Goal: Task Accomplishment & Management: Manage account settings

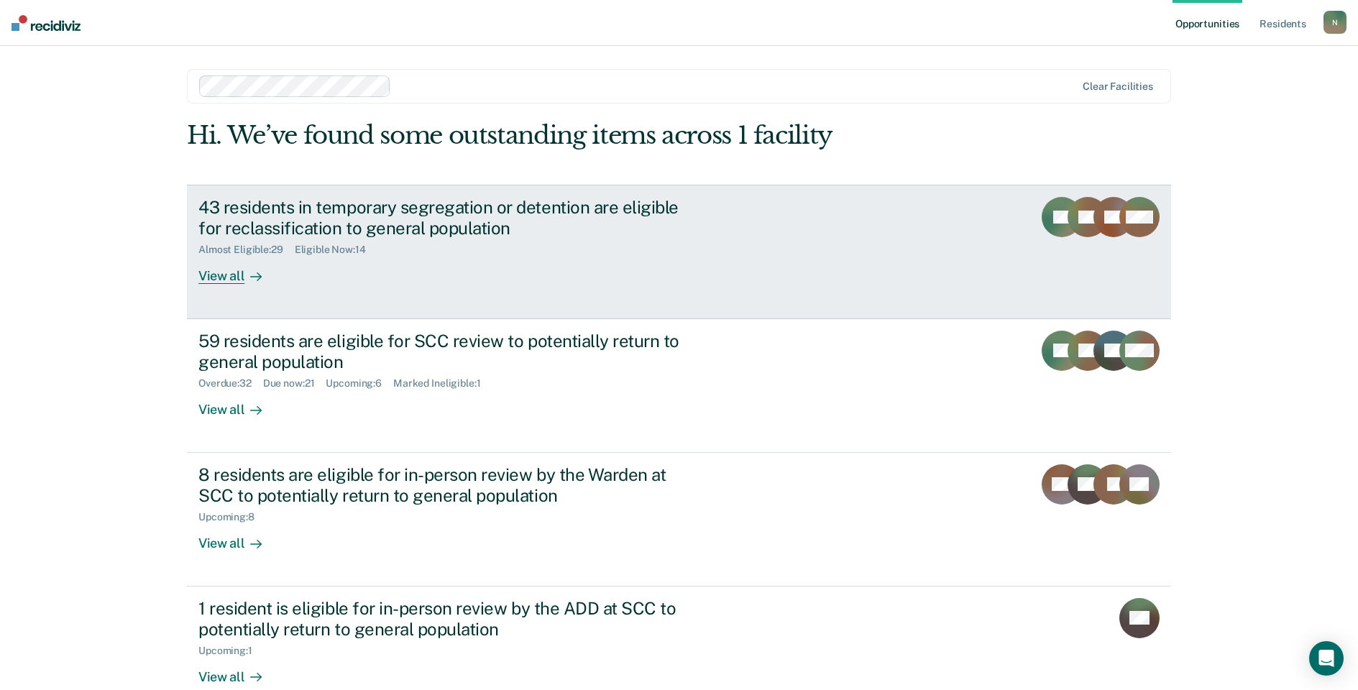
click at [311, 217] on div "43 residents in temporary segregation or detention are eligible for reclassific…" at bounding box center [450, 218] width 505 height 42
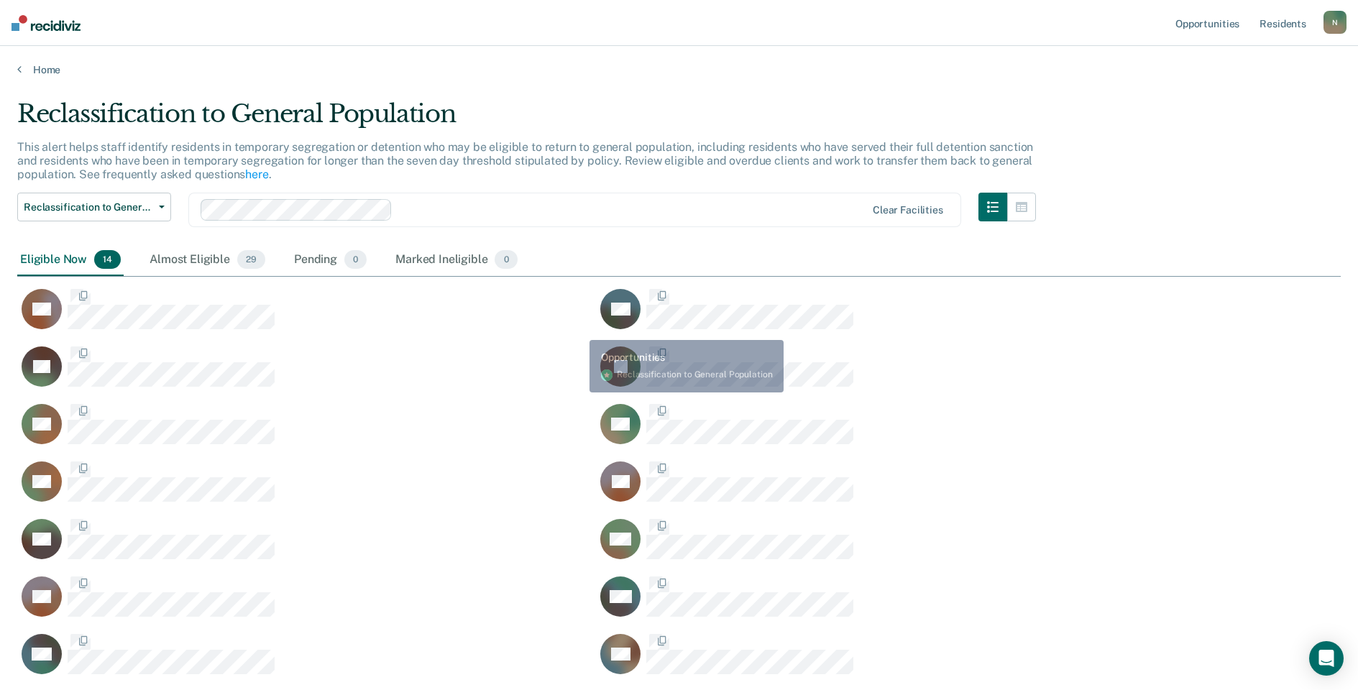
scroll to position [577, 1313]
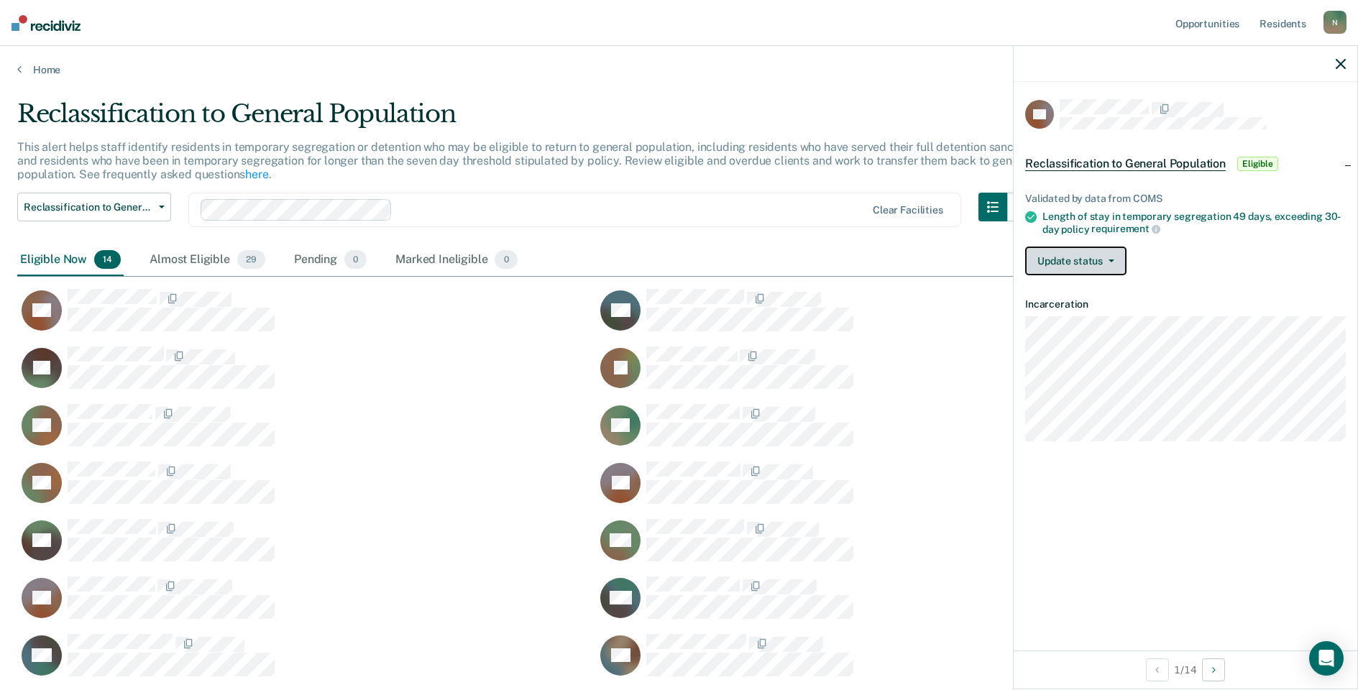
click at [1058, 262] on button "Update status" at bounding box center [1075, 261] width 101 height 29
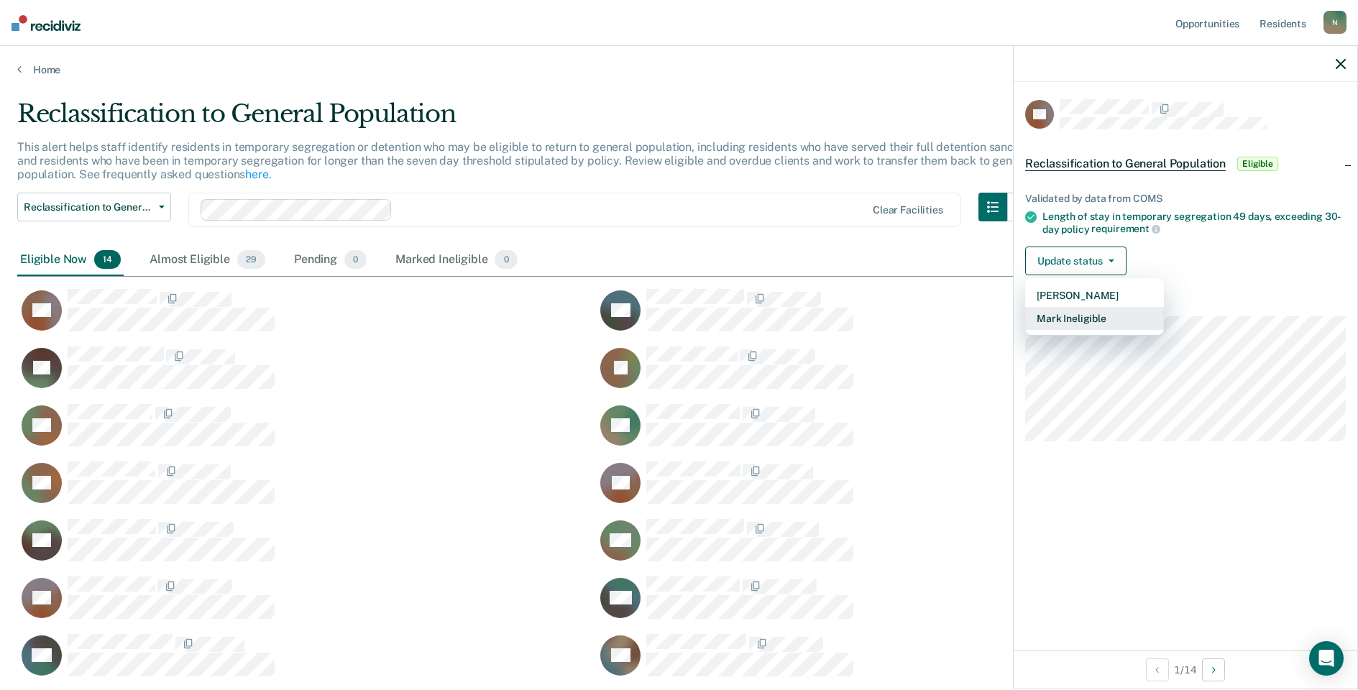
click at [1096, 318] on button "Mark Ineligible" at bounding box center [1094, 318] width 139 height 23
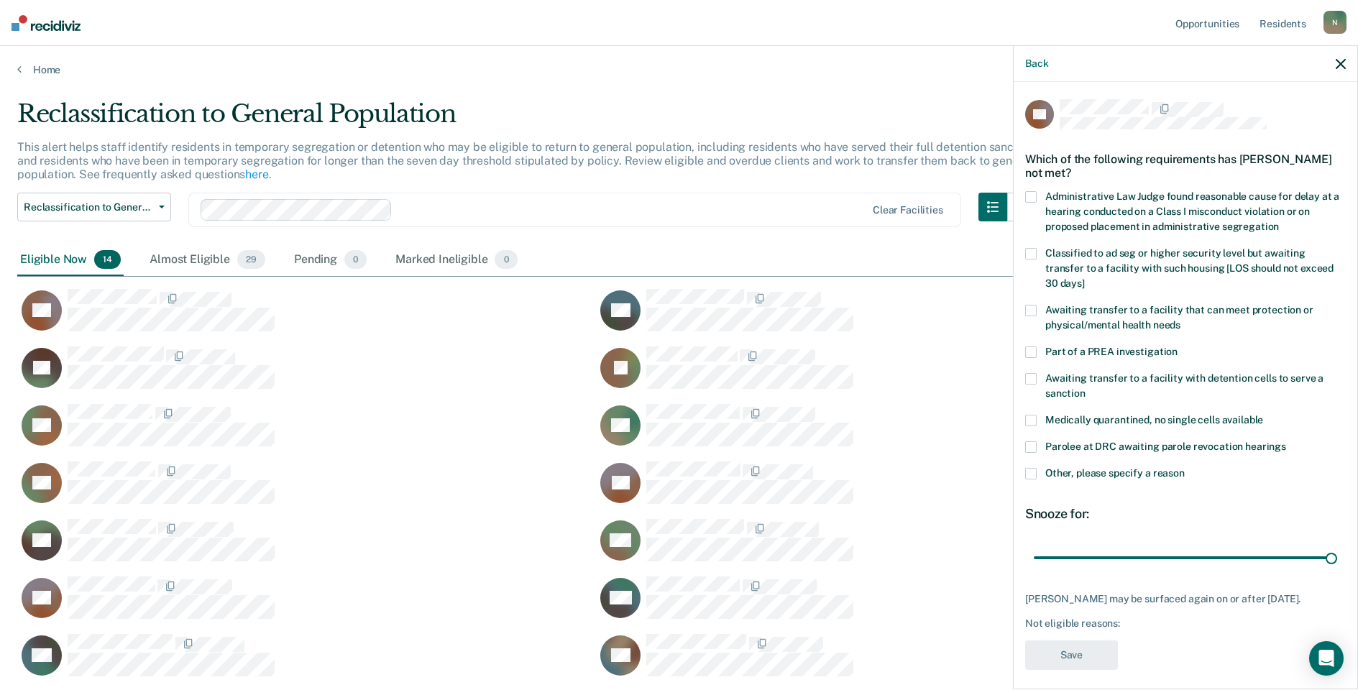
click at [1027, 468] on span at bounding box center [1031, 474] width 12 height 12
click at [1185, 468] on input "Other, please specify a reason" at bounding box center [1185, 468] width 0 height 0
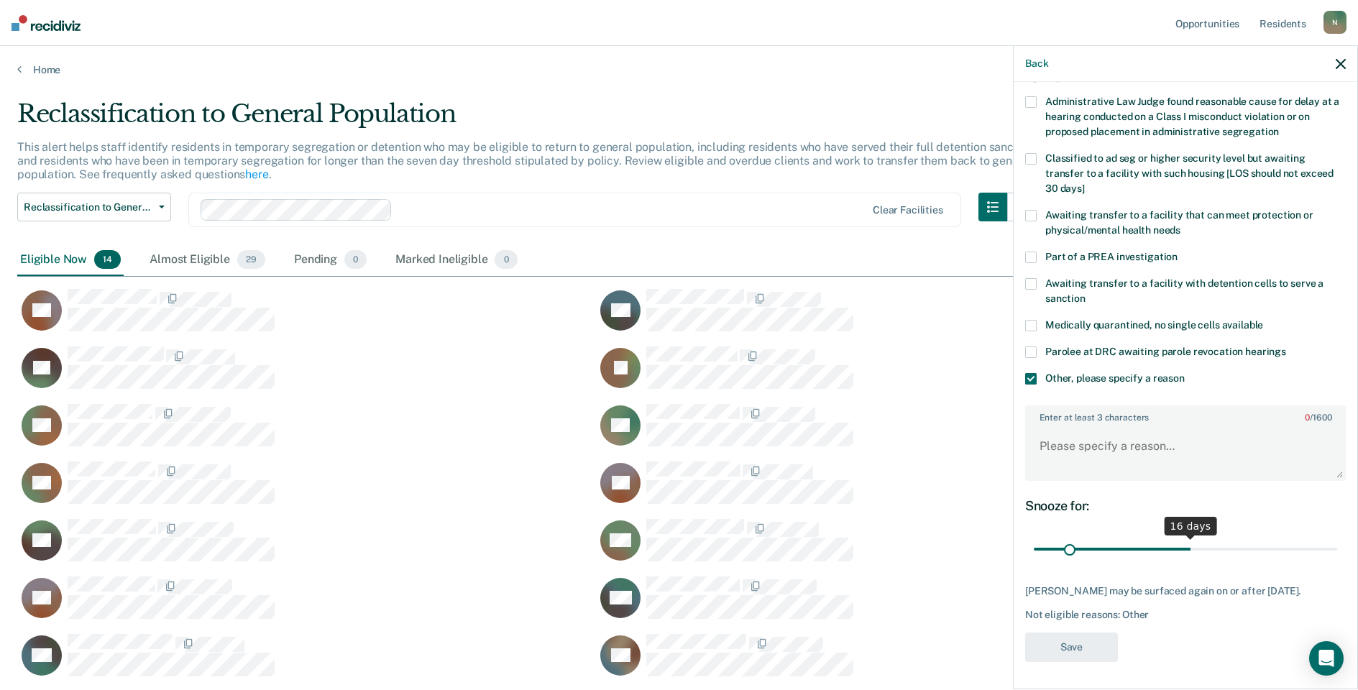
scroll to position [107, 0]
drag, startPoint x: 1326, startPoint y: 538, endPoint x: 1023, endPoint y: 564, distance: 303.8
type input "1"
click at [1034, 561] on input "range" at bounding box center [1185, 548] width 303 height 25
click at [1030, 425] on textarea "Enter at least 3 characters 0 / 1600" at bounding box center [1186, 451] width 318 height 53
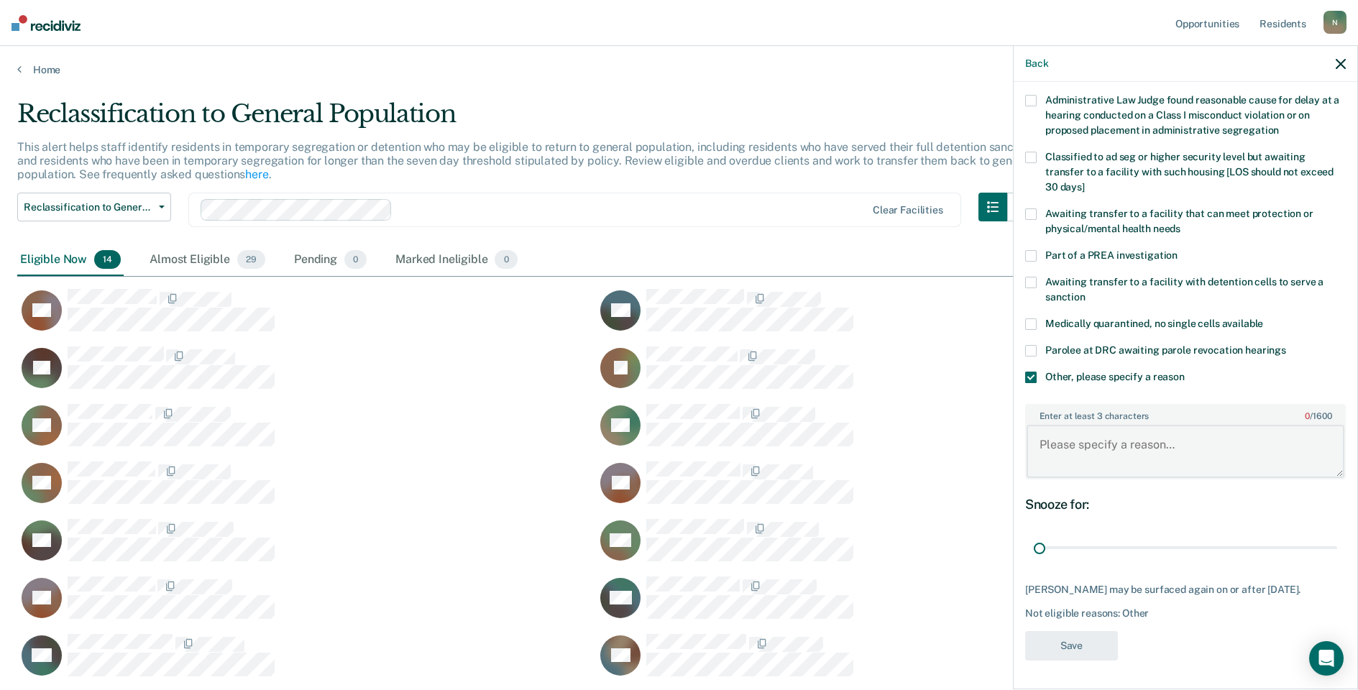
click at [1057, 437] on textarea "Enter at least 3 characters 0 / 1600" at bounding box center [1186, 451] width 318 height 53
type textarea "Temp seg pending alt IV transfer"
click at [1059, 650] on button "Save" at bounding box center [1071, 645] width 93 height 29
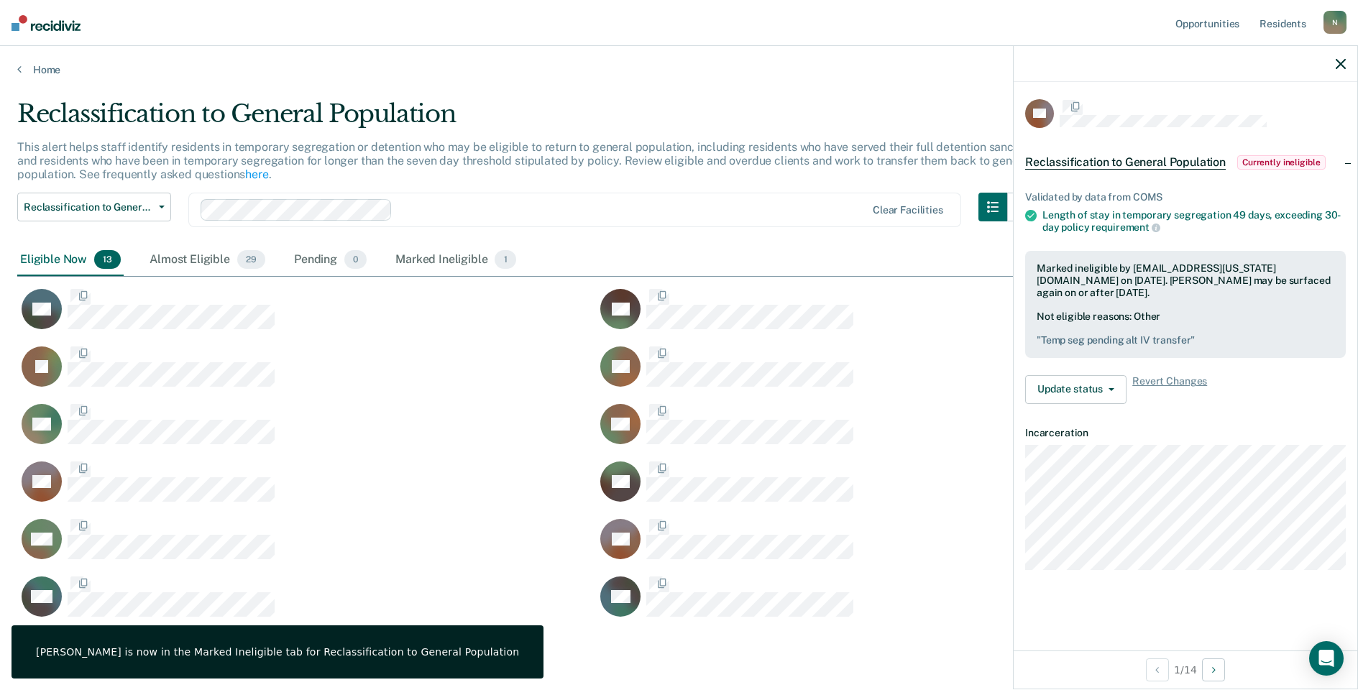
scroll to position [0, 0]
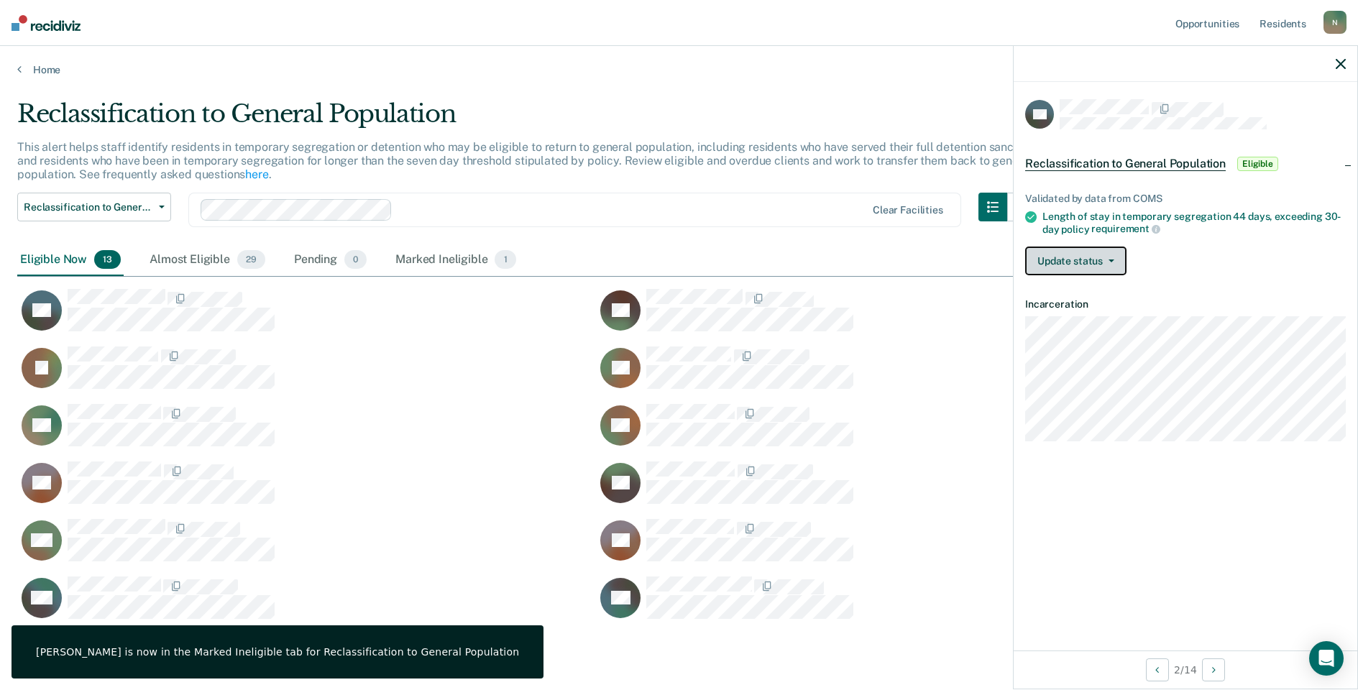
click at [1104, 268] on button "Update status" at bounding box center [1075, 261] width 101 height 29
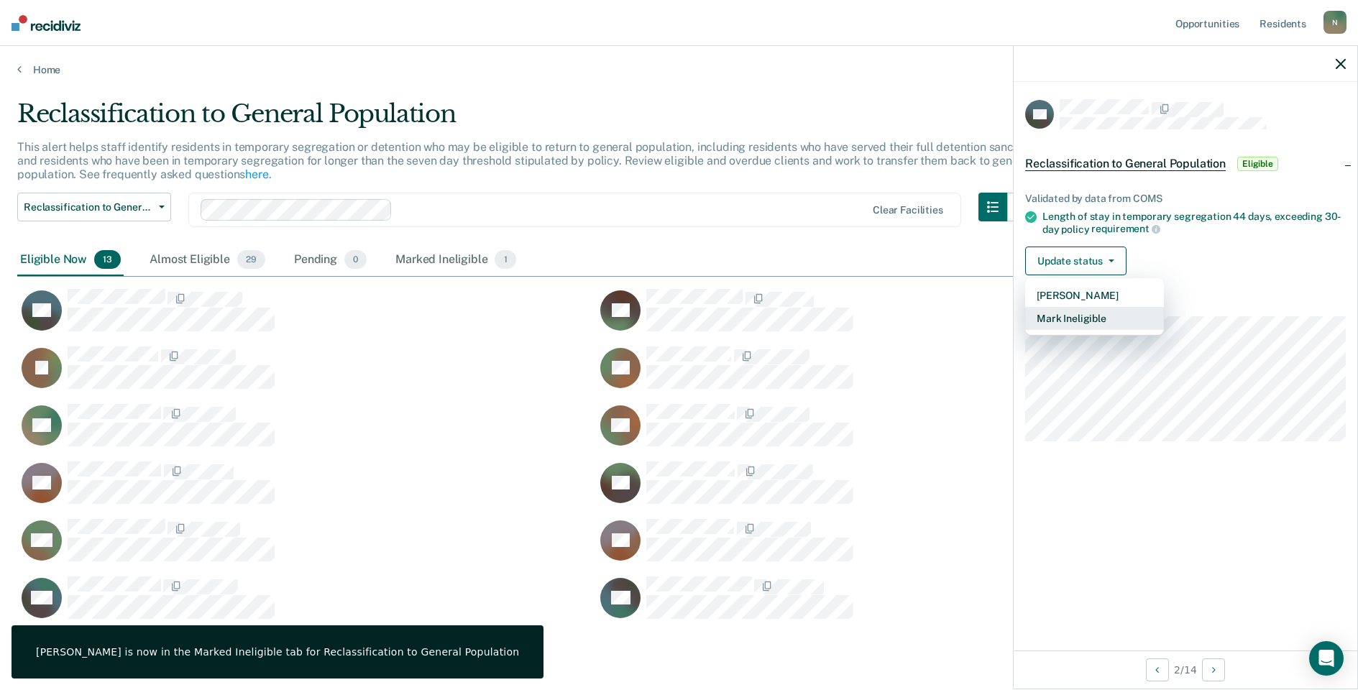
click at [1089, 318] on button "Mark Ineligible" at bounding box center [1094, 318] width 139 height 23
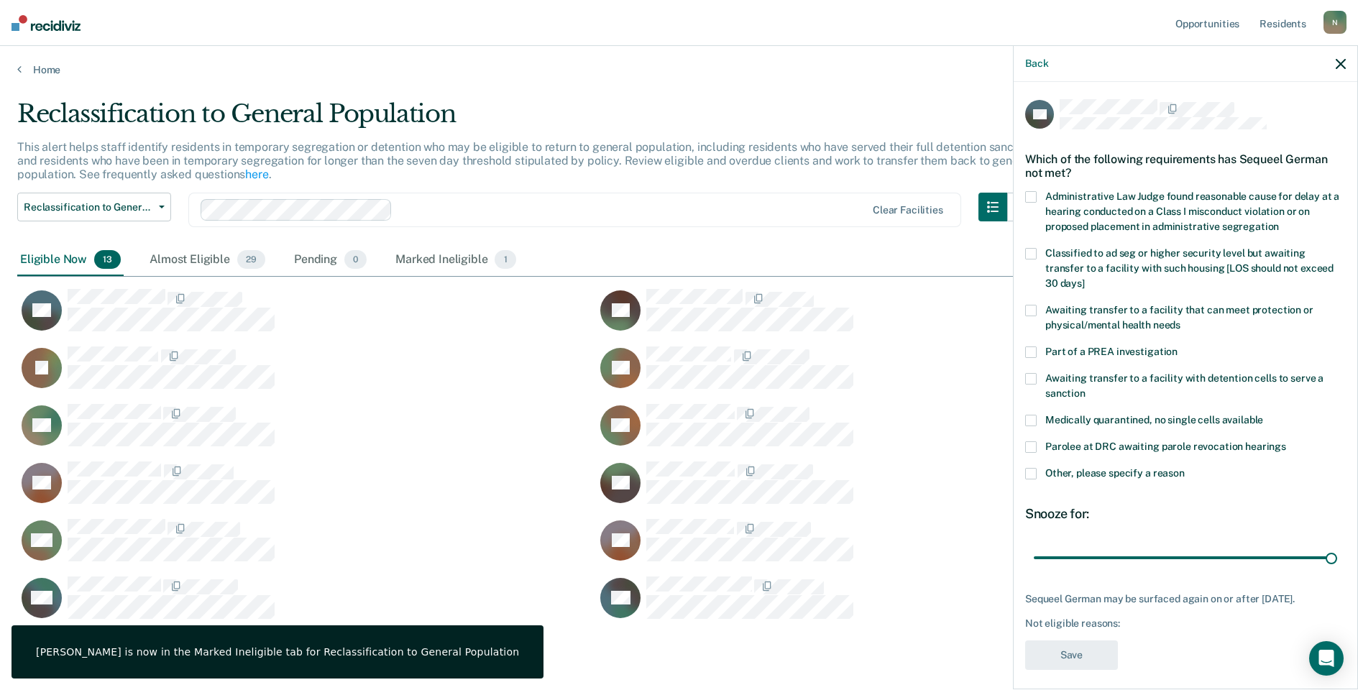
click at [1035, 468] on span at bounding box center [1031, 474] width 12 height 12
click at [1185, 468] on input "Other, please specify a reason" at bounding box center [1185, 468] width 0 height 0
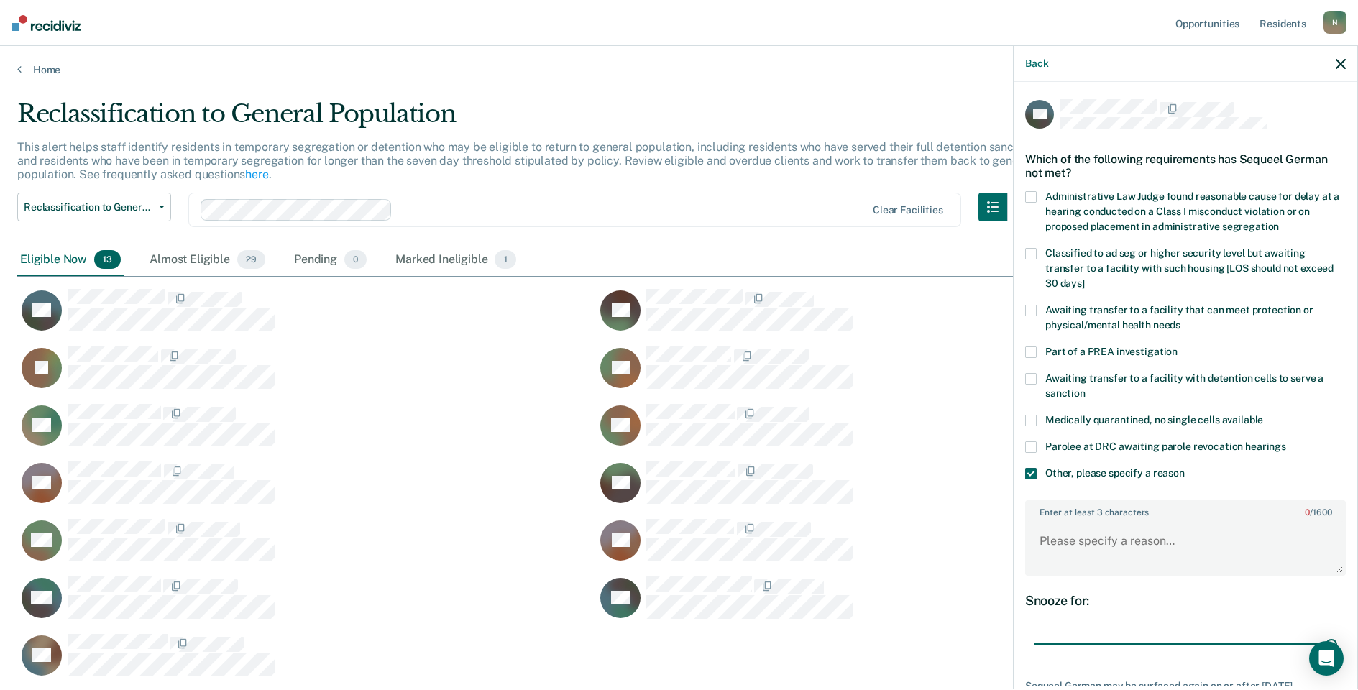
click at [1334, 59] on div "Back" at bounding box center [1186, 64] width 344 height 36
click at [1336, 66] on icon "button" at bounding box center [1341, 64] width 10 height 10
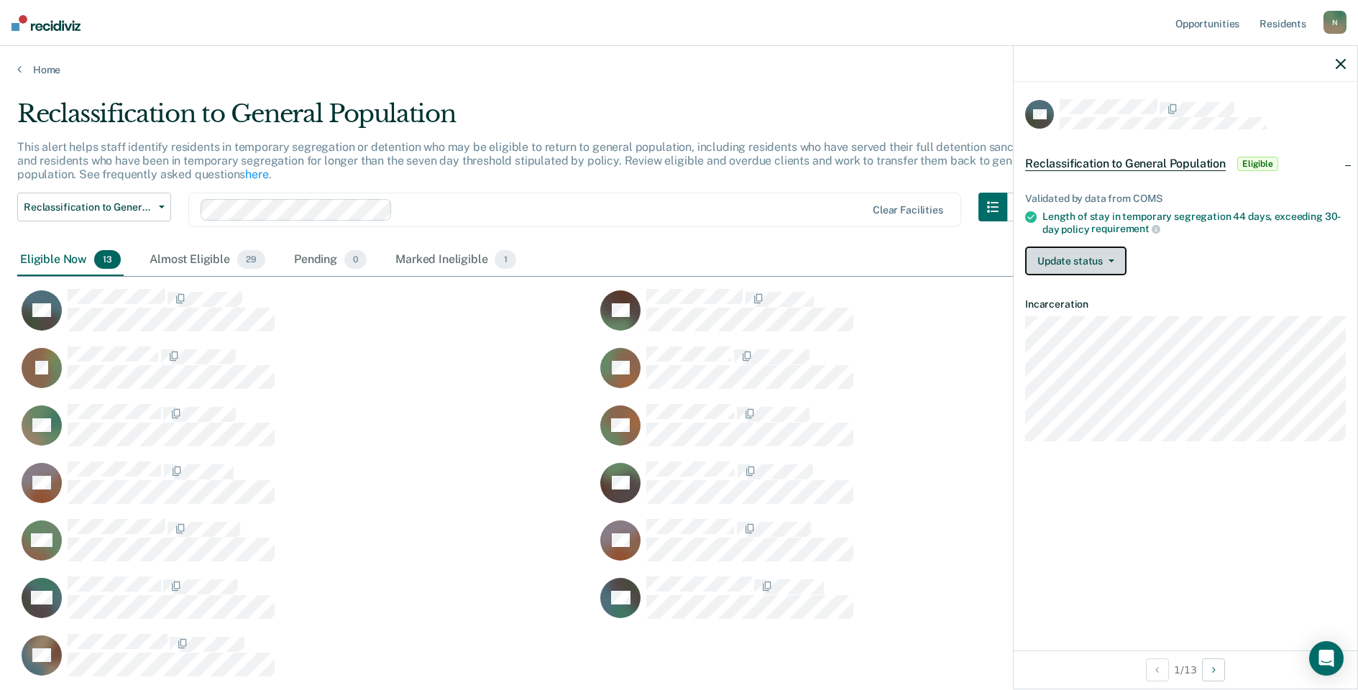
click at [1119, 268] on button "Update status" at bounding box center [1075, 261] width 101 height 29
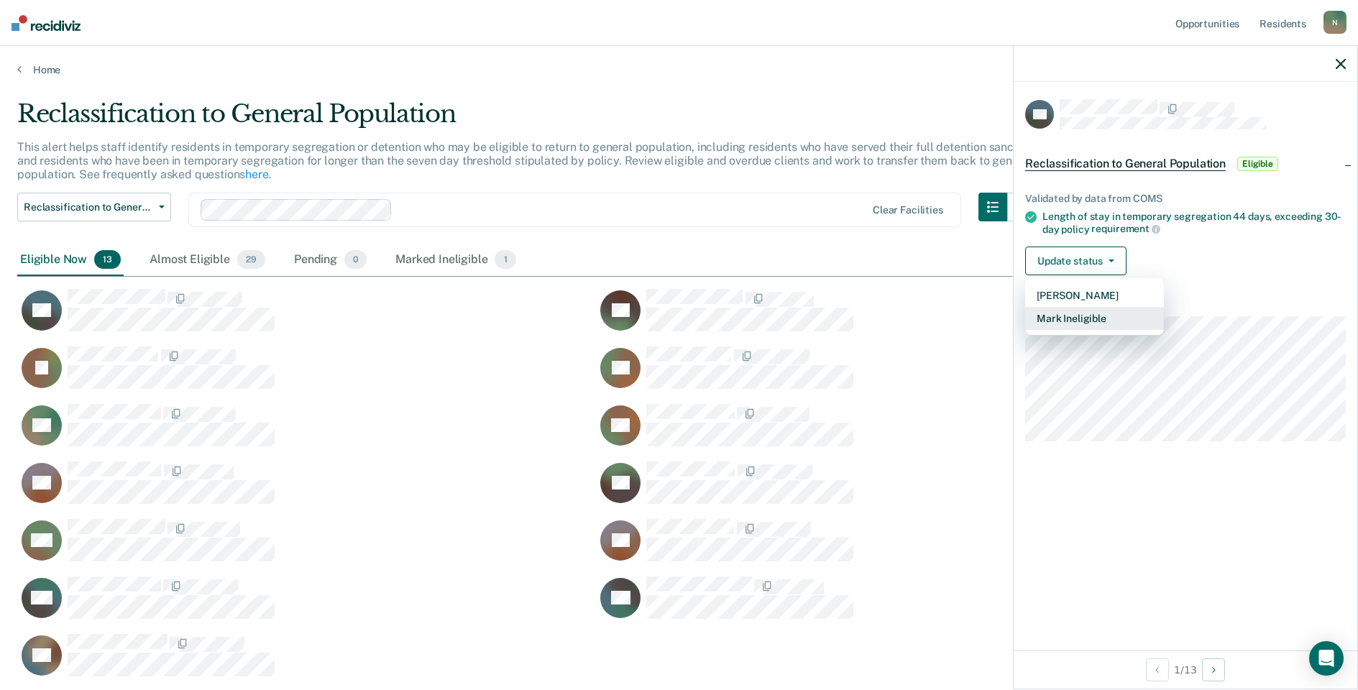
click at [1109, 311] on button "Mark Ineligible" at bounding box center [1094, 318] width 139 height 23
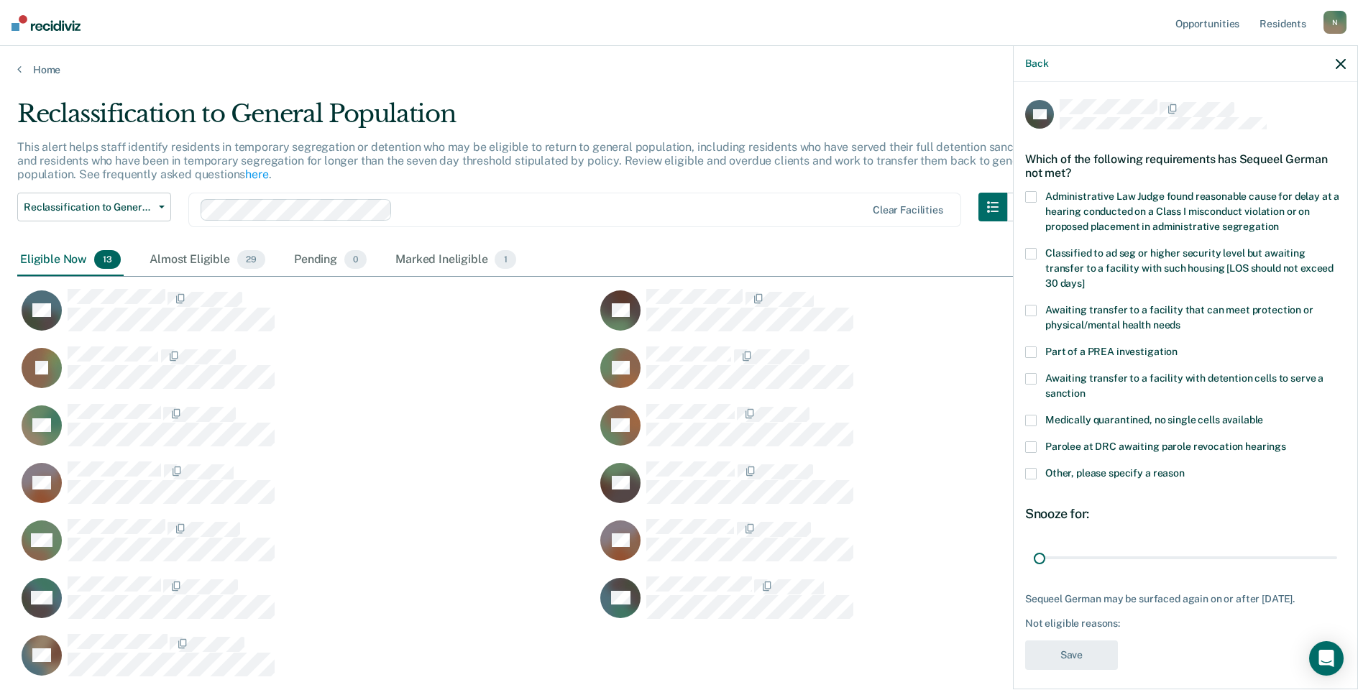
drag, startPoint x: 1333, startPoint y: 541, endPoint x: 992, endPoint y: 541, distance: 340.8
type input "1"
click at [1034, 545] on input "range" at bounding box center [1185, 557] width 303 height 25
click at [1038, 475] on label "Other, please specify a reason" at bounding box center [1185, 475] width 321 height 15
click at [1185, 468] on input "Other, please specify a reason" at bounding box center [1185, 468] width 0 height 0
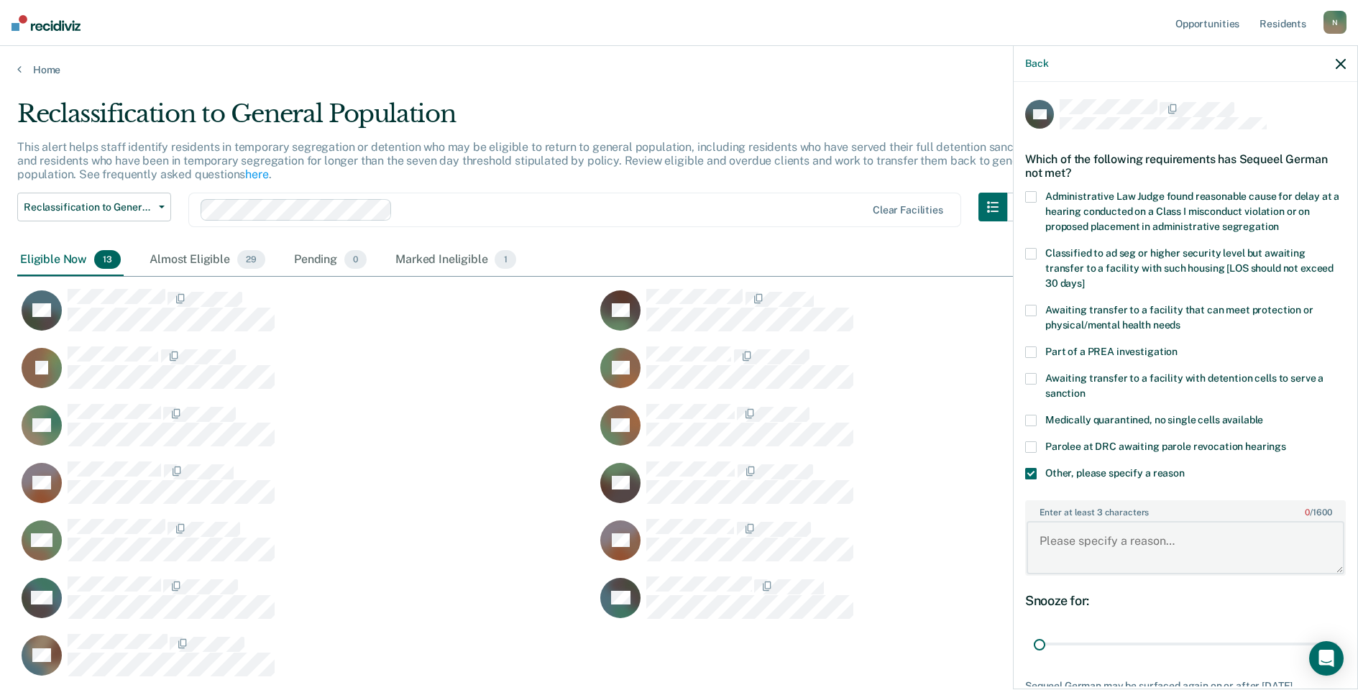
click at [1086, 563] on textarea "Enter at least 3 characters 0 / 1600" at bounding box center [1186, 547] width 318 height 53
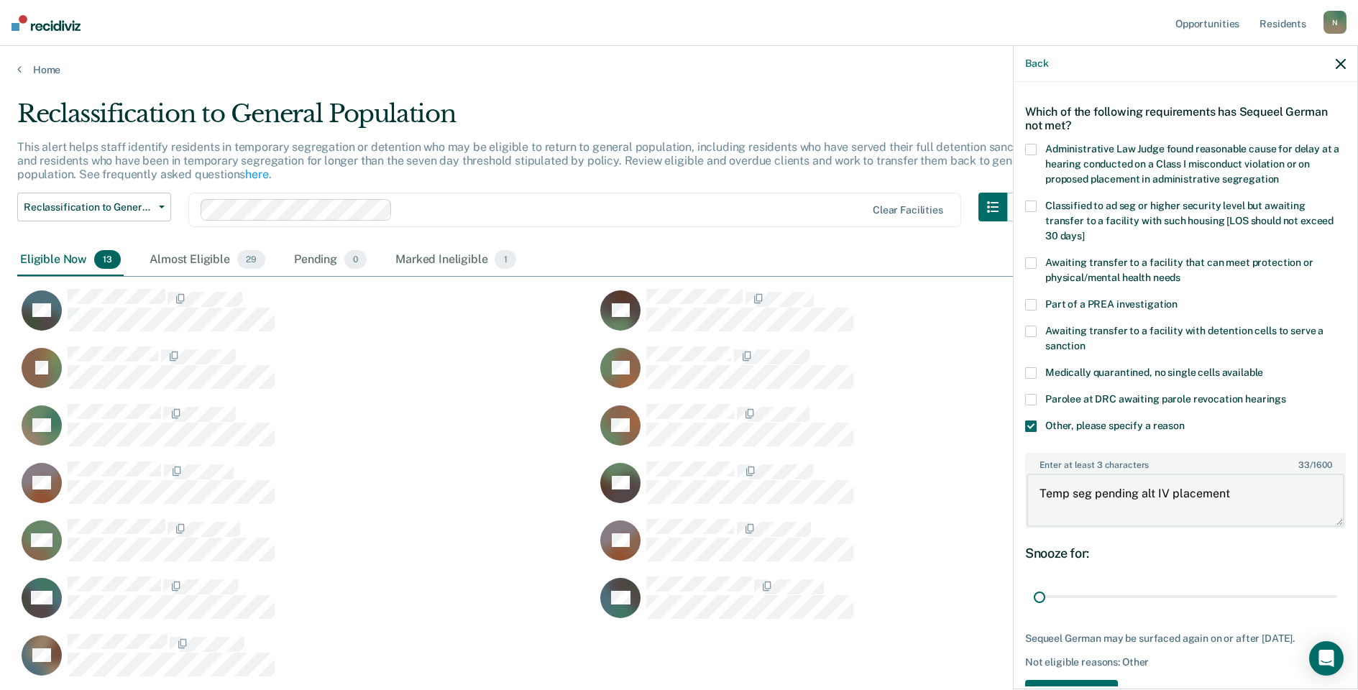
scroll to position [72, 0]
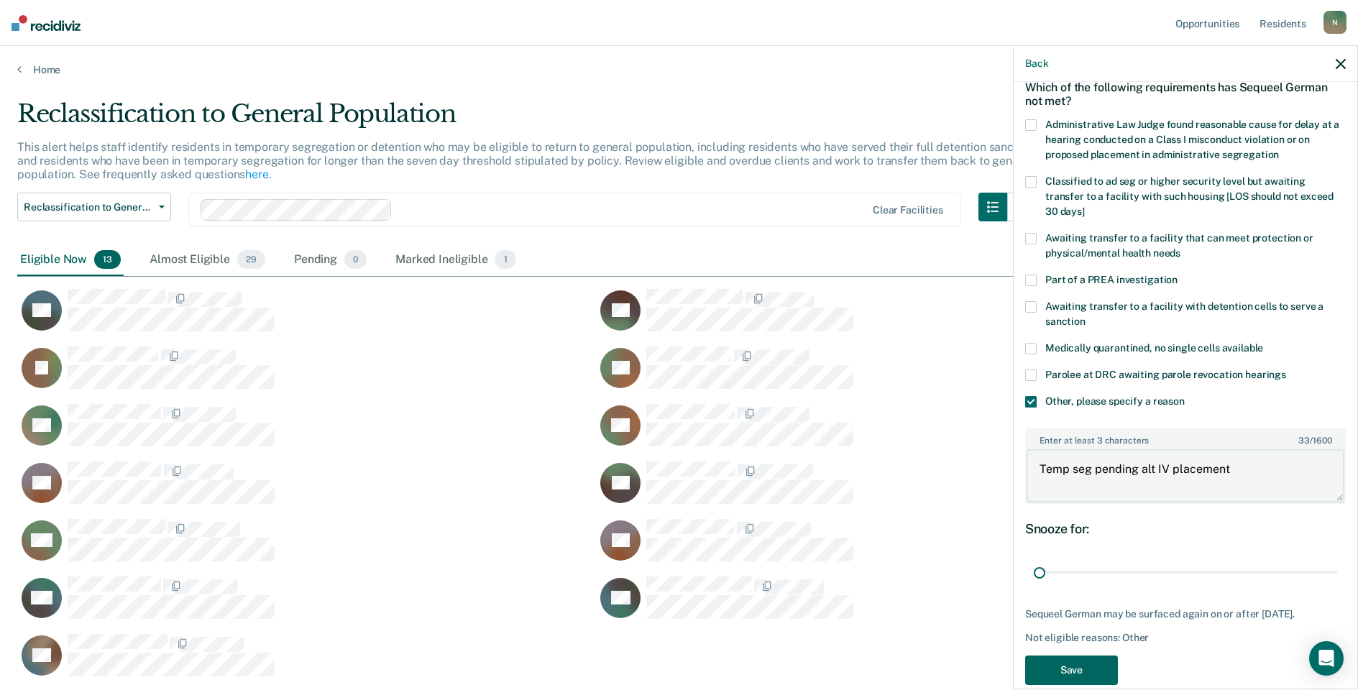
type textarea "Temp seg pending alt IV placement"
click at [1067, 677] on button "Save" at bounding box center [1071, 670] width 93 height 29
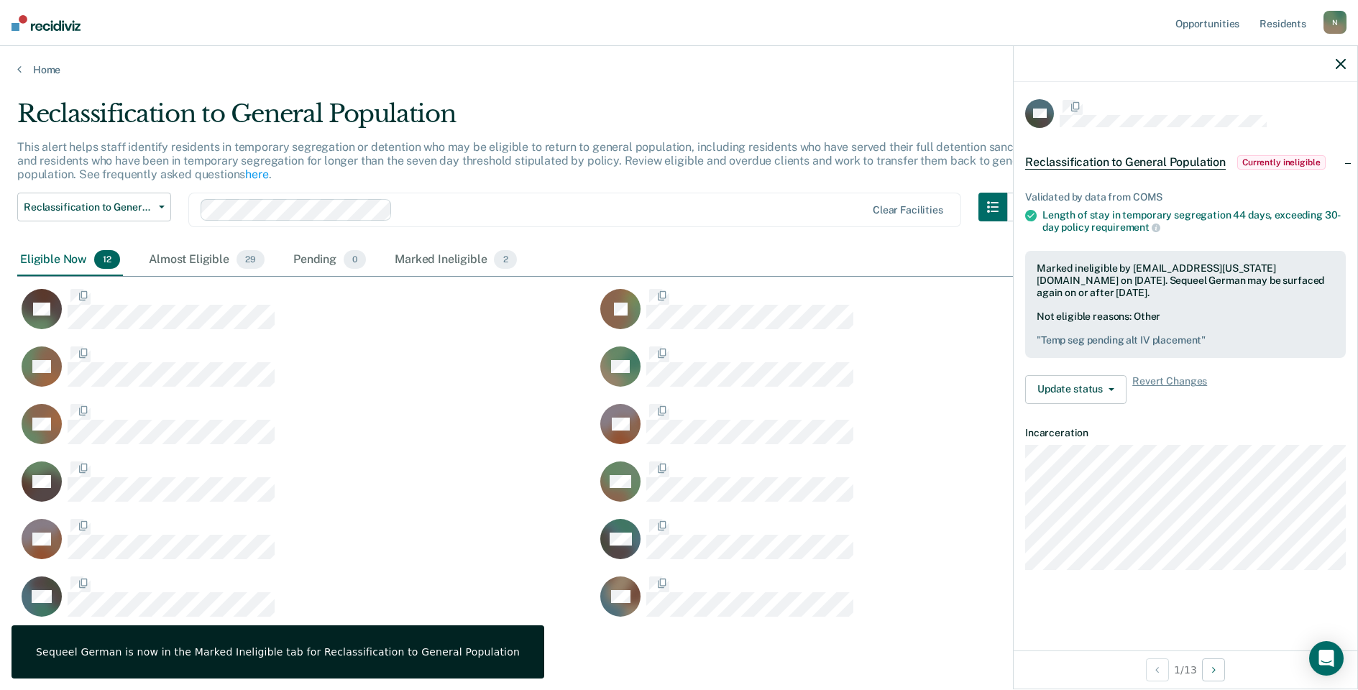
scroll to position [0, 0]
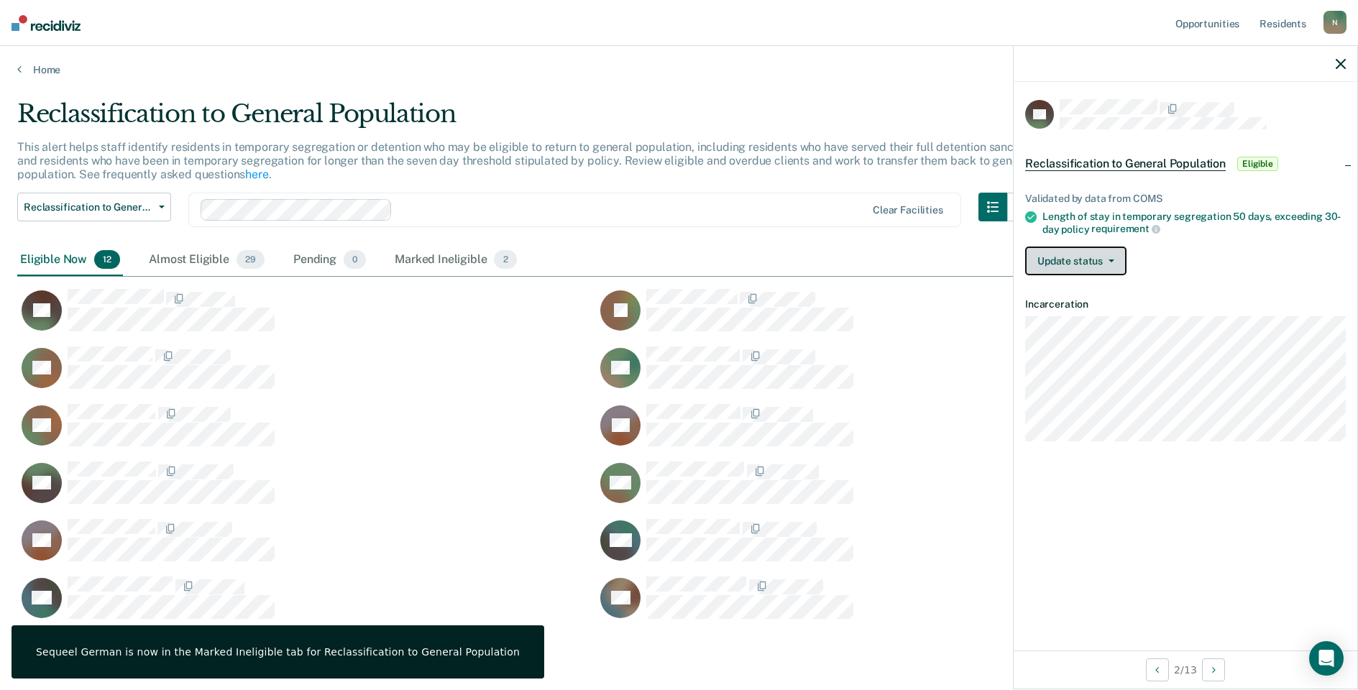
click at [1109, 273] on button "Update status" at bounding box center [1075, 261] width 101 height 29
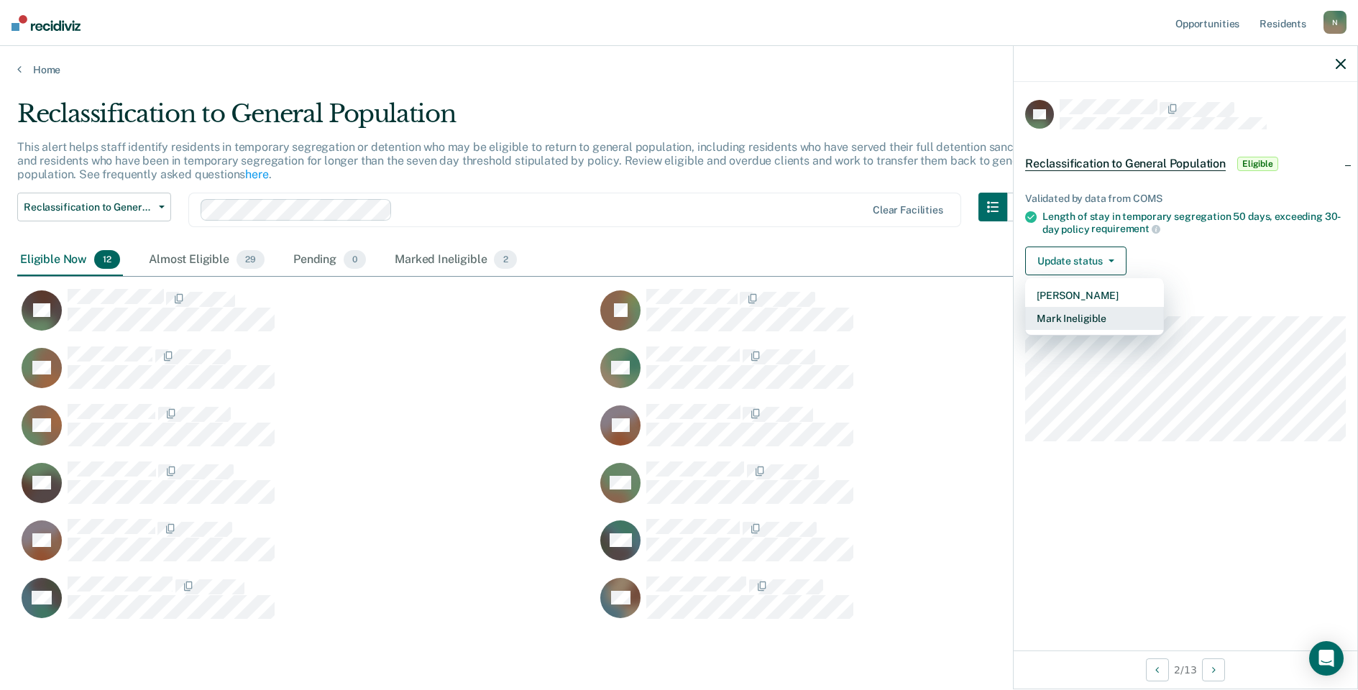
click at [1089, 323] on button "Mark Ineligible" at bounding box center [1094, 318] width 139 height 23
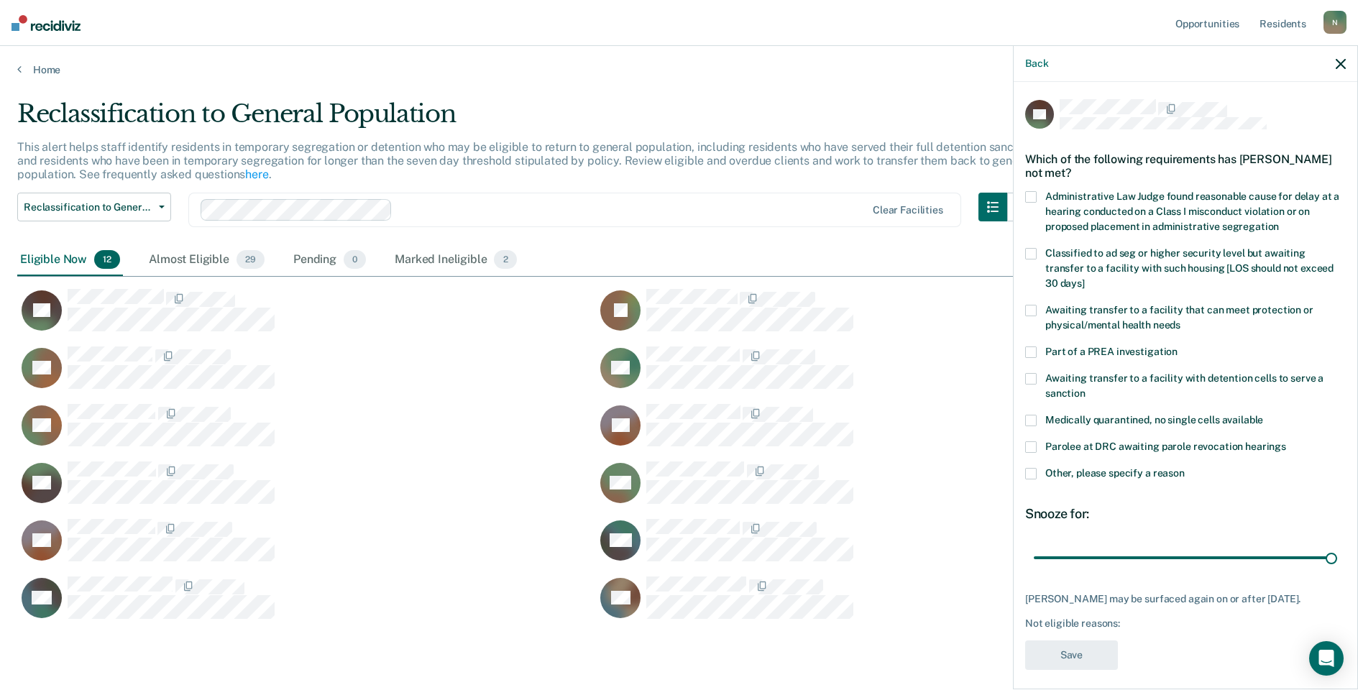
drag, startPoint x: 1035, startPoint y: 459, endPoint x: 1147, endPoint y: 480, distance: 113.9
click at [1036, 468] on span at bounding box center [1031, 474] width 12 height 12
click at [1185, 468] on input "Other, please specify a reason" at bounding box center [1185, 468] width 0 height 0
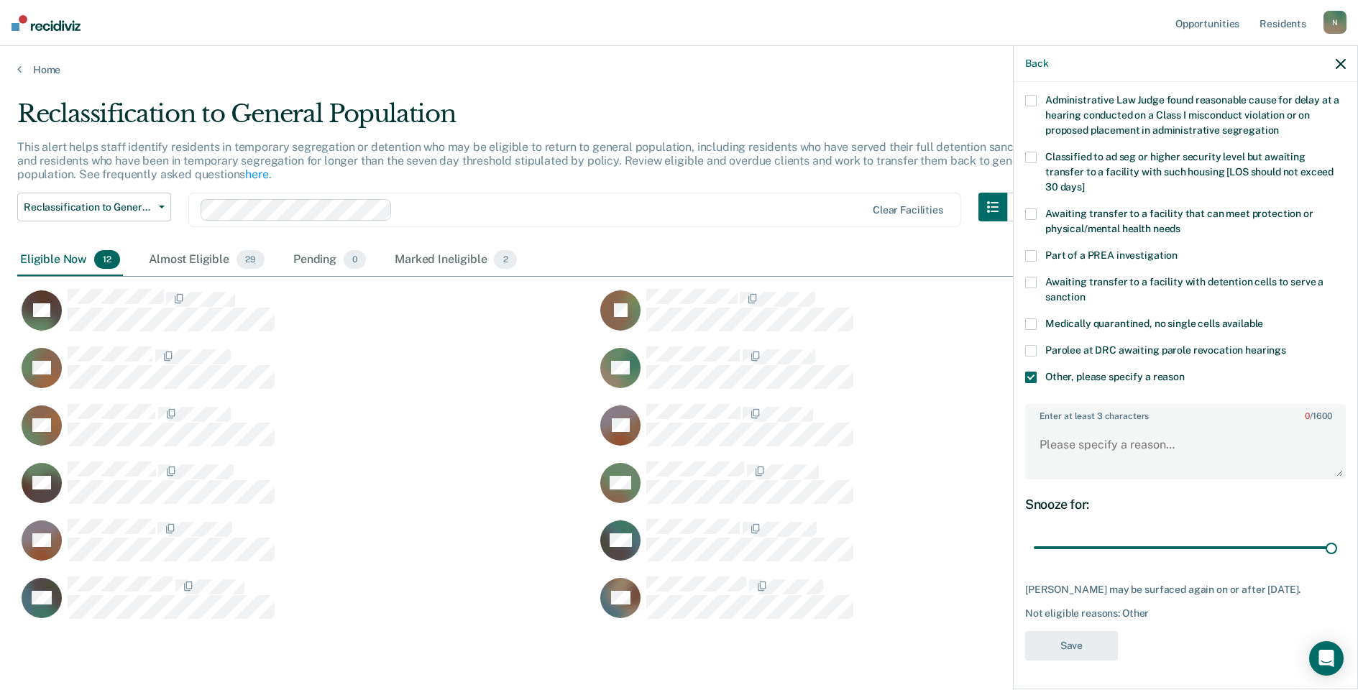
scroll to position [107, 0]
drag, startPoint x: 1318, startPoint y: 536, endPoint x: 1008, endPoint y: 475, distance: 316.4
type input "1"
click at [1034, 536] on input "range" at bounding box center [1185, 548] width 303 height 25
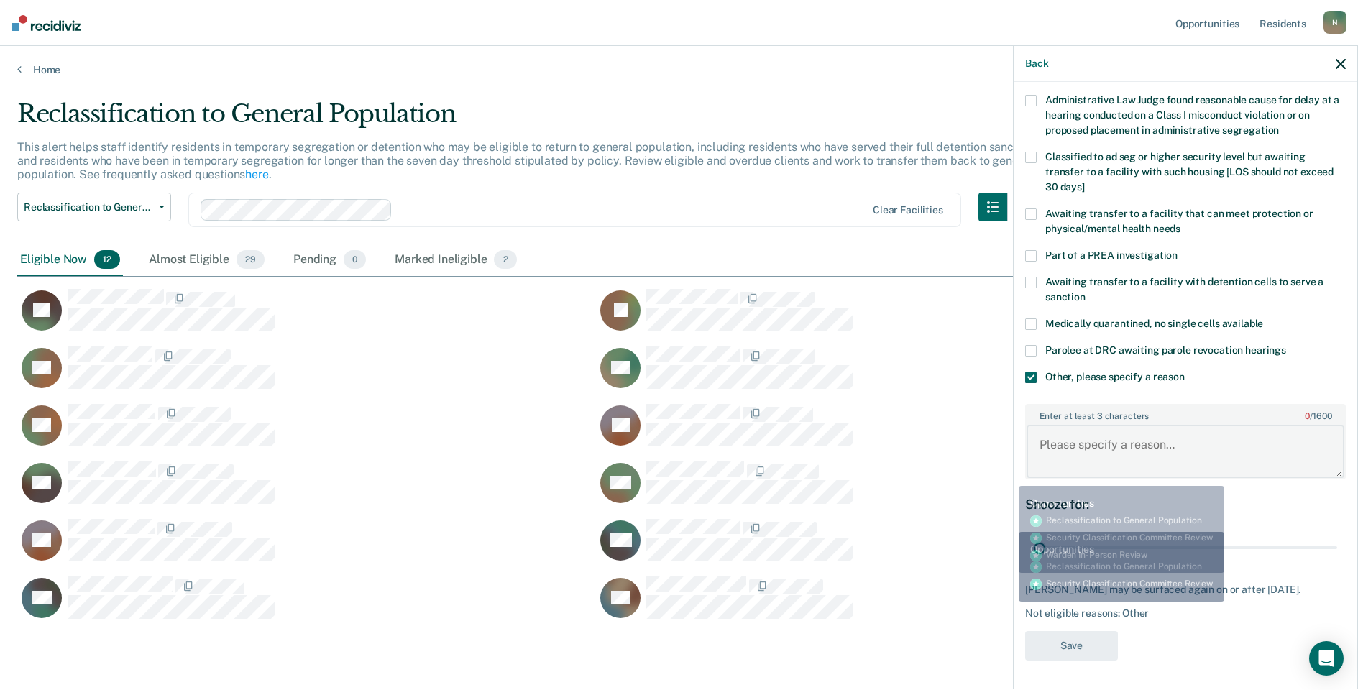
click at [1038, 434] on textarea "Enter at least 3 characters 0 / 1600" at bounding box center [1186, 451] width 318 height 53
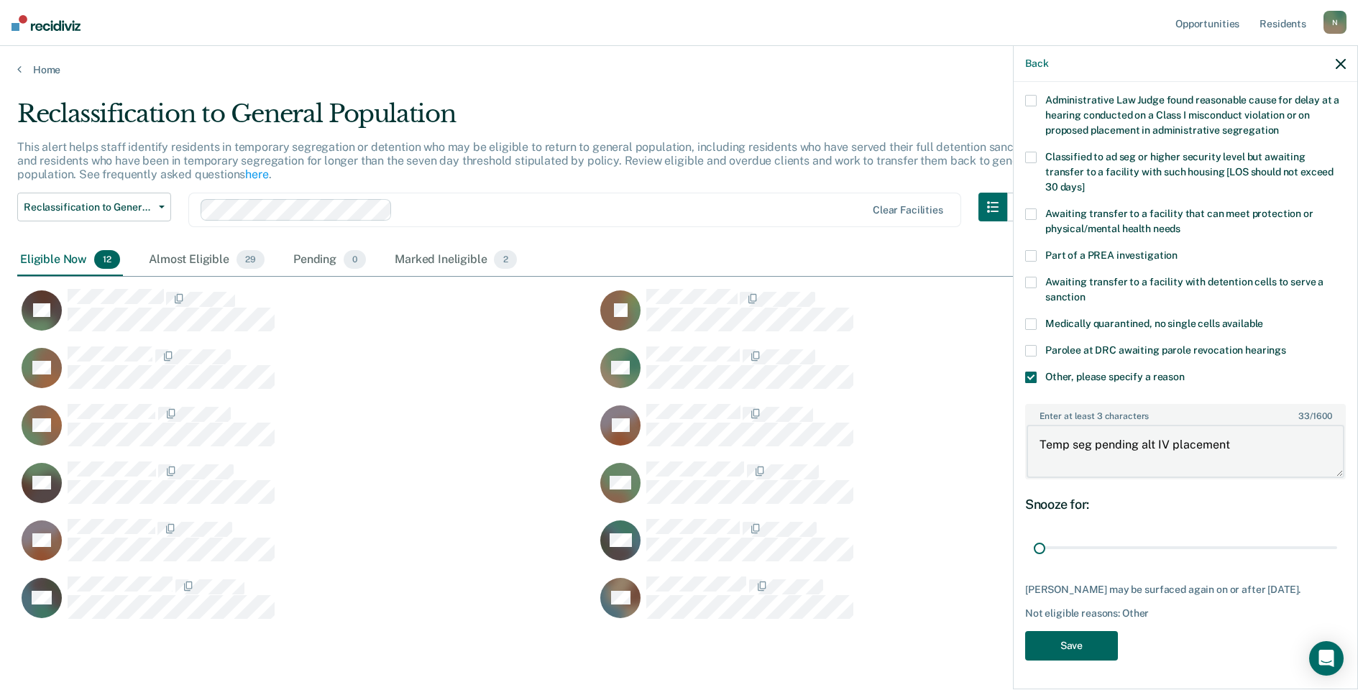
type textarea "Temp seg pending alt IV placement"
click at [1094, 643] on button "Save" at bounding box center [1071, 645] width 93 height 29
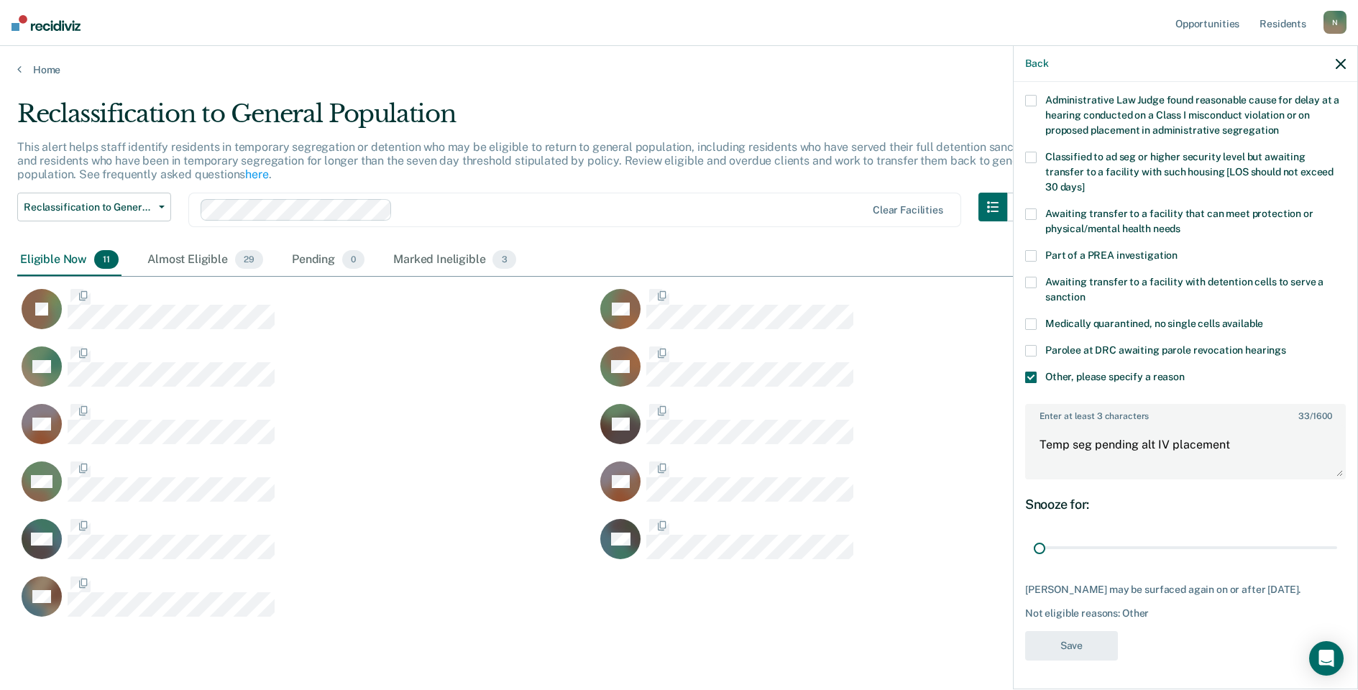
scroll to position [0, 0]
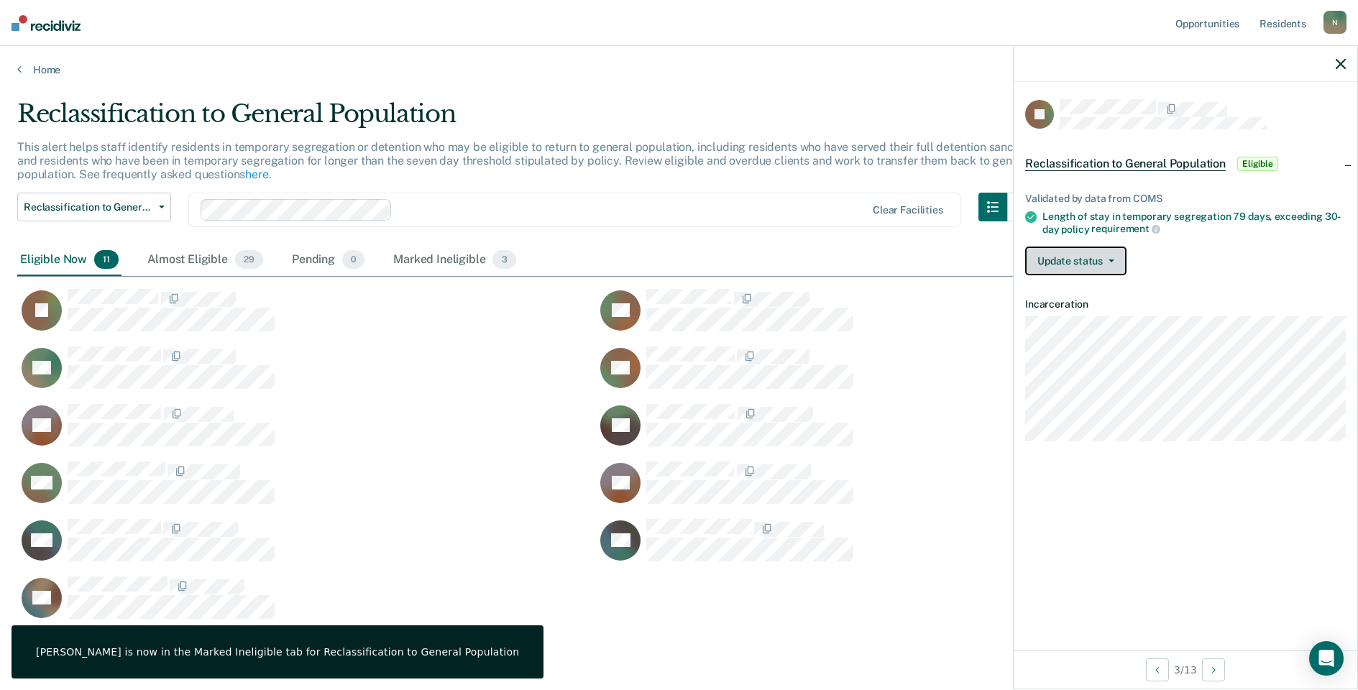
click at [1044, 260] on button "Update status" at bounding box center [1075, 261] width 101 height 29
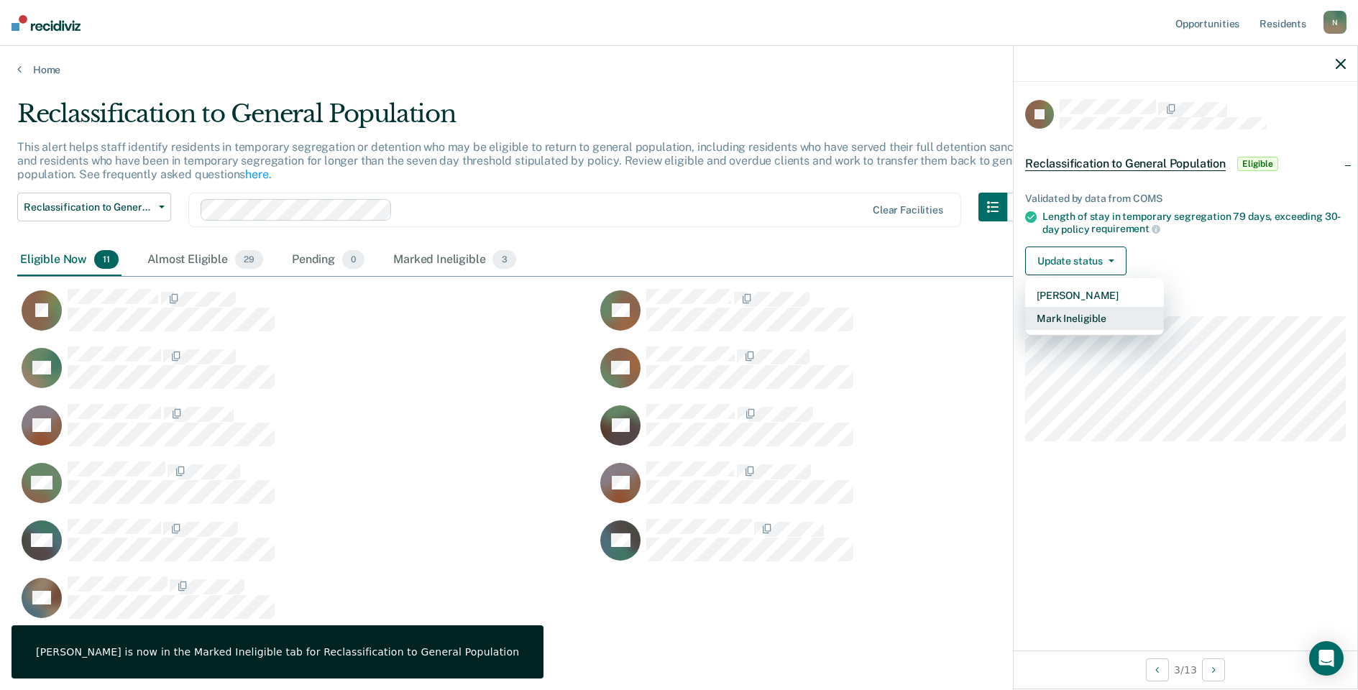
click at [1068, 317] on button "Mark Ineligible" at bounding box center [1094, 318] width 139 height 23
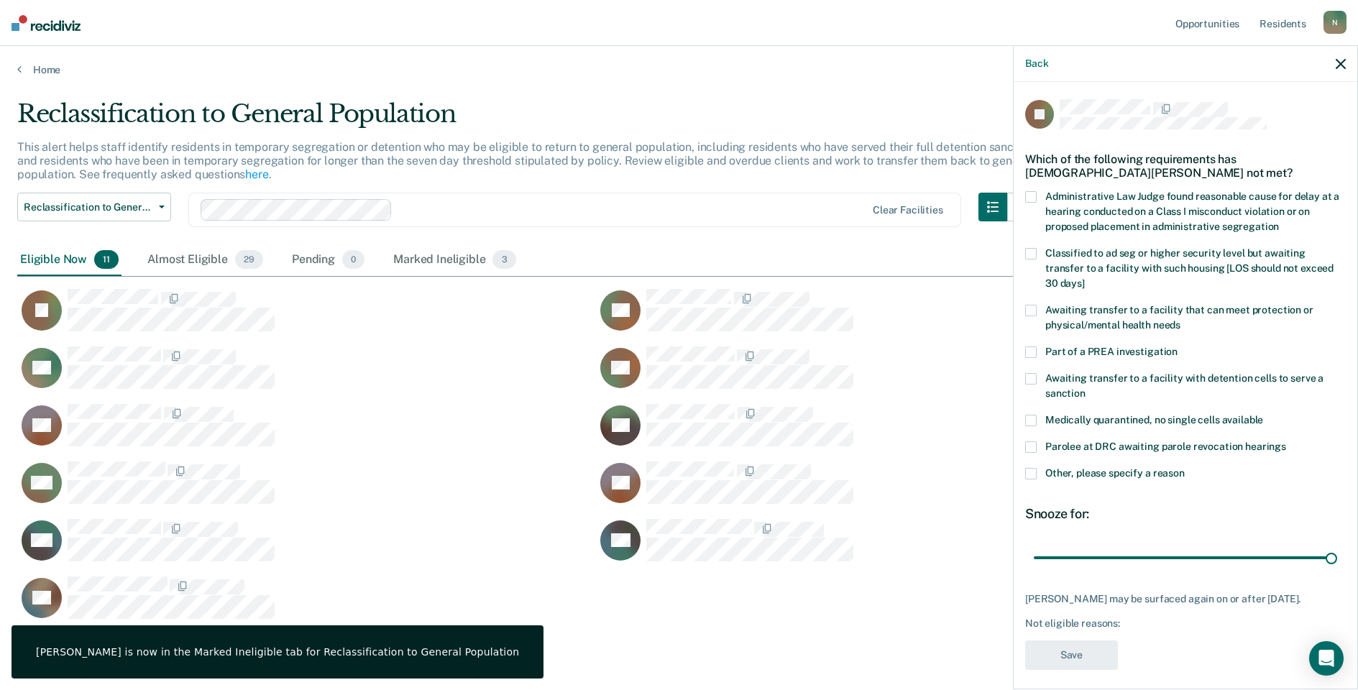
click at [1039, 468] on label "Other, please specify a reason" at bounding box center [1185, 475] width 321 height 15
click at [1185, 468] on input "Other, please specify a reason" at bounding box center [1185, 468] width 0 height 0
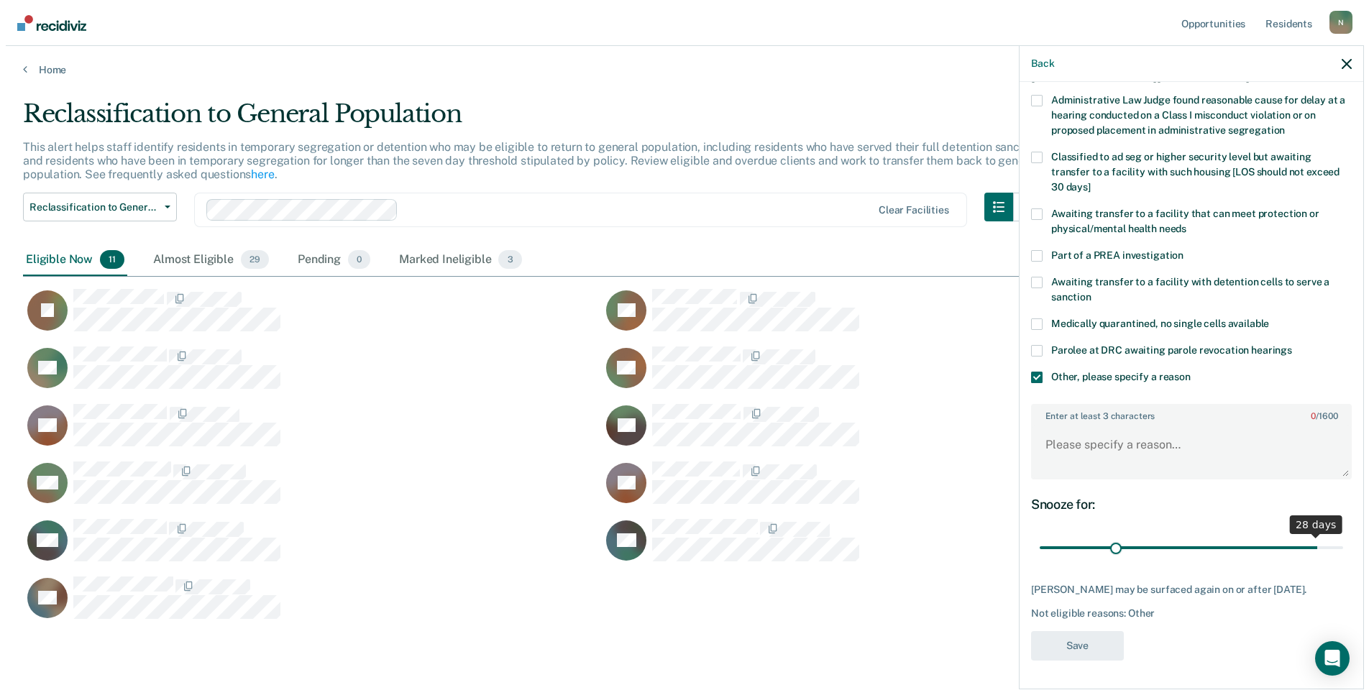
scroll to position [107, 0]
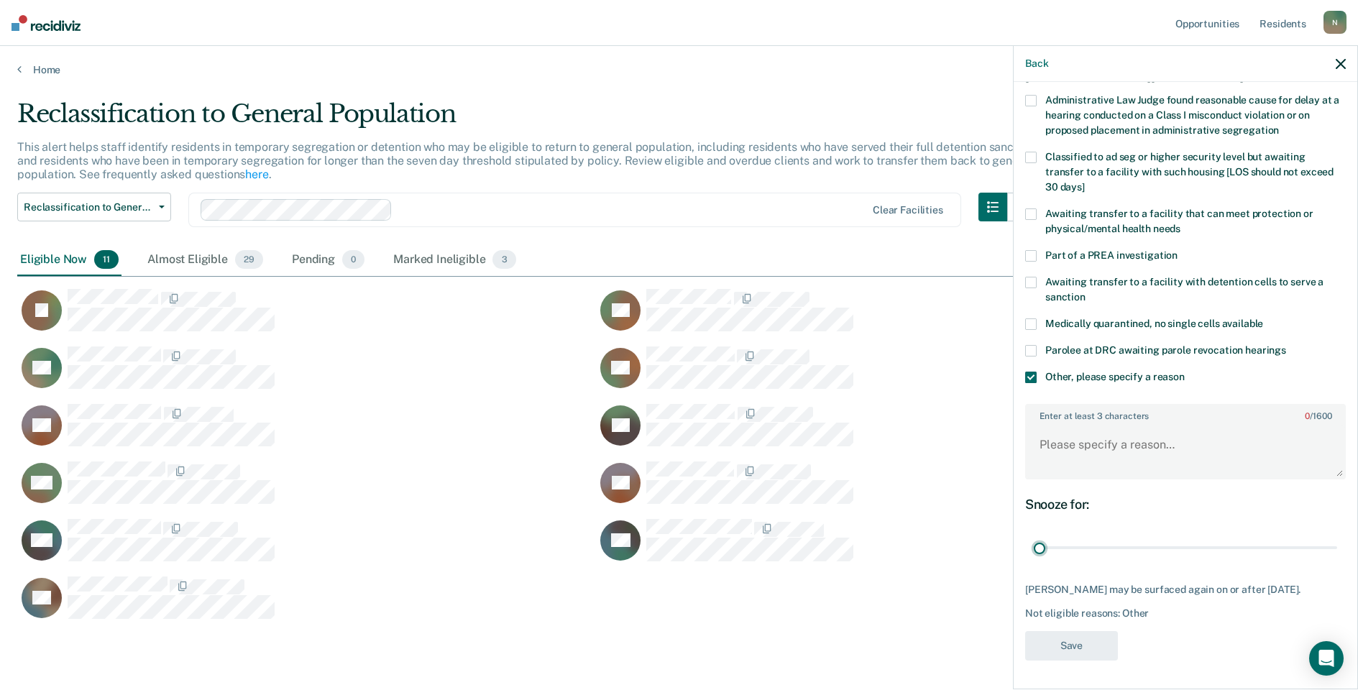
drag, startPoint x: 1323, startPoint y: 538, endPoint x: 1058, endPoint y: 457, distance: 276.8
type input "1"
click at [1034, 543] on input "range" at bounding box center [1185, 548] width 303 height 25
click at [1065, 441] on textarea "Enter at least 3 characters 0 / 1600" at bounding box center [1186, 451] width 318 height 53
type textarea "Temp seg pending alt IV placement"
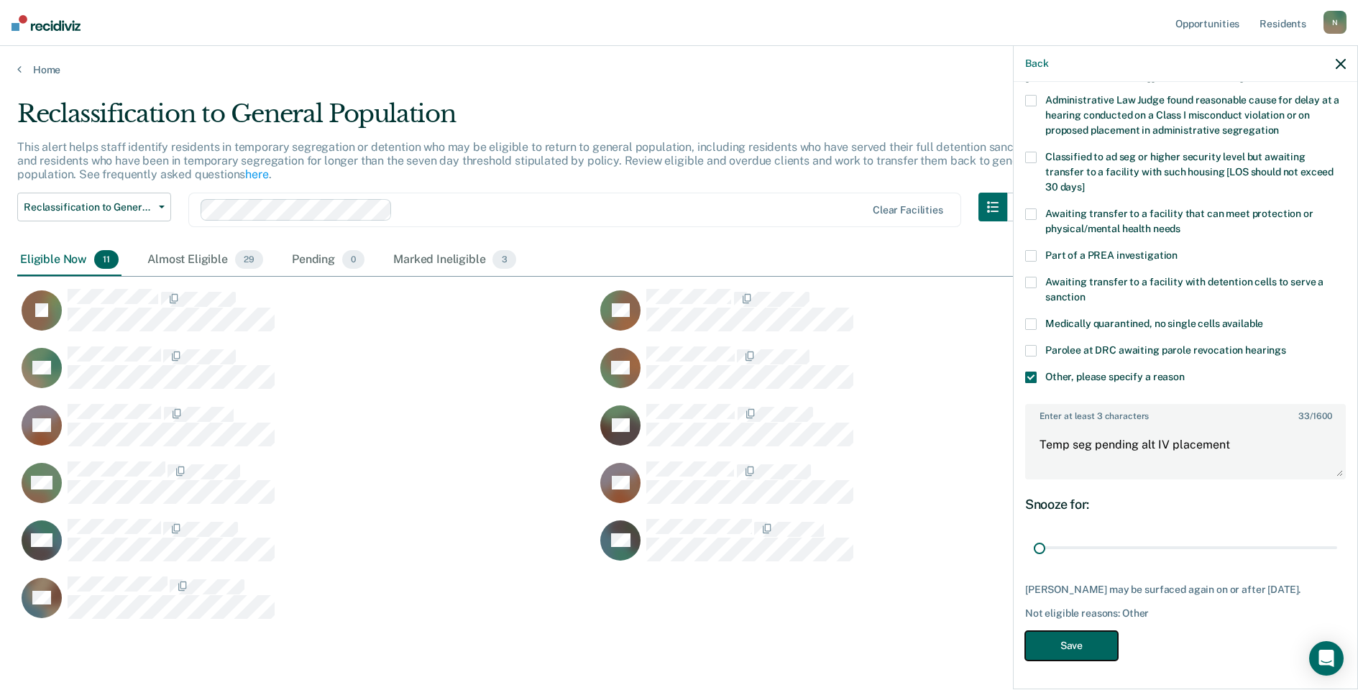
click at [1047, 636] on button "Save" at bounding box center [1071, 645] width 93 height 29
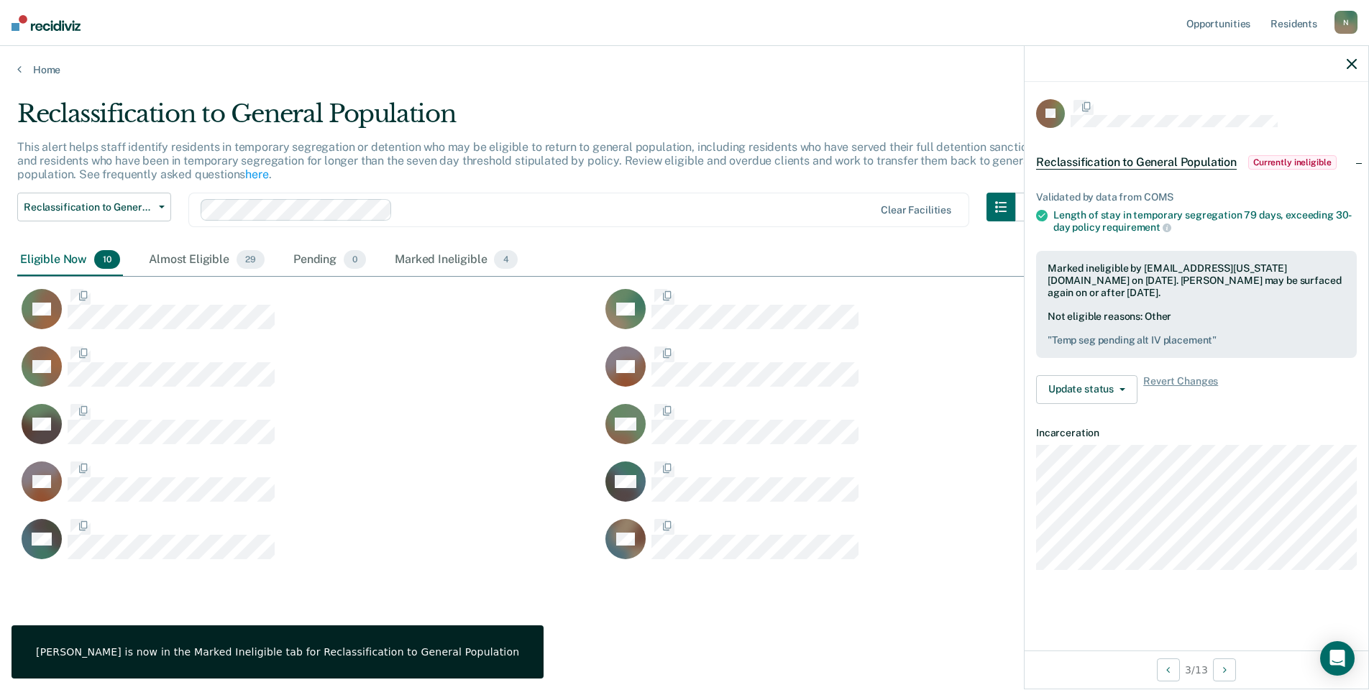
scroll to position [0, 0]
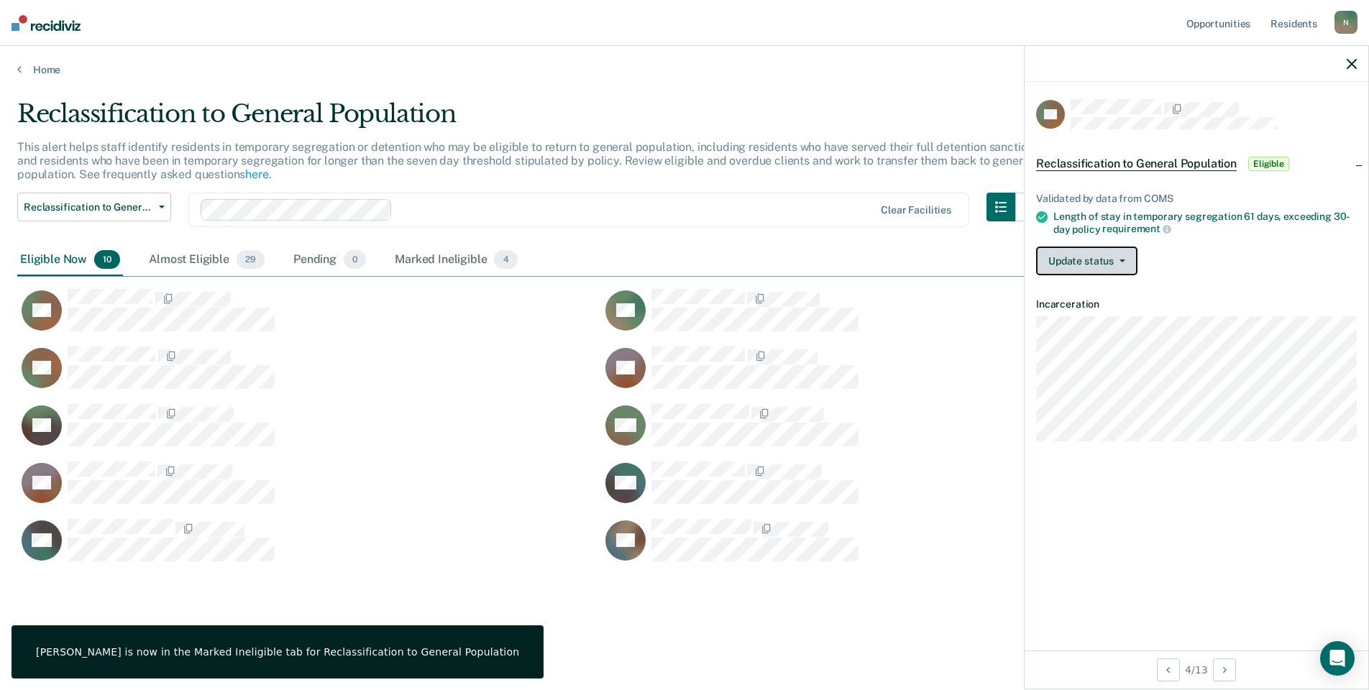
click at [1131, 257] on button "Update status" at bounding box center [1086, 261] width 101 height 29
click at [1103, 316] on button "Mark Ineligible" at bounding box center [1105, 318] width 139 height 23
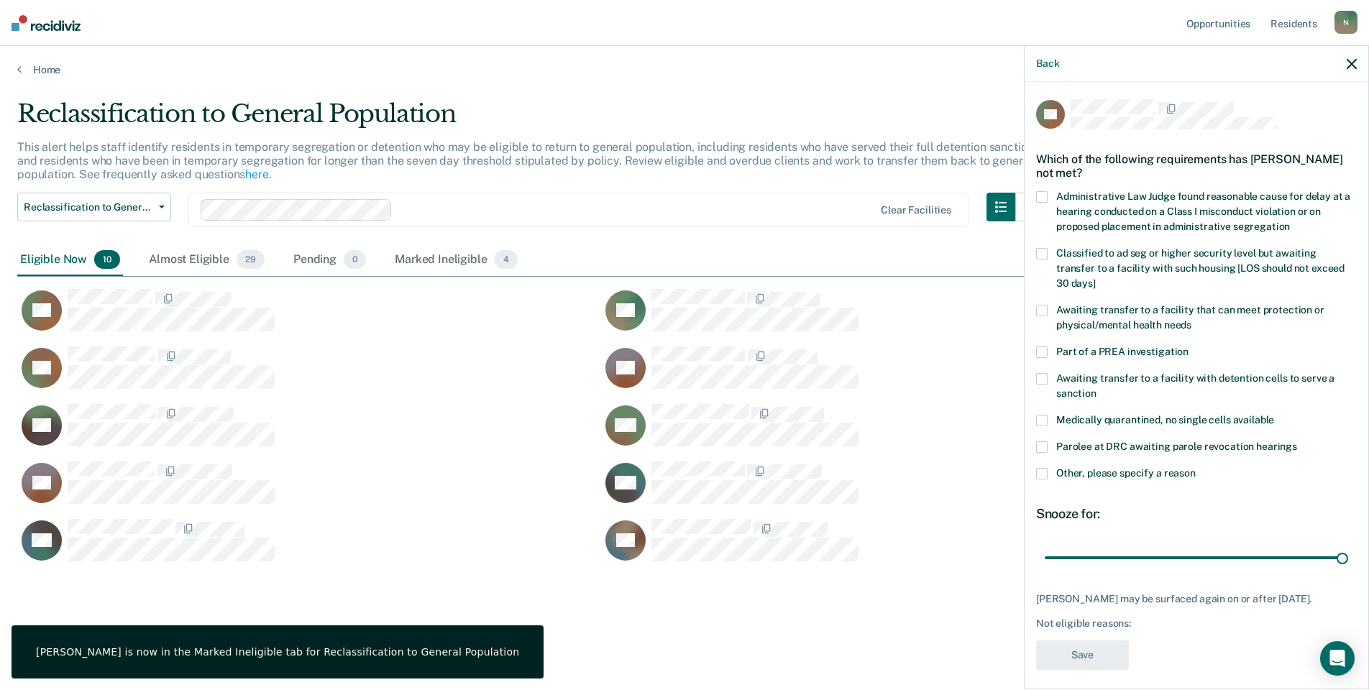
click at [1044, 468] on span at bounding box center [1042, 474] width 12 height 12
click at [1196, 468] on input "Other, please specify a reason" at bounding box center [1196, 468] width 0 height 0
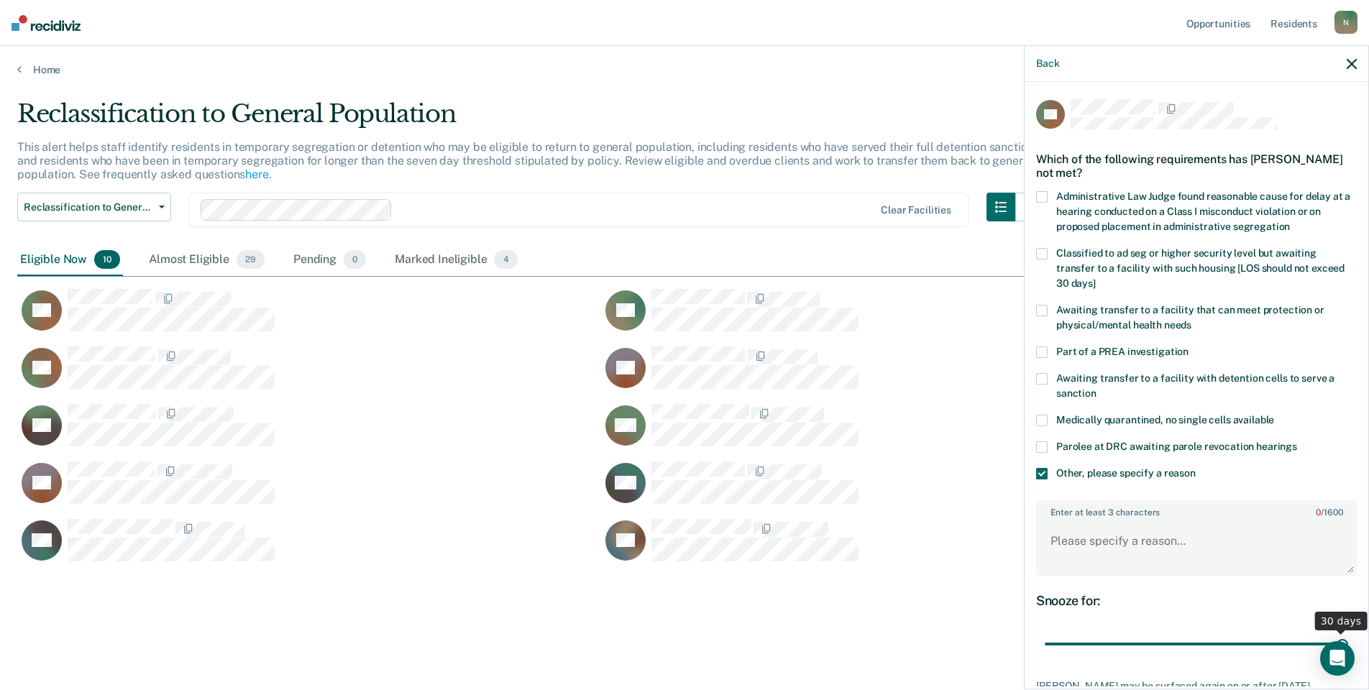
scroll to position [95, 0]
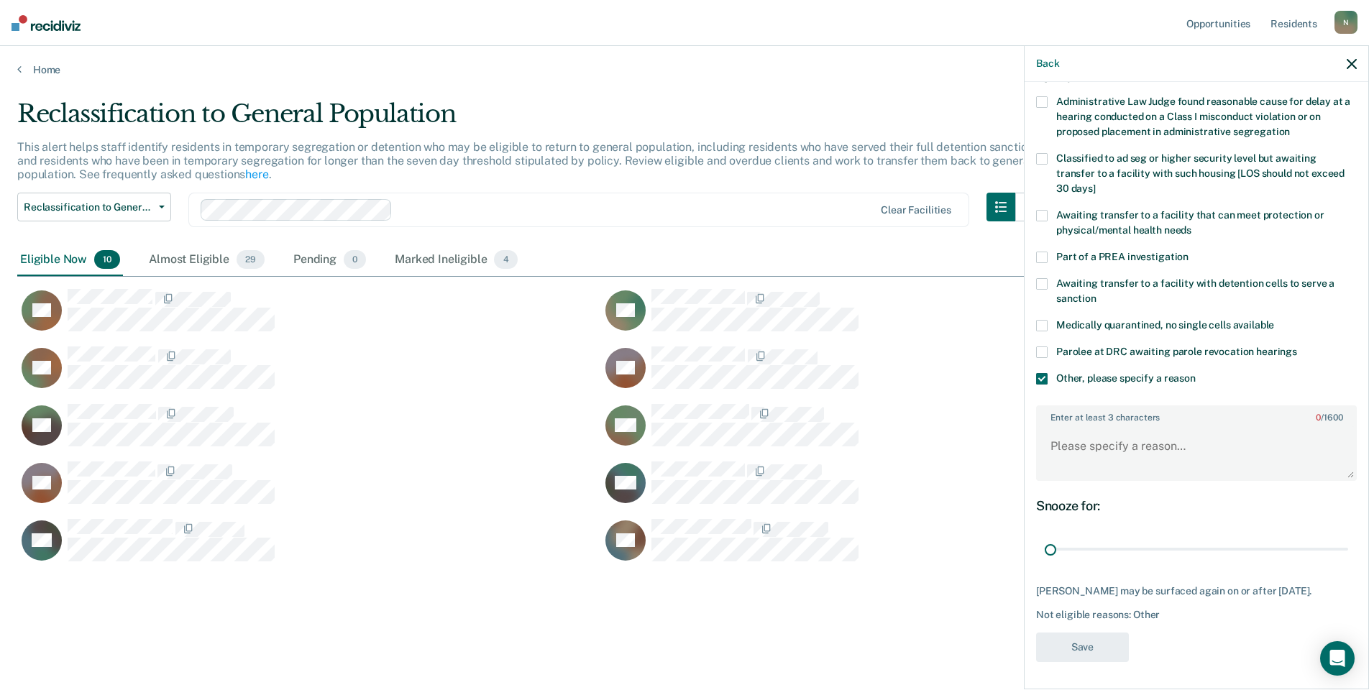
drag, startPoint x: 1335, startPoint y: 551, endPoint x: 1045, endPoint y: 479, distance: 298.5
type input "1"
click at [1045, 551] on input "range" at bounding box center [1196, 549] width 303 height 25
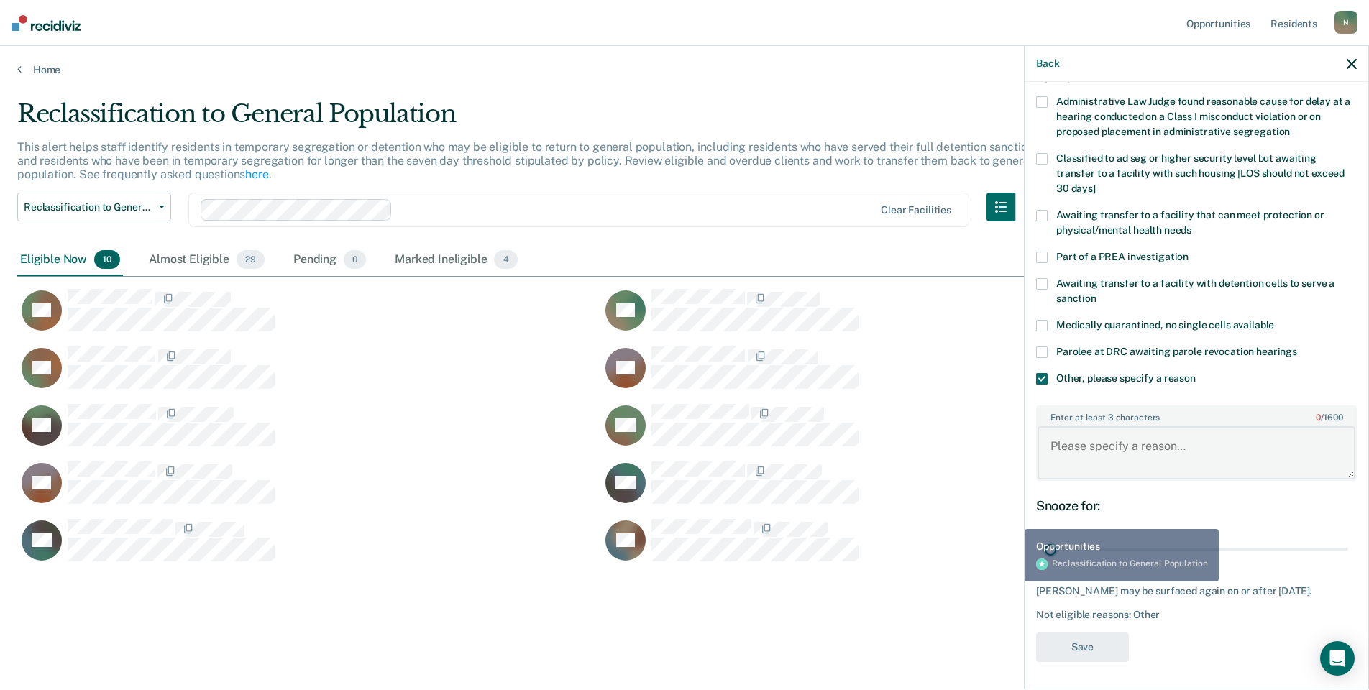
click at [1057, 460] on textarea "Enter at least 3 characters 0 / 1600" at bounding box center [1196, 452] width 318 height 53
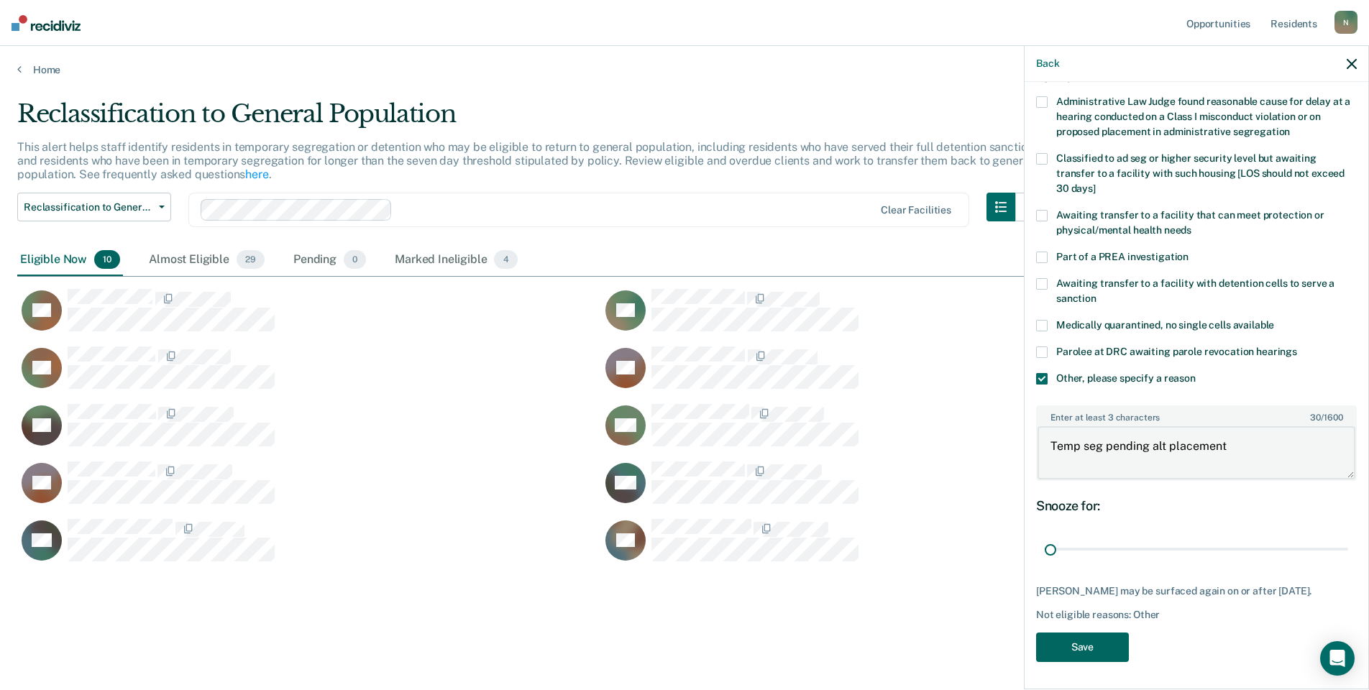
type textarea "Temp seg pending alt placement"
click at [1091, 659] on button "Save" at bounding box center [1082, 647] width 93 height 29
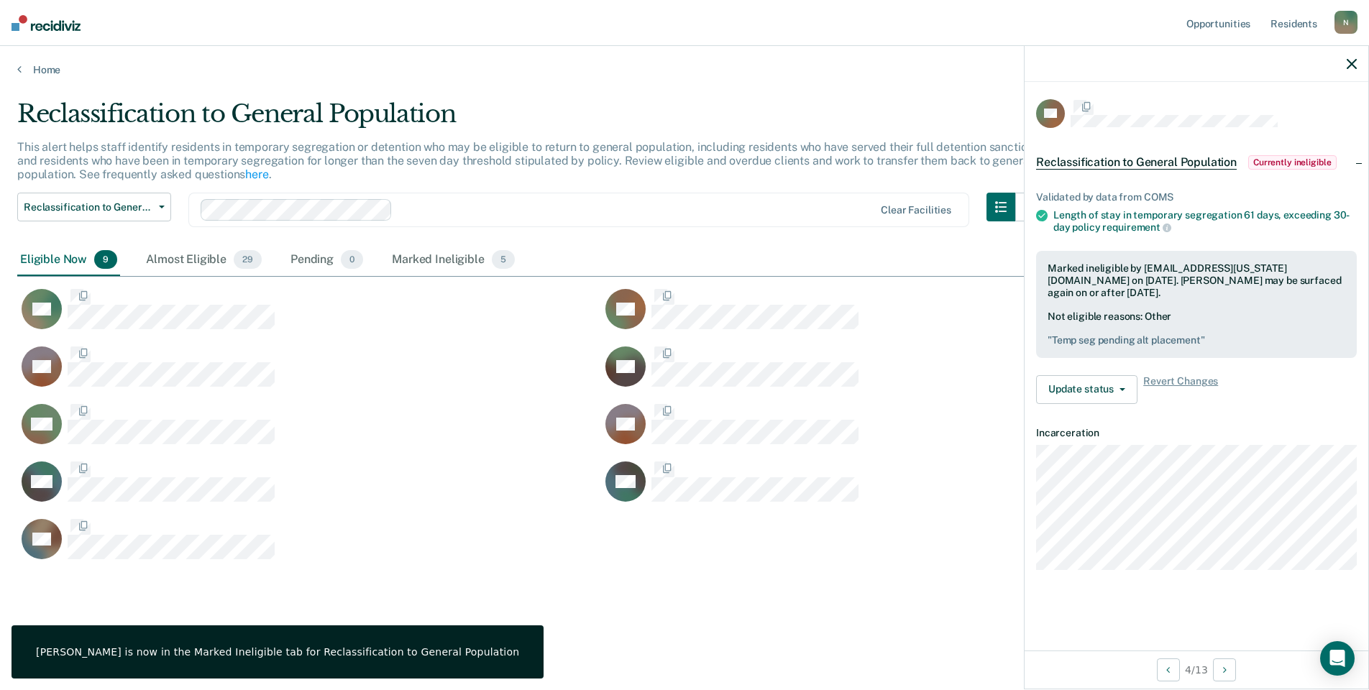
scroll to position [0, 0]
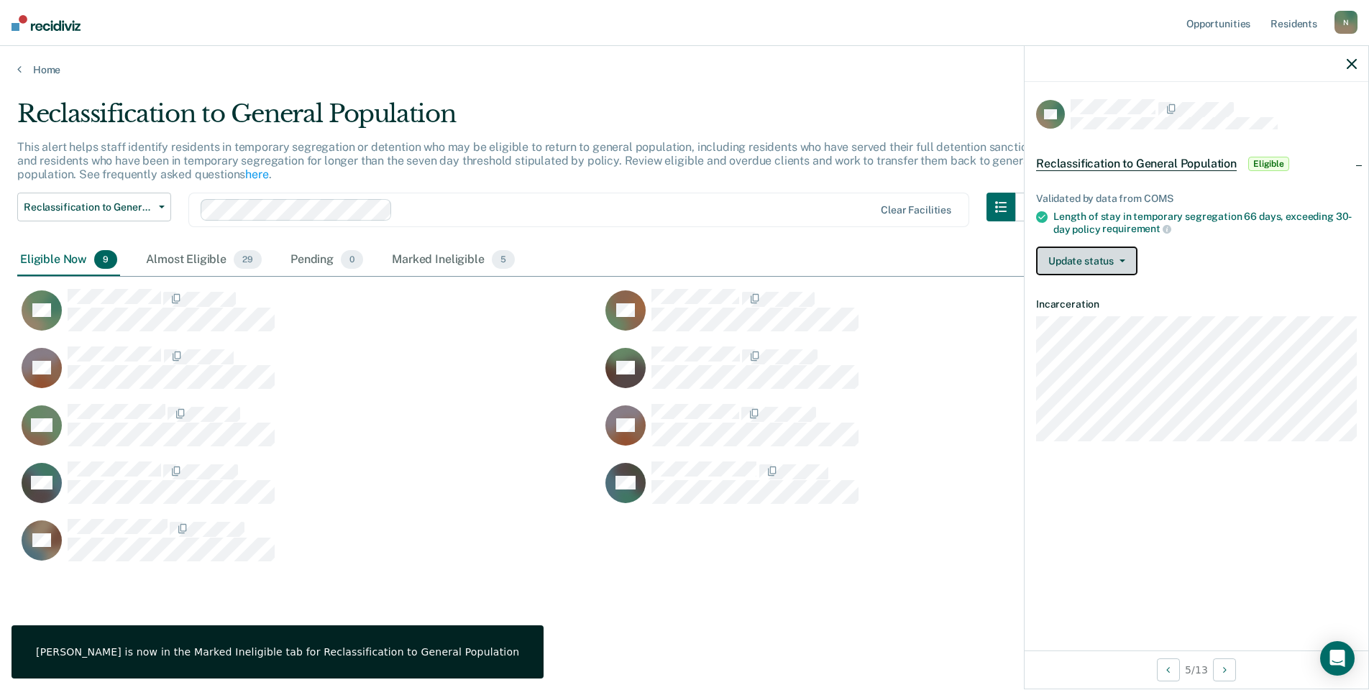
click at [1087, 254] on button "Update status" at bounding box center [1086, 261] width 101 height 29
click at [1092, 324] on button "Mark Ineligible" at bounding box center [1105, 318] width 139 height 23
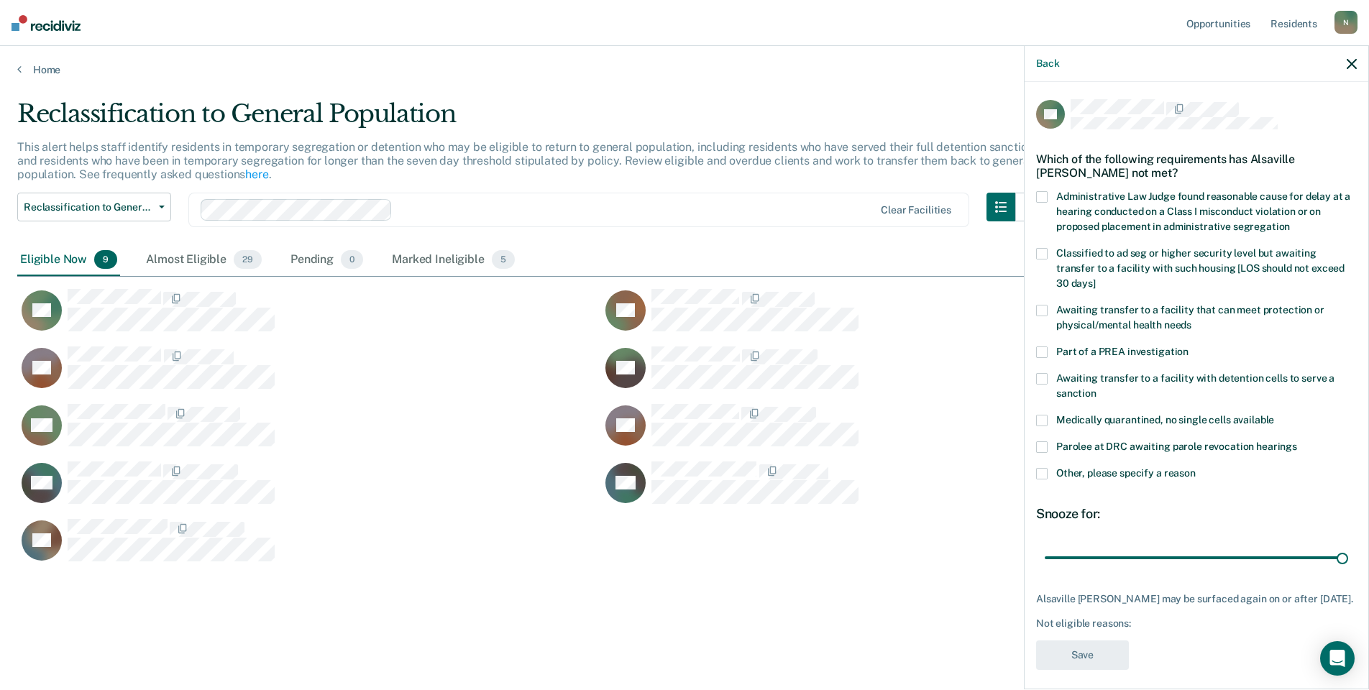
click at [1050, 468] on label "Other, please specify a reason" at bounding box center [1196, 475] width 321 height 15
click at [1196, 468] on input "Other, please specify a reason" at bounding box center [1196, 468] width 0 height 0
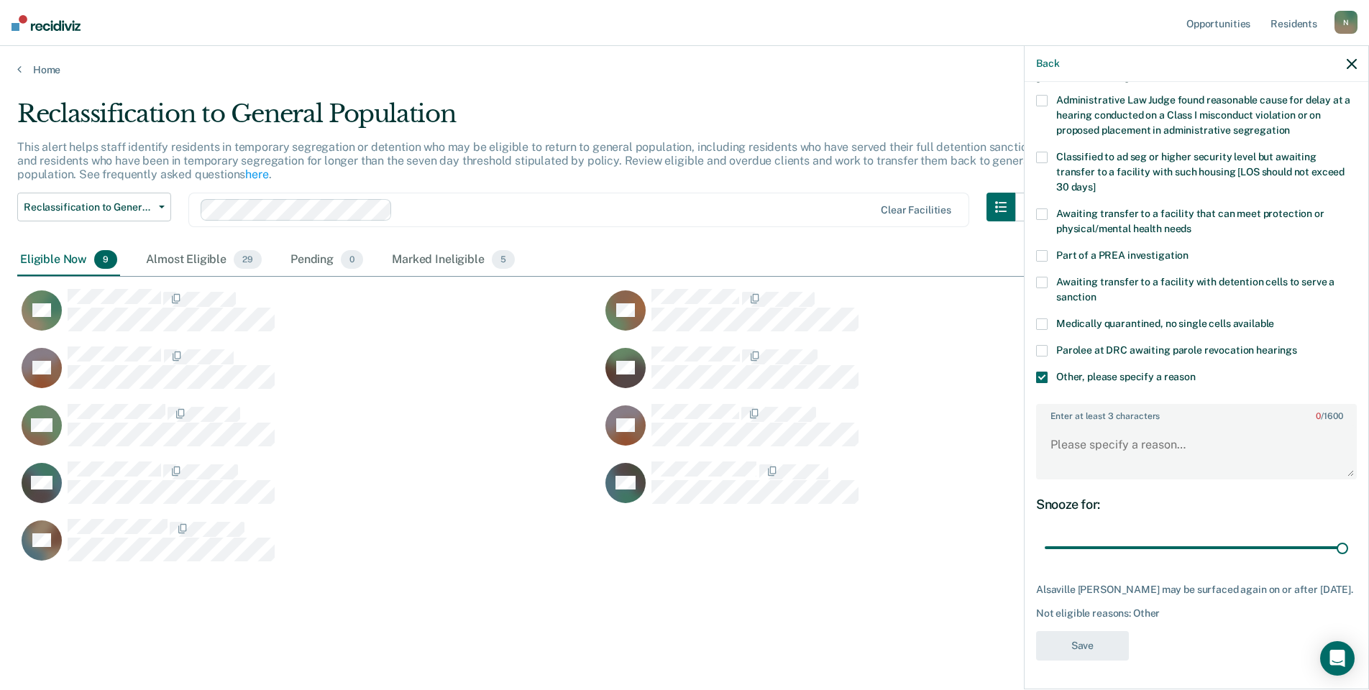
scroll to position [107, 0]
drag, startPoint x: 1329, startPoint y: 536, endPoint x: 1049, endPoint y: 546, distance: 279.9
type input "1"
click at [1051, 546] on input "range" at bounding box center [1196, 548] width 303 height 25
click at [1052, 451] on textarea "Enter at least 3 characters 0 / 1600" at bounding box center [1196, 451] width 318 height 53
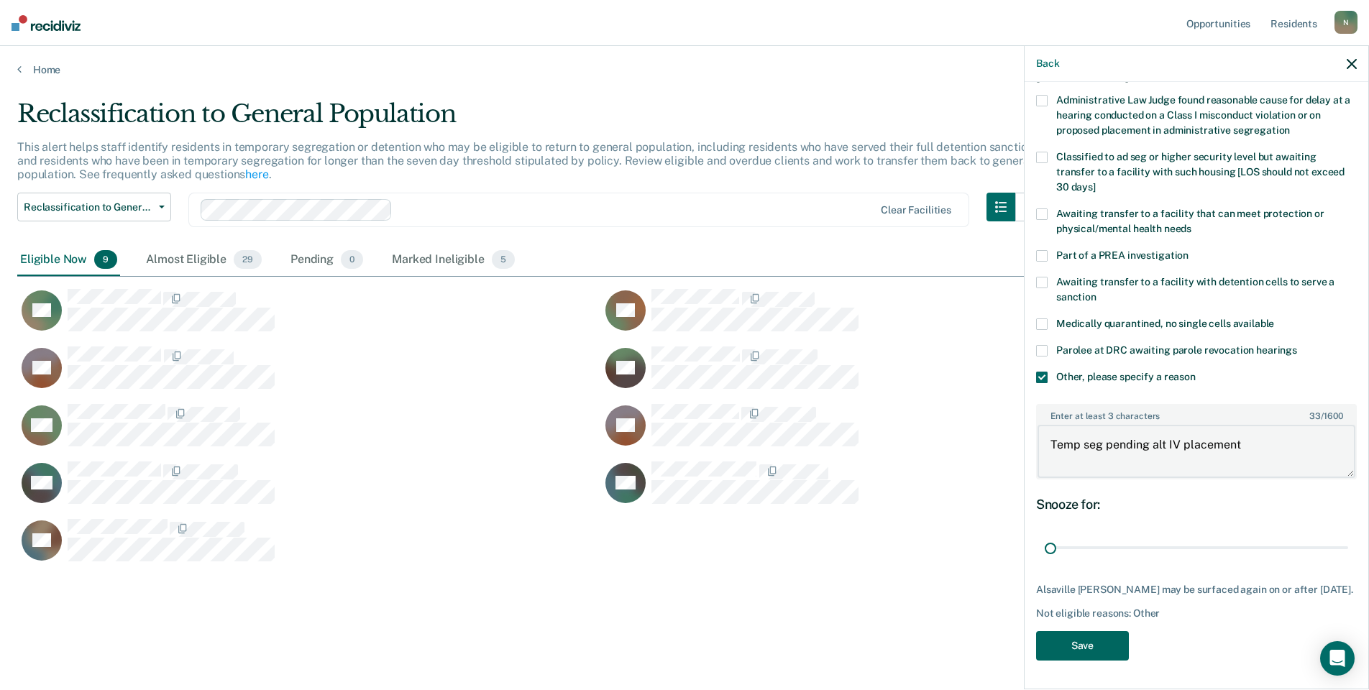
type textarea "Temp seg pending alt IV placement"
click at [1081, 646] on button "Save" at bounding box center [1082, 645] width 93 height 29
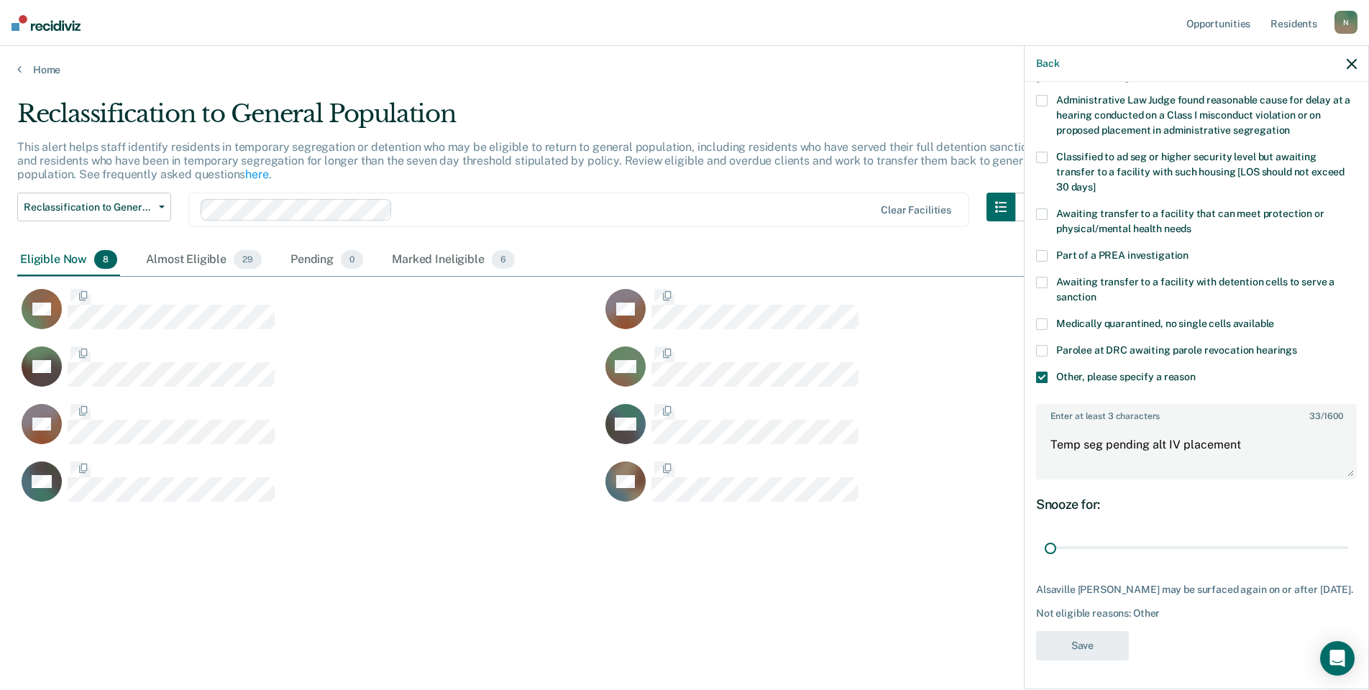
scroll to position [0, 0]
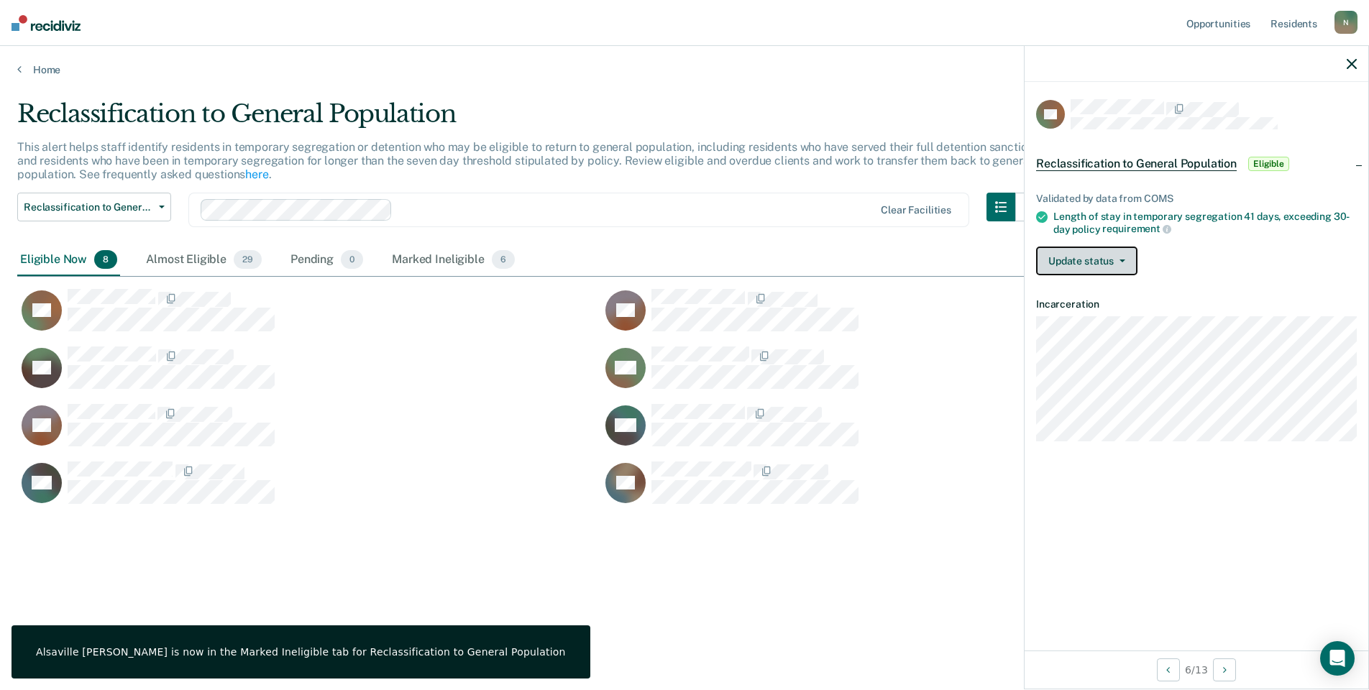
click at [1092, 259] on button "Update status" at bounding box center [1086, 261] width 101 height 29
click at [1091, 311] on button "Mark Ineligible" at bounding box center [1105, 318] width 139 height 23
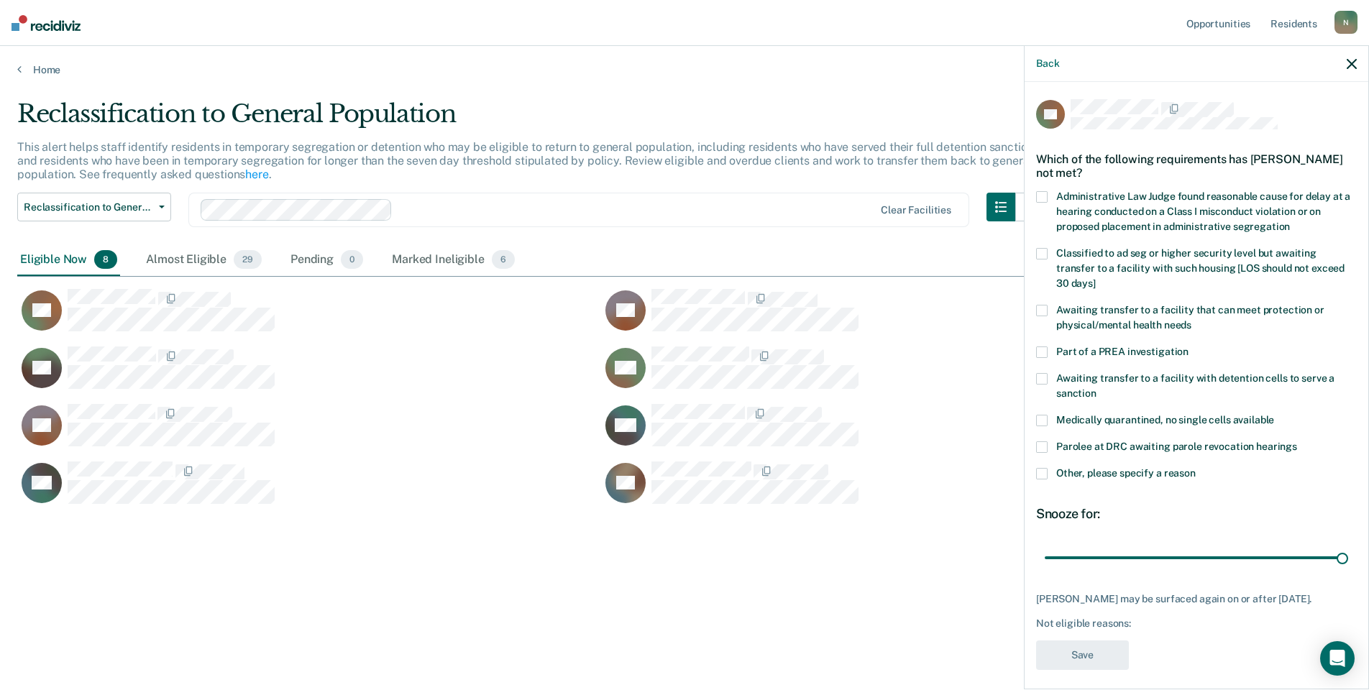
click at [1044, 468] on span at bounding box center [1042, 474] width 12 height 12
click at [1196, 468] on input "Other, please specify a reason" at bounding box center [1196, 468] width 0 height 0
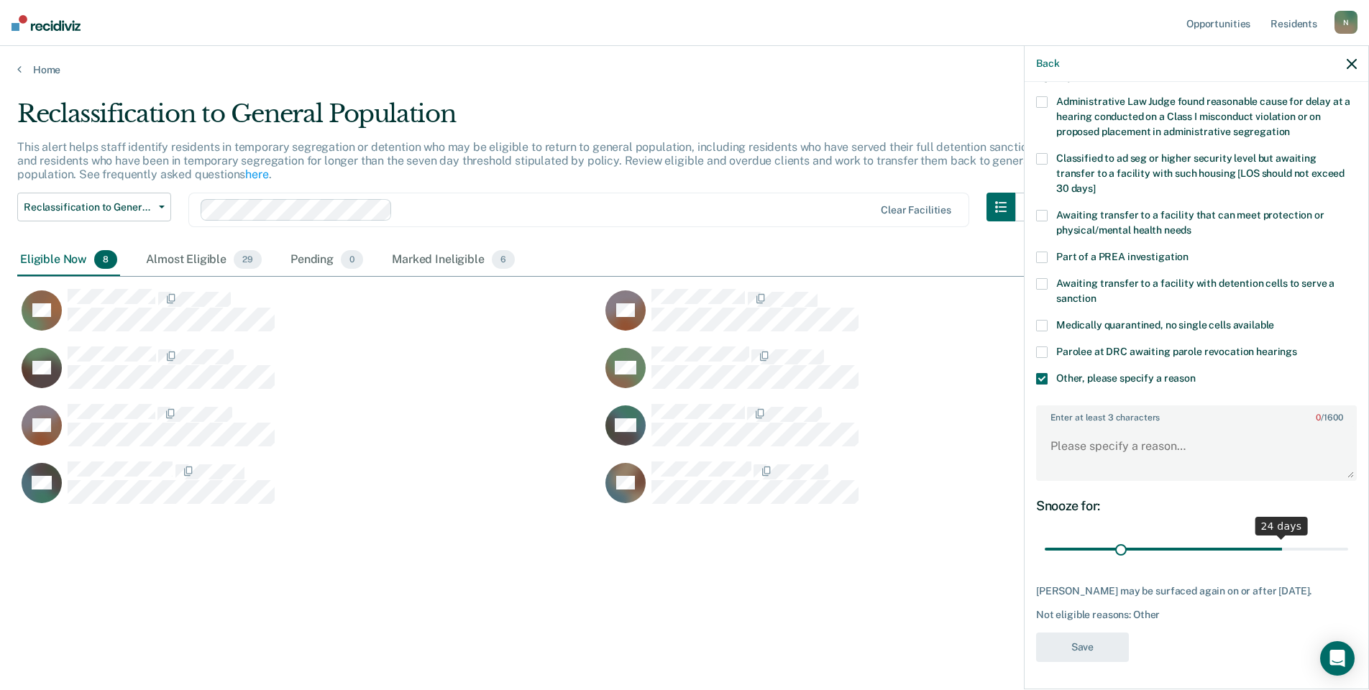
scroll to position [107, 0]
drag, startPoint x: 1330, startPoint y: 538, endPoint x: 1035, endPoint y: 556, distance: 296.0
type input "1"
click at [1045, 556] on input "range" at bounding box center [1196, 548] width 303 height 25
click at [1071, 444] on textarea "Enter at least 3 characters 0 / 1600" at bounding box center [1196, 451] width 318 height 53
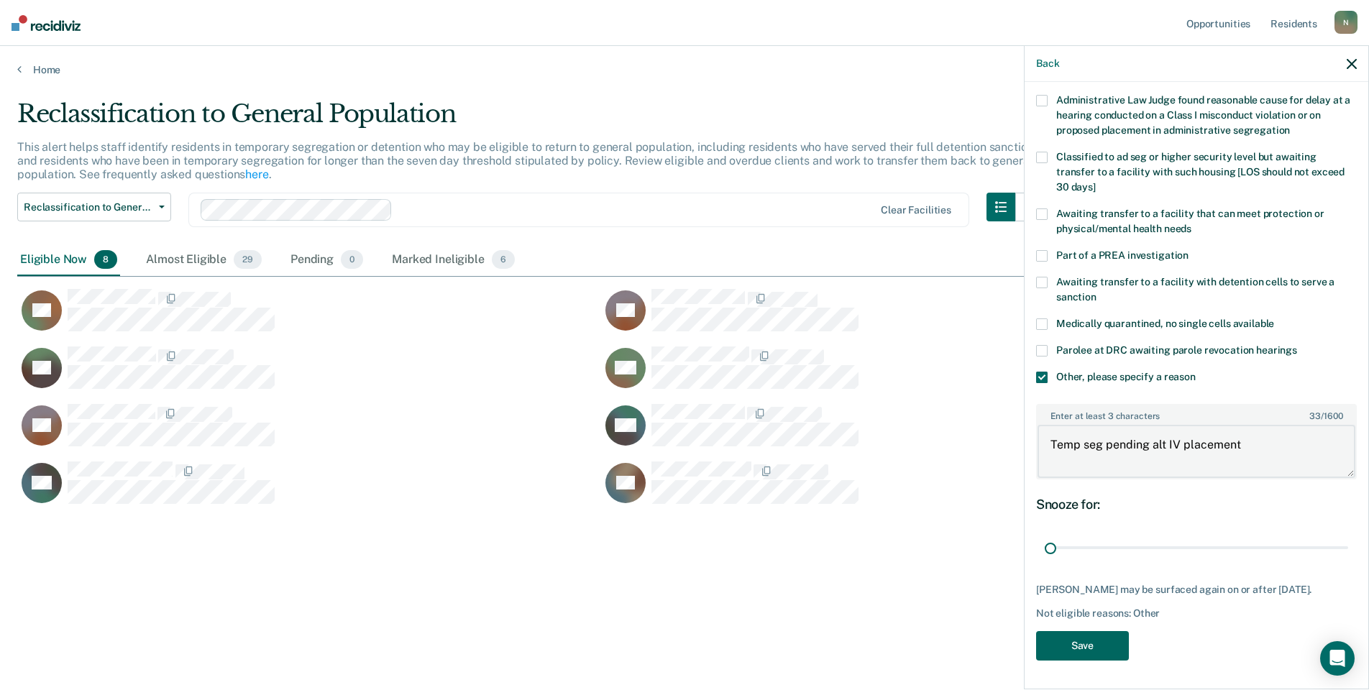
type textarea "Temp seg pending alt IV placement"
click at [1076, 642] on button "Save" at bounding box center [1082, 645] width 93 height 29
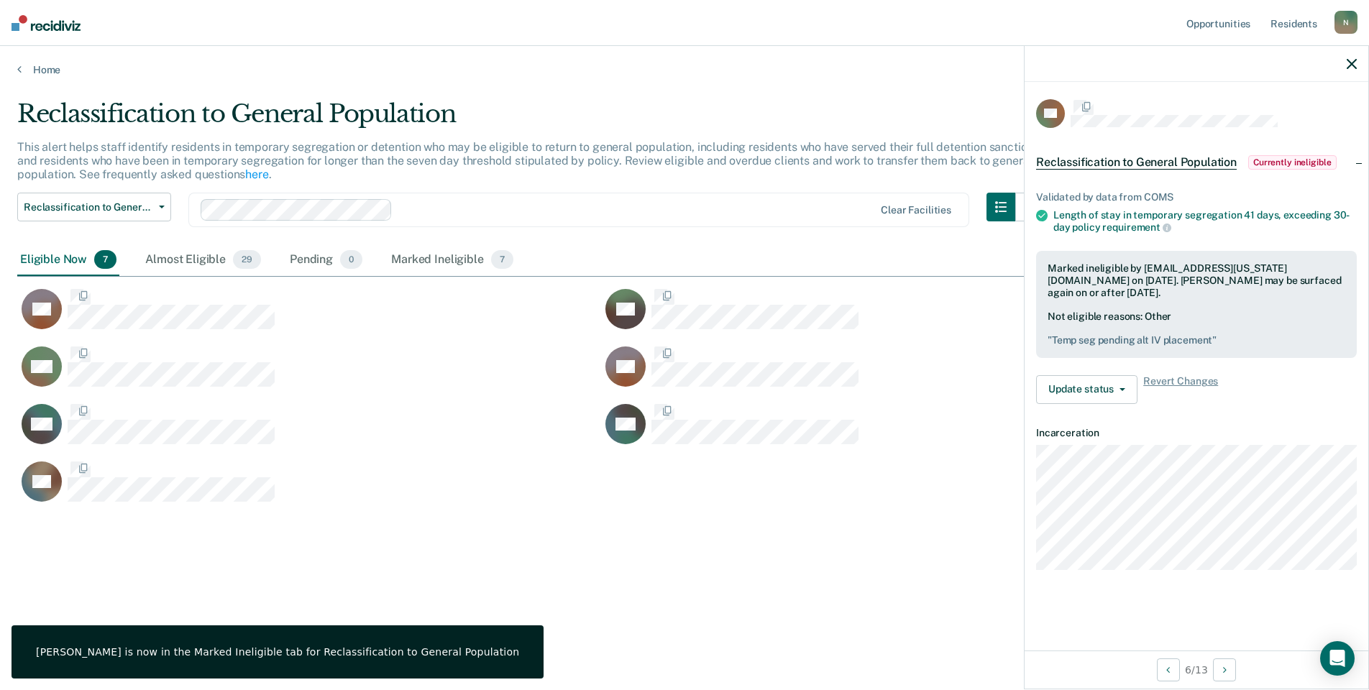
scroll to position [0, 0]
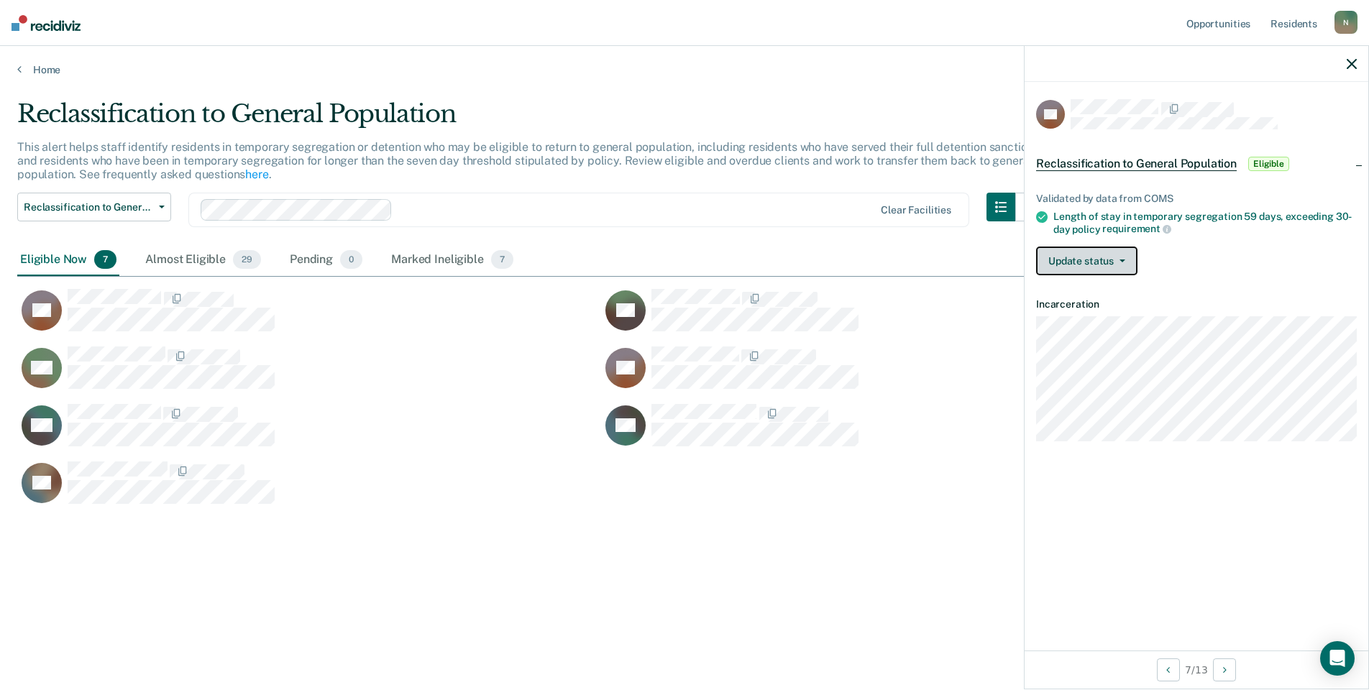
drag, startPoint x: 1124, startPoint y: 266, endPoint x: 1107, endPoint y: 292, distance: 31.1
click at [1124, 267] on button "Update status" at bounding box center [1086, 261] width 101 height 29
click at [1094, 314] on button "Mark Ineligible" at bounding box center [1105, 318] width 139 height 23
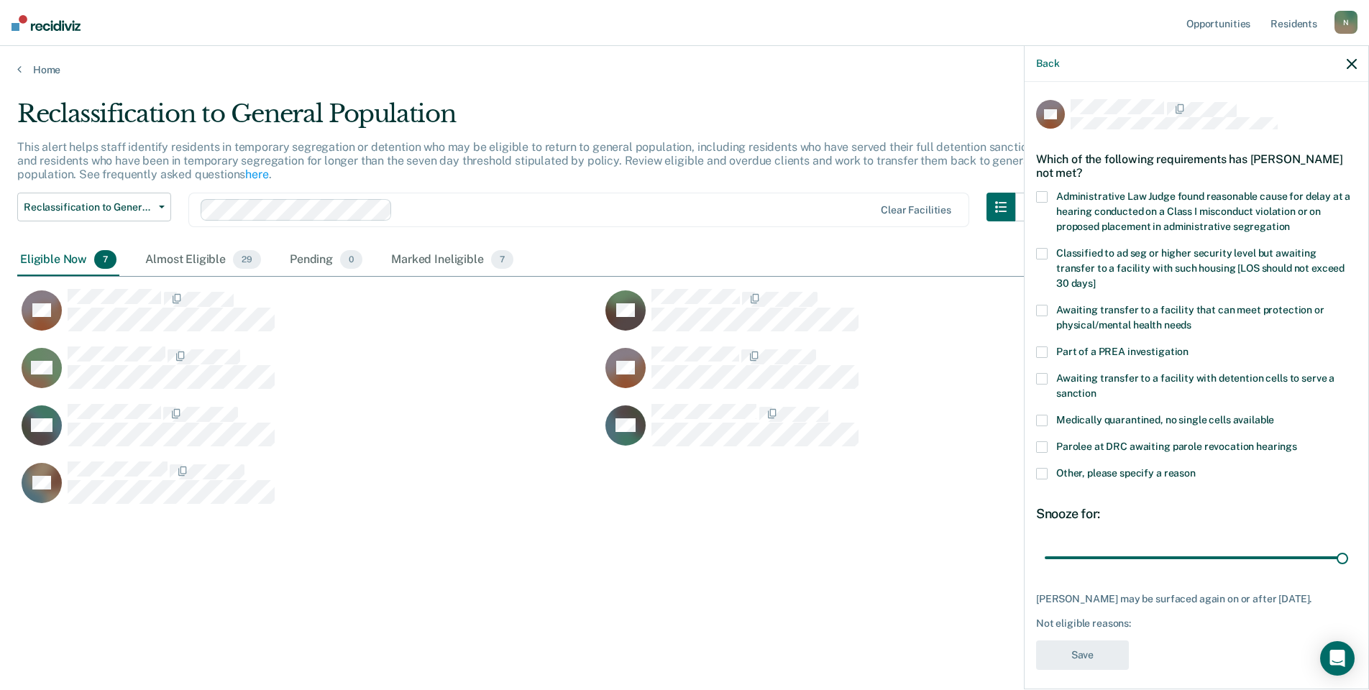
click at [1045, 468] on span at bounding box center [1042, 474] width 12 height 12
click at [1196, 468] on input "Other, please specify a reason" at bounding box center [1196, 468] width 0 height 0
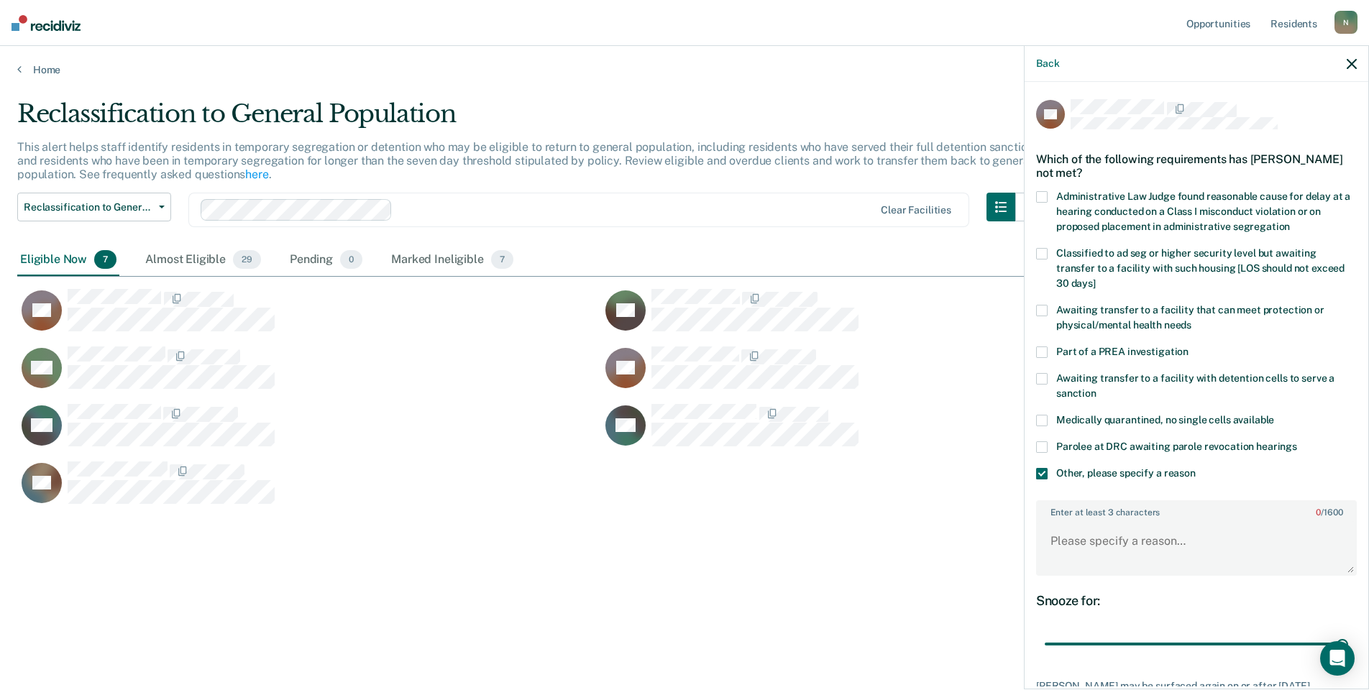
scroll to position [107, 0]
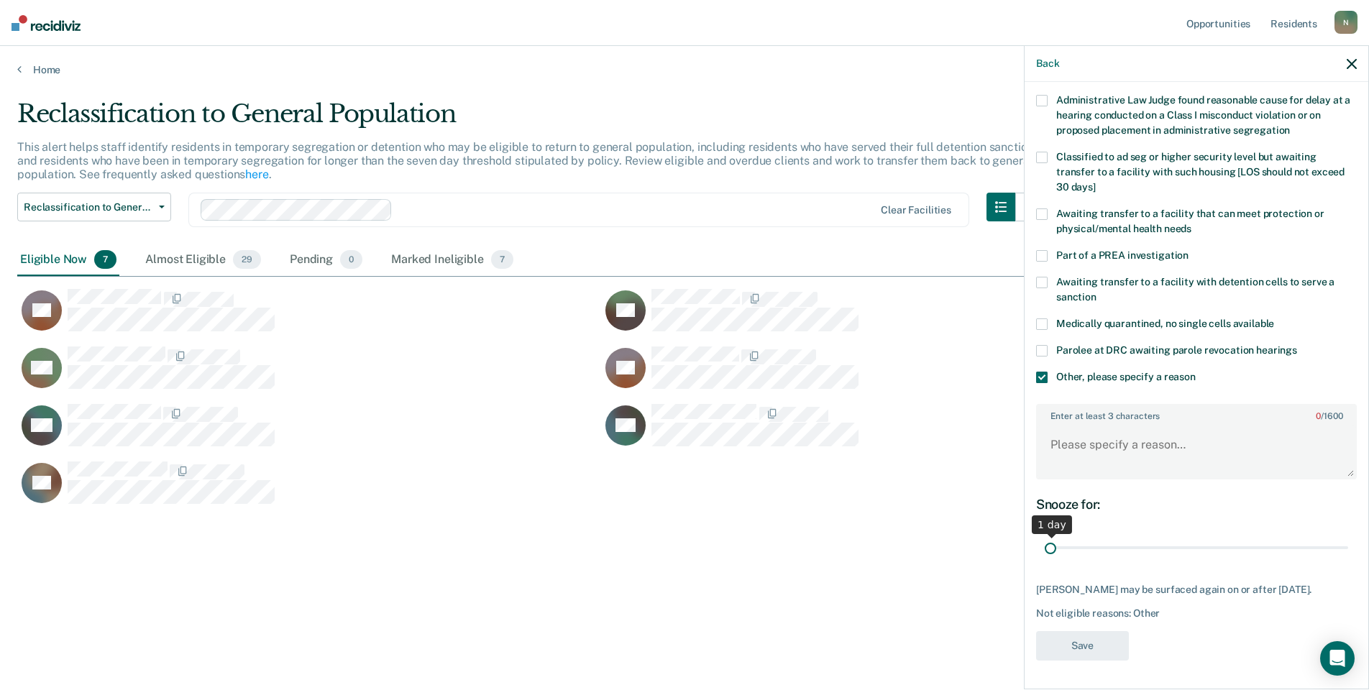
drag, startPoint x: 1332, startPoint y: 536, endPoint x: 990, endPoint y: 543, distance: 342.3
type input "1"
click at [1045, 543] on input "range" at bounding box center [1196, 548] width 303 height 25
click at [1107, 447] on textarea "Enter at least 3 characters 0 / 1600" at bounding box center [1196, 451] width 318 height 53
type textarea "Temp seg PC investigation"
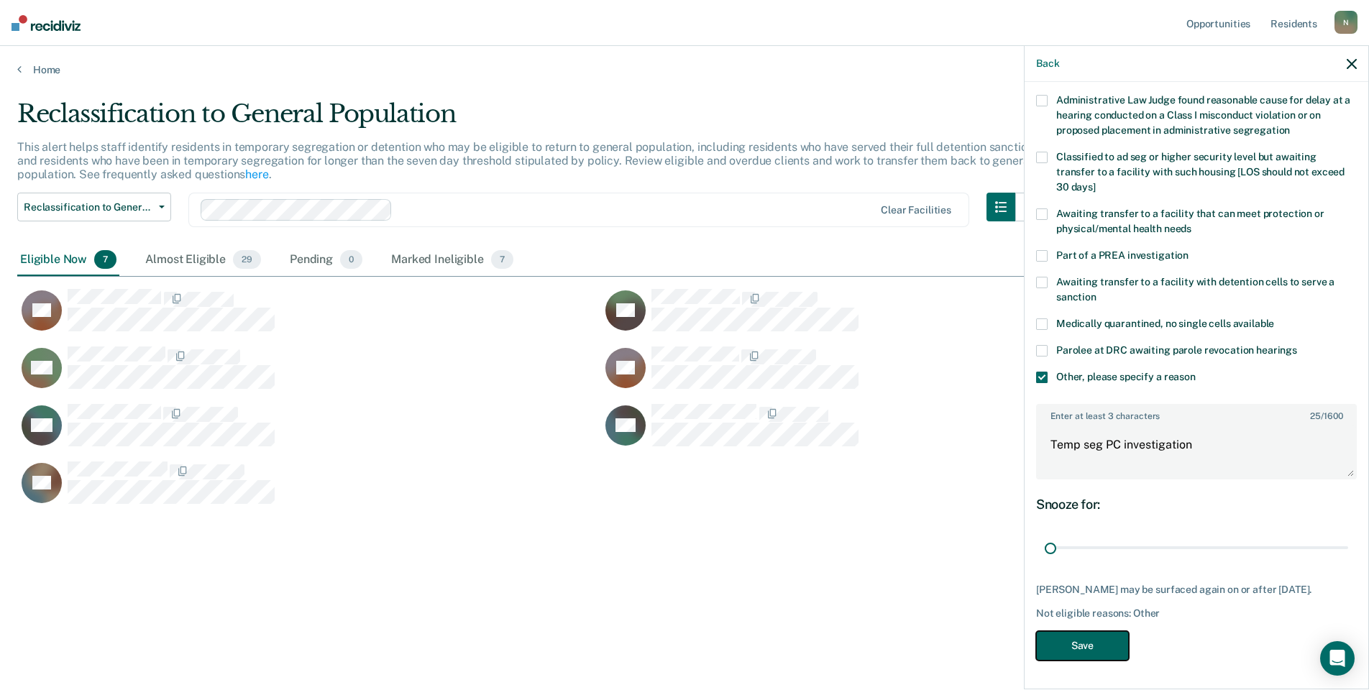
click at [1042, 645] on button "Save" at bounding box center [1082, 645] width 93 height 29
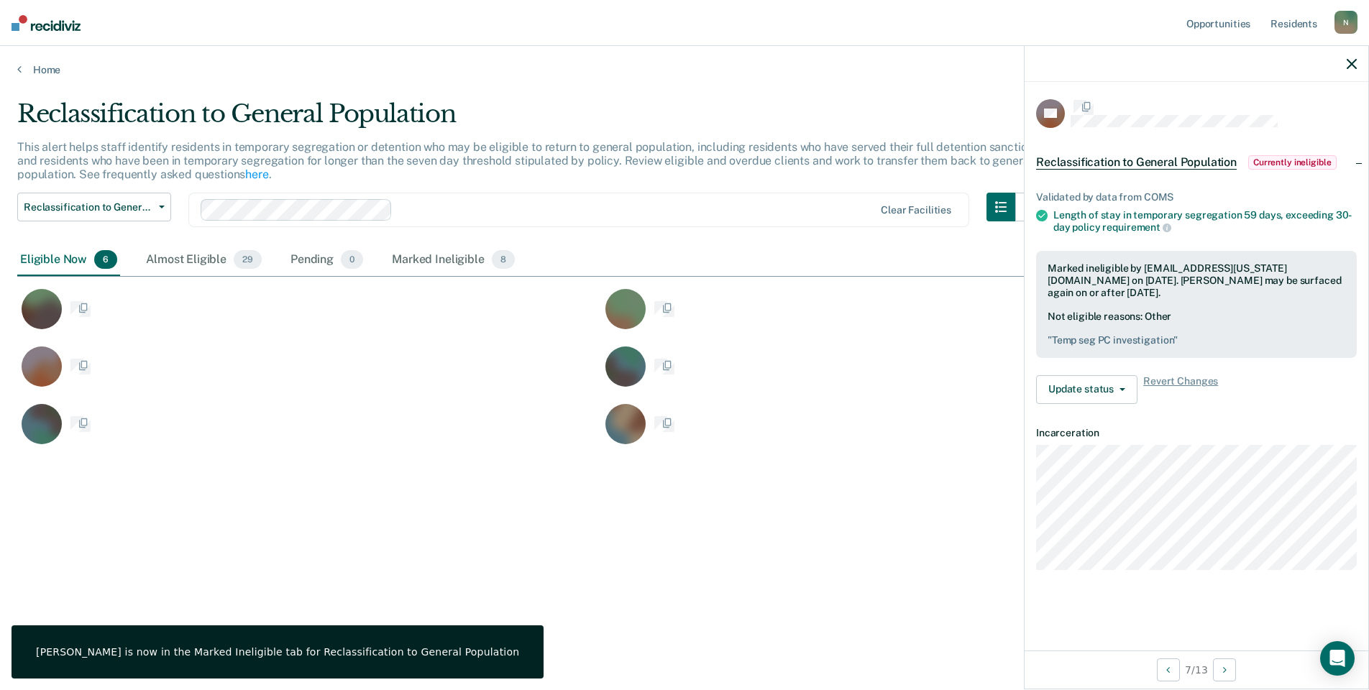
scroll to position [0, 0]
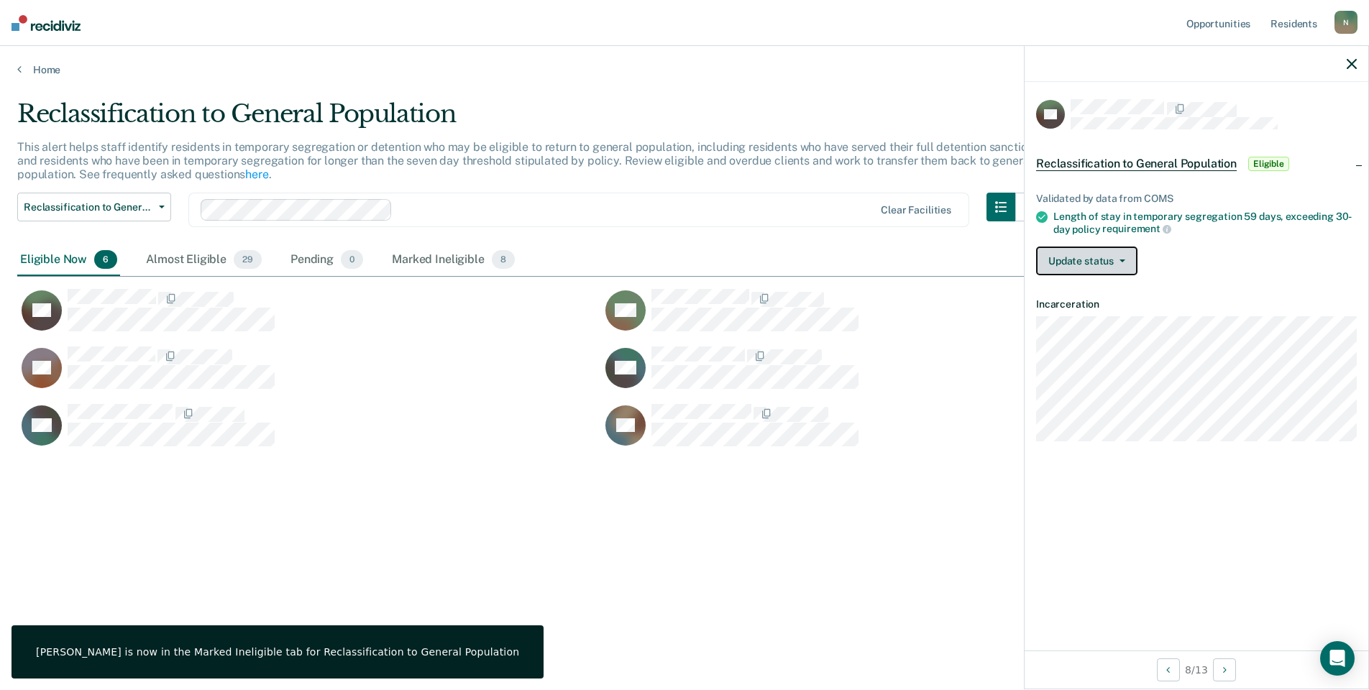
click at [1059, 259] on button "Update status" at bounding box center [1086, 261] width 101 height 29
click at [1061, 309] on button "Mark Ineligible" at bounding box center [1105, 318] width 139 height 23
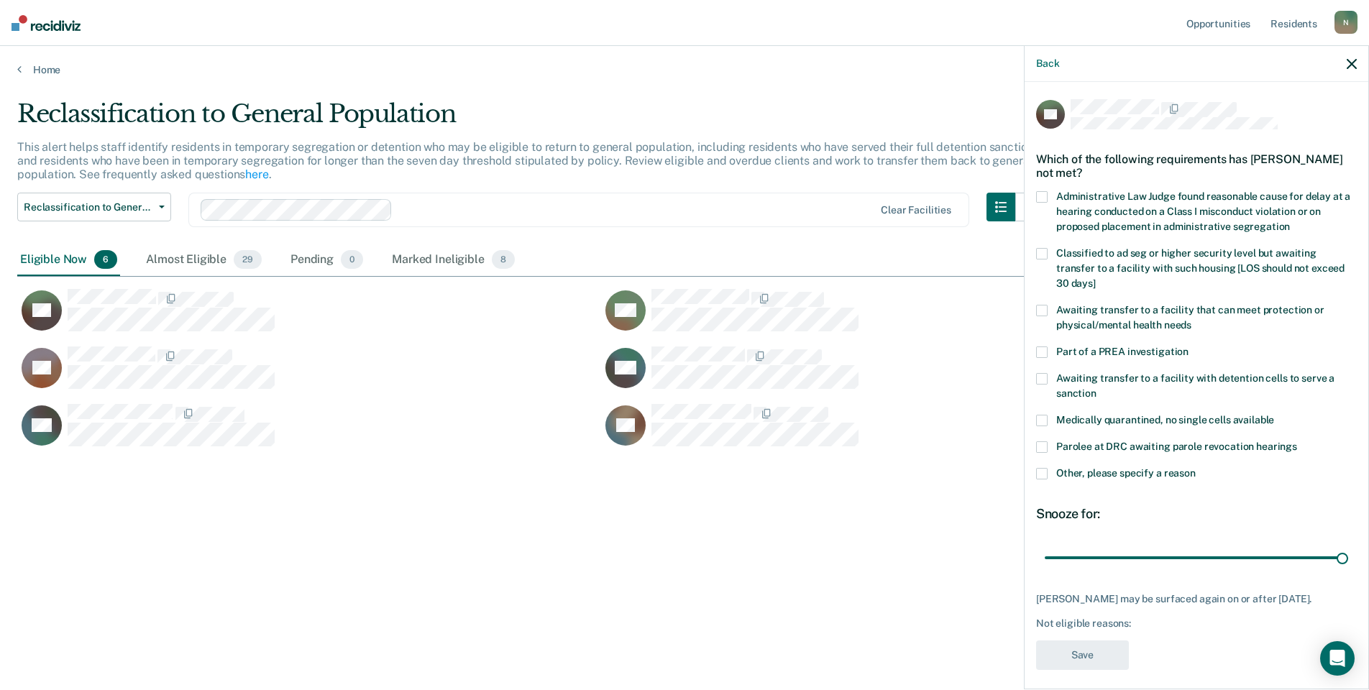
click at [1041, 468] on span at bounding box center [1042, 474] width 12 height 12
click at [1196, 468] on input "Other, please specify a reason" at bounding box center [1196, 468] width 0 height 0
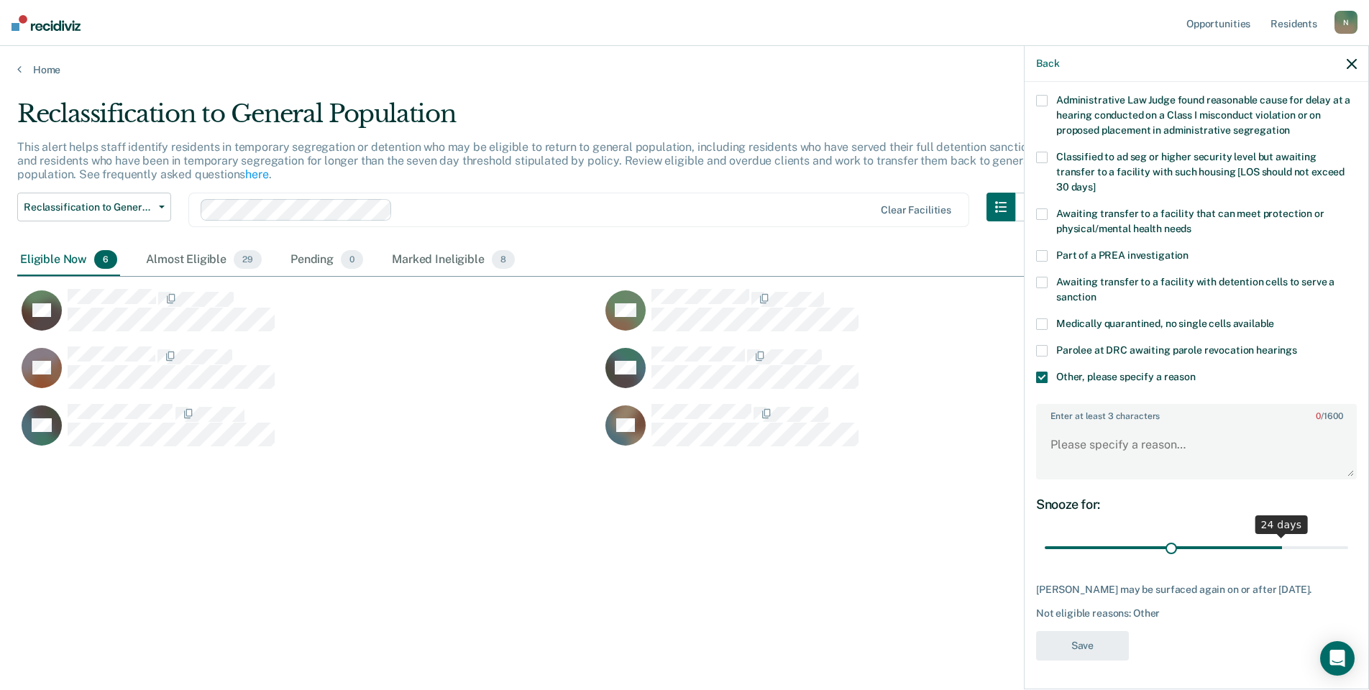
scroll to position [107, 0]
drag, startPoint x: 1334, startPoint y: 533, endPoint x: 1022, endPoint y: 513, distance: 312.7
type input "1"
click at [1045, 538] on input "range" at bounding box center [1196, 548] width 303 height 25
click at [1065, 434] on textarea "Enter at least 3 characters 0 / 1600" at bounding box center [1196, 451] width 318 height 53
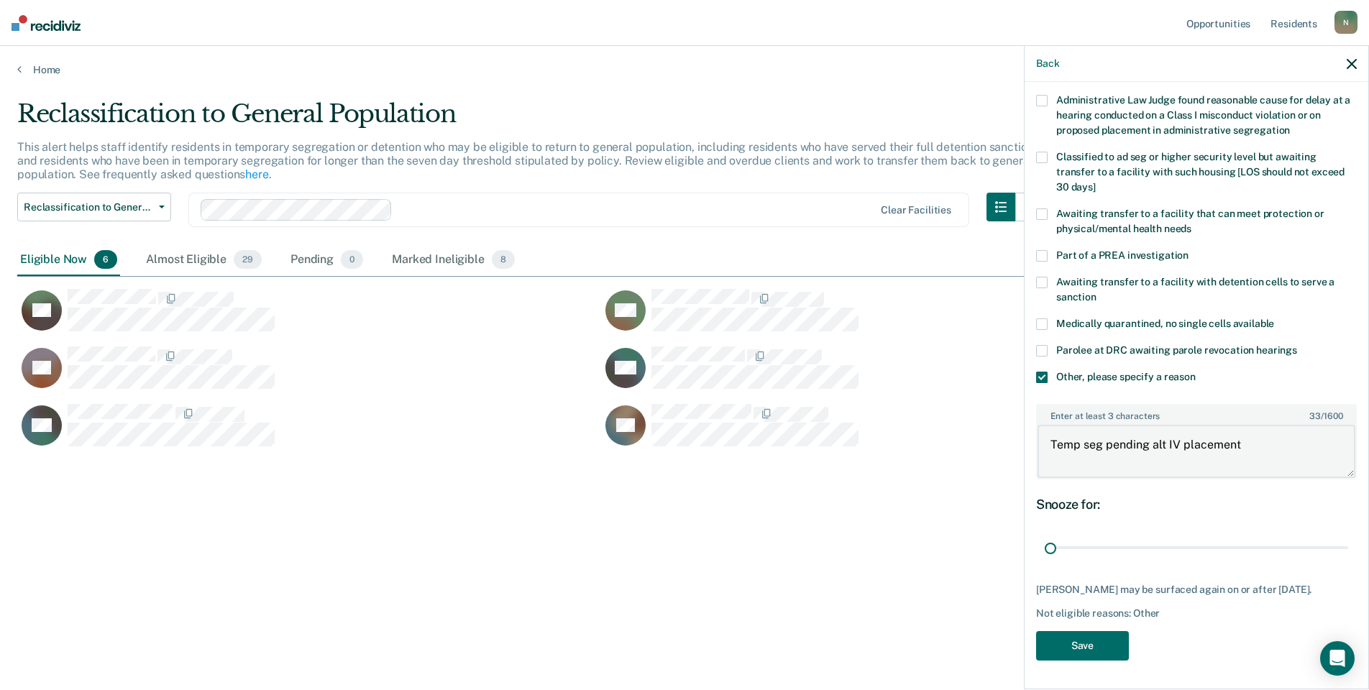
type textarea "Temp seg pending alt IV placement"
click at [1095, 662] on div "JW Which of the following requirements has [PERSON_NAME] not met? Administrativ…" at bounding box center [1196, 336] width 321 height 666
click at [1096, 654] on button "Save" at bounding box center [1082, 645] width 93 height 29
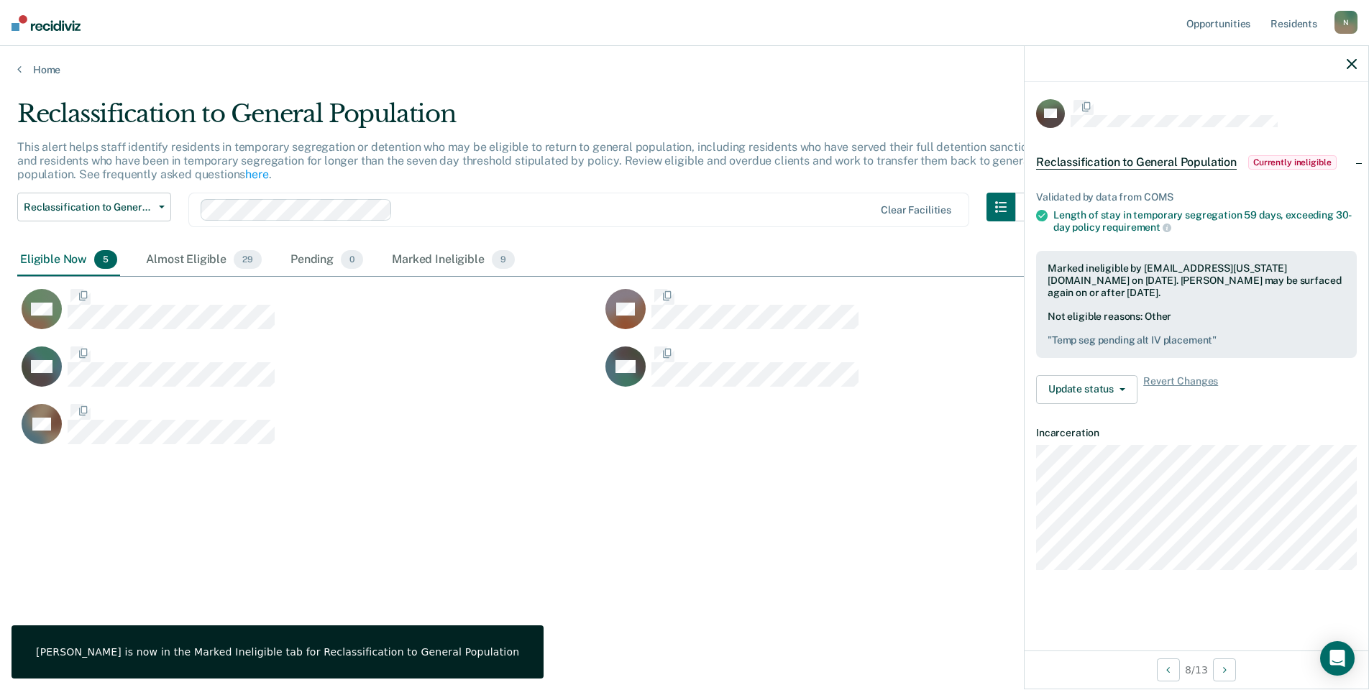
scroll to position [0, 0]
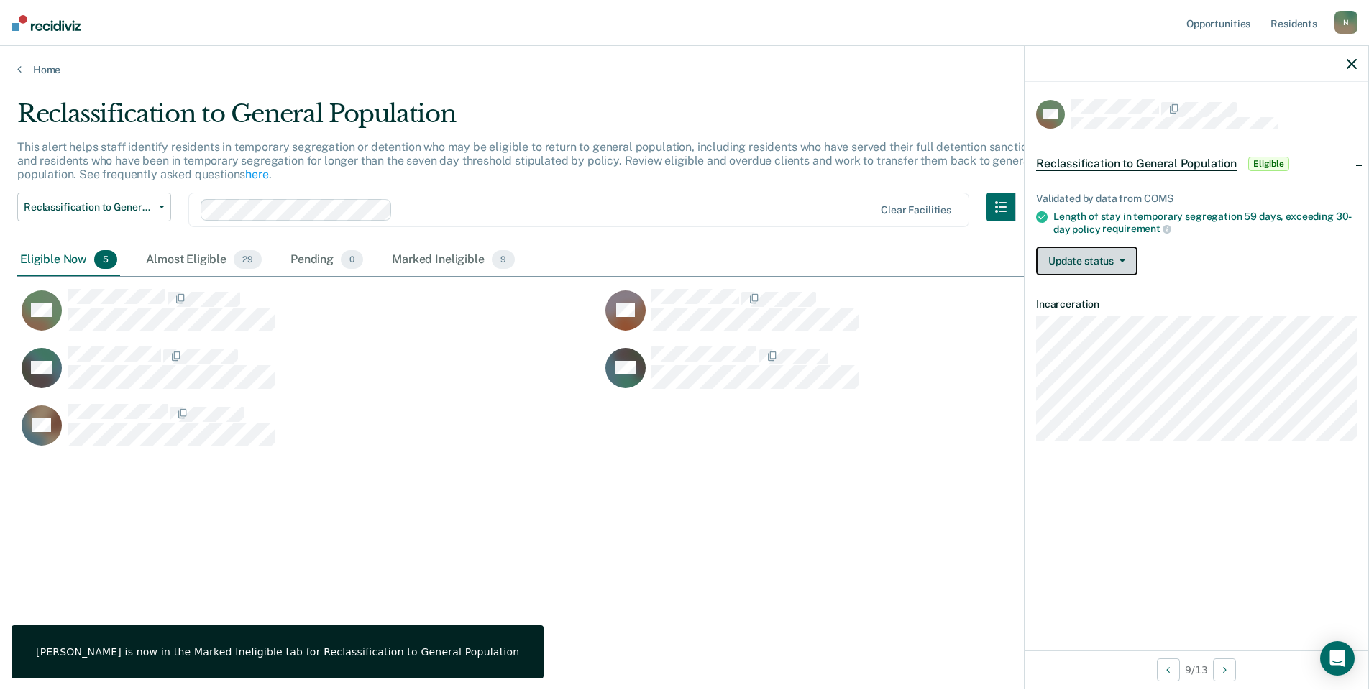
click at [1062, 254] on button "Update status" at bounding box center [1086, 261] width 101 height 29
click at [1074, 320] on button "Mark Ineligible" at bounding box center [1105, 318] width 139 height 23
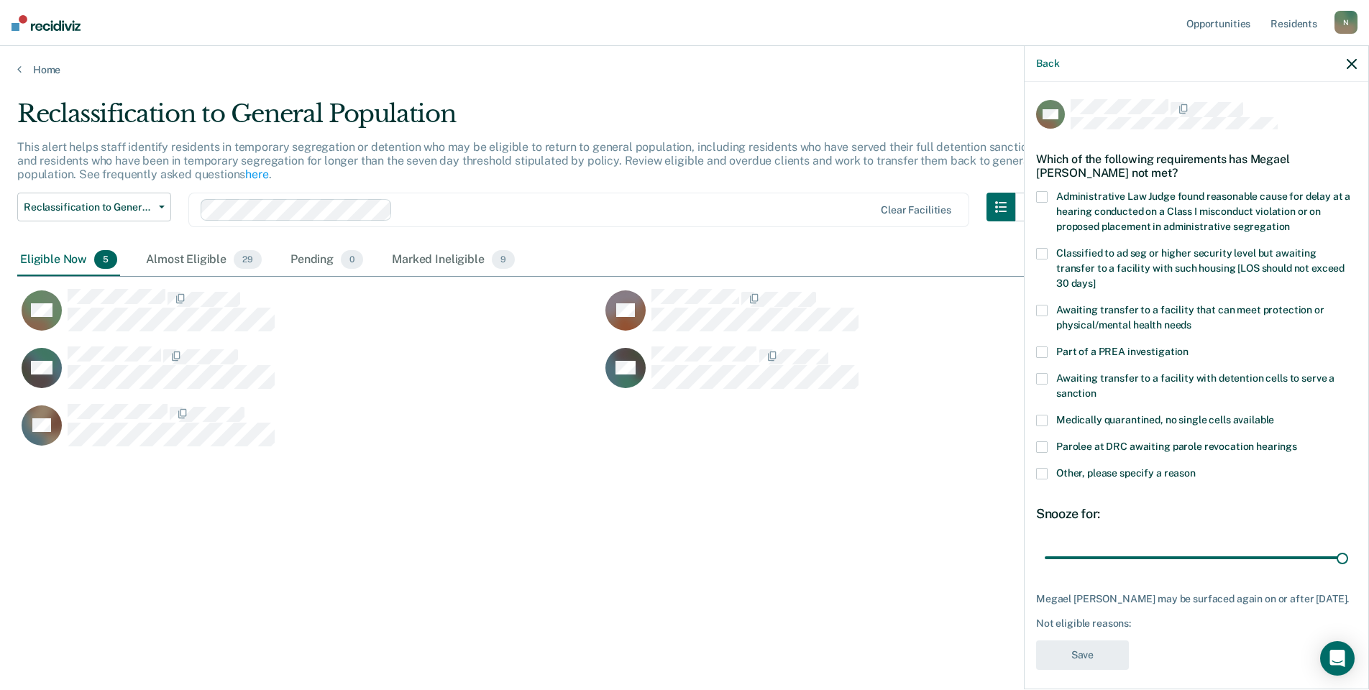
click at [1042, 468] on span at bounding box center [1042, 474] width 12 height 12
click at [1196, 468] on input "Other, please specify a reason" at bounding box center [1196, 468] width 0 height 0
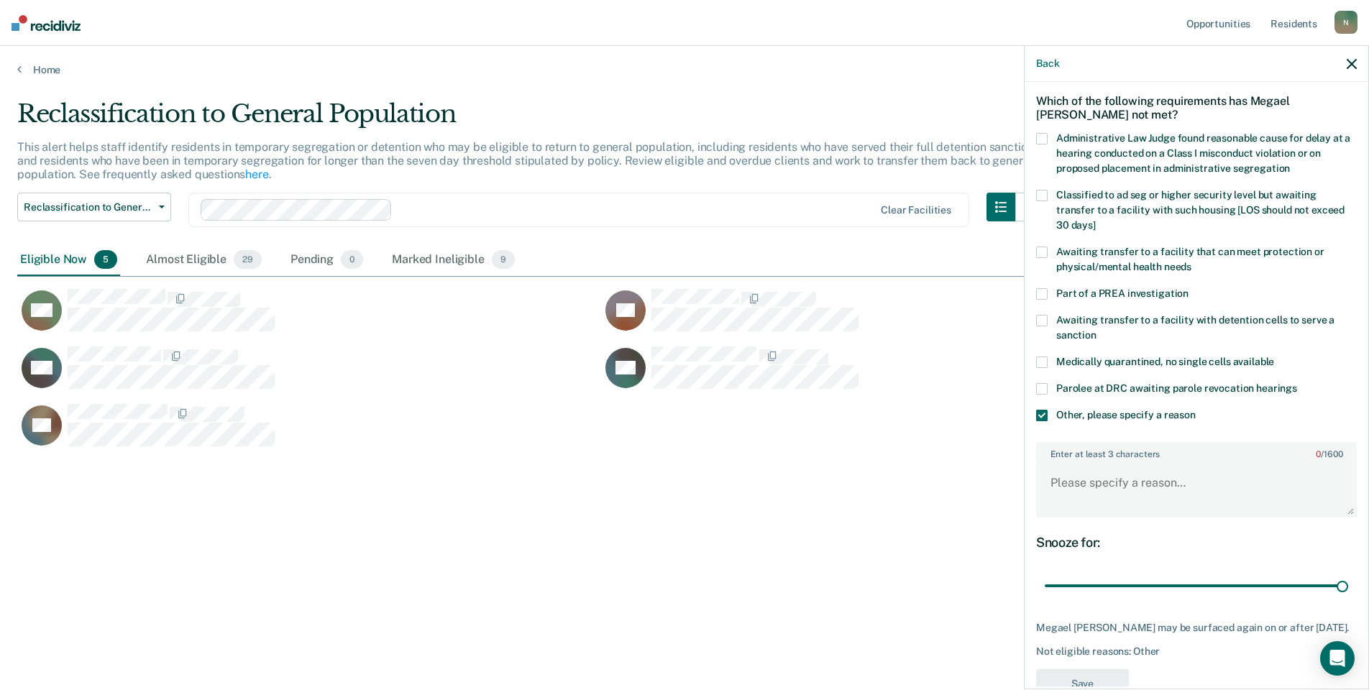
scroll to position [107, 0]
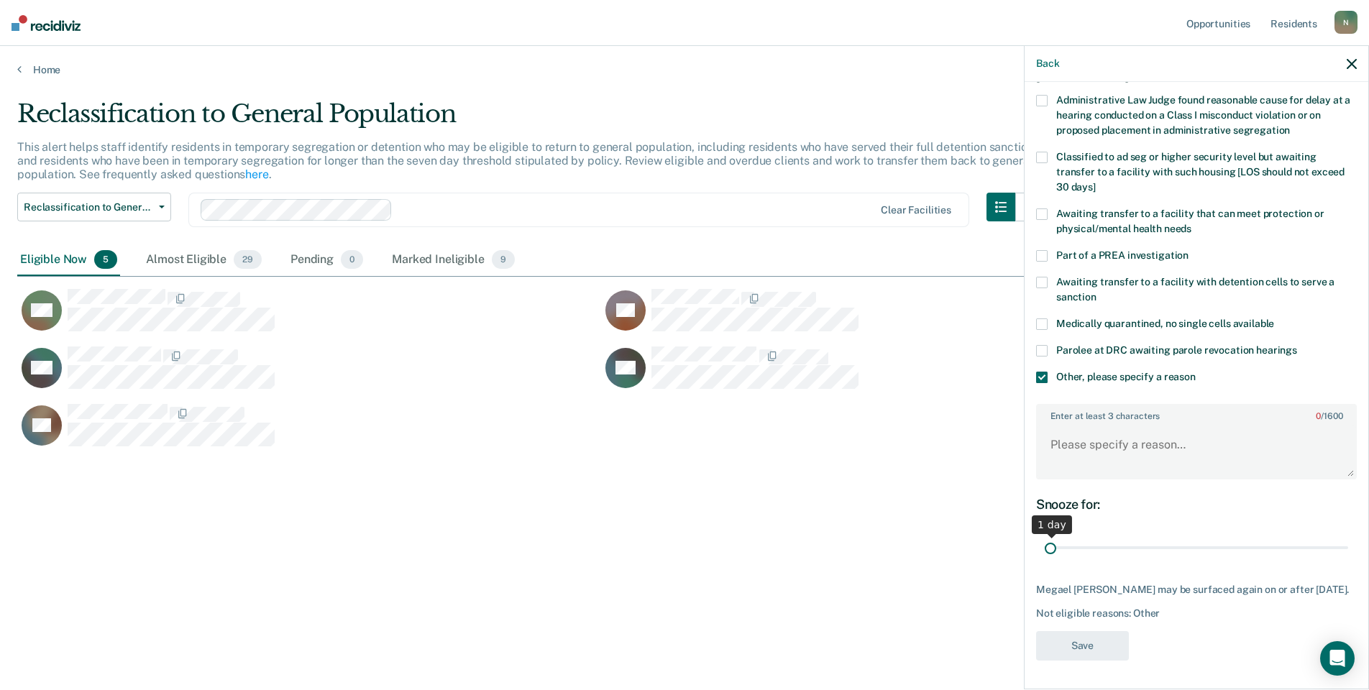
drag, startPoint x: 1331, startPoint y: 536, endPoint x: 1035, endPoint y: 542, distance: 297.0
type input "1"
click at [1045, 542] on input "range" at bounding box center [1196, 548] width 303 height 25
click at [1055, 435] on textarea "Enter at least 3 characters 0 / 1600" at bounding box center [1196, 451] width 318 height 53
type textarea "Temp seg pending alt IV placement"
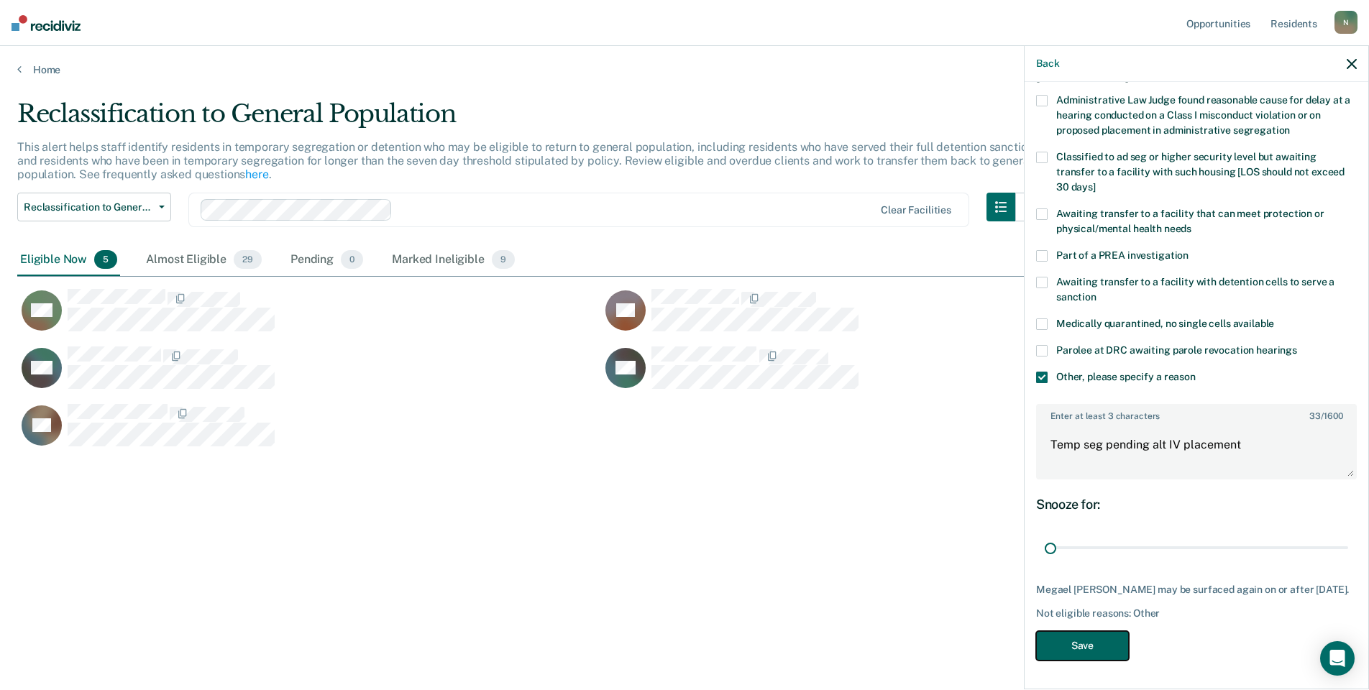
click at [1089, 643] on button "Save" at bounding box center [1082, 645] width 93 height 29
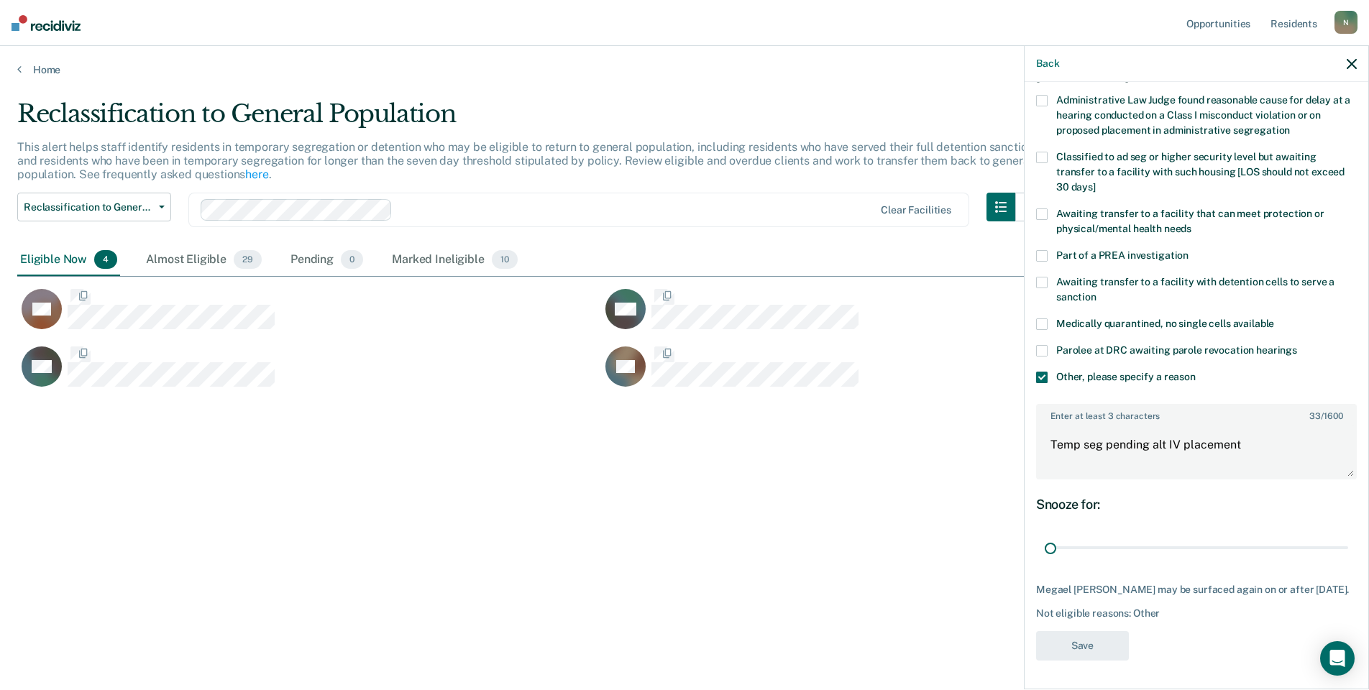
scroll to position [0, 0]
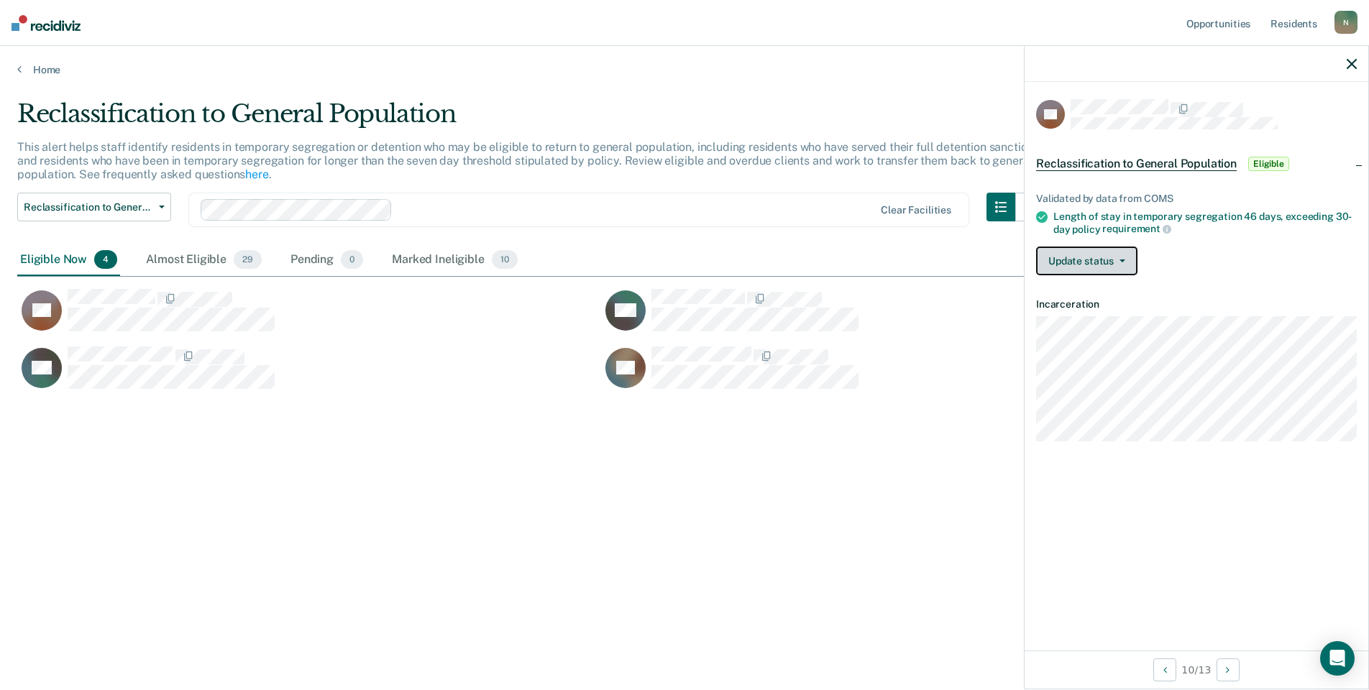
click at [1114, 260] on span "button" at bounding box center [1120, 261] width 12 height 3
click at [1087, 320] on button "Mark Ineligible" at bounding box center [1105, 318] width 139 height 23
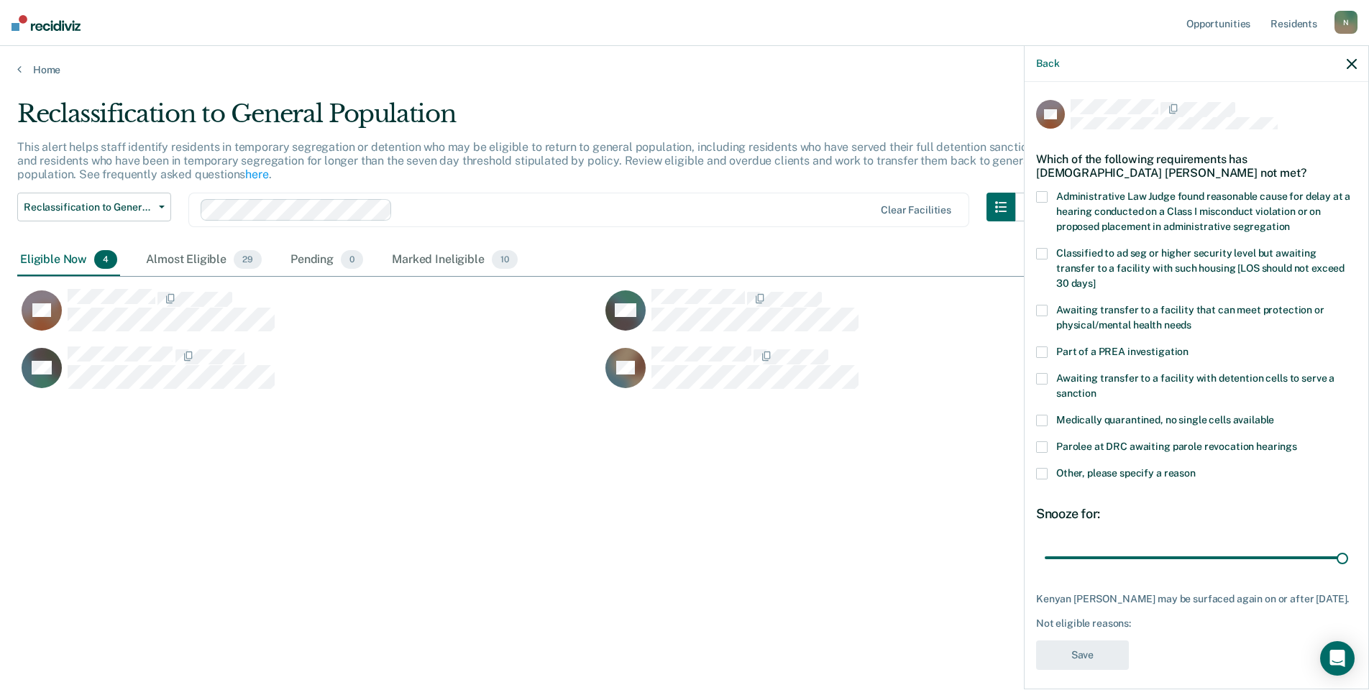
click at [1044, 468] on span at bounding box center [1042, 474] width 12 height 12
click at [1196, 468] on input "Other, please specify a reason" at bounding box center [1196, 468] width 0 height 0
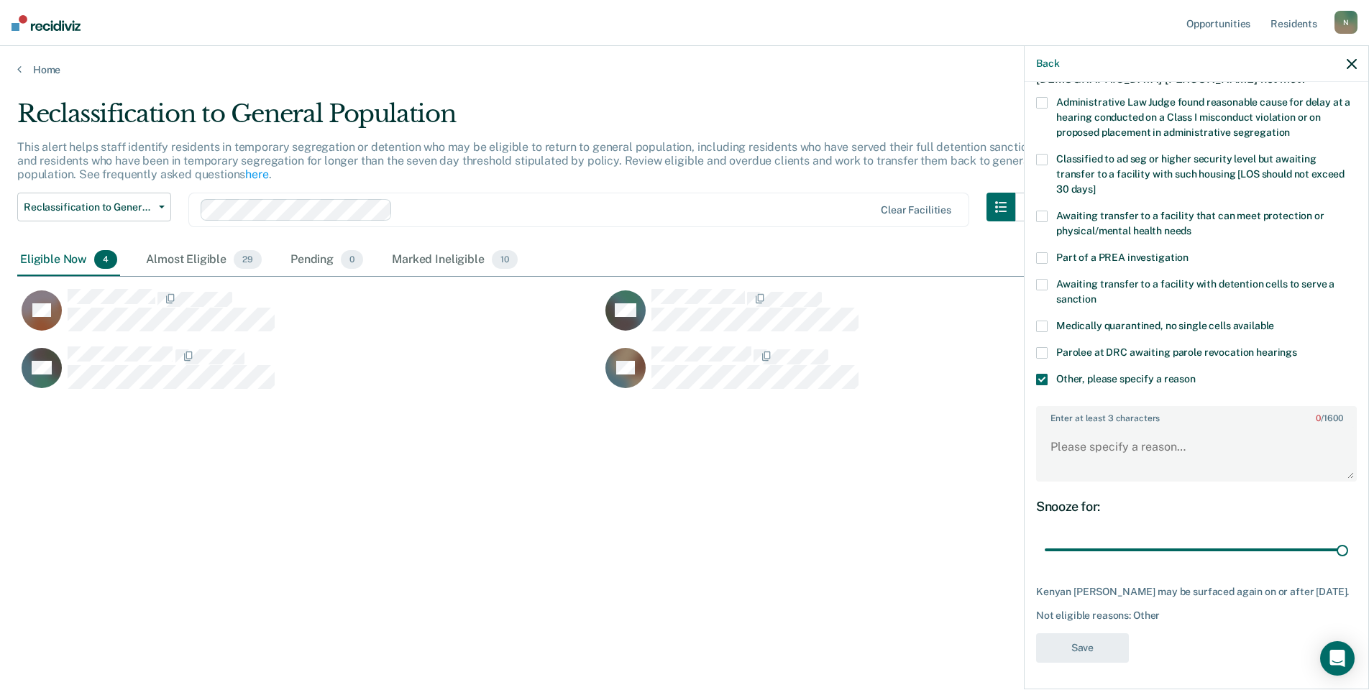
scroll to position [95, 0]
drag, startPoint x: 1331, startPoint y: 545, endPoint x: 1013, endPoint y: 518, distance: 318.9
type input "1"
click at [1045, 537] on input "range" at bounding box center [1196, 549] width 303 height 25
click at [1074, 451] on textarea "Enter at least 3 characters 0 / 1600" at bounding box center [1196, 452] width 318 height 53
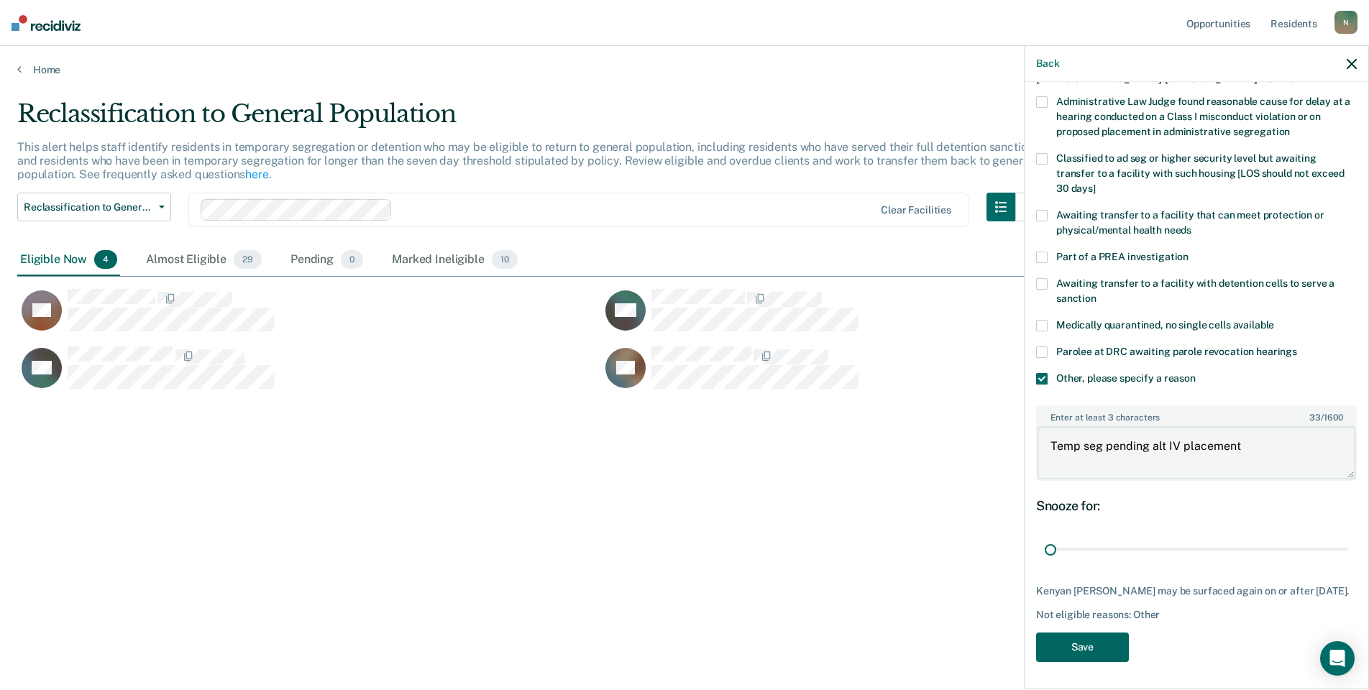
type textarea "Temp seg pending alt IV placement"
click at [1050, 662] on button "Save" at bounding box center [1082, 647] width 93 height 29
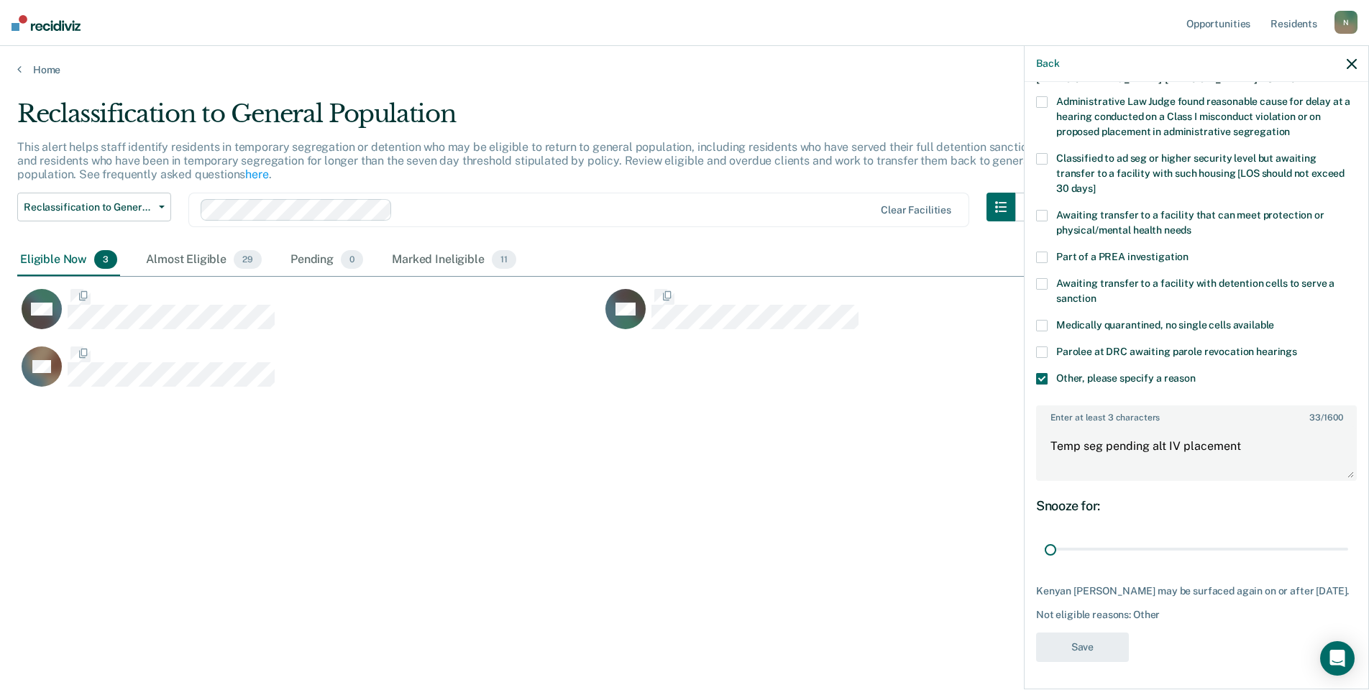
scroll to position [0, 0]
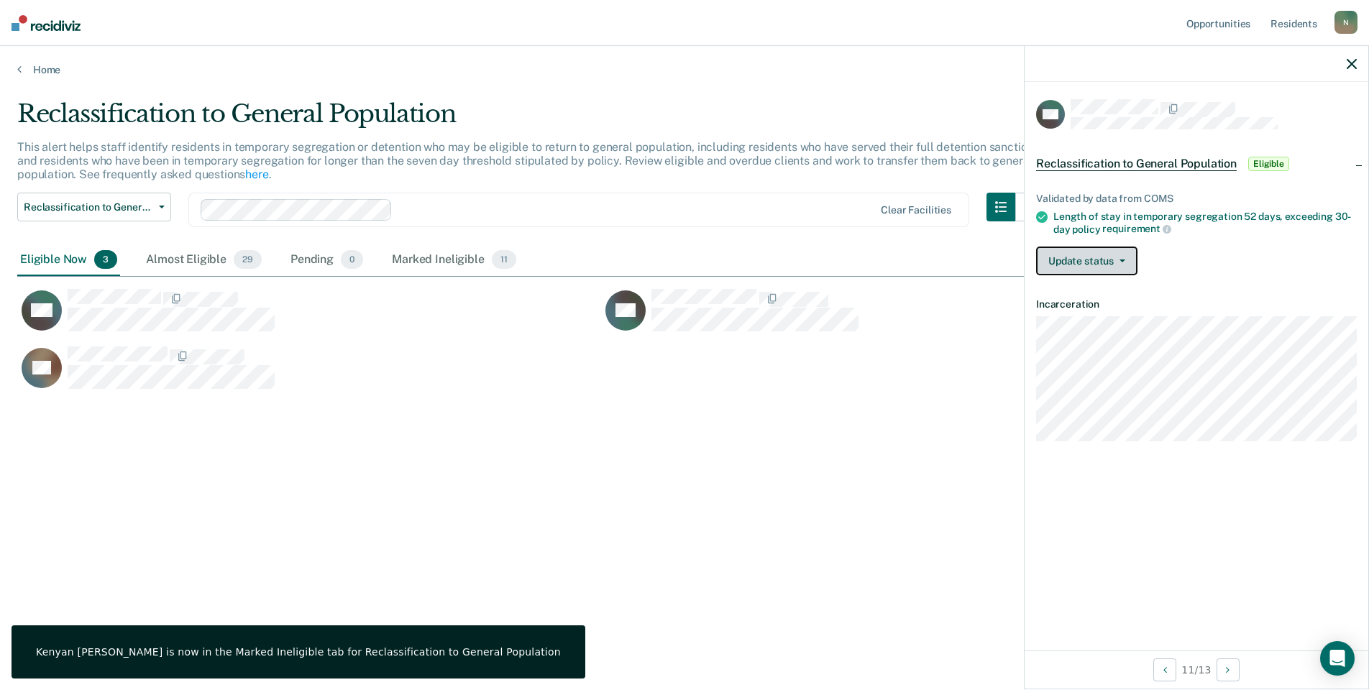
click at [1088, 265] on button "Update status" at bounding box center [1086, 261] width 101 height 29
click at [1090, 308] on button "Mark Ineligible" at bounding box center [1105, 318] width 139 height 23
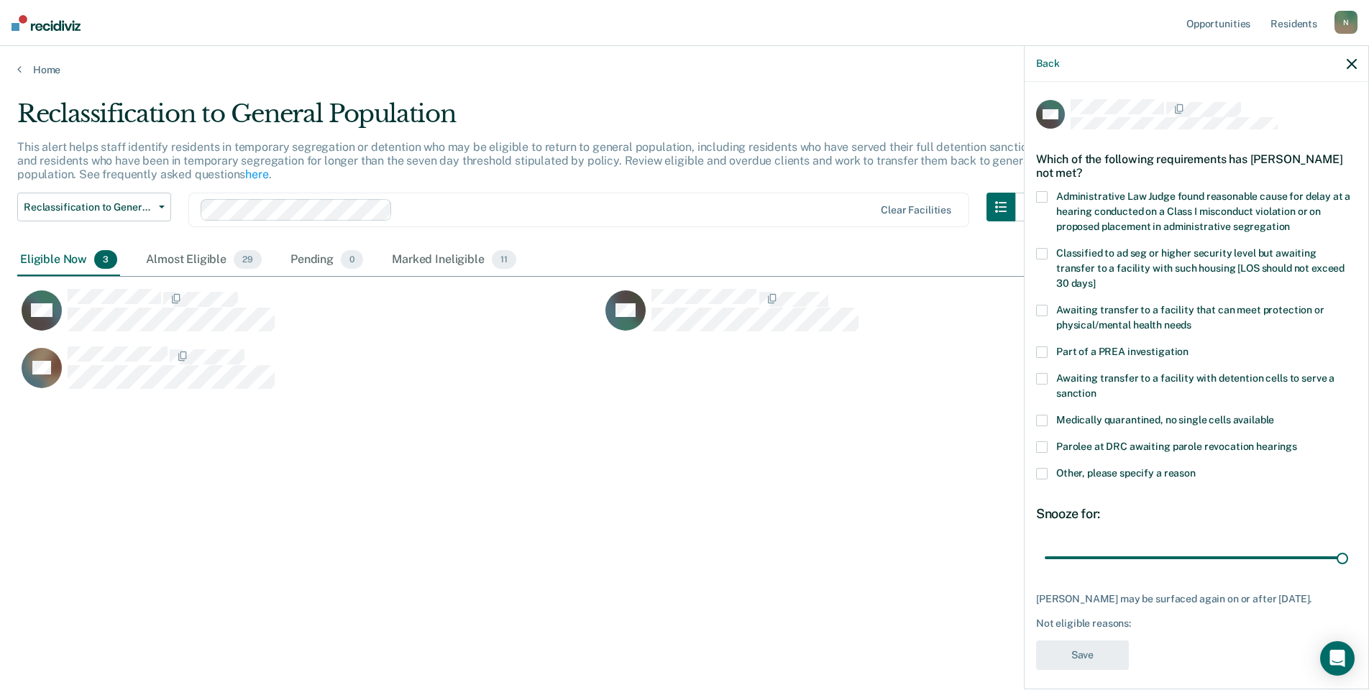
click at [1040, 468] on span at bounding box center [1042, 474] width 12 height 12
click at [1196, 468] on input "Other, please specify a reason" at bounding box center [1196, 468] width 0 height 0
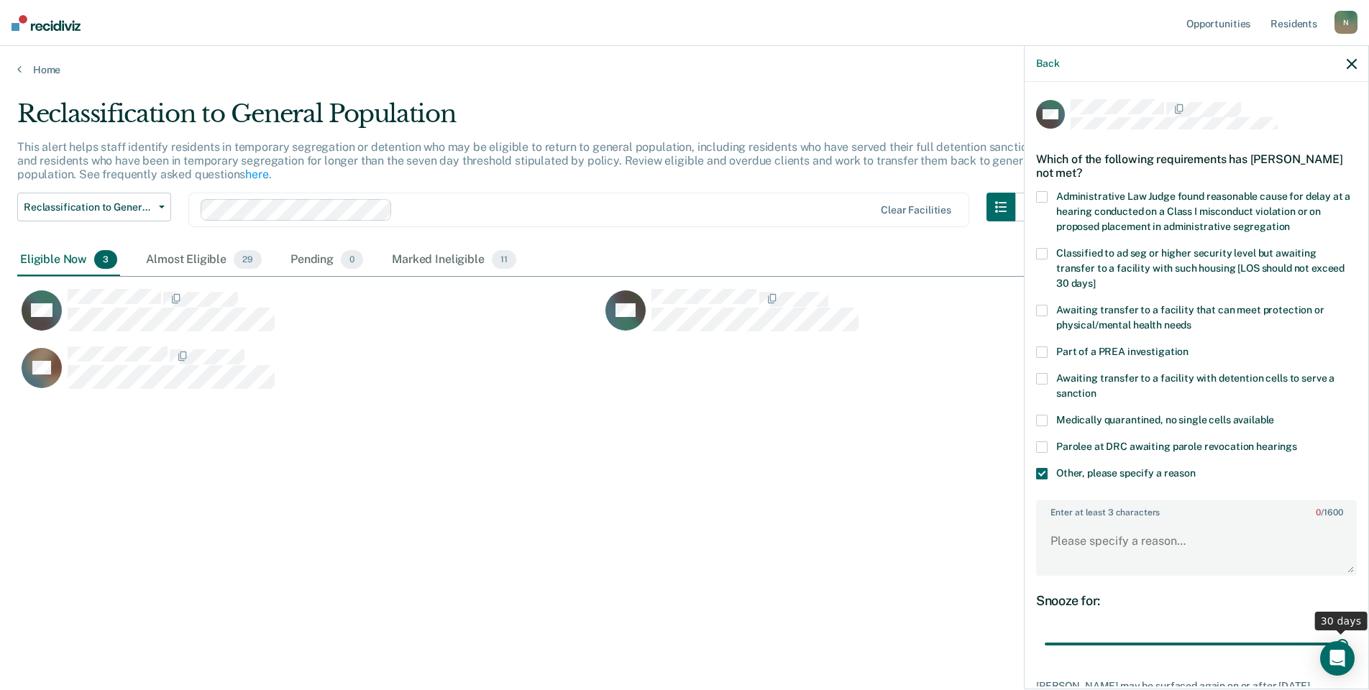
scroll to position [107, 0]
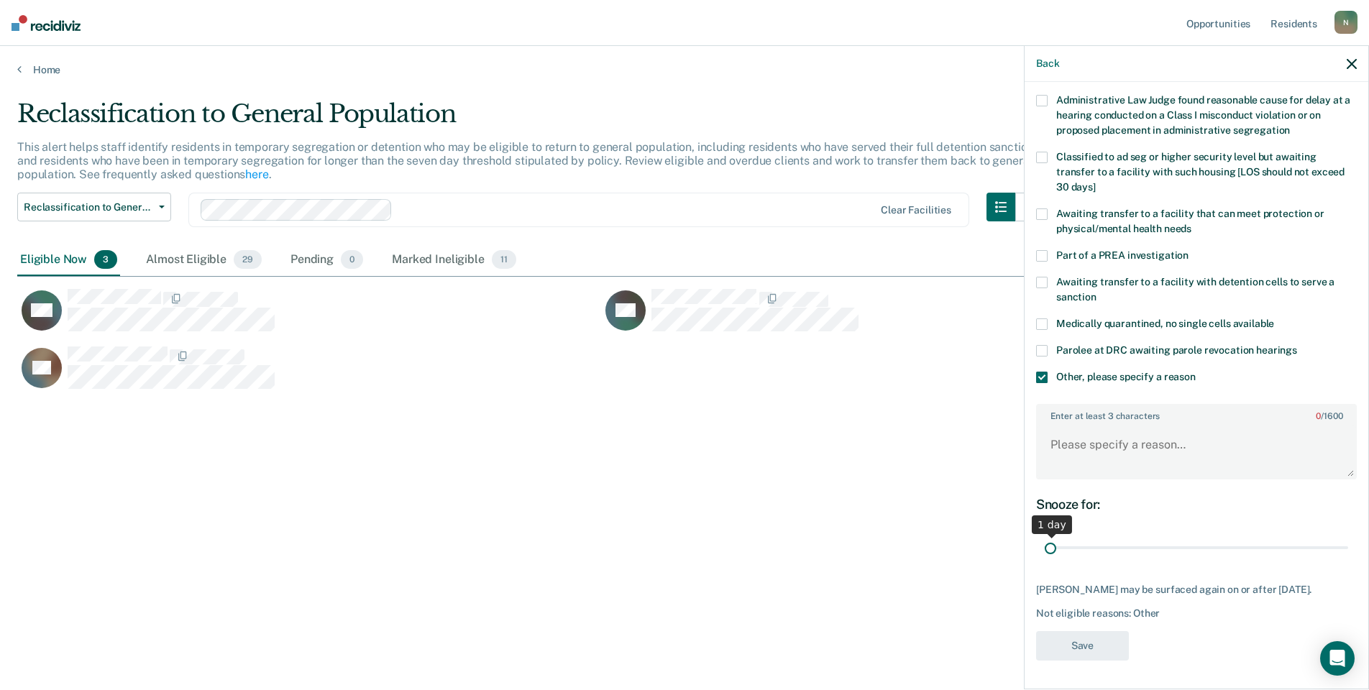
drag, startPoint x: 1329, startPoint y: 538, endPoint x: 1036, endPoint y: 520, distance: 293.8
type input "1"
click at [1045, 536] on input "range" at bounding box center [1196, 548] width 303 height 25
click at [1076, 449] on textarea "Enter at least 3 characters 0 / 1600" at bounding box center [1196, 451] width 318 height 53
type textarea "Temp seg pending alt IV placement"
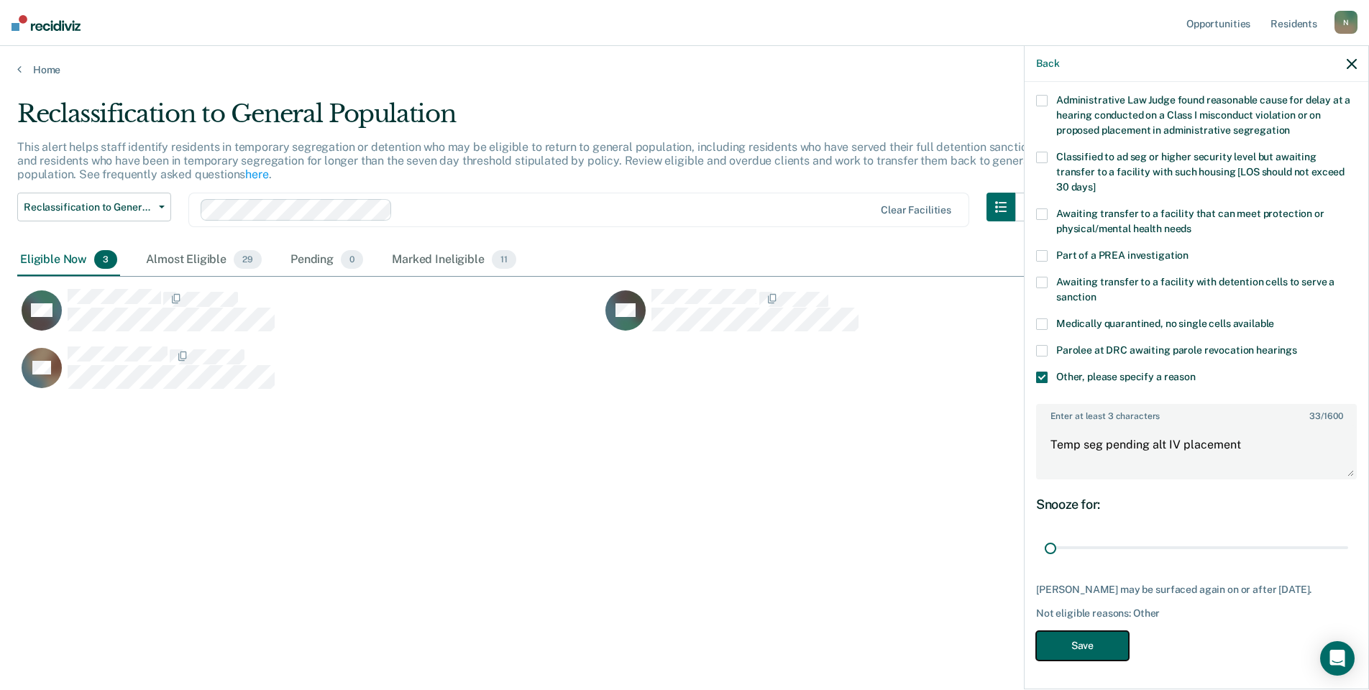
click at [1088, 641] on button "Save" at bounding box center [1082, 645] width 93 height 29
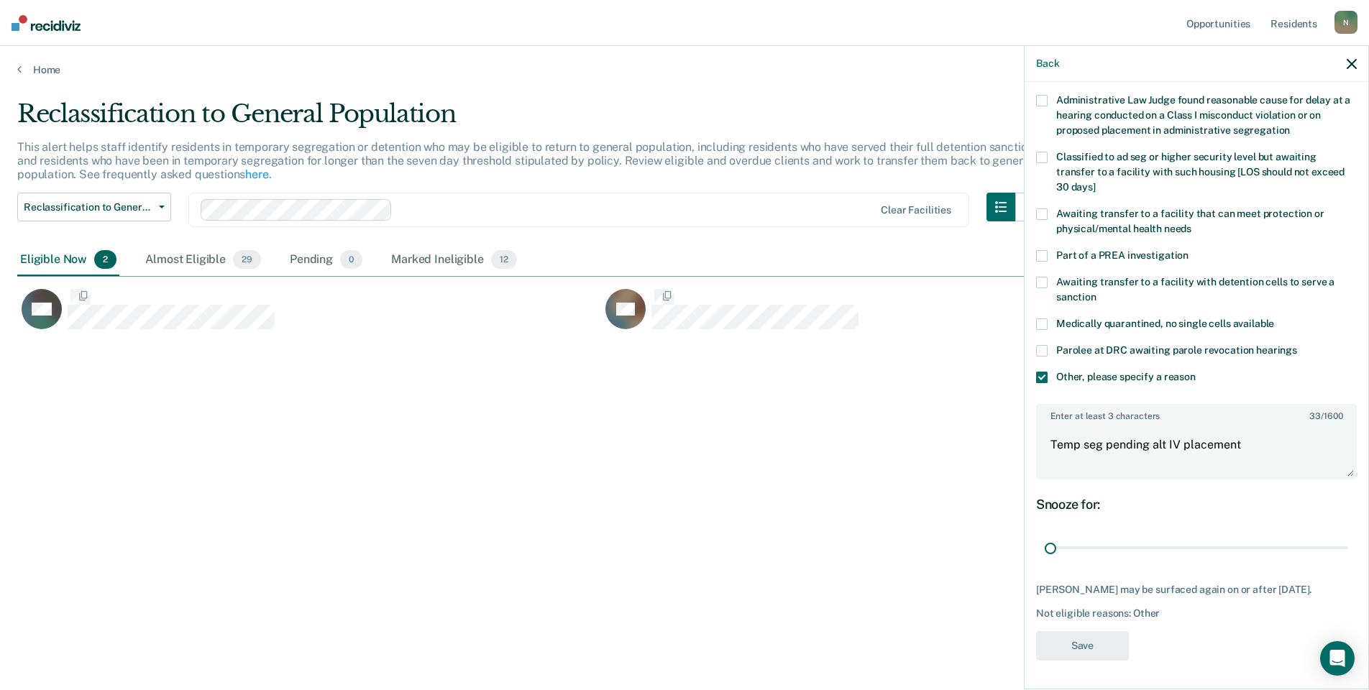
scroll to position [0, 0]
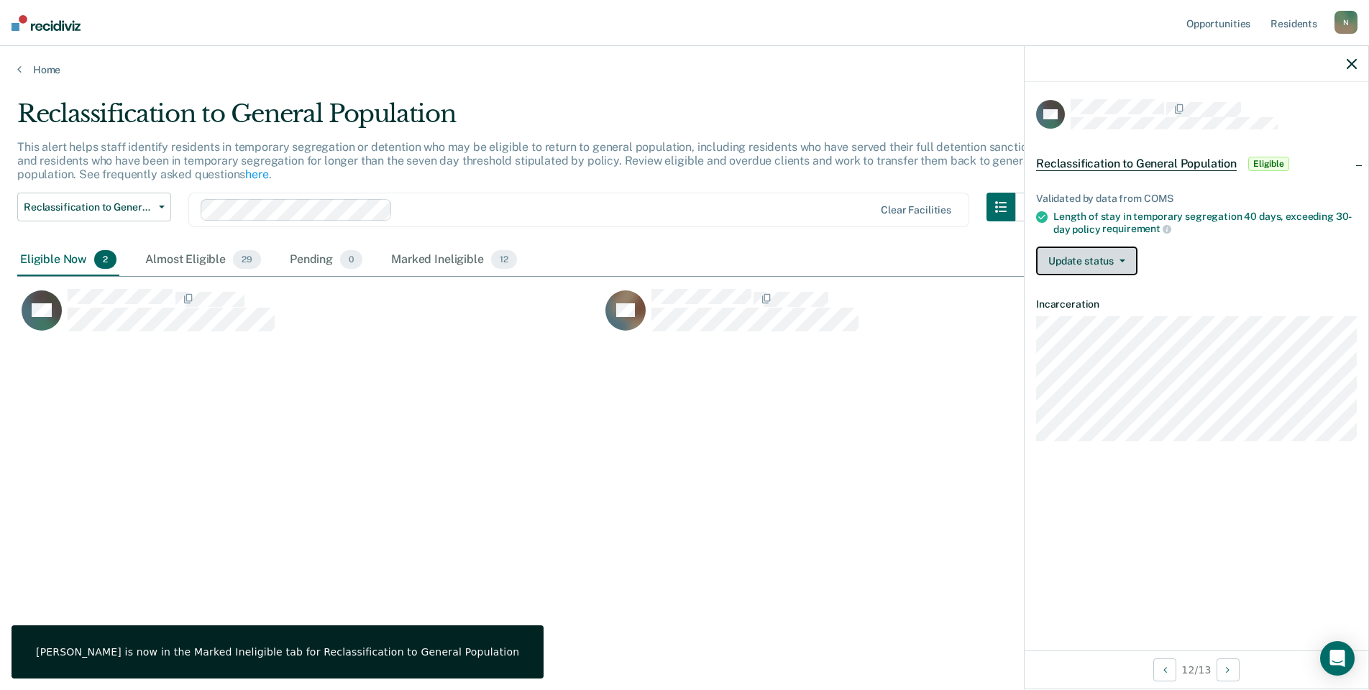
click at [1083, 264] on button "Update status" at bounding box center [1086, 261] width 101 height 29
click at [1083, 313] on button "Mark Ineligible" at bounding box center [1105, 318] width 139 height 23
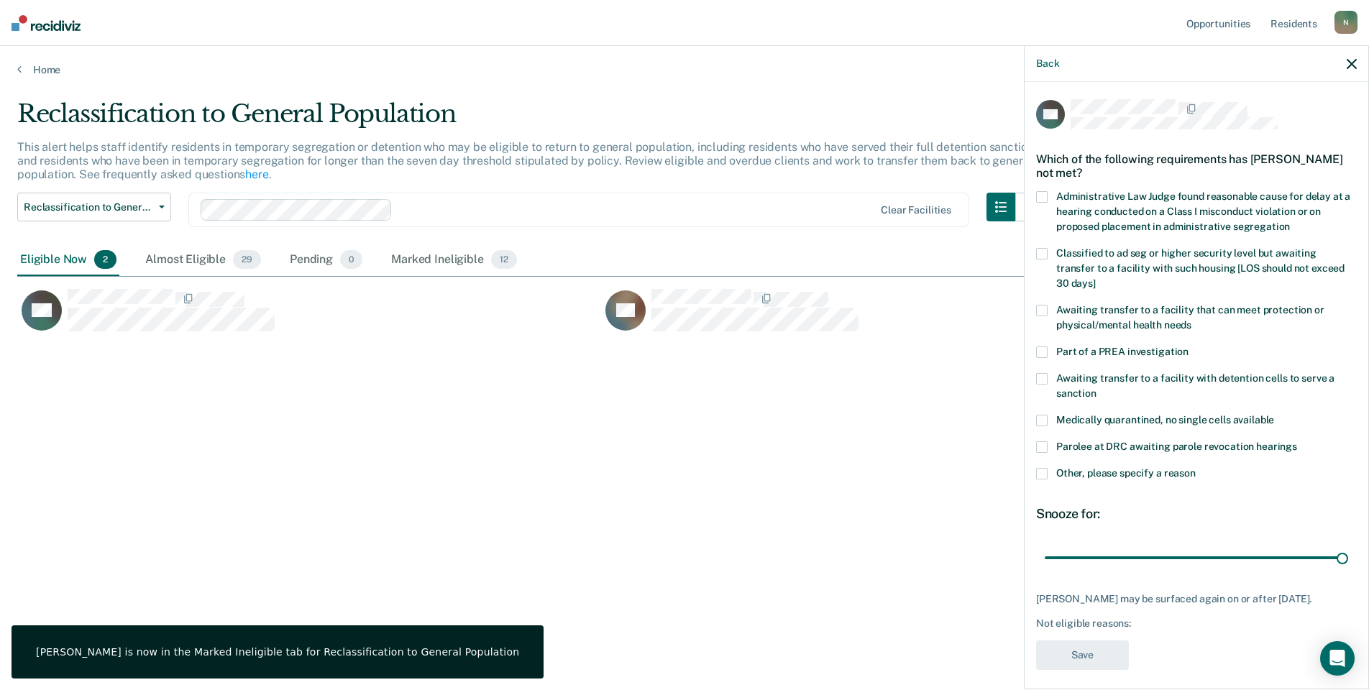
click at [1040, 474] on span at bounding box center [1042, 474] width 12 height 12
click at [1196, 468] on input "Other, please specify a reason" at bounding box center [1196, 468] width 0 height 0
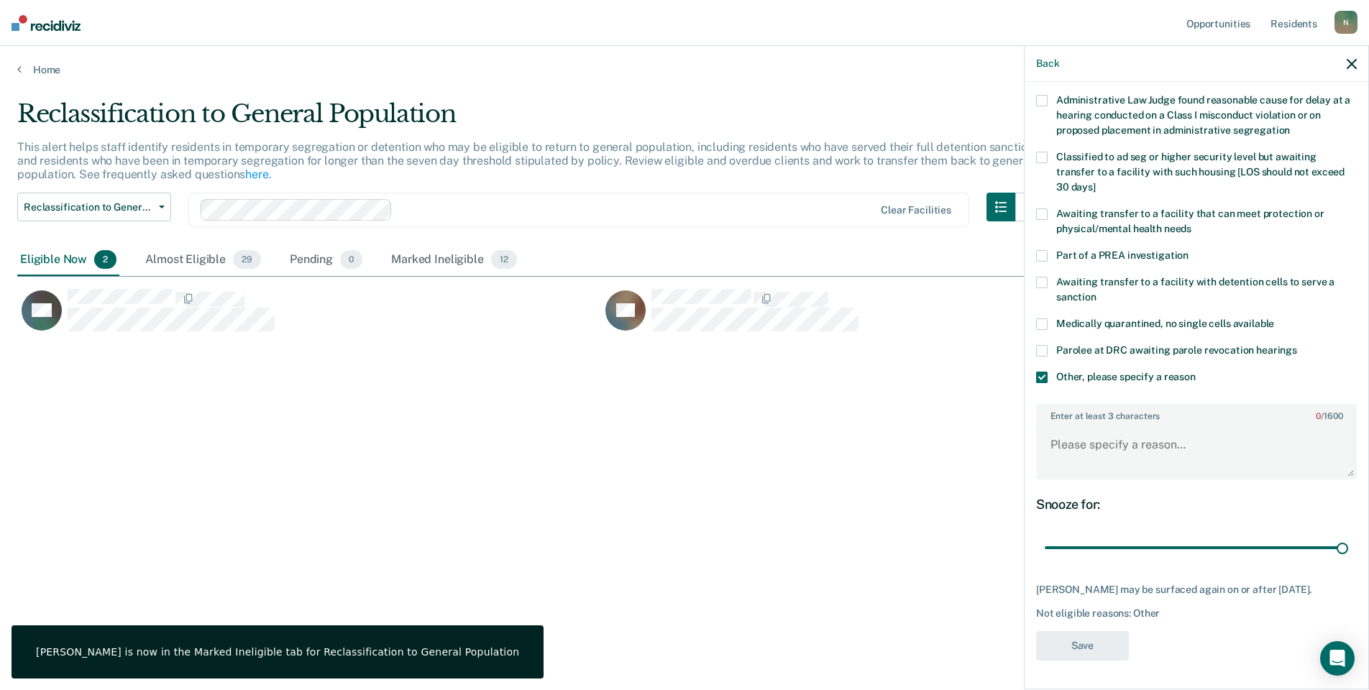
scroll to position [107, 0]
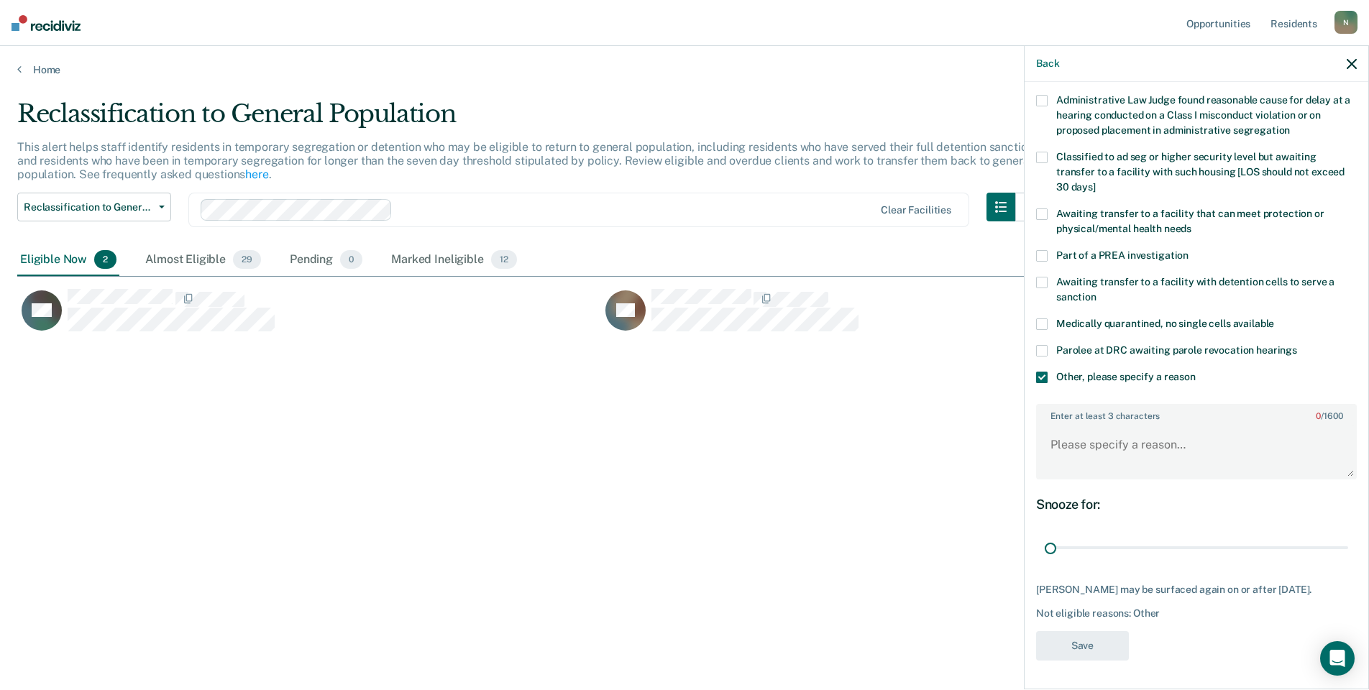
drag, startPoint x: 1333, startPoint y: 534, endPoint x: 1039, endPoint y: 478, distance: 299.3
type input "1"
click at [1045, 542] on input "range" at bounding box center [1196, 548] width 303 height 25
click at [1058, 437] on textarea "Enter at least 3 characters 0 / 1600" at bounding box center [1196, 451] width 318 height 53
type textarea "Temp seg pending alt IV placement"
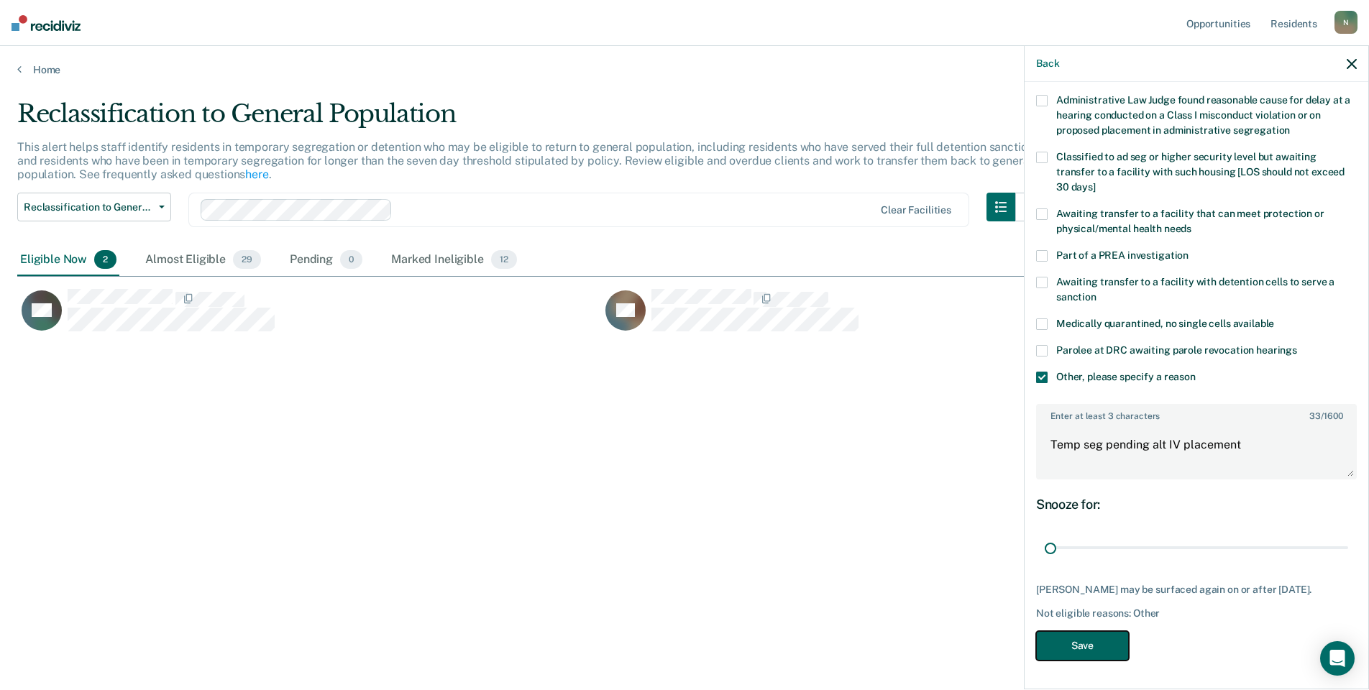
click at [1060, 654] on button "Save" at bounding box center [1082, 645] width 93 height 29
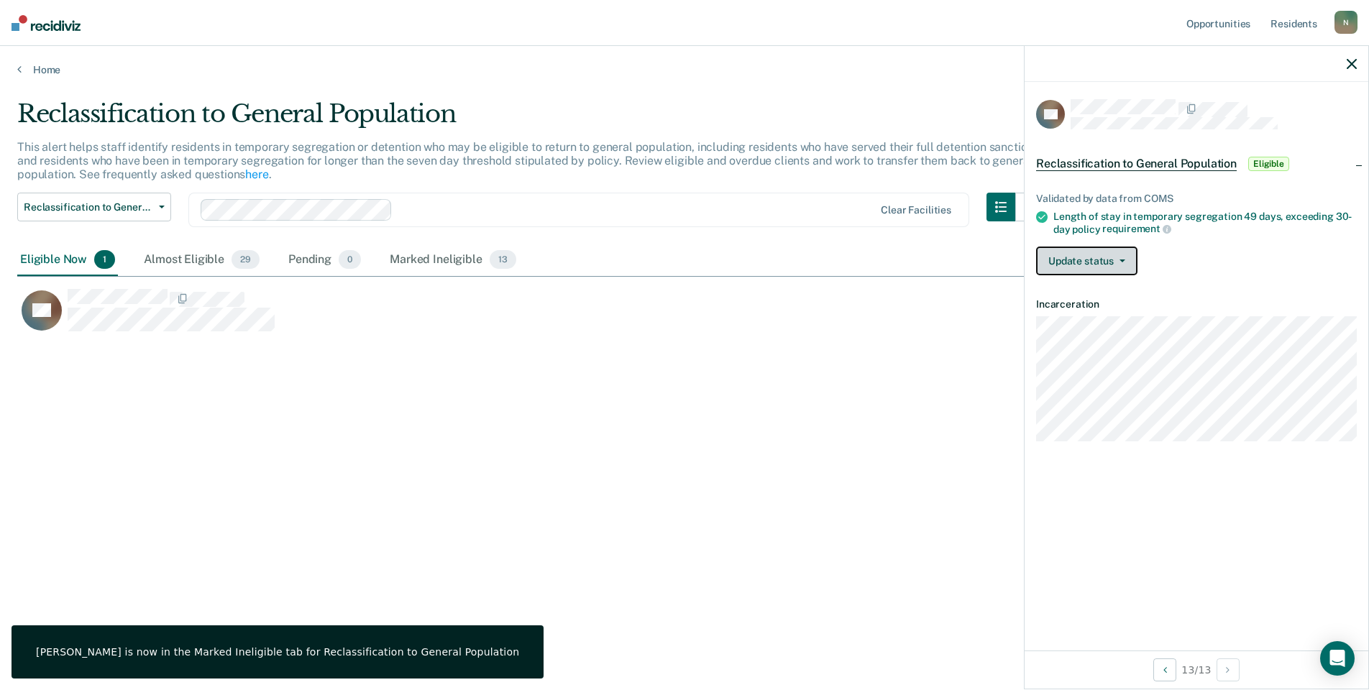
click at [1131, 260] on button "Update status" at bounding box center [1086, 261] width 101 height 29
click at [1090, 313] on button "Mark Ineligible" at bounding box center [1105, 318] width 139 height 23
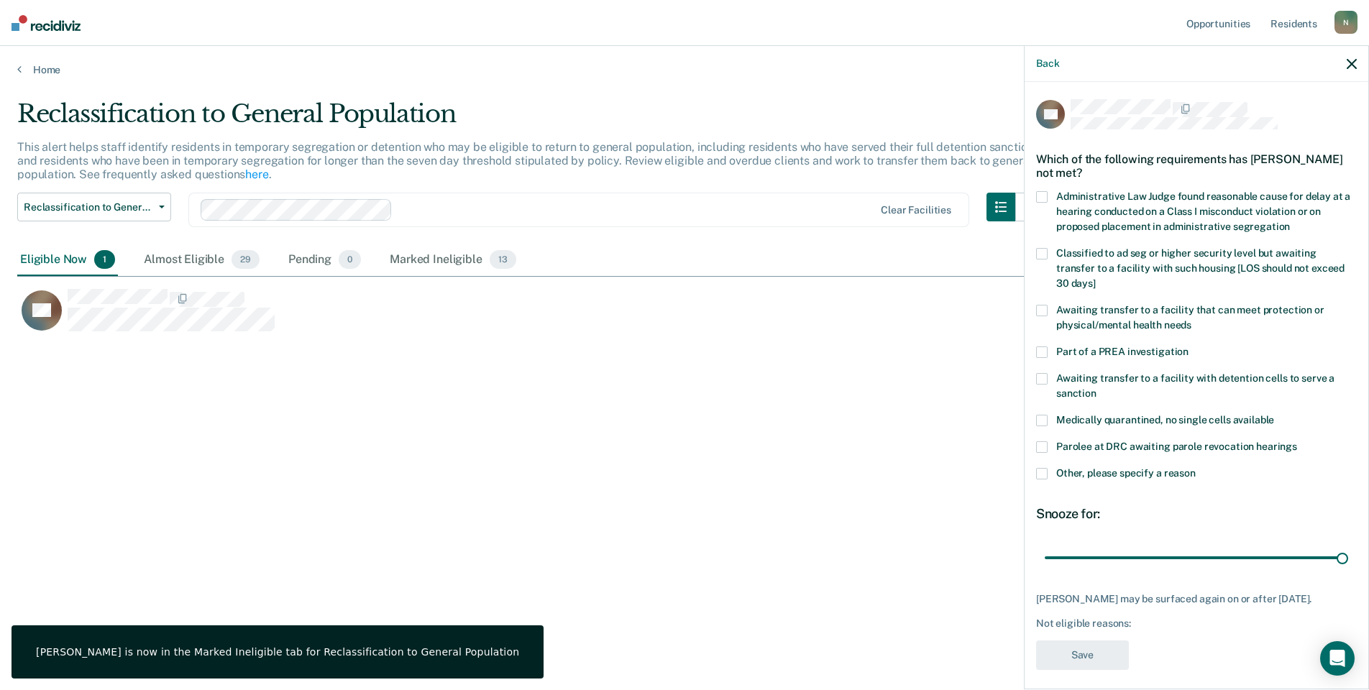
click at [1039, 468] on span at bounding box center [1042, 474] width 12 height 12
click at [1196, 468] on input "Other, please specify a reason" at bounding box center [1196, 468] width 0 height 0
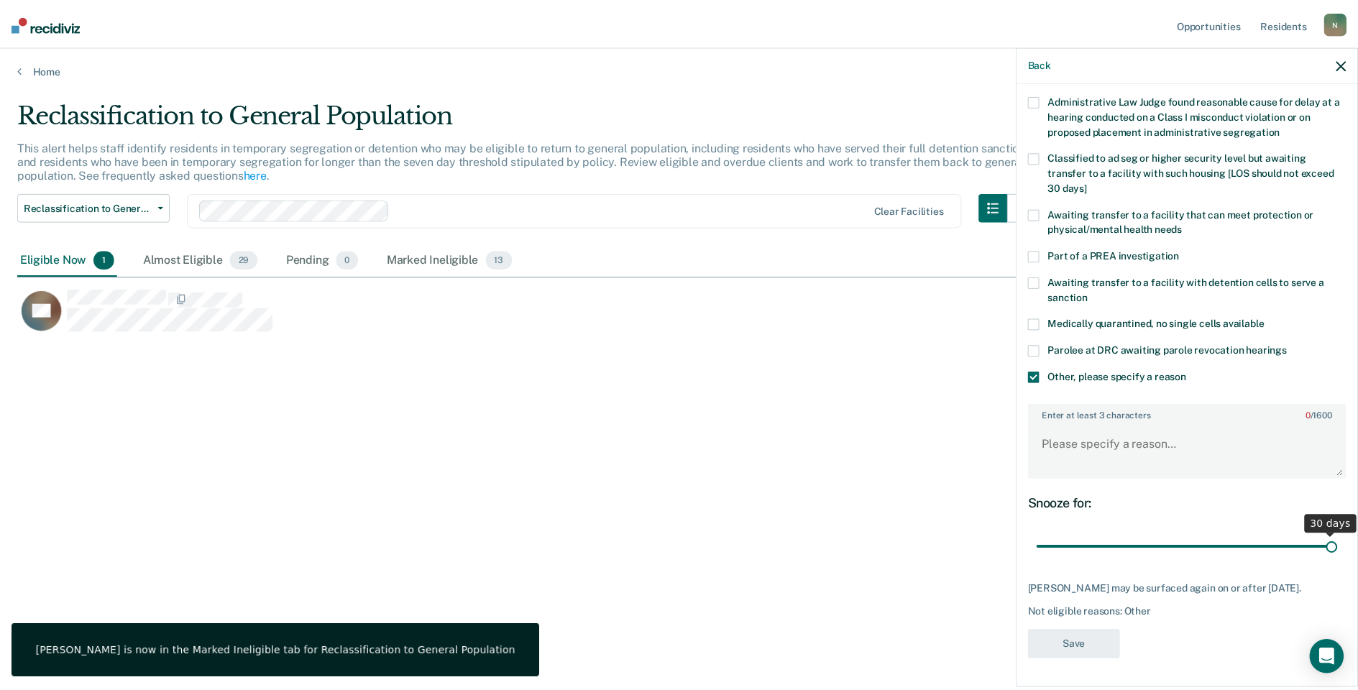
scroll to position [107, 0]
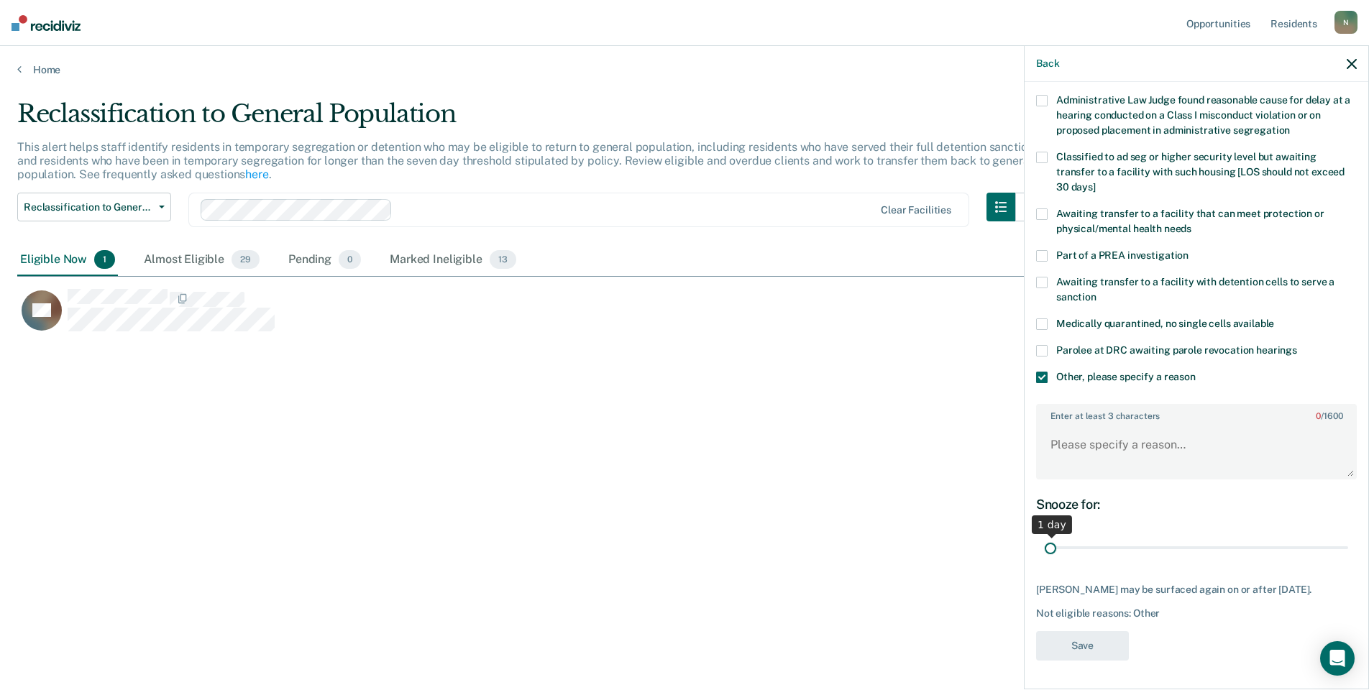
drag, startPoint x: 1324, startPoint y: 536, endPoint x: 1035, endPoint y: 517, distance: 290.3
type input "1"
click at [1045, 543] on input "range" at bounding box center [1196, 548] width 303 height 25
click at [1077, 439] on textarea "Enter at least 3 characters 0 / 1600" at bounding box center [1196, 451] width 318 height 53
type textarea "Temp seg pending alt IV placement"
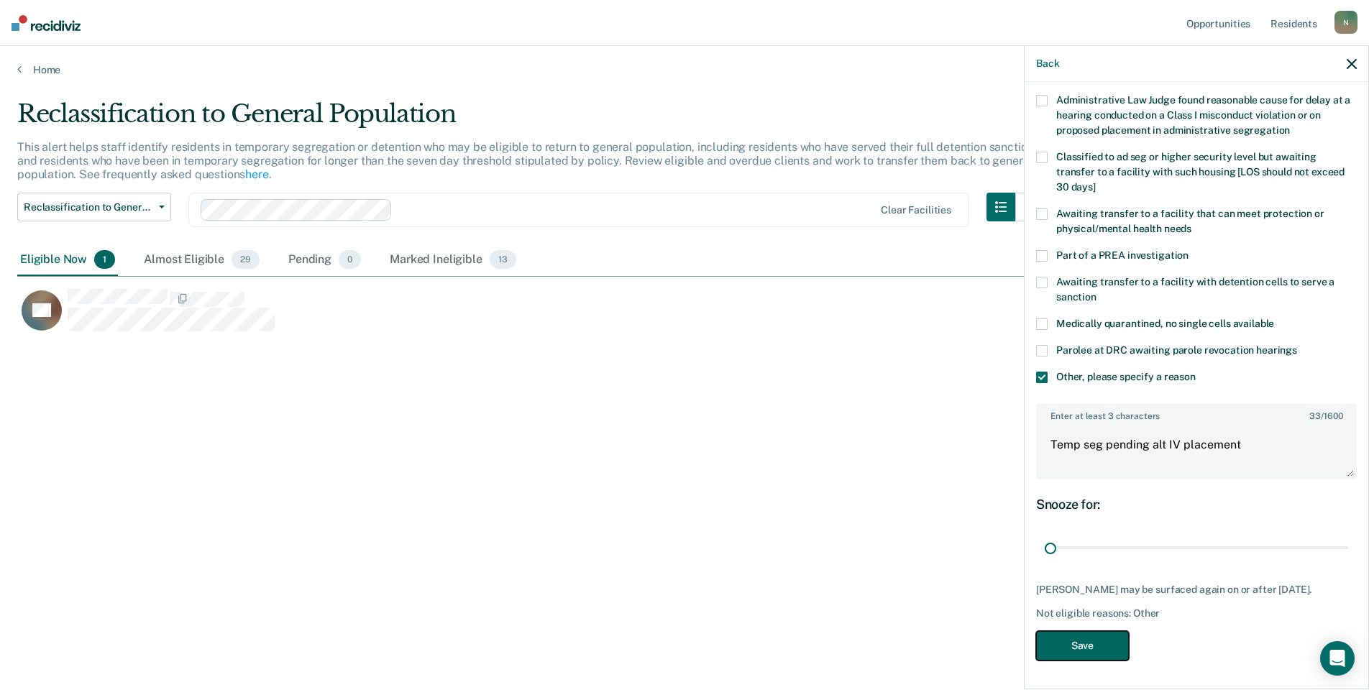
click at [1068, 641] on button "Save" at bounding box center [1082, 645] width 93 height 29
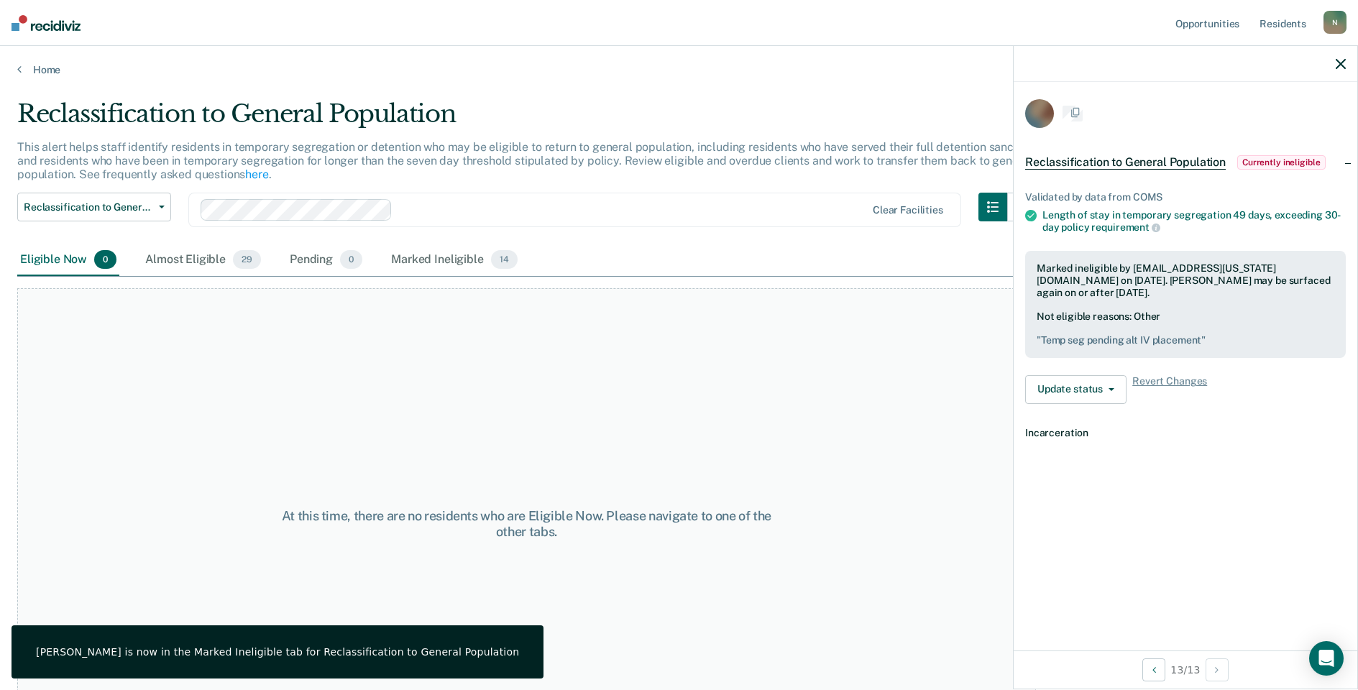
scroll to position [0, 0]
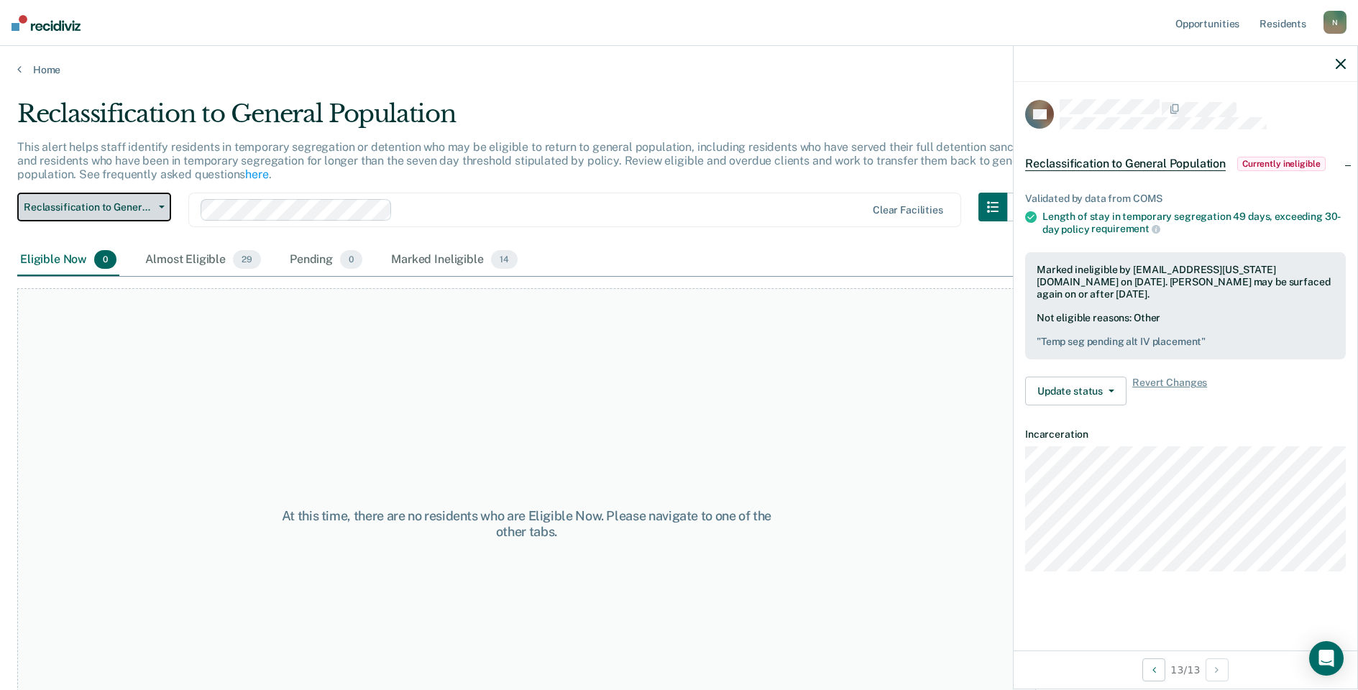
click at [129, 205] on span "Reclassification to General Population" at bounding box center [88, 207] width 129 height 12
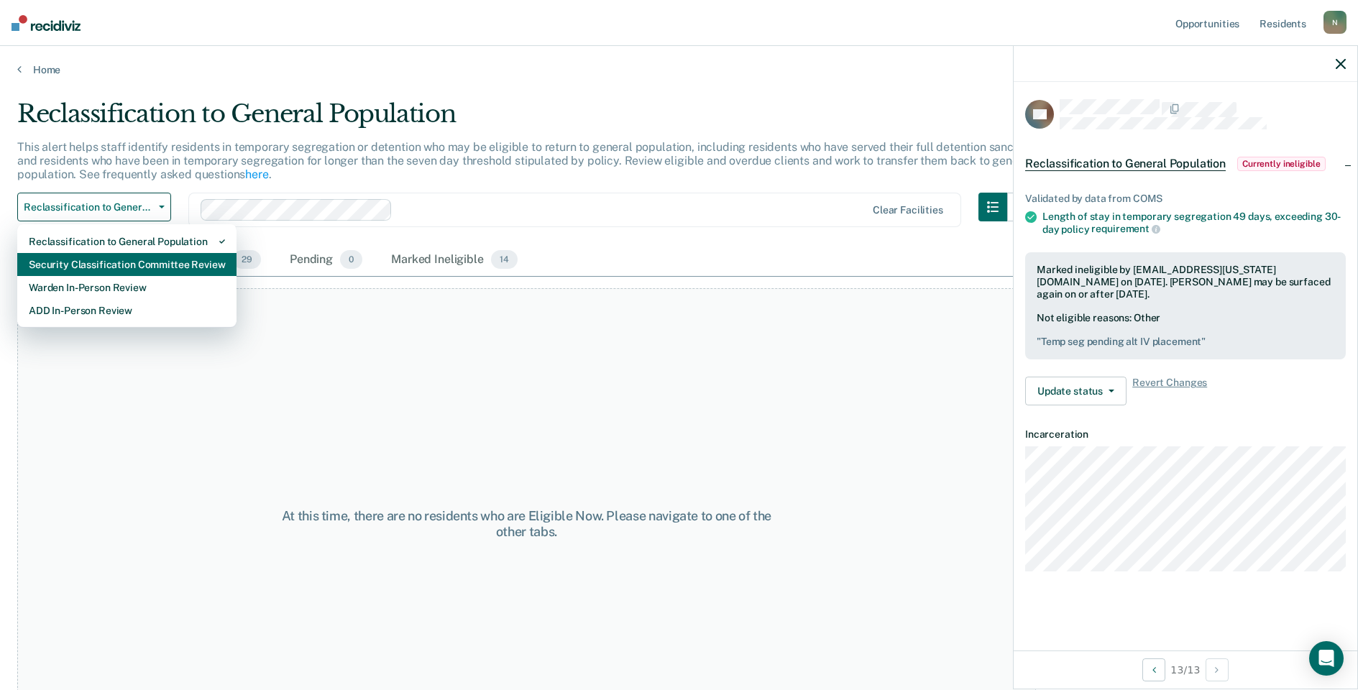
click at [133, 262] on div "Security Classification Committee Review" at bounding box center [127, 264] width 196 height 23
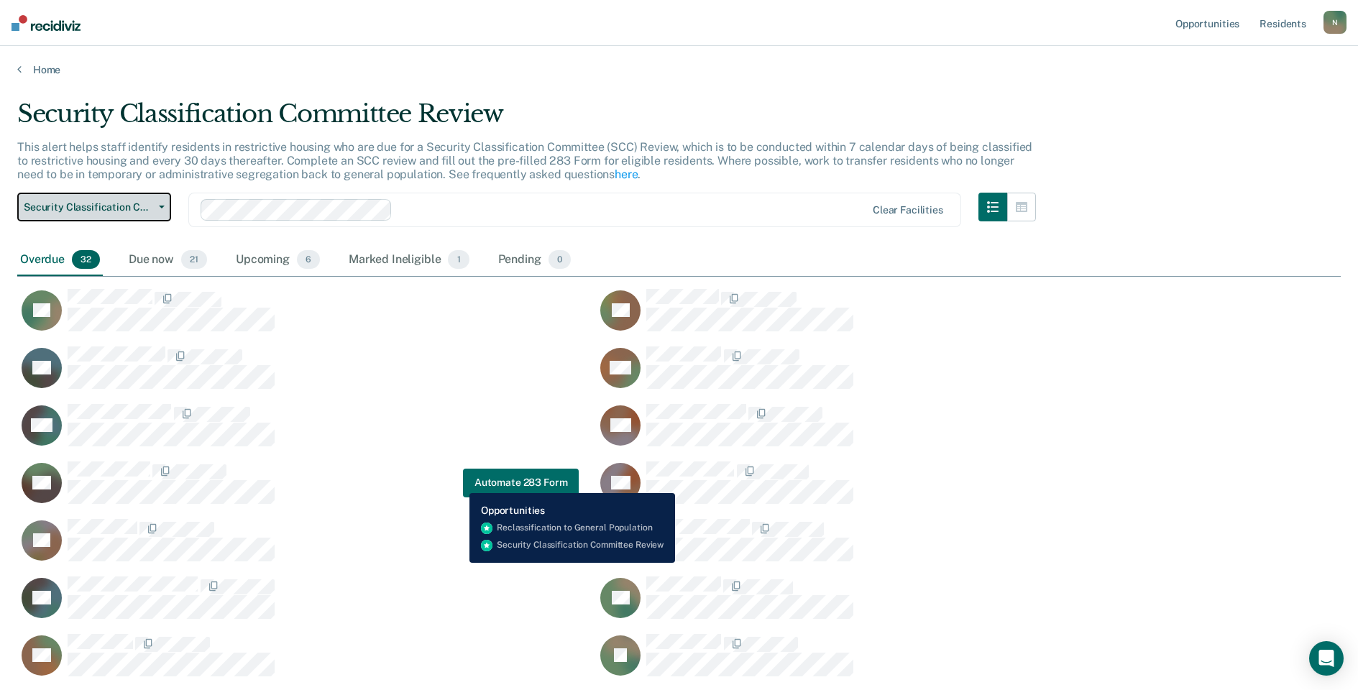
scroll to position [72, 0]
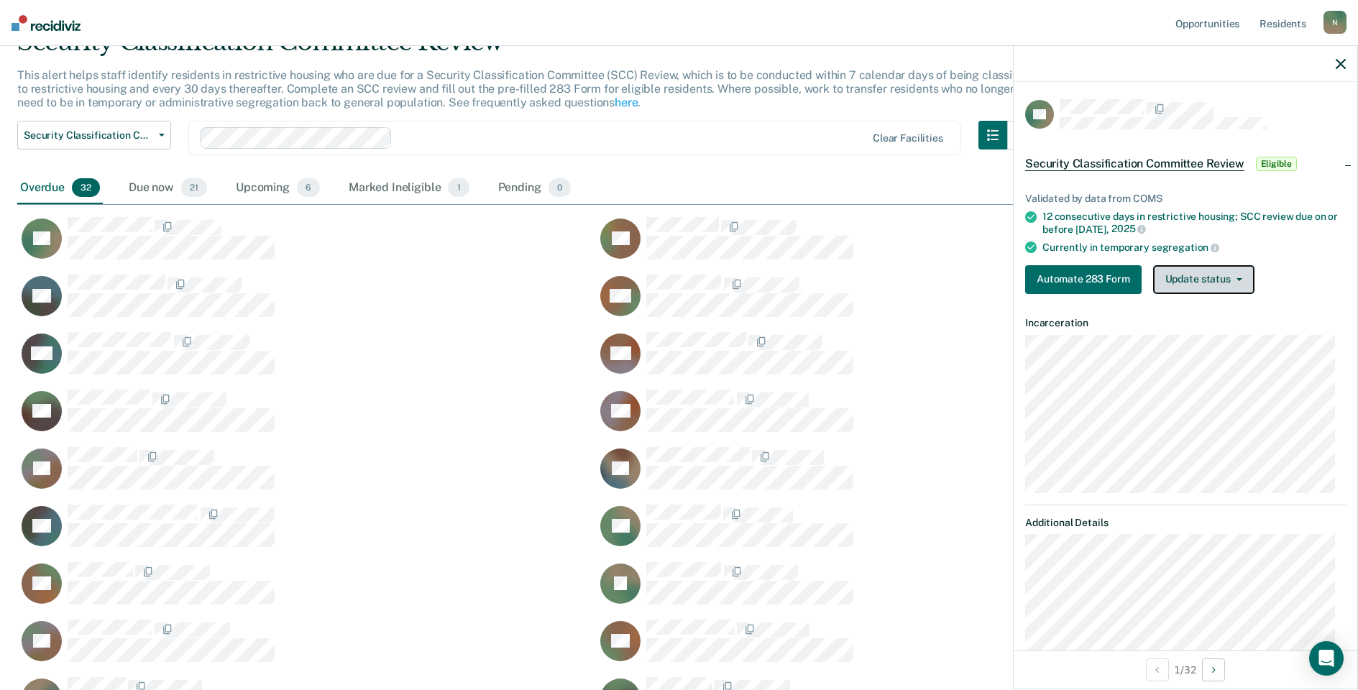
click at [1236, 282] on button "Update status" at bounding box center [1203, 279] width 101 height 29
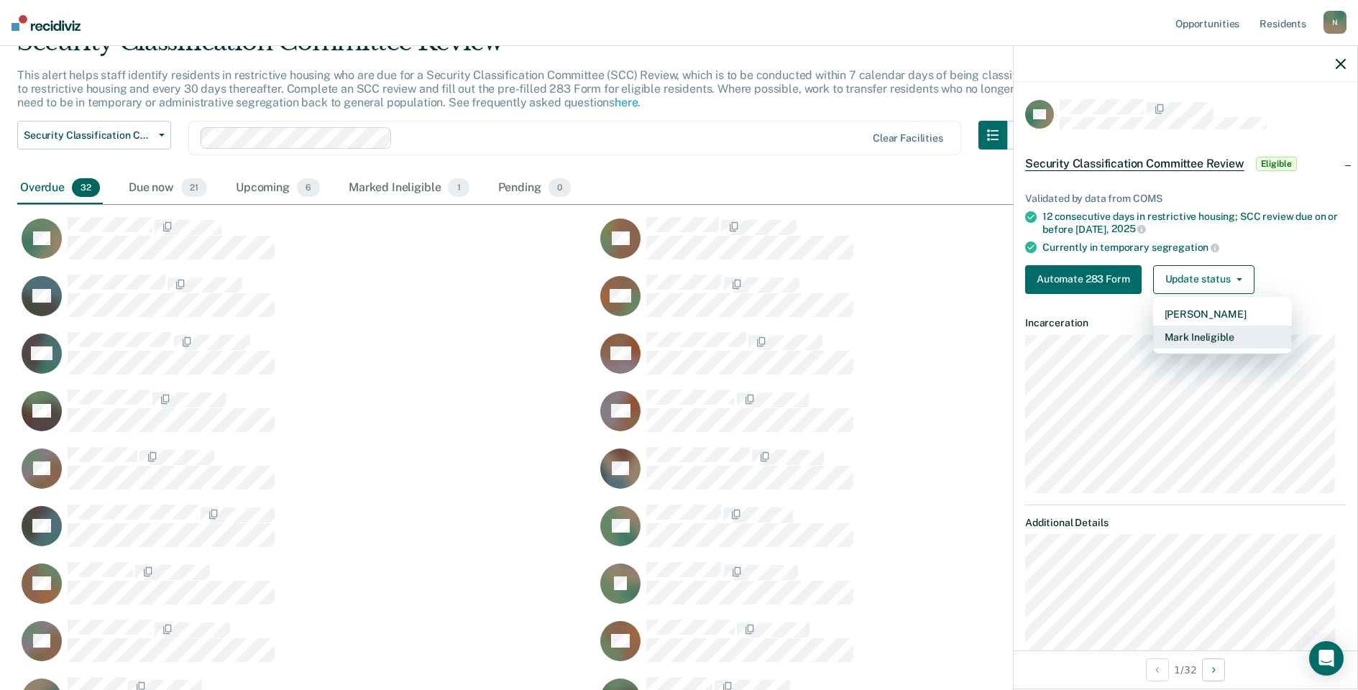
click at [1218, 331] on button "Mark Ineligible" at bounding box center [1222, 337] width 139 height 23
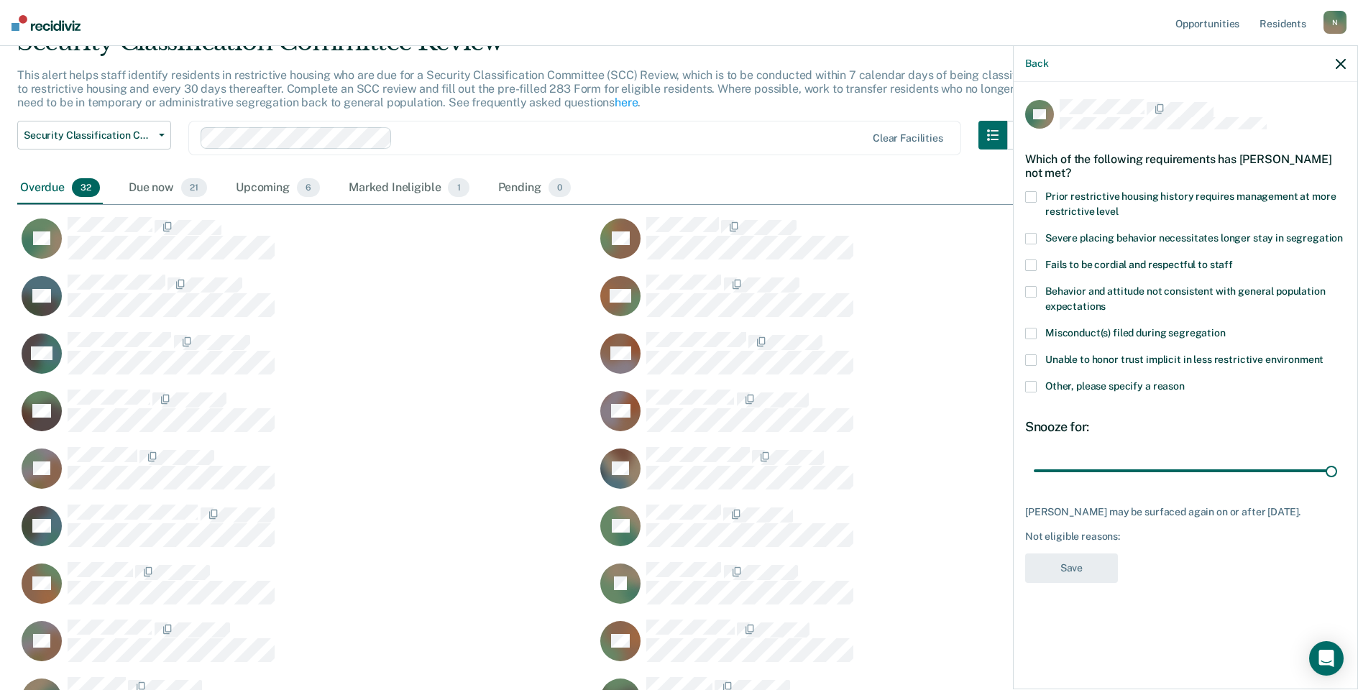
click at [1028, 388] on span at bounding box center [1031, 387] width 12 height 12
click at [1185, 381] on input "Other, please specify a reason" at bounding box center [1185, 381] width 0 height 0
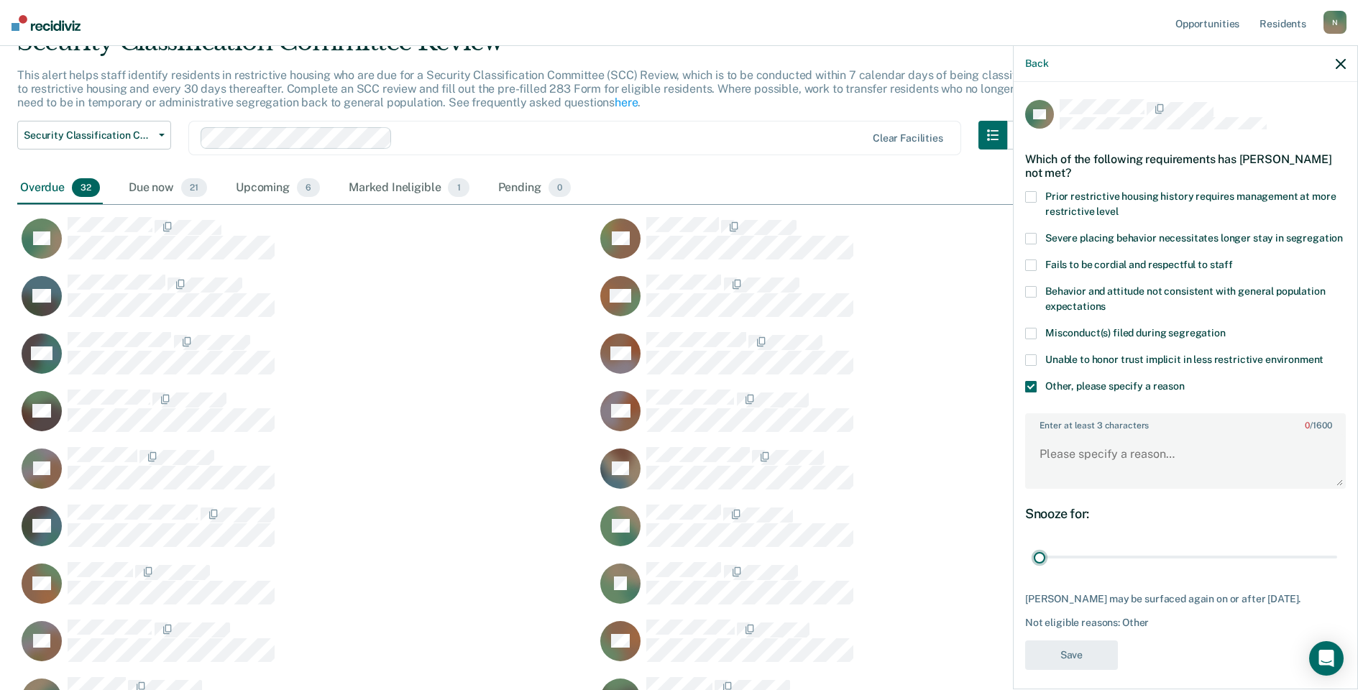
drag, startPoint x: 1321, startPoint y: 572, endPoint x: 1042, endPoint y: 476, distance: 295.1
type input "1"
click at [1034, 569] on input "range" at bounding box center [1185, 557] width 303 height 25
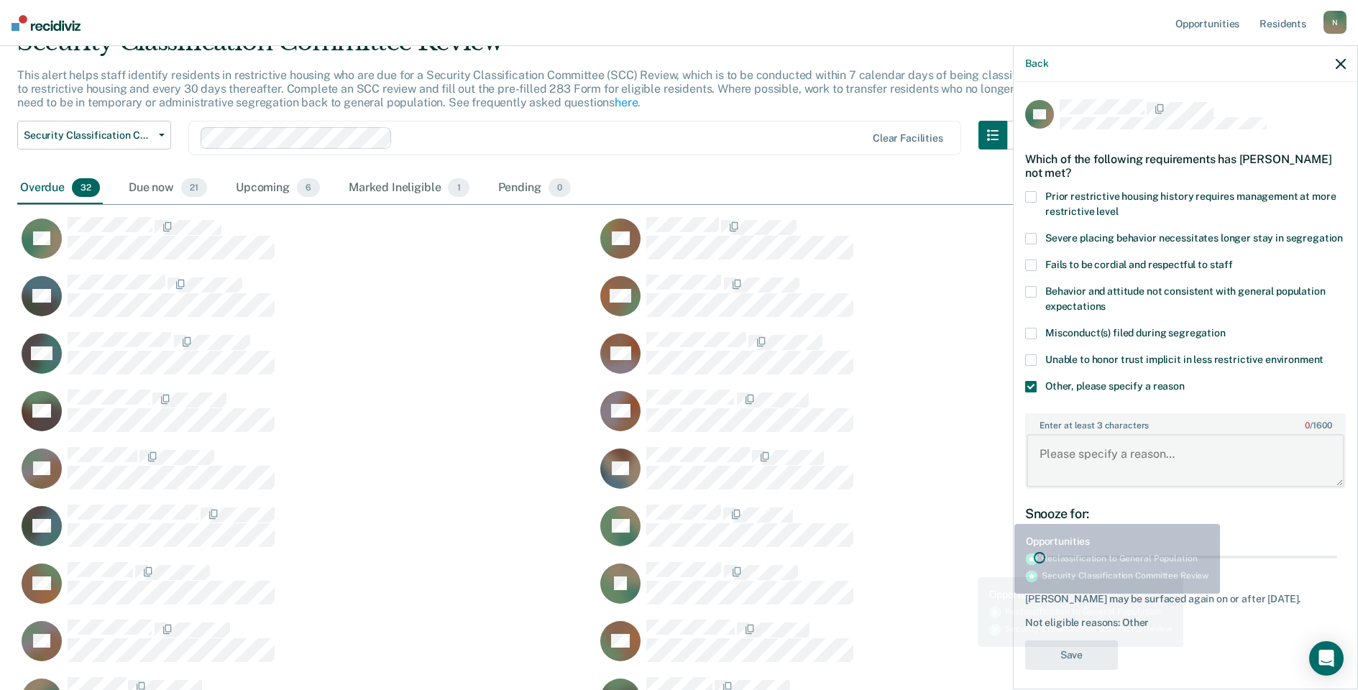
click at [1064, 462] on textarea "Enter at least 3 characters 0 / 1600" at bounding box center [1186, 460] width 318 height 53
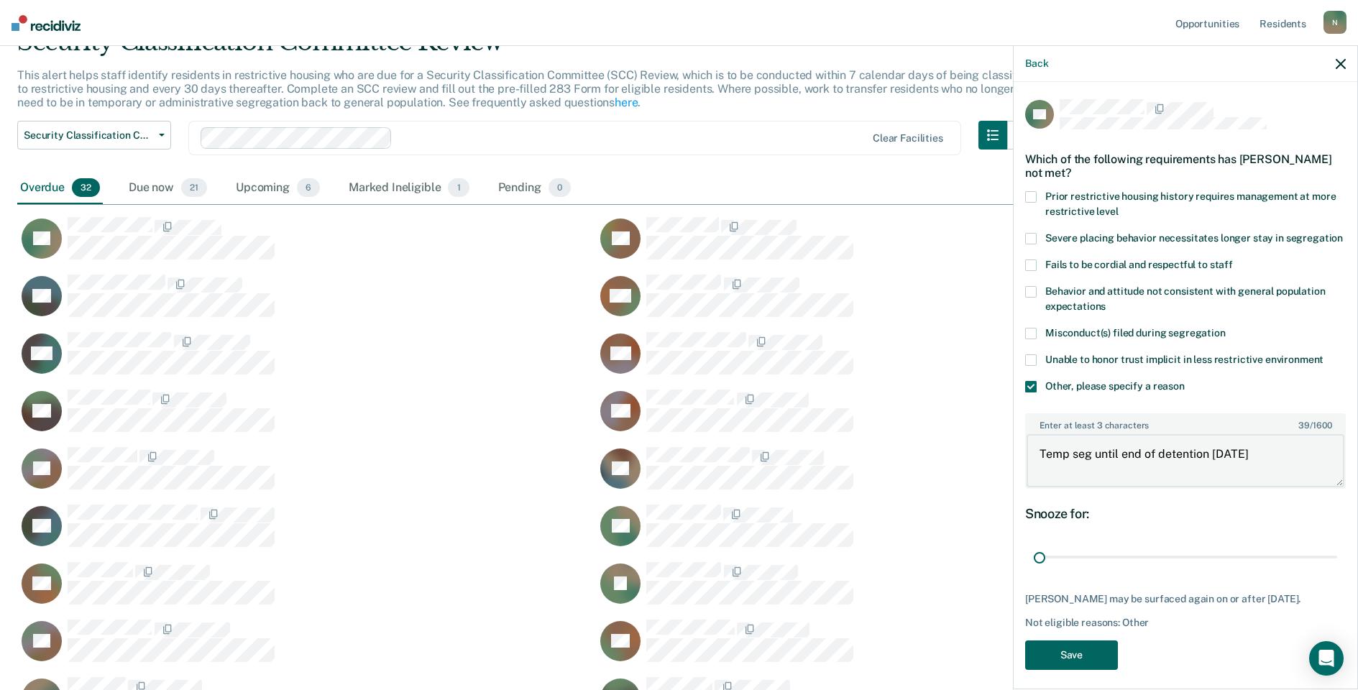
type textarea "Temp seg until end of detention [DATE]"
click at [1109, 669] on button "Save" at bounding box center [1071, 655] width 93 height 29
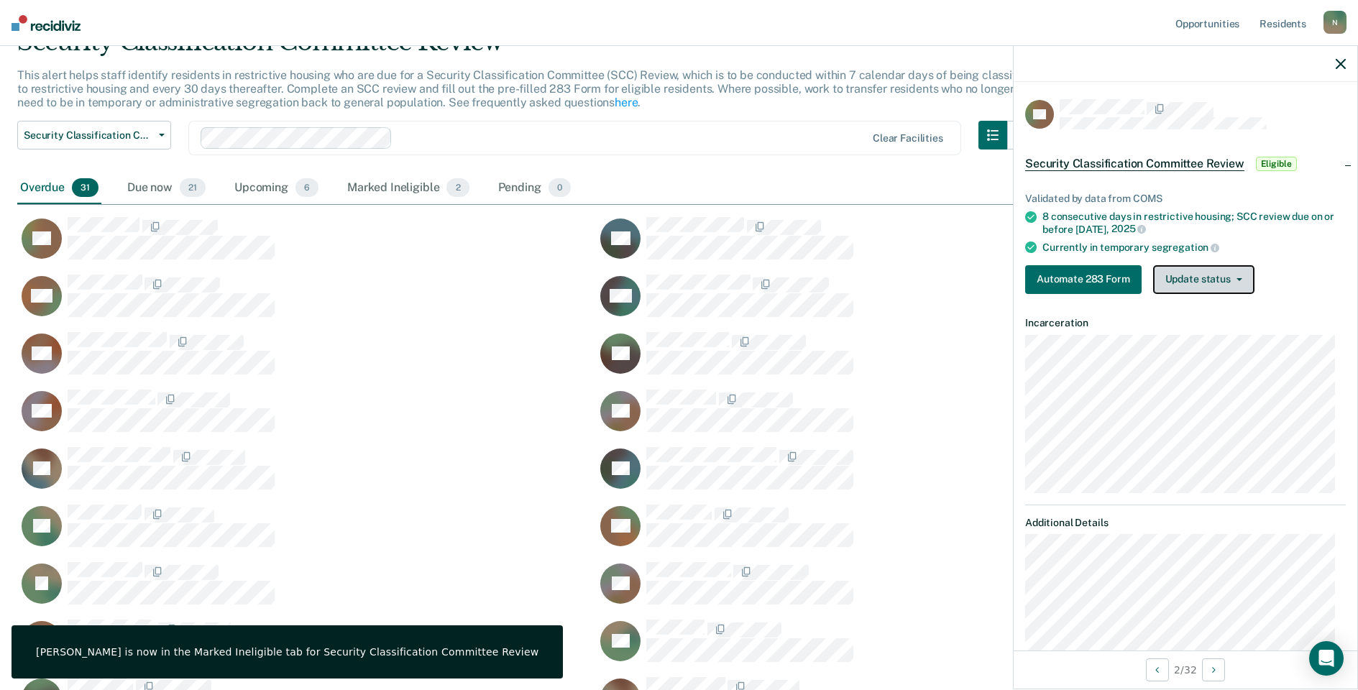
click at [1202, 285] on button "Update status" at bounding box center [1203, 279] width 101 height 29
click at [1208, 279] on button "Update status" at bounding box center [1203, 279] width 101 height 29
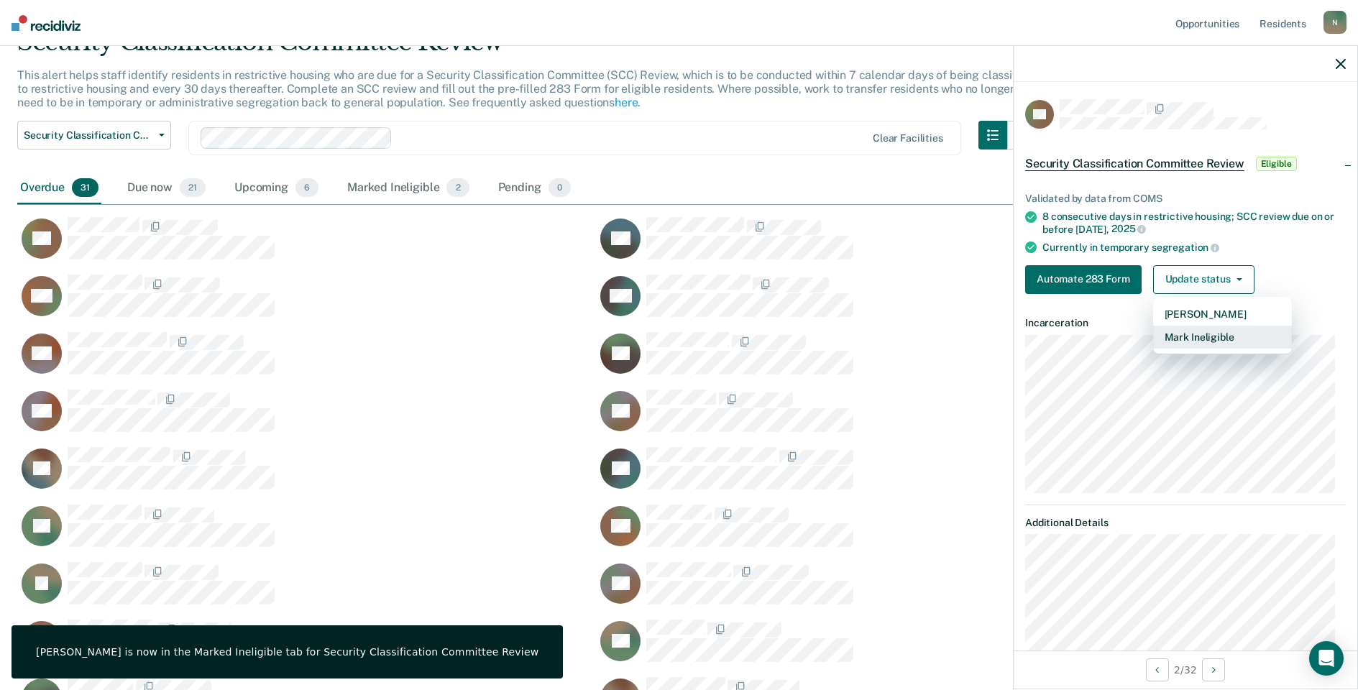
click at [1201, 339] on button "Mark Ineligible" at bounding box center [1222, 337] width 139 height 23
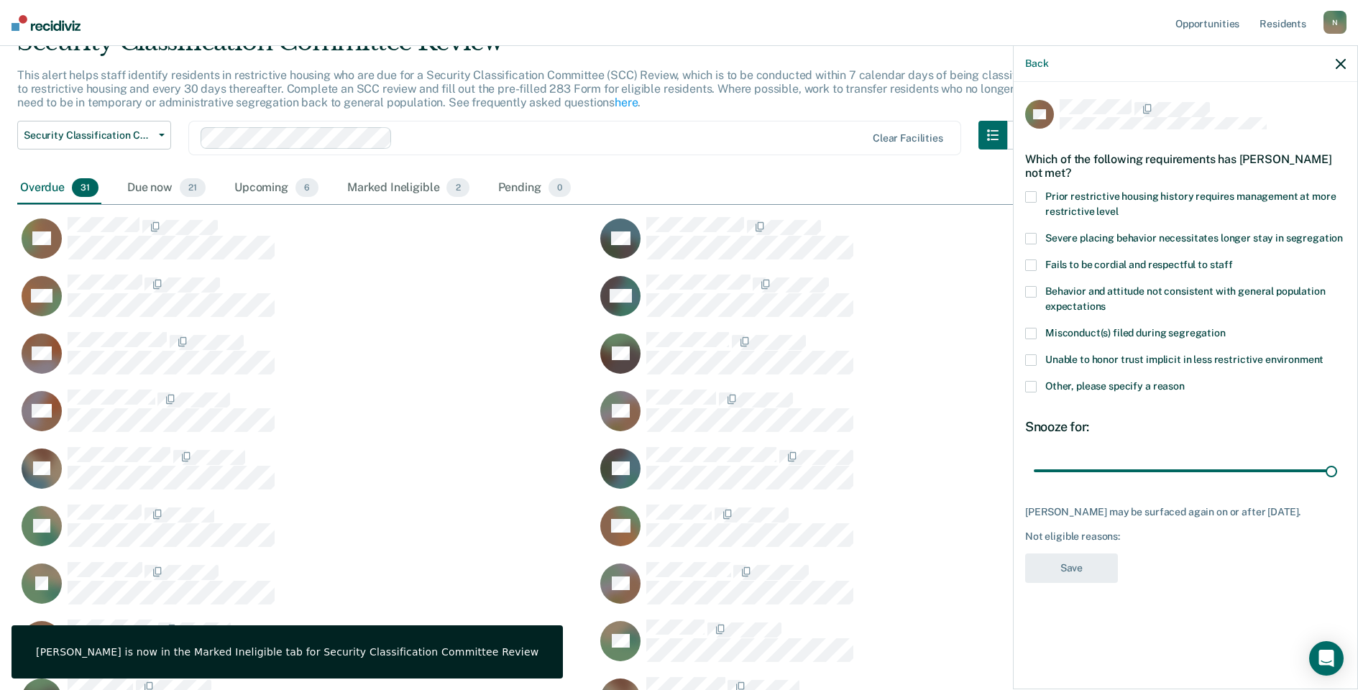
click at [1027, 391] on span at bounding box center [1031, 387] width 12 height 12
click at [1185, 381] on input "Other, please specify a reason" at bounding box center [1185, 381] width 0 height 0
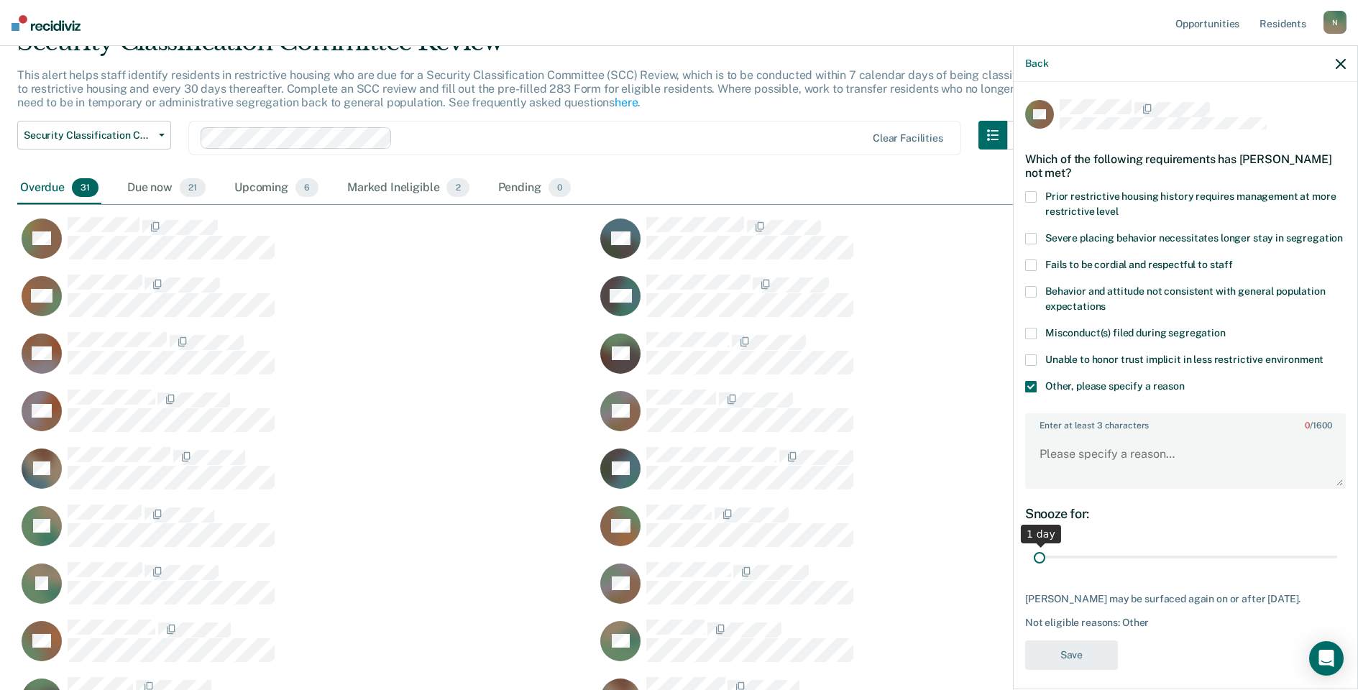
drag, startPoint x: 1321, startPoint y: 570, endPoint x: 1022, endPoint y: 572, distance: 299.1
type input "1"
click at [1034, 570] on input "range" at bounding box center [1185, 557] width 303 height 25
click at [1073, 485] on textarea "Enter at least 3 characters 0 / 1600" at bounding box center [1186, 460] width 318 height 53
type textarea "Temp seg until end of detention [DATE]"
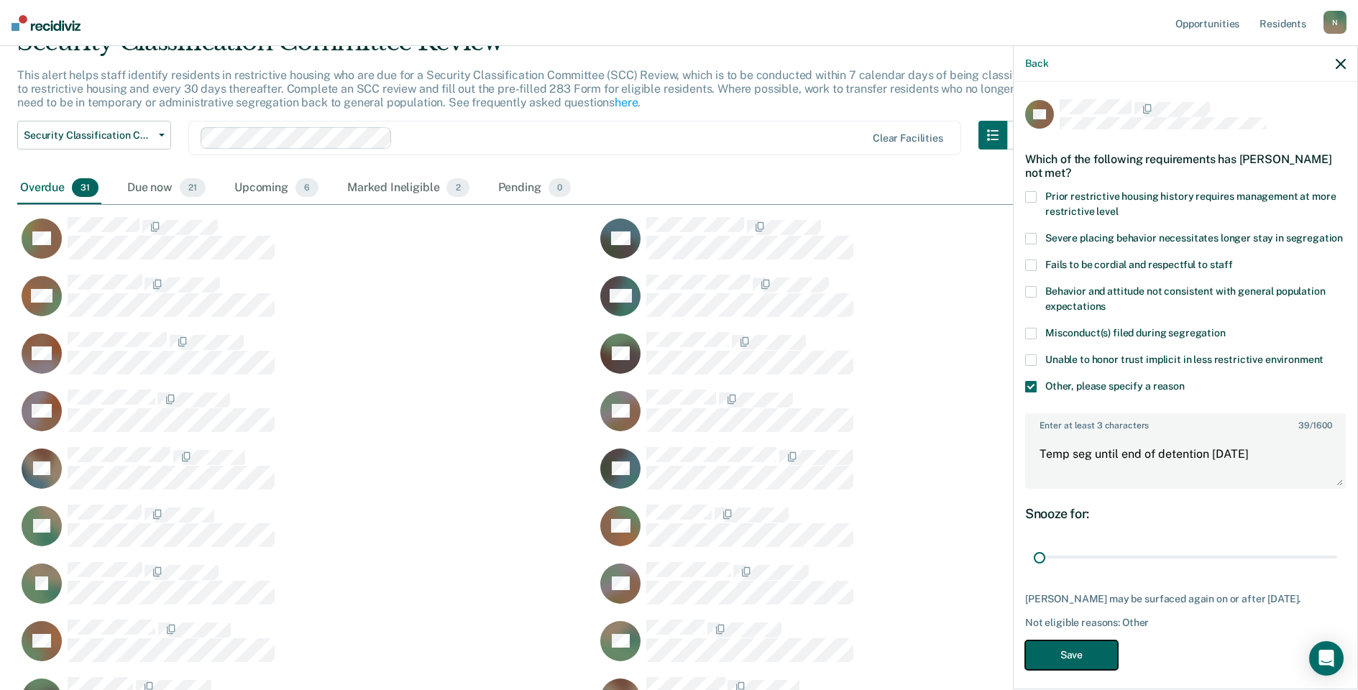
click at [1088, 670] on button "Save" at bounding box center [1071, 655] width 93 height 29
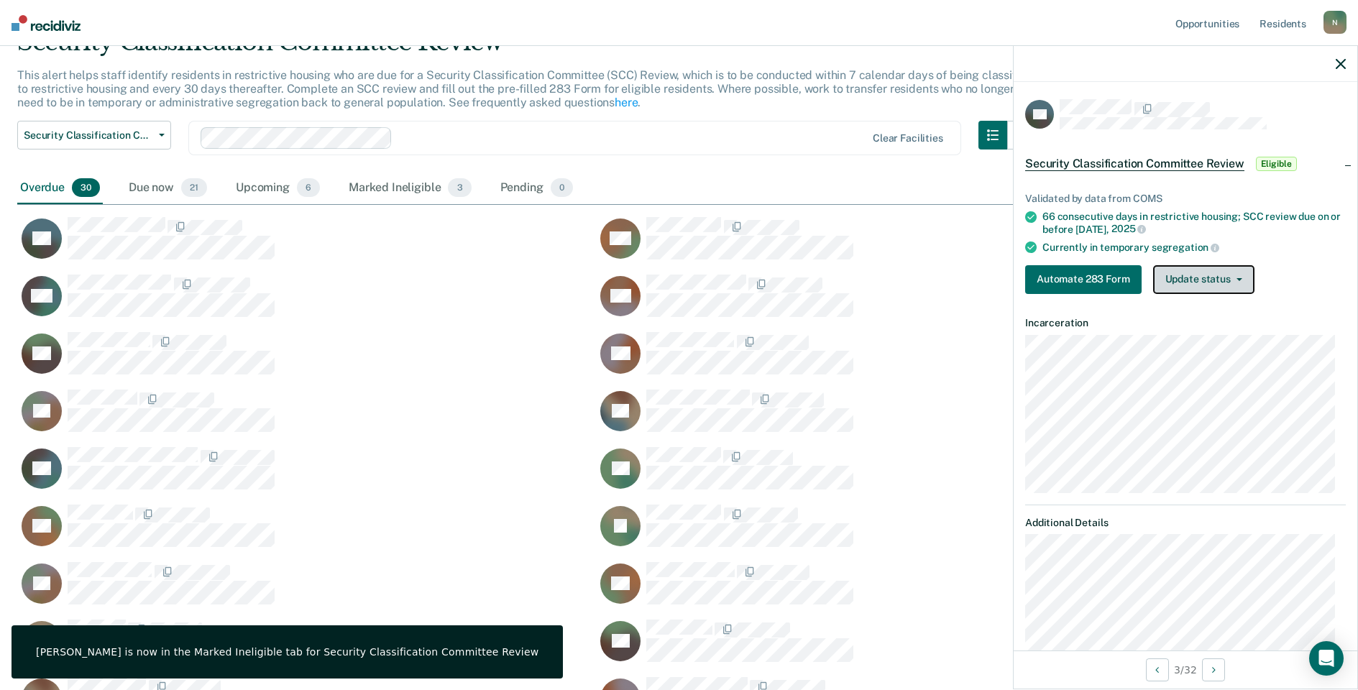
click at [1209, 284] on button "Update status" at bounding box center [1203, 279] width 101 height 29
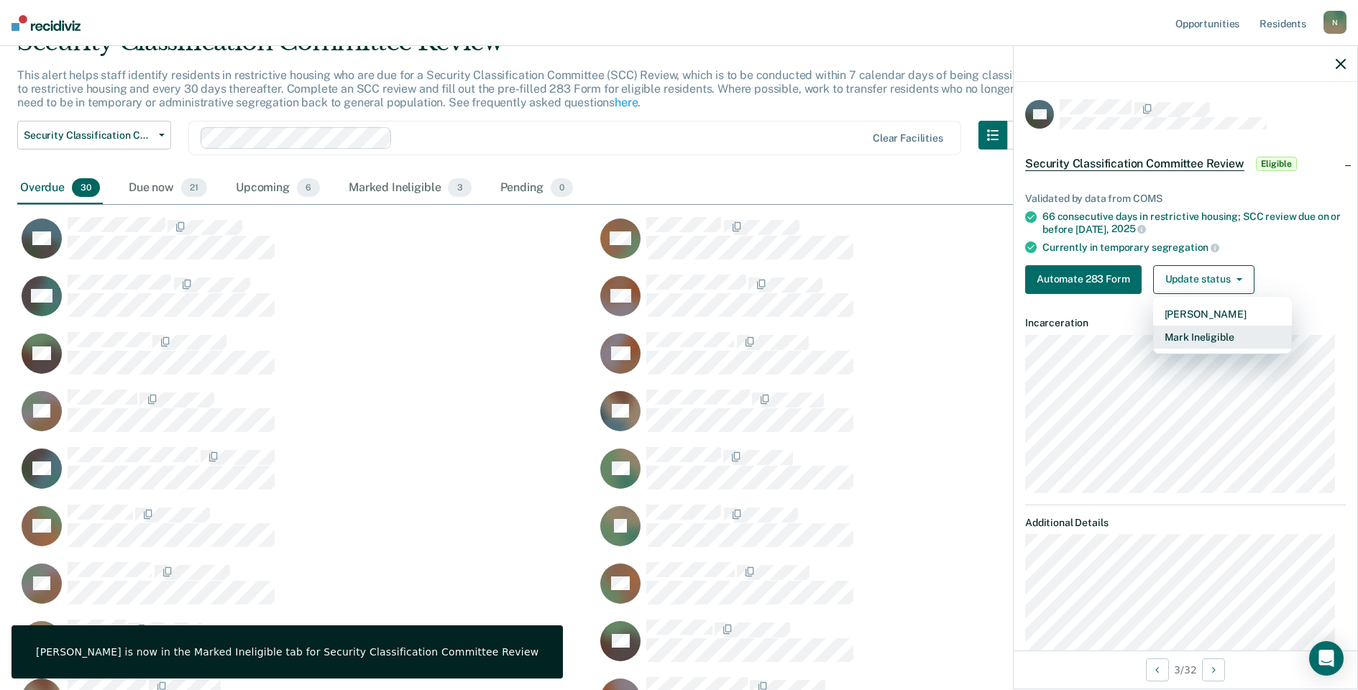
click at [1200, 338] on button "Mark Ineligible" at bounding box center [1222, 337] width 139 height 23
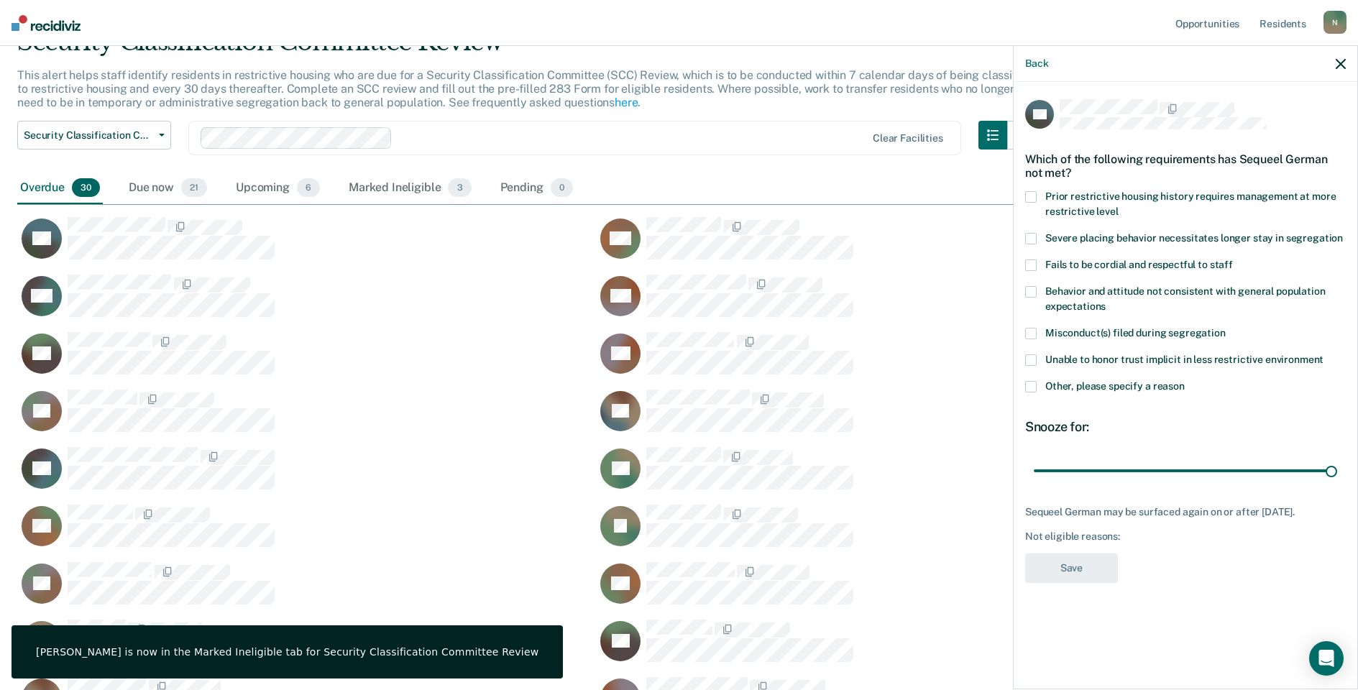
click at [1032, 389] on span at bounding box center [1031, 387] width 12 height 12
click at [1185, 381] on input "Other, please specify a reason" at bounding box center [1185, 381] width 0 height 0
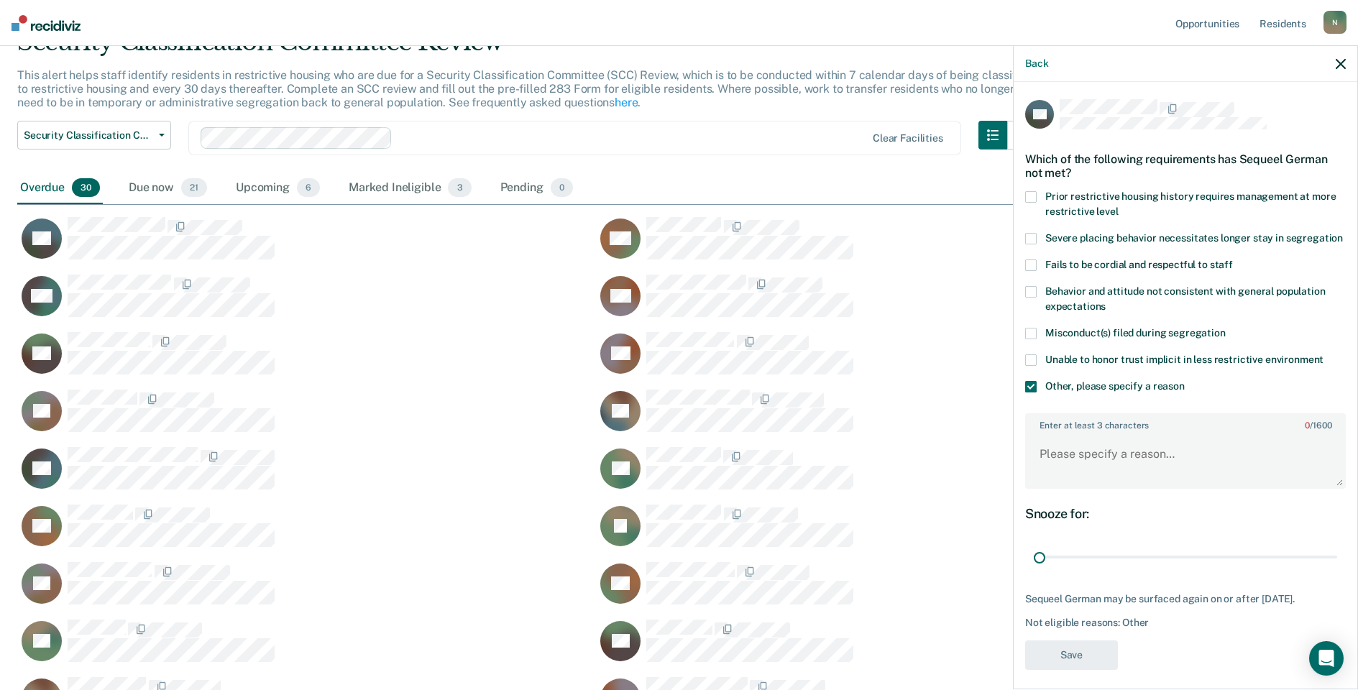
drag, startPoint x: 1322, startPoint y: 575, endPoint x: 988, endPoint y: 546, distance: 335.5
type input "1"
click at [1034, 570] on input "range" at bounding box center [1185, 557] width 303 height 25
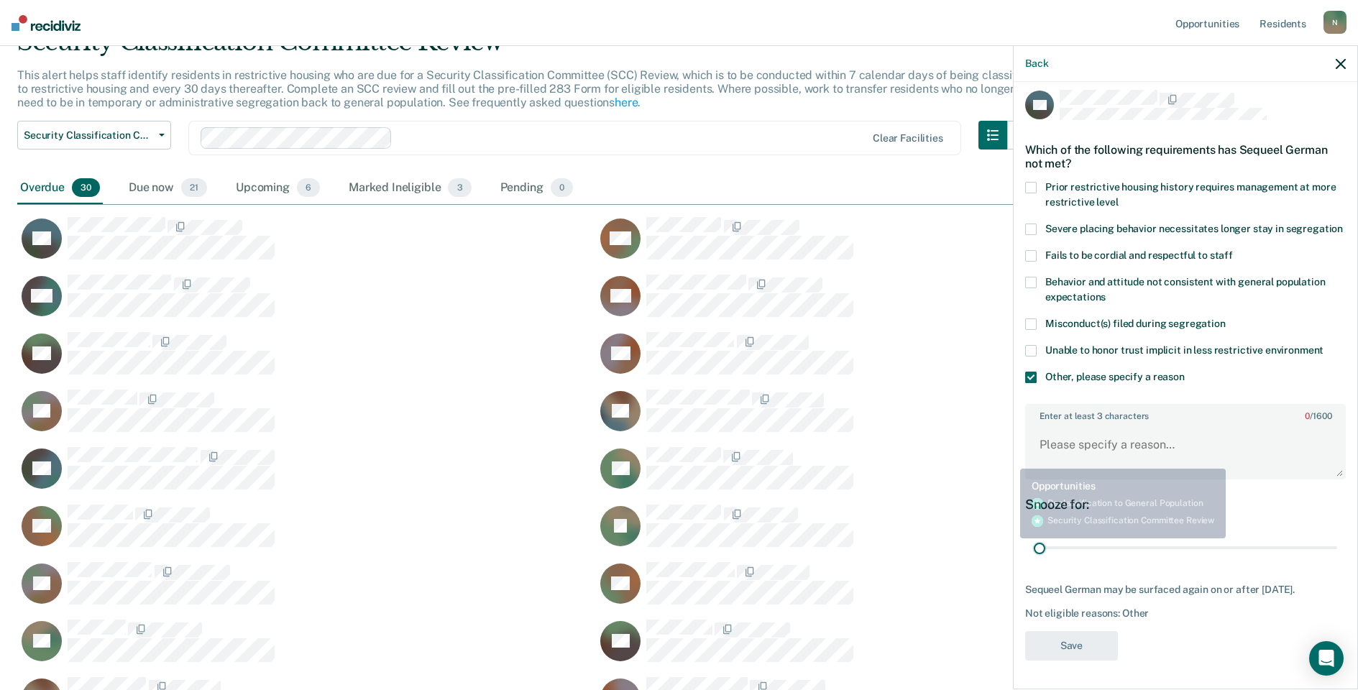
click at [1026, 443] on div "Enter at least 3 characters 0 / 1600" at bounding box center [1185, 441] width 321 height 75
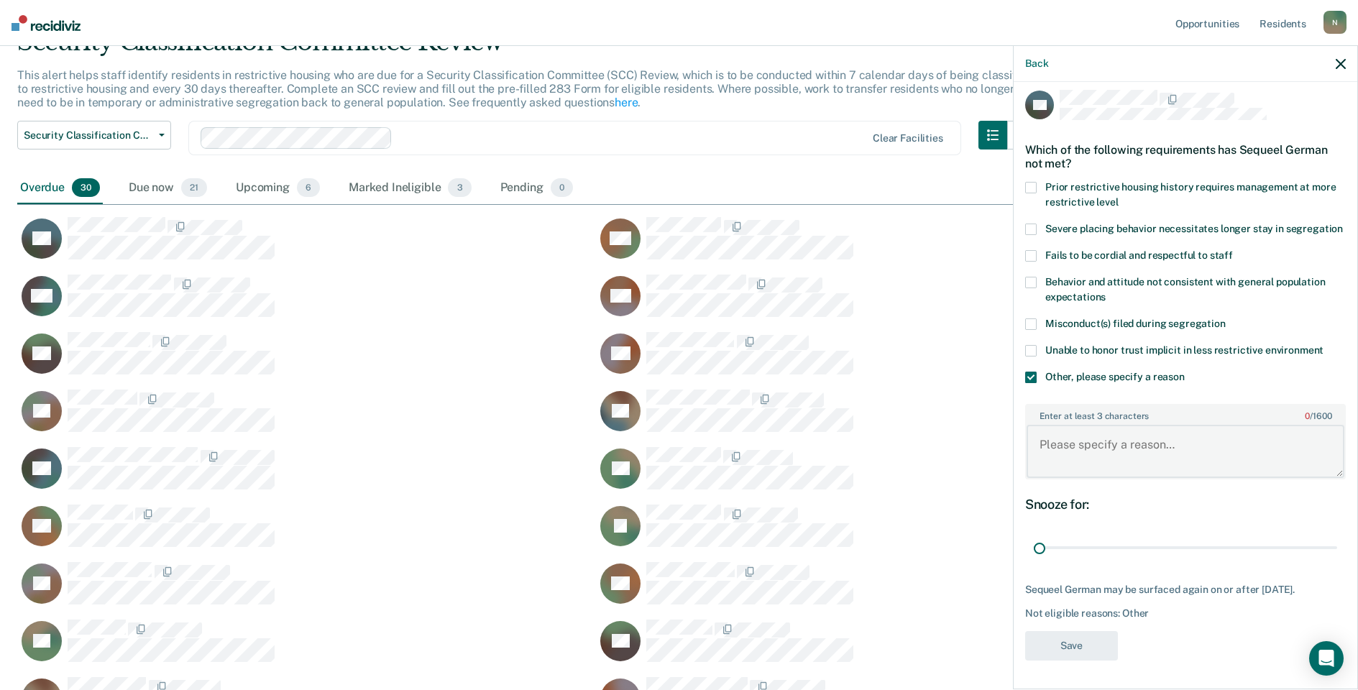
click at [1052, 441] on textarea "Enter at least 3 characters 0 / 1600" at bounding box center [1186, 451] width 318 height 53
type textarea "Temp seg pending Alt IV placement"
click at [1064, 641] on button "Save" at bounding box center [1071, 645] width 93 height 29
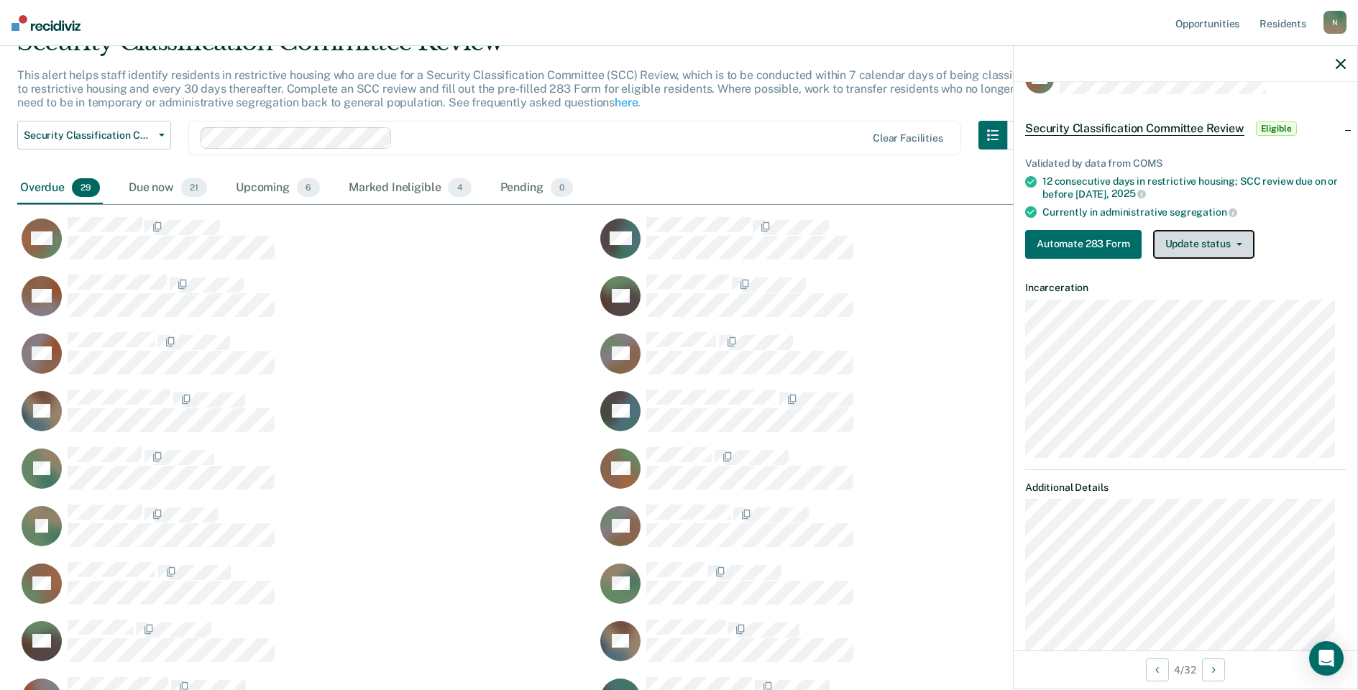
click at [1237, 235] on button "Update status" at bounding box center [1203, 244] width 101 height 29
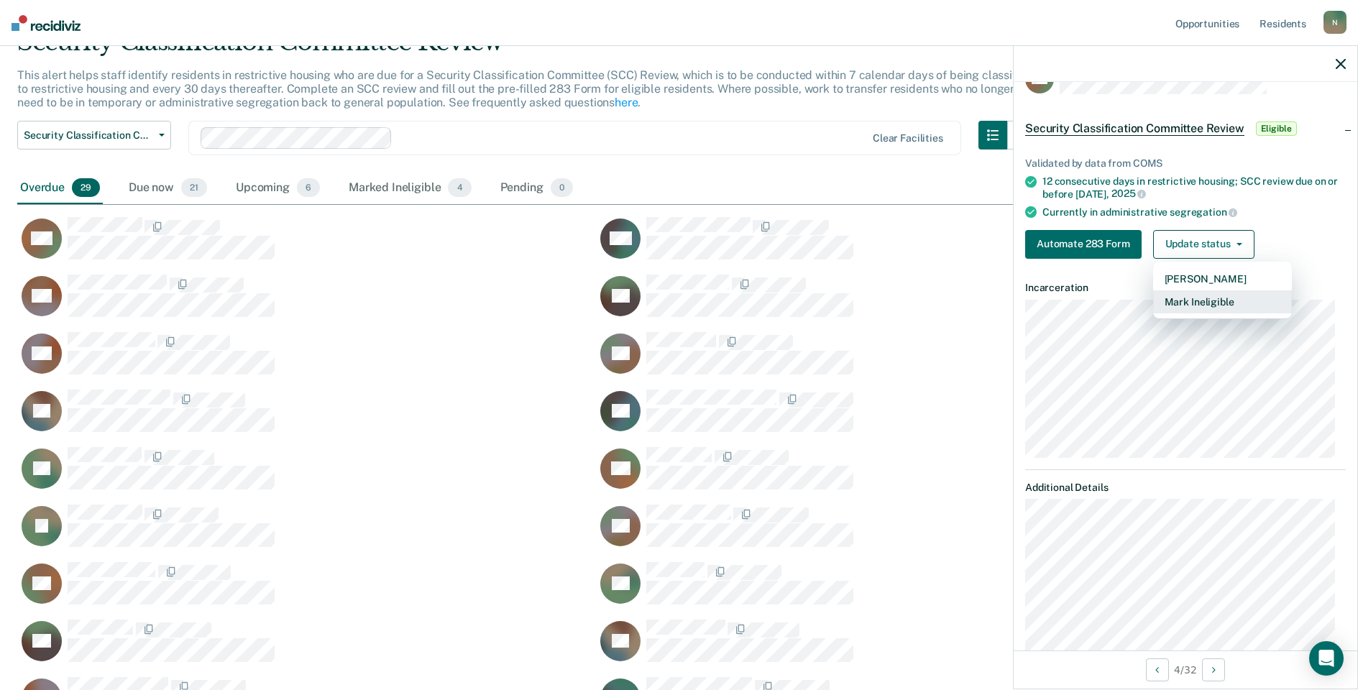
click at [1196, 298] on button "Mark Ineligible" at bounding box center [1222, 301] width 139 height 23
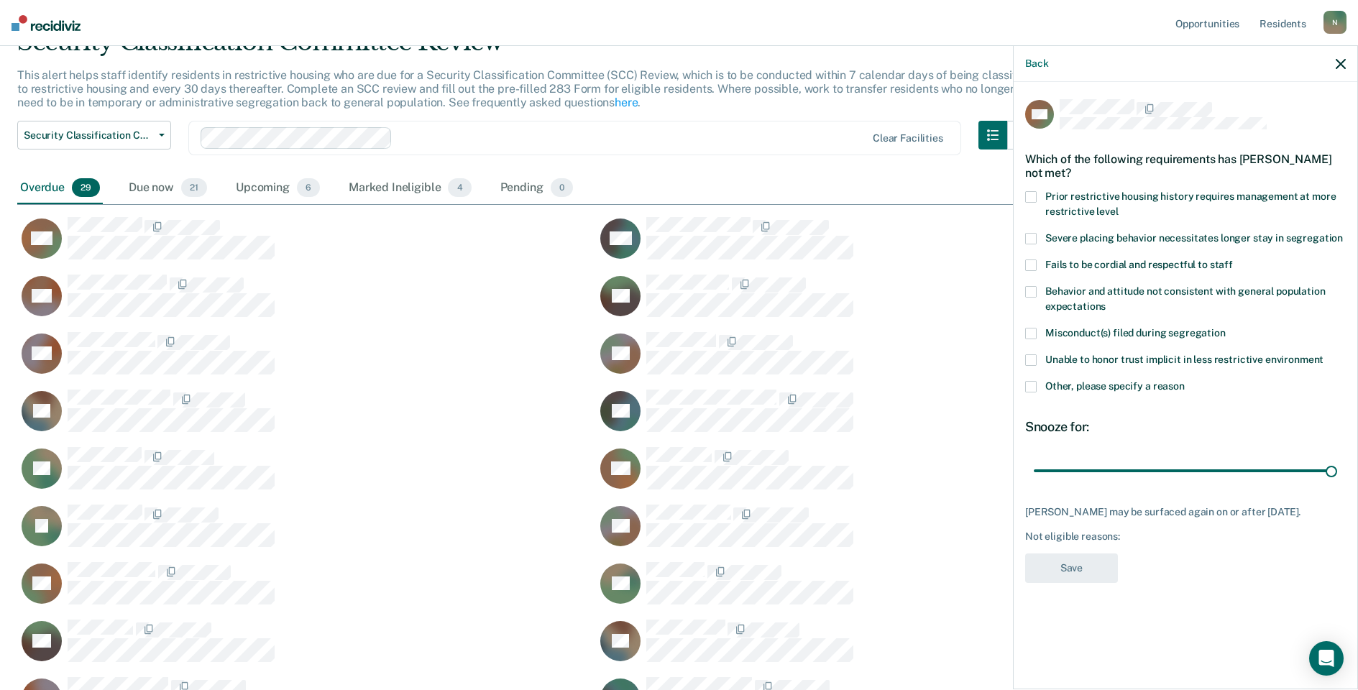
click at [1029, 386] on span at bounding box center [1031, 387] width 12 height 12
click at [1185, 381] on input "Other, please specify a reason" at bounding box center [1185, 381] width 0 height 0
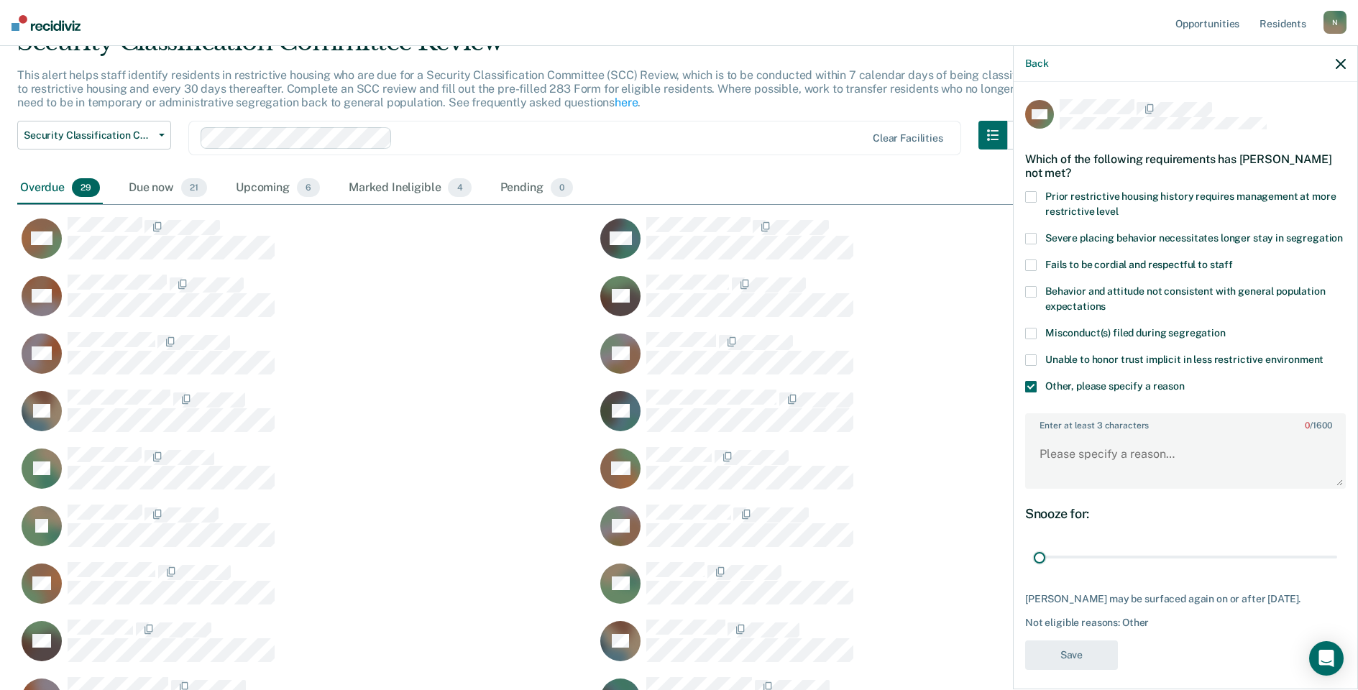
drag, startPoint x: 1320, startPoint y: 573, endPoint x: 999, endPoint y: 531, distance: 323.4
type input "1"
click at [1034, 570] on input "range" at bounding box center [1185, 557] width 303 height 25
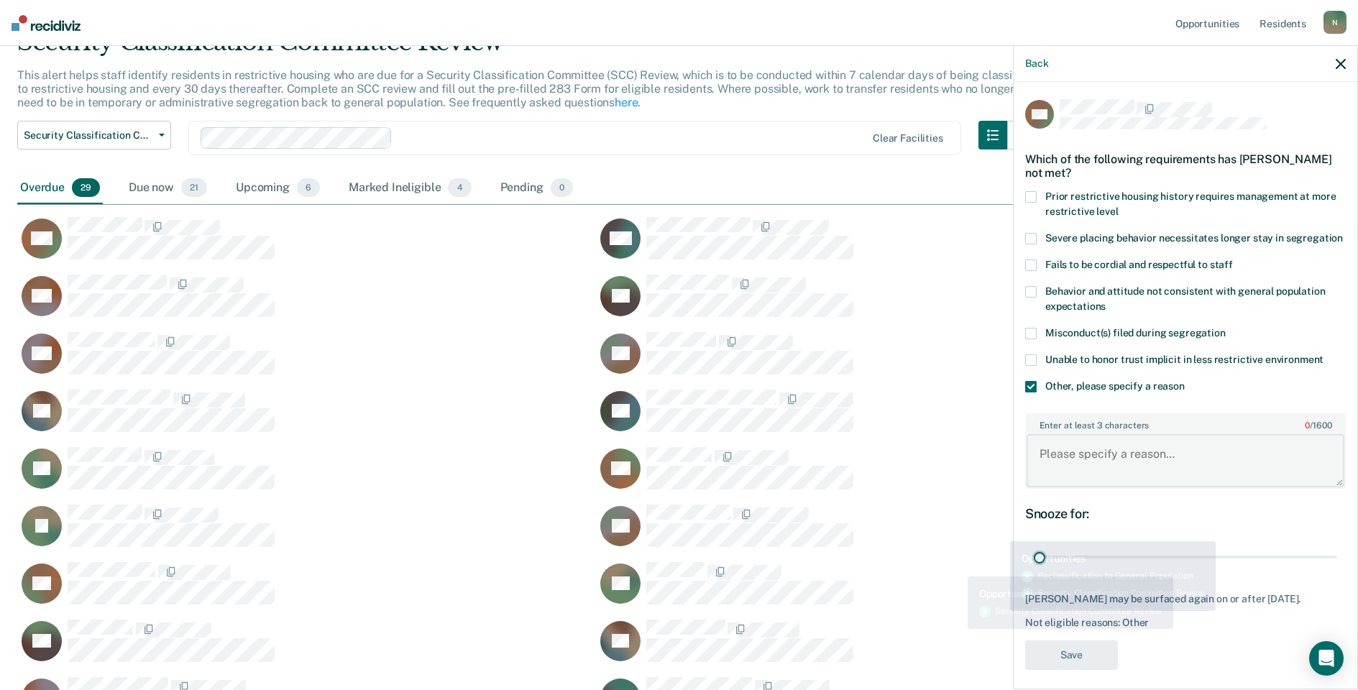
click at [1103, 470] on textarea "Enter at least 3 characters 0 / 1600" at bounding box center [1186, 460] width 318 height 53
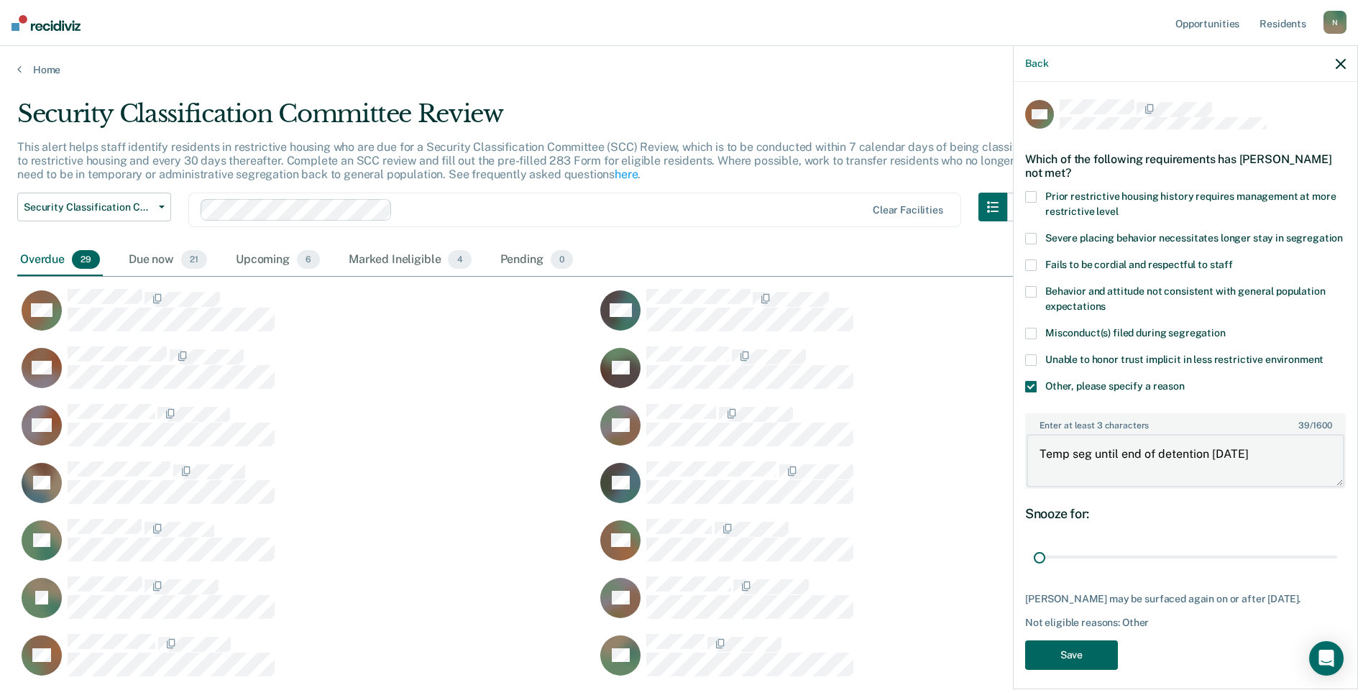
type textarea "Temp seg until end of detention [DATE]"
click at [1066, 670] on button "Save" at bounding box center [1071, 655] width 93 height 29
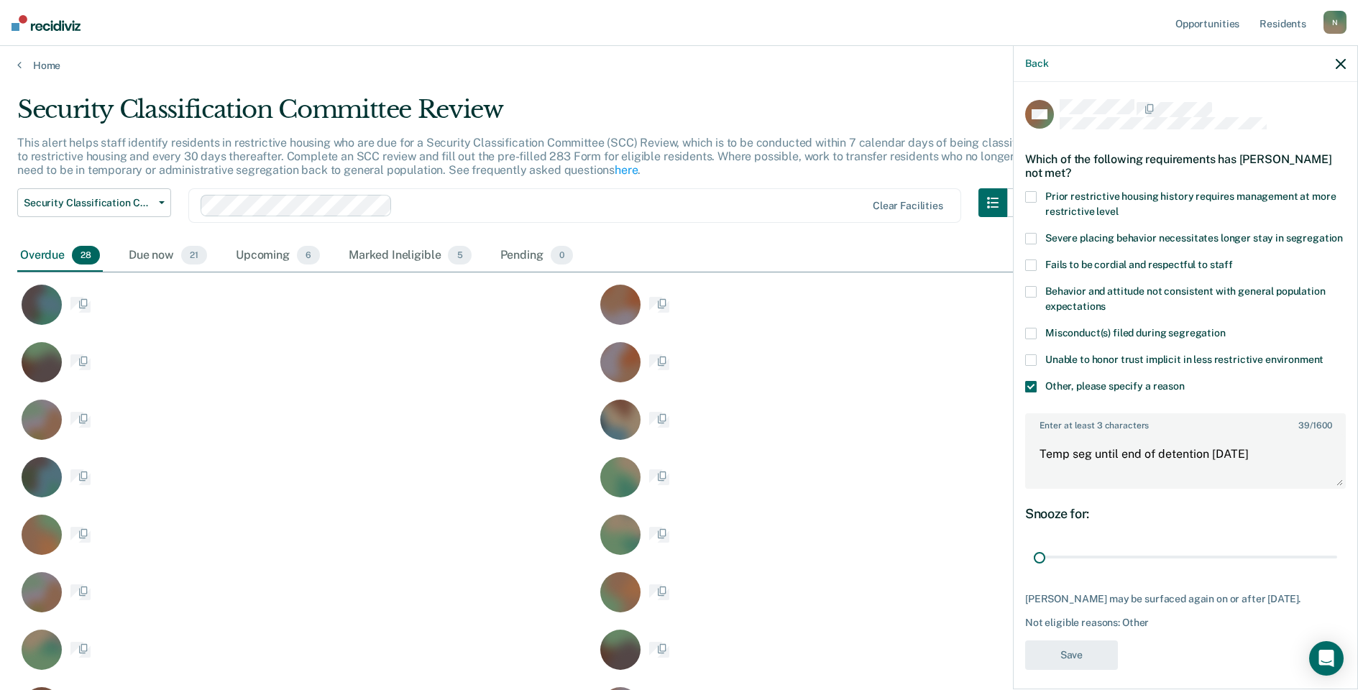
scroll to position [72, 0]
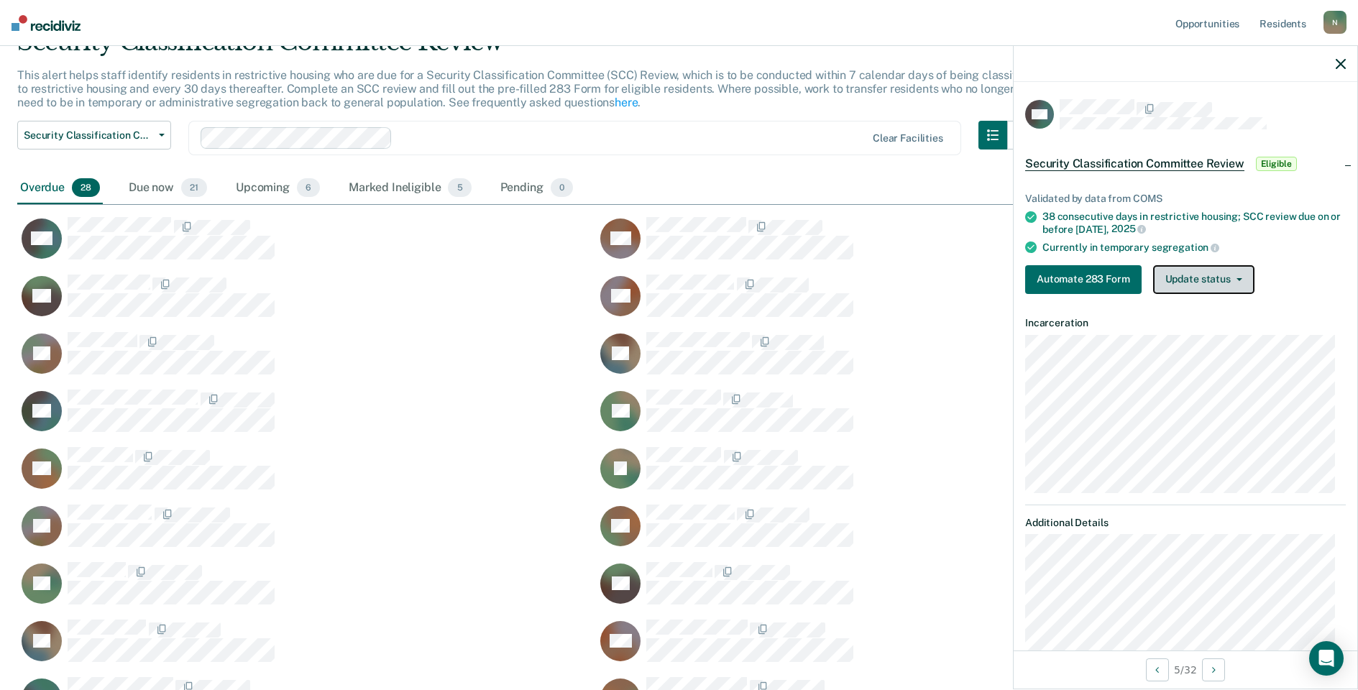
click at [1226, 290] on button "Update status" at bounding box center [1203, 279] width 101 height 29
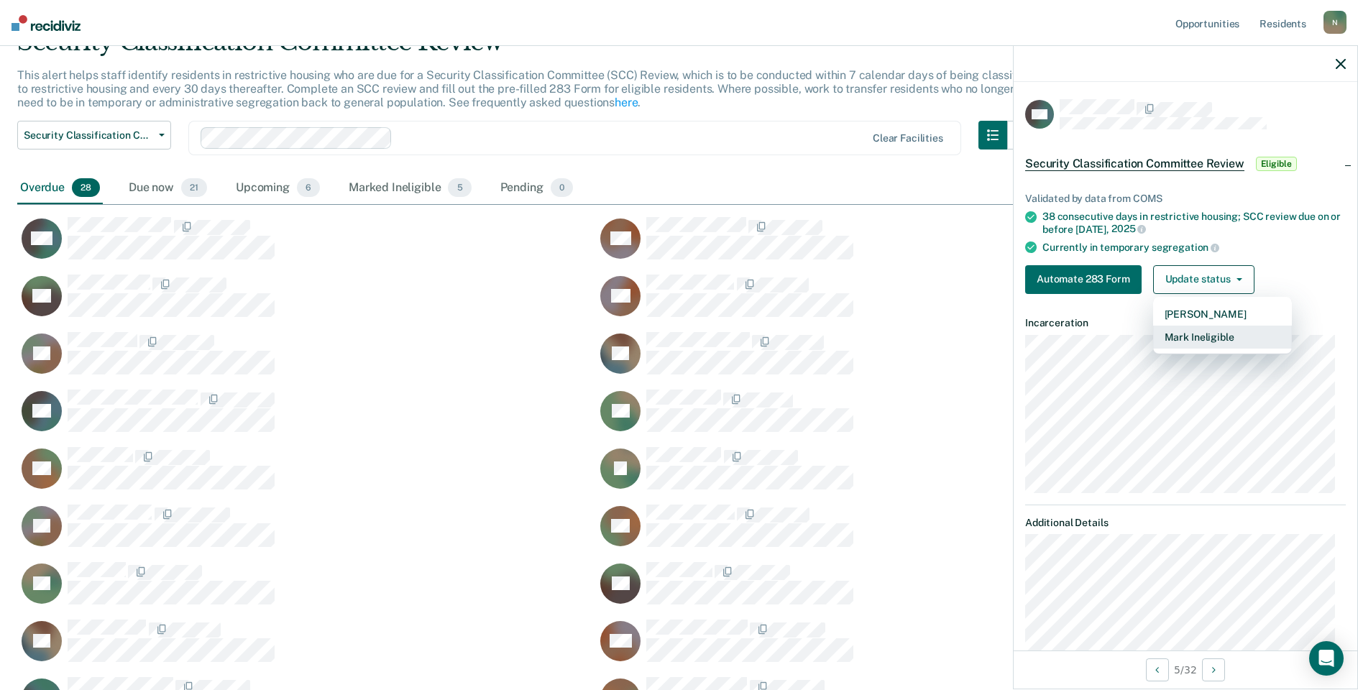
click at [1175, 341] on button "Mark Ineligible" at bounding box center [1222, 337] width 139 height 23
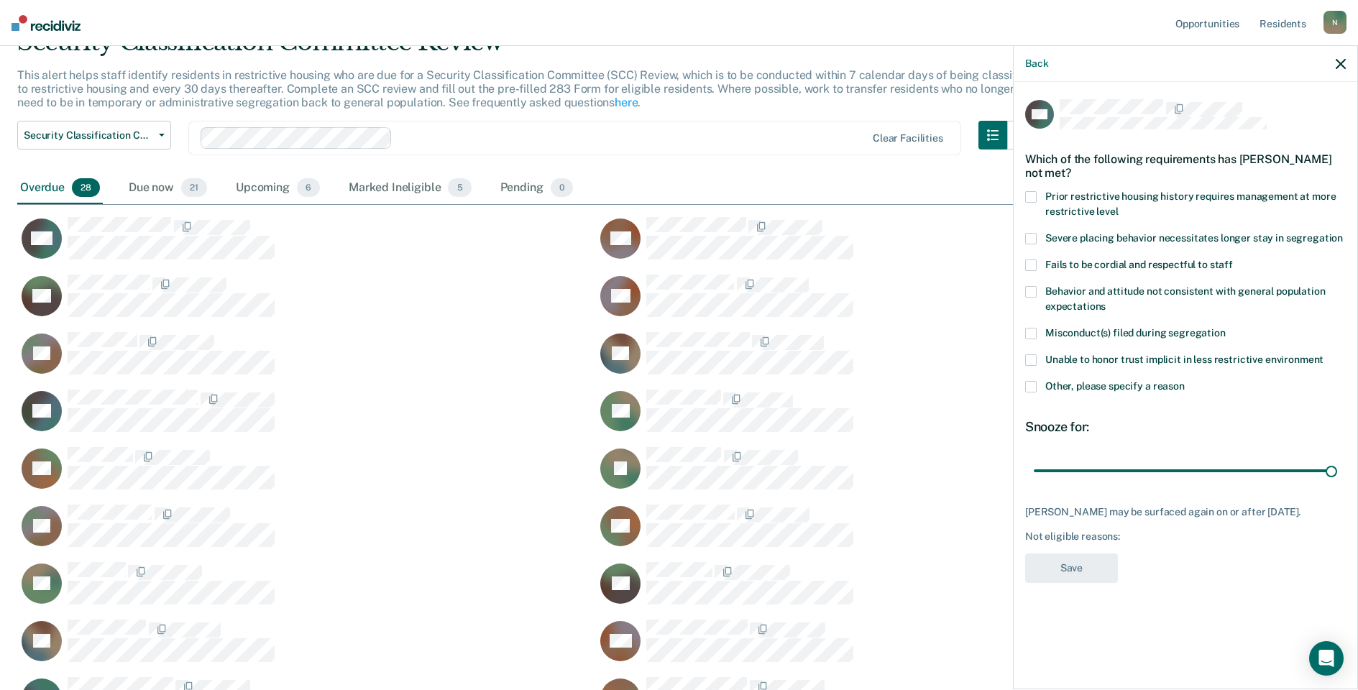
click at [1035, 390] on span at bounding box center [1031, 387] width 12 height 12
click at [1185, 381] on input "Other, please specify a reason" at bounding box center [1185, 381] width 0 height 0
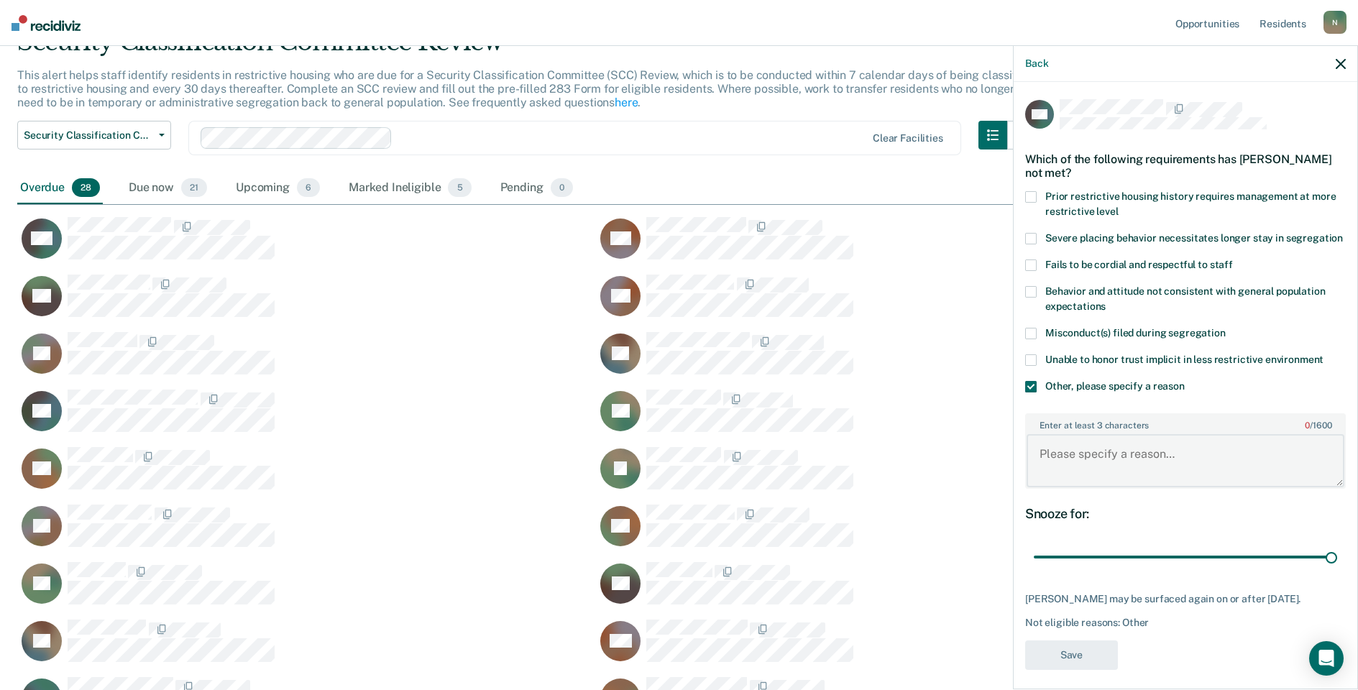
click at [1180, 483] on textarea "Enter at least 3 characters 0 / 1600" at bounding box center [1186, 460] width 318 height 53
drag, startPoint x: 1322, startPoint y: 577, endPoint x: 1000, endPoint y: 559, distance: 322.5
type input "1"
click at [1034, 570] on input "range" at bounding box center [1185, 557] width 303 height 25
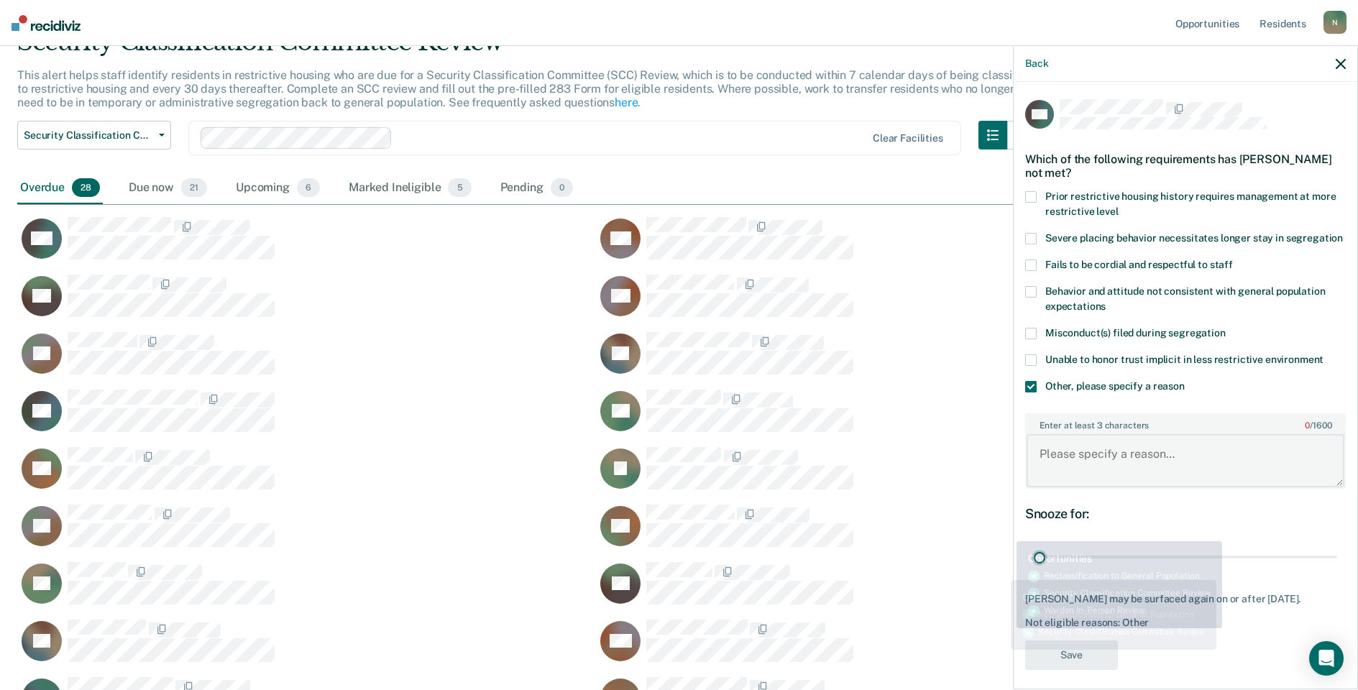
click at [1086, 469] on textarea "Enter at least 3 characters 0 / 1600" at bounding box center [1186, 460] width 318 height 53
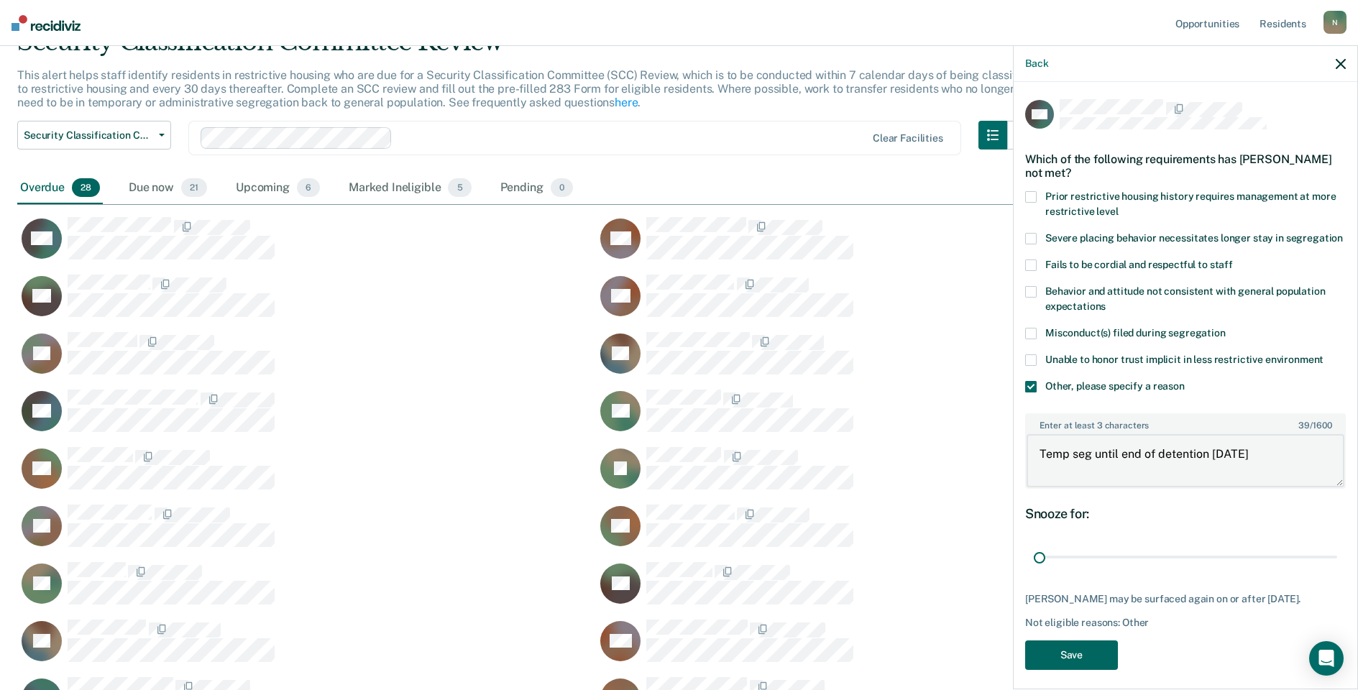
type textarea "Temp seg until end of detention [DATE]"
click at [1077, 670] on button "Save" at bounding box center [1071, 655] width 93 height 29
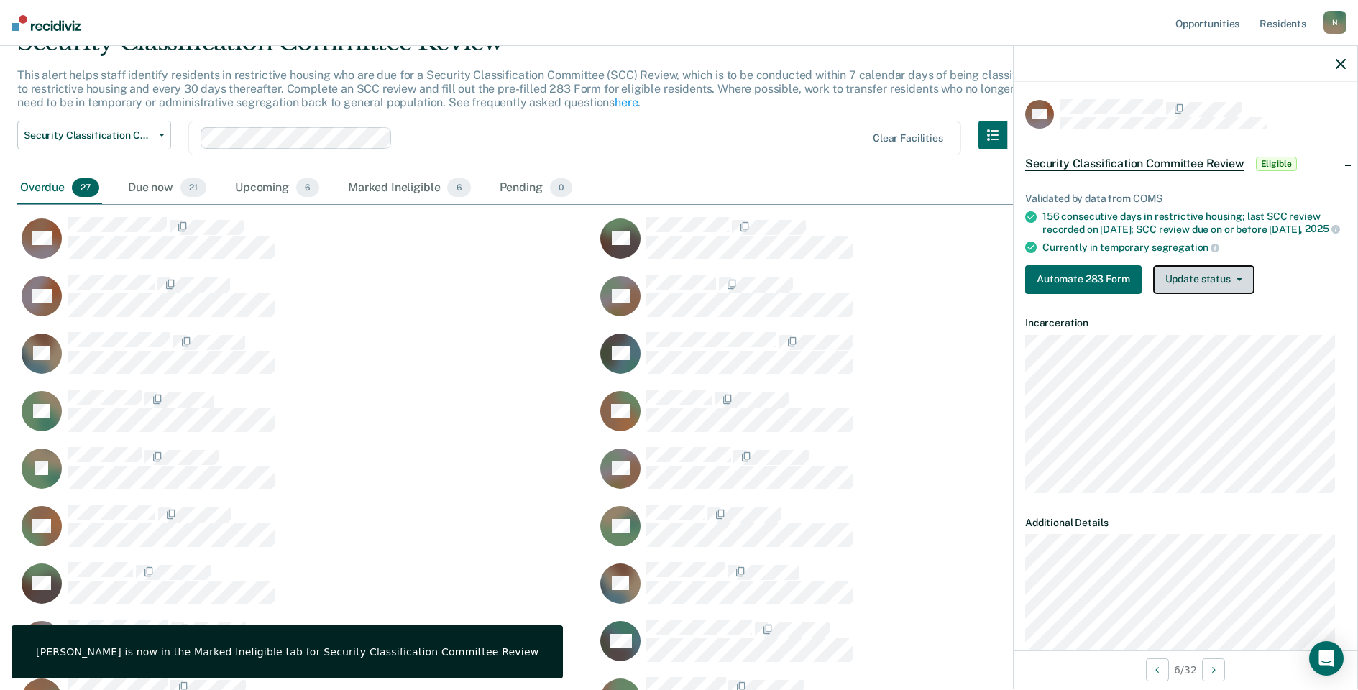
click at [1182, 292] on button "Update status" at bounding box center [1203, 279] width 101 height 29
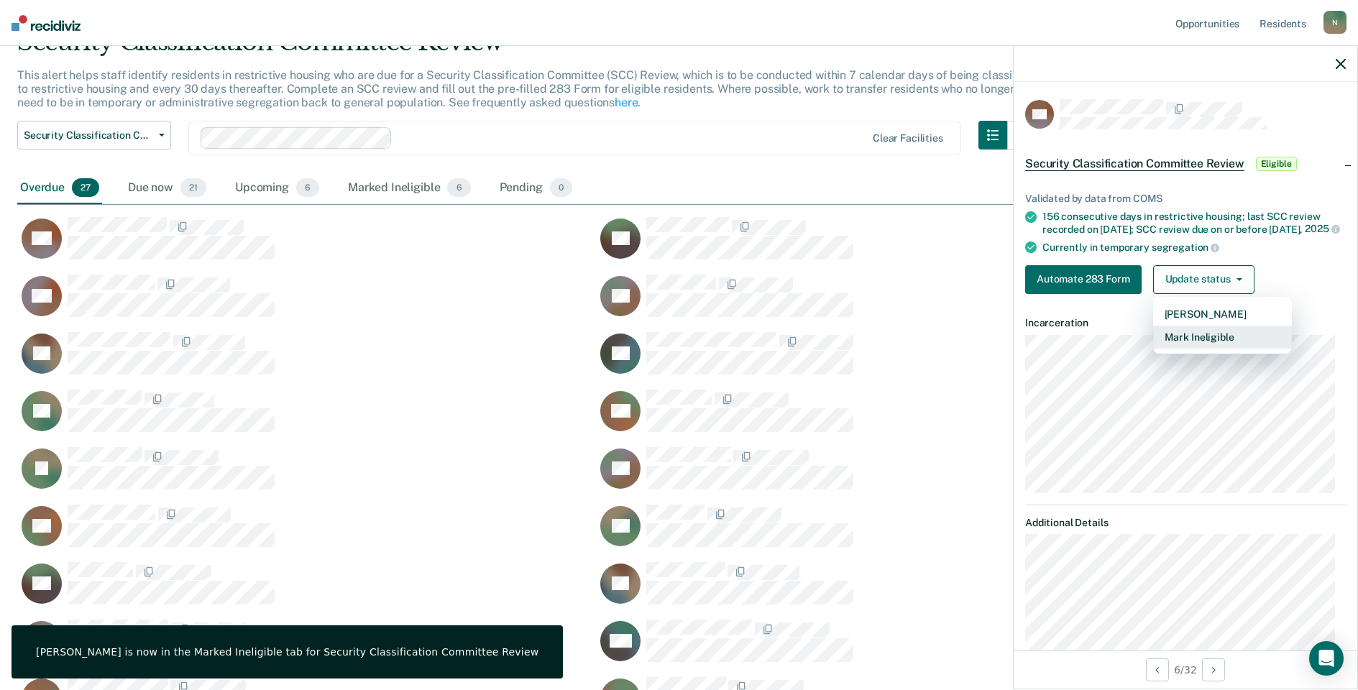
click at [1183, 349] on button "Mark Ineligible" at bounding box center [1222, 337] width 139 height 23
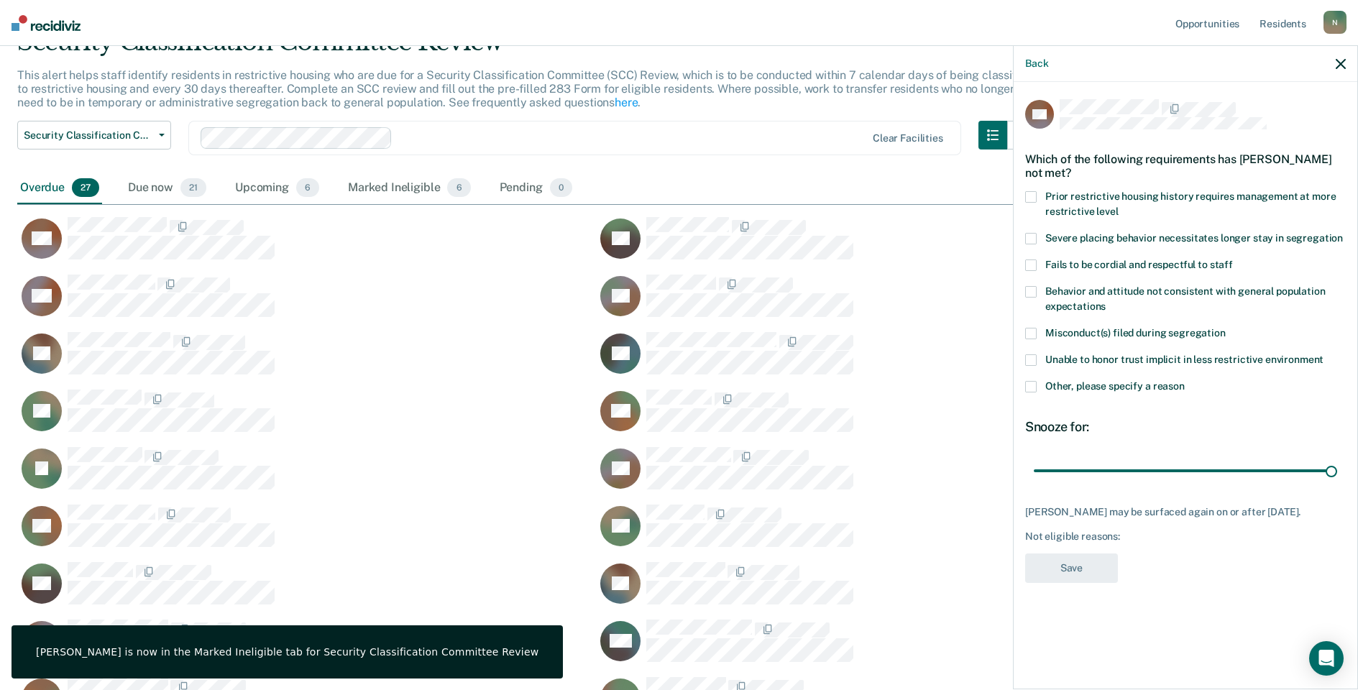
click at [1035, 383] on span at bounding box center [1031, 387] width 12 height 12
click at [1185, 381] on input "Other, please specify a reason" at bounding box center [1185, 381] width 0 height 0
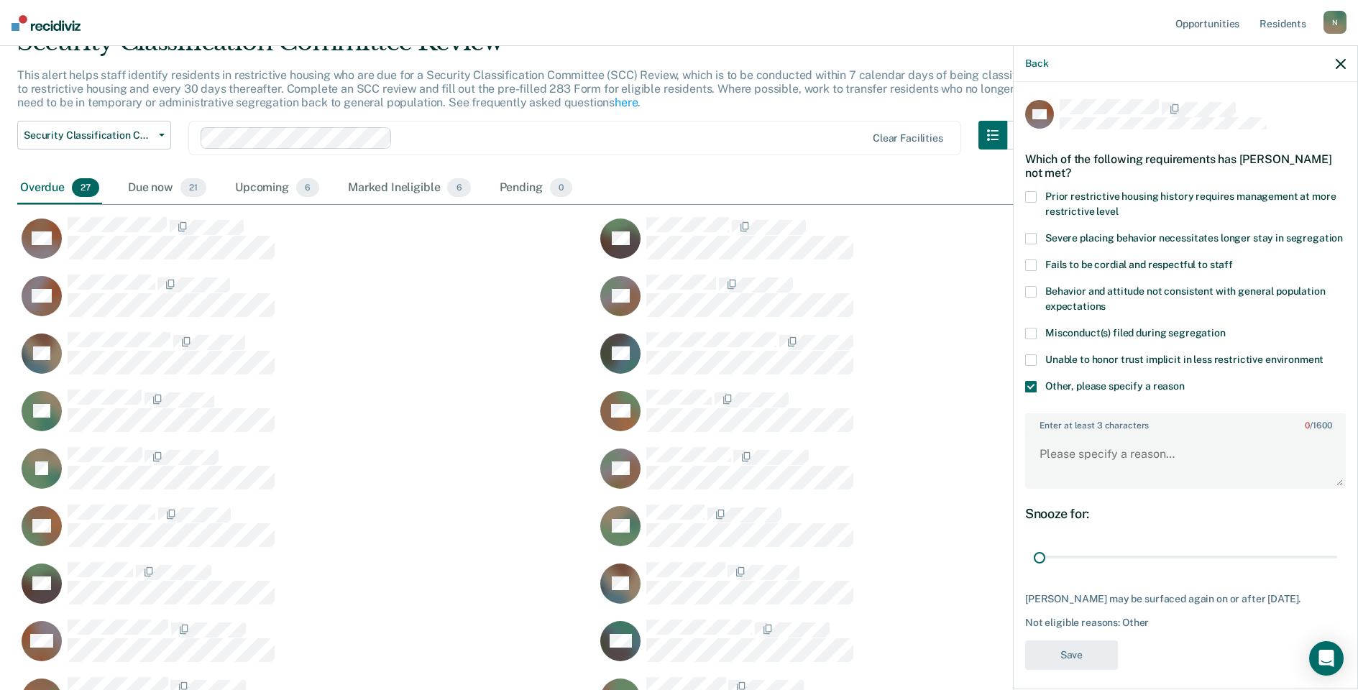
drag, startPoint x: 1318, startPoint y: 569, endPoint x: 972, endPoint y: 594, distance: 347.4
type input "1"
click at [1034, 570] on input "range" at bounding box center [1185, 557] width 303 height 25
click at [1052, 487] on textarea "Enter at least 3 characters 0 / 1600" at bounding box center [1186, 460] width 318 height 53
type textarea "Temp seg pending placement in START program at ECF"
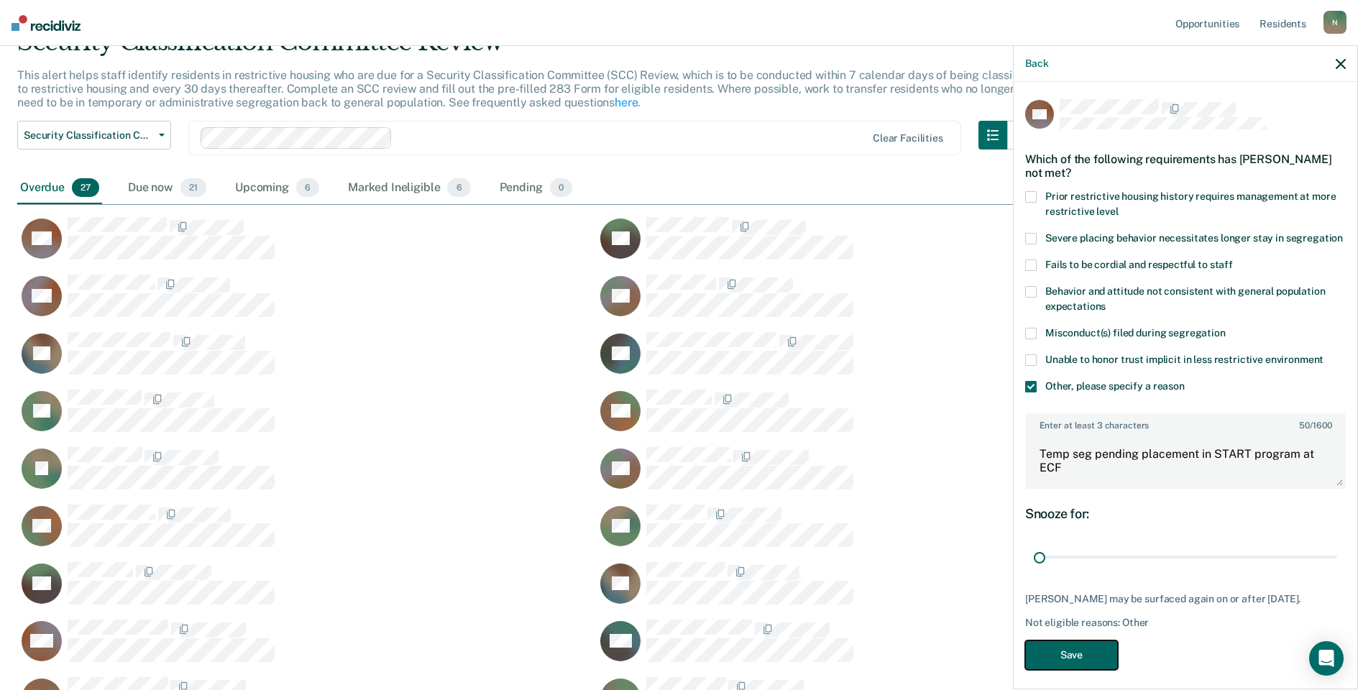
click at [1075, 670] on button "Save" at bounding box center [1071, 655] width 93 height 29
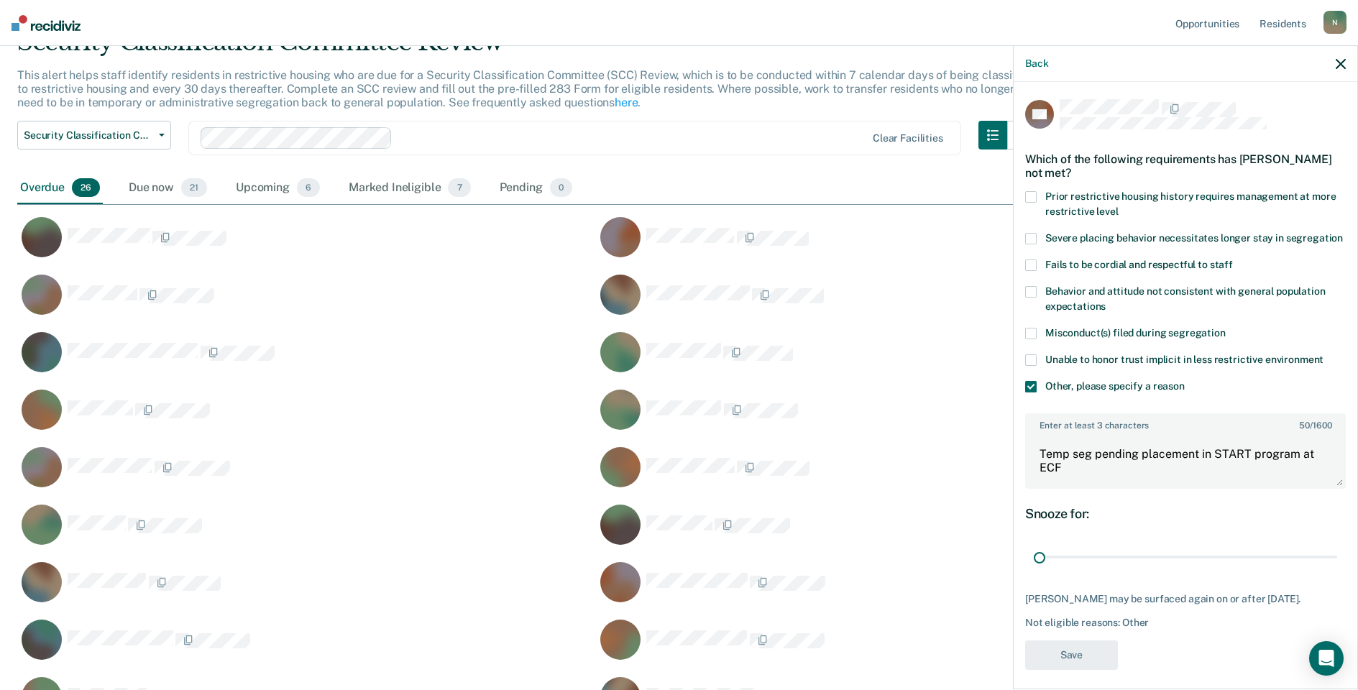
scroll to position [922, 1313]
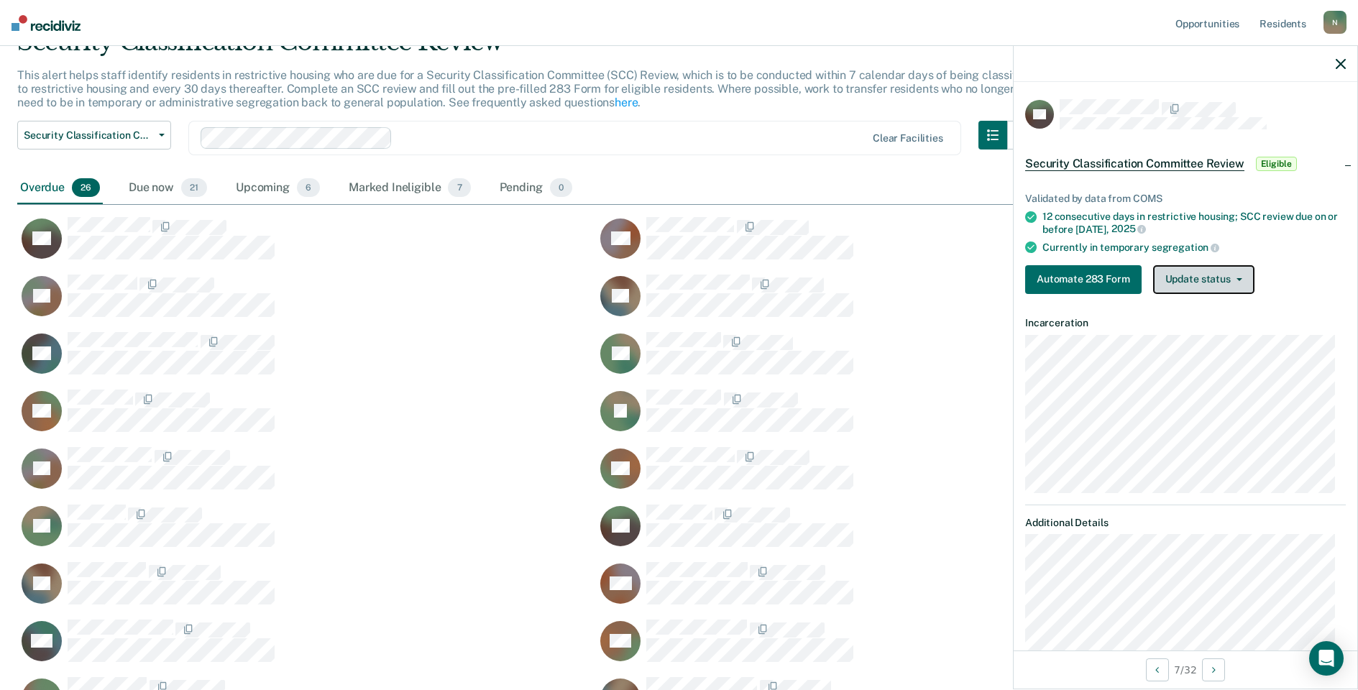
click at [1226, 284] on button "Update status" at bounding box center [1203, 279] width 101 height 29
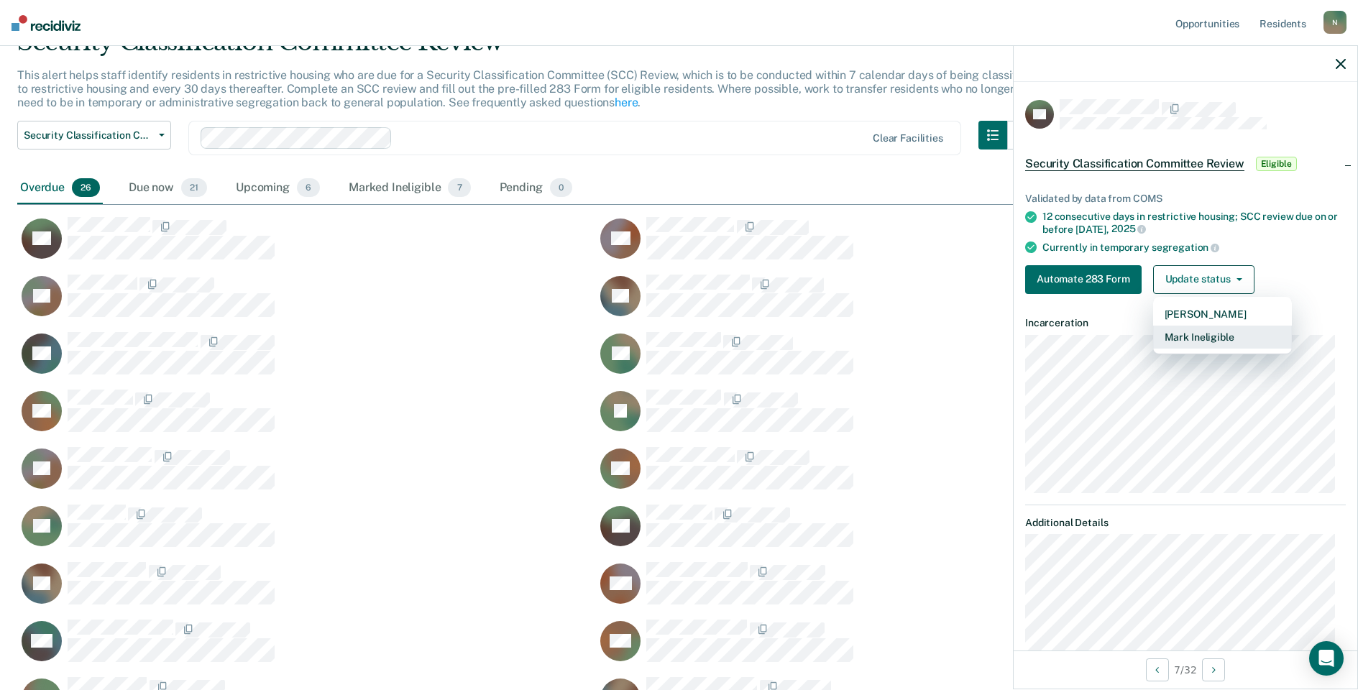
click at [1211, 337] on button "Mark Ineligible" at bounding box center [1222, 337] width 139 height 23
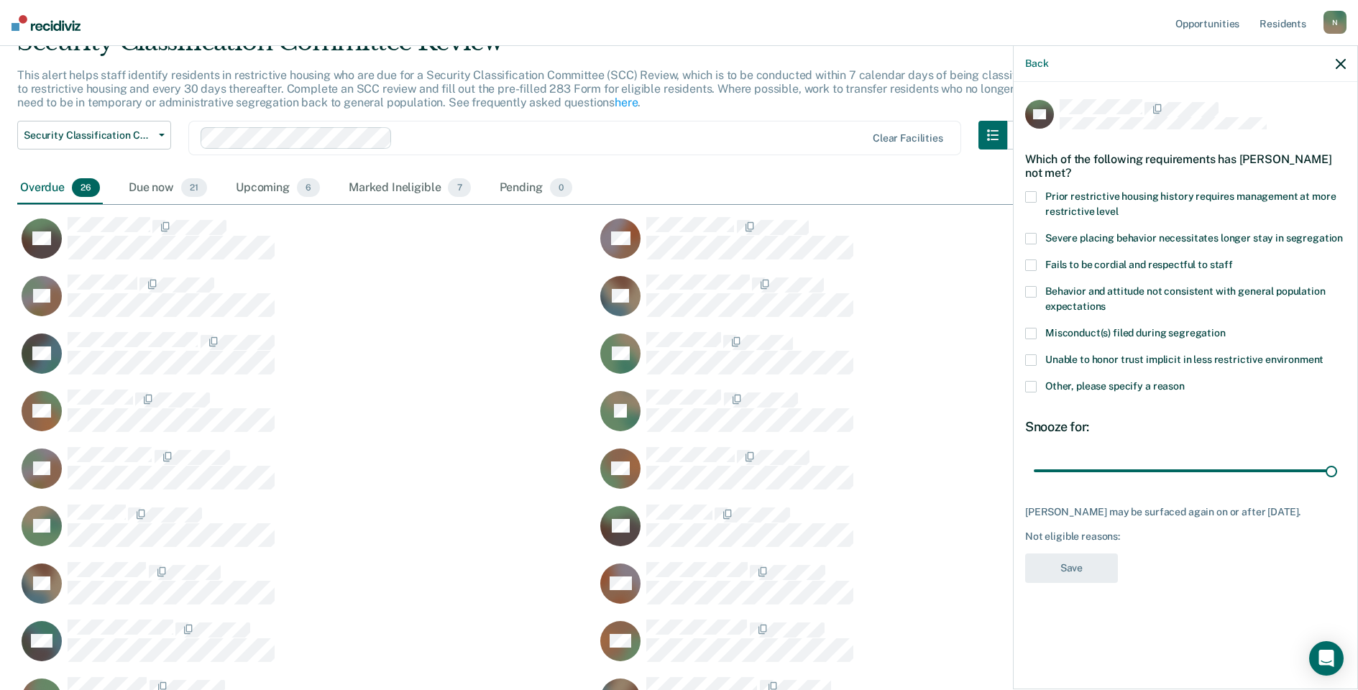
click at [1023, 387] on div "JW Which of the following requirements has [PERSON_NAME] not met? Prior restric…" at bounding box center [1186, 384] width 344 height 605
click at [1035, 394] on label "Other, please specify a reason" at bounding box center [1185, 388] width 321 height 15
click at [1185, 381] on input "Other, please specify a reason" at bounding box center [1185, 381] width 0 height 0
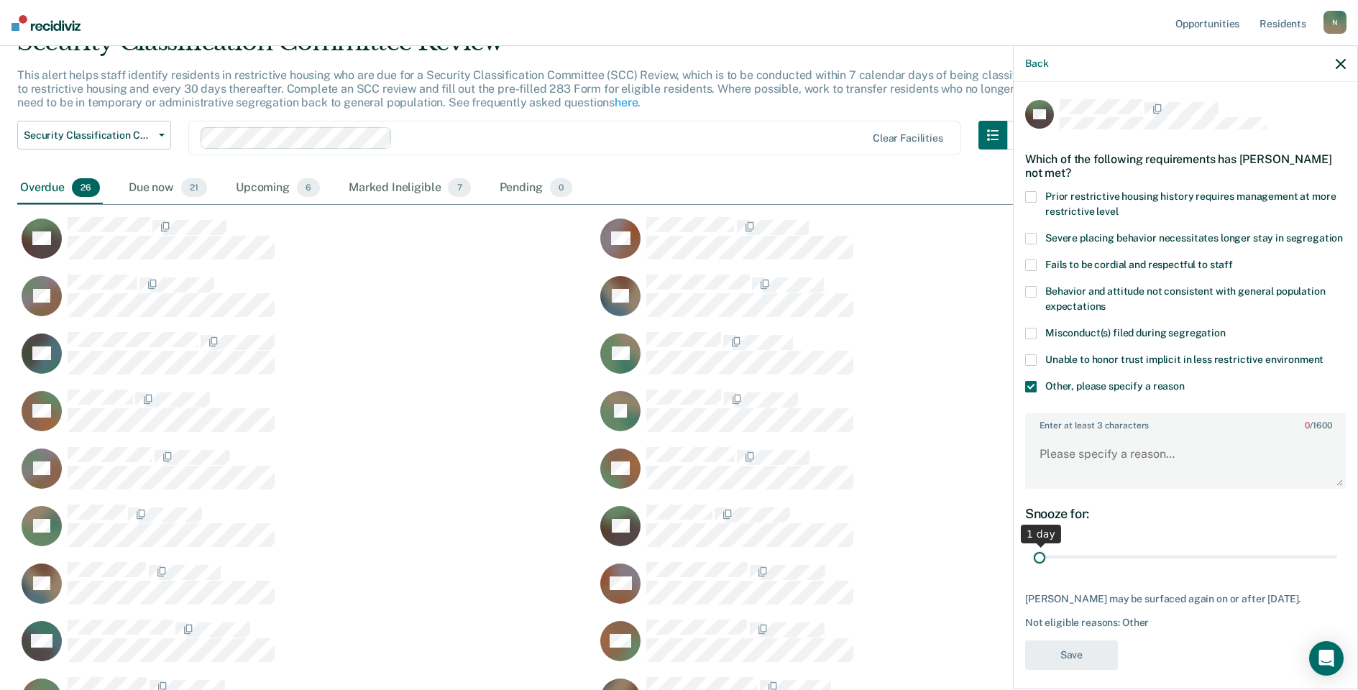
drag, startPoint x: 1320, startPoint y: 567, endPoint x: 1032, endPoint y: 551, distance: 288.7
type input "1"
click at [1034, 570] on input "range" at bounding box center [1185, 557] width 303 height 25
click at [1078, 477] on textarea "Enter at least 3 characters 0 / 1600" at bounding box center [1186, 460] width 318 height 53
type textarea "Temp seg pending misconduct hearing"
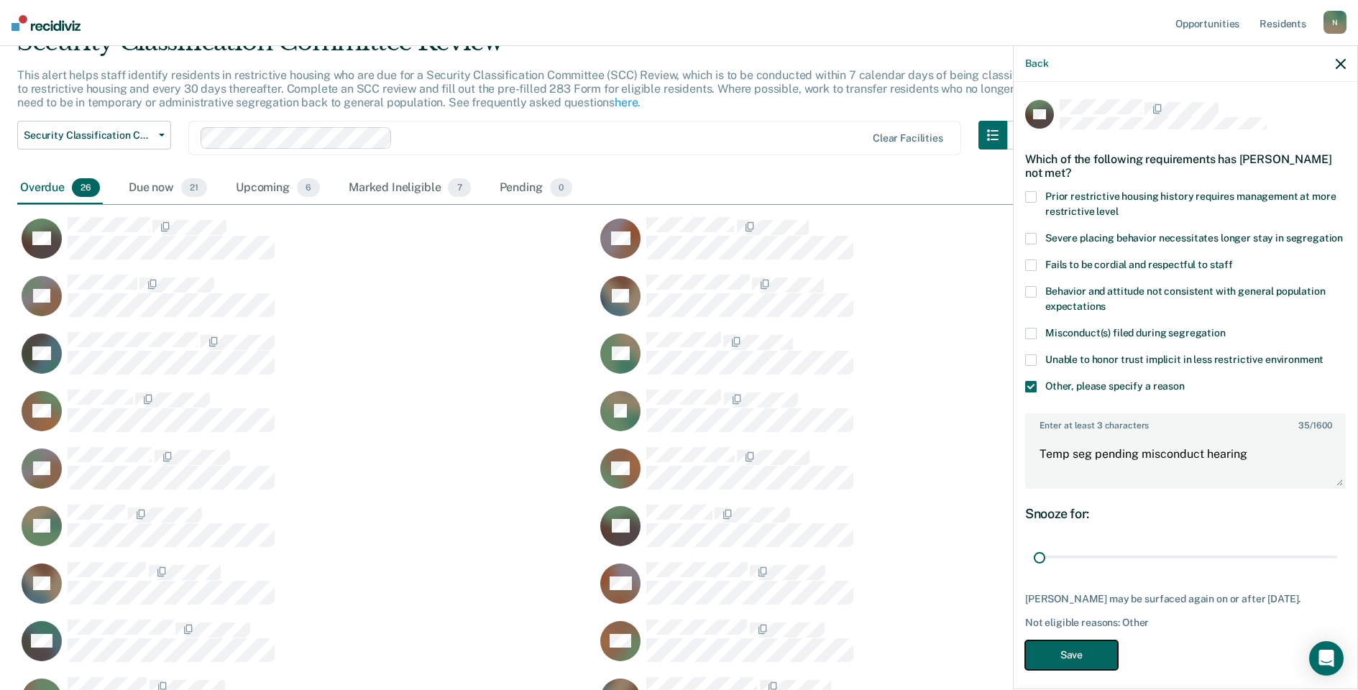
click at [1090, 670] on button "Save" at bounding box center [1071, 655] width 93 height 29
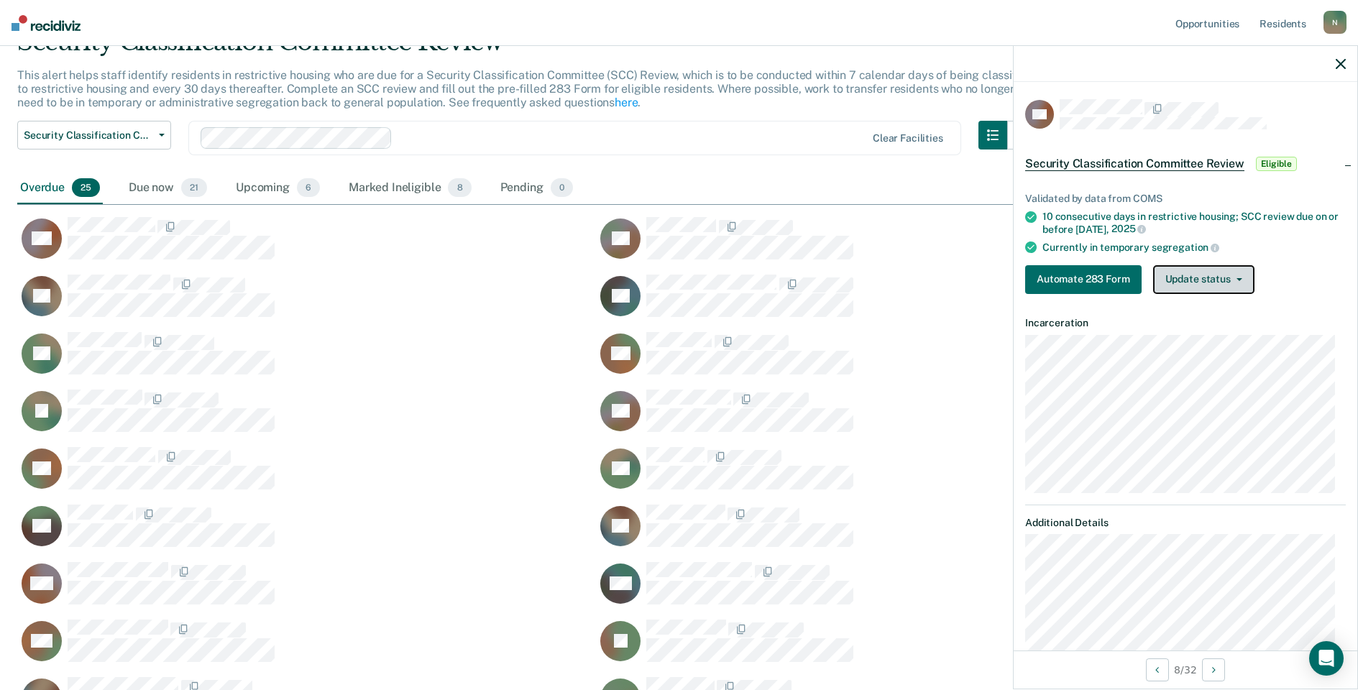
drag, startPoint x: 1239, startPoint y: 283, endPoint x: 1216, endPoint y: 295, distance: 25.7
click at [1238, 283] on button "Update status" at bounding box center [1203, 279] width 101 height 29
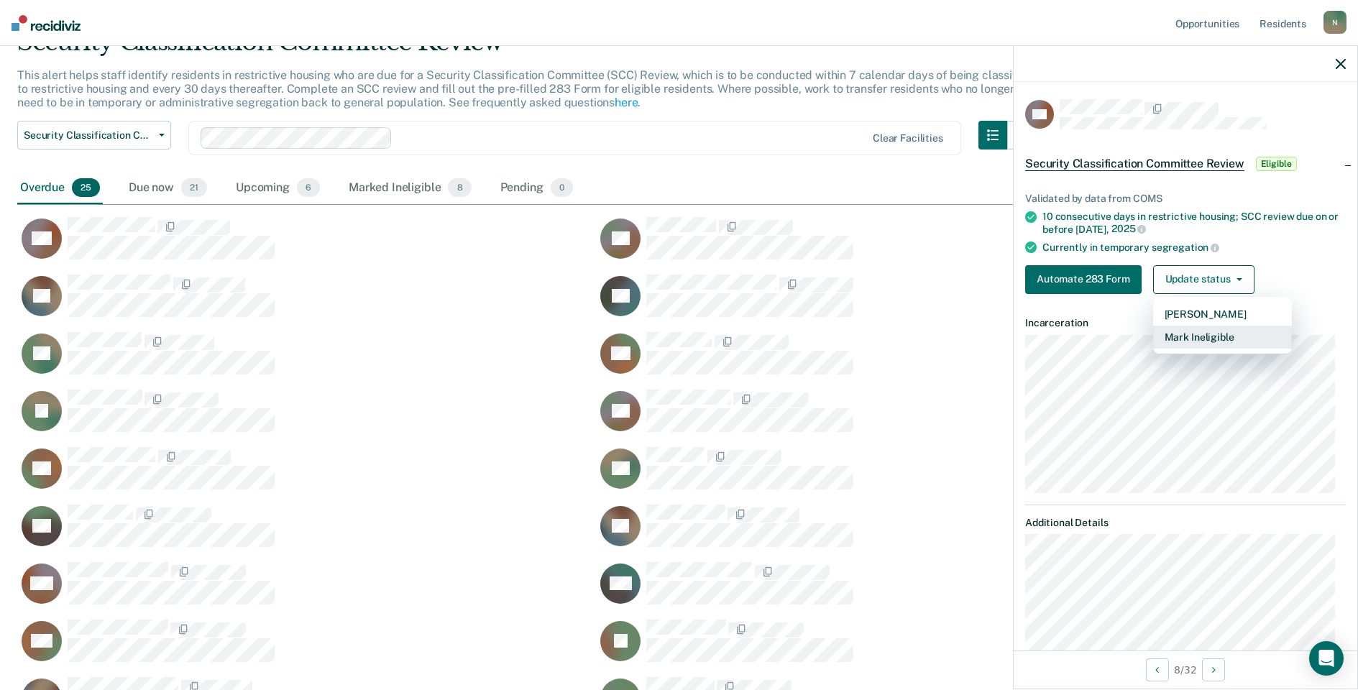
click at [1212, 342] on button "Mark Ineligible" at bounding box center [1222, 337] width 139 height 23
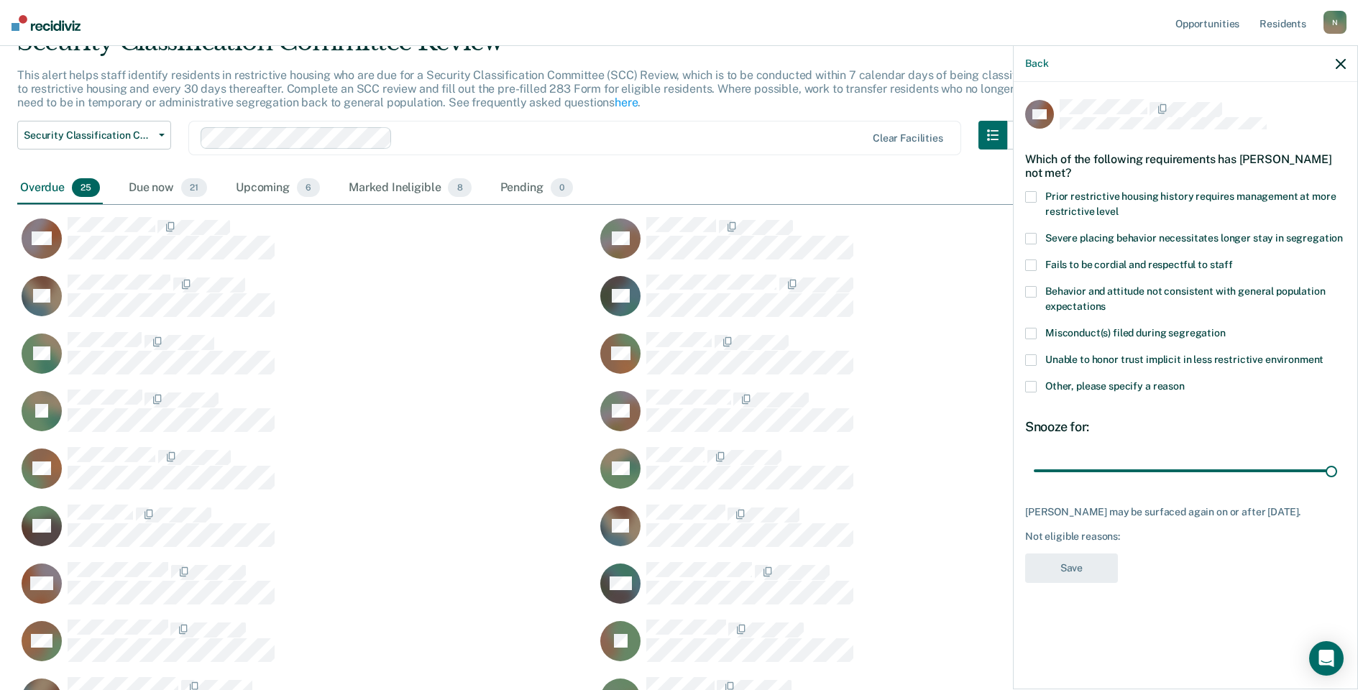
click at [1029, 387] on span at bounding box center [1031, 387] width 12 height 12
click at [1185, 381] on input "Other, please specify a reason" at bounding box center [1185, 381] width 0 height 0
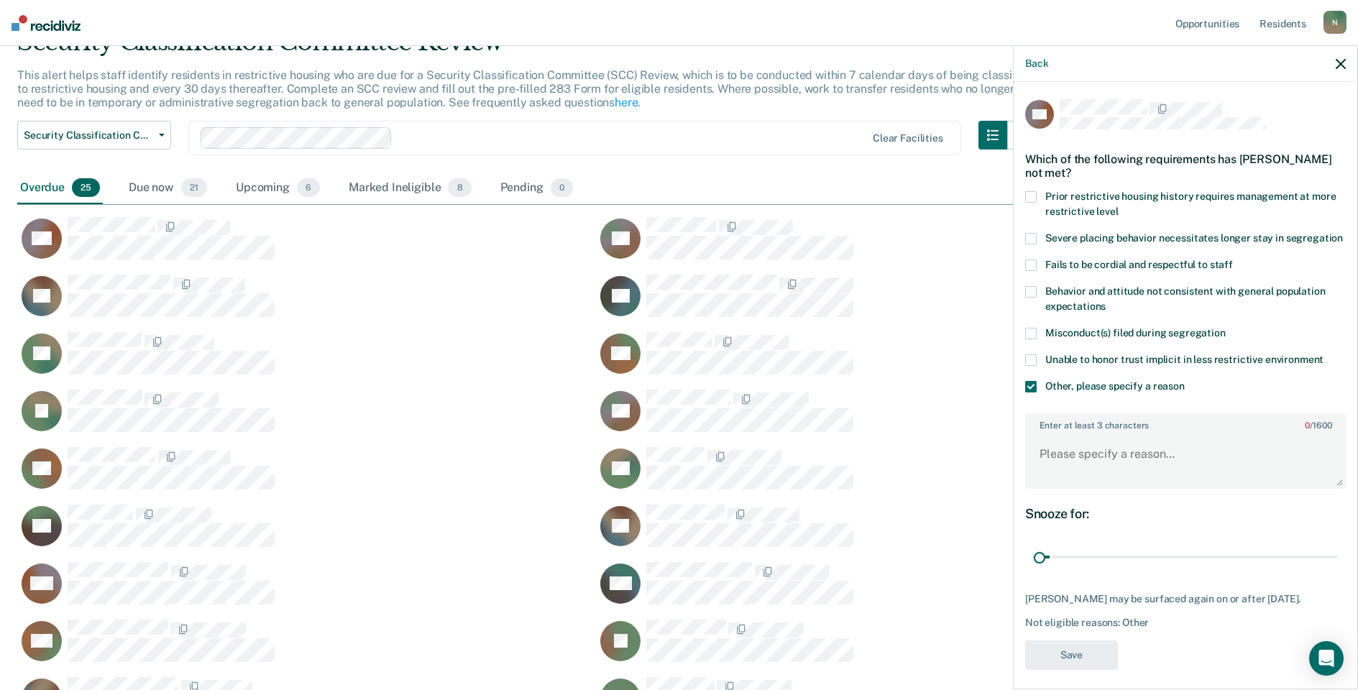
drag, startPoint x: 1323, startPoint y: 574, endPoint x: 1012, endPoint y: 574, distance: 310.6
type input "1"
click at [1034, 570] on input "range" at bounding box center [1185, 557] width 303 height 25
click at [1088, 466] on textarea "Enter at least 3 characters 0 / 1600" at bounding box center [1186, 460] width 318 height 53
type textarea "Temp seg pending misconduct hearing"
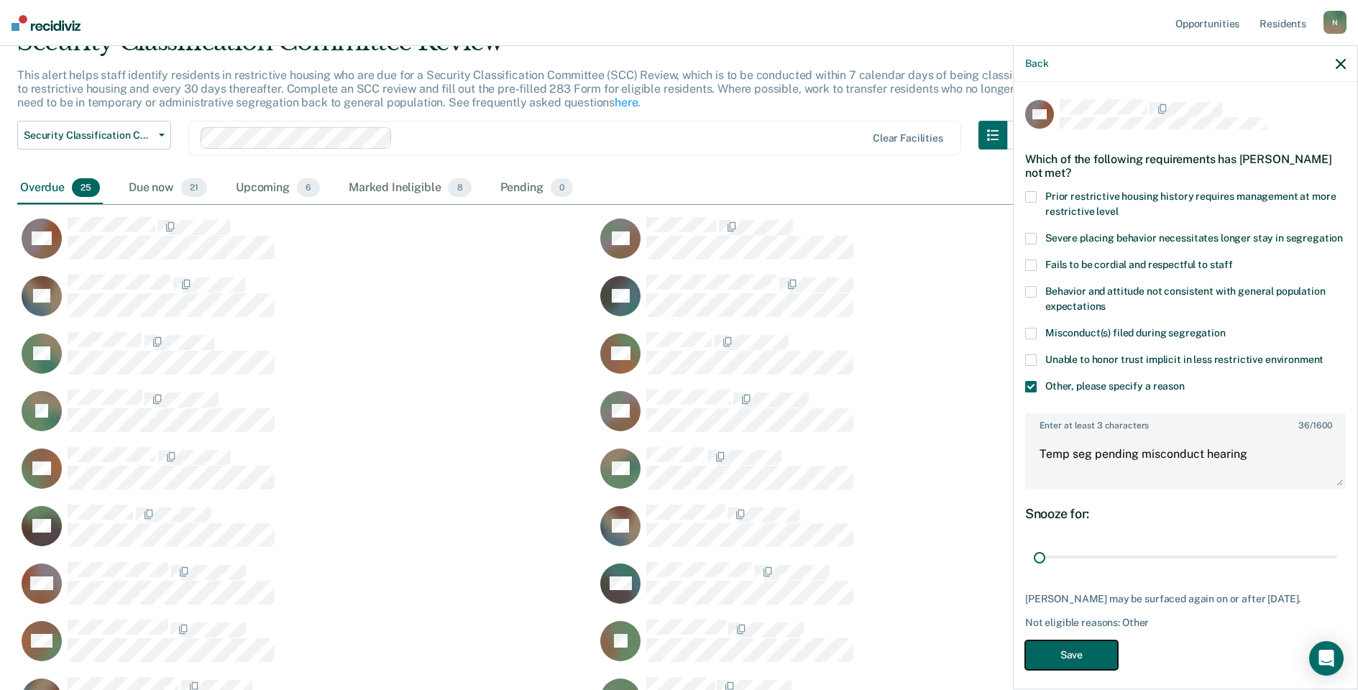
click at [1092, 670] on button "Save" at bounding box center [1071, 655] width 93 height 29
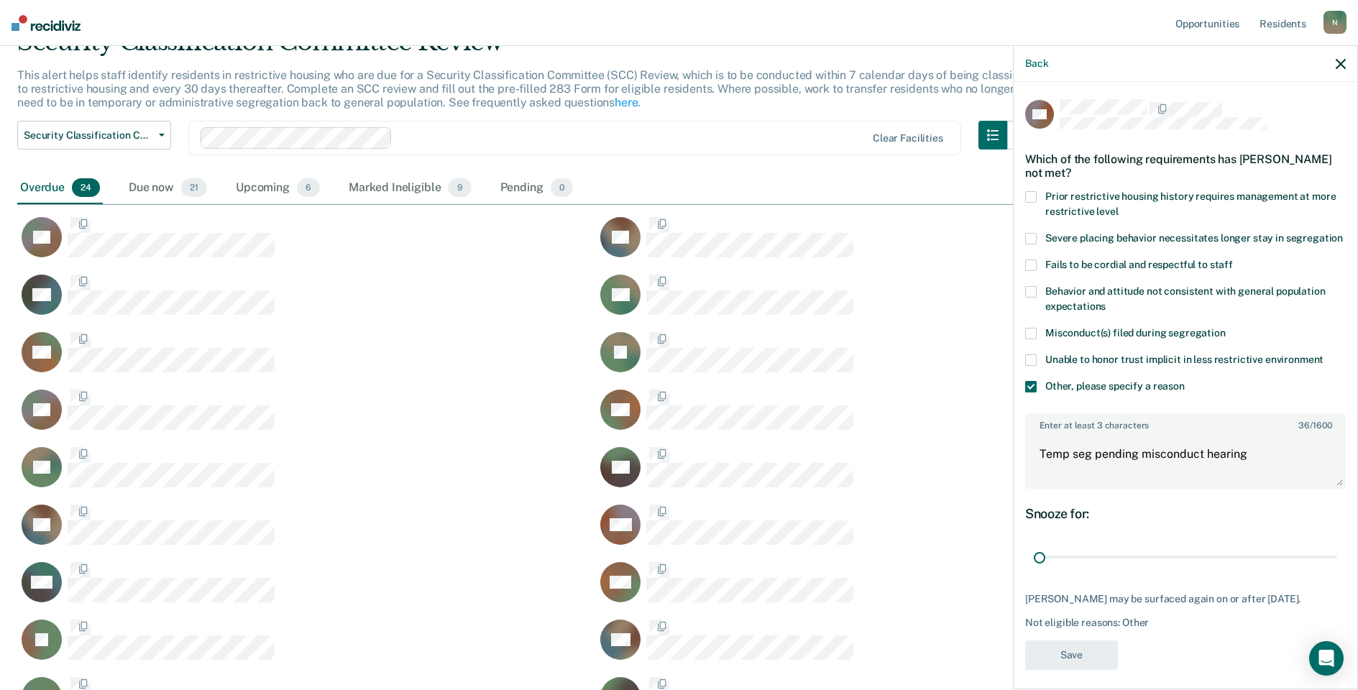
scroll to position [864, 1313]
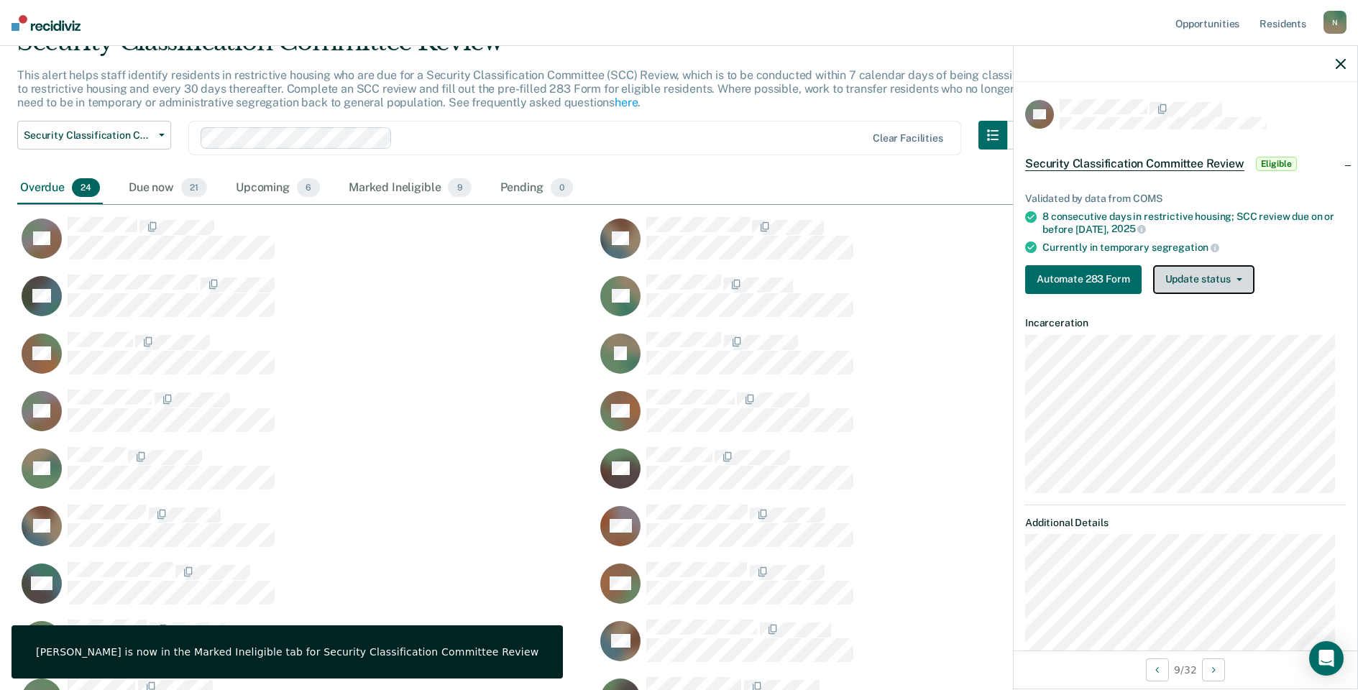
click at [1200, 277] on button "Update status" at bounding box center [1203, 279] width 101 height 29
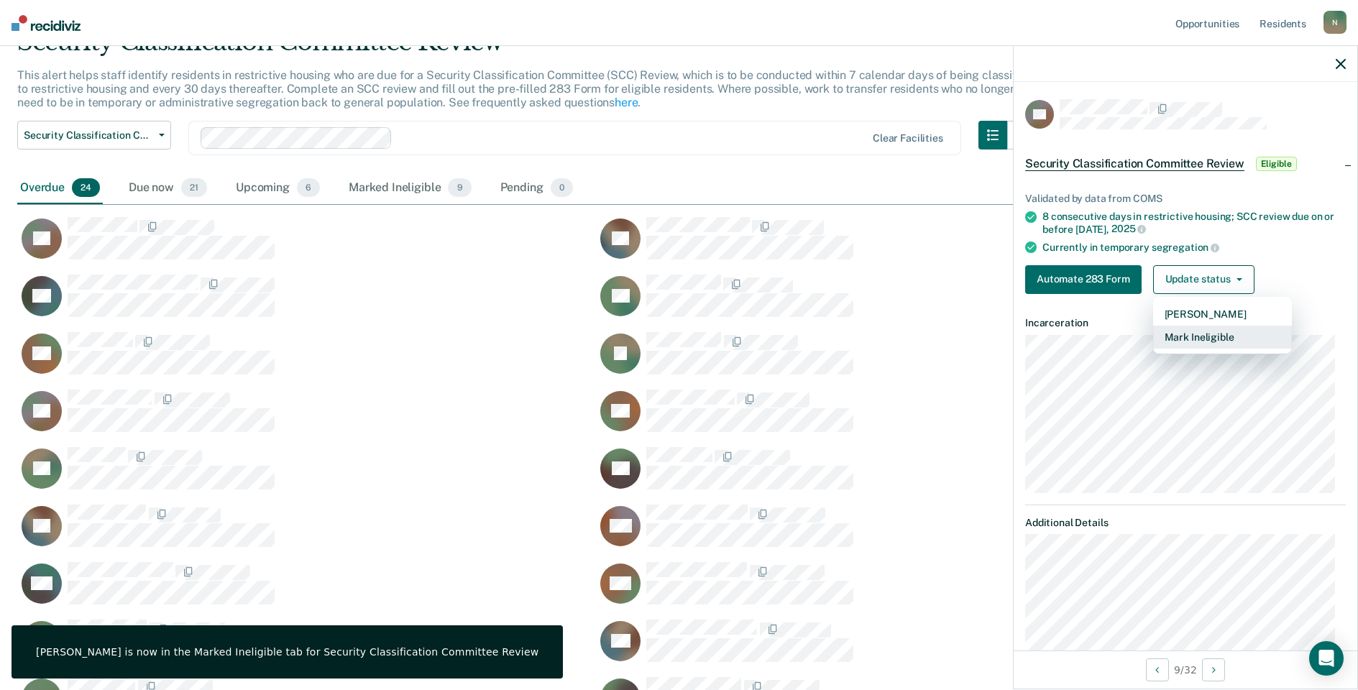
click at [1185, 331] on button "Mark Ineligible" at bounding box center [1222, 337] width 139 height 23
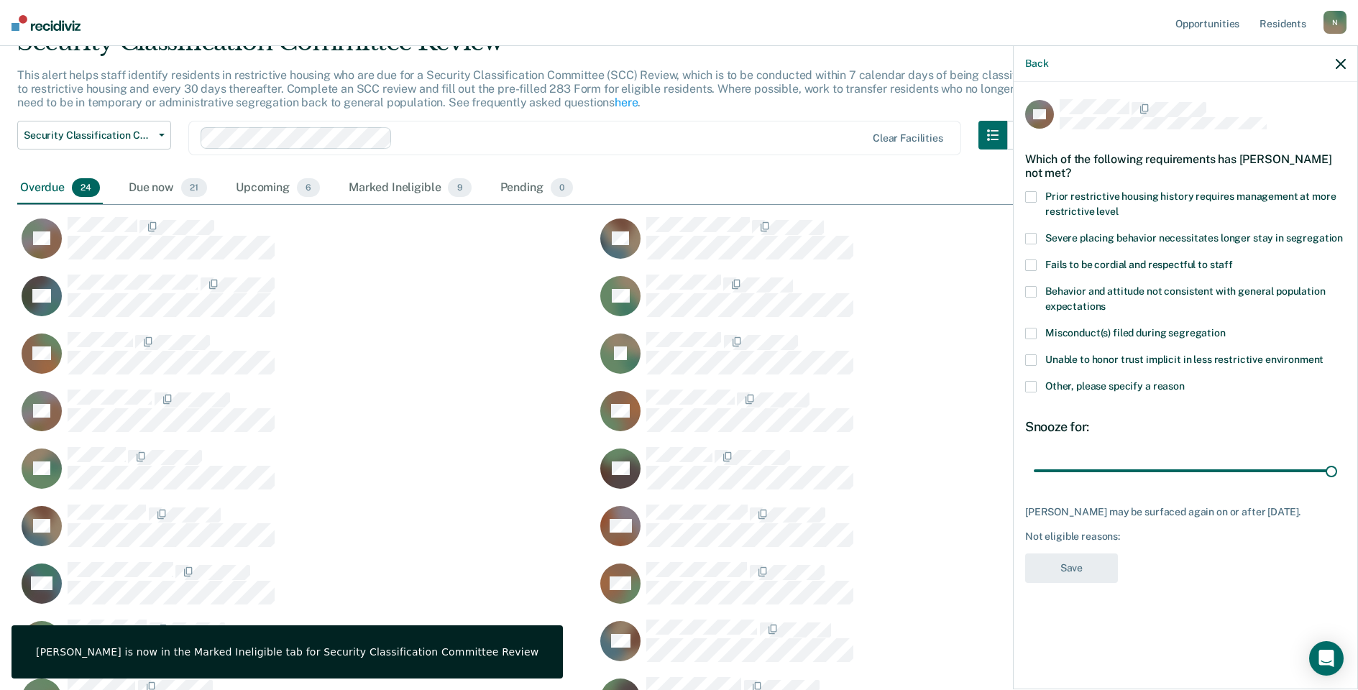
click at [1030, 389] on span at bounding box center [1031, 387] width 12 height 12
click at [1185, 381] on input "Other, please specify a reason" at bounding box center [1185, 381] width 0 height 0
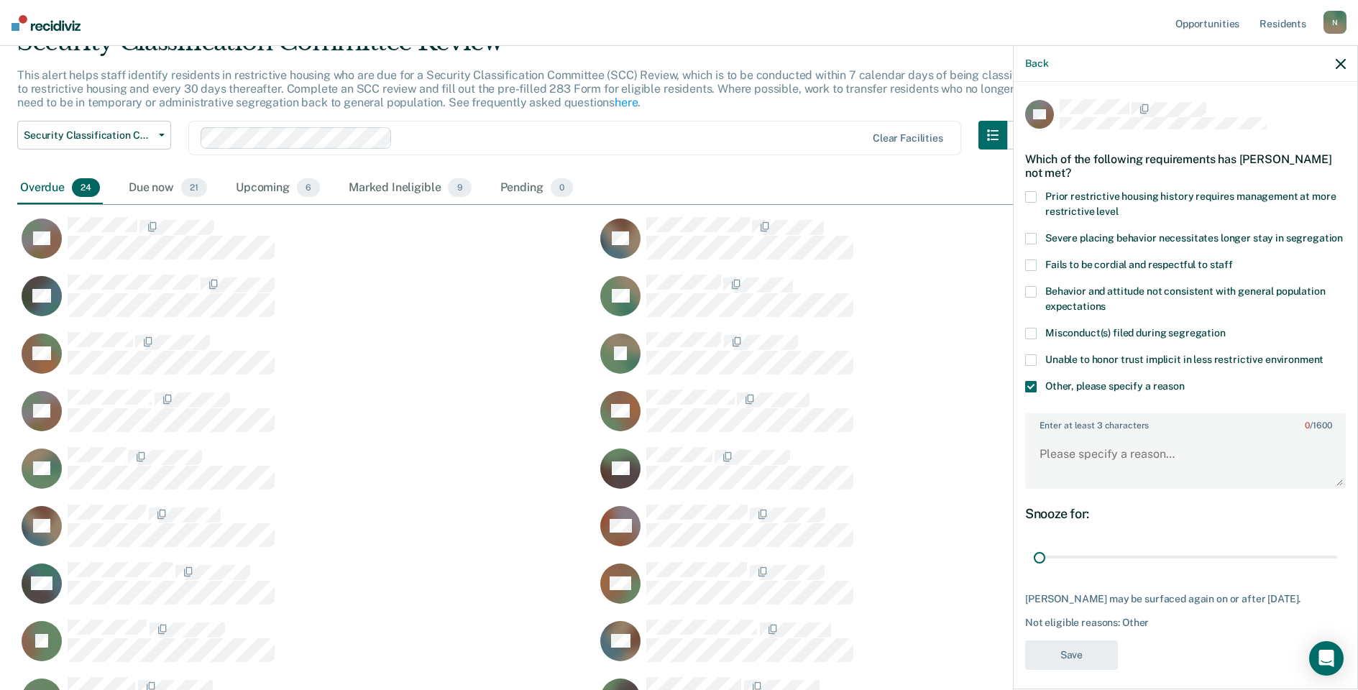
drag, startPoint x: 1320, startPoint y: 574, endPoint x: 1096, endPoint y: 445, distance: 259.0
type input "1"
click at [1034, 570] on input "range" at bounding box center [1185, 557] width 303 height 25
click at [1096, 473] on textarea "Enter at least 3 characters 0 / 1600" at bounding box center [1186, 460] width 318 height 53
type textarea "Temp seg until end of detention [DATE]"
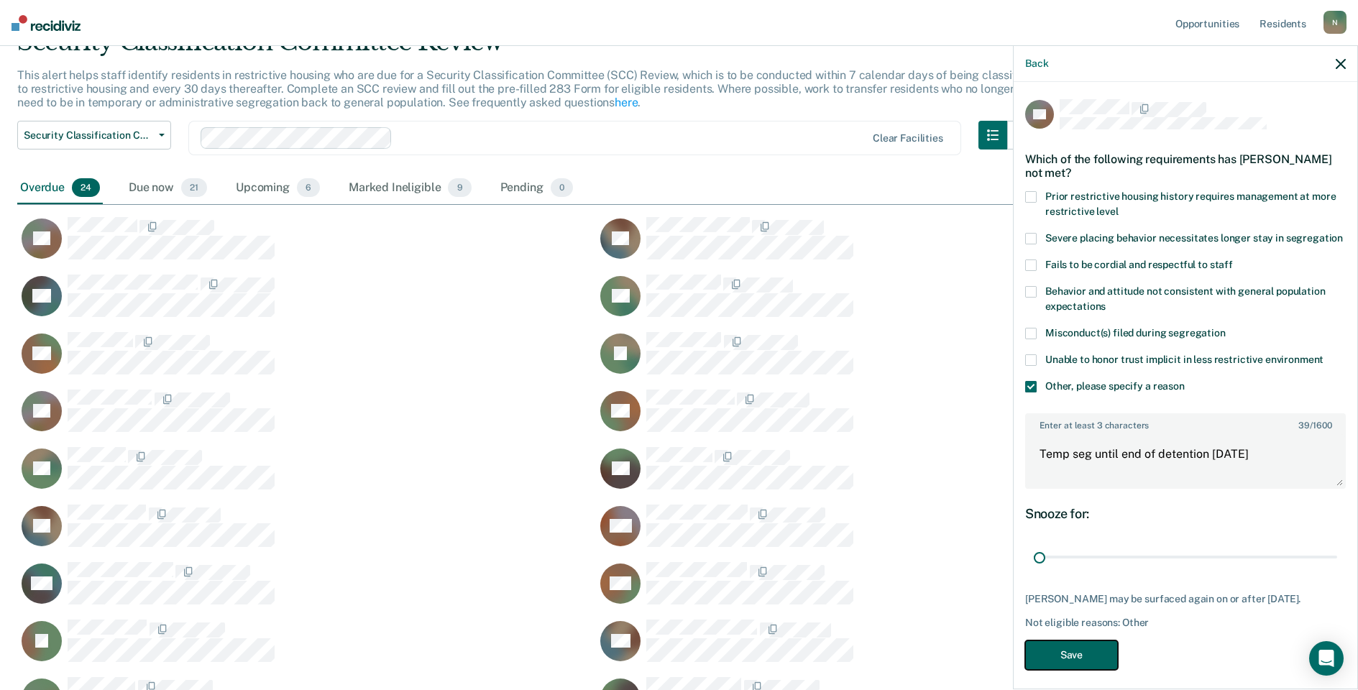
click at [1088, 657] on button "Save" at bounding box center [1071, 655] width 93 height 29
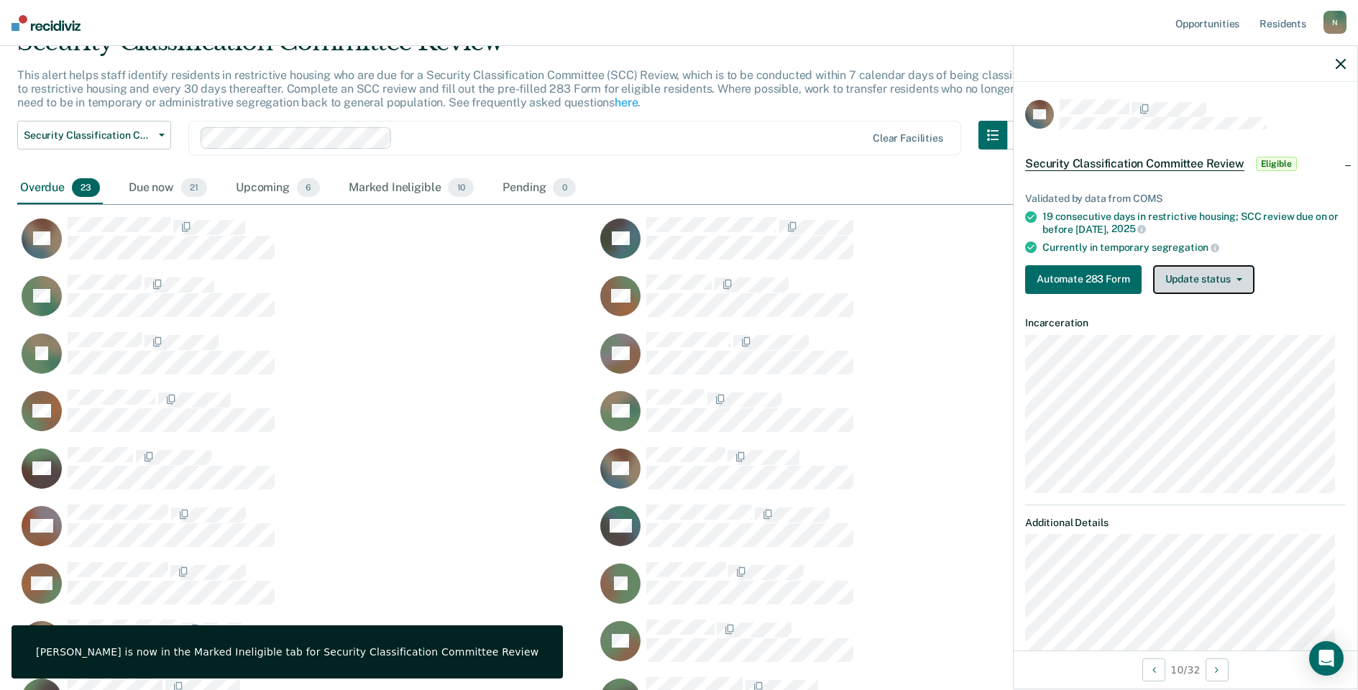
click at [1194, 283] on button "Update status" at bounding box center [1203, 279] width 101 height 29
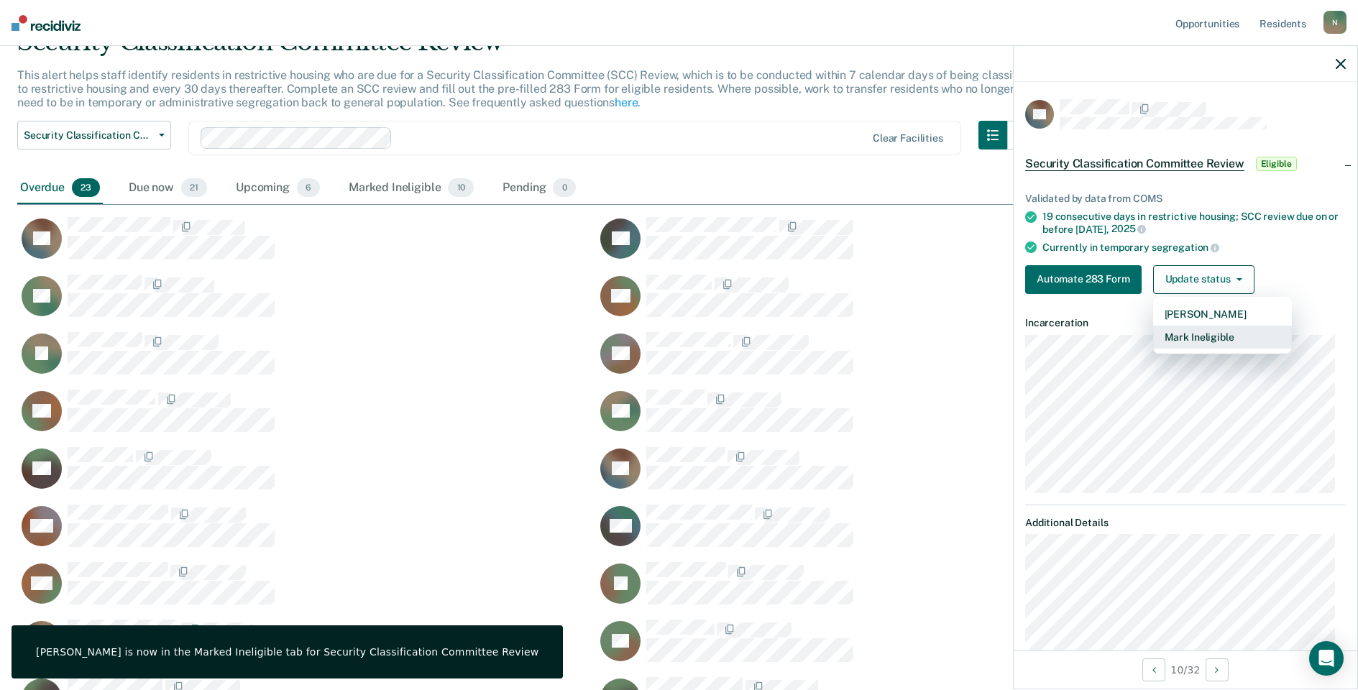
click at [1193, 329] on button "Mark Ineligible" at bounding box center [1222, 337] width 139 height 23
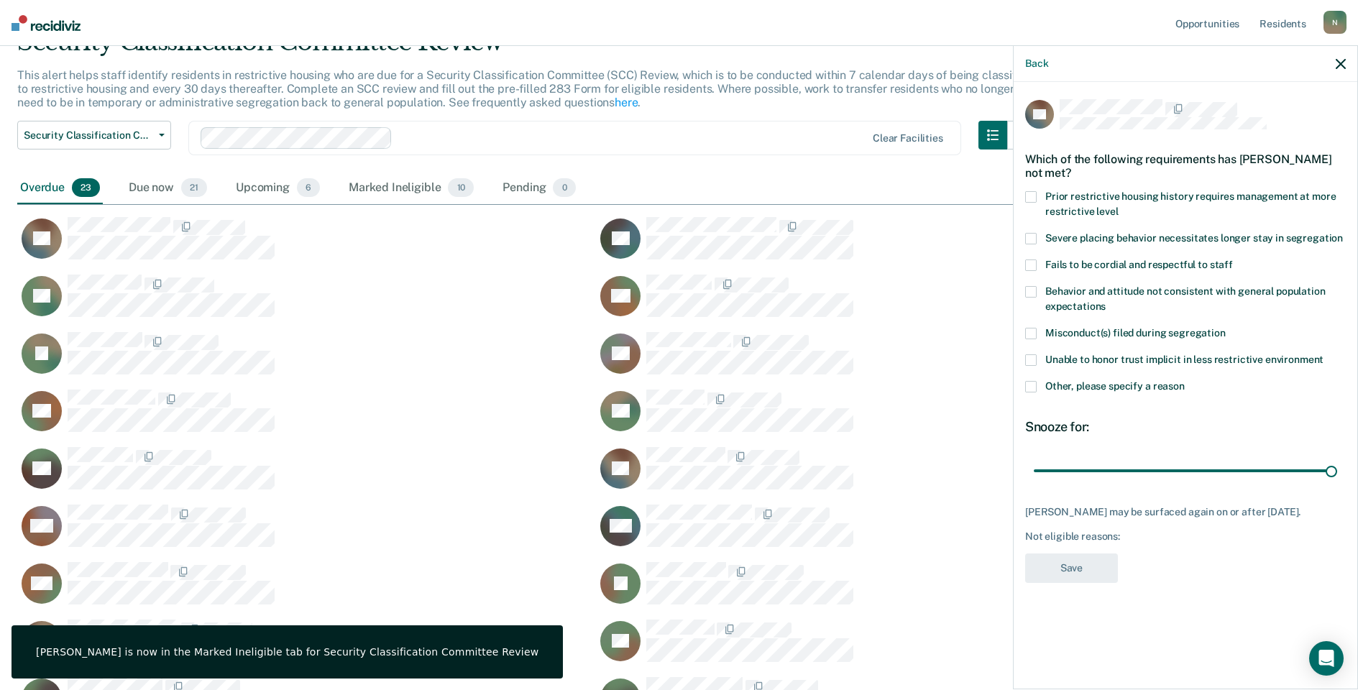
click at [1032, 383] on span at bounding box center [1031, 387] width 12 height 12
click at [1185, 381] on input "Other, please specify a reason" at bounding box center [1185, 381] width 0 height 0
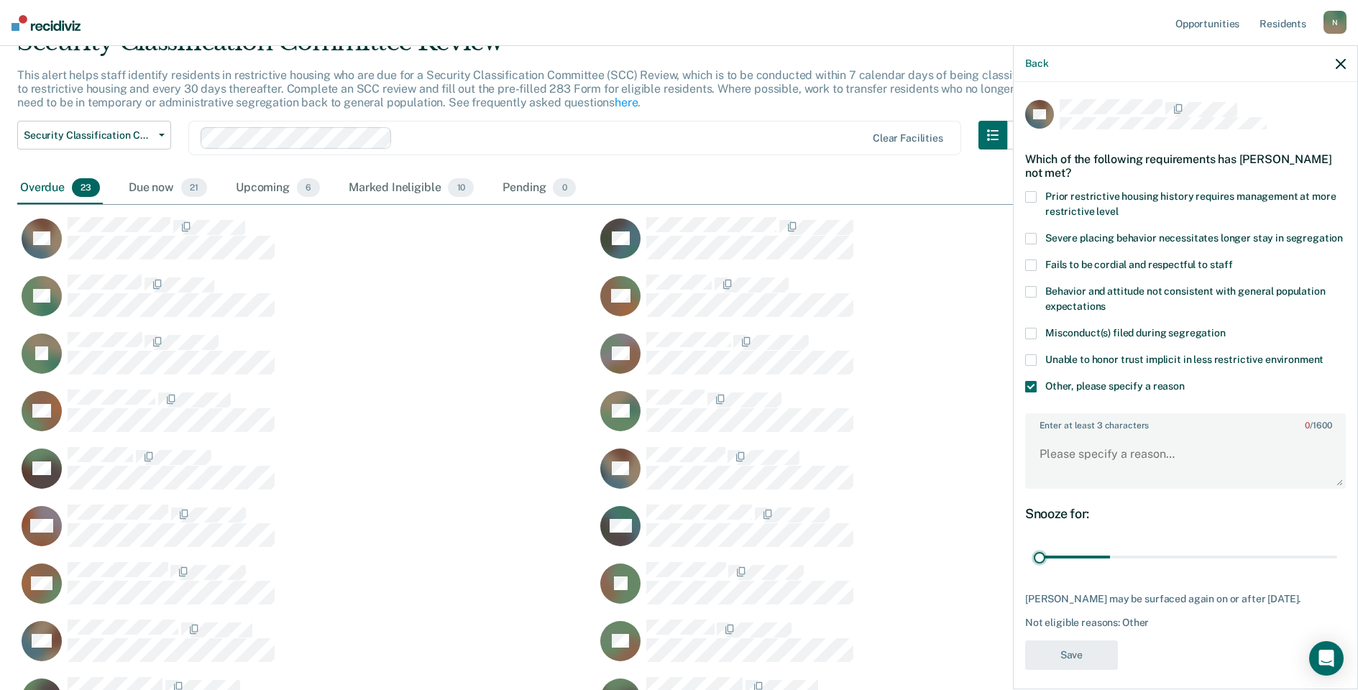
drag, startPoint x: 1320, startPoint y: 569, endPoint x: 1025, endPoint y: 572, distance: 294.8
type input "1"
click at [1034, 570] on input "range" at bounding box center [1185, 557] width 303 height 25
click at [1070, 487] on textarea "Enter at least 3 characters 0 / 1600" at bounding box center [1186, 460] width 318 height 53
type textarea "R"
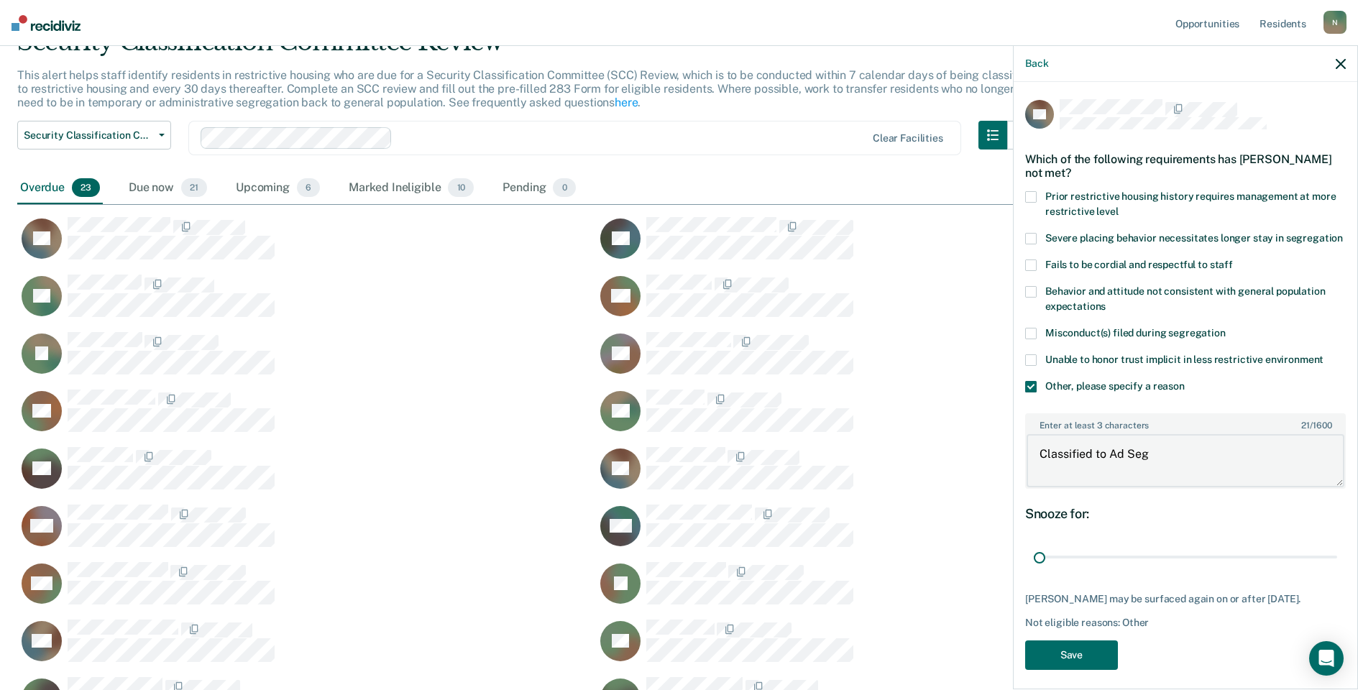
click at [1162, 473] on textarea "Classified to Ad Seg" at bounding box center [1186, 460] width 318 height 53
type textarea "Classified to Ad Seg [DATE]"
click at [1068, 670] on button "Save" at bounding box center [1071, 655] width 93 height 29
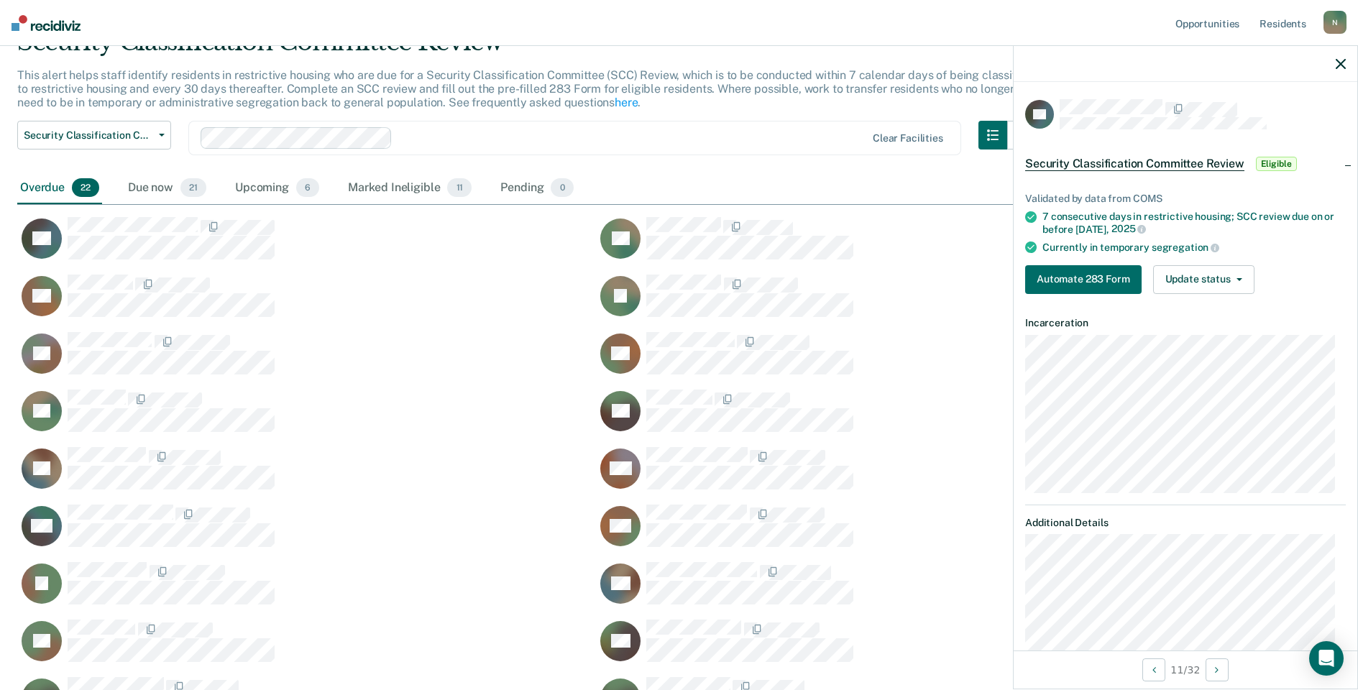
click at [1178, 259] on div "Validated by data from COMS 7 consecutive days in restrictive housing; SCC revi…" at bounding box center [1186, 238] width 344 height 136
click at [1183, 268] on button "Update status" at bounding box center [1203, 279] width 101 height 29
click at [1212, 331] on button "Mark Ineligible" at bounding box center [1222, 337] width 139 height 23
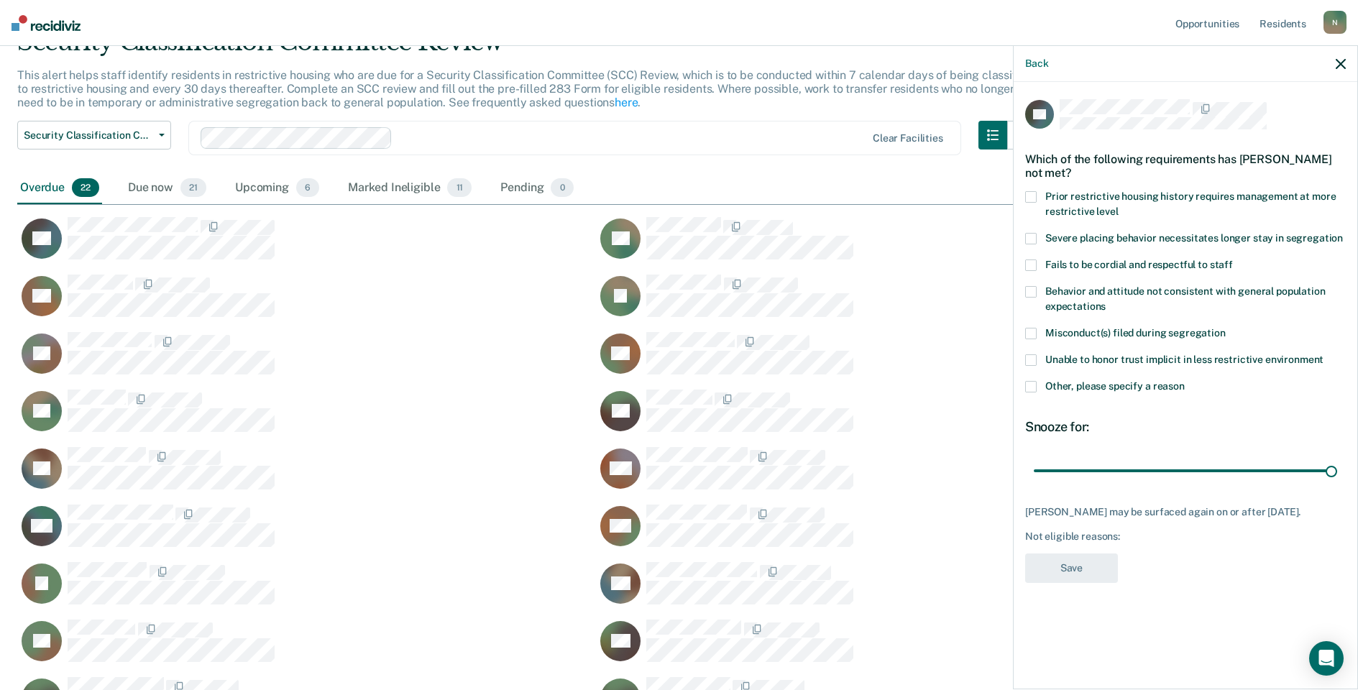
click at [1032, 390] on span at bounding box center [1031, 387] width 12 height 12
click at [1185, 381] on input "Other, please specify a reason" at bounding box center [1185, 381] width 0 height 0
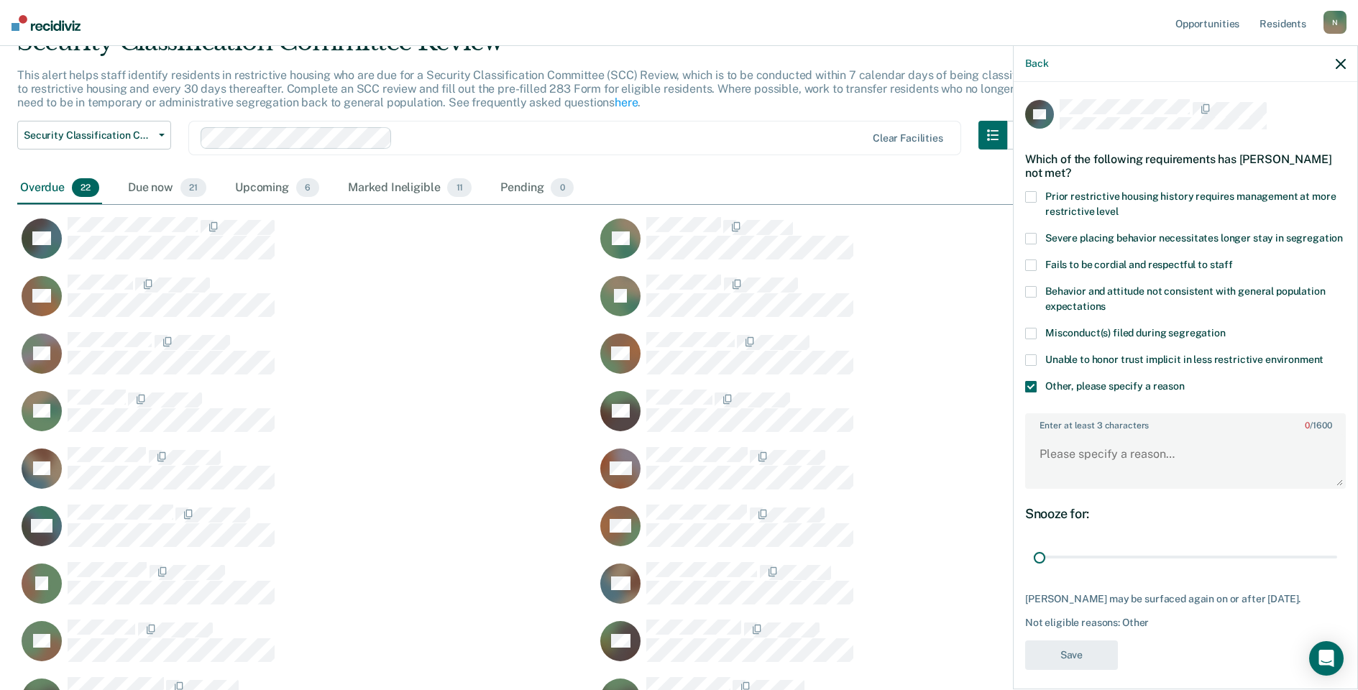
drag, startPoint x: 1320, startPoint y: 572, endPoint x: 1059, endPoint y: 510, distance: 268.4
type input "1"
click at [1034, 570] on input "range" at bounding box center [1185, 557] width 303 height 25
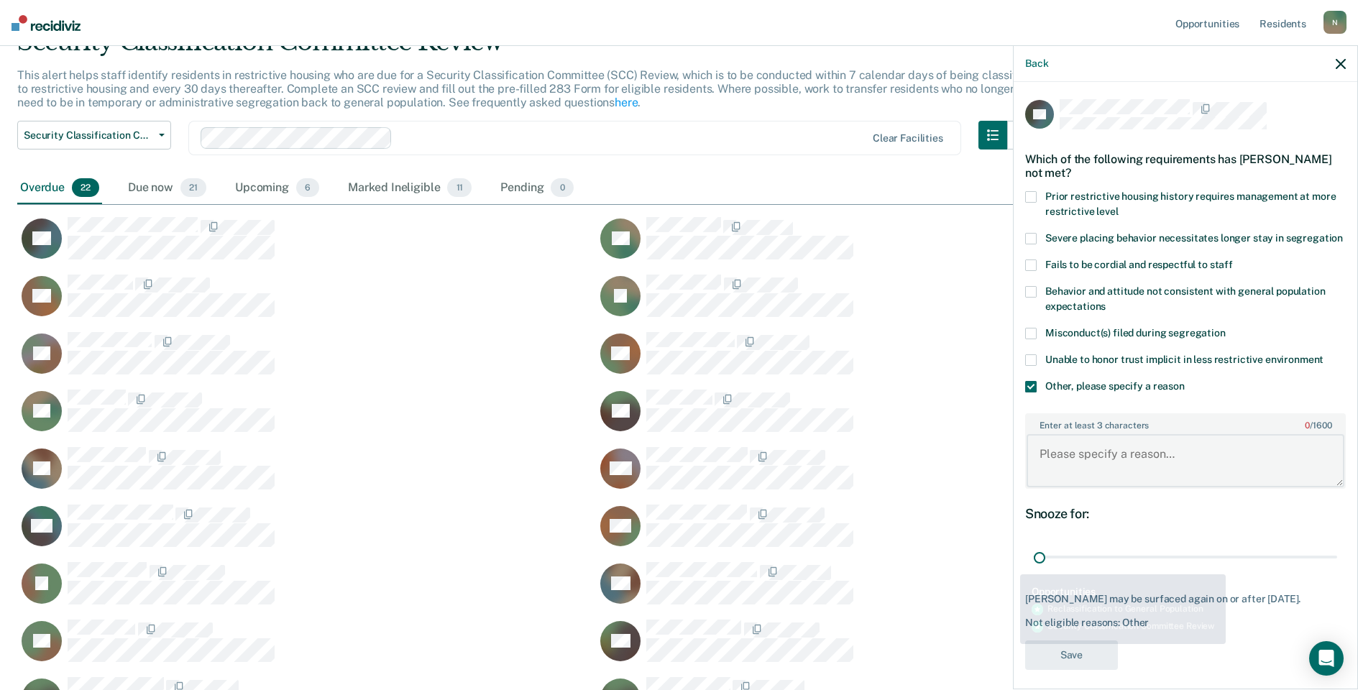
click at [1085, 470] on textarea "Enter at least 3 characters 0 / 1600" at bounding box center [1186, 460] width 318 height 53
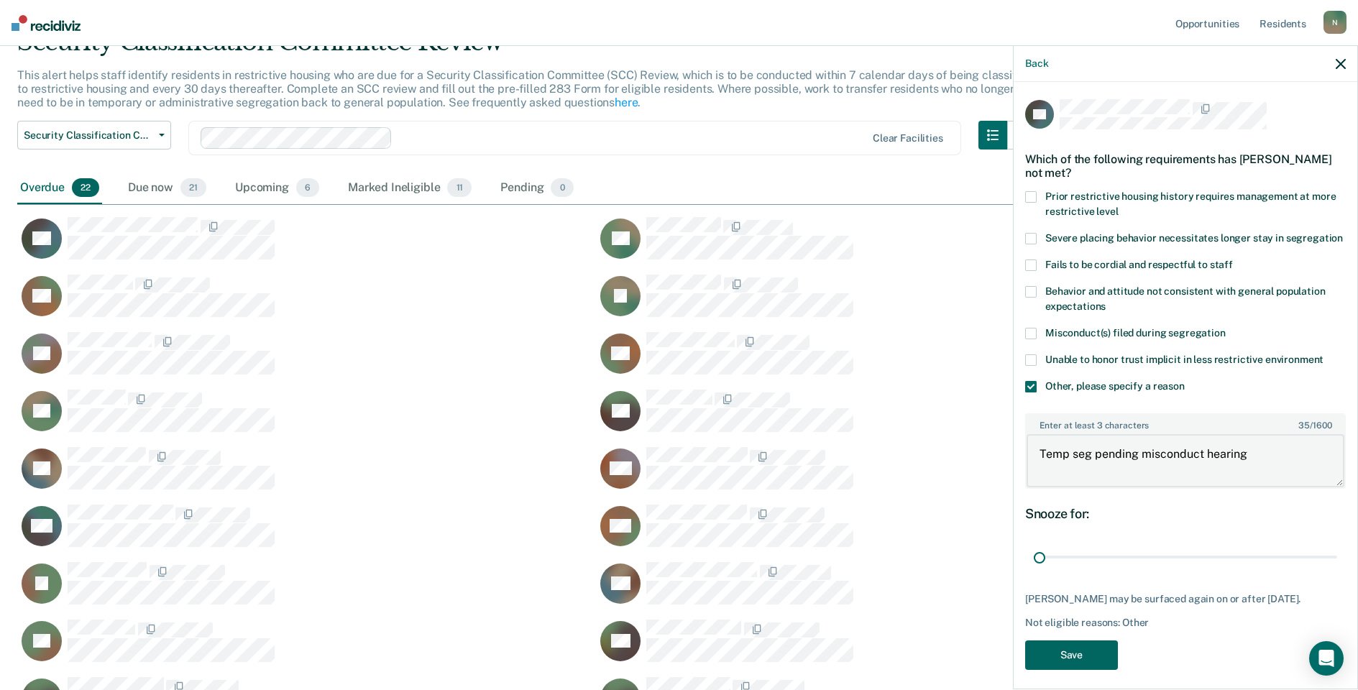
type textarea "Temp seg pending misconduct hearing"
click at [1070, 670] on button "Save" at bounding box center [1071, 655] width 93 height 29
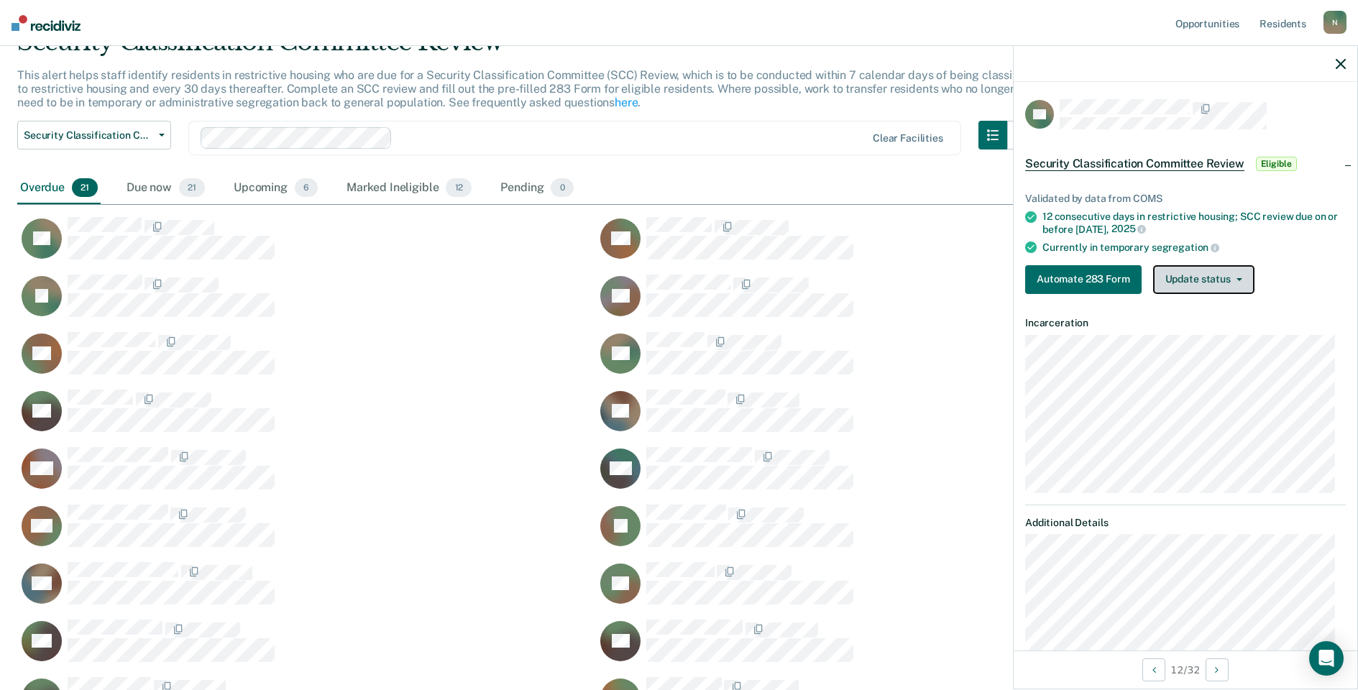
click at [1201, 283] on button "Update status" at bounding box center [1203, 279] width 101 height 29
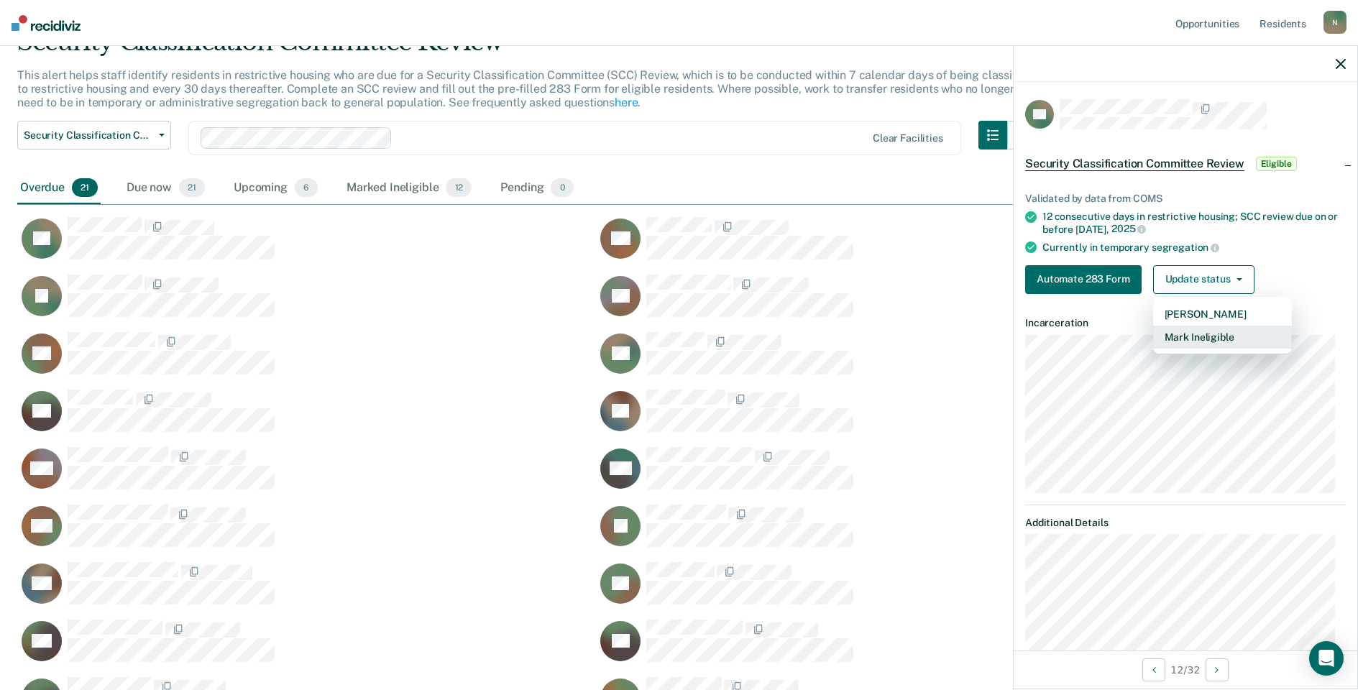
click at [1185, 341] on button "Mark Ineligible" at bounding box center [1222, 337] width 139 height 23
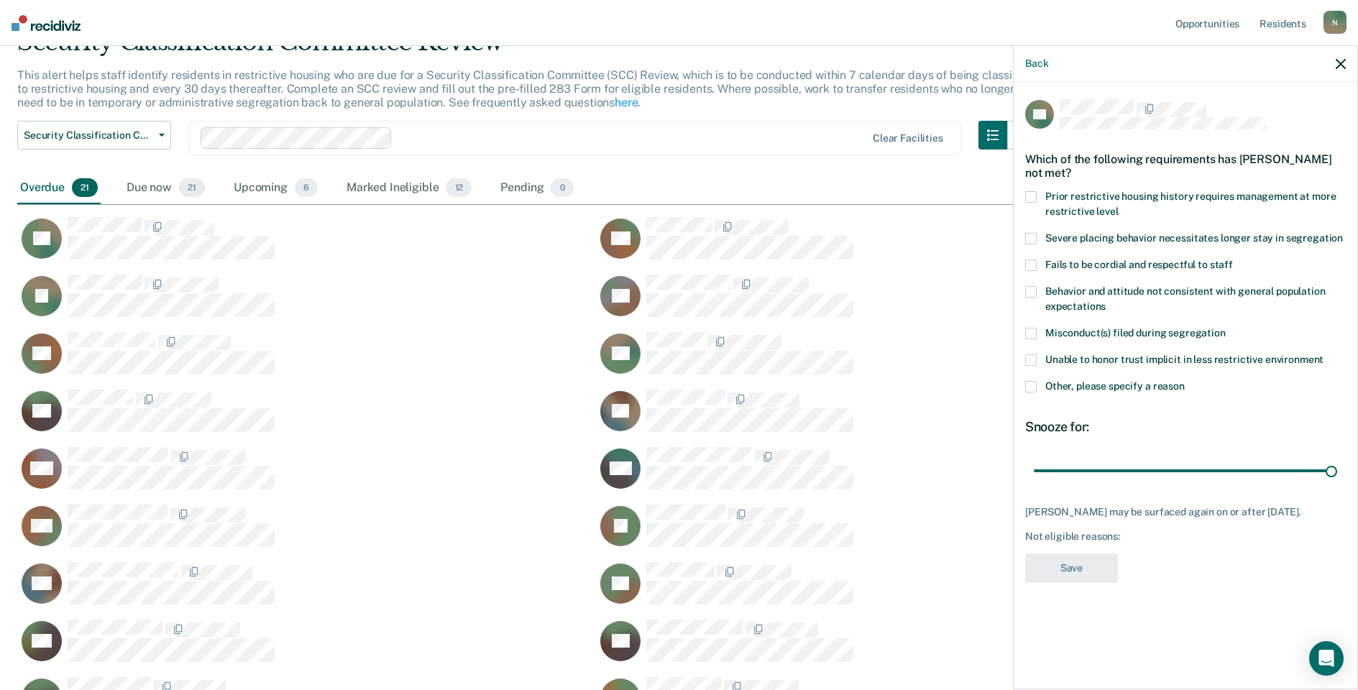
click at [1040, 386] on label "Other, please specify a reason" at bounding box center [1185, 388] width 321 height 15
click at [1185, 381] on input "Other, please specify a reason" at bounding box center [1185, 381] width 0 height 0
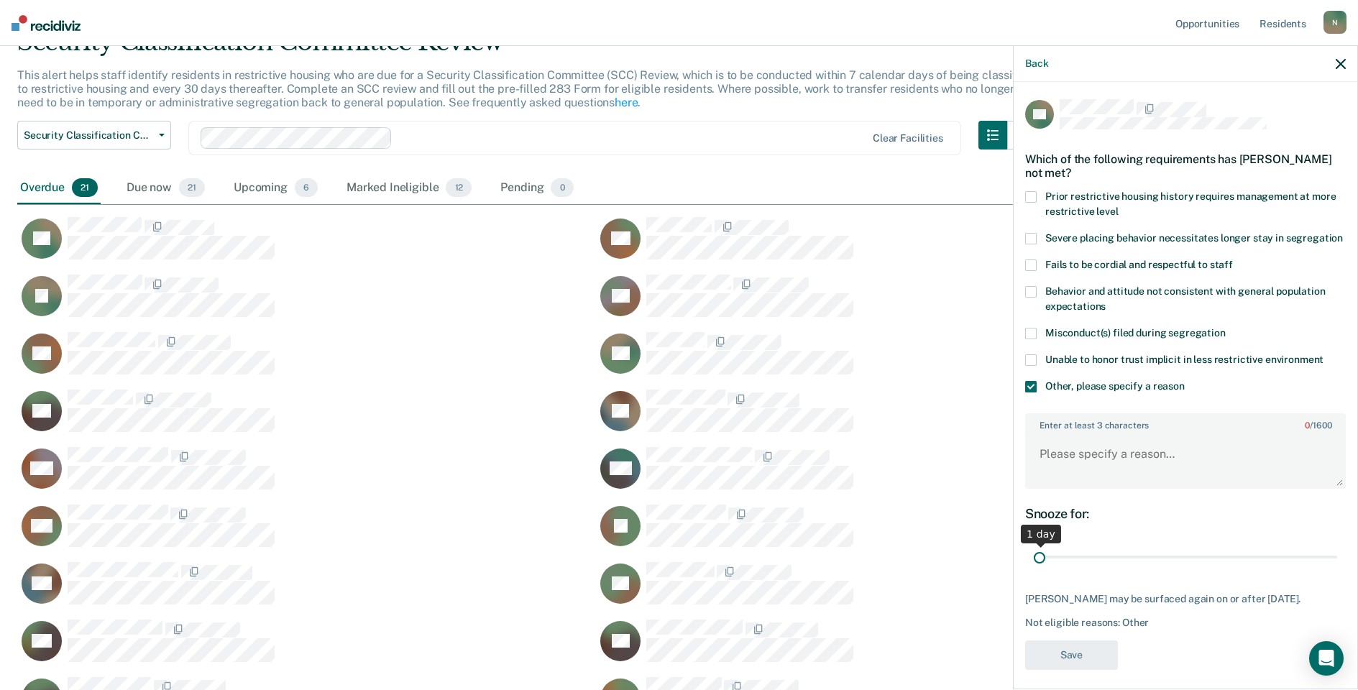
drag, startPoint x: 1321, startPoint y: 567, endPoint x: 1027, endPoint y: 540, distance: 294.6
type input "1"
click at [1034, 570] on input "range" at bounding box center [1185, 557] width 303 height 25
click at [1084, 468] on textarea "Enter at least 3 characters 0 / 1600" at bounding box center [1186, 460] width 318 height 53
type textarea "r"
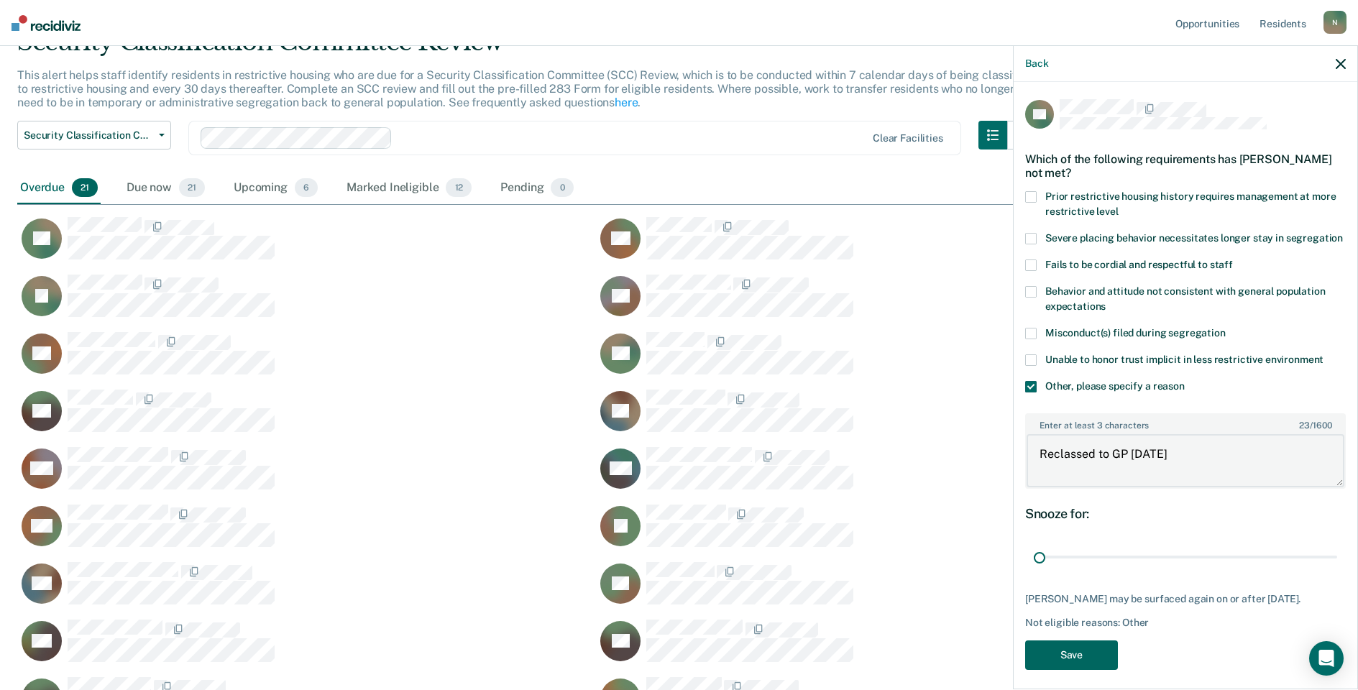
type textarea "Reclassed to GP [DATE]"
click at [1080, 668] on button "Save" at bounding box center [1071, 655] width 93 height 29
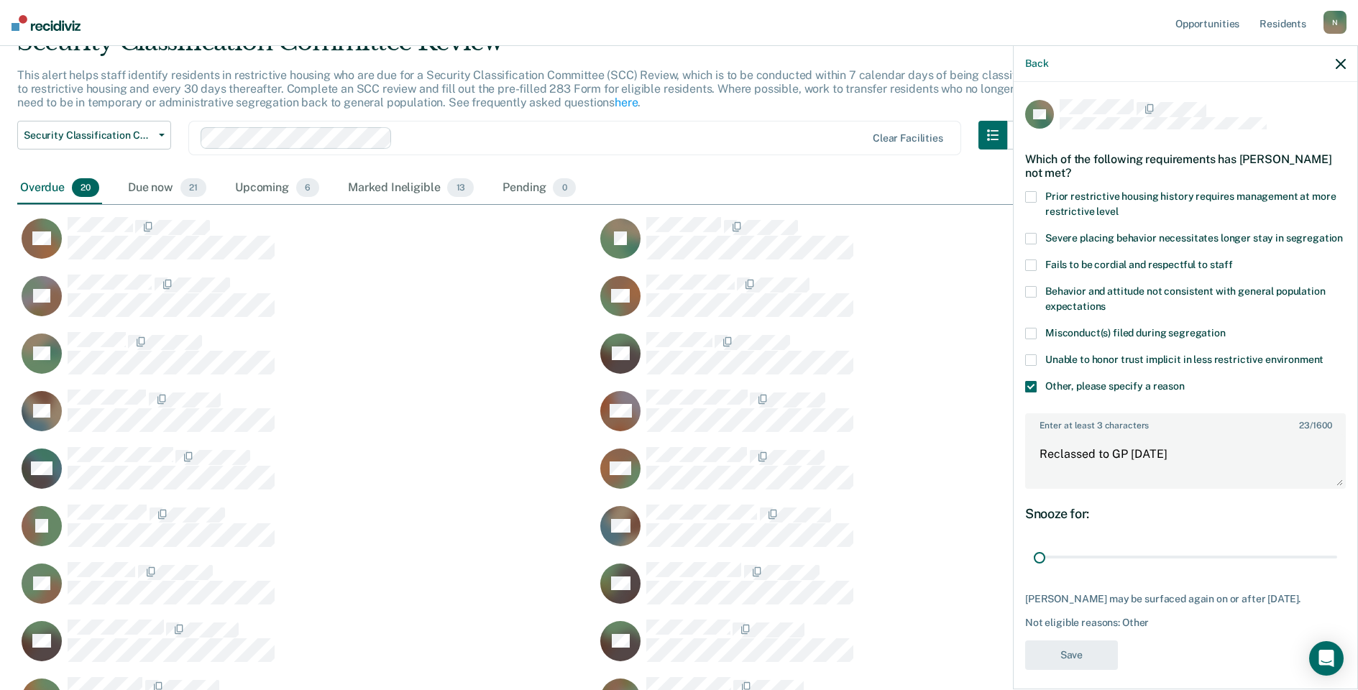
scroll to position [749, 1313]
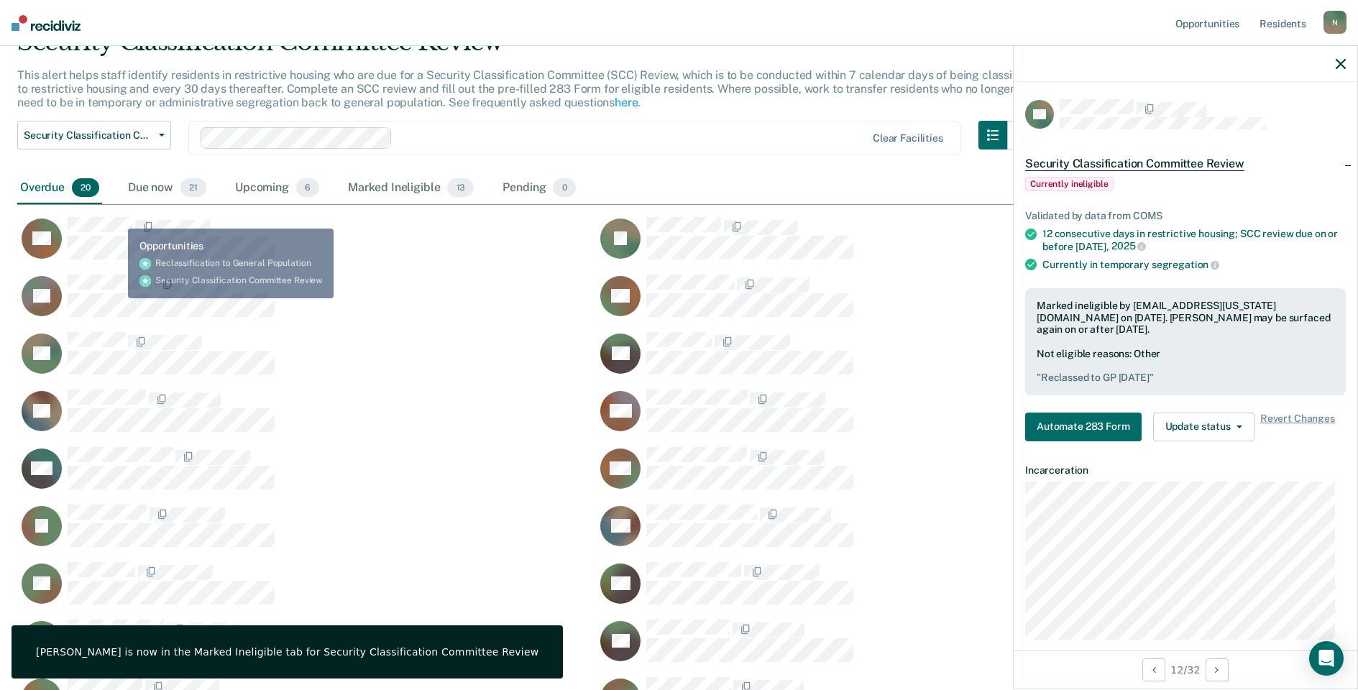
click at [118, 212] on div "CD JL TD AB PR JW AL NM MA DM LJ LW TB GD JW JW JC ME JH [PERSON_NAME]" at bounding box center [596, 492] width 1158 height 575
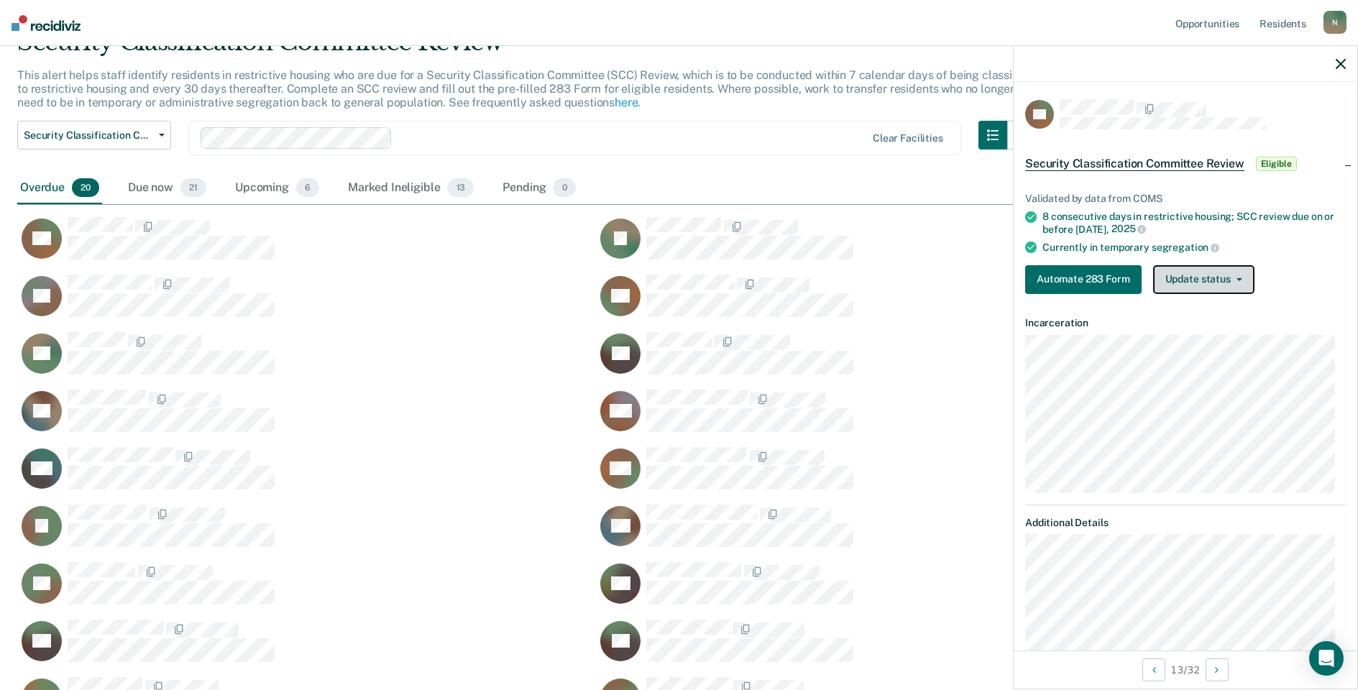
drag, startPoint x: 1226, startPoint y: 280, endPoint x: 1211, endPoint y: 290, distance: 17.6
click at [1226, 280] on button "Update status" at bounding box center [1203, 279] width 101 height 29
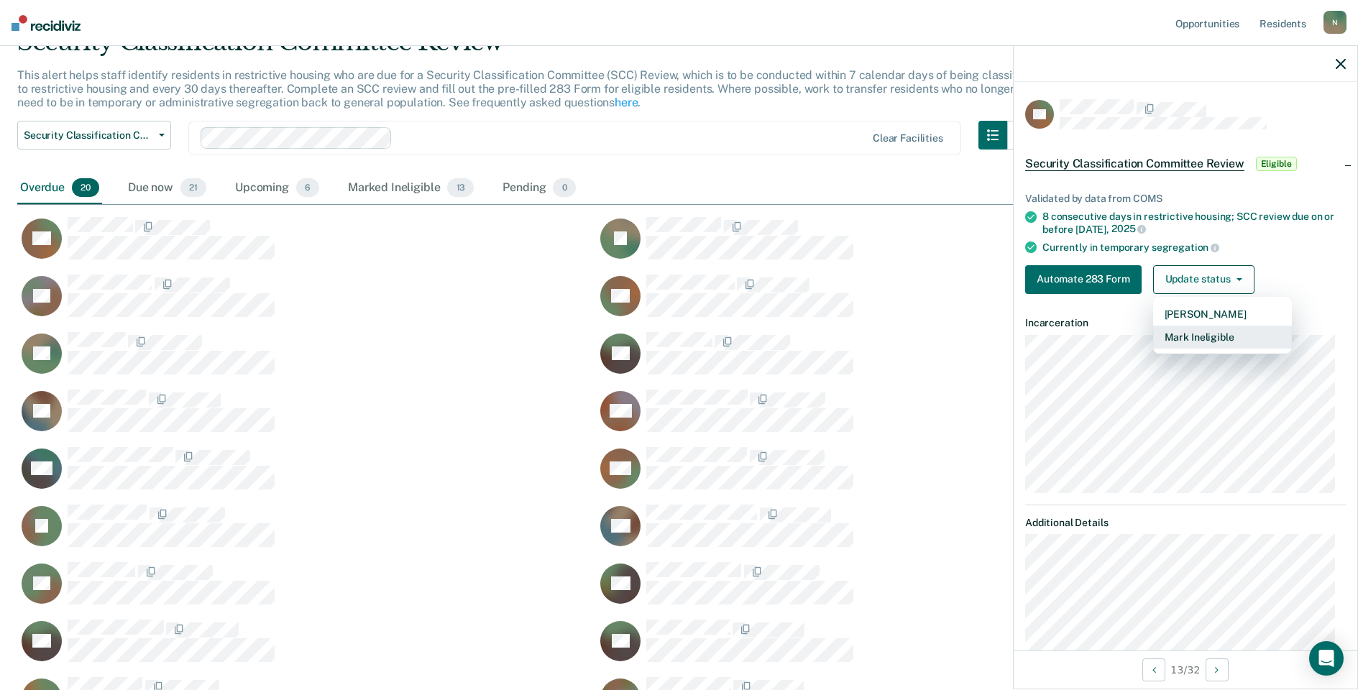
click at [1195, 334] on button "Mark Ineligible" at bounding box center [1222, 337] width 139 height 23
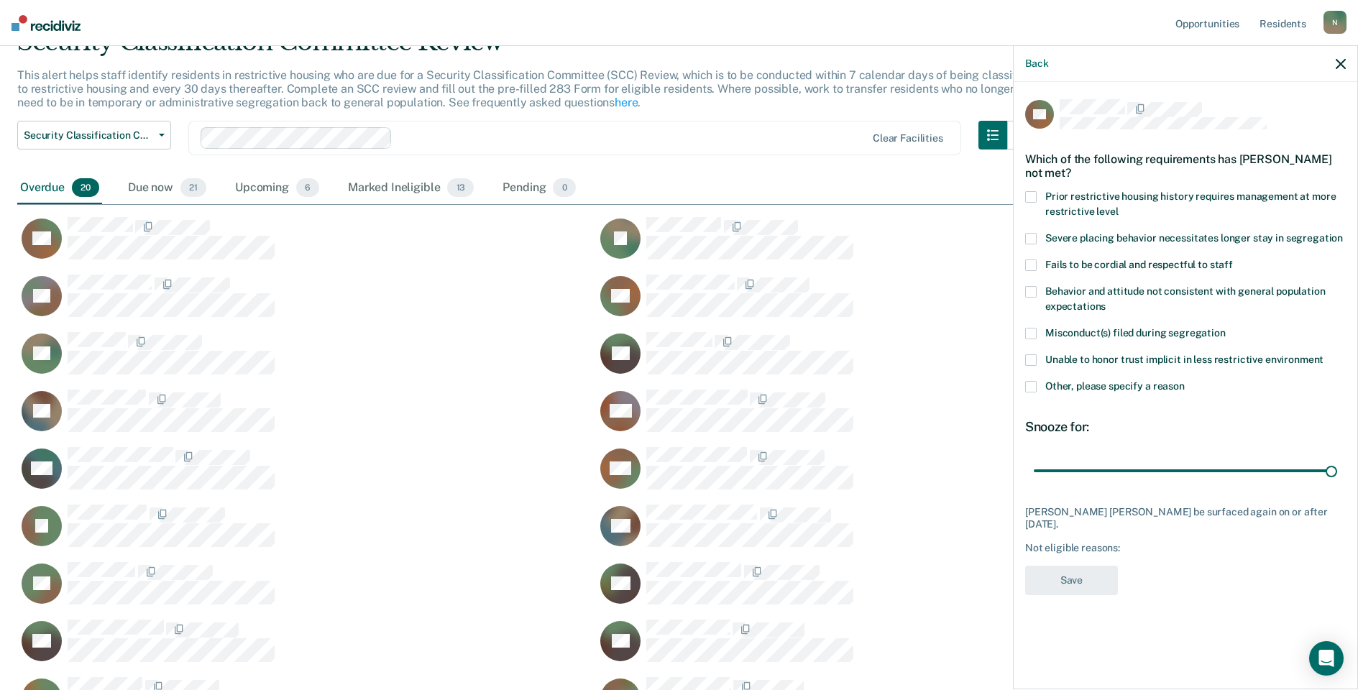
click at [1034, 385] on span at bounding box center [1031, 387] width 12 height 12
click at [1185, 381] on input "Other, please specify a reason" at bounding box center [1185, 381] width 0 height 0
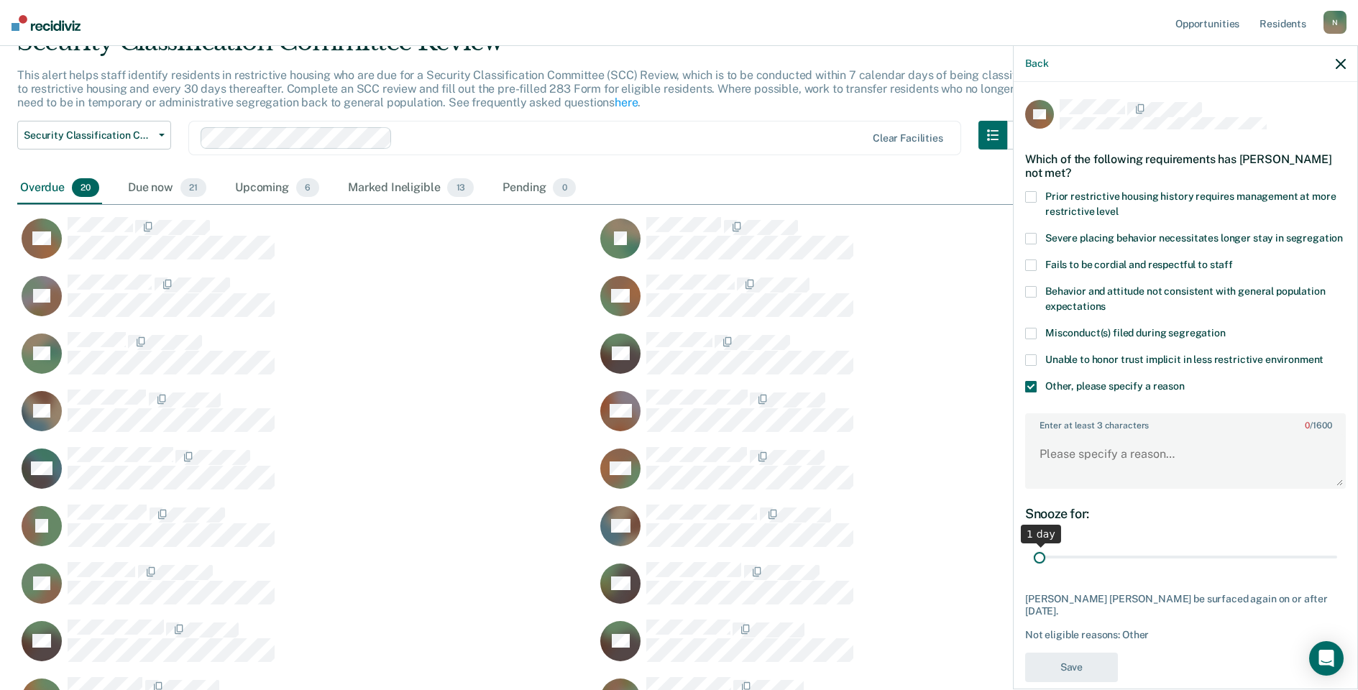
drag, startPoint x: 1319, startPoint y: 572, endPoint x: 1034, endPoint y: 579, distance: 285.5
type input "1"
click at [1034, 570] on input "range" at bounding box center [1185, 557] width 303 height 25
click at [1058, 487] on textarea "Enter at least 3 characters 0 / 1600" at bounding box center [1186, 460] width 318 height 53
type textarea "Temp seg until end of detention [DATE]"
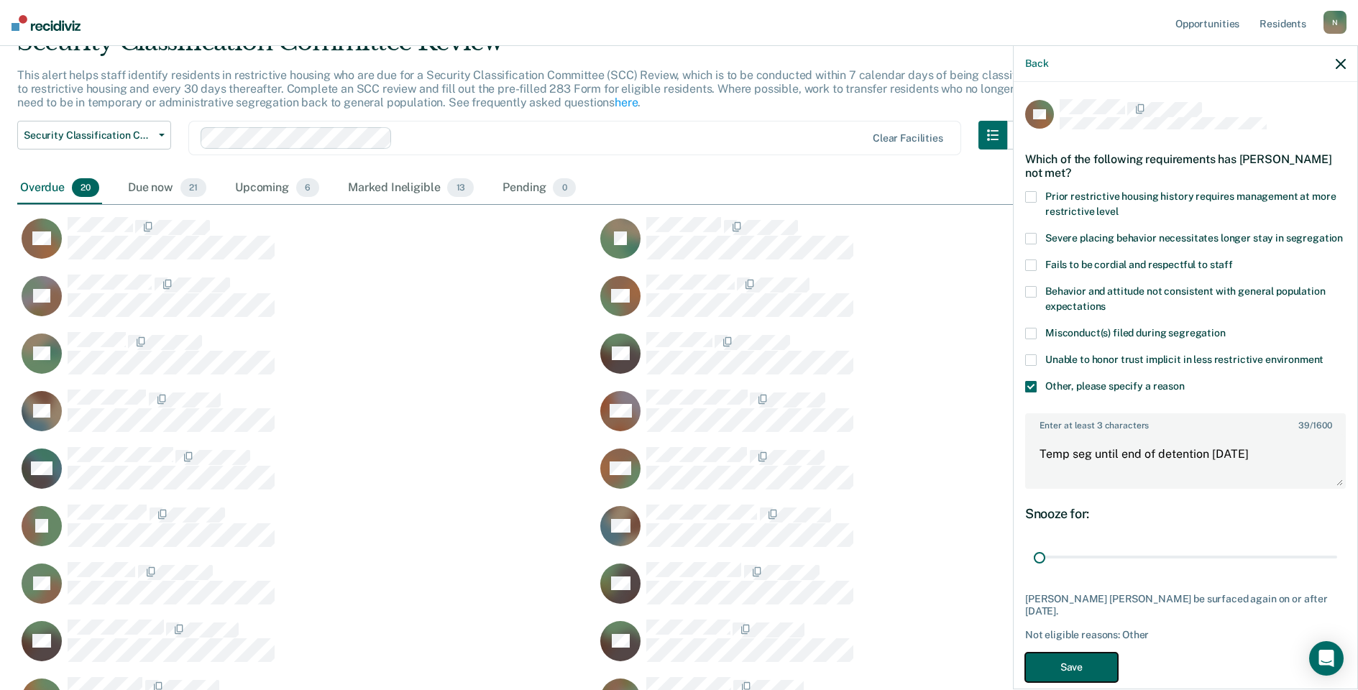
click at [1082, 668] on button "Save" at bounding box center [1071, 667] width 93 height 29
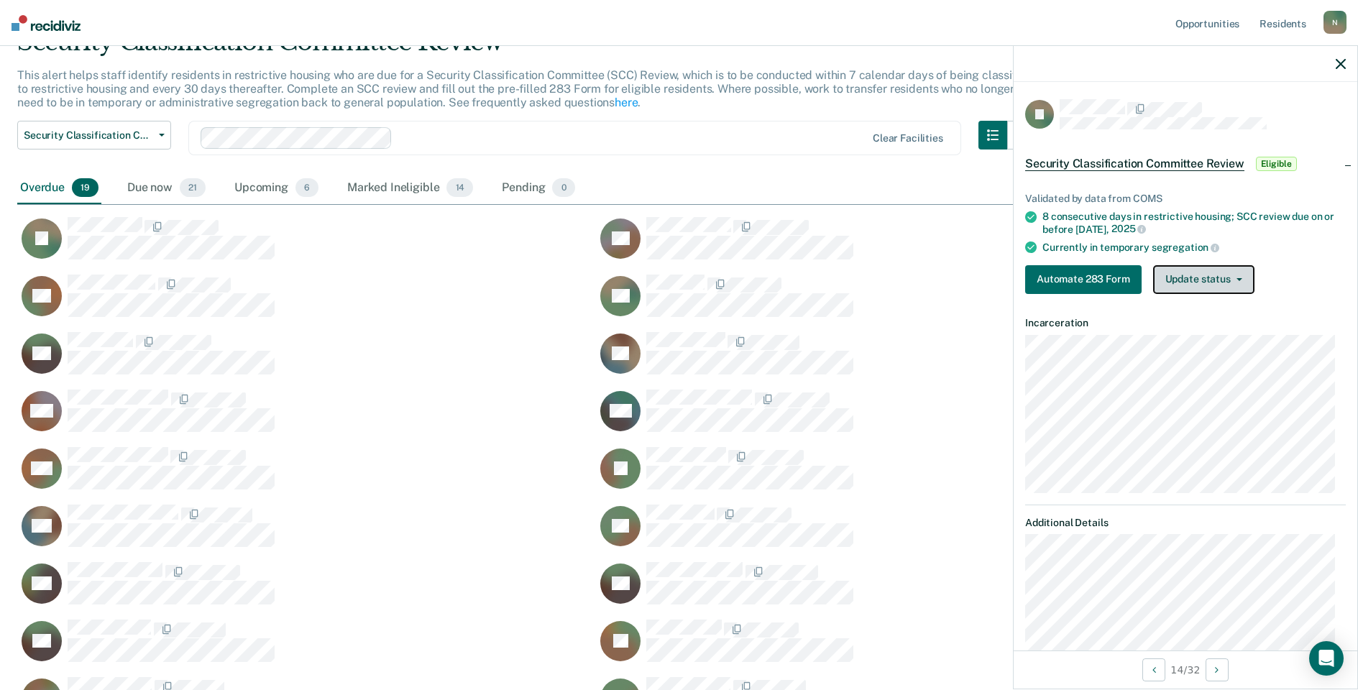
click at [1225, 288] on button "Update status" at bounding box center [1203, 279] width 101 height 29
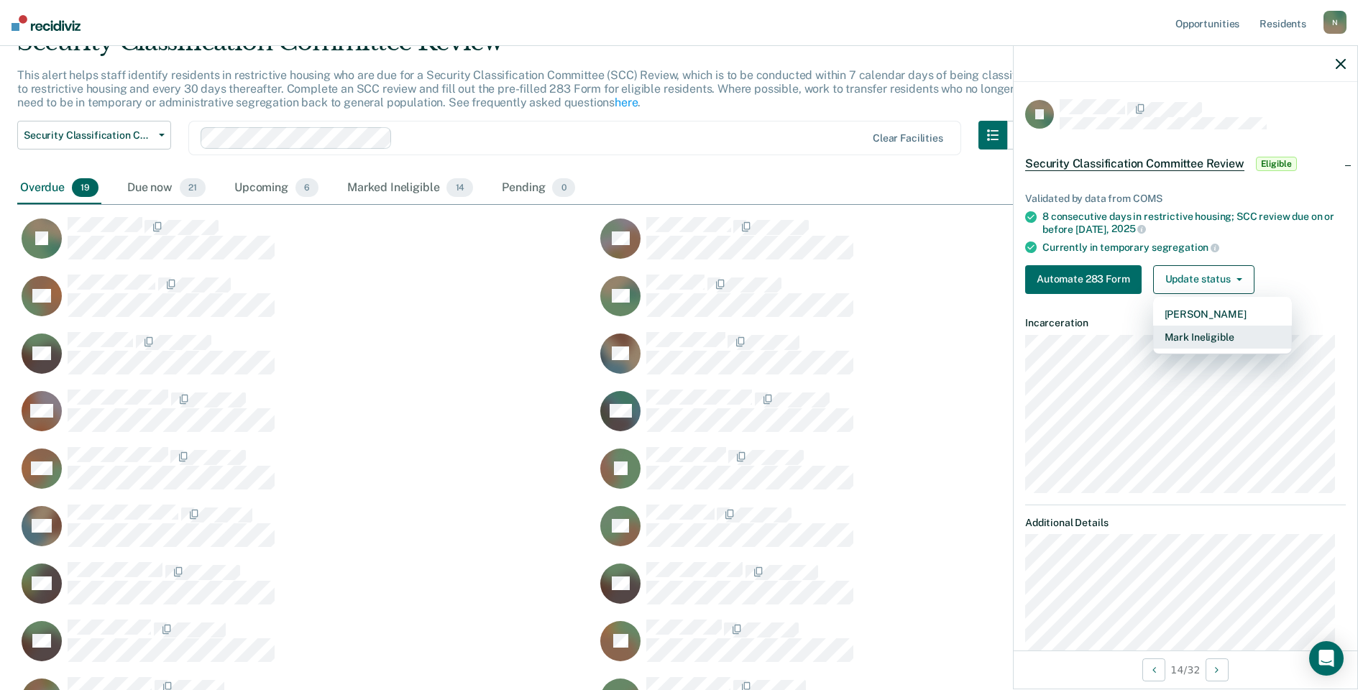
click at [1219, 337] on button "Mark Ineligible" at bounding box center [1222, 337] width 139 height 23
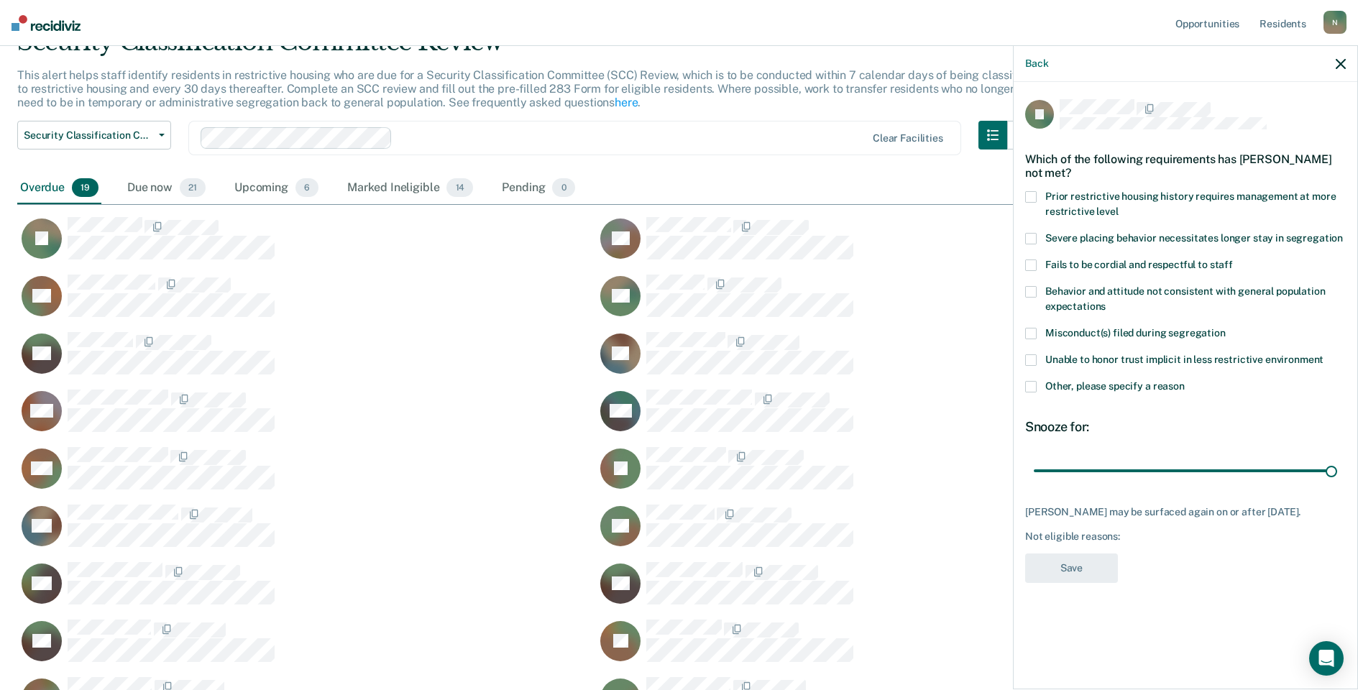
click at [1032, 385] on span at bounding box center [1031, 387] width 12 height 12
click at [1185, 381] on input "Other, please specify a reason" at bounding box center [1185, 381] width 0 height 0
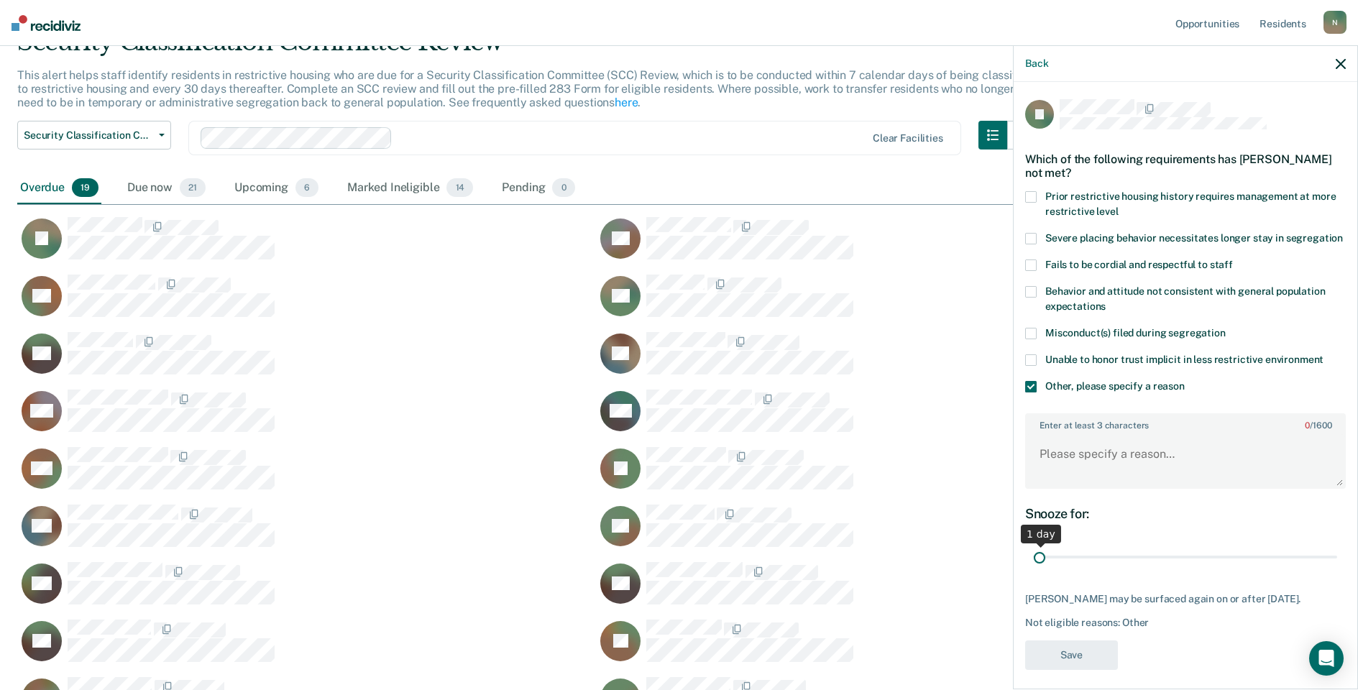
drag, startPoint x: 1318, startPoint y: 571, endPoint x: 1025, endPoint y: 579, distance: 292.7
type input "1"
click at [1034, 570] on input "range" at bounding box center [1185, 557] width 303 height 25
drag, startPoint x: 1025, startPoint y: 579, endPoint x: 1028, endPoint y: 553, distance: 26.8
click at [1024, 579] on div "JL Which of the following requirements has [PERSON_NAME] not met? Prior restric…" at bounding box center [1186, 384] width 344 height 605
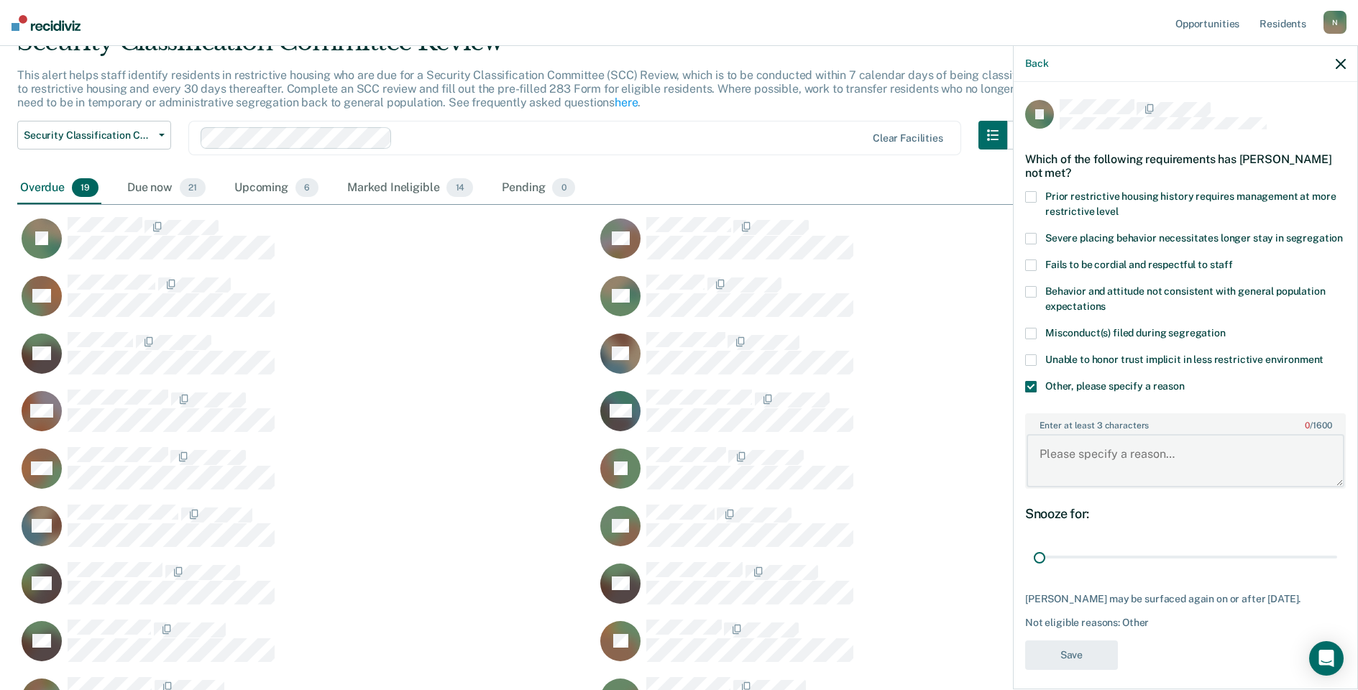
click at [1055, 480] on textarea "Enter at least 3 characters 0 / 1600" at bounding box center [1186, 460] width 318 height 53
type textarea "Temp seg pending PC investigation"
click at [1077, 670] on button "Save" at bounding box center [1071, 655] width 93 height 29
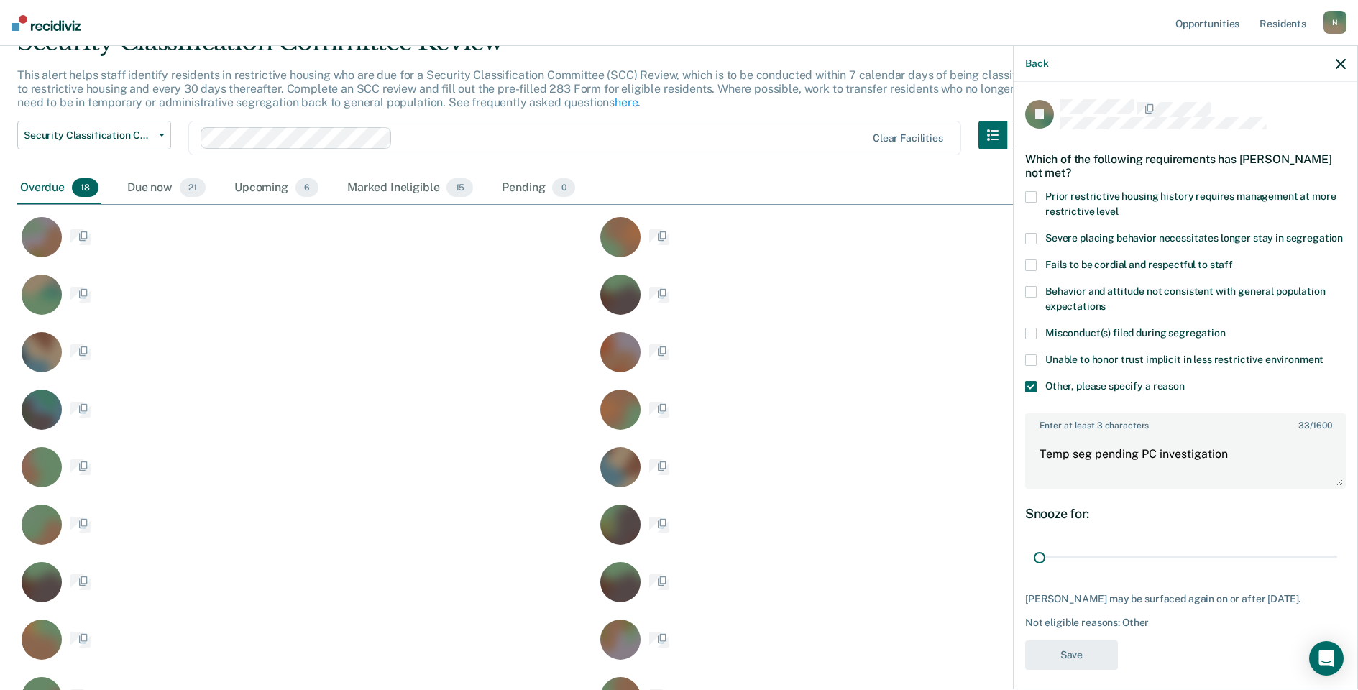
scroll to position [692, 1313]
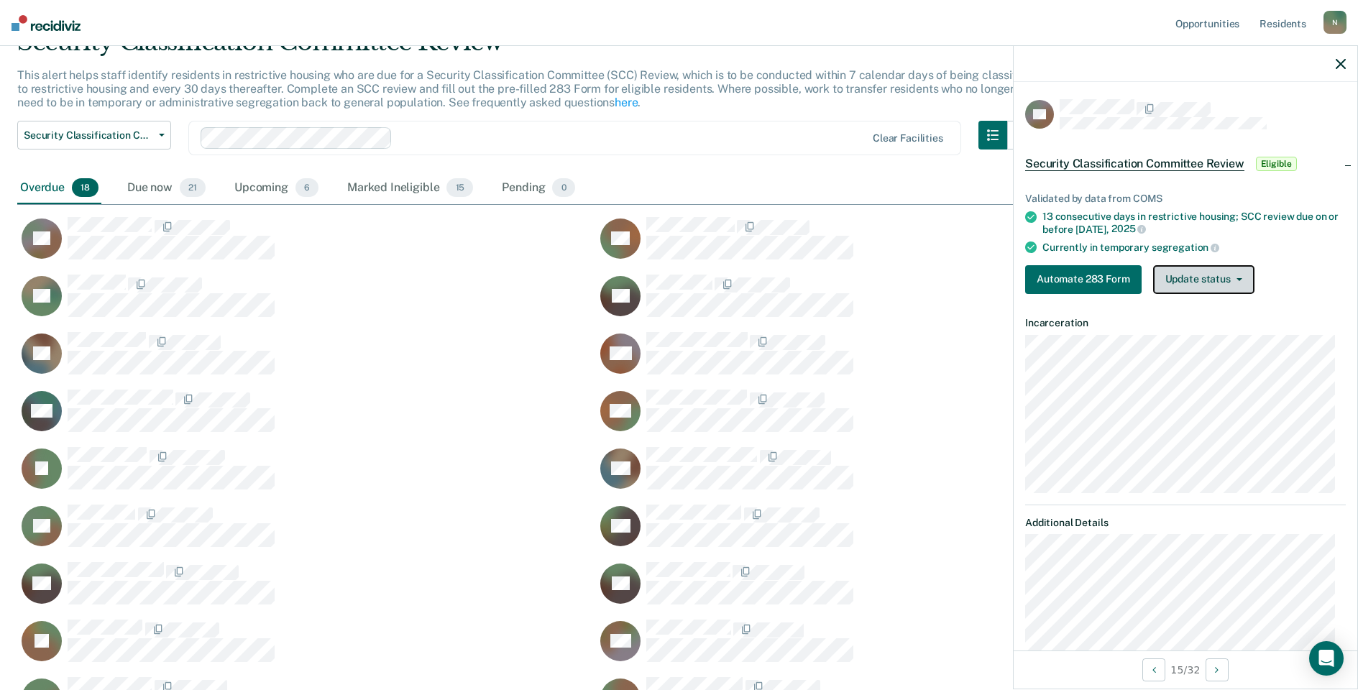
click at [1251, 279] on button "Update status" at bounding box center [1203, 279] width 101 height 29
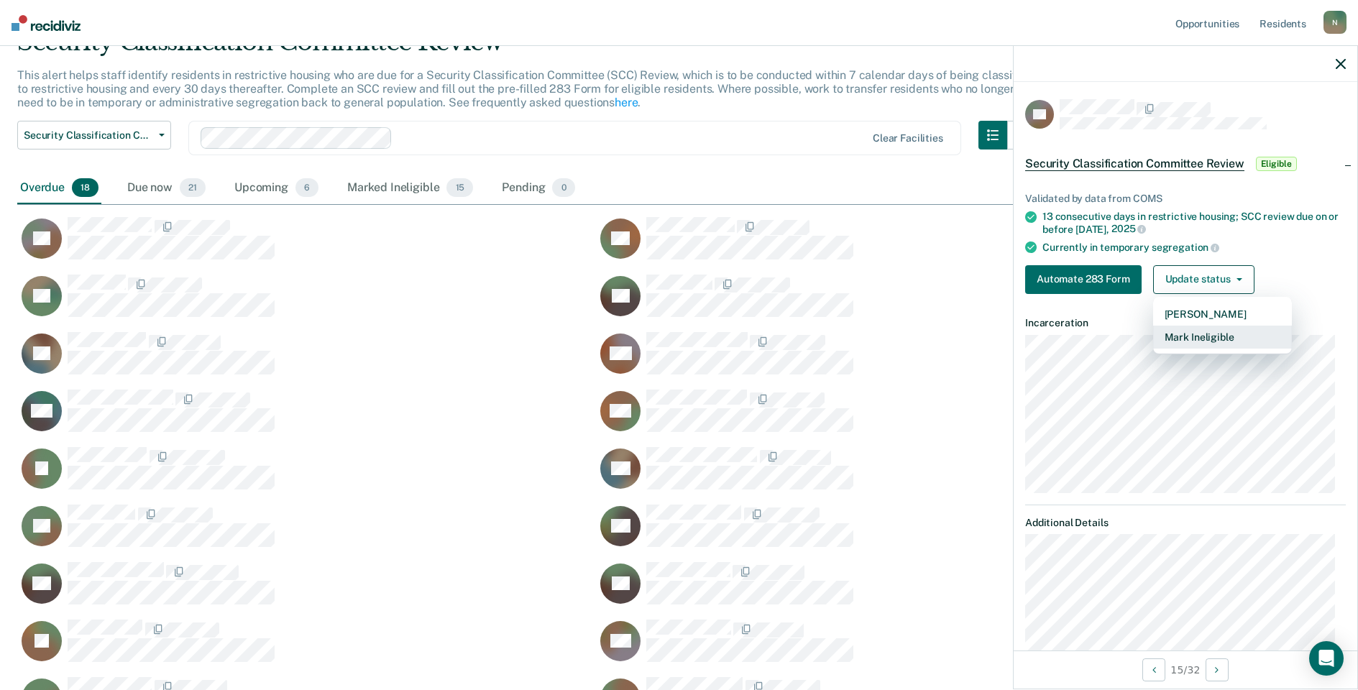
click at [1201, 339] on button "Mark Ineligible" at bounding box center [1222, 337] width 139 height 23
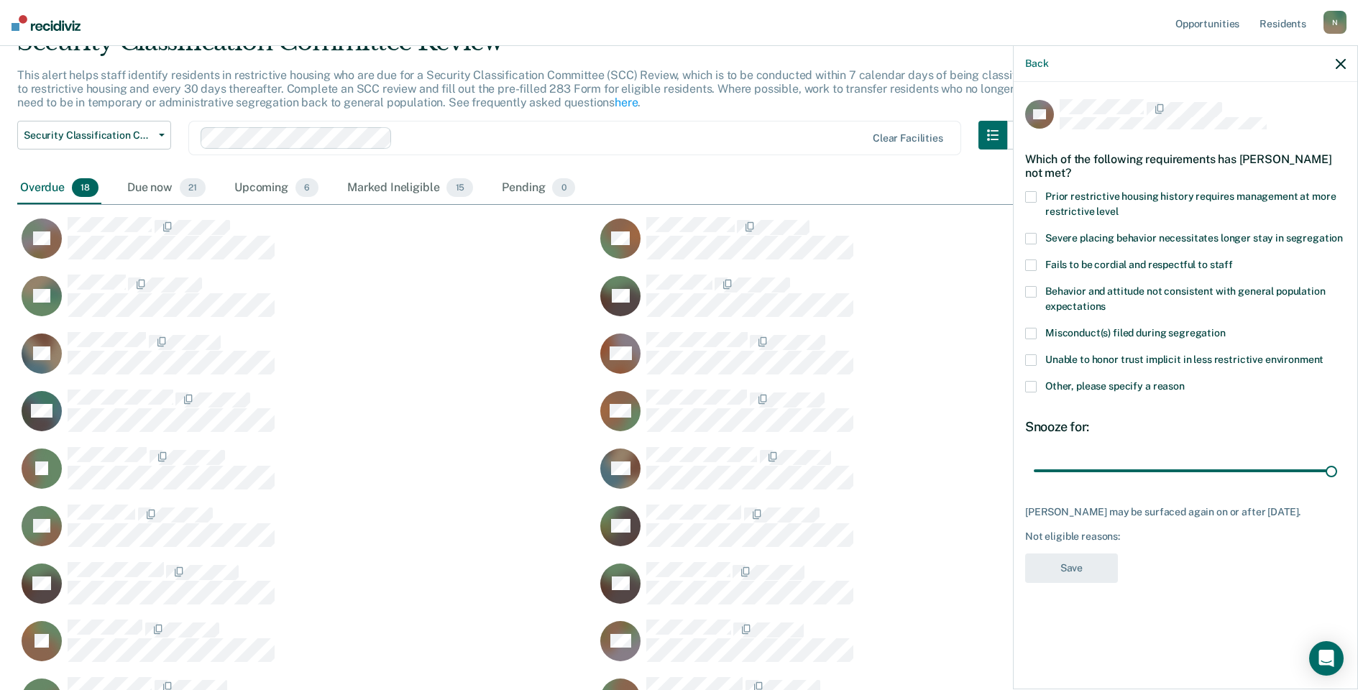
click at [1036, 390] on span at bounding box center [1031, 387] width 12 height 12
click at [1185, 381] on input "Other, please specify a reason" at bounding box center [1185, 381] width 0 height 0
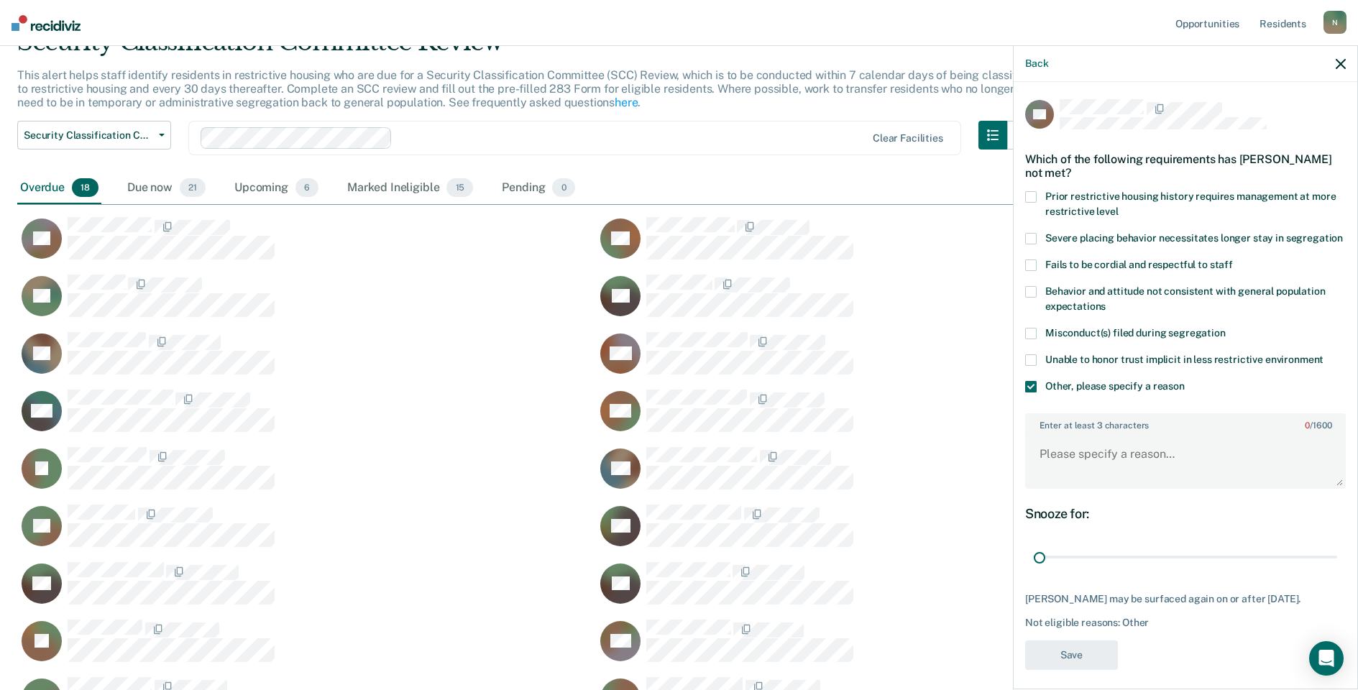
drag, startPoint x: 1321, startPoint y: 574, endPoint x: 1024, endPoint y: 580, distance: 297.7
type input "1"
click at [1034, 570] on input "range" at bounding box center [1185, 557] width 303 height 25
click at [1063, 487] on textarea "Enter at least 3 characters 0 / 1600" at bounding box center [1186, 460] width 318 height 53
type textarea "Temp seg pending investigation per Insp. Auge"
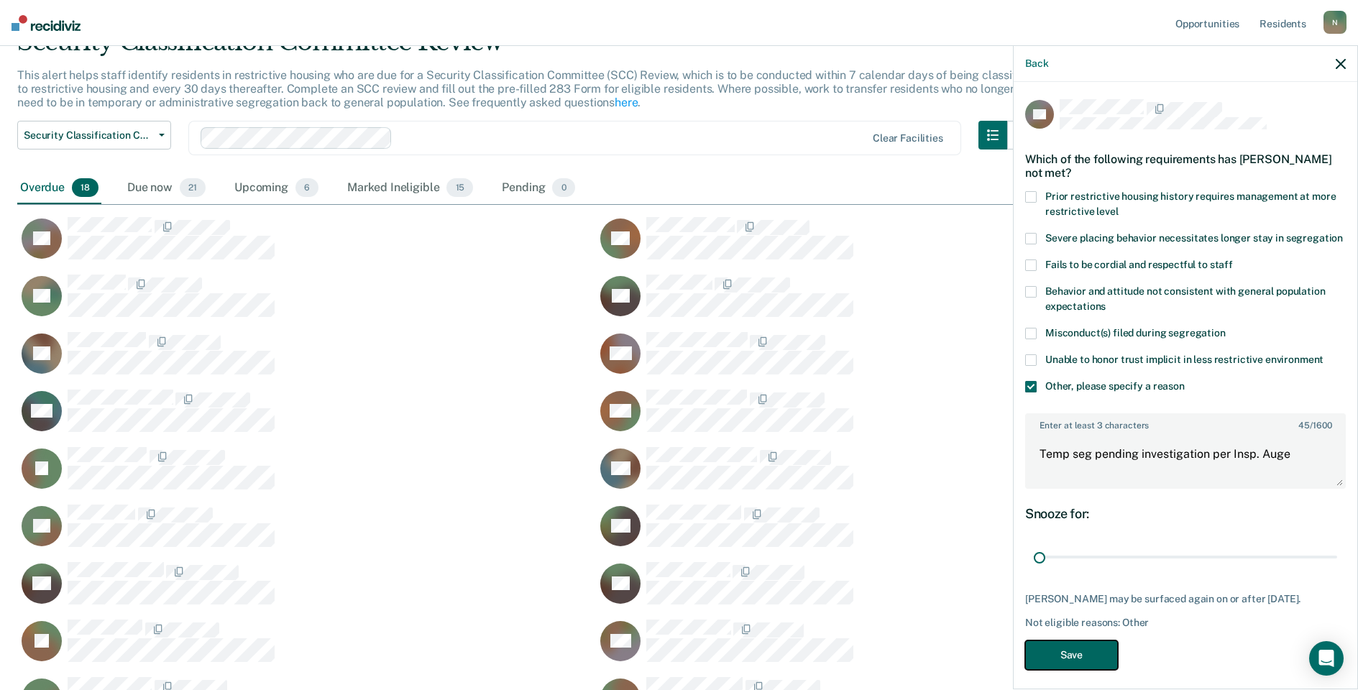
click at [1072, 670] on button "Save" at bounding box center [1071, 655] width 93 height 29
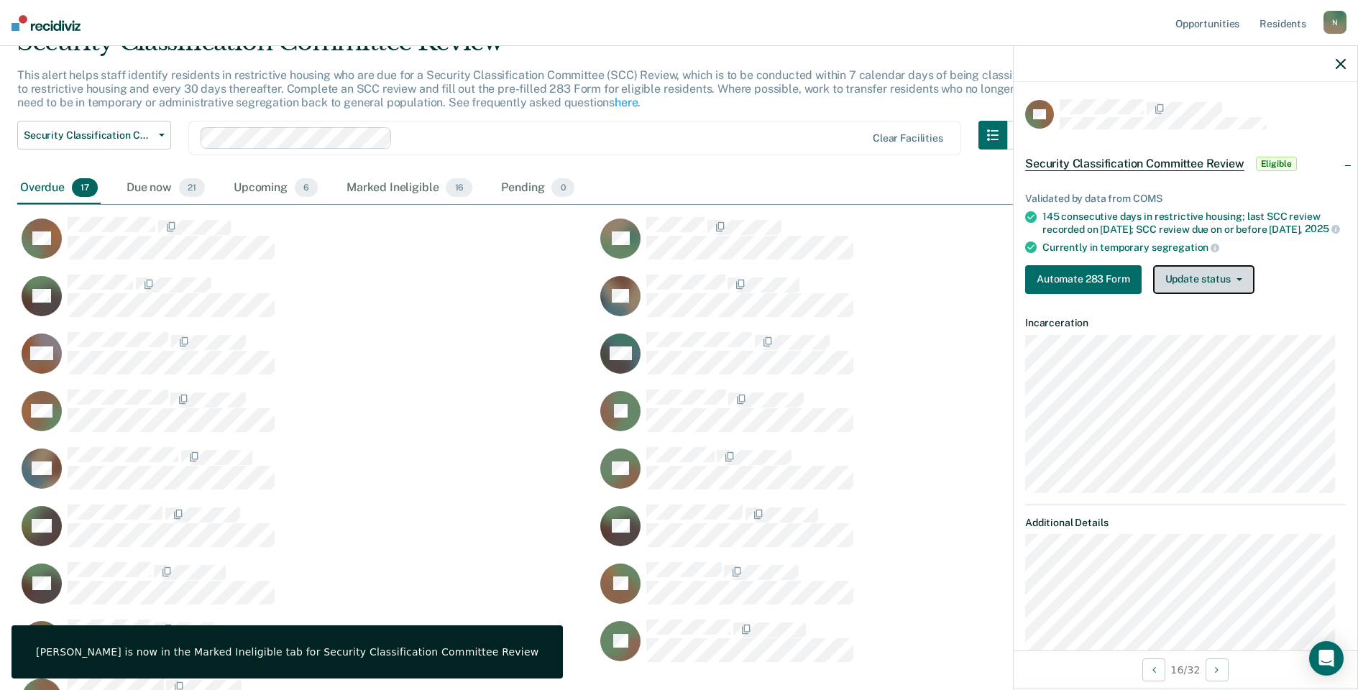
click at [1211, 294] on button "Update status" at bounding box center [1203, 279] width 101 height 29
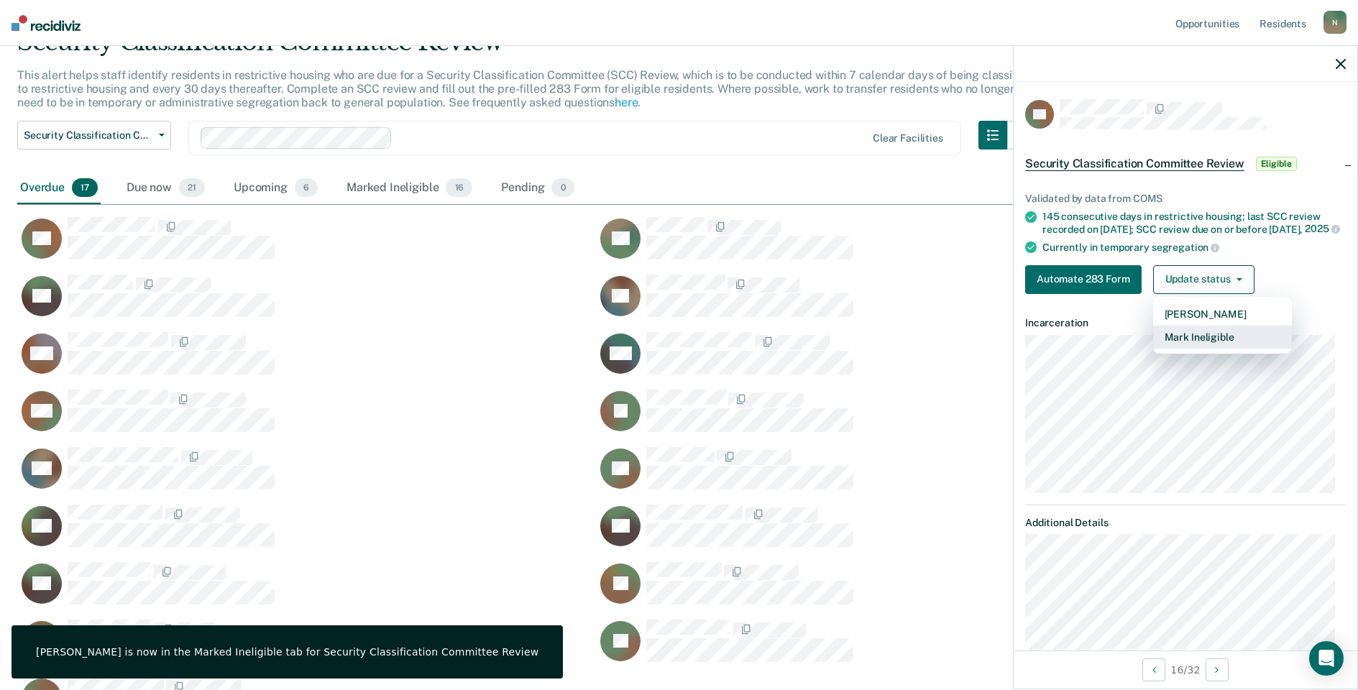
click at [1183, 344] on button "Mark Ineligible" at bounding box center [1222, 337] width 139 height 23
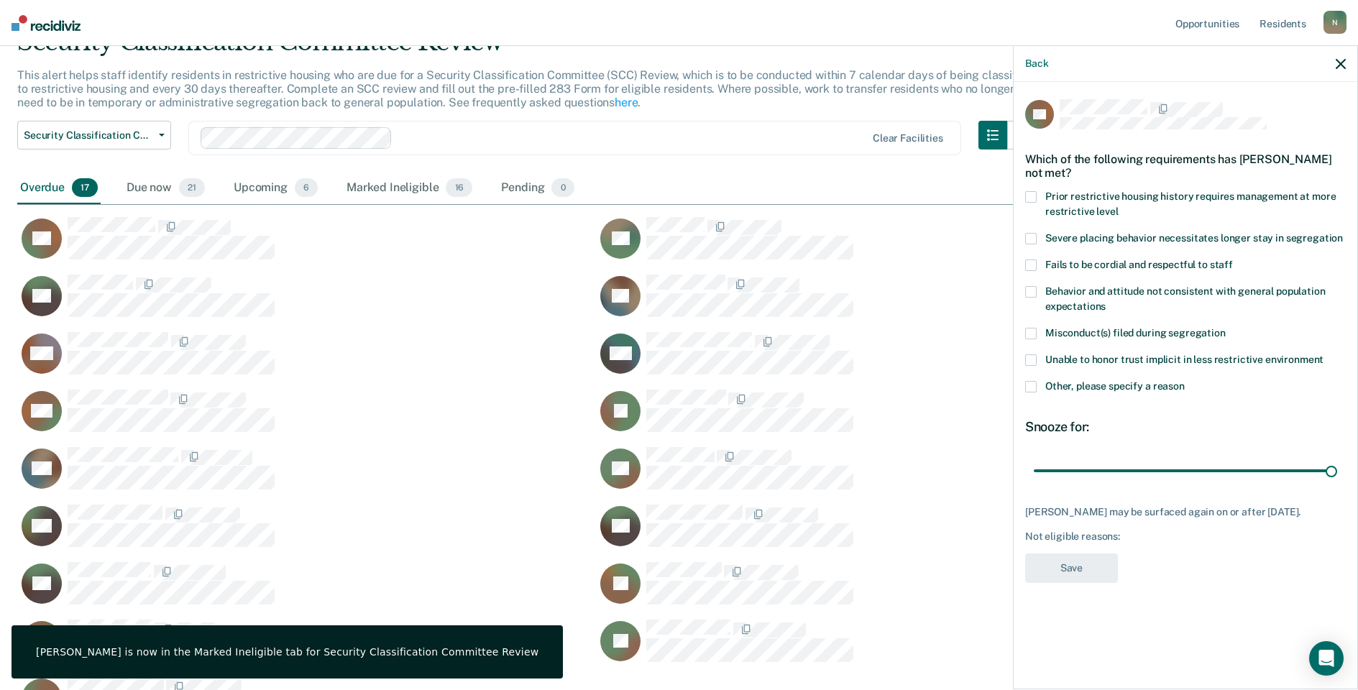
click at [1029, 387] on span at bounding box center [1031, 387] width 12 height 12
click at [1185, 381] on input "Other, please specify a reason" at bounding box center [1185, 381] width 0 height 0
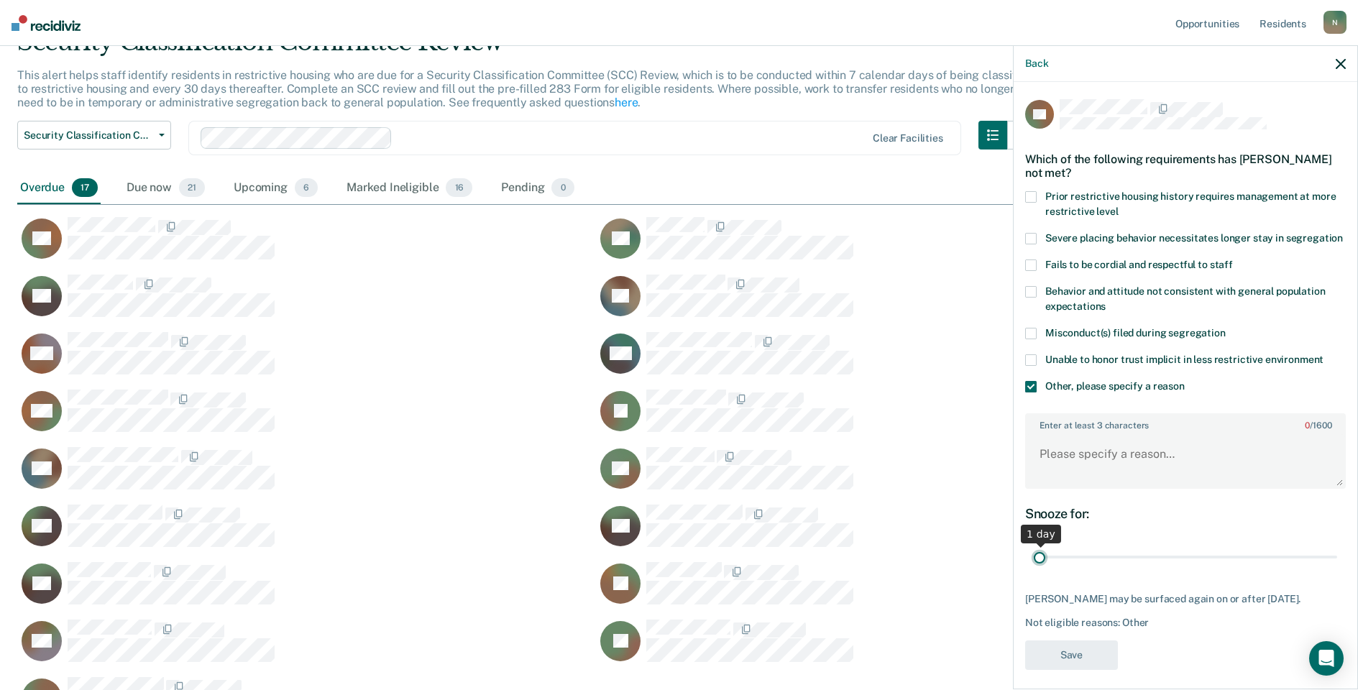
drag, startPoint x: 1321, startPoint y: 569, endPoint x: 1088, endPoint y: 530, distance: 236.3
type input "1"
click at [1034, 570] on input "range" at bounding box center [1185, 557] width 303 height 25
click at [1089, 473] on textarea "Enter at least 3 characters 0 / 1600" at bounding box center [1186, 460] width 318 height 53
type textarea "Temp seg pending Alt IV placement"
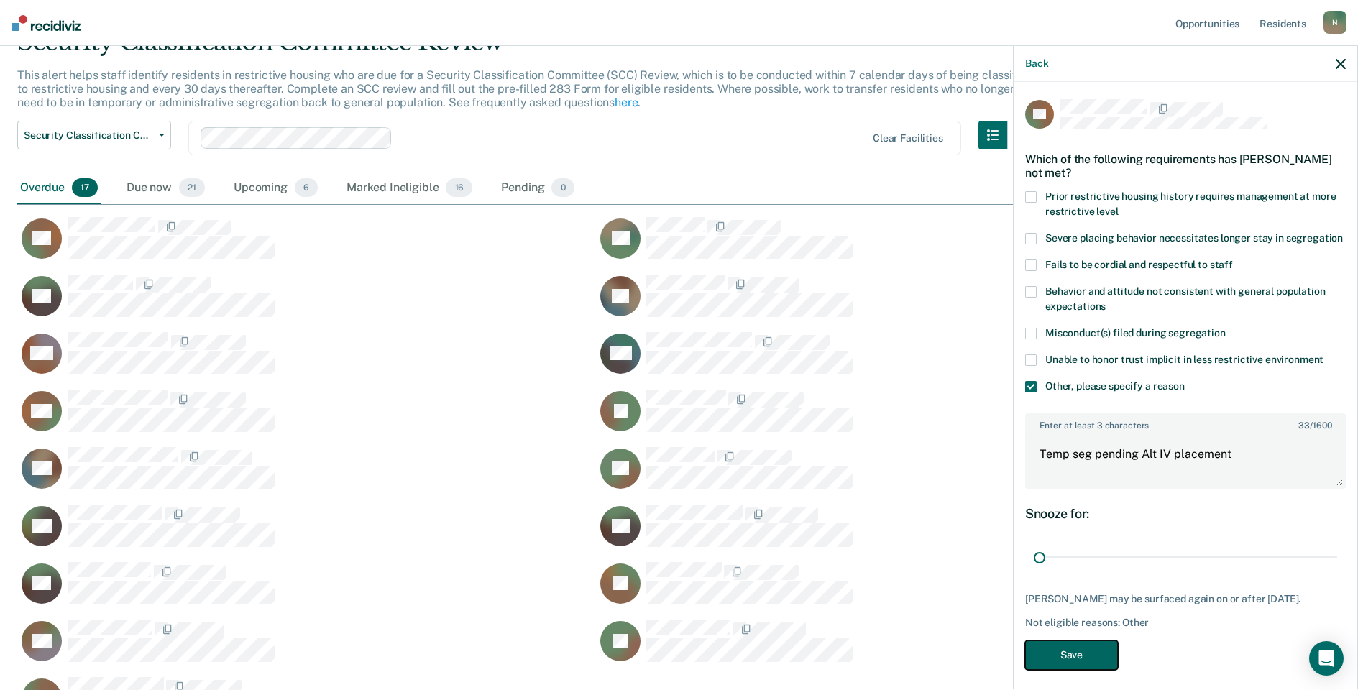
click at [1053, 670] on button "Save" at bounding box center [1071, 655] width 93 height 29
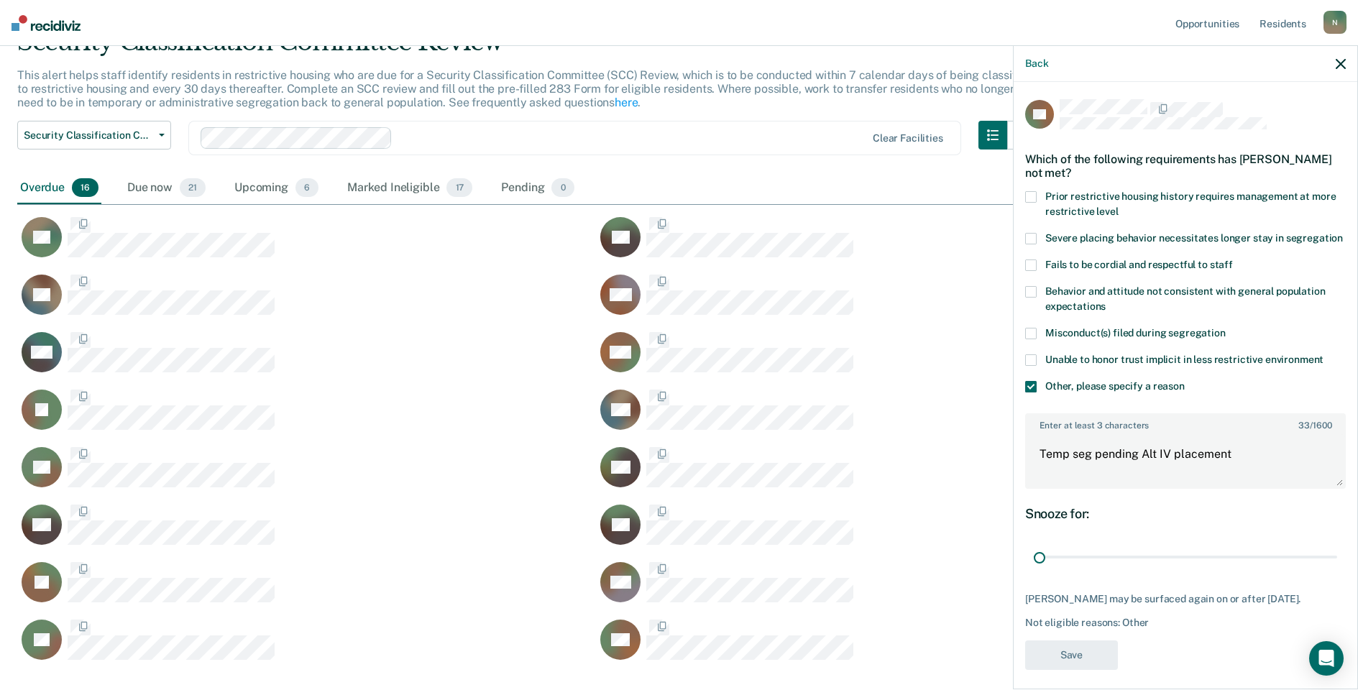
scroll to position [634, 1313]
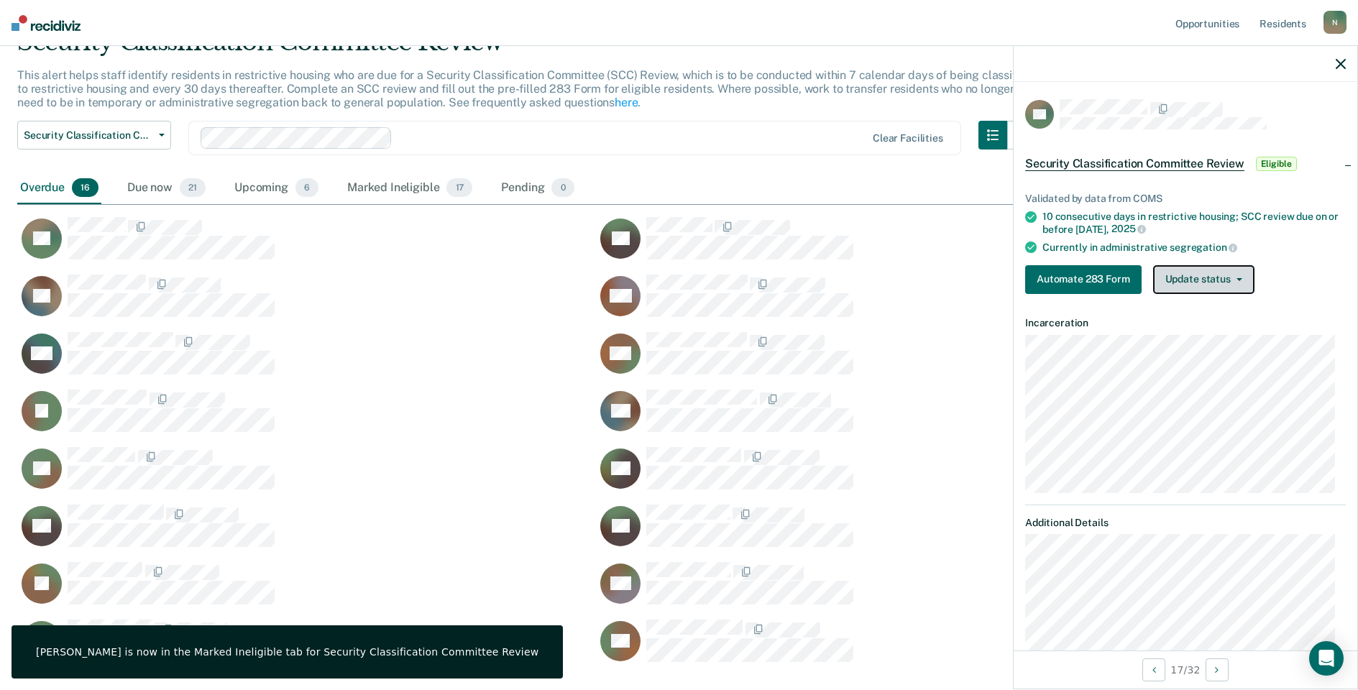
click at [1174, 283] on button "Update status" at bounding box center [1203, 279] width 101 height 29
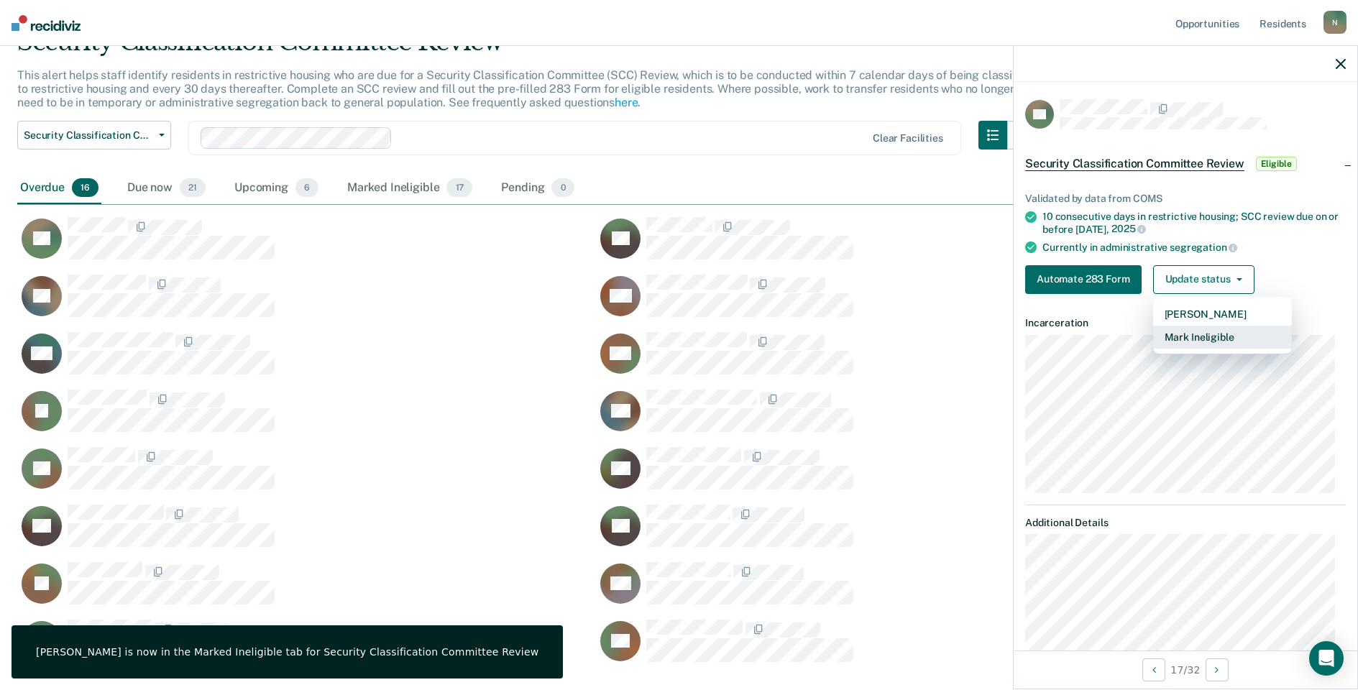
click at [1177, 333] on button "Mark Ineligible" at bounding box center [1222, 337] width 139 height 23
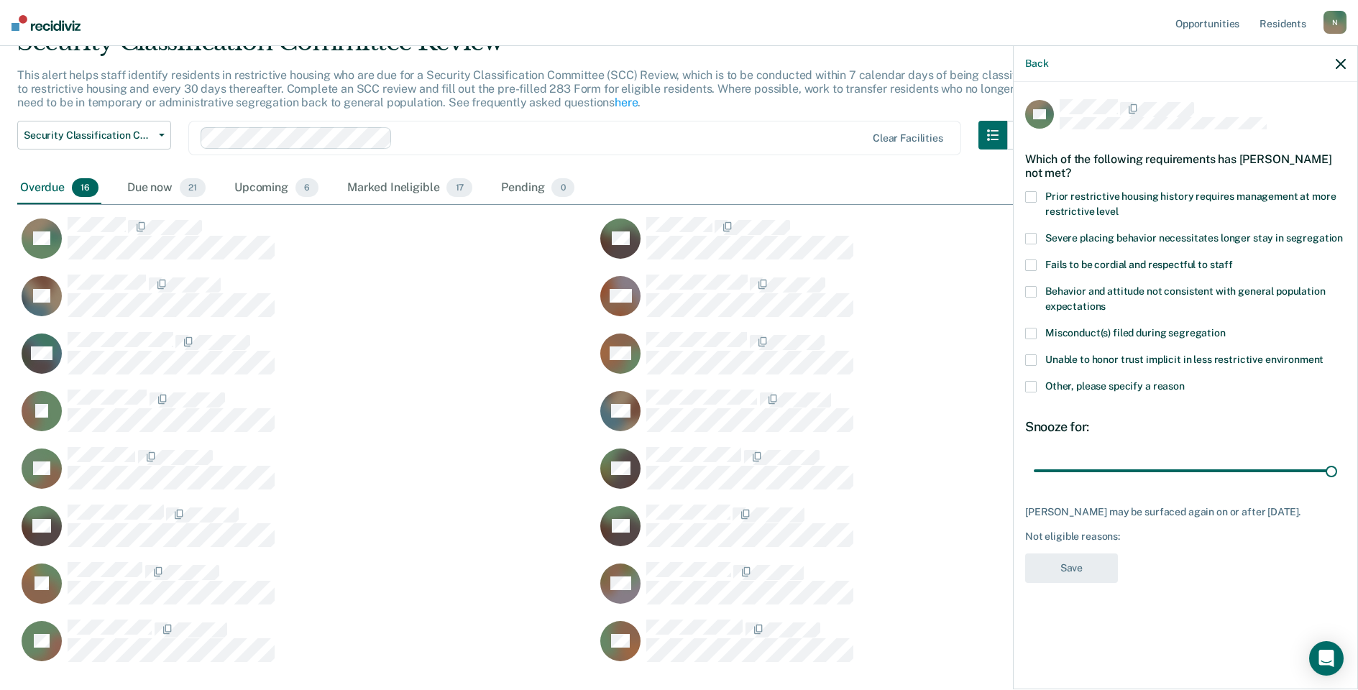
click at [1030, 381] on span at bounding box center [1031, 387] width 12 height 12
click at [1185, 381] on input "Other, please specify a reason" at bounding box center [1185, 381] width 0 height 0
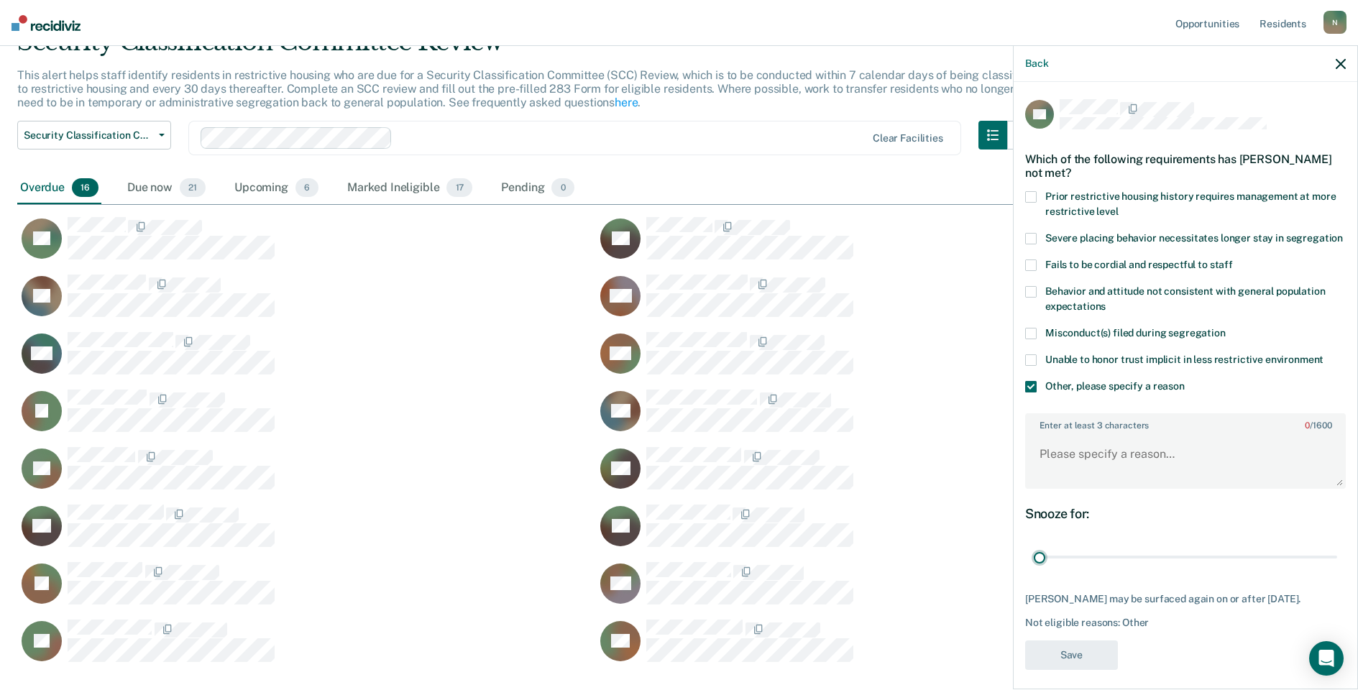
drag, startPoint x: 1334, startPoint y: 541, endPoint x: 953, endPoint y: 520, distance: 381.6
type input "1"
click at [1034, 550] on input "range" at bounding box center [1185, 557] width 303 height 25
click at [1062, 459] on textarea "Enter at least 3 characters 0 / 1600" at bounding box center [1186, 460] width 318 height 53
type textarea "Temp seg until end of detention"
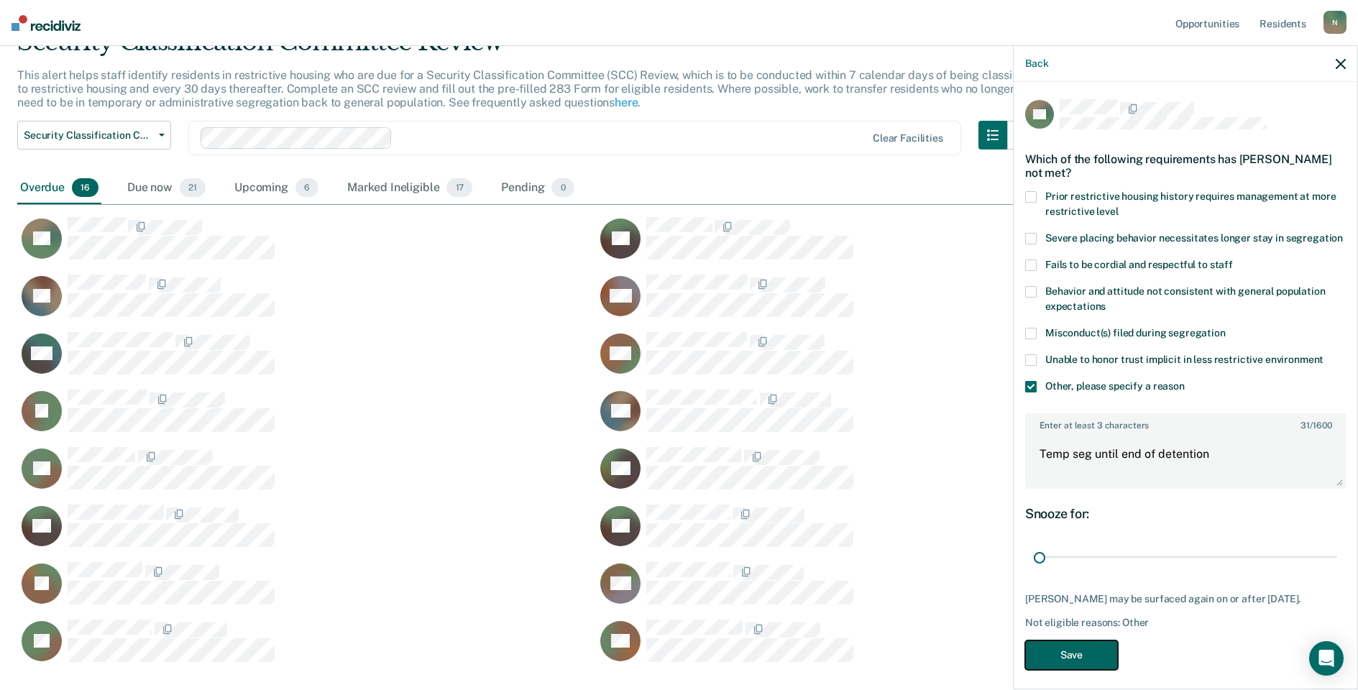
click at [1098, 641] on button "Save" at bounding box center [1071, 655] width 93 height 29
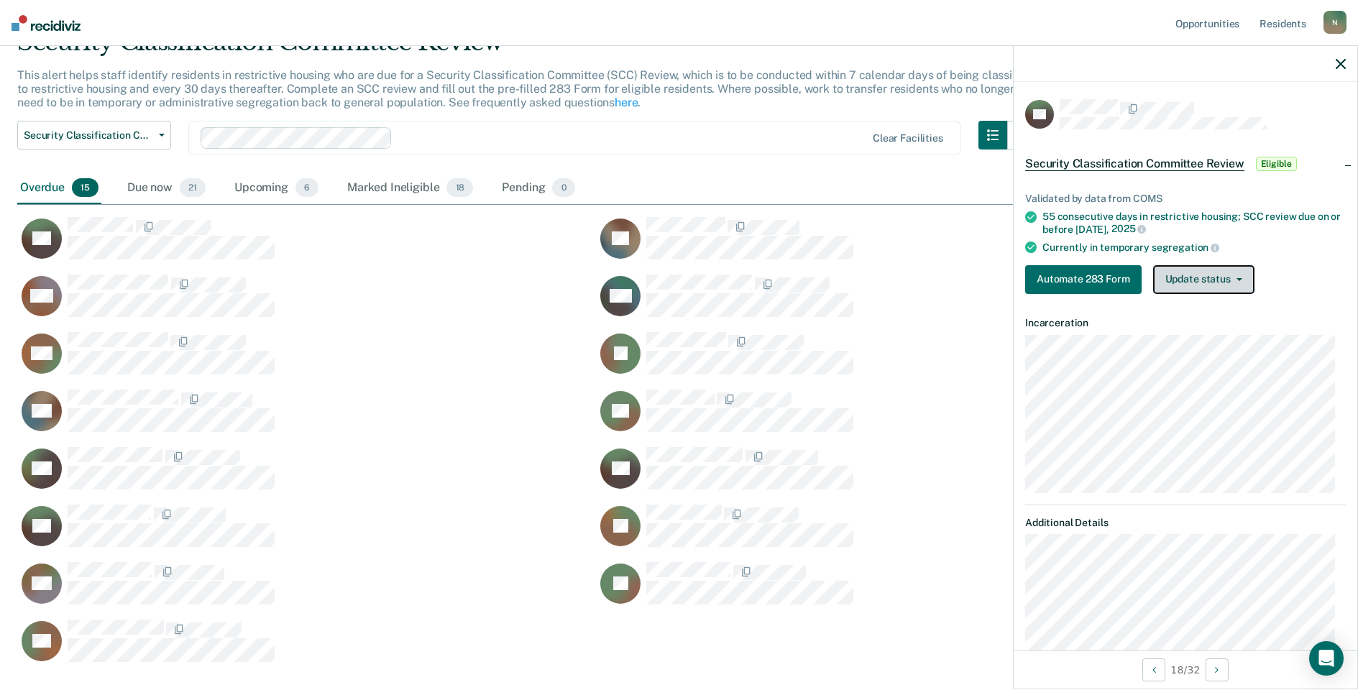
click at [1190, 277] on button "Update status" at bounding box center [1203, 279] width 101 height 29
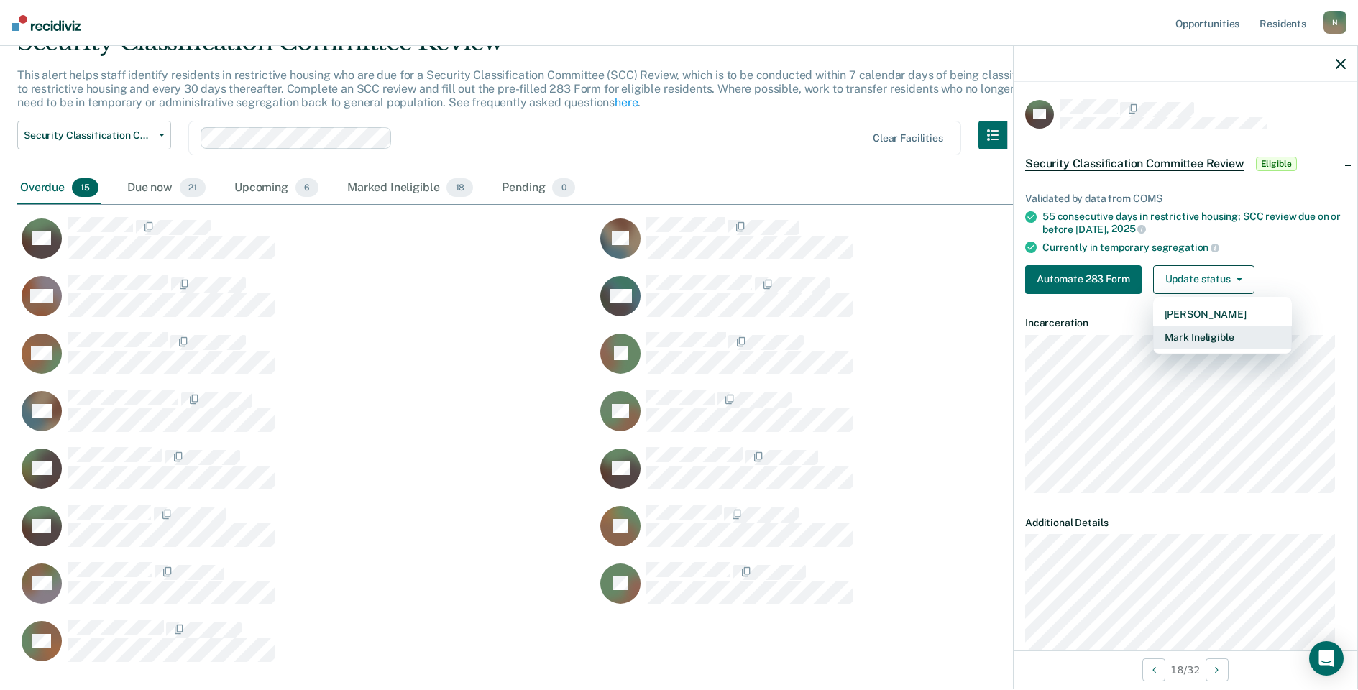
click at [1208, 333] on button "Mark Ineligible" at bounding box center [1222, 337] width 139 height 23
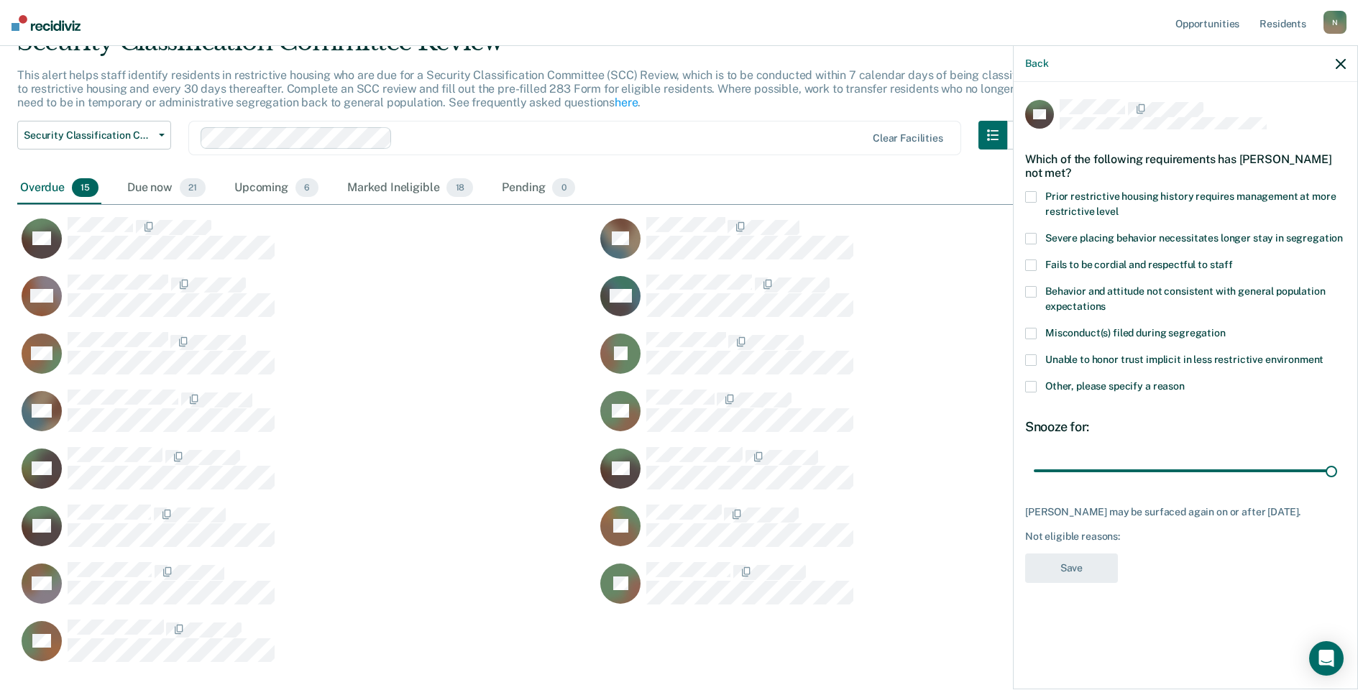
click at [1029, 386] on span at bounding box center [1031, 387] width 12 height 12
click at [1185, 381] on input "Other, please specify a reason" at bounding box center [1185, 381] width 0 height 0
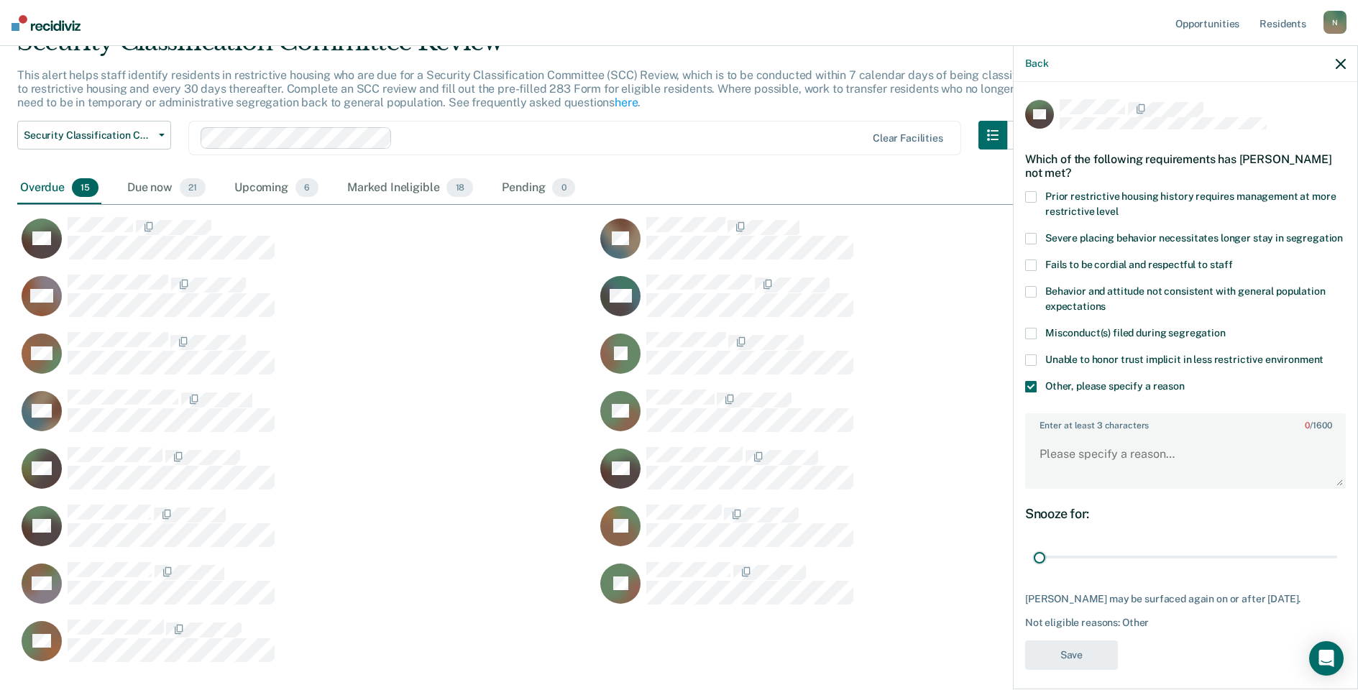
drag, startPoint x: 1324, startPoint y: 577, endPoint x: 1001, endPoint y: 559, distance: 323.3
type input "1"
click at [1034, 570] on input "range" at bounding box center [1185, 557] width 303 height 25
click at [1093, 464] on textarea "Enter at least 3 characters 0 / 1600" at bounding box center [1186, 460] width 318 height 53
type textarea "Temp seg pending alt IV placement"
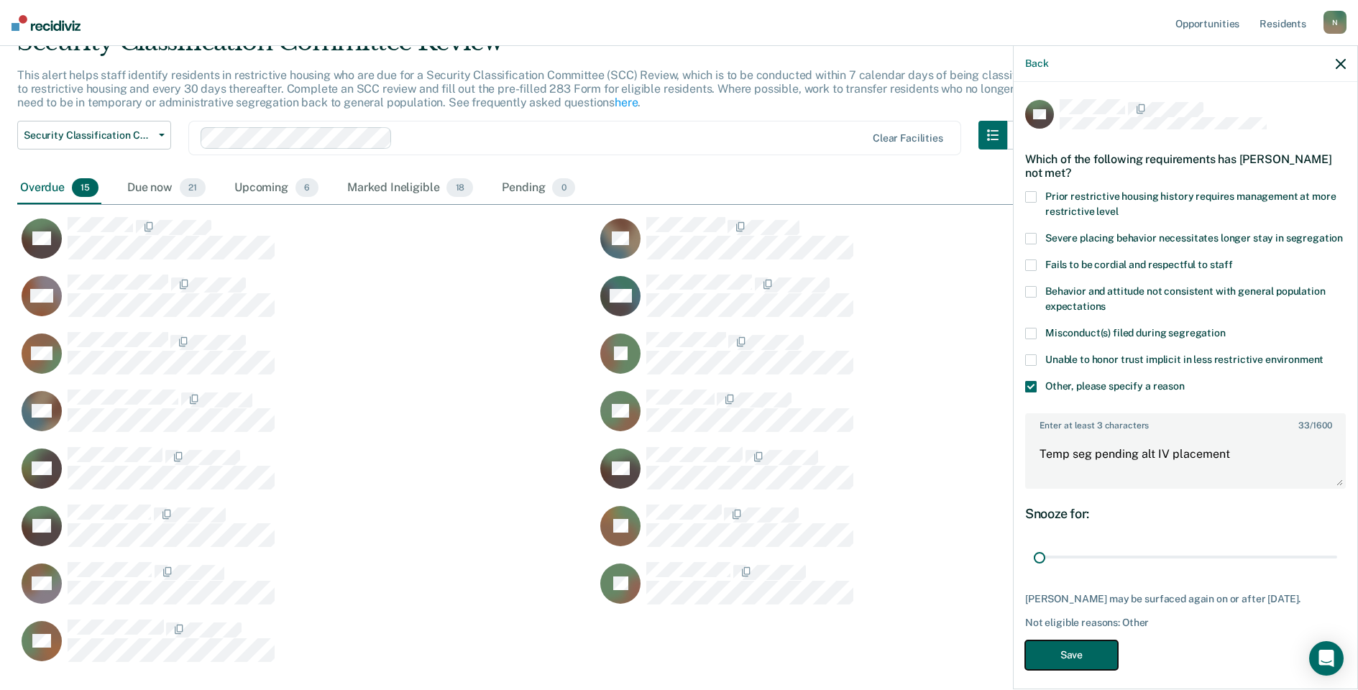
click at [1088, 670] on button "Save" at bounding box center [1071, 655] width 93 height 29
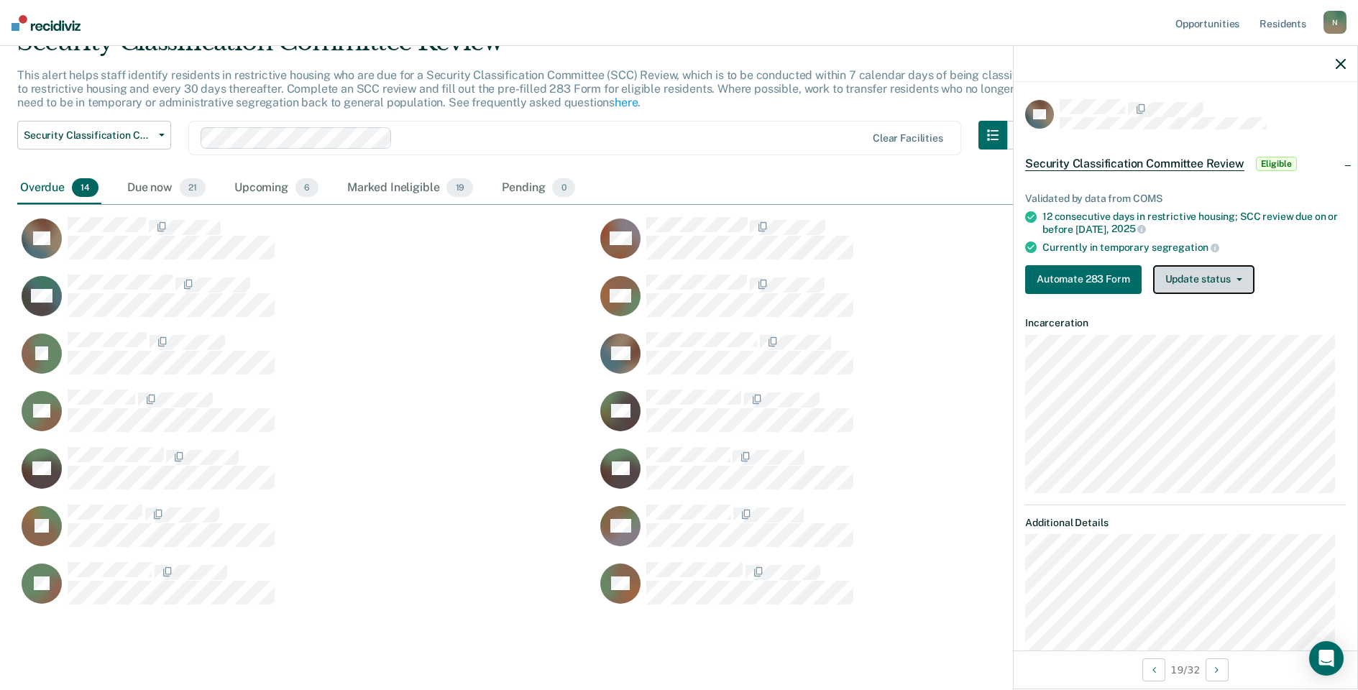
click at [1208, 270] on button "Update status" at bounding box center [1203, 279] width 101 height 29
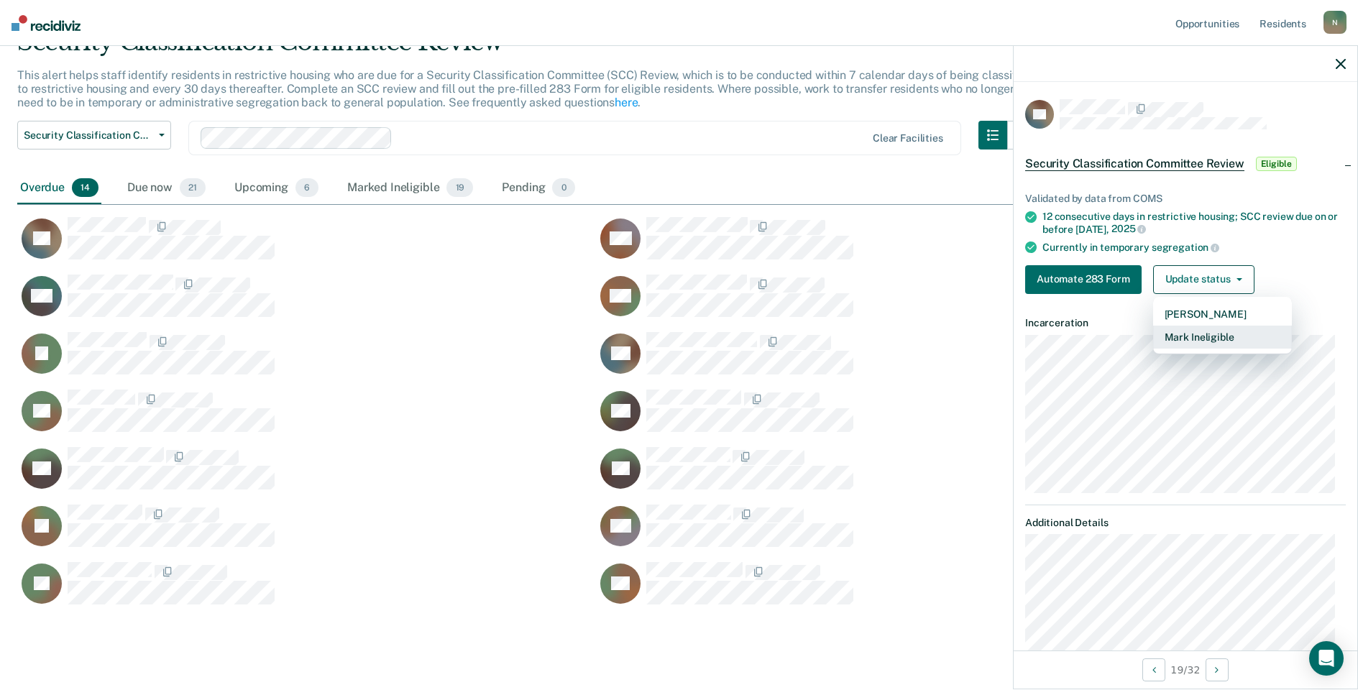
click at [1175, 339] on button "Mark Ineligible" at bounding box center [1222, 337] width 139 height 23
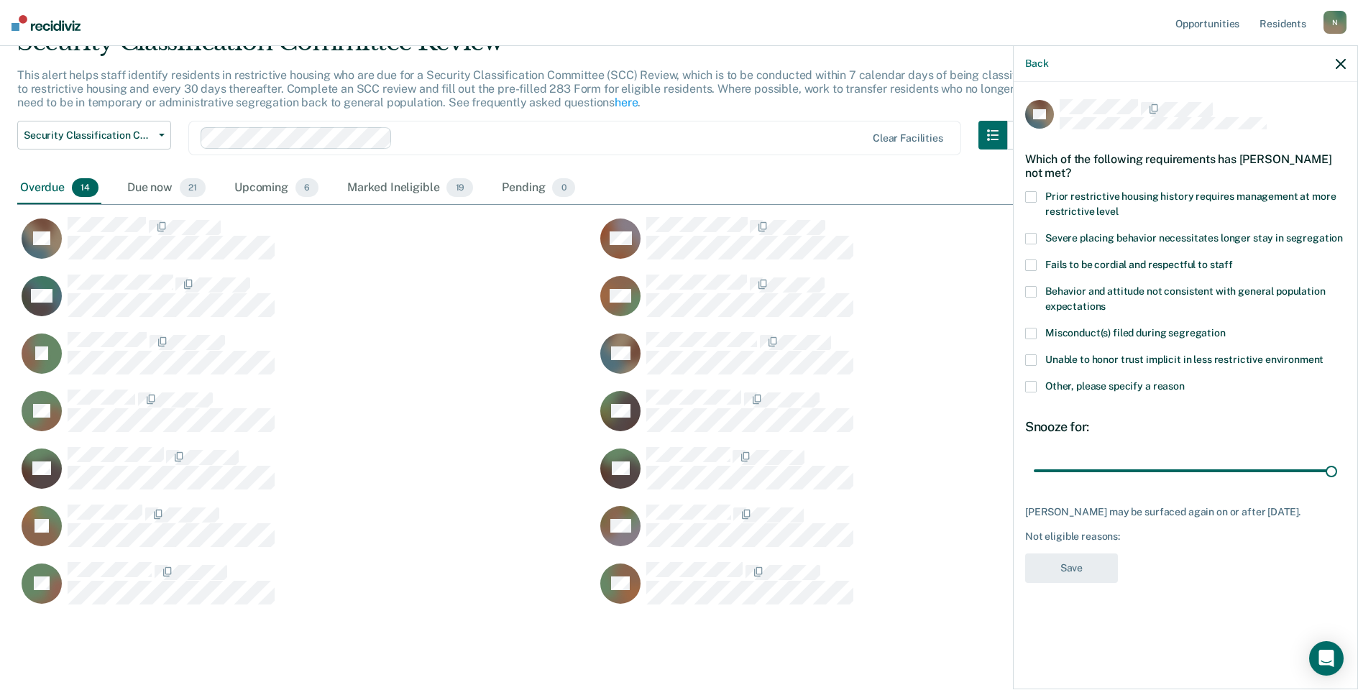
click at [1025, 390] on span at bounding box center [1031, 387] width 12 height 12
click at [1185, 381] on input "Other, please specify a reason" at bounding box center [1185, 381] width 0 height 0
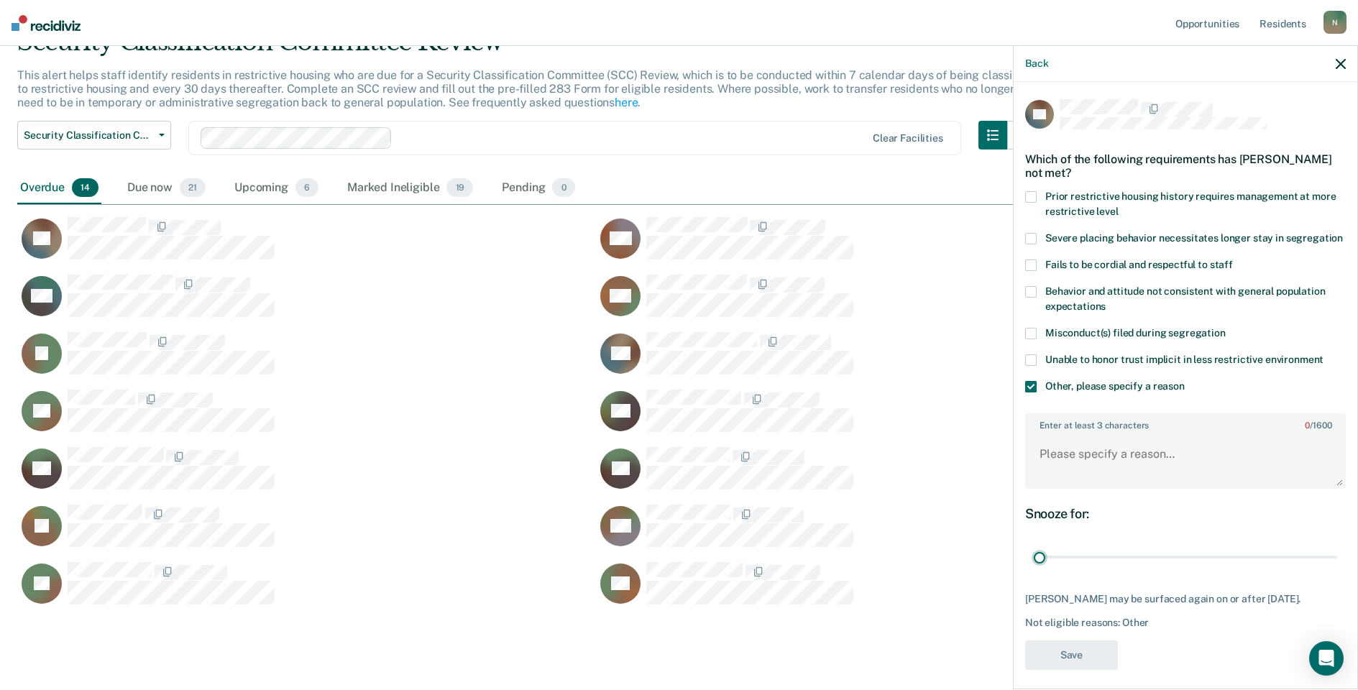
drag, startPoint x: 1320, startPoint y: 575, endPoint x: 1016, endPoint y: 577, distance: 304.1
type input "1"
click at [1034, 570] on input "range" at bounding box center [1185, 557] width 303 height 25
click at [1063, 480] on textarea "Enter at least 3 characters 0 / 1600" at bounding box center [1186, 460] width 318 height 53
type textarea "Classified to Ad seg [DATE]"
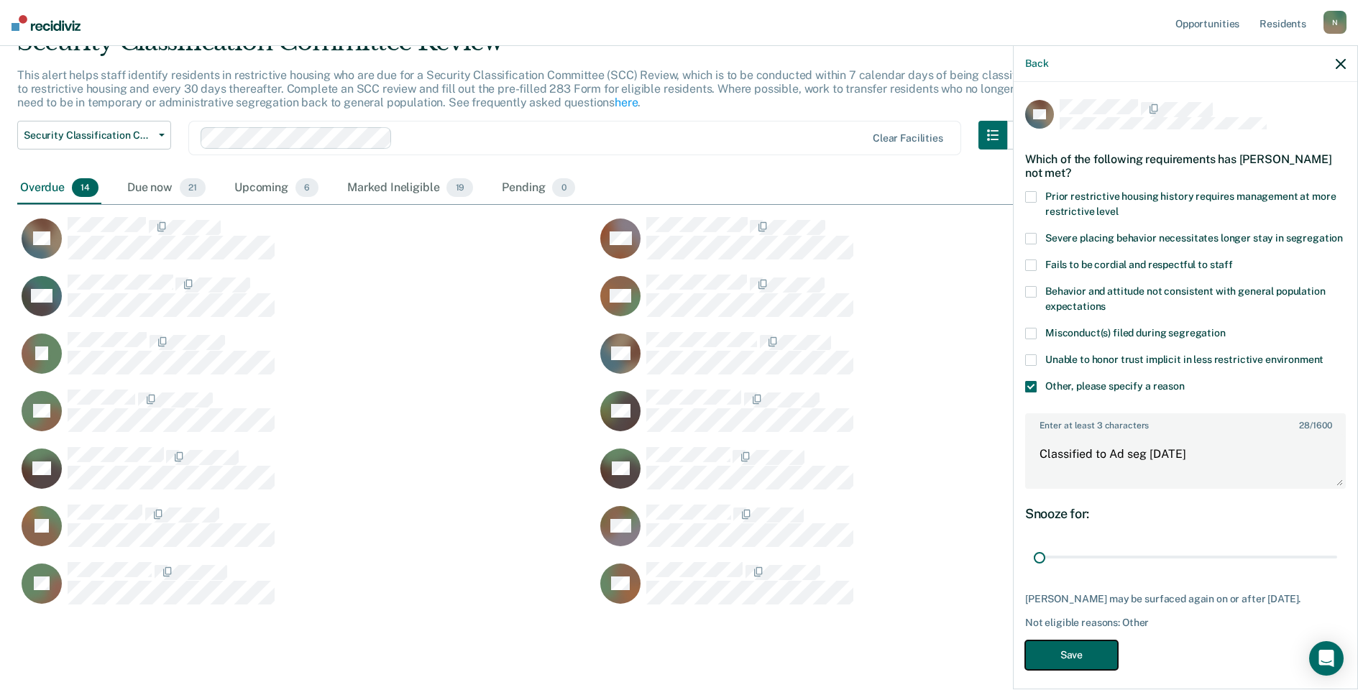
click at [1074, 670] on button "Save" at bounding box center [1071, 655] width 93 height 29
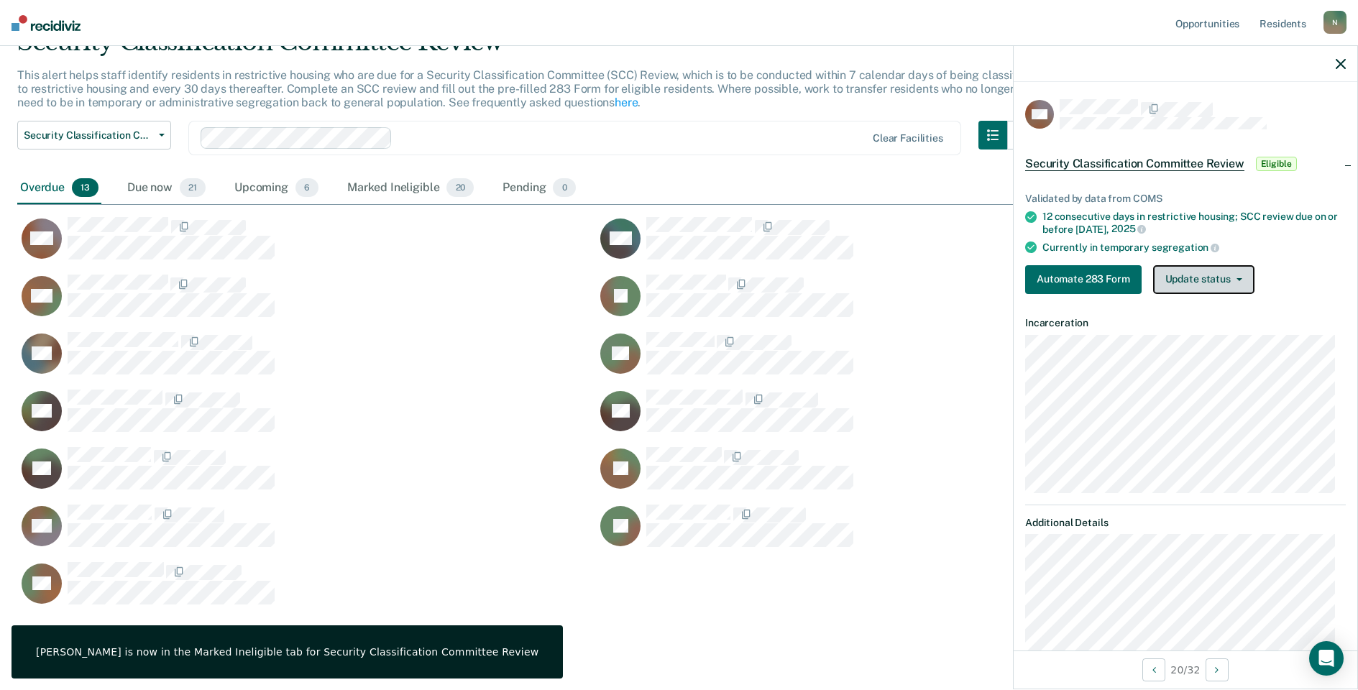
click at [1198, 288] on button "Update status" at bounding box center [1203, 279] width 101 height 29
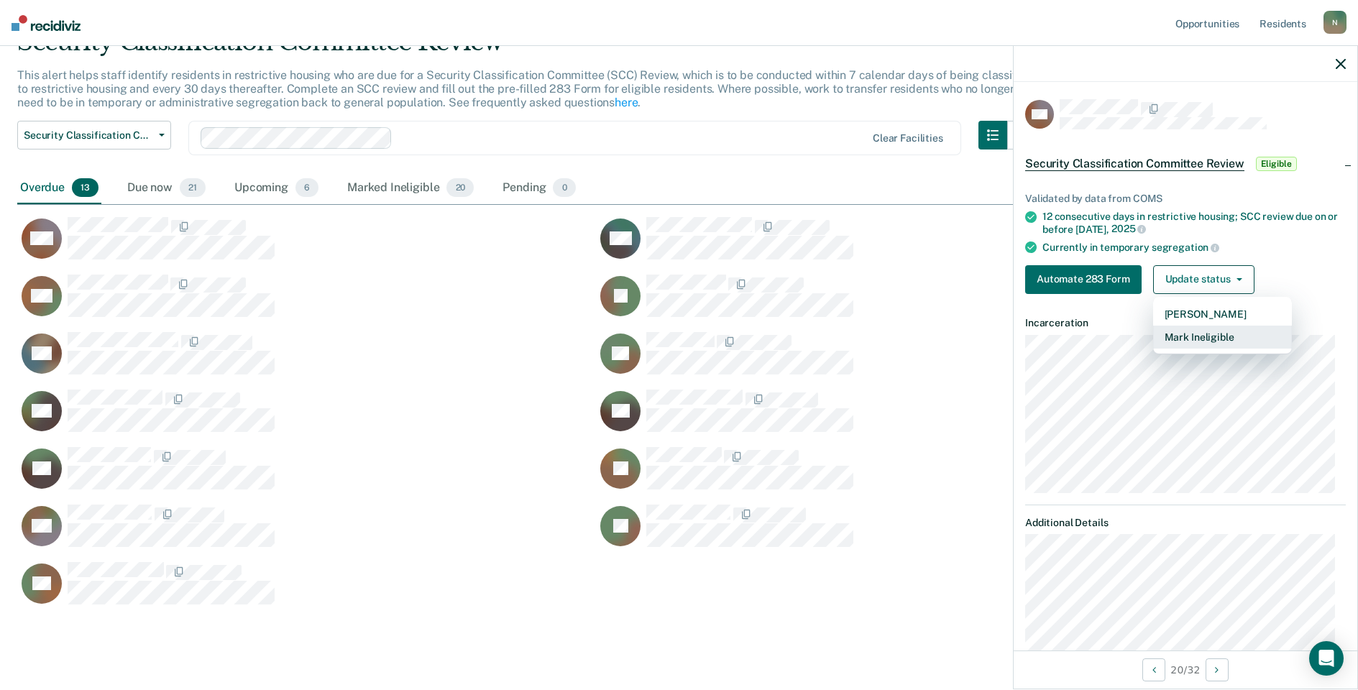
click at [1197, 331] on button "Mark Ineligible" at bounding box center [1222, 337] width 139 height 23
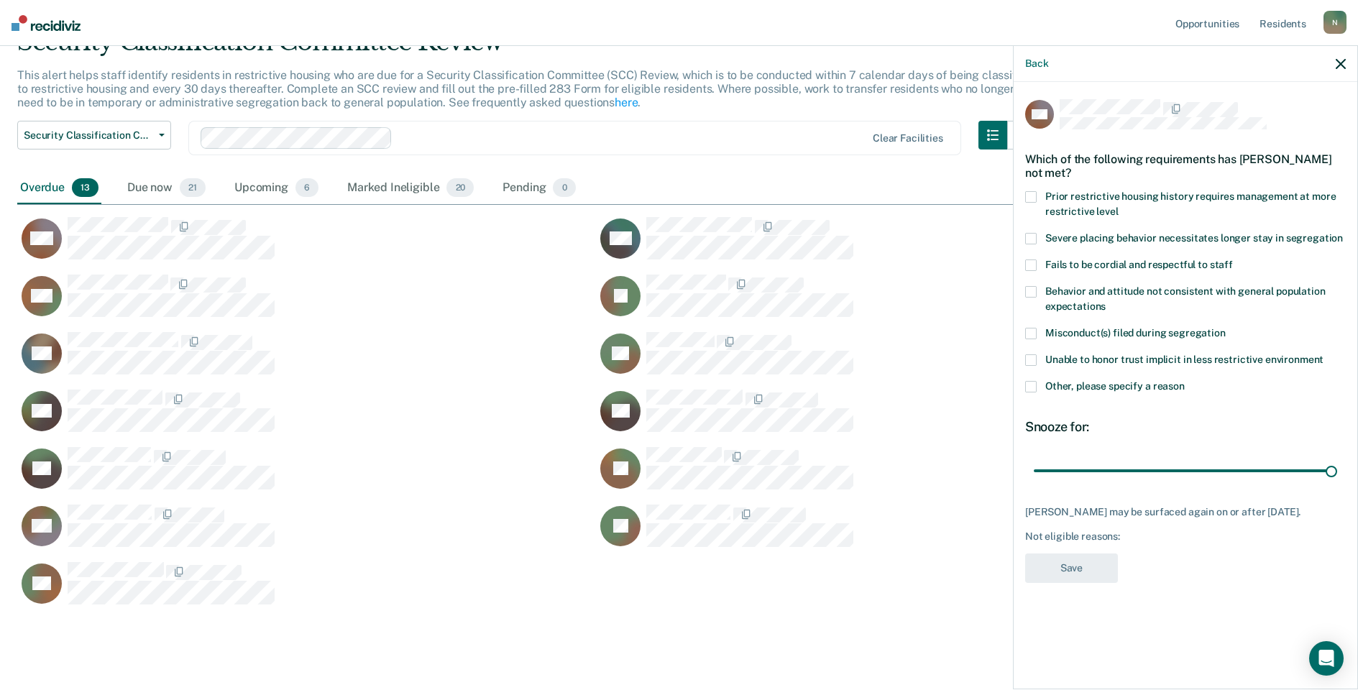
click at [1029, 381] on span at bounding box center [1031, 387] width 12 height 12
click at [1185, 381] on input "Other, please specify a reason" at bounding box center [1185, 381] width 0 height 0
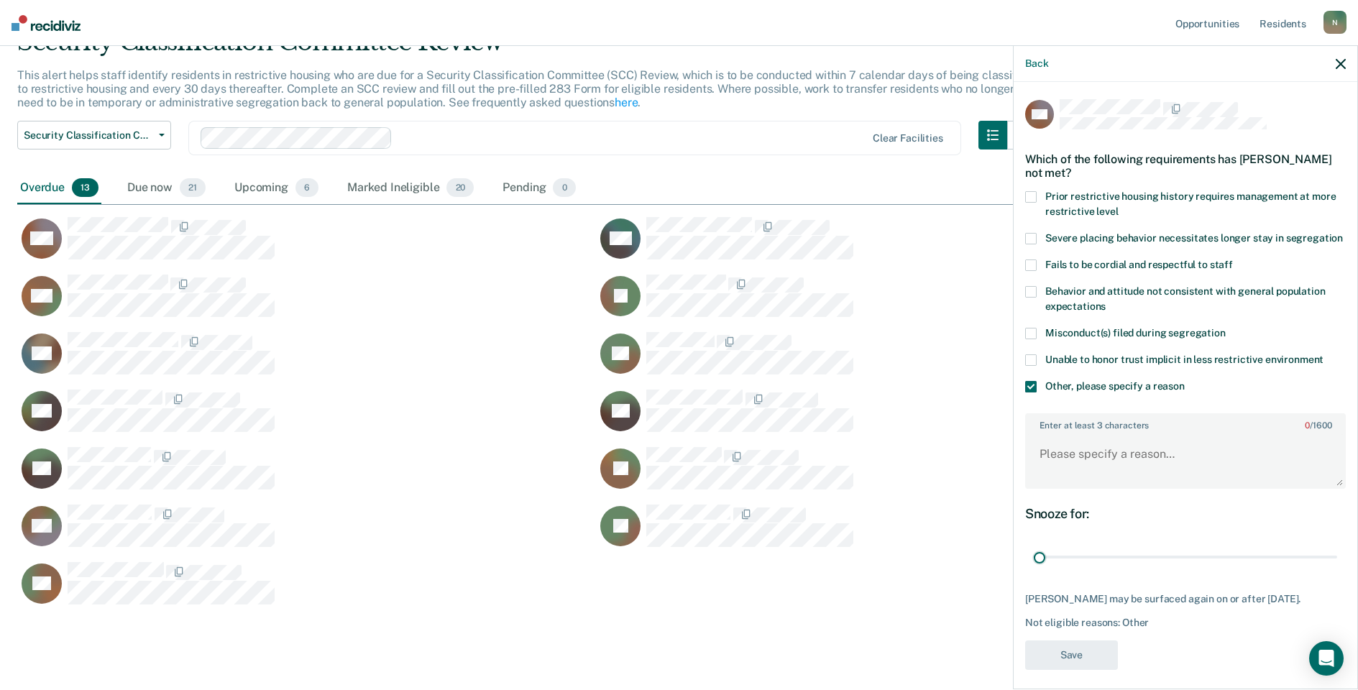
drag, startPoint x: 1318, startPoint y: 568, endPoint x: 984, endPoint y: 563, distance: 334.3
type input "1"
click at [1034, 570] on input "range" at bounding box center [1185, 557] width 303 height 25
click at [1073, 474] on textarea "Enter at least 3 characters 0 / 1600" at bounding box center [1186, 460] width 318 height 53
type textarea "Temp seg until end of detention [DATE]"
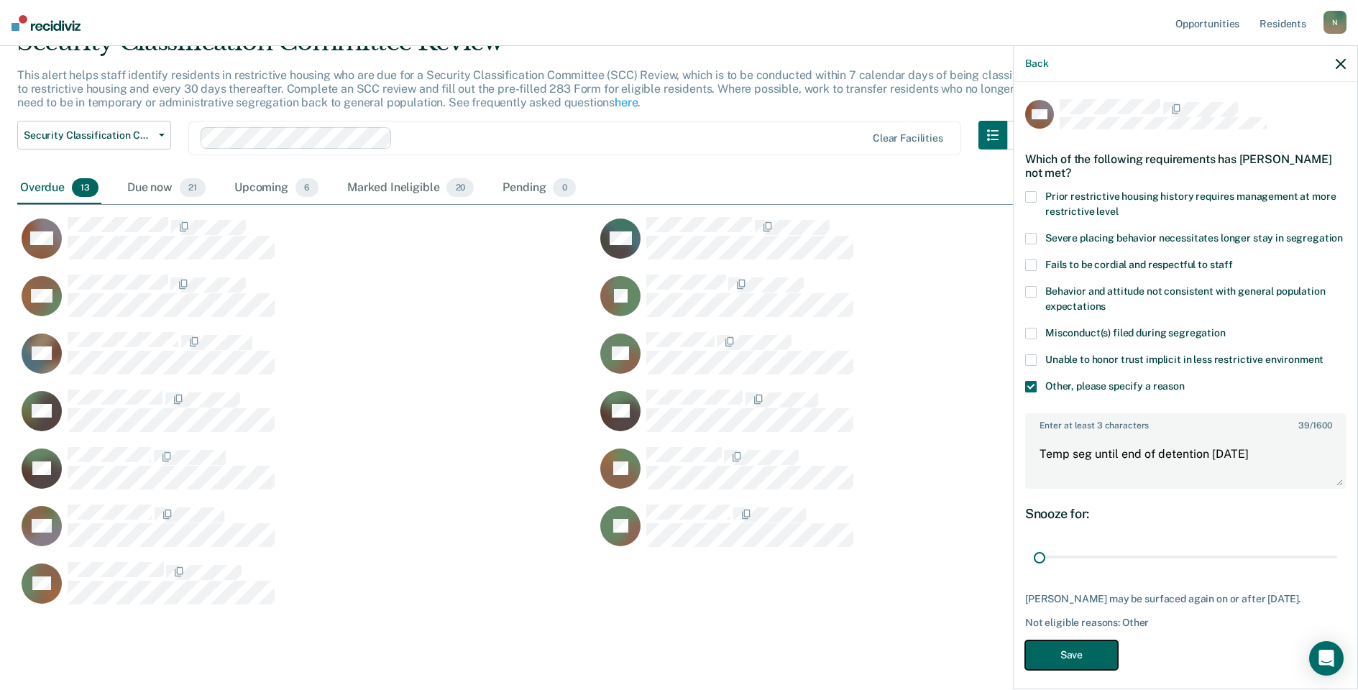
click at [1068, 670] on button "Save" at bounding box center [1071, 655] width 93 height 29
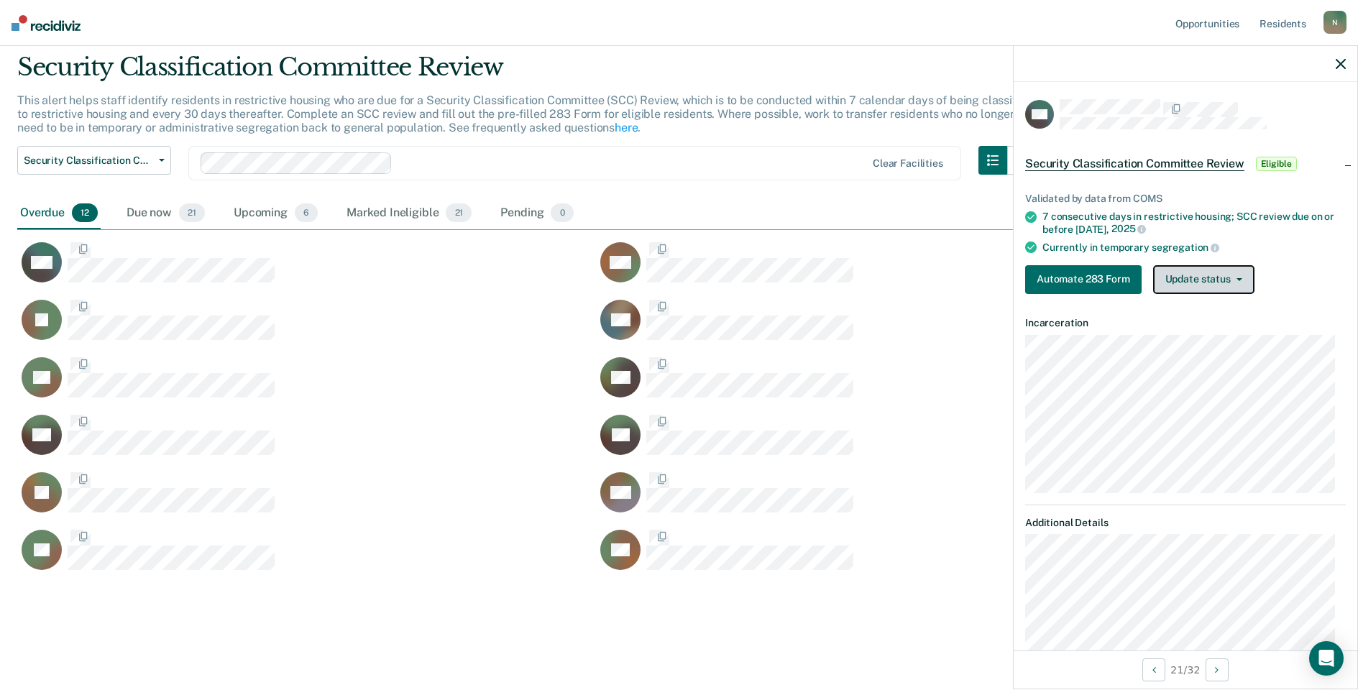
click at [1168, 280] on button "Update status" at bounding box center [1203, 279] width 101 height 29
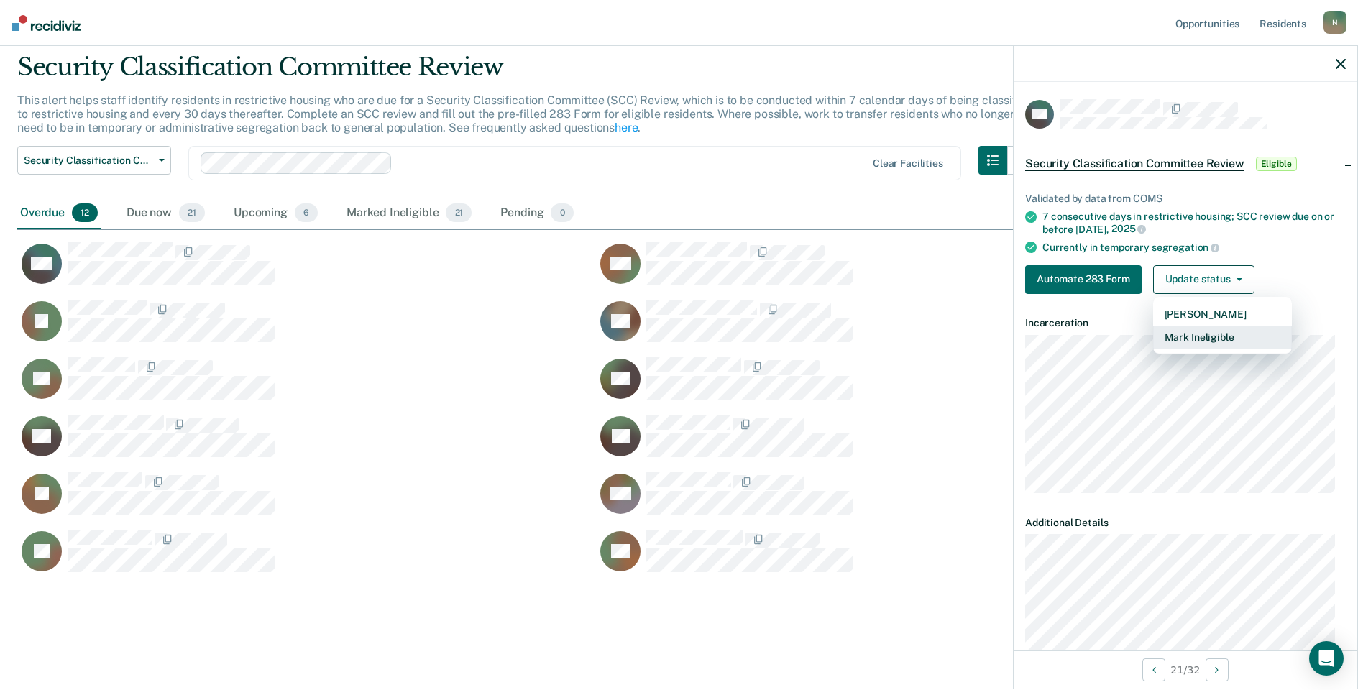
click at [1187, 333] on button "Mark Ineligible" at bounding box center [1222, 337] width 139 height 23
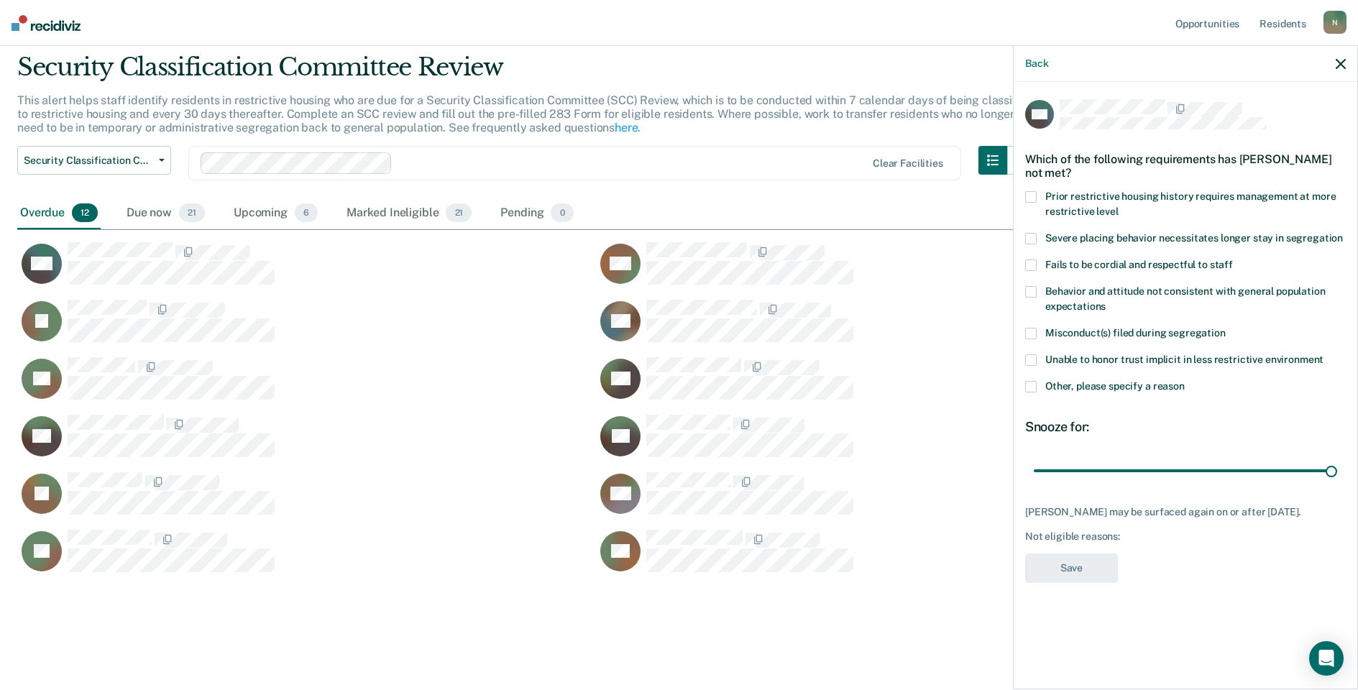
click at [1029, 389] on span at bounding box center [1031, 387] width 12 height 12
click at [1185, 381] on input "Other, please specify a reason" at bounding box center [1185, 381] width 0 height 0
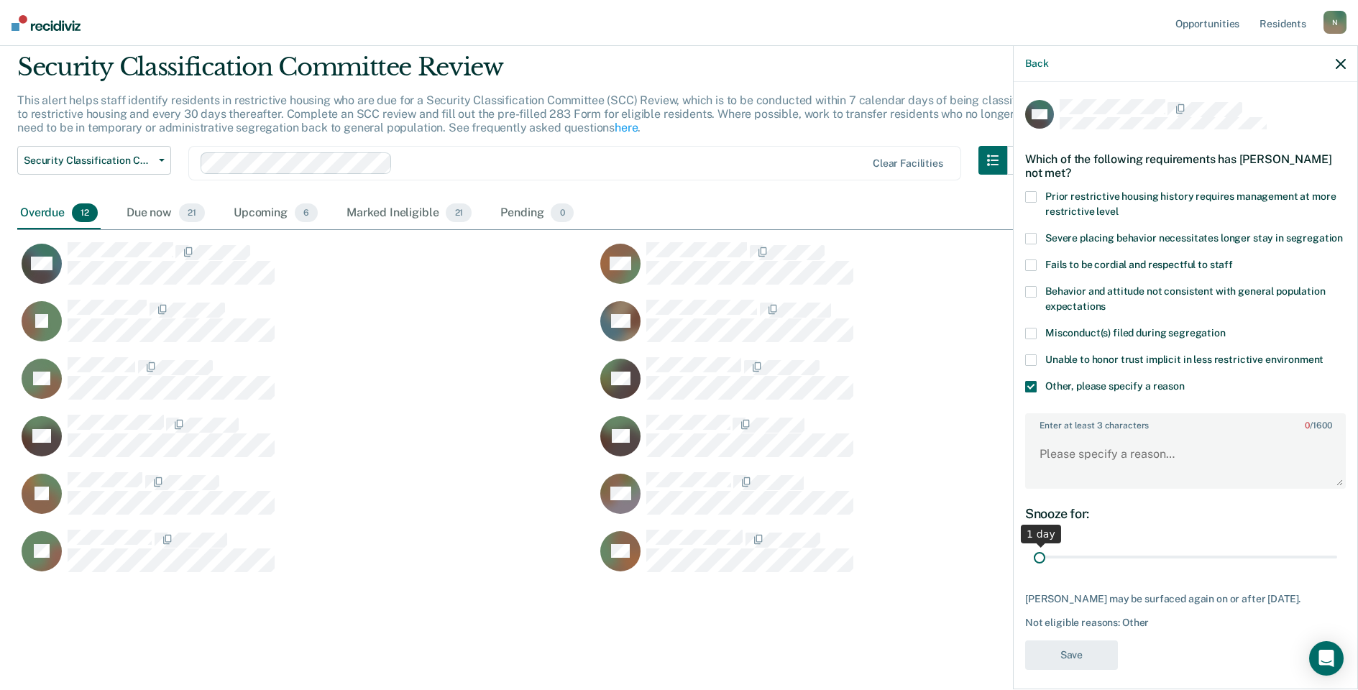
drag, startPoint x: 1319, startPoint y: 572, endPoint x: 1053, endPoint y: 538, distance: 268.1
type input "1"
click at [1034, 570] on input "range" at bounding box center [1185, 557] width 303 height 25
click at [1096, 487] on textarea "Enter at least 3 characters 0 / 1600" at bounding box center [1186, 460] width 318 height 53
type textarea "Temp seg pending PC investigation"
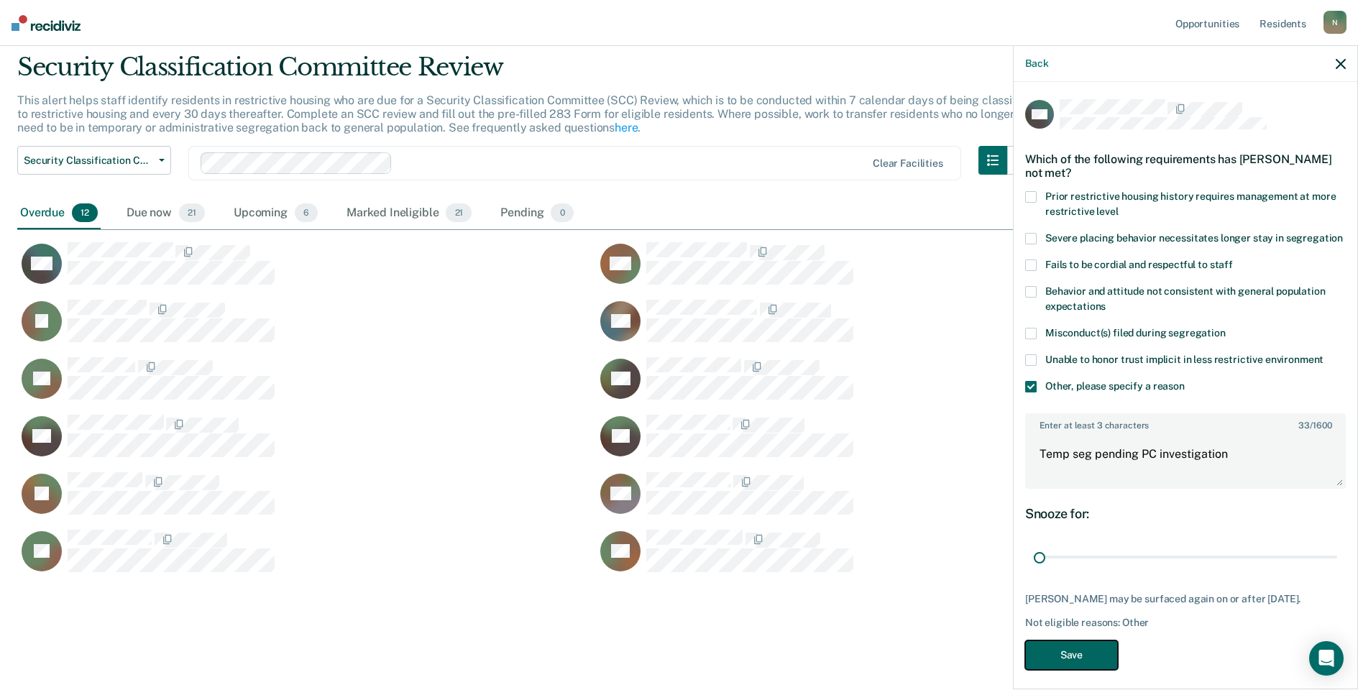
click at [1087, 670] on button "Save" at bounding box center [1071, 655] width 93 height 29
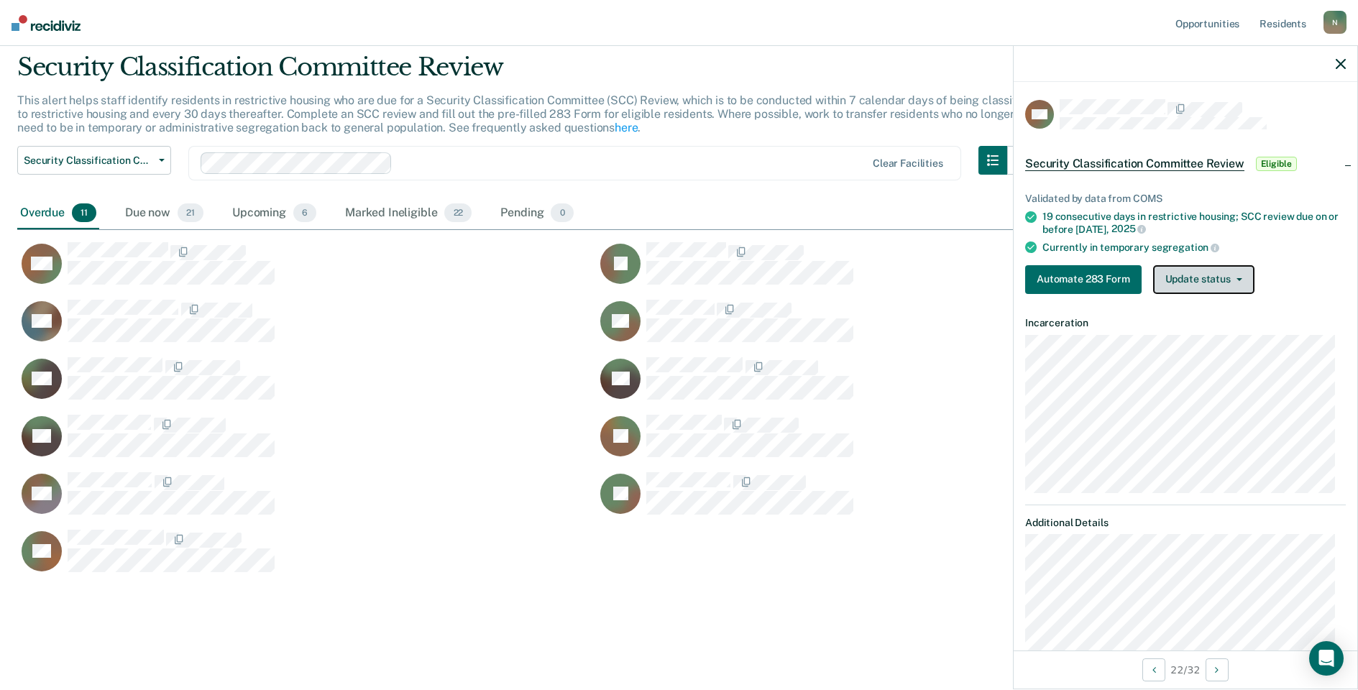
click at [1231, 284] on button "Update status" at bounding box center [1203, 279] width 101 height 29
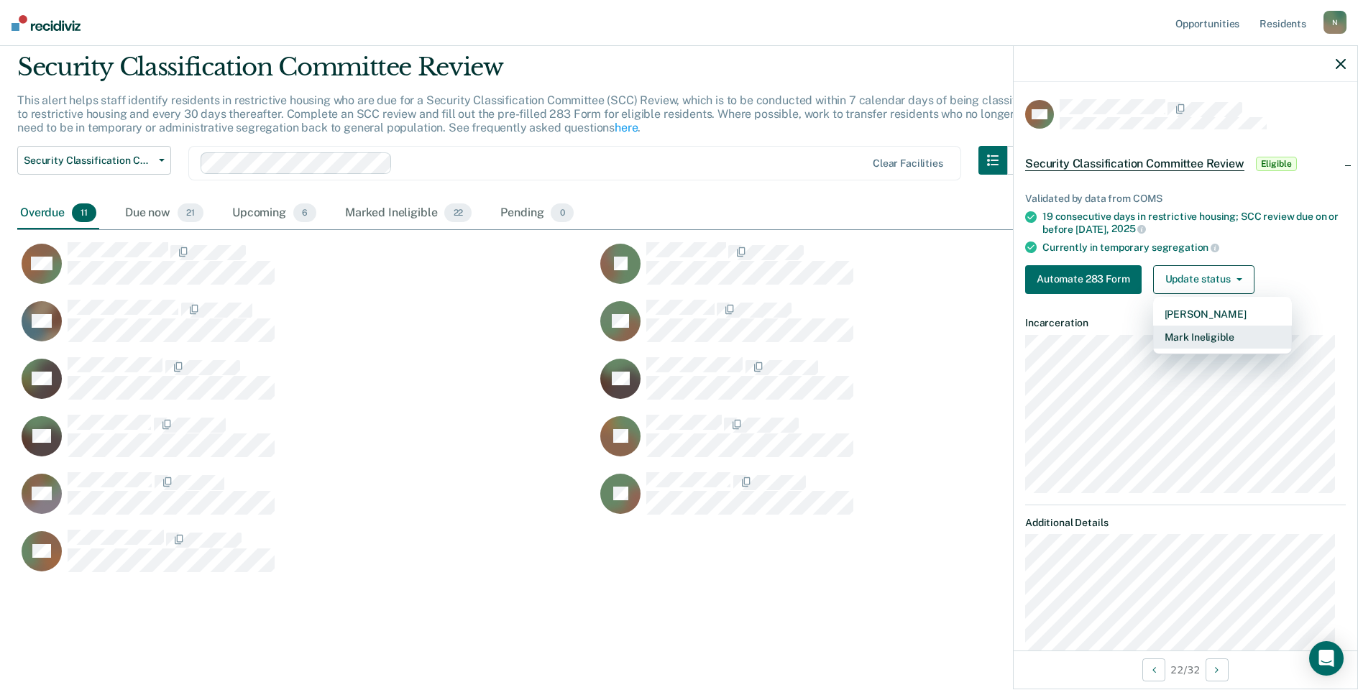
click at [1214, 335] on button "Mark Ineligible" at bounding box center [1222, 337] width 139 height 23
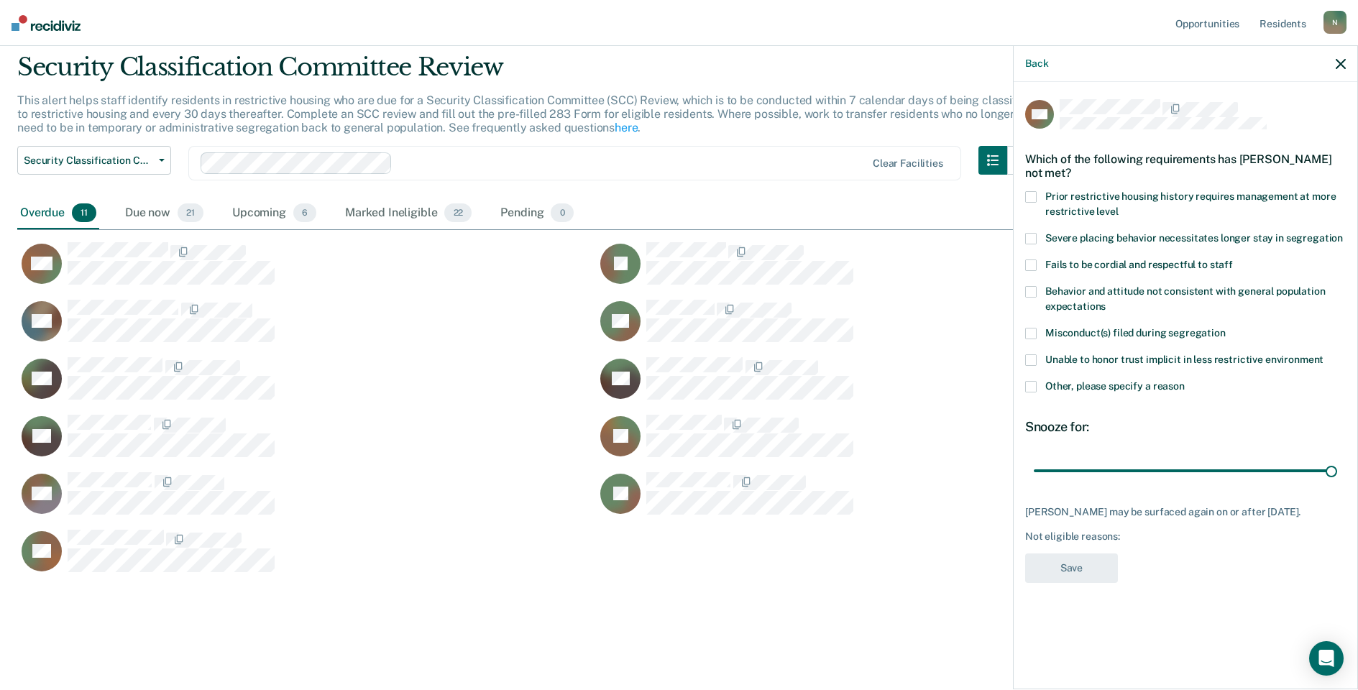
click at [1034, 387] on span at bounding box center [1031, 387] width 12 height 12
click at [1185, 381] on input "Other, please specify a reason" at bounding box center [1185, 381] width 0 height 0
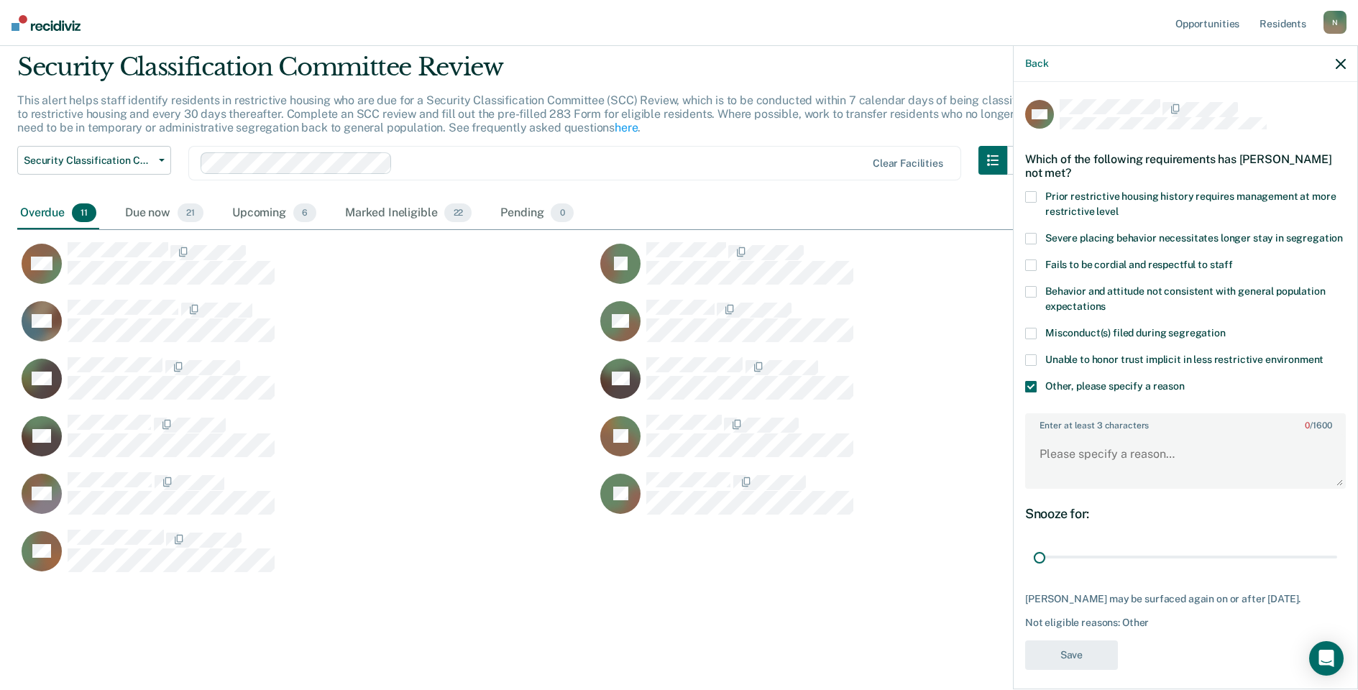
drag, startPoint x: 1320, startPoint y: 573, endPoint x: 1031, endPoint y: 512, distance: 295.4
type input "1"
click at [1034, 566] on input "range" at bounding box center [1185, 557] width 303 height 25
click at [1052, 460] on textarea "Enter at least 3 characters 0 / 1600" at bounding box center [1186, 460] width 318 height 53
type textarea "Reclassed to GP [DATE]"
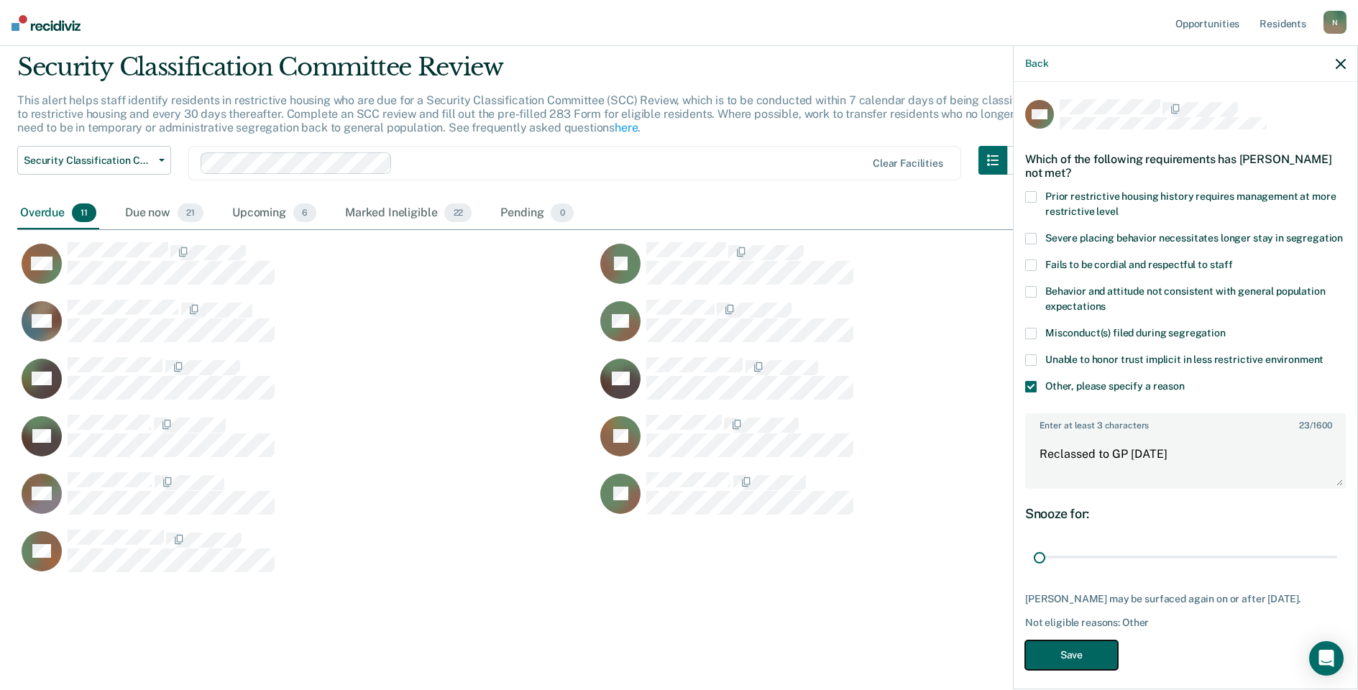
click at [1079, 669] on button "Save" at bounding box center [1071, 655] width 93 height 29
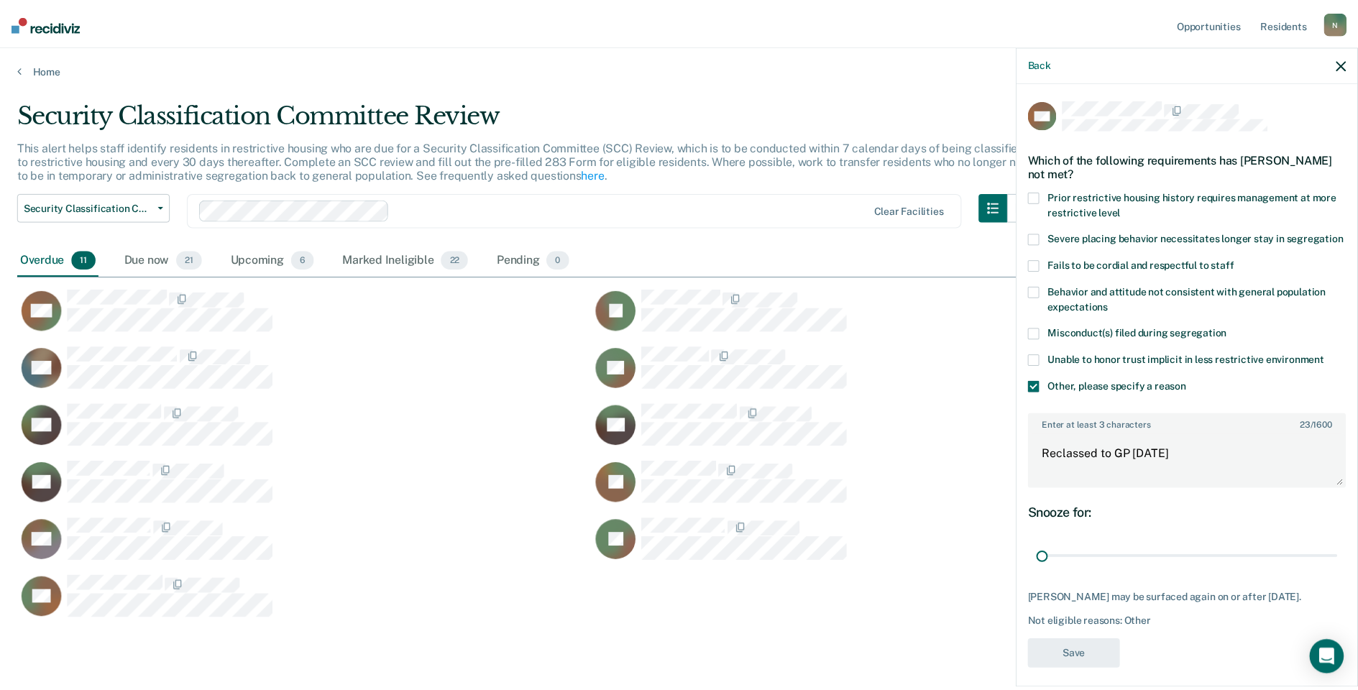
scroll to position [12, 12]
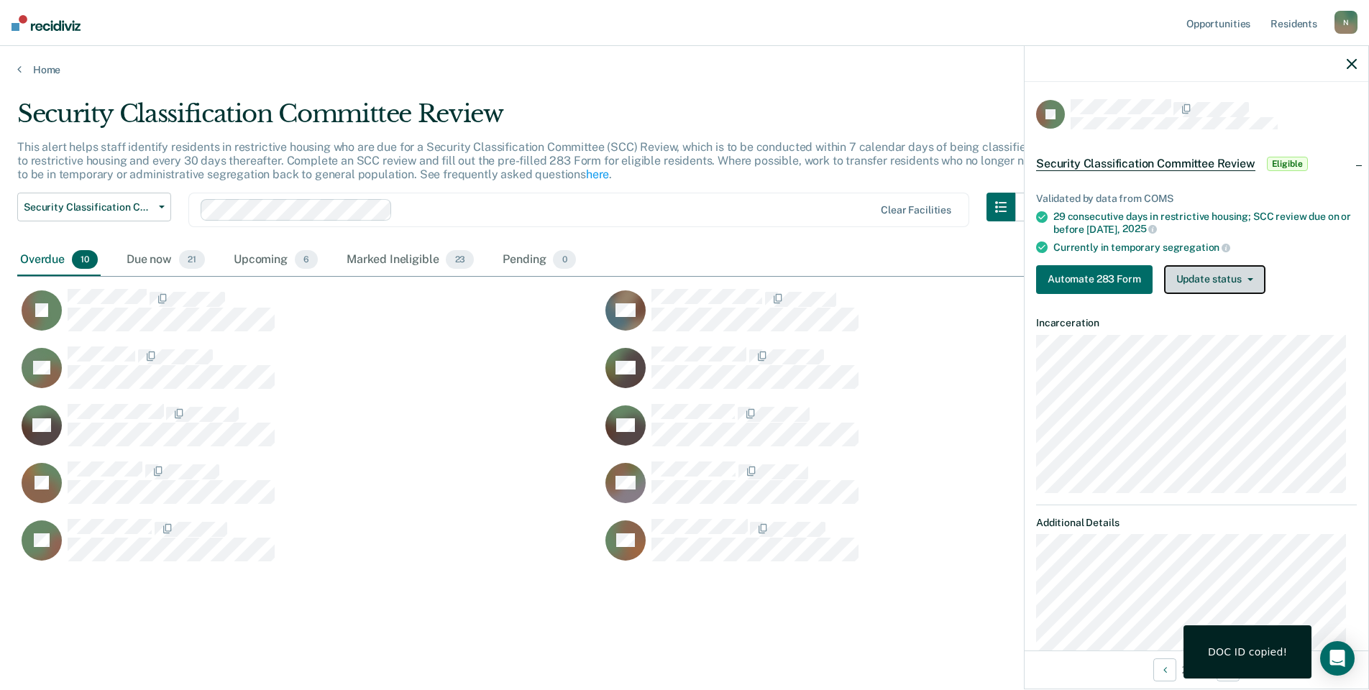
click at [1242, 288] on button "Update status" at bounding box center [1214, 279] width 101 height 29
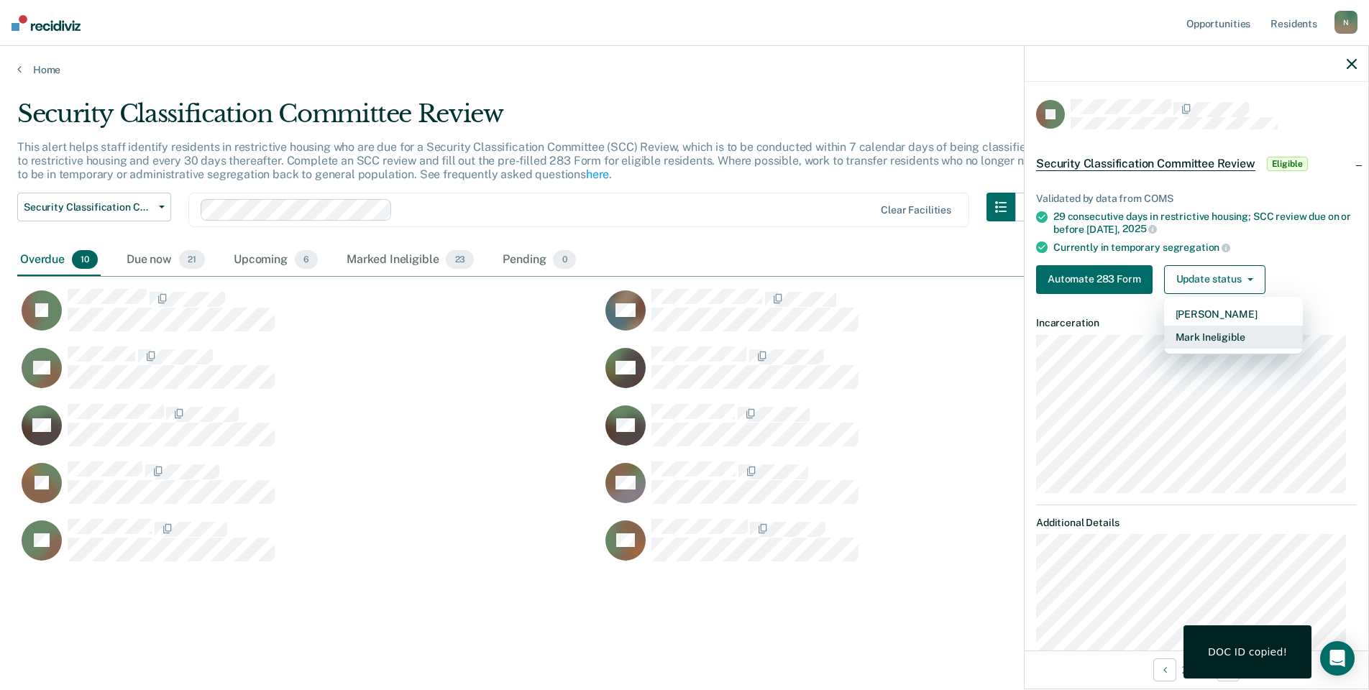
click at [1203, 327] on button "Mark Ineligible" at bounding box center [1233, 337] width 139 height 23
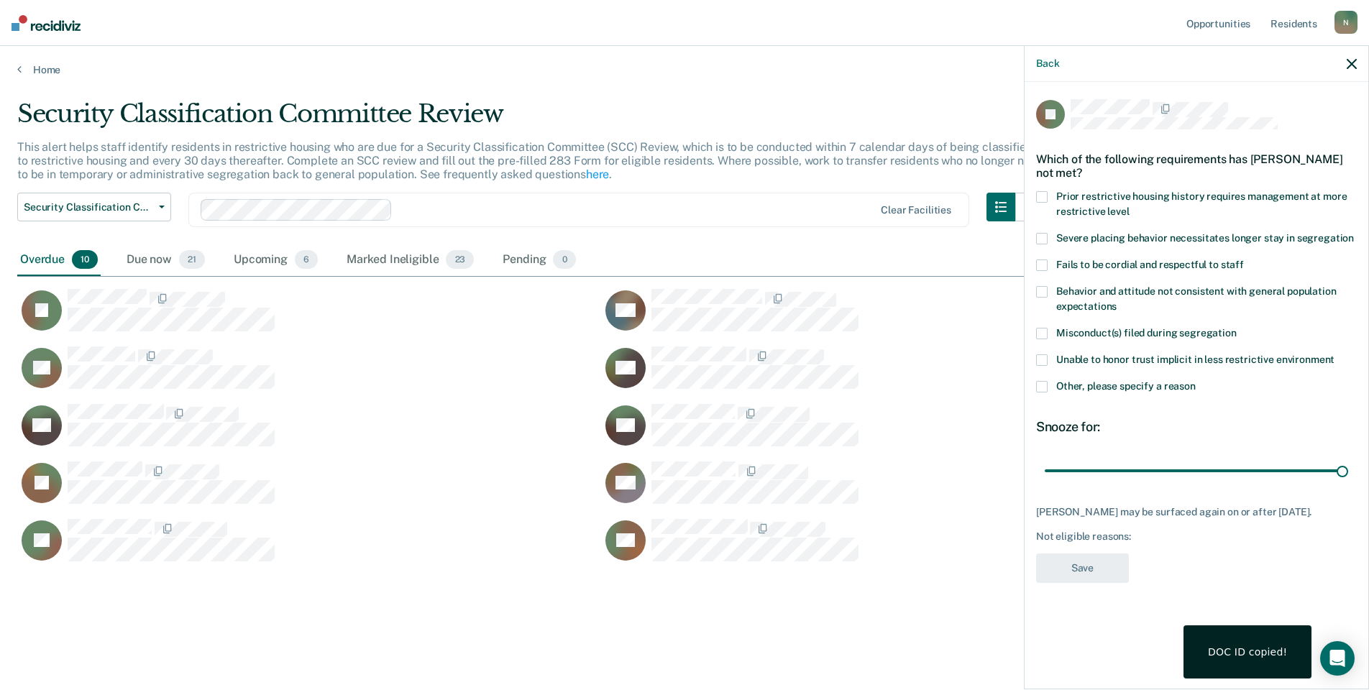
click at [1040, 387] on span at bounding box center [1042, 387] width 12 height 12
click at [1196, 381] on input "Other, please specify a reason" at bounding box center [1196, 381] width 0 height 0
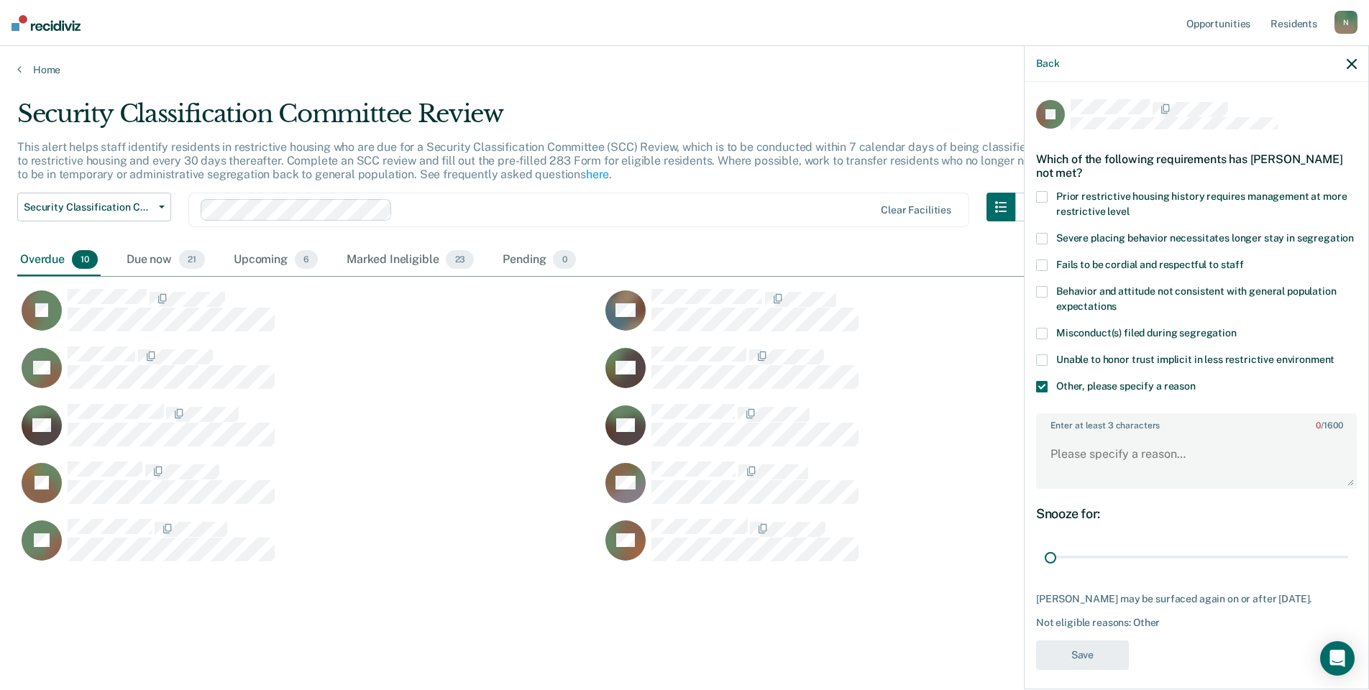
drag, startPoint x: 1326, startPoint y: 569, endPoint x: 1008, endPoint y: 592, distance: 319.4
type input "1"
click at [1045, 570] on input "range" at bounding box center [1196, 557] width 303 height 25
click at [1089, 487] on textarea "Enter at least 3 characters 0 / 1600" at bounding box center [1196, 460] width 318 height 53
type textarea "Temp seg pending alt IV placement"
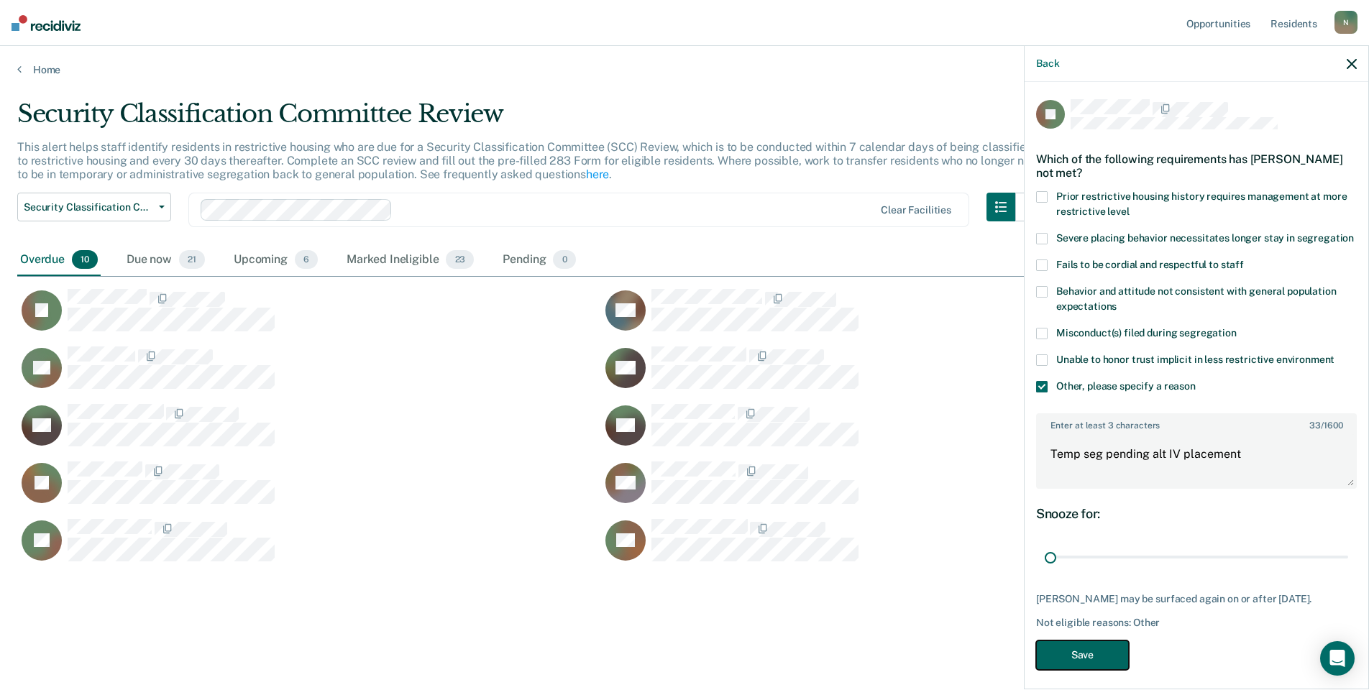
click at [1111, 670] on button "Save" at bounding box center [1082, 655] width 93 height 29
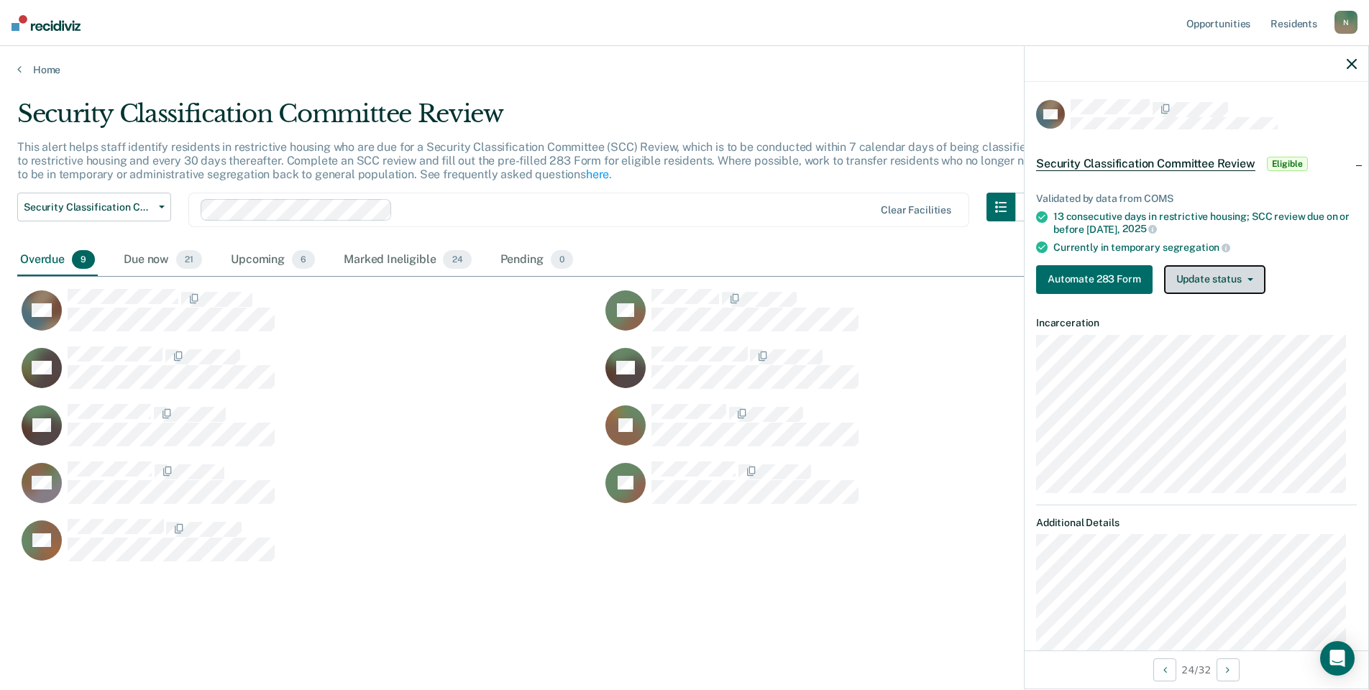
click at [1256, 275] on button "Update status" at bounding box center [1214, 279] width 101 height 29
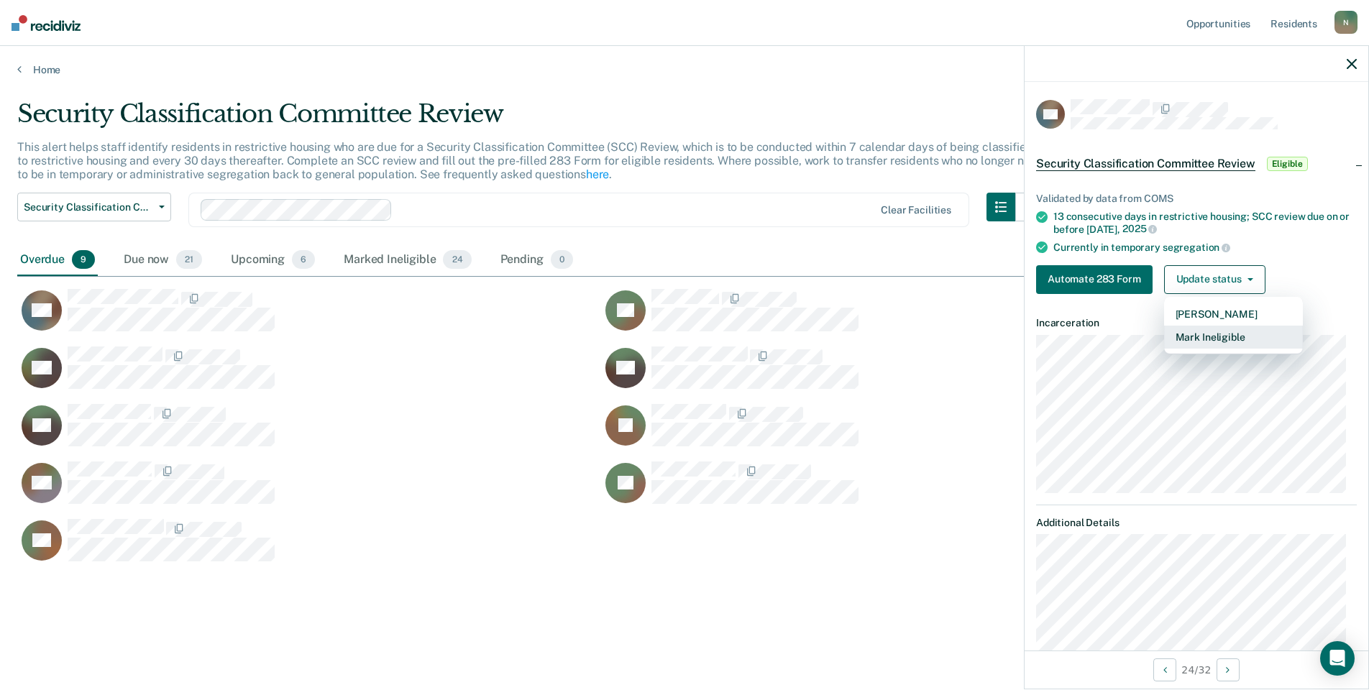
click at [1216, 341] on button "Mark Ineligible" at bounding box center [1233, 337] width 139 height 23
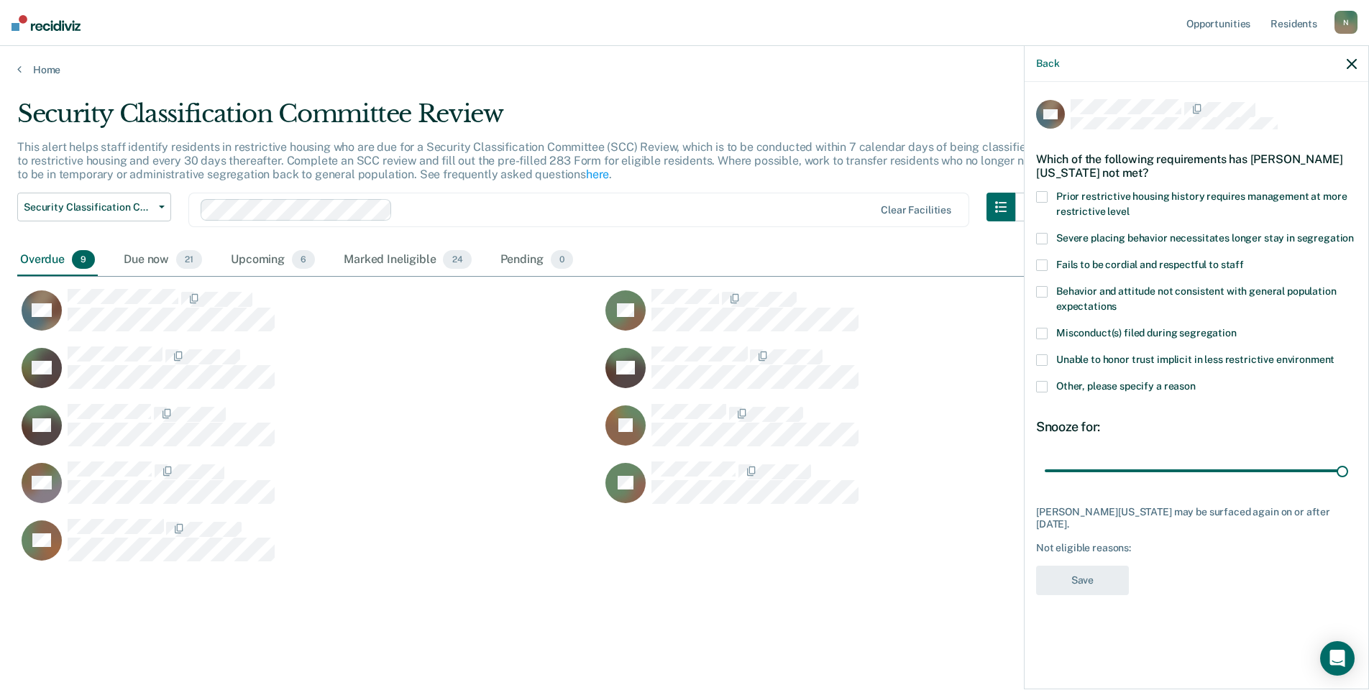
click at [1042, 389] on span at bounding box center [1042, 387] width 12 height 12
click at [1196, 381] on input "Other, please specify a reason" at bounding box center [1196, 381] width 0 height 0
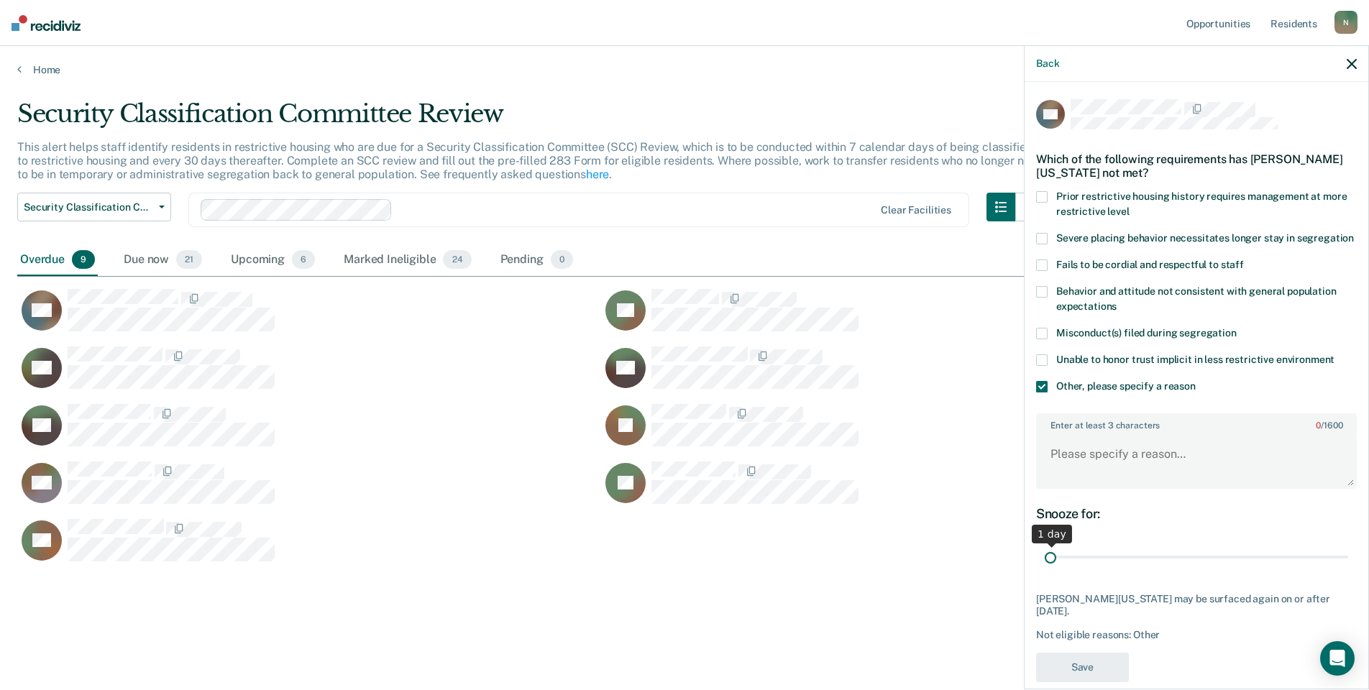
drag, startPoint x: 1330, startPoint y: 569, endPoint x: 1030, endPoint y: 526, distance: 302.9
type input "1"
click at [1045, 570] on input "range" at bounding box center [1196, 557] width 303 height 25
click at [1055, 484] on textarea "Enter at least 3 characters 0 / 1600" at bounding box center [1196, 460] width 318 height 53
type textarea "Temp seg until end of detention [DATE]"
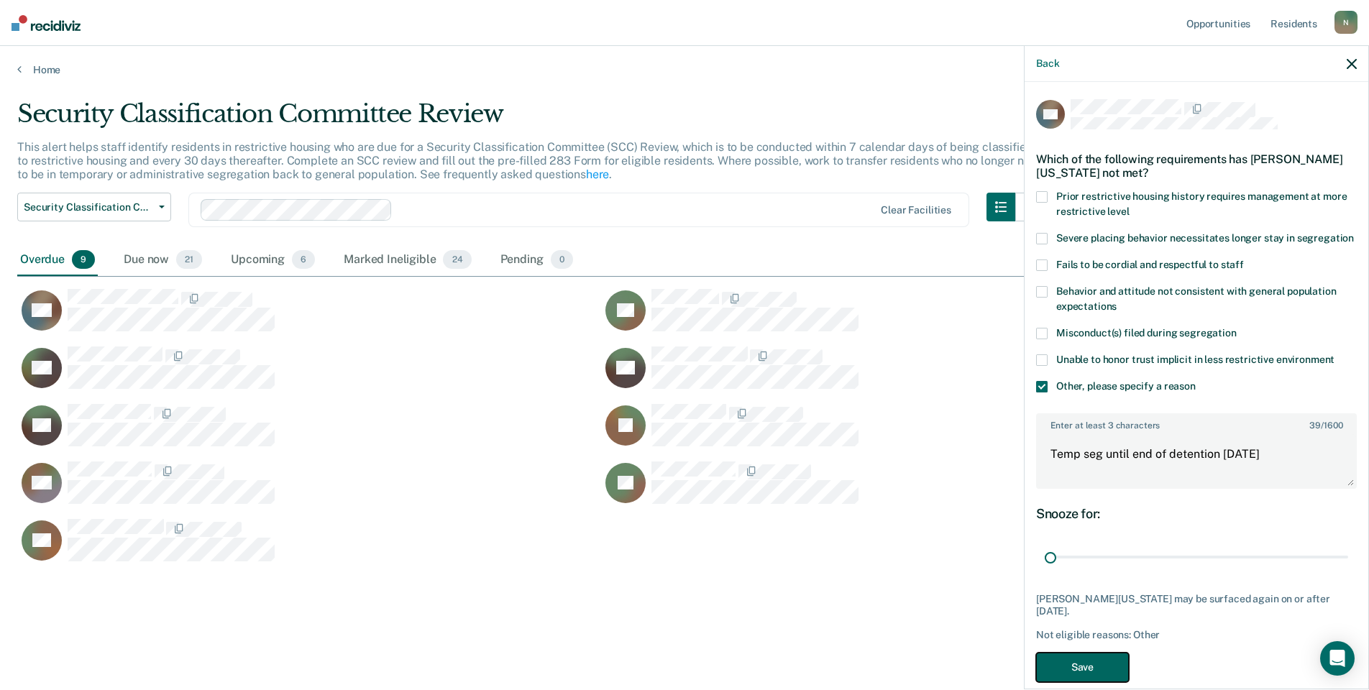
click at [1091, 677] on button "Save" at bounding box center [1082, 667] width 93 height 29
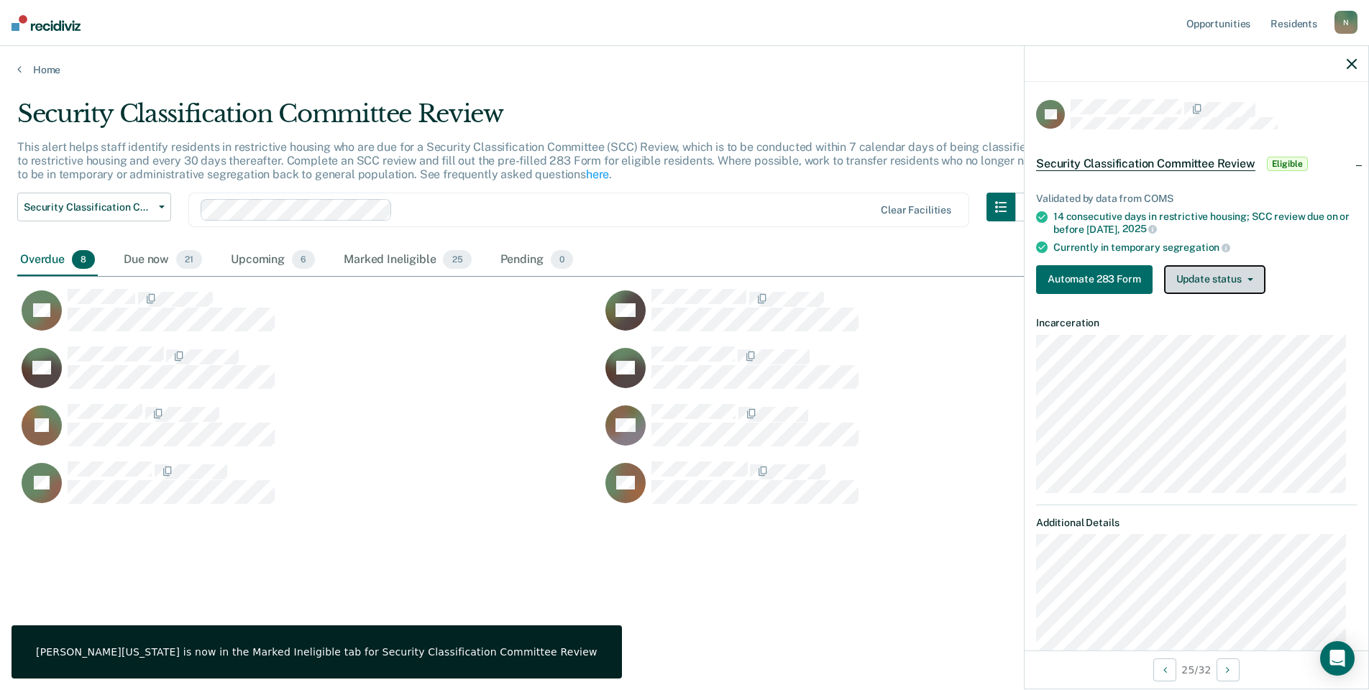
click at [1203, 278] on button "Update status" at bounding box center [1214, 279] width 101 height 29
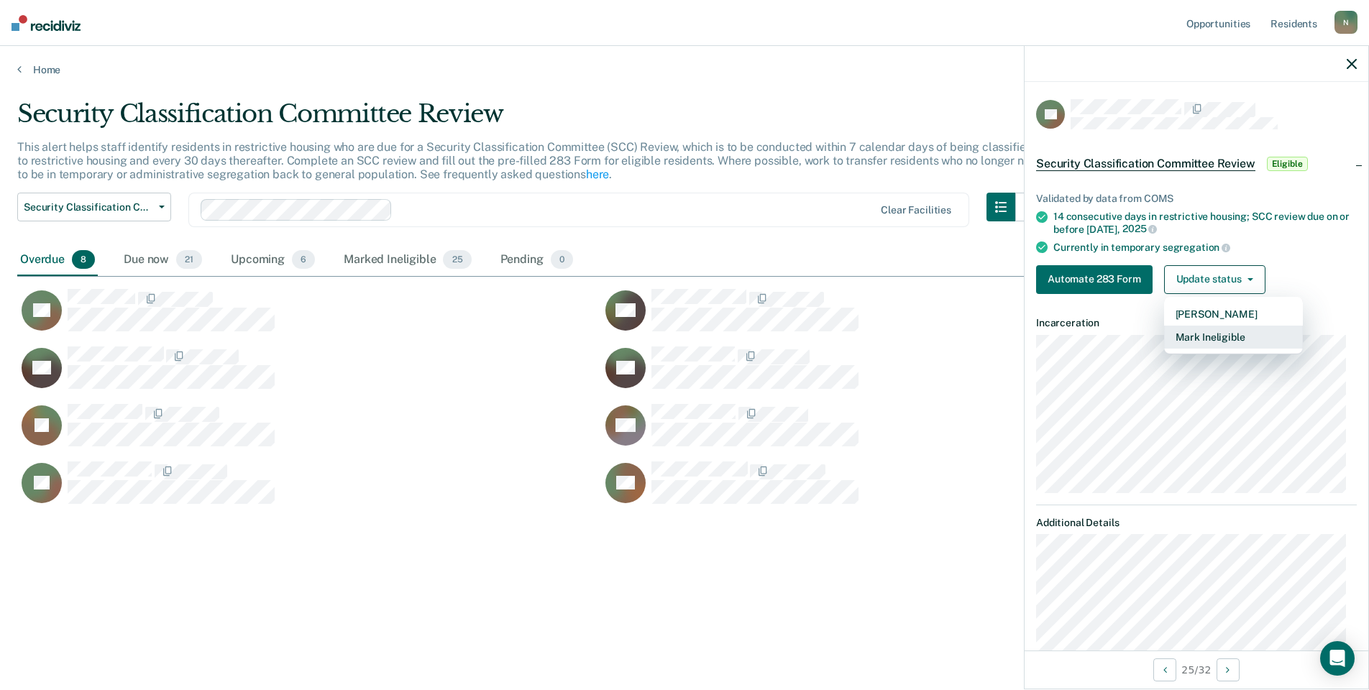
click at [1214, 334] on button "Mark Ineligible" at bounding box center [1233, 337] width 139 height 23
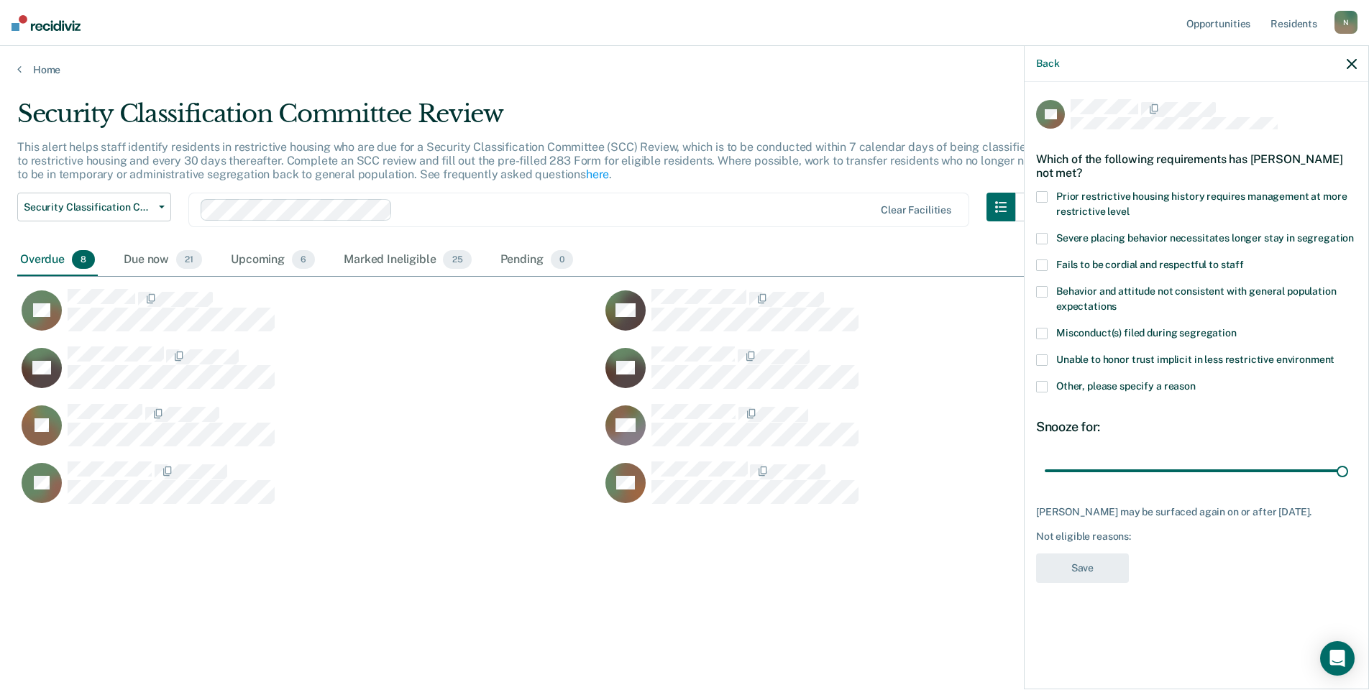
click at [1037, 389] on span at bounding box center [1042, 387] width 12 height 12
click at [1196, 381] on input "Other, please specify a reason" at bounding box center [1196, 381] width 0 height 0
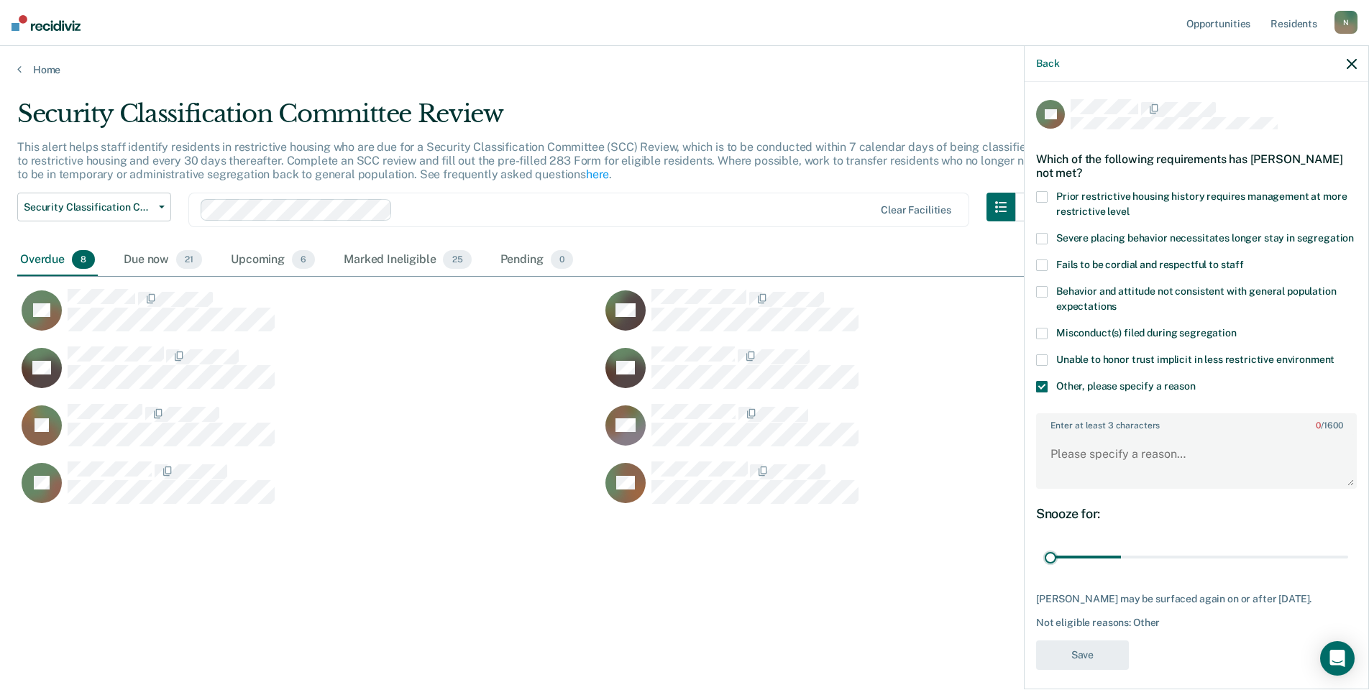
drag, startPoint x: 1329, startPoint y: 572, endPoint x: 948, endPoint y: 574, distance: 381.0
type input "1"
click at [1045, 570] on input "range" at bounding box center [1196, 557] width 303 height 25
click at [1060, 469] on textarea "Enter at least 3 characters 0 / 1600" at bounding box center [1196, 460] width 318 height 53
type textarea "Temp seg until end of detention"
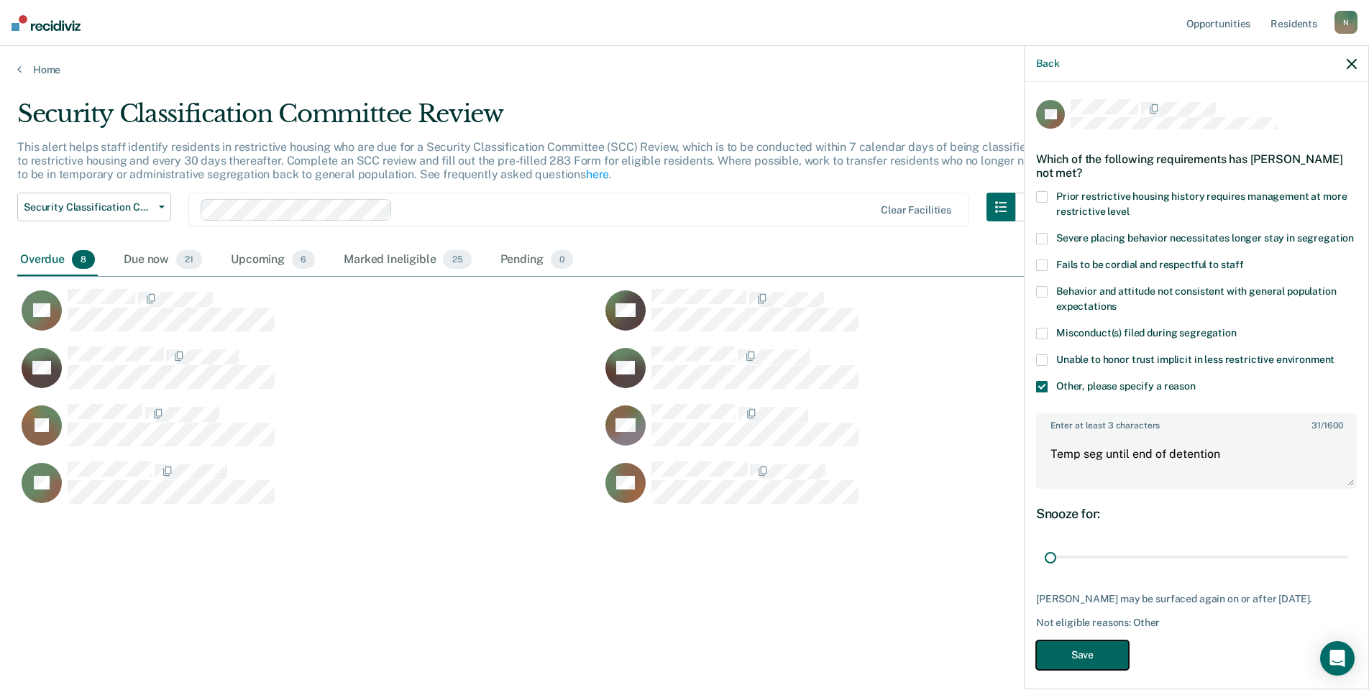
click at [1070, 660] on button "Save" at bounding box center [1082, 655] width 93 height 29
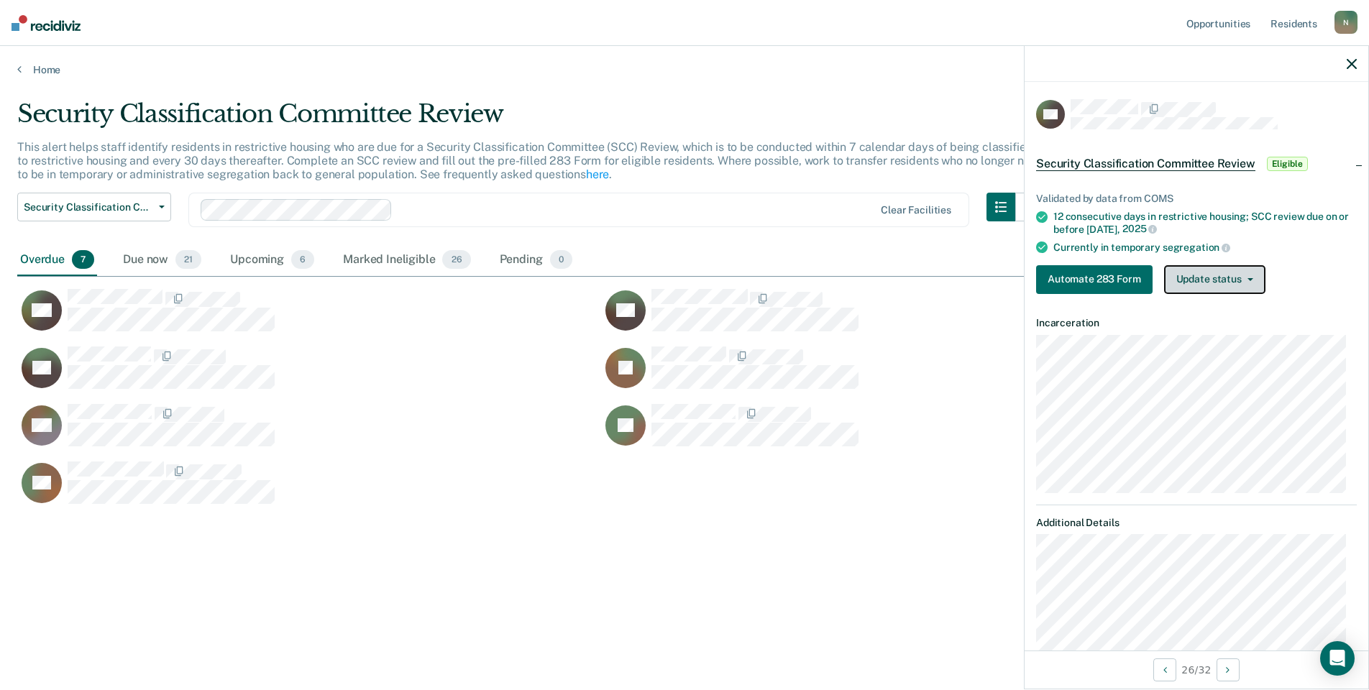
click at [1225, 270] on button "Update status" at bounding box center [1214, 279] width 101 height 29
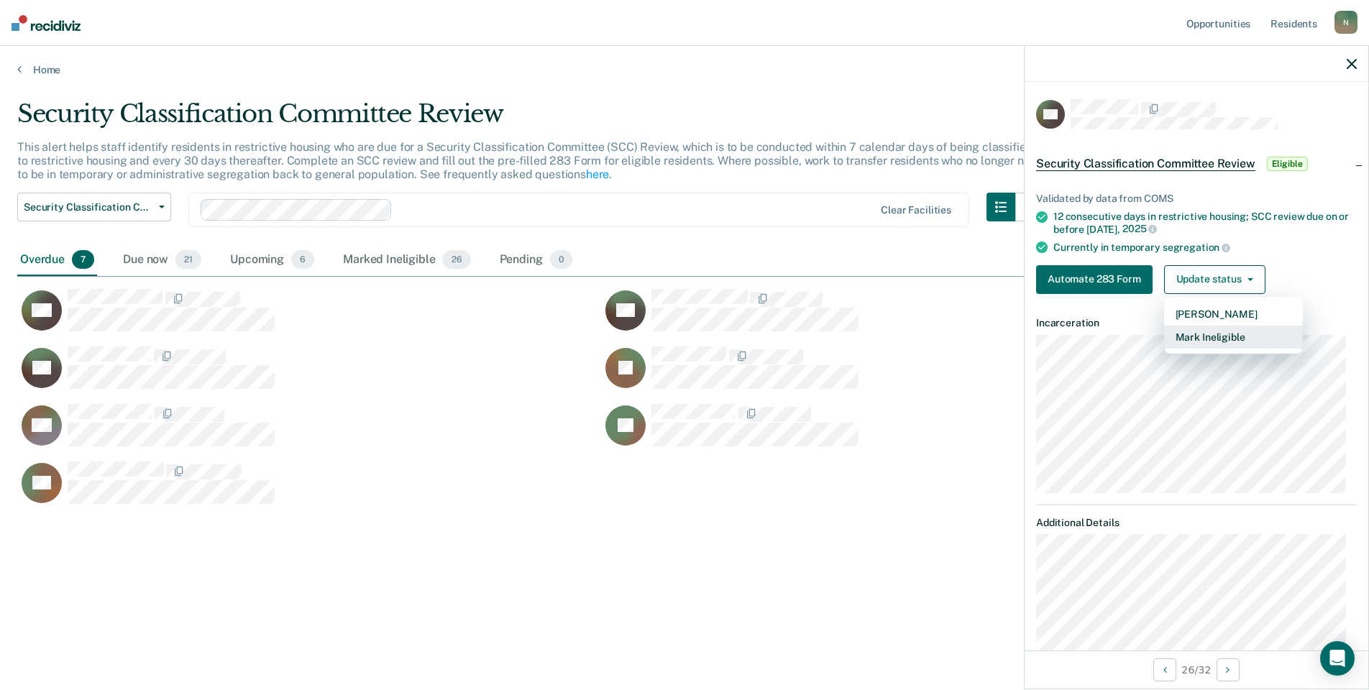
click at [1201, 340] on button "Mark Ineligible" at bounding box center [1233, 337] width 139 height 23
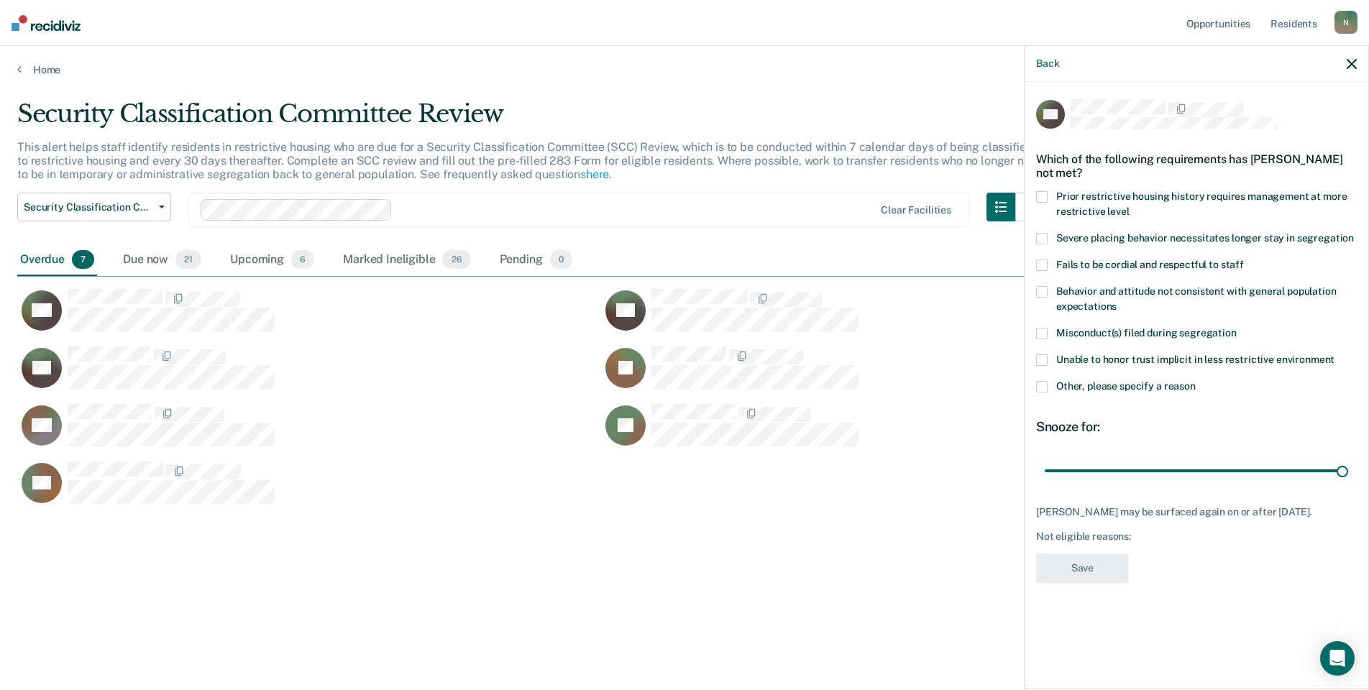
click at [1032, 390] on div "GD Which of the following requirements has [PERSON_NAME] not met? Prior restric…" at bounding box center [1196, 384] width 344 height 605
click at [1050, 389] on label "Other, please specify a reason" at bounding box center [1196, 388] width 321 height 15
click at [1196, 381] on input "Other, please specify a reason" at bounding box center [1196, 381] width 0 height 0
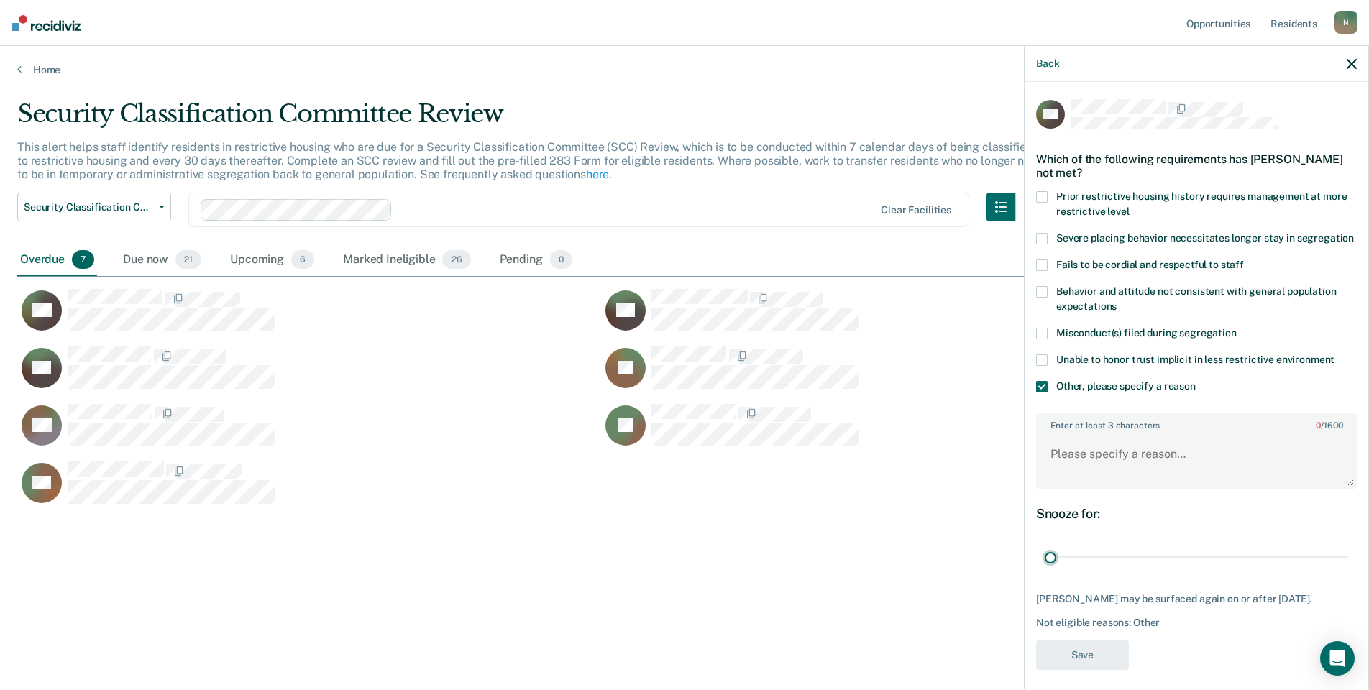
drag, startPoint x: 1327, startPoint y: 573, endPoint x: 1010, endPoint y: 572, distance: 317.0
type input "1"
click at [1045, 570] on input "range" at bounding box center [1196, 557] width 303 height 25
click at [1086, 487] on textarea "Enter at least 3 characters 0 / 1600" at bounding box center [1196, 460] width 318 height 53
type textarea "Temp seg until end of detention [DATE]"
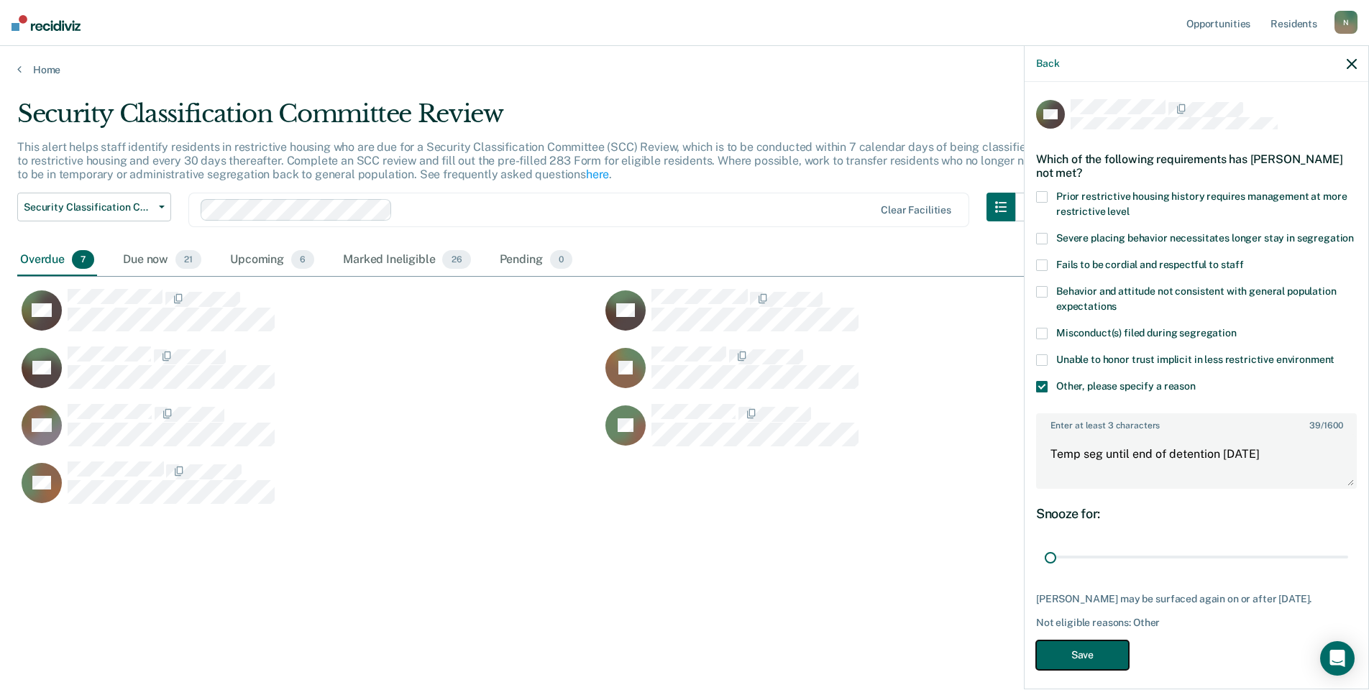
click at [1079, 670] on button "Save" at bounding box center [1082, 655] width 93 height 29
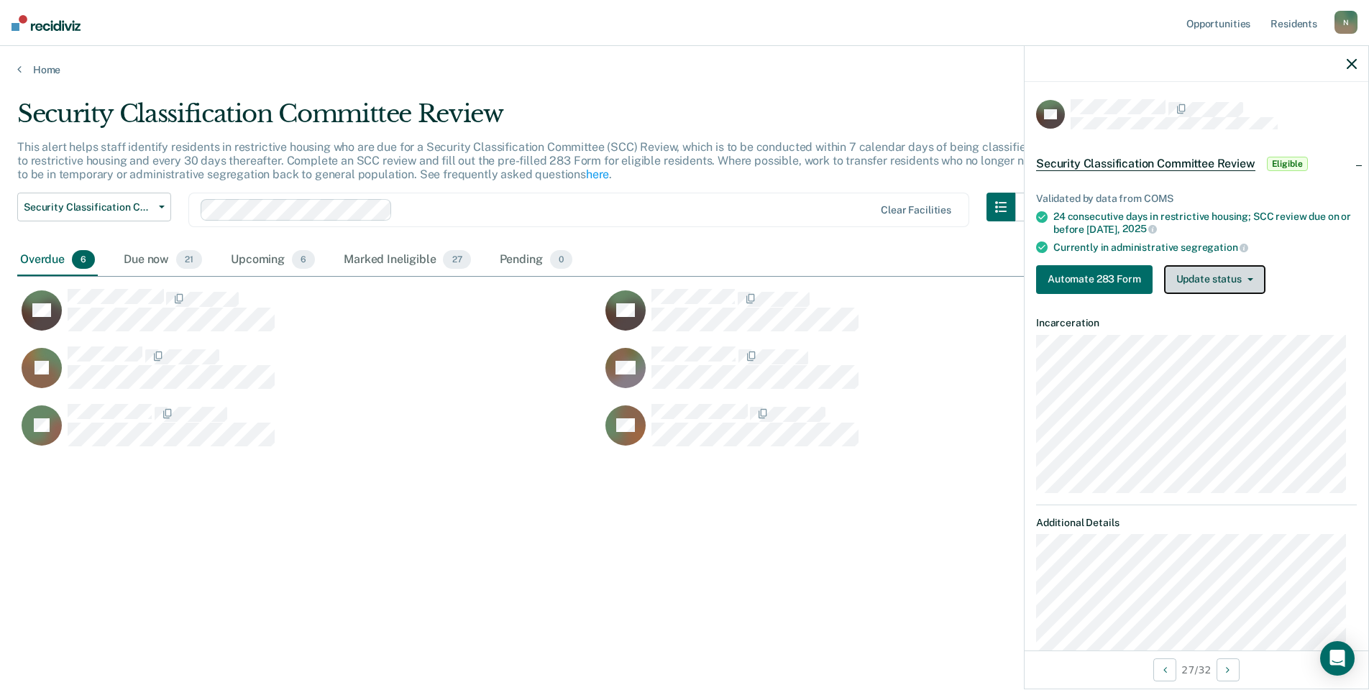
click at [1231, 281] on button "Update status" at bounding box center [1214, 279] width 101 height 29
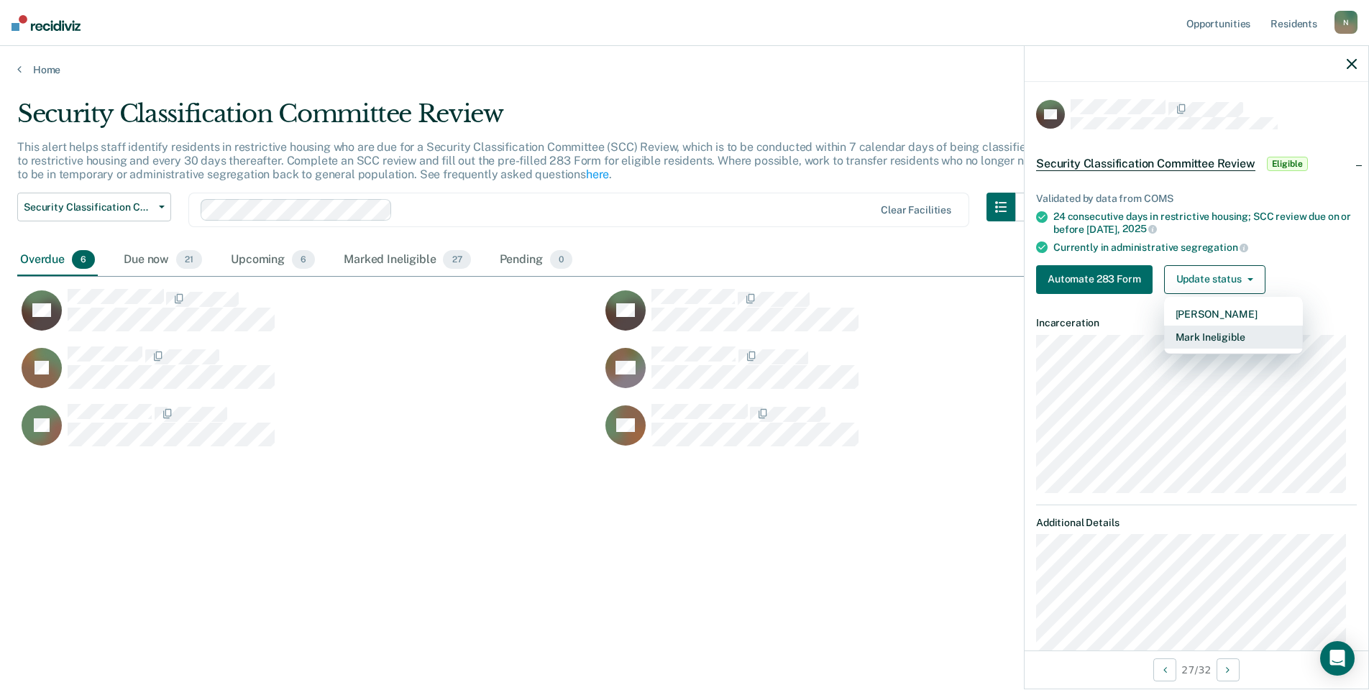
click at [1230, 336] on button "Mark Ineligible" at bounding box center [1233, 337] width 139 height 23
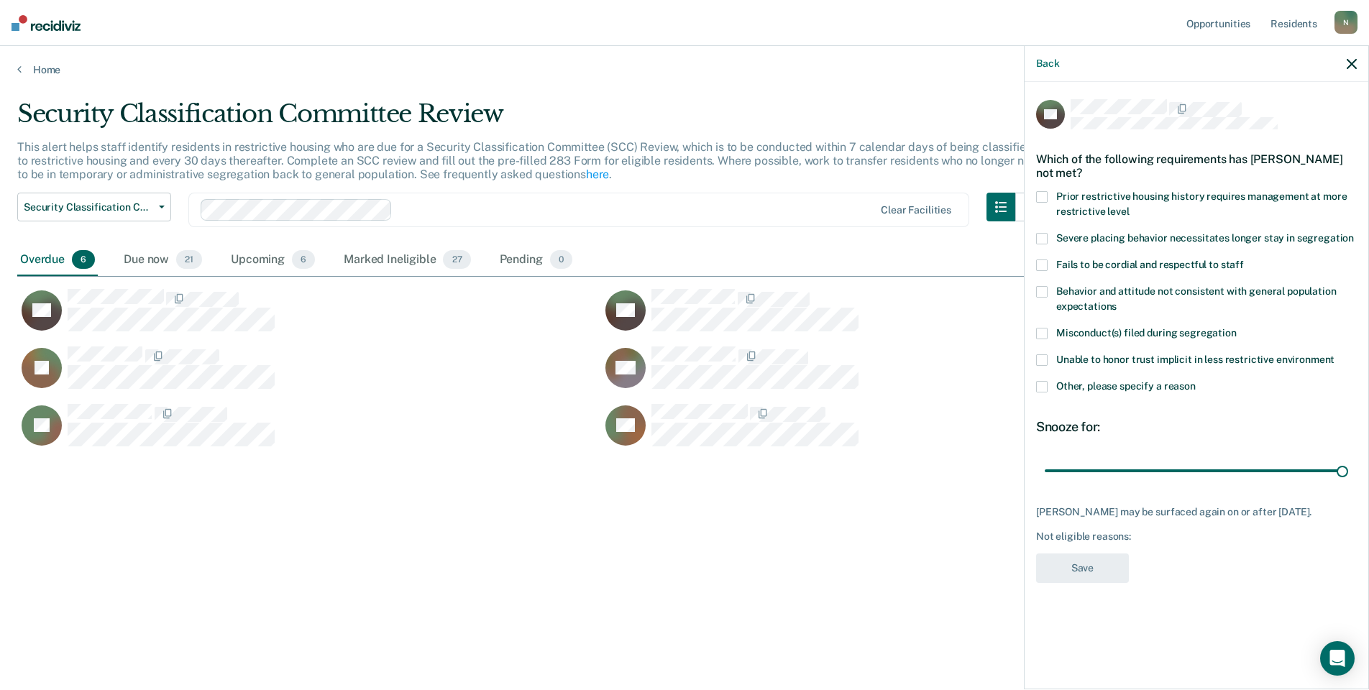
click at [1039, 386] on span at bounding box center [1042, 387] width 12 height 12
click at [1196, 381] on input "Other, please specify a reason" at bounding box center [1196, 381] width 0 height 0
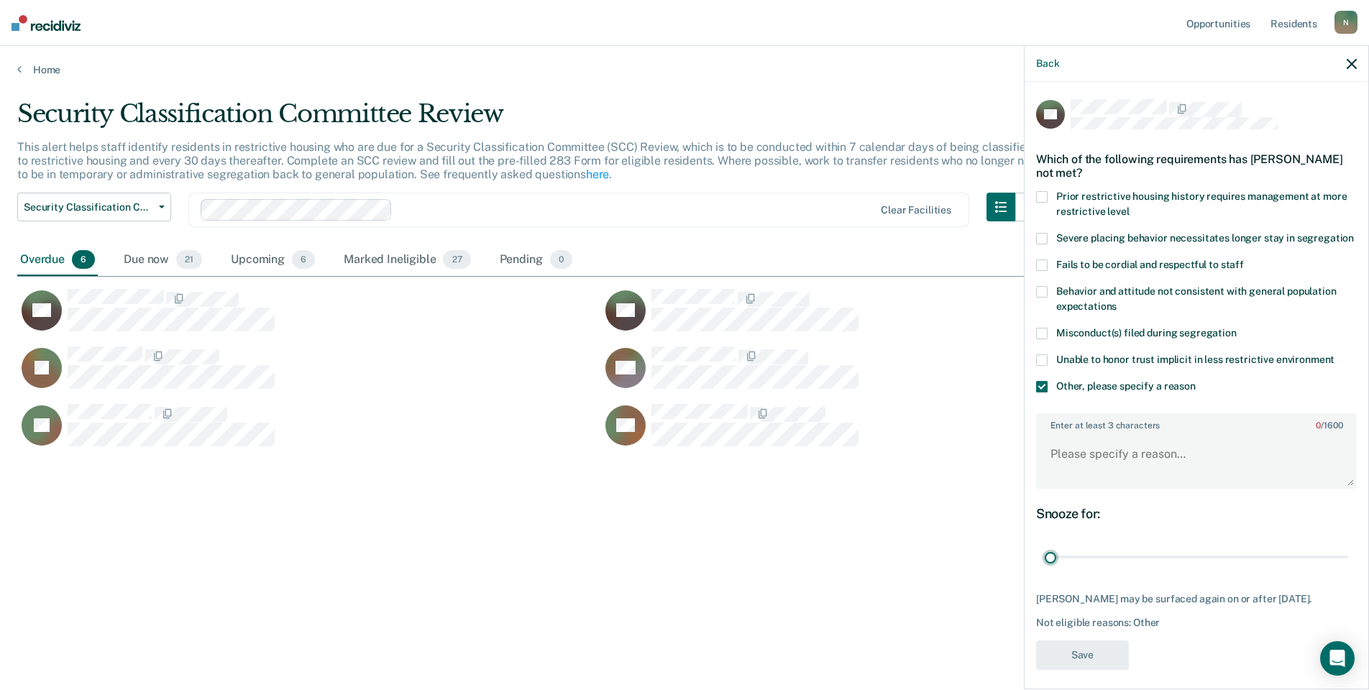
drag, startPoint x: 1333, startPoint y: 574, endPoint x: 953, endPoint y: 590, distance: 380.7
type input "1"
click at [1045, 570] on input "range" at bounding box center [1196, 557] width 303 height 25
click at [1105, 486] on textarea "Enter at least 3 characters 0 / 1600" at bounding box center [1196, 460] width 318 height 53
type textarea "Temp seg pending PC investigation"
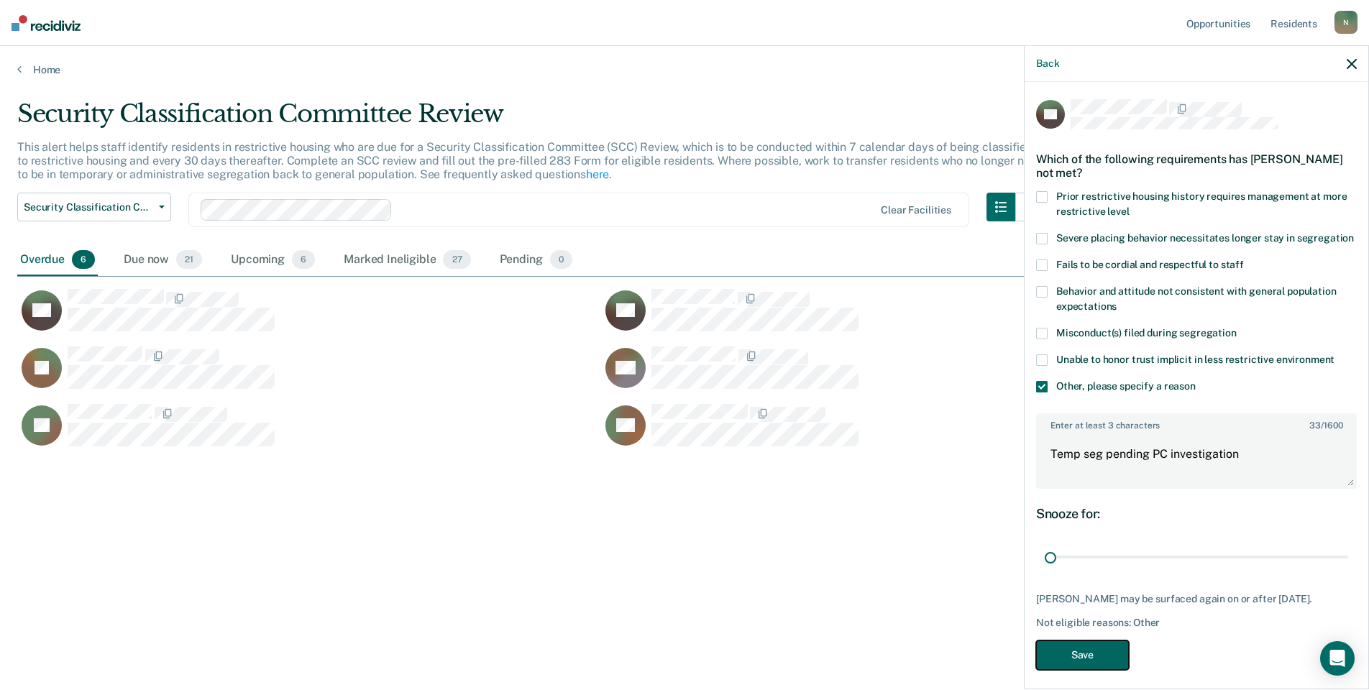
click at [1075, 670] on button "Save" at bounding box center [1082, 655] width 93 height 29
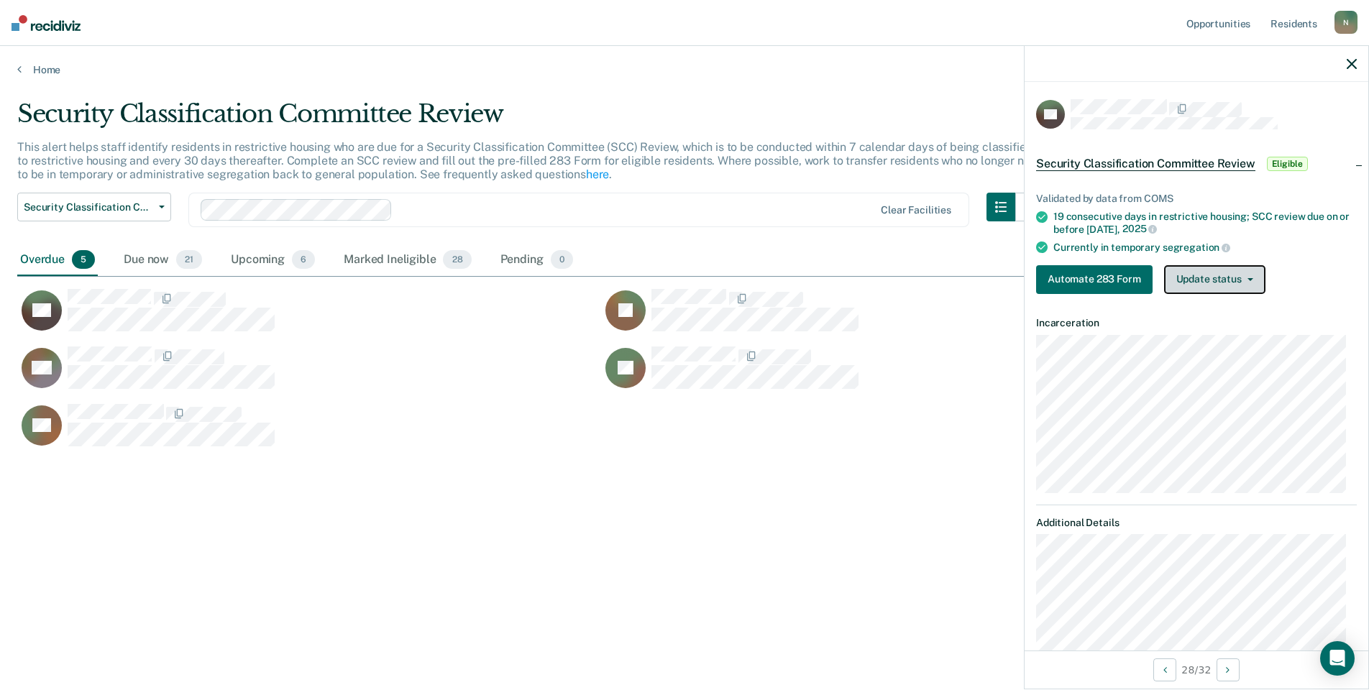
click at [1221, 275] on button "Update status" at bounding box center [1214, 279] width 101 height 29
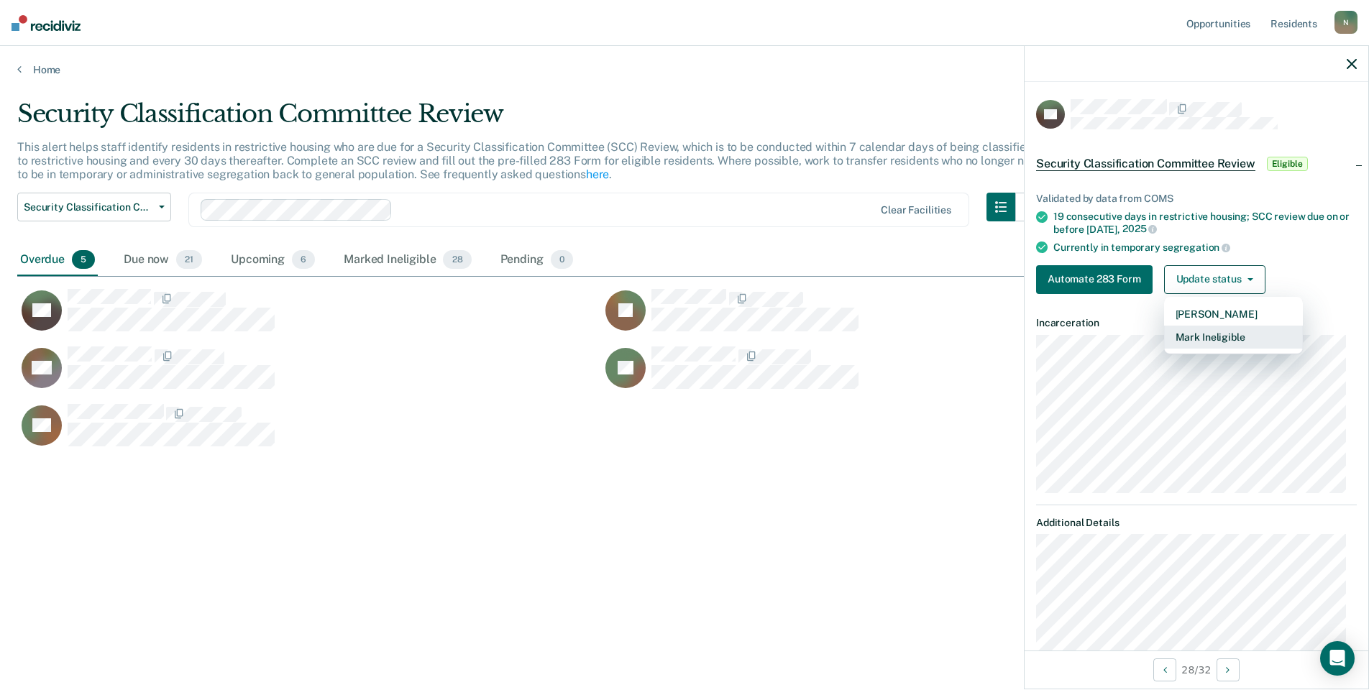
click at [1189, 335] on button "Mark Ineligible" at bounding box center [1233, 337] width 139 height 23
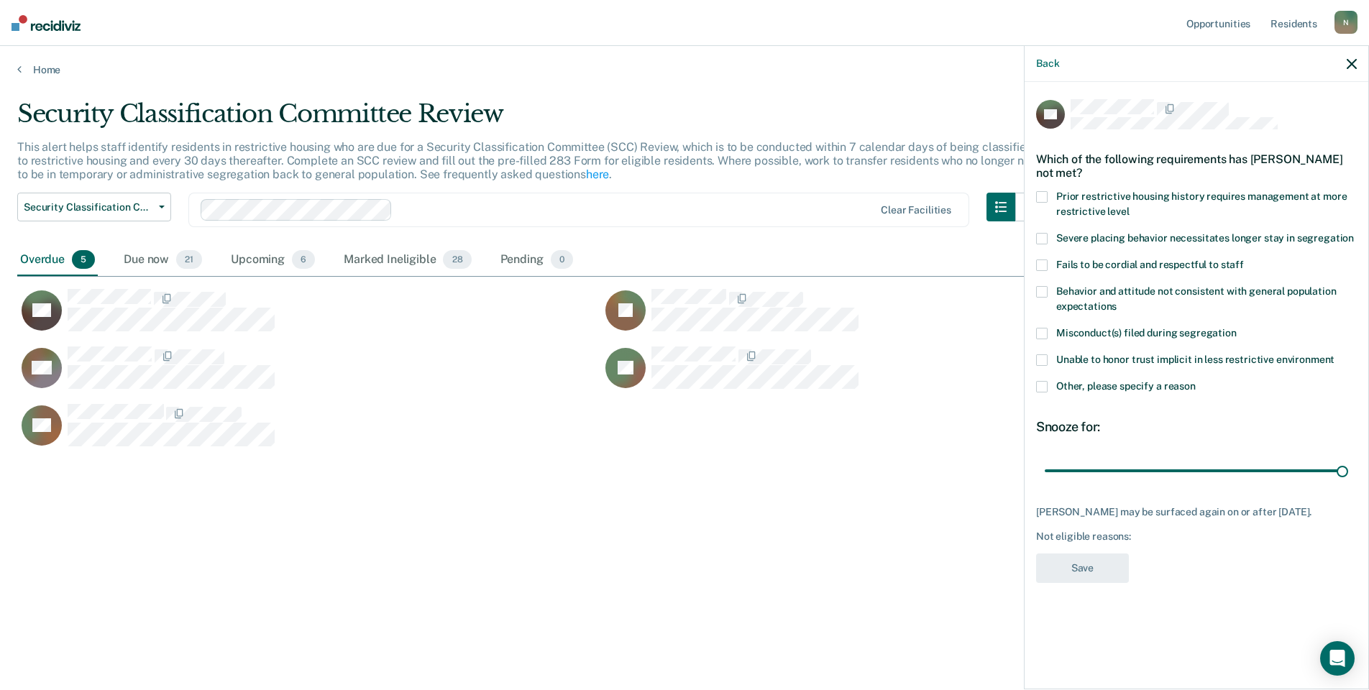
click at [1040, 391] on span at bounding box center [1042, 387] width 12 height 12
click at [1196, 381] on input "Other, please specify a reason" at bounding box center [1196, 381] width 0 height 0
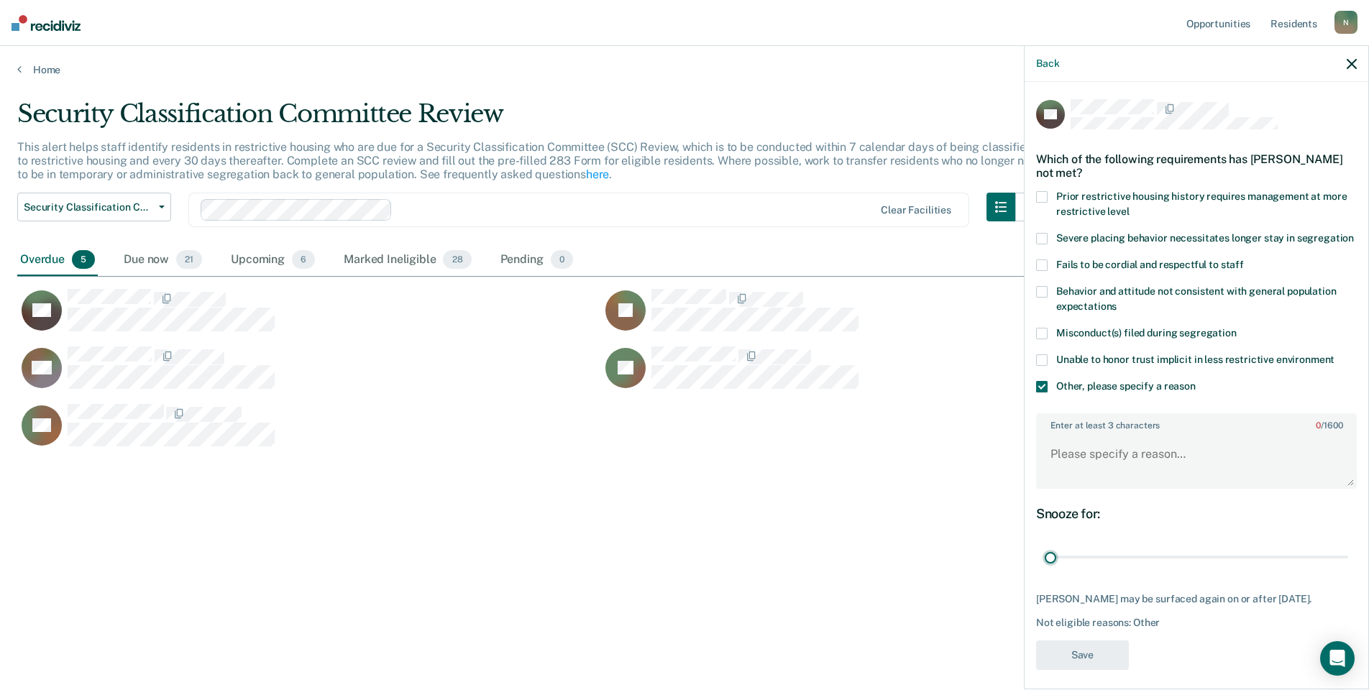
drag, startPoint x: 1333, startPoint y: 574, endPoint x: 1040, endPoint y: 490, distance: 304.2
type input "1"
click at [1045, 563] on input "range" at bounding box center [1196, 557] width 303 height 25
click at [1076, 460] on textarea "Enter at least 3 characters 0 / 1600" at bounding box center [1196, 460] width 318 height 53
type textarea "Temp seg until end of detention [DATE]"
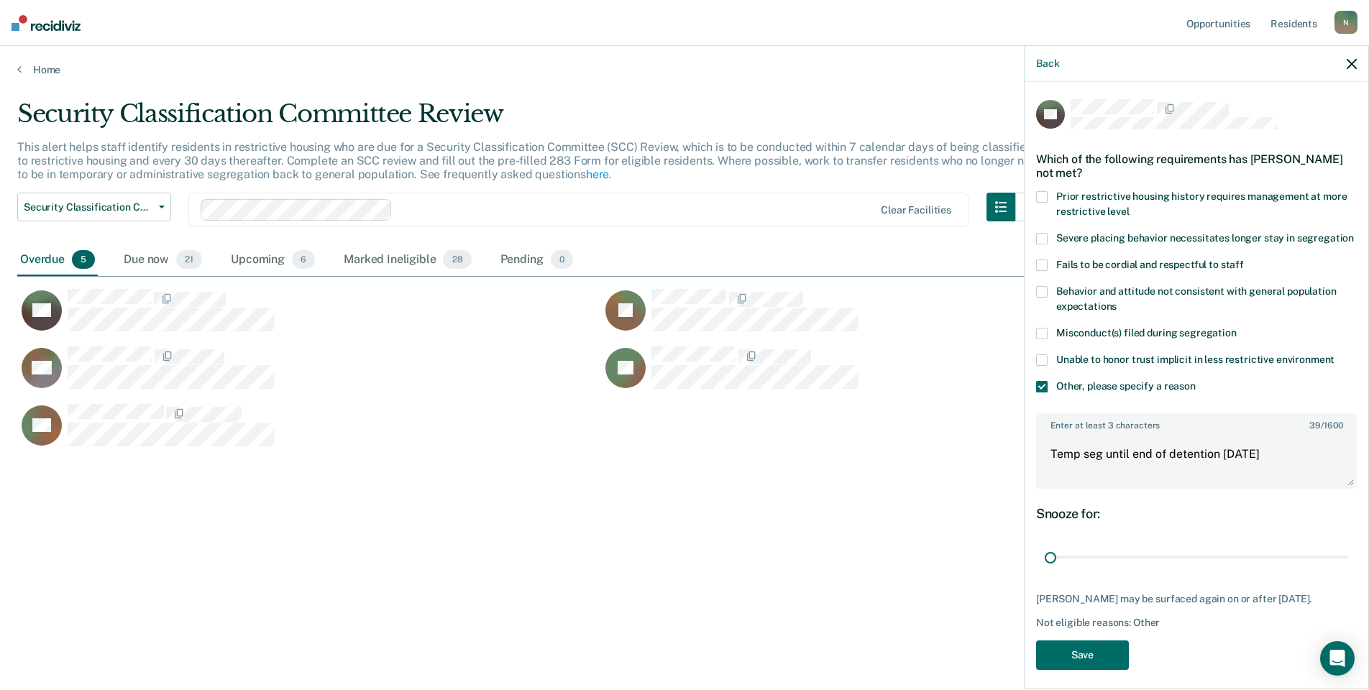
click at [1068, 665] on div "JW Which of the following requirements has [PERSON_NAME] not met? Prior restric…" at bounding box center [1196, 388] width 321 height 579
click at [1070, 670] on button "Save" at bounding box center [1082, 655] width 93 height 29
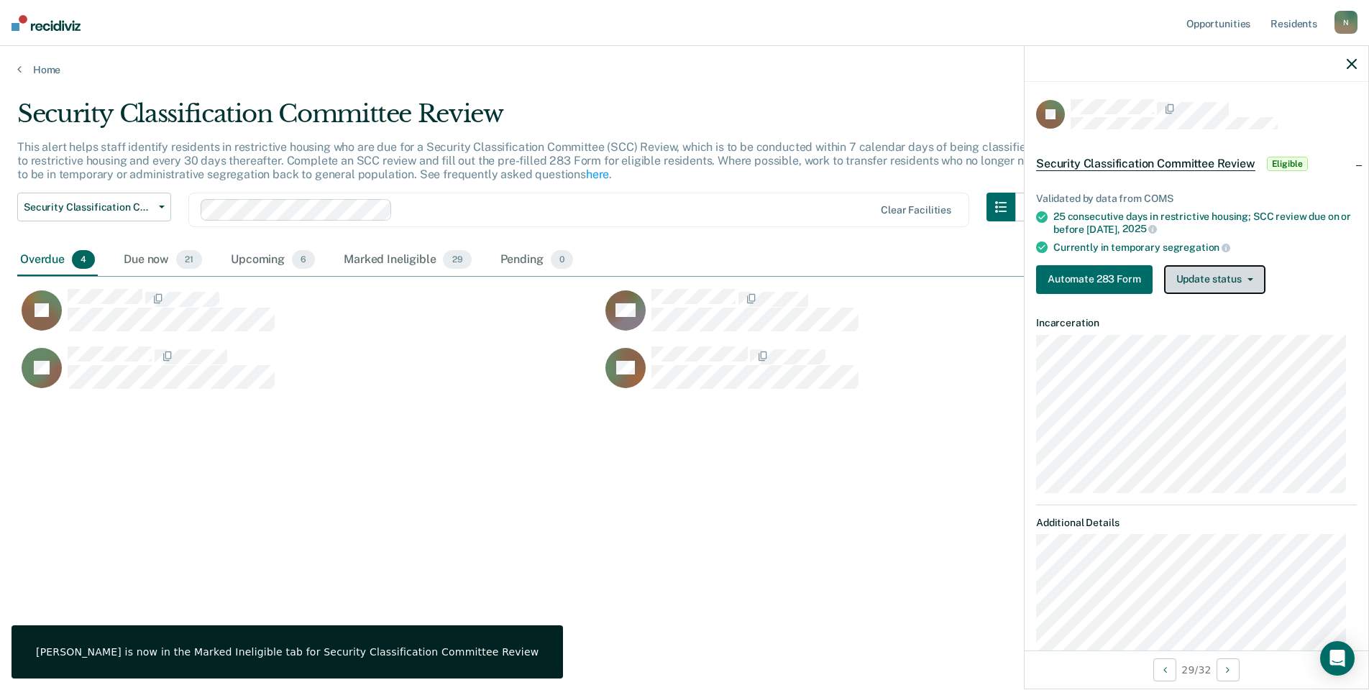
click at [1202, 277] on button "Update status" at bounding box center [1214, 279] width 101 height 29
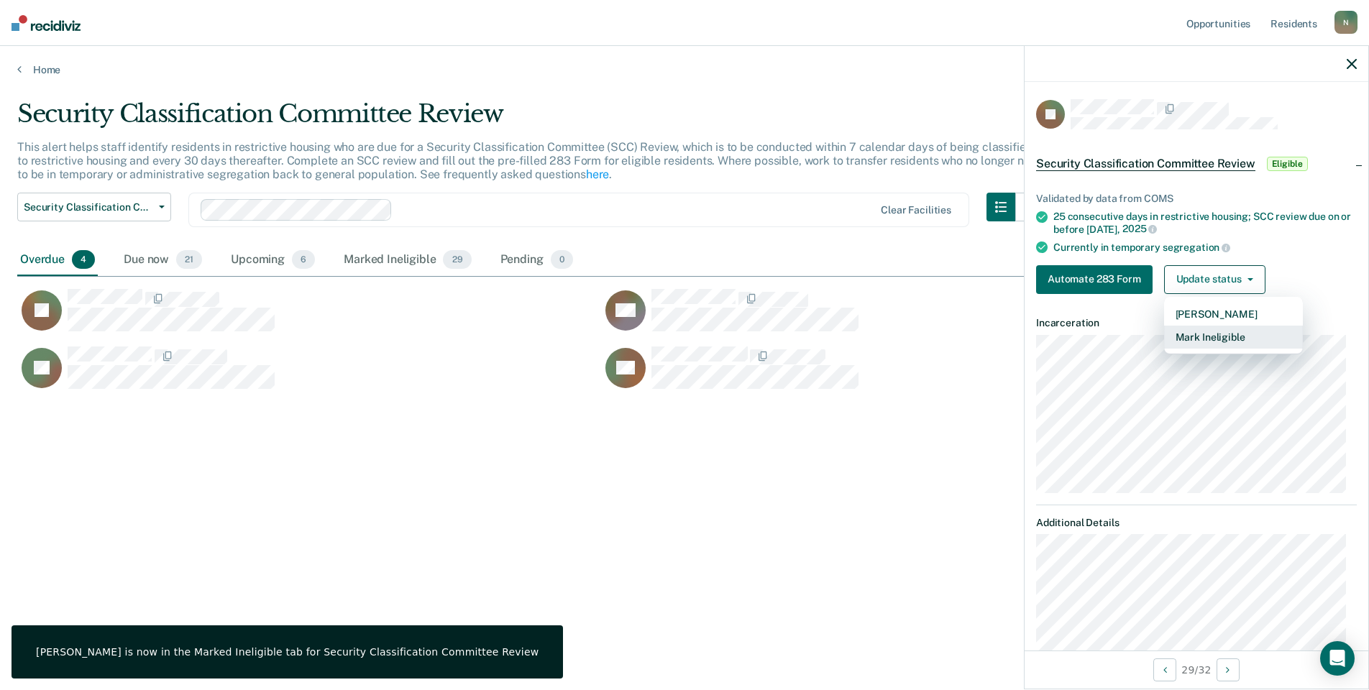
click at [1204, 339] on button "Mark Ineligible" at bounding box center [1233, 337] width 139 height 23
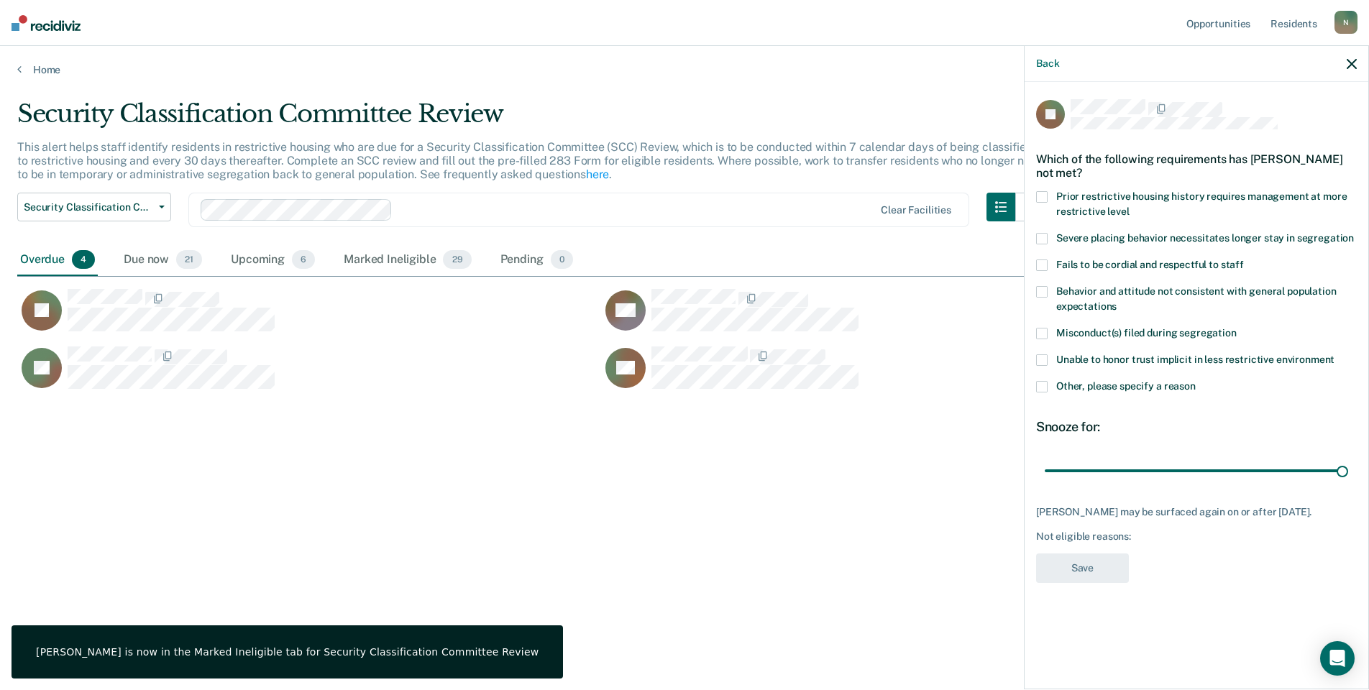
click at [1045, 387] on span at bounding box center [1042, 387] width 12 height 12
click at [1196, 381] on input "Other, please specify a reason" at bounding box center [1196, 381] width 0 height 0
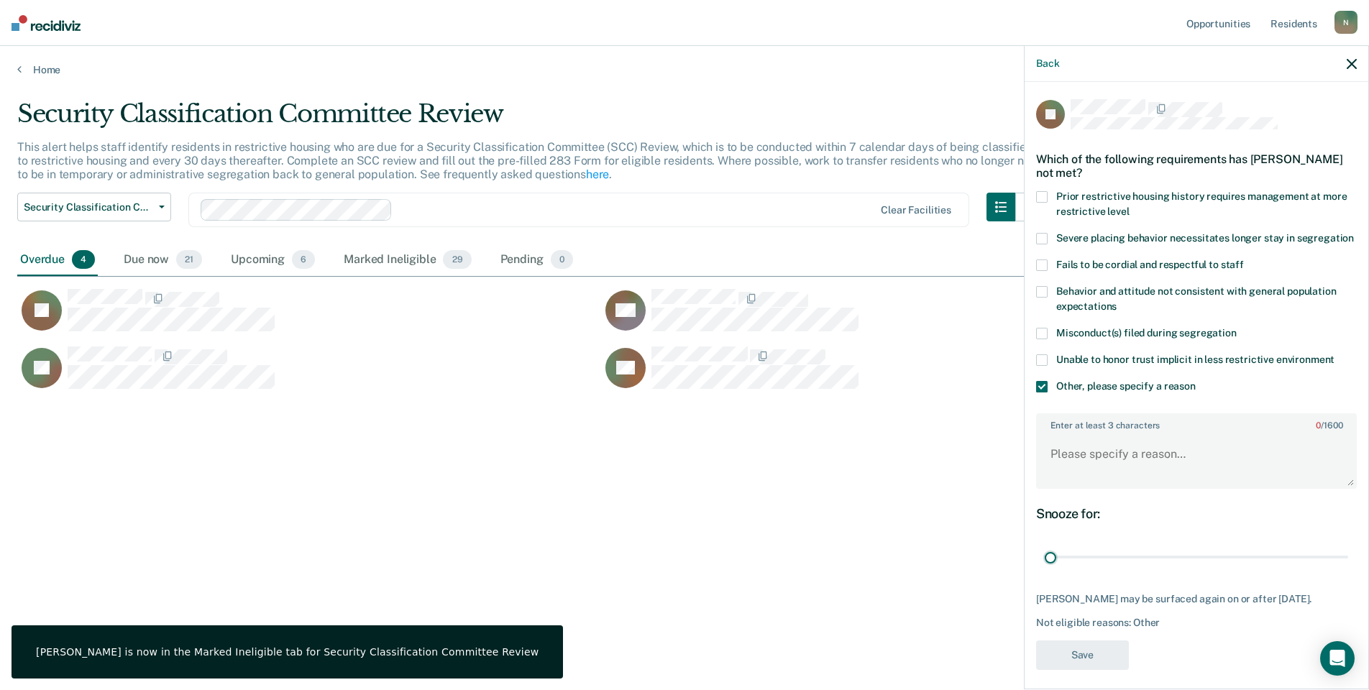
drag, startPoint x: 1330, startPoint y: 573, endPoint x: 940, endPoint y: 595, distance: 390.3
type input "1"
click at [1045, 570] on input "range" at bounding box center [1196, 557] width 303 height 25
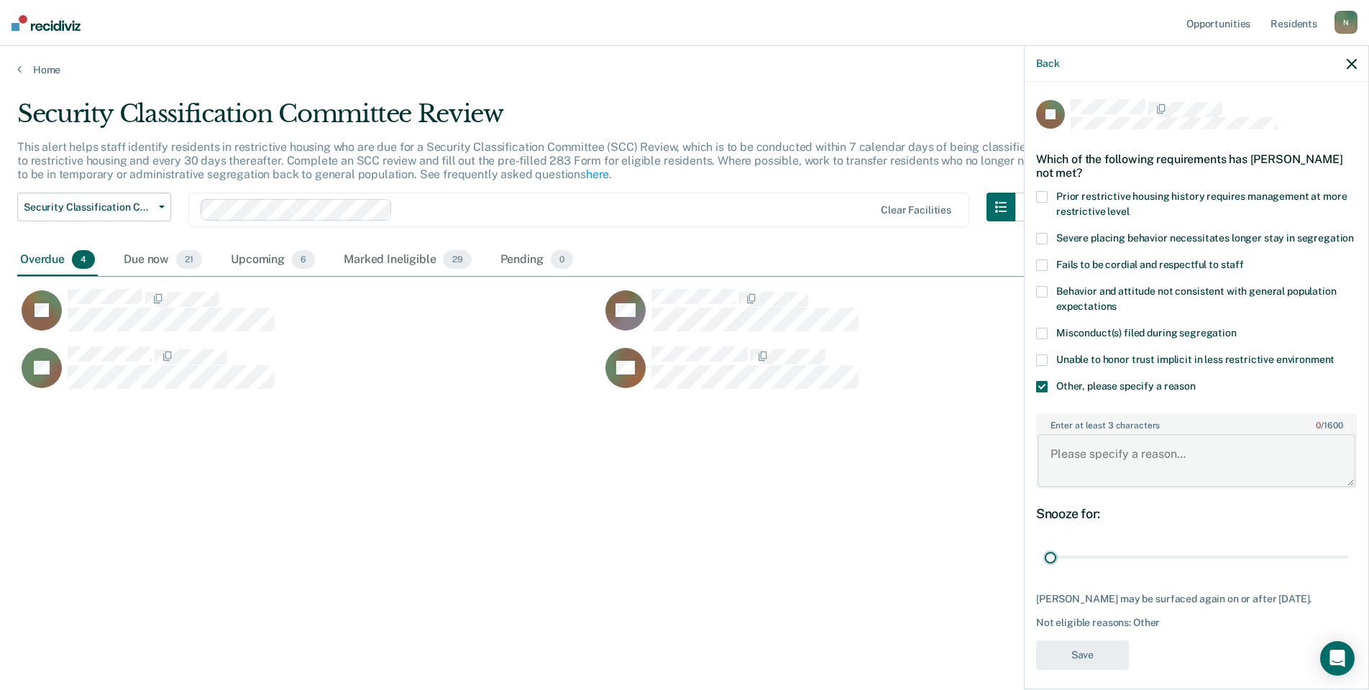
click at [1119, 459] on textarea "Enter at least 3 characters 0 / 1600" at bounding box center [1196, 460] width 318 height 53
click at [1114, 477] on textarea "Enter at least 3 characters 0 / 1600" at bounding box center [1196, 460] width 318 height 53
type textarea "Temp seg pending alt IV placement"
click at [1044, 670] on button "Save" at bounding box center [1082, 655] width 93 height 29
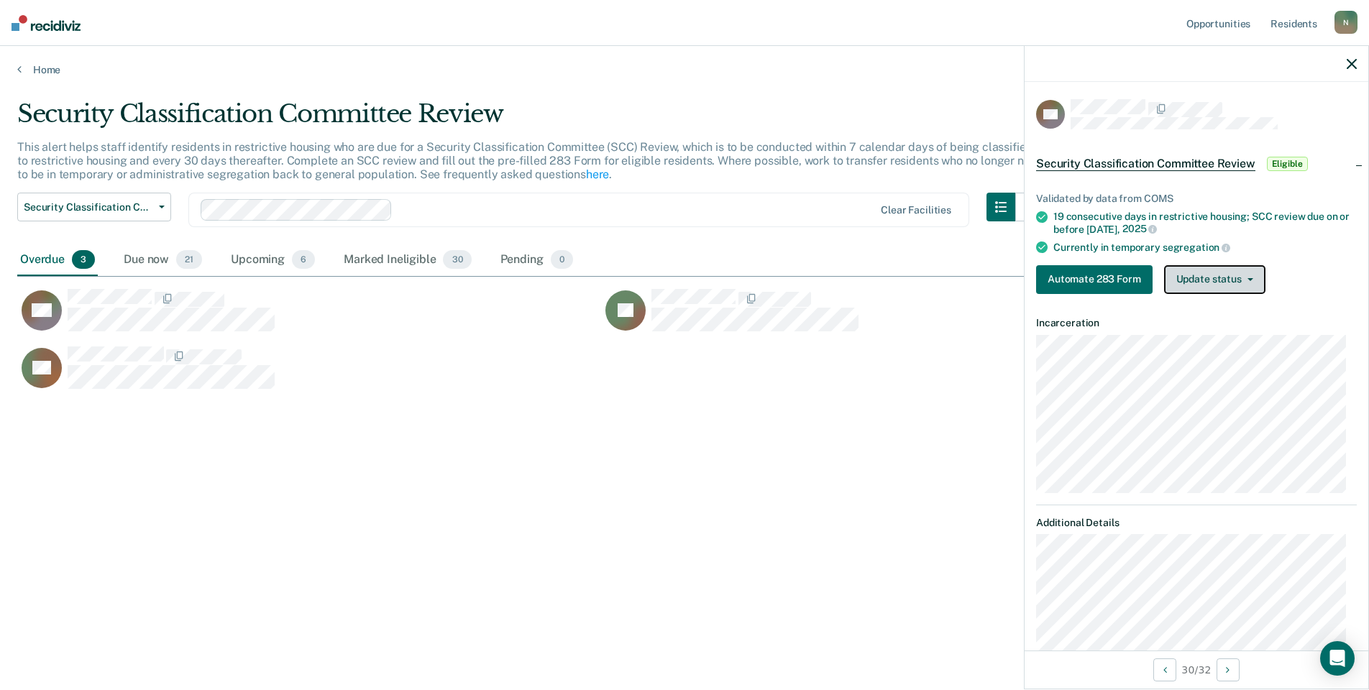
click at [1236, 289] on button "Update status" at bounding box center [1214, 279] width 101 height 29
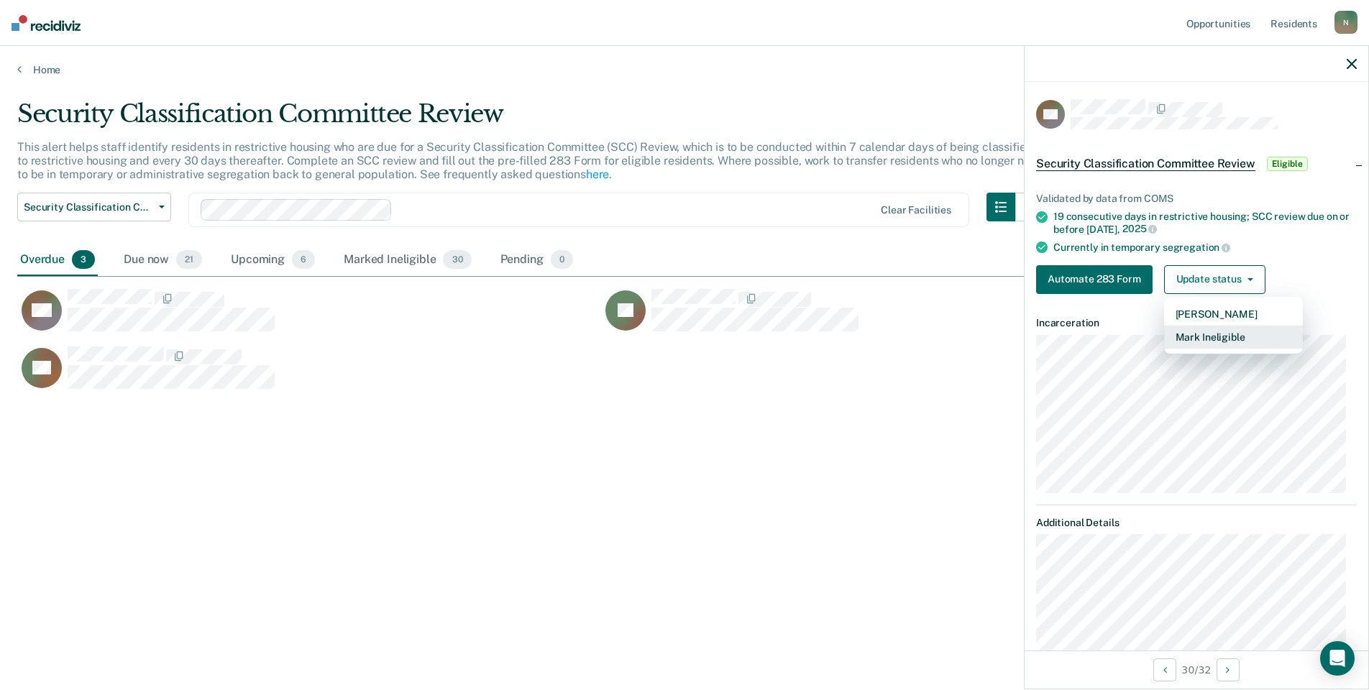
click at [1234, 342] on button "Mark Ineligible" at bounding box center [1233, 337] width 139 height 23
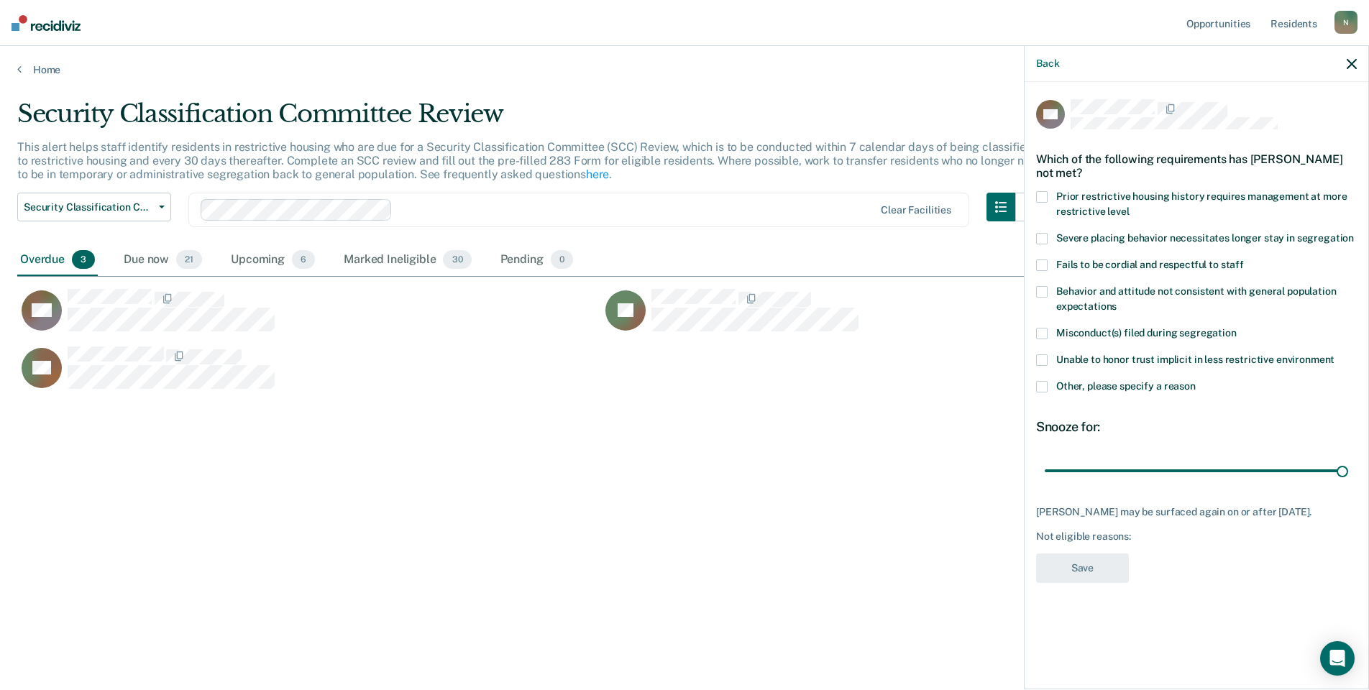
click at [1043, 395] on div "Other, please specify a reason" at bounding box center [1196, 394] width 321 height 27
click at [1043, 388] on span at bounding box center [1042, 387] width 12 height 12
click at [1196, 381] on input "Other, please specify a reason" at bounding box center [1196, 381] width 0 height 0
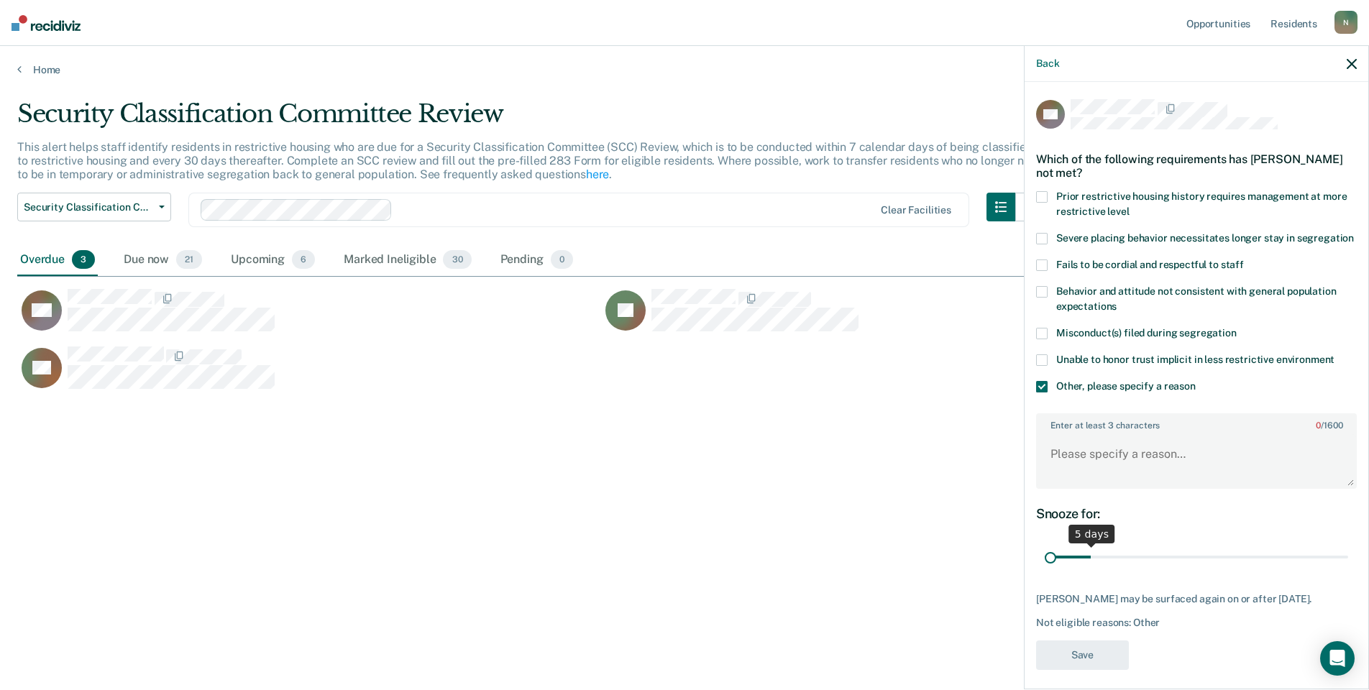
drag, startPoint x: 1336, startPoint y: 574, endPoint x: 1045, endPoint y: 510, distance: 297.4
type input "1"
click at [1045, 570] on input "range" at bounding box center [1196, 557] width 303 height 25
click at [1060, 479] on textarea "Enter at least 3 characters 0 / 1600" at bounding box center [1196, 460] width 318 height 53
type textarea "Temp seg until end of detention [DATE]"
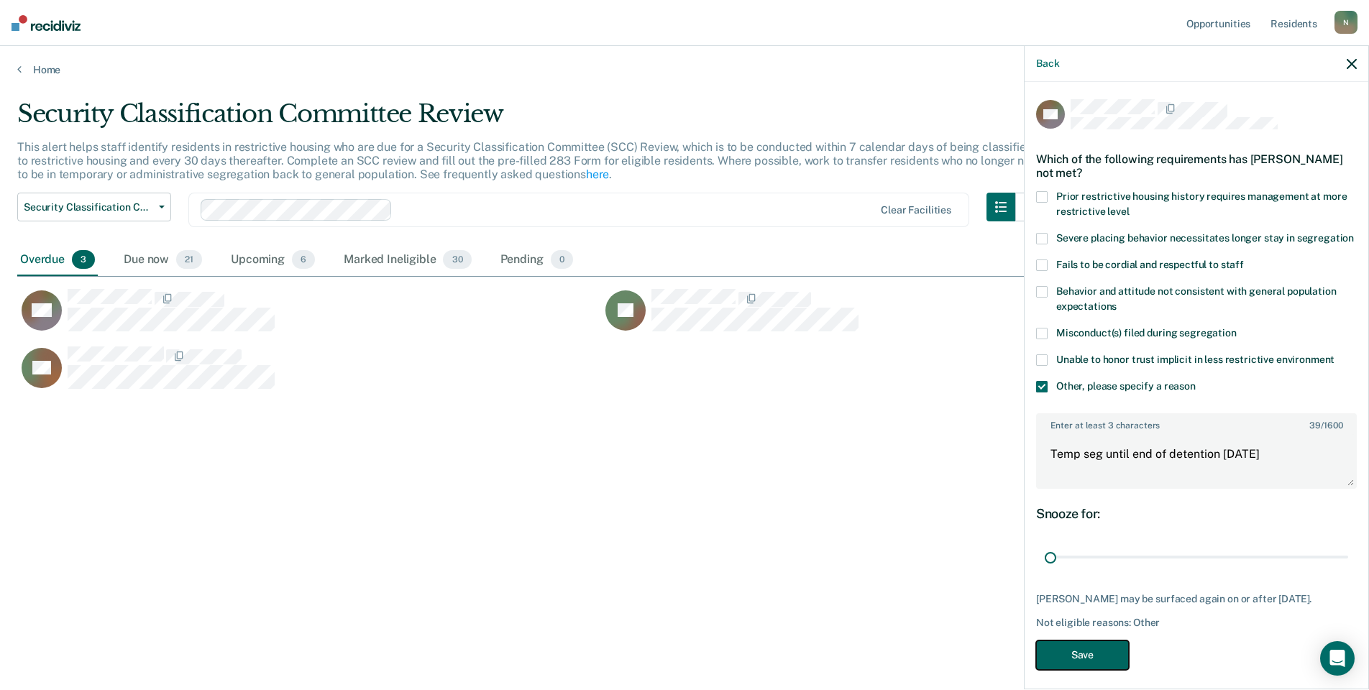
click at [1114, 670] on button "Save" at bounding box center [1082, 655] width 93 height 29
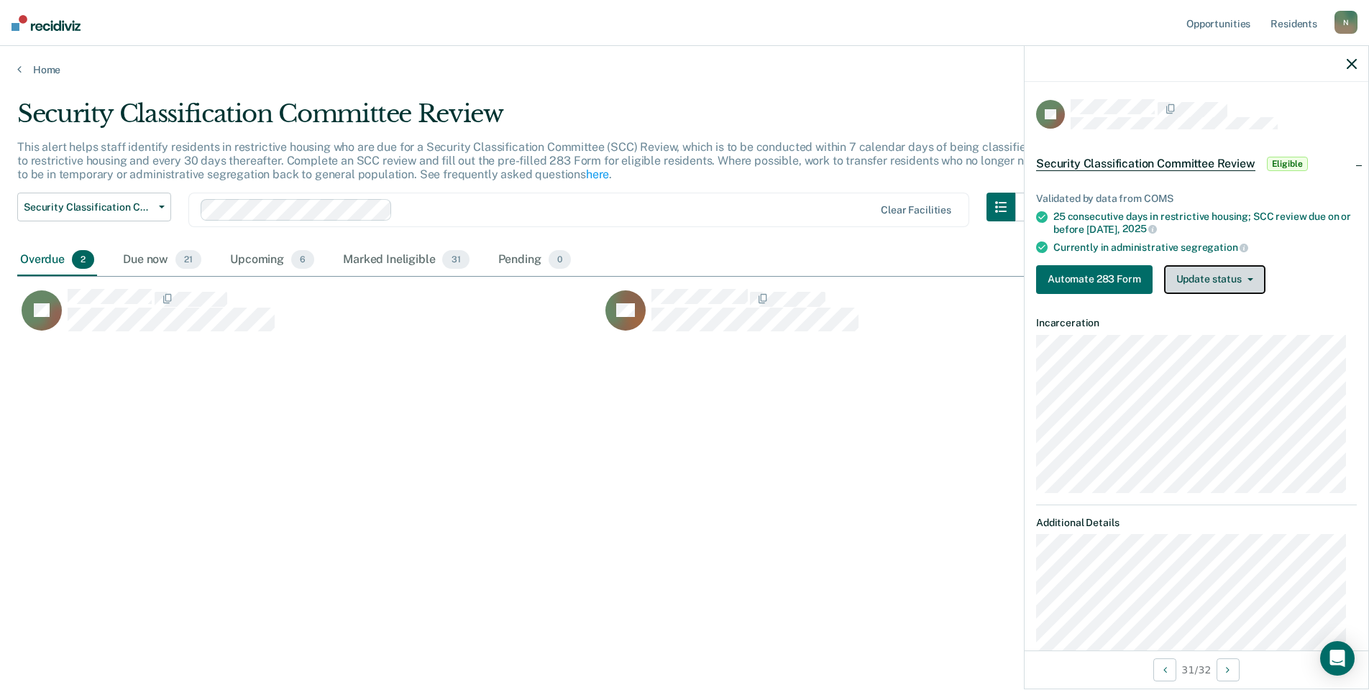
click at [1240, 284] on button "Update status" at bounding box center [1214, 279] width 101 height 29
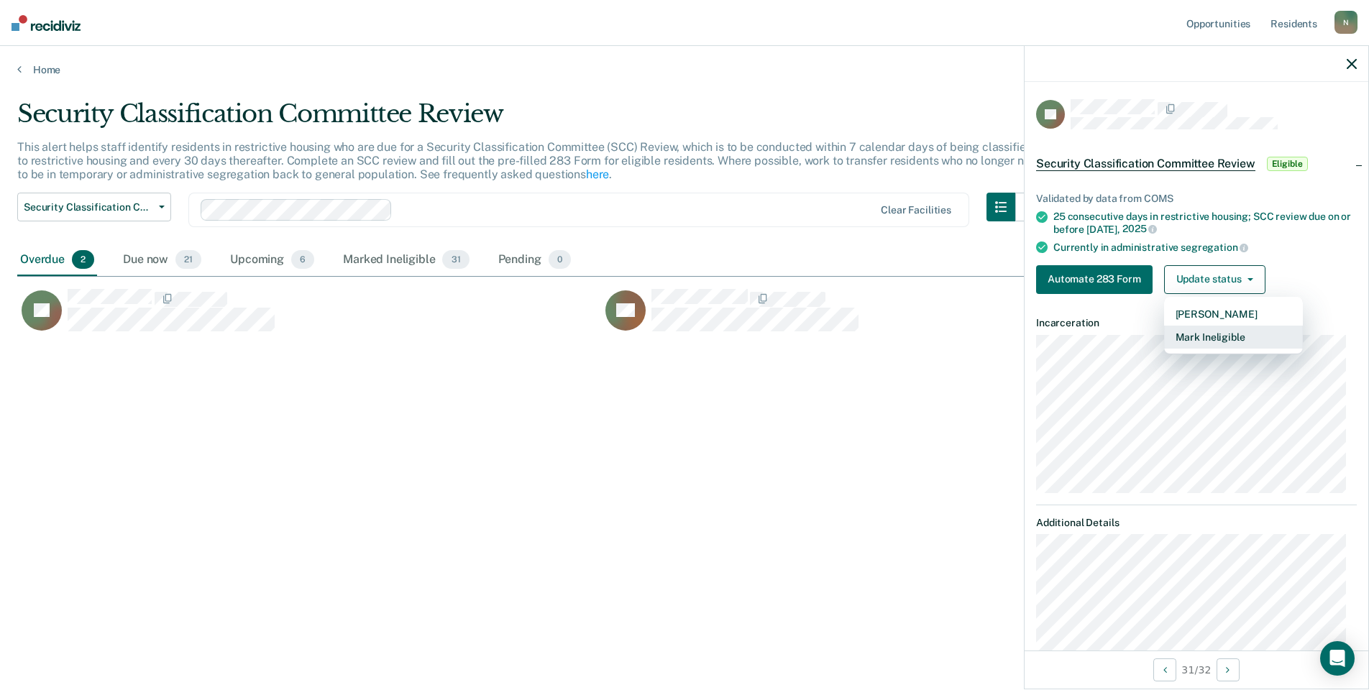
click at [1217, 334] on button "Mark Ineligible" at bounding box center [1233, 337] width 139 height 23
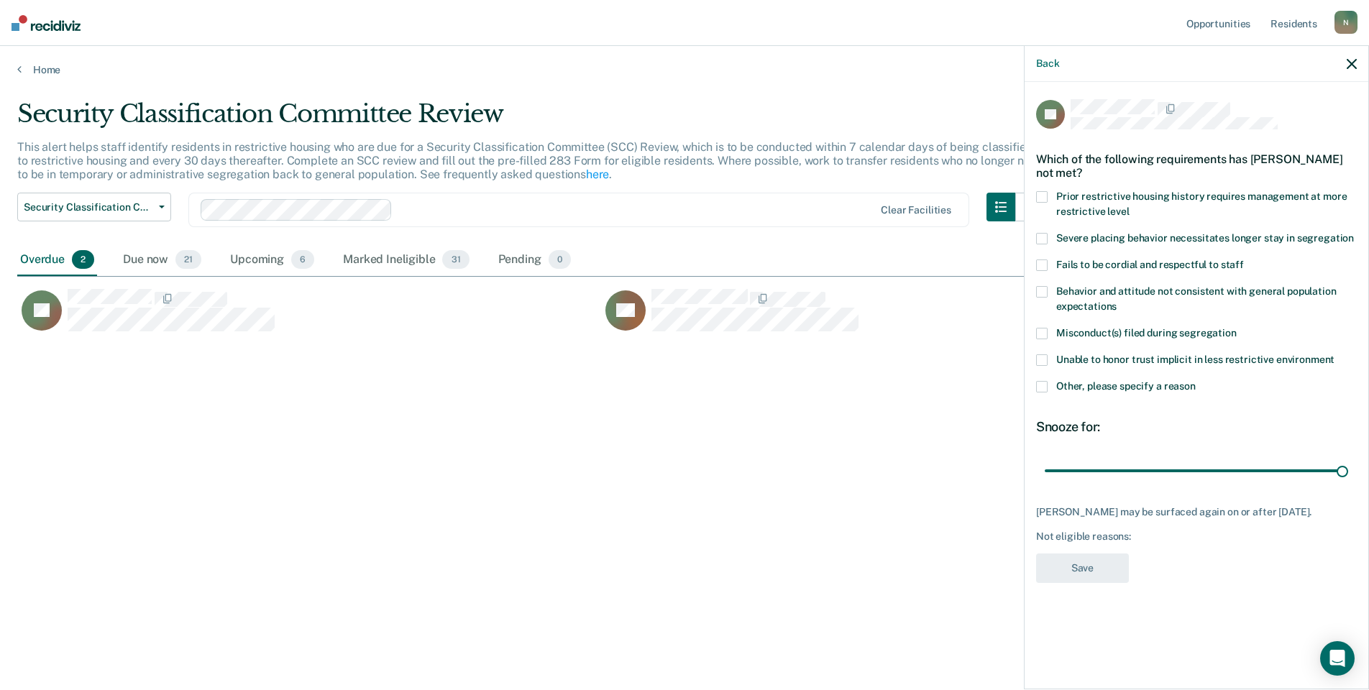
click at [1047, 388] on label "Other, please specify a reason" at bounding box center [1196, 388] width 321 height 15
click at [1196, 381] on input "Other, please specify a reason" at bounding box center [1196, 381] width 0 height 0
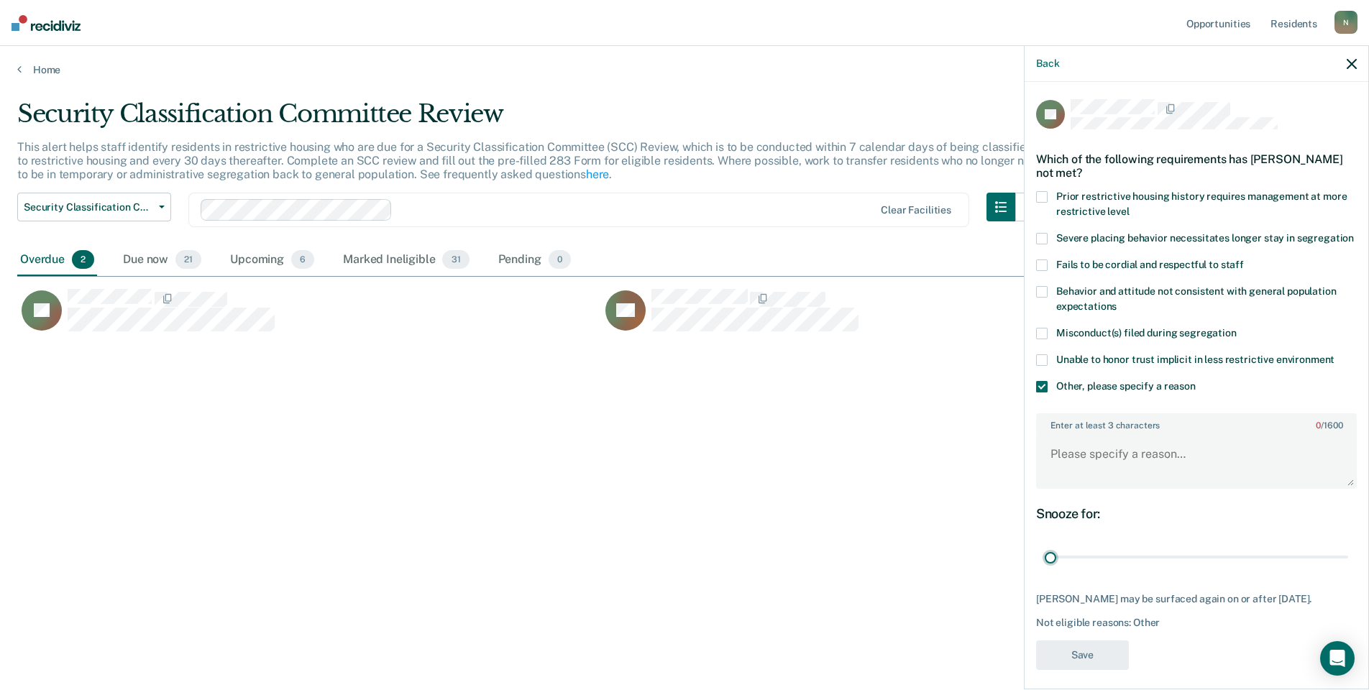
drag, startPoint x: 1330, startPoint y: 570, endPoint x: 1027, endPoint y: 506, distance: 309.3
type input "1"
click at [1045, 570] on input "range" at bounding box center [1196, 557] width 303 height 25
click at [1061, 480] on textarea "Enter at least 3 characters 0 / 1600" at bounding box center [1196, 460] width 318 height 53
type textarea "Temp seg until end of detention"
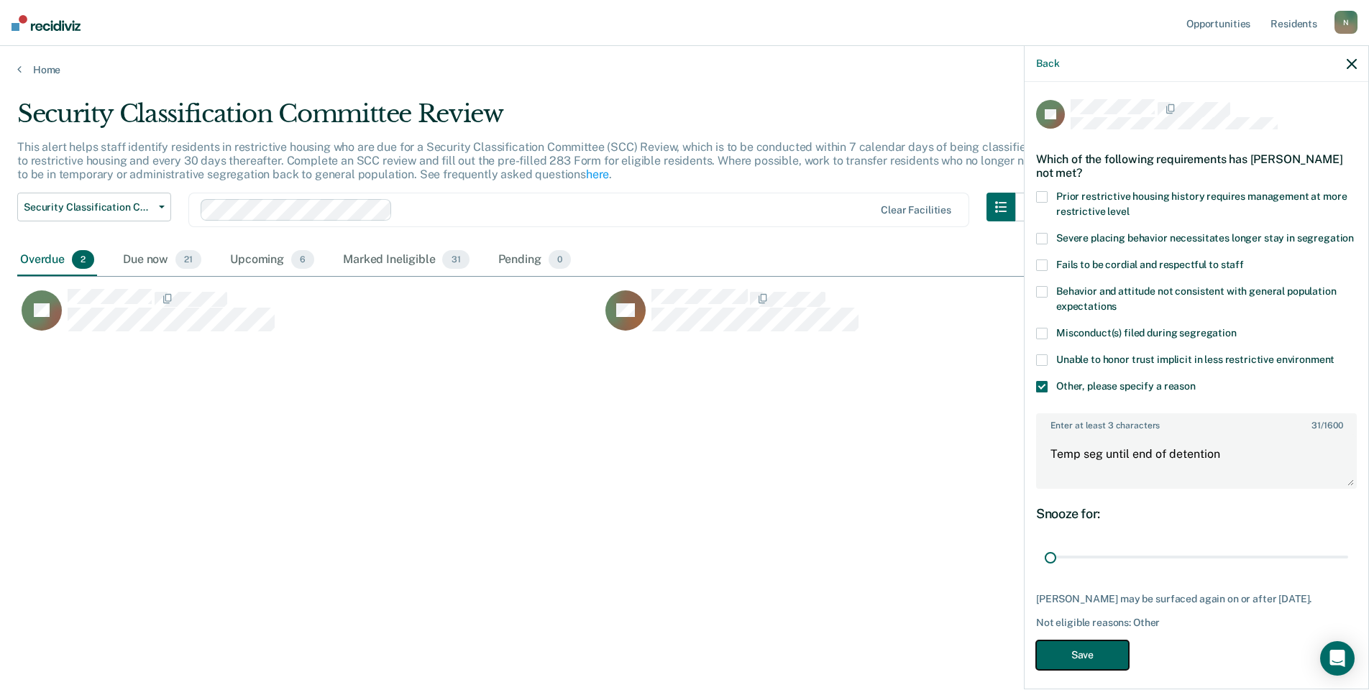
click at [1088, 670] on button "Save" at bounding box center [1082, 655] width 93 height 29
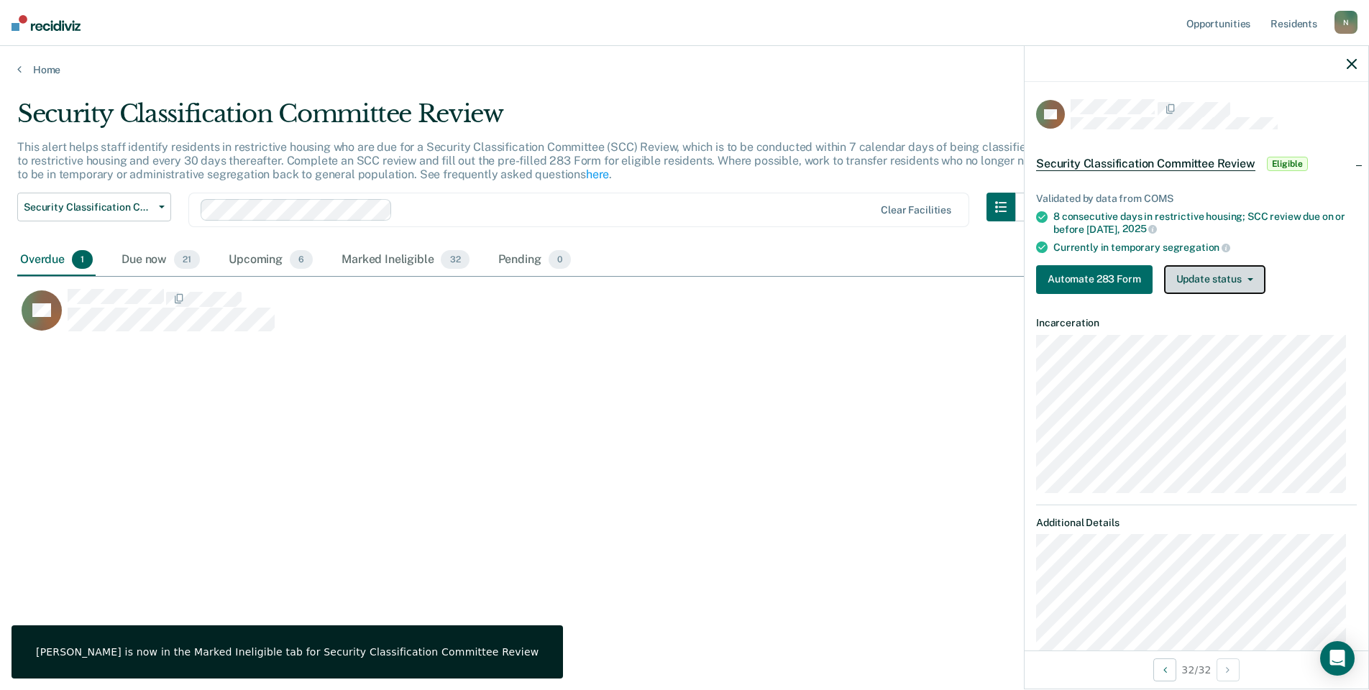
click at [1193, 275] on button "Update status" at bounding box center [1214, 279] width 101 height 29
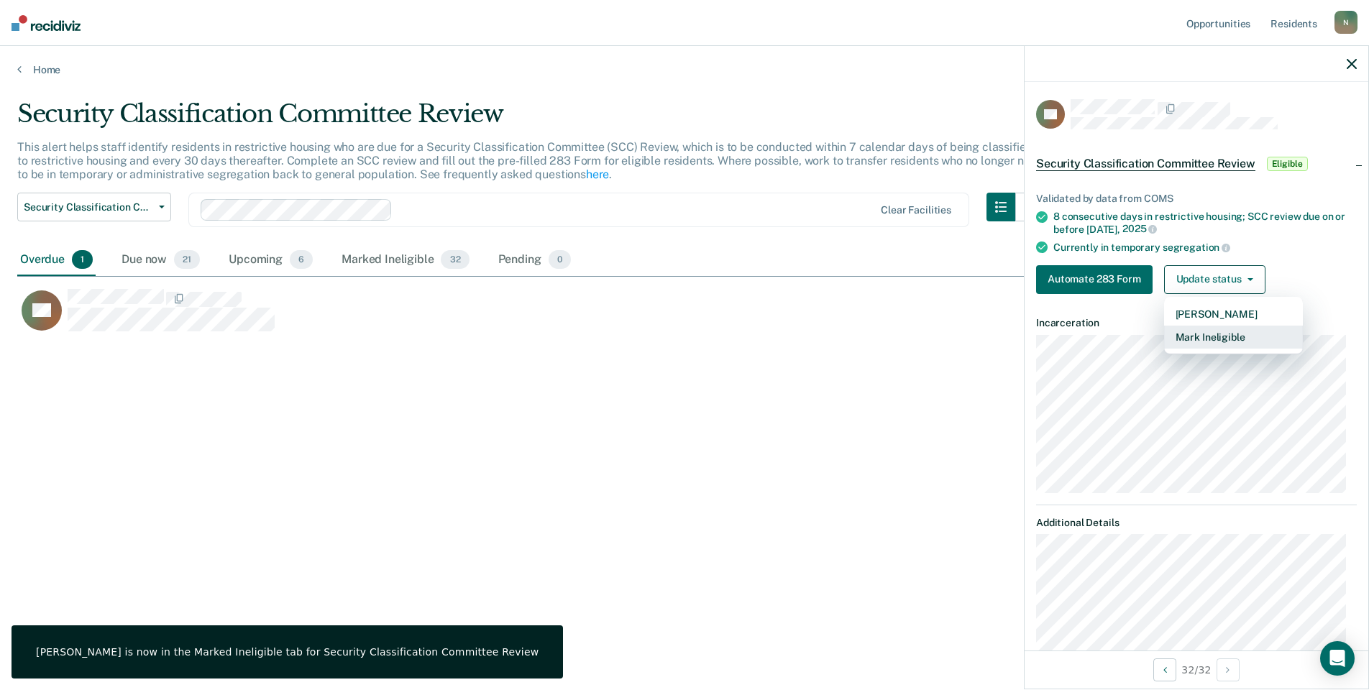
click at [1188, 339] on button "Mark Ineligible" at bounding box center [1233, 337] width 139 height 23
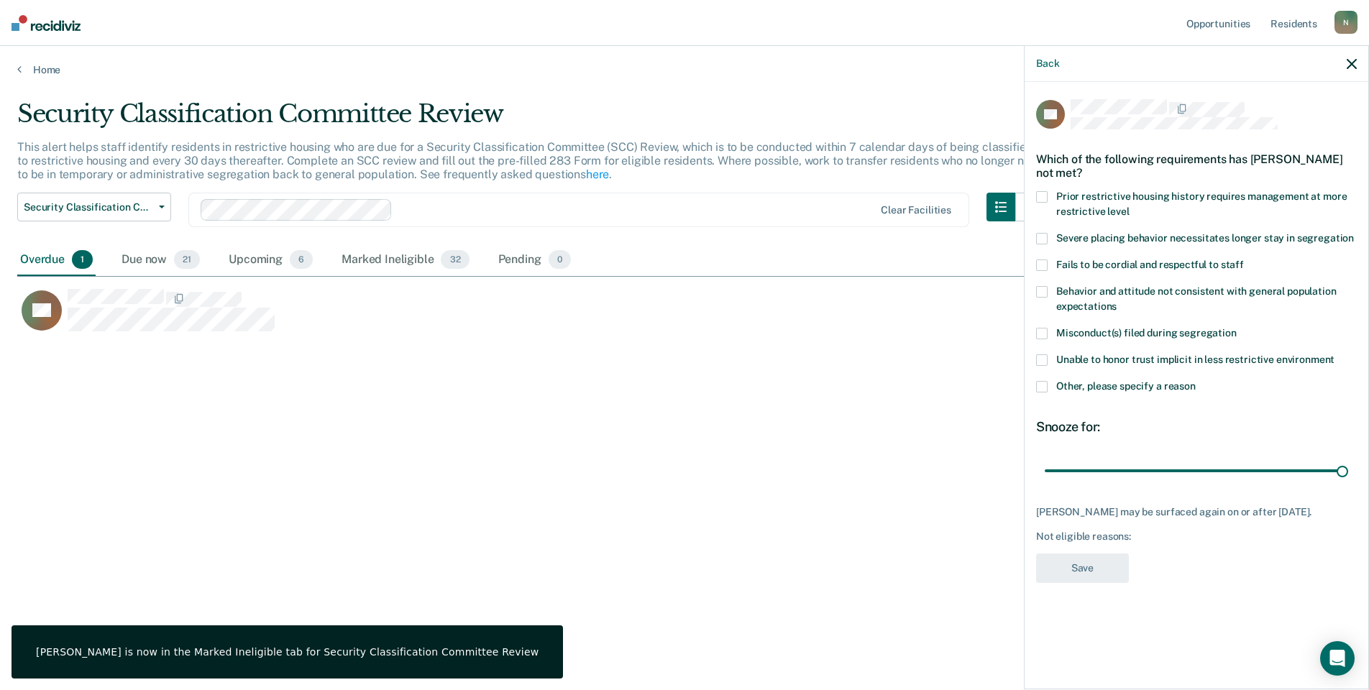
click at [1042, 384] on span at bounding box center [1042, 387] width 12 height 12
click at [1196, 381] on input "Other, please specify a reason" at bounding box center [1196, 381] width 0 height 0
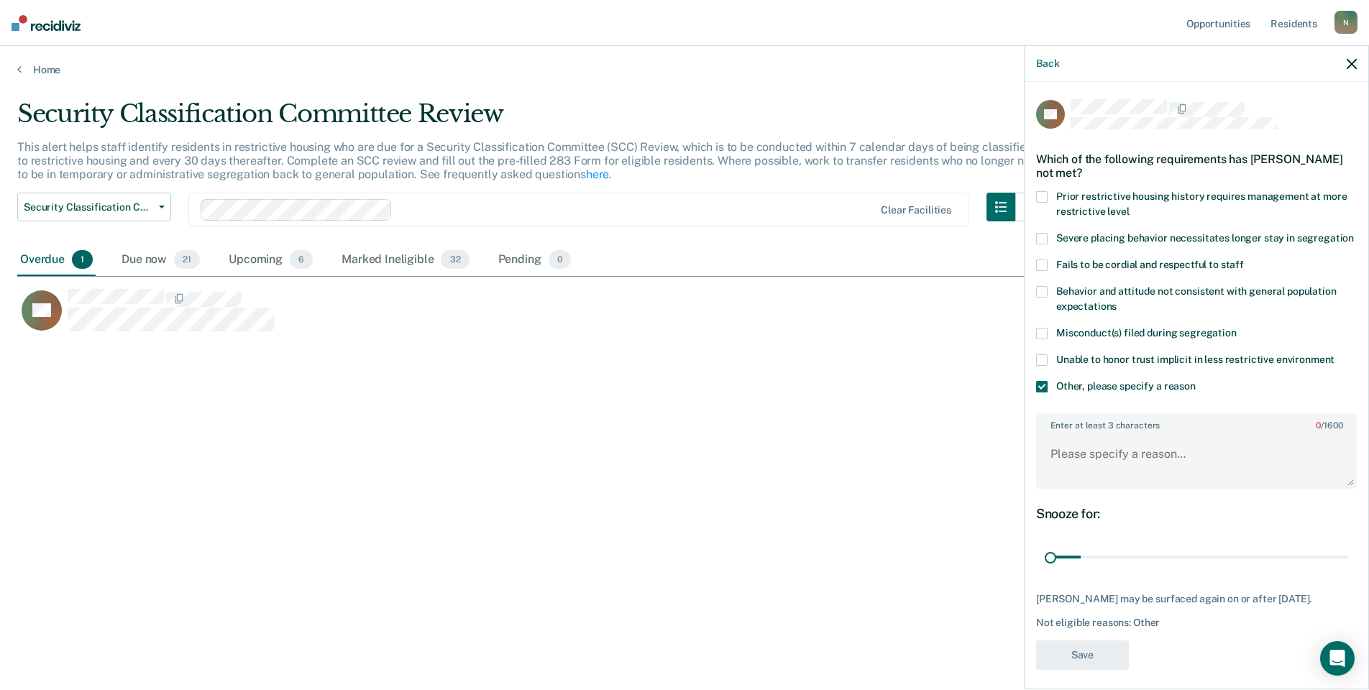
drag, startPoint x: 1329, startPoint y: 568, endPoint x: 998, endPoint y: 567, distance: 330.7
type input "1"
click at [1045, 570] on input "range" at bounding box center [1196, 557] width 303 height 25
click at [1065, 479] on textarea "Enter at least 3 characters 0 / 1600" at bounding box center [1196, 460] width 318 height 53
type textarea "Reclassed to GP [DATE]"
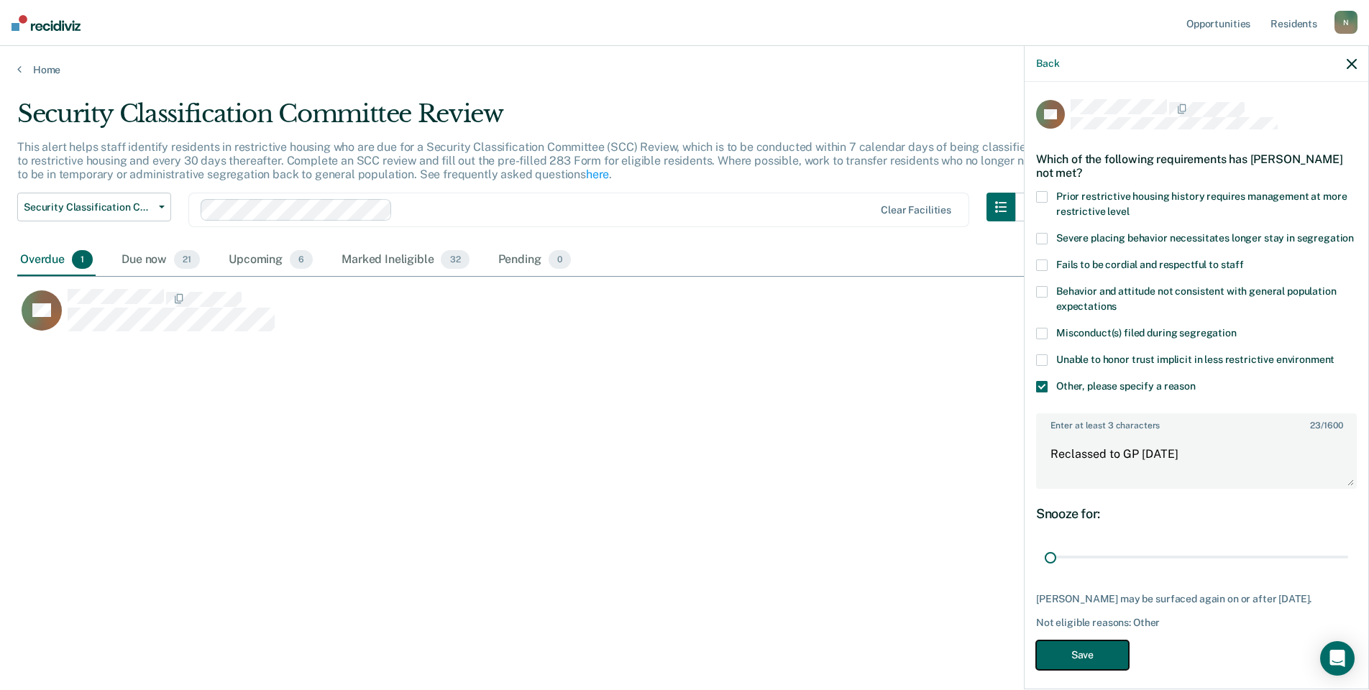
click at [1087, 670] on button "Save" at bounding box center [1082, 655] width 93 height 29
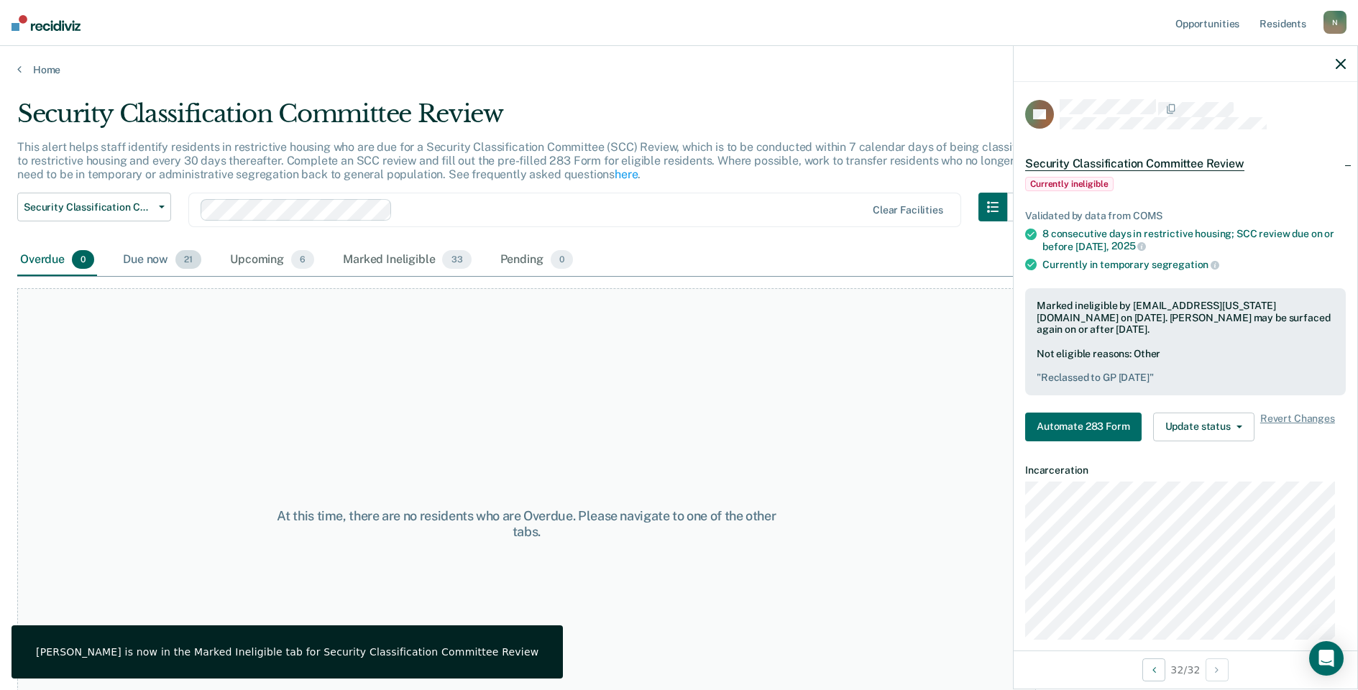
click at [150, 262] on div "Due now 21" at bounding box center [162, 260] width 84 height 32
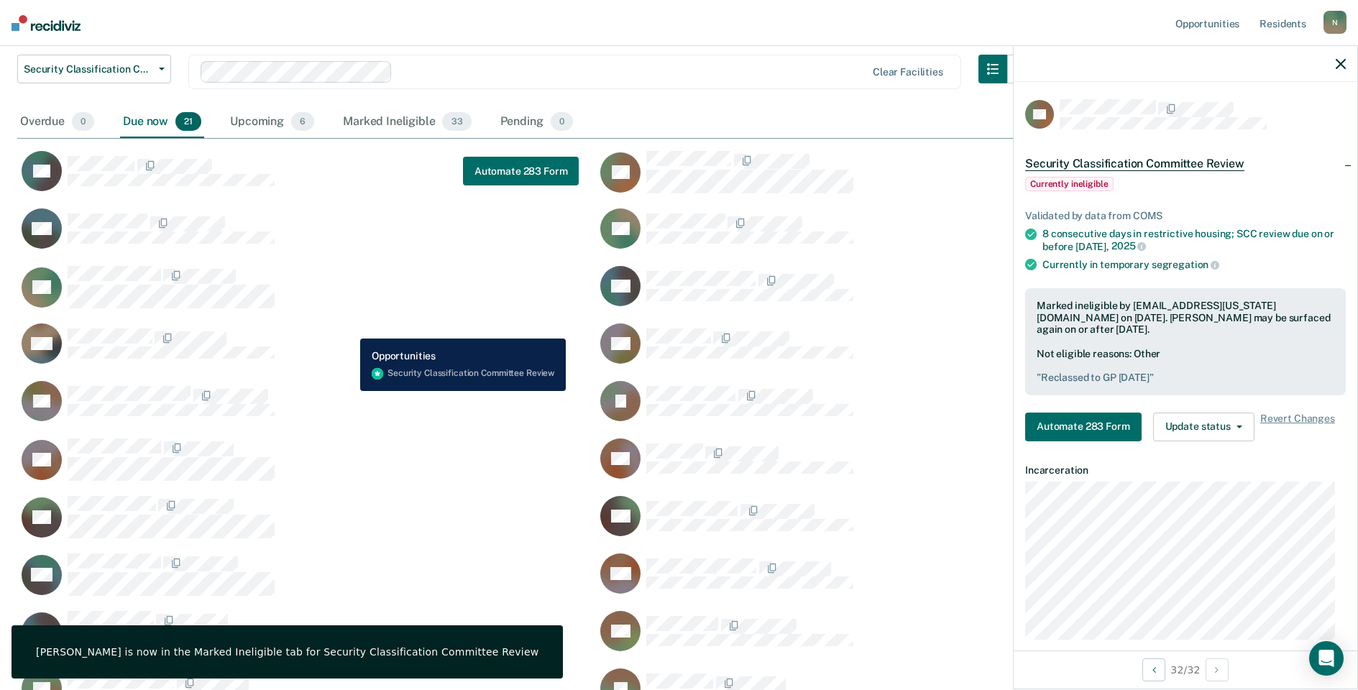
scroll to position [144, 0]
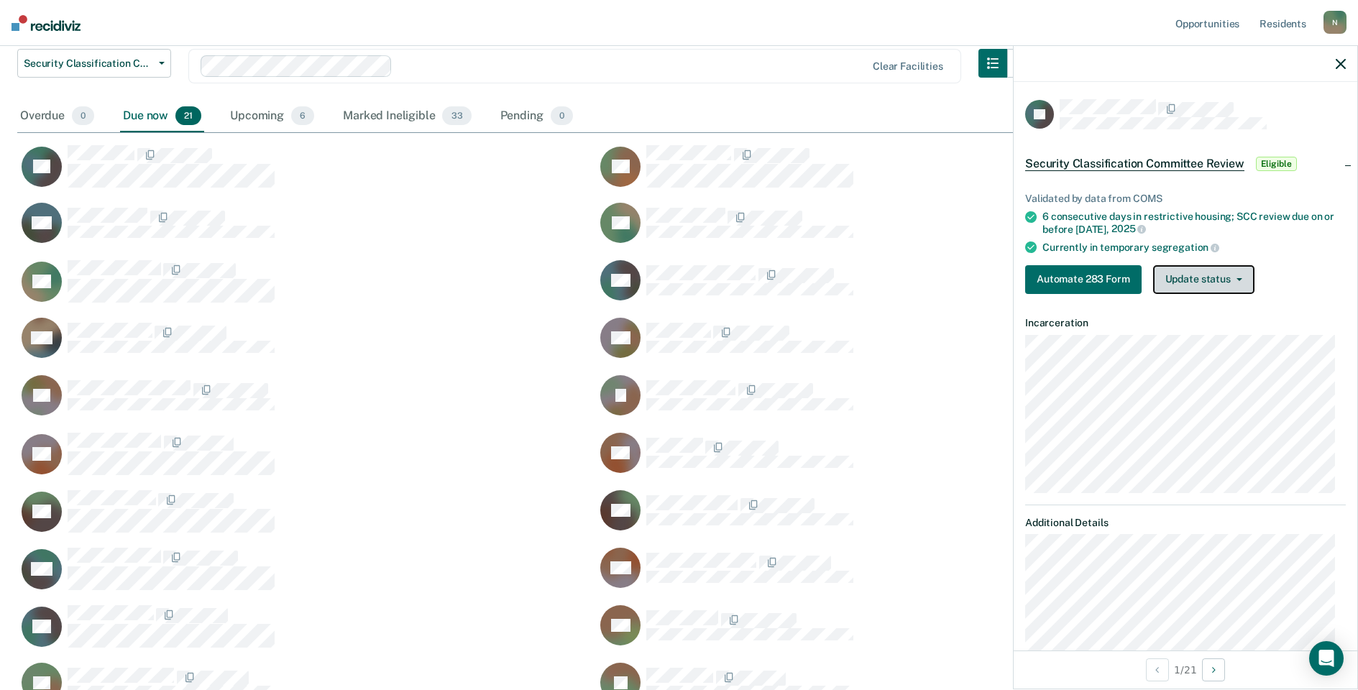
click at [1174, 271] on button "Update status" at bounding box center [1203, 279] width 101 height 29
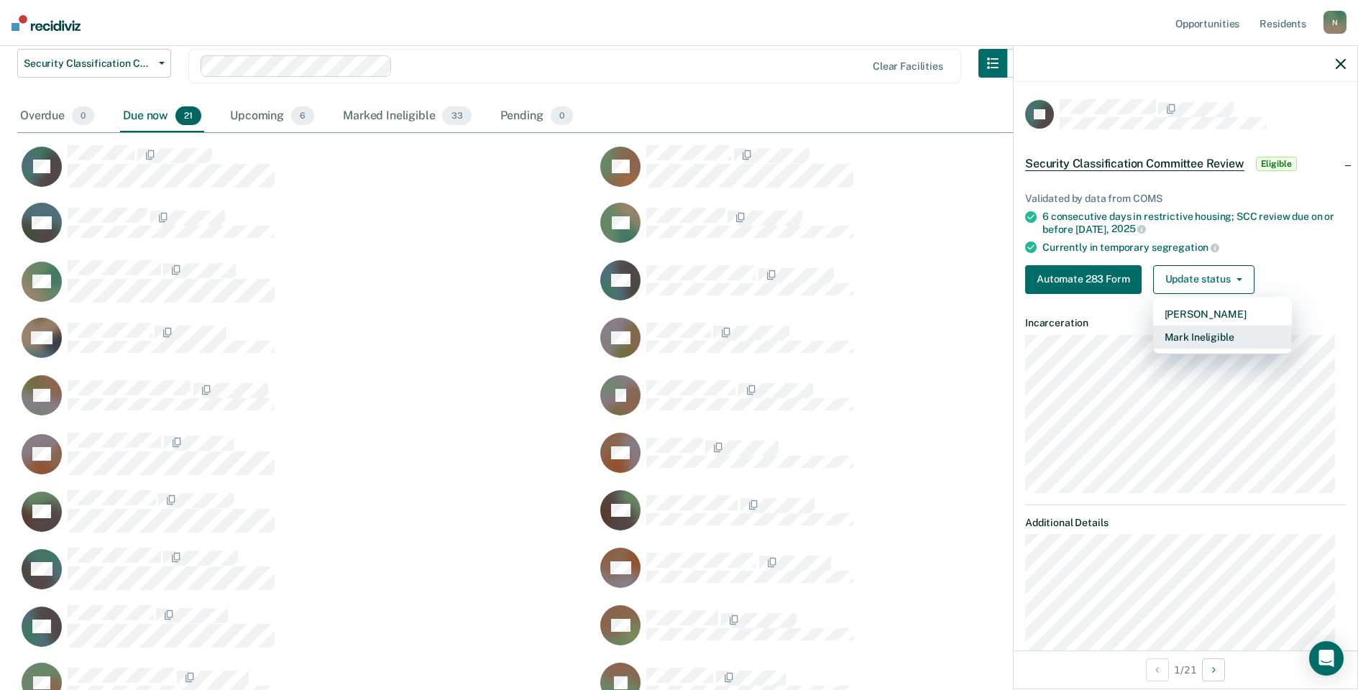
click at [1185, 329] on button "Mark Ineligible" at bounding box center [1222, 337] width 139 height 23
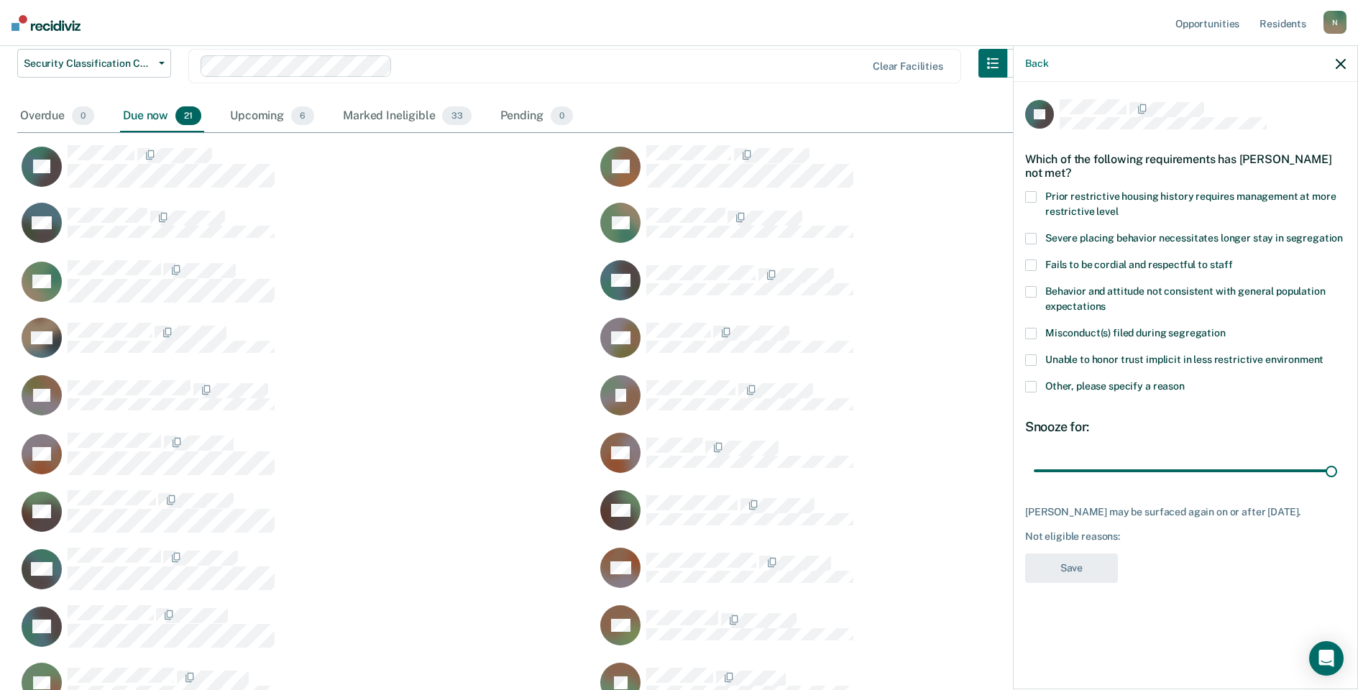
click at [1036, 390] on span at bounding box center [1031, 387] width 12 height 12
click at [1185, 381] on input "Other, please specify a reason" at bounding box center [1185, 381] width 0 height 0
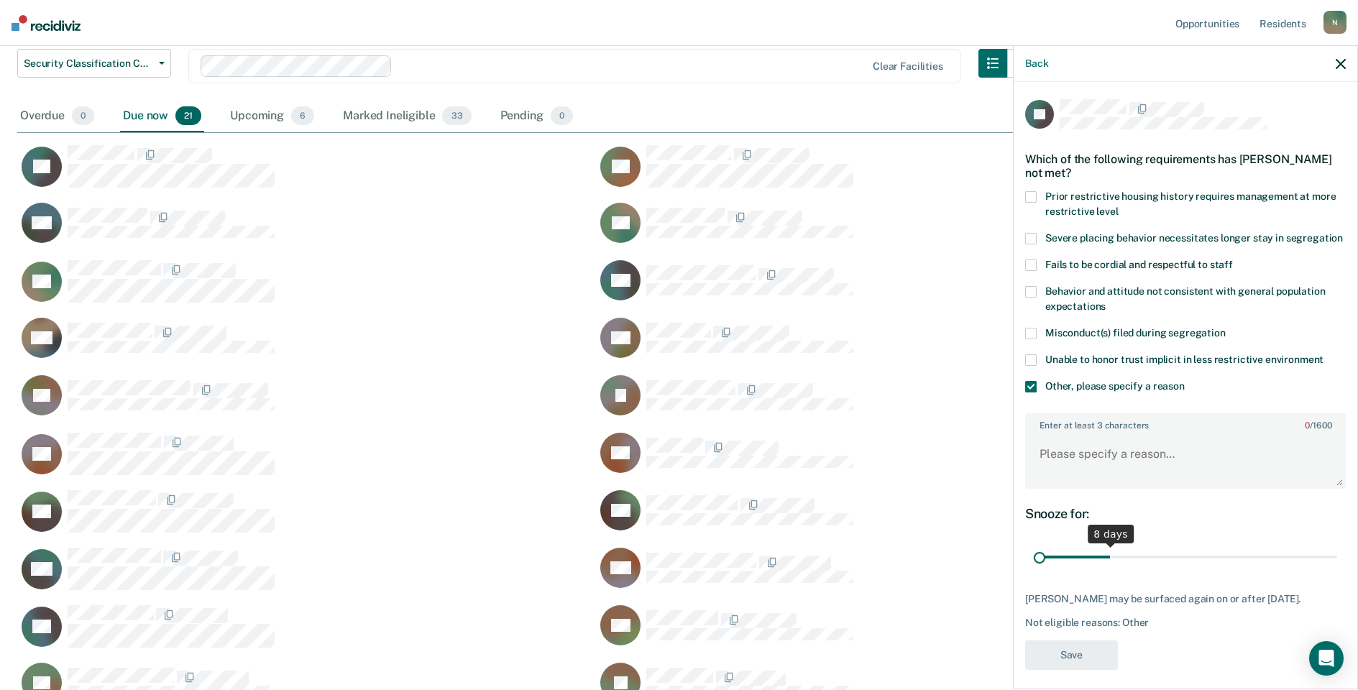
drag, startPoint x: 1319, startPoint y: 573, endPoint x: 1000, endPoint y: 578, distance: 319.2
type input "1"
click at [1034, 570] on input "range" at bounding box center [1185, 557] width 303 height 25
click at [1074, 466] on textarea "Enter at least 3 characters 0 / 1600" at bounding box center [1186, 460] width 318 height 53
type textarea "P"
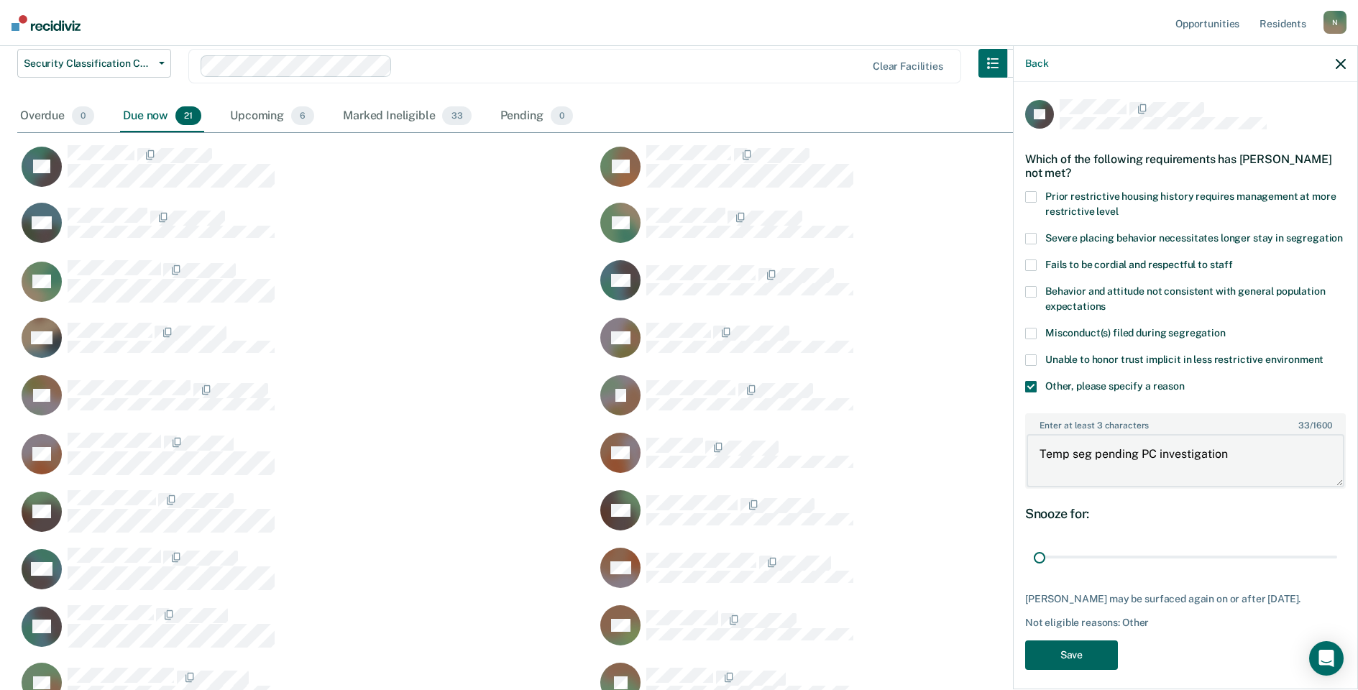
type textarea "Temp seg pending PC investigation"
click at [1075, 670] on button "Save" at bounding box center [1071, 655] width 93 height 29
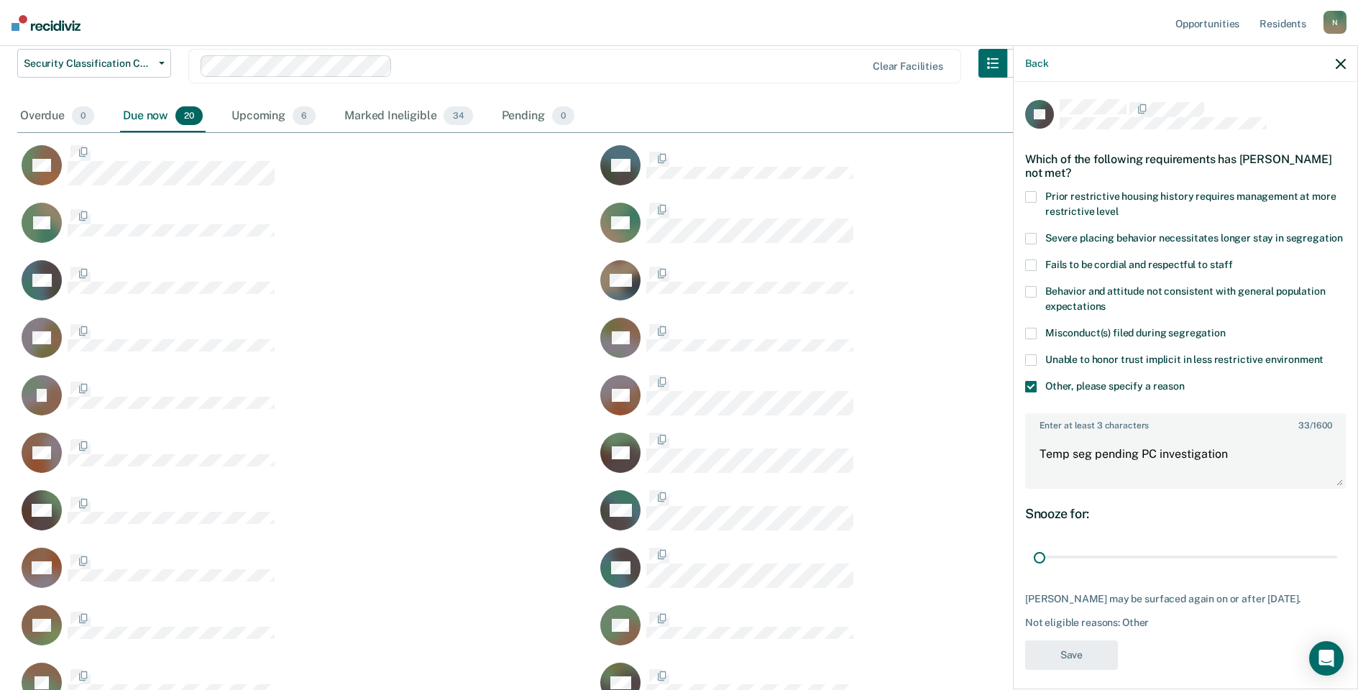
scroll to position [749, 1313]
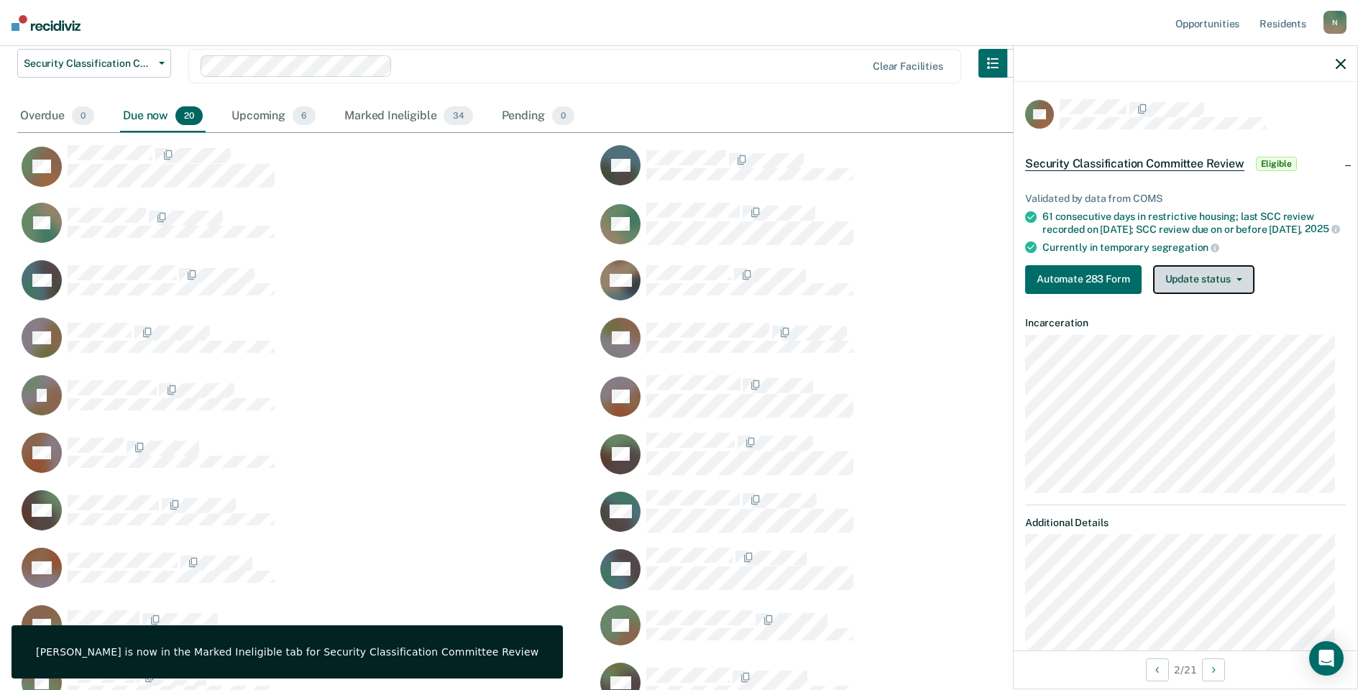
click at [1230, 281] on button "Update status" at bounding box center [1203, 279] width 101 height 29
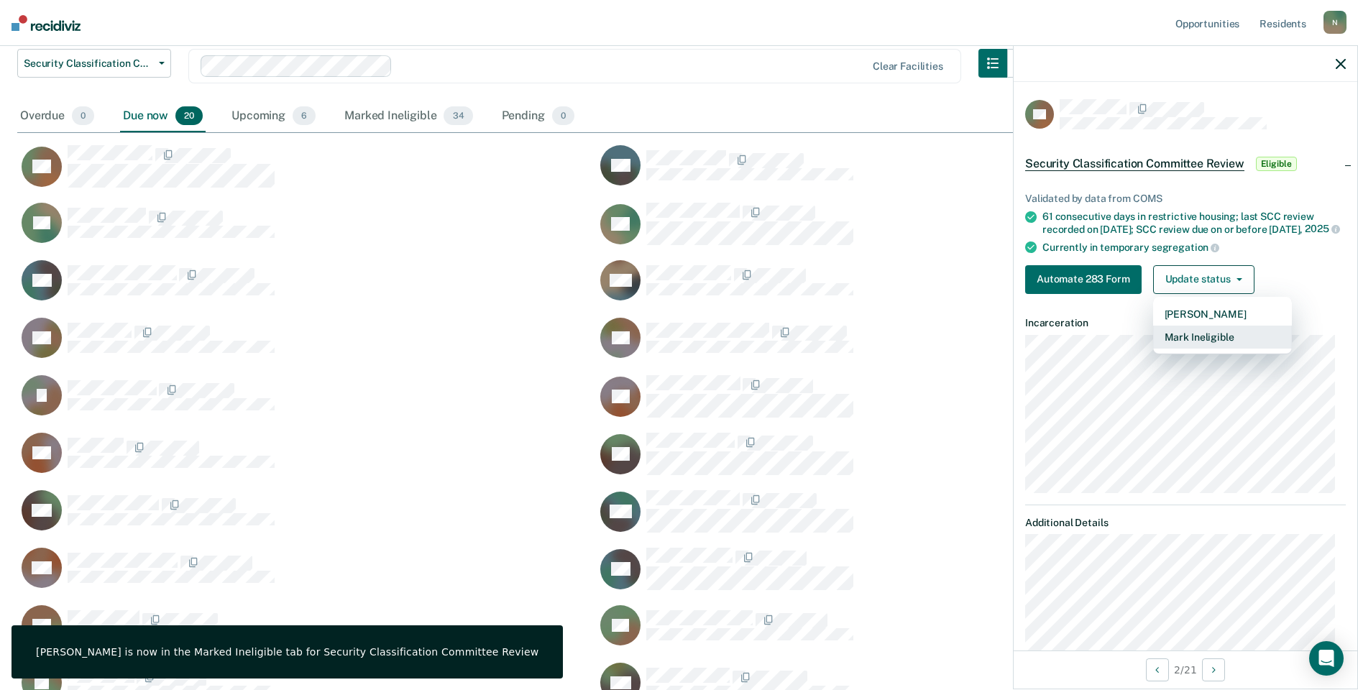
click at [1218, 349] on button "Mark Ineligible" at bounding box center [1222, 337] width 139 height 23
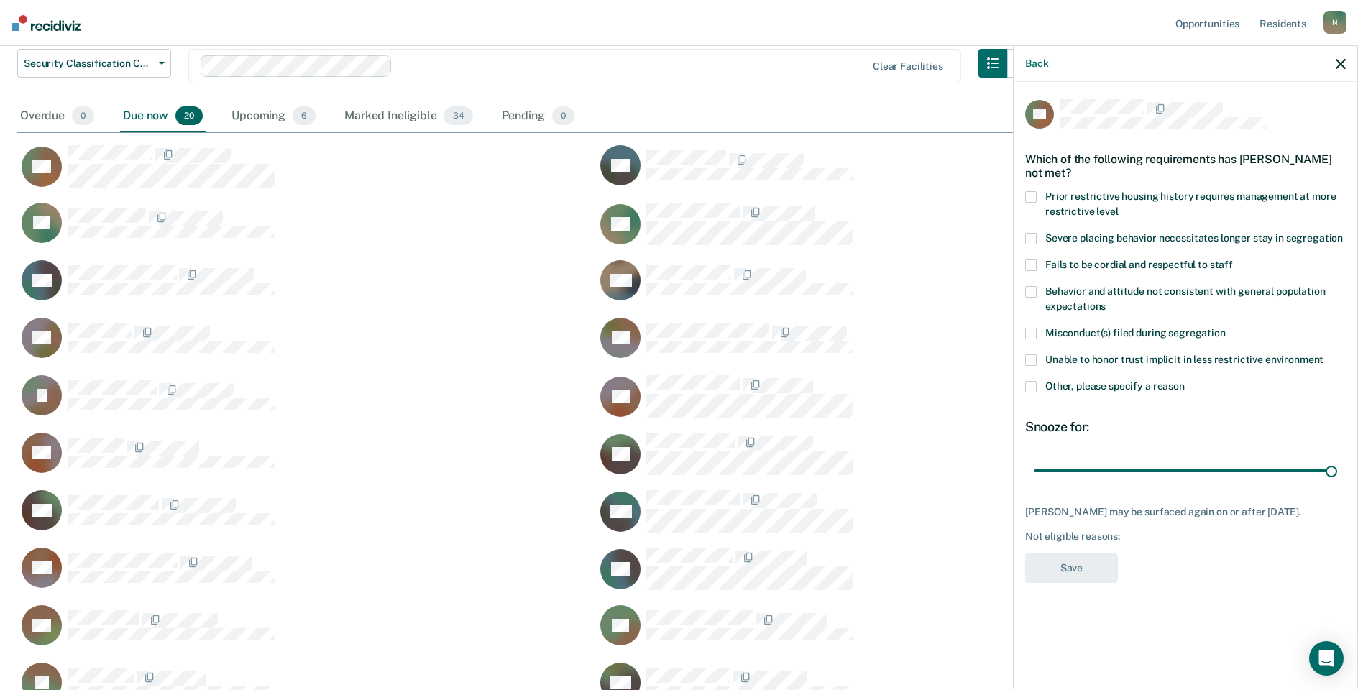
click at [1032, 390] on span at bounding box center [1031, 387] width 12 height 12
click at [1185, 381] on input "Other, please specify a reason" at bounding box center [1185, 381] width 0 height 0
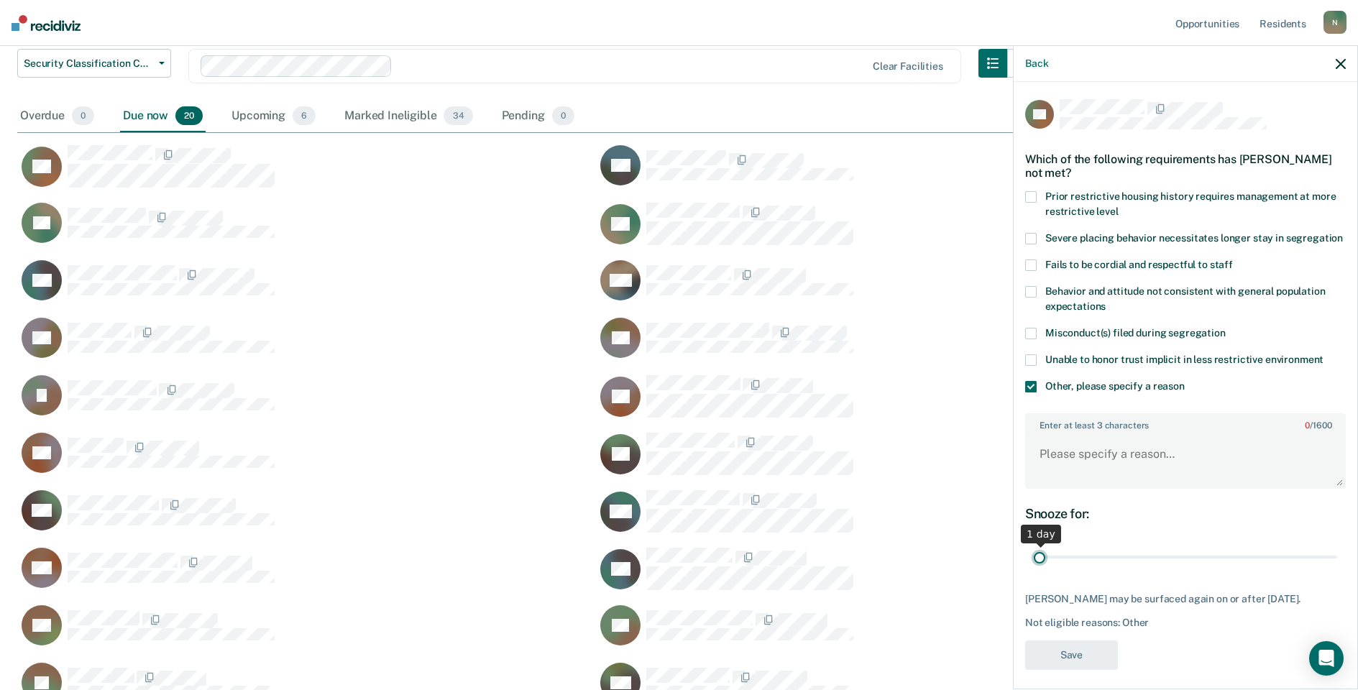
drag, startPoint x: 1324, startPoint y: 568, endPoint x: 936, endPoint y: 572, distance: 388.2
type input "1"
click at [1034, 570] on input "range" at bounding box center [1185, 557] width 303 height 25
click at [1071, 478] on textarea "Enter at least 3 characters 0 / 1600" at bounding box center [1186, 460] width 318 height 53
type textarea "Temp seg pending alt I placement"
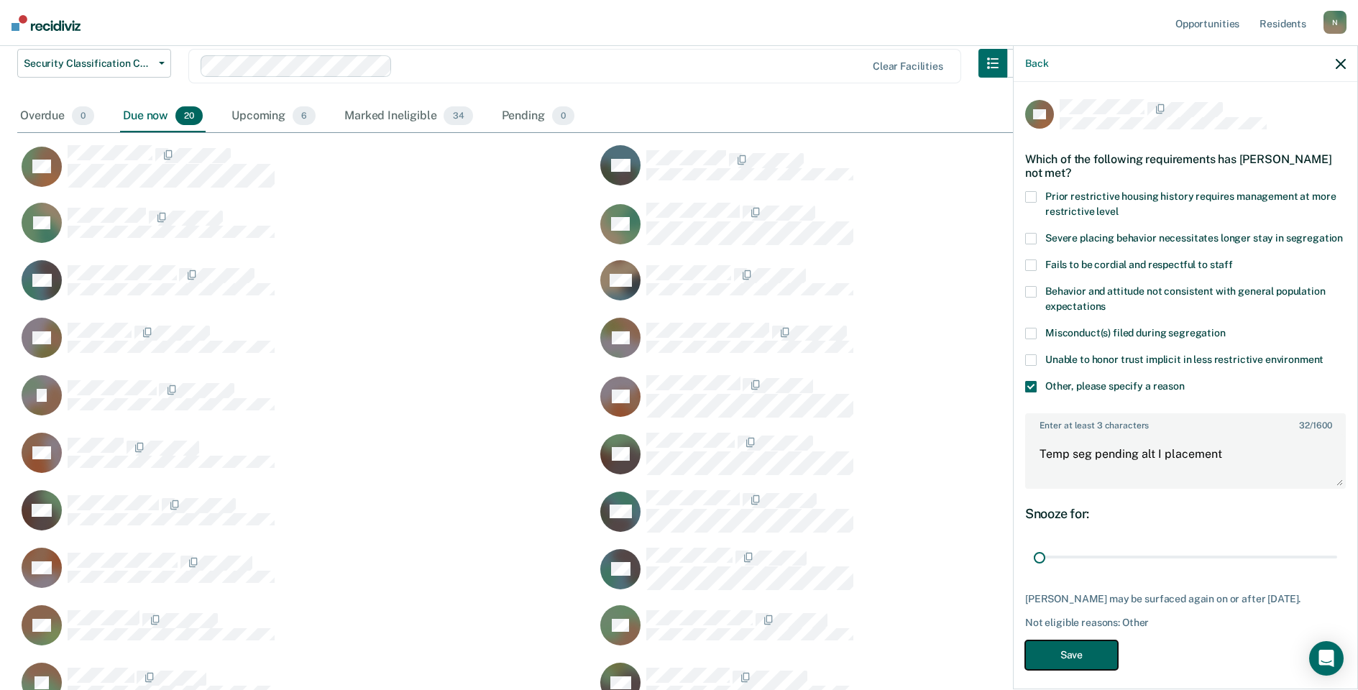
click at [1103, 670] on button "Save" at bounding box center [1071, 655] width 93 height 29
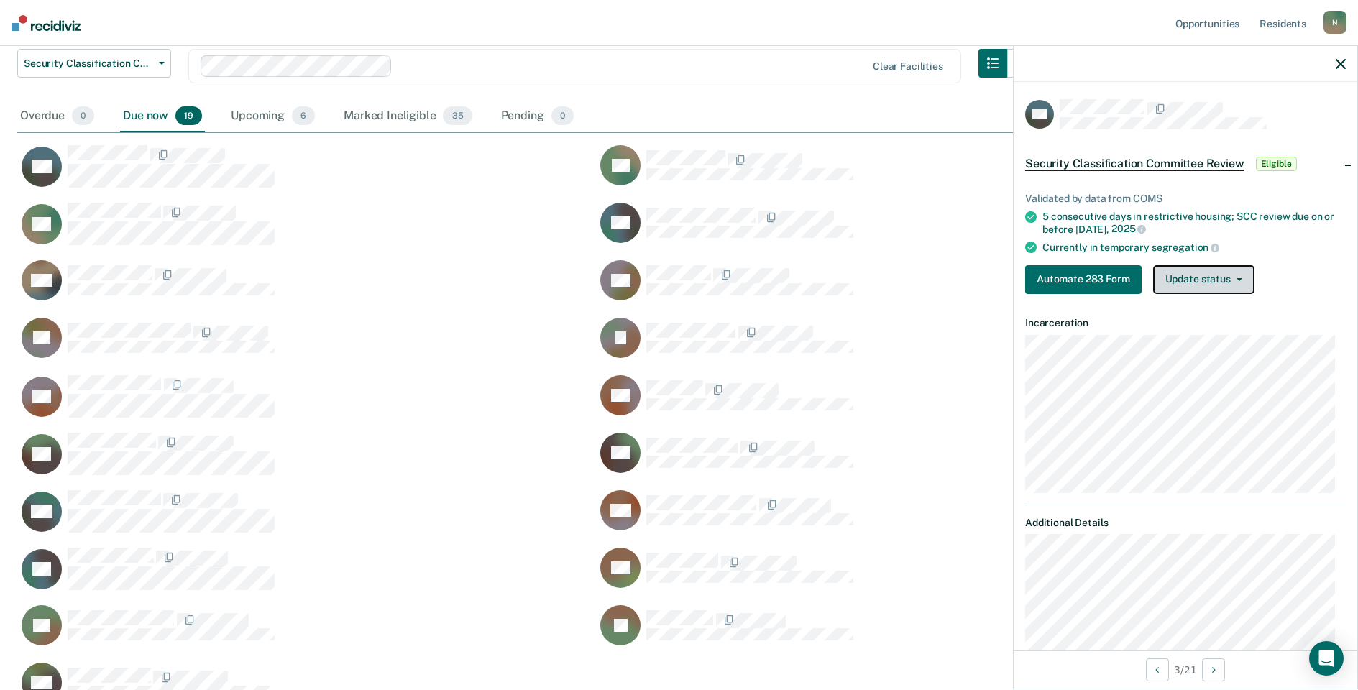
click at [1203, 285] on button "Update status" at bounding box center [1203, 279] width 101 height 29
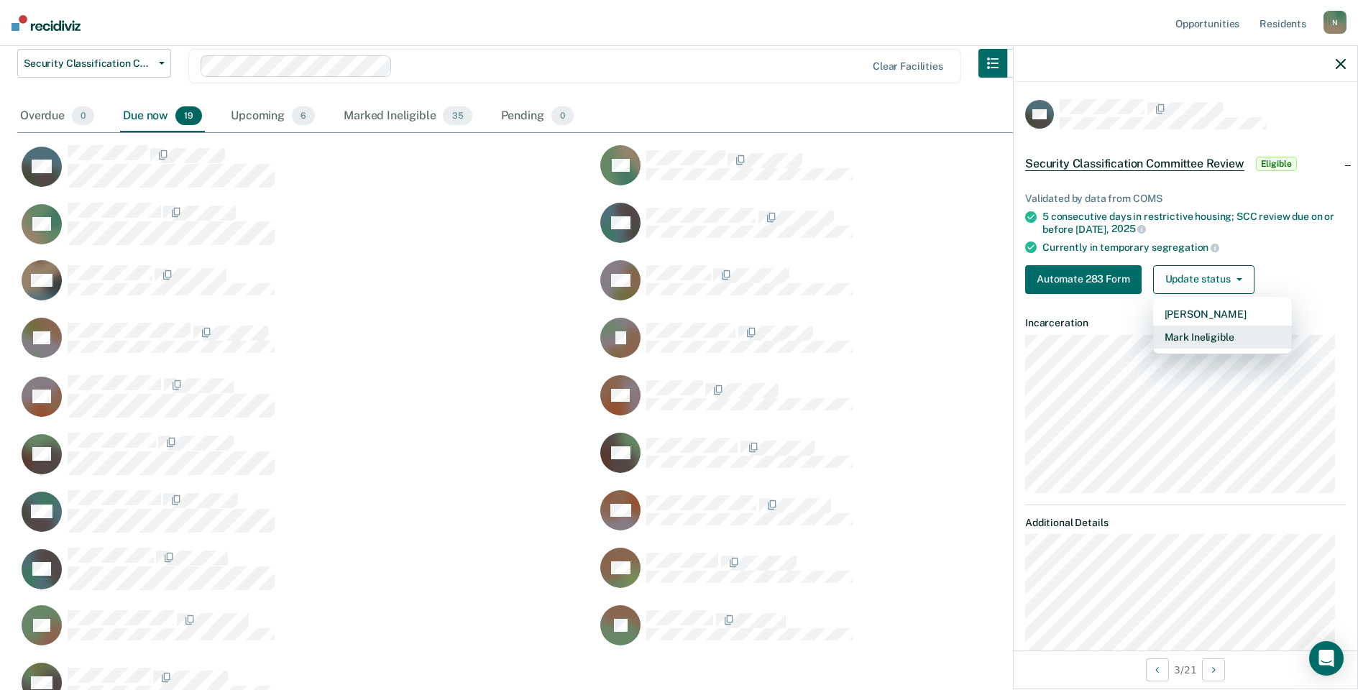
click at [1174, 334] on button "Mark Ineligible" at bounding box center [1222, 337] width 139 height 23
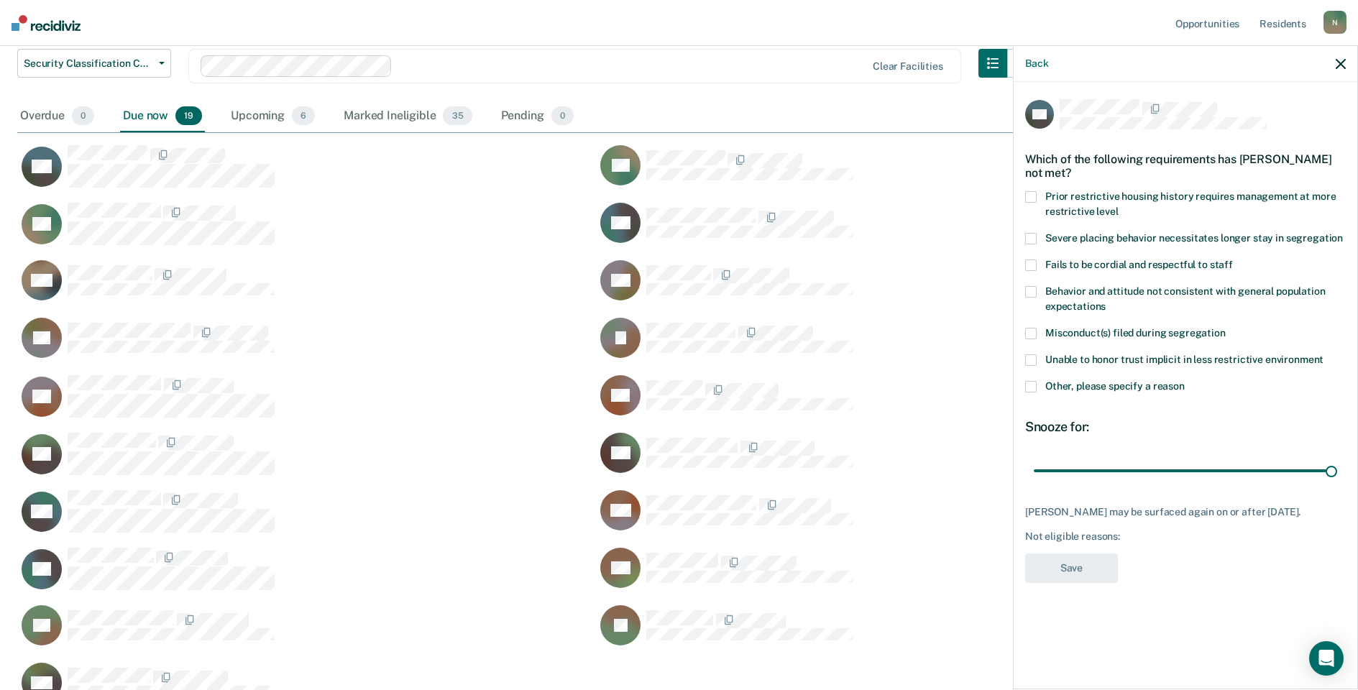
drag, startPoint x: 1033, startPoint y: 386, endPoint x: 1073, endPoint y: 413, distance: 47.7
click at [1033, 387] on span at bounding box center [1031, 387] width 12 height 12
click at [1185, 381] on input "Other, please specify a reason" at bounding box center [1185, 381] width 0 height 0
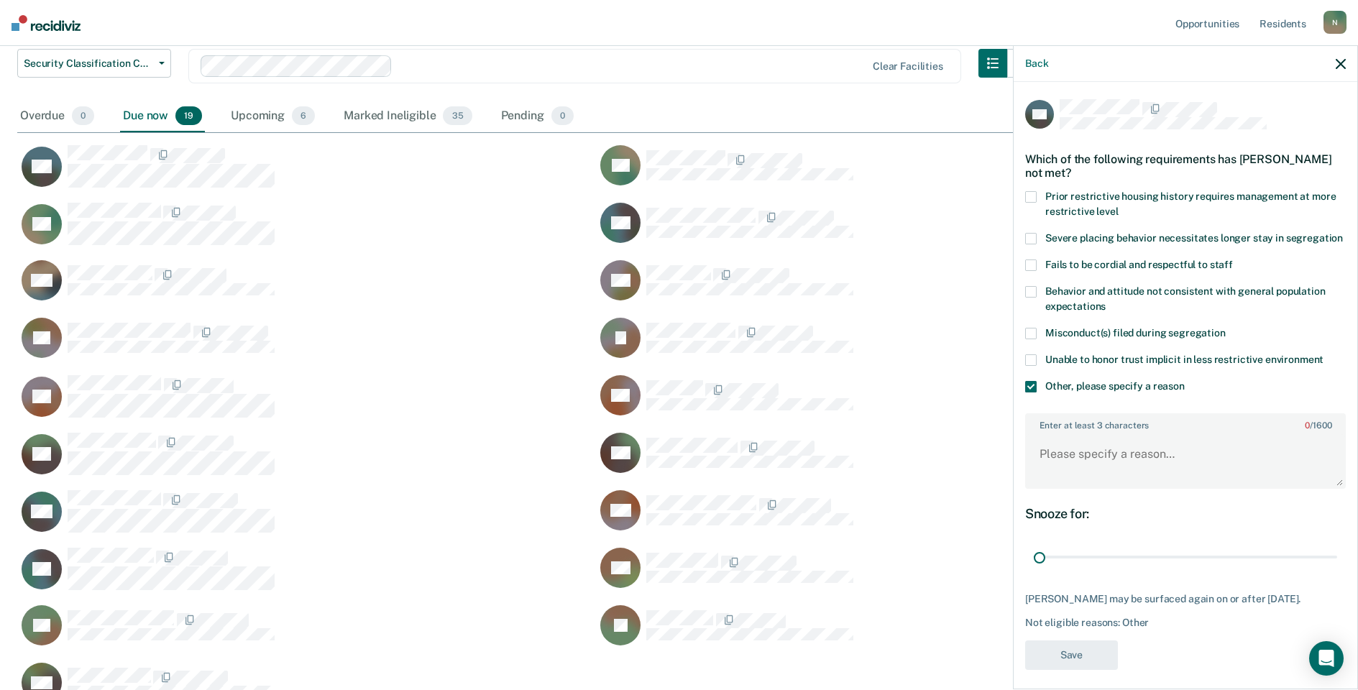
drag, startPoint x: 1324, startPoint y: 574, endPoint x: 1034, endPoint y: 527, distance: 293.6
type input "1"
click at [1034, 570] on input "range" at bounding box center [1185, 557] width 303 height 25
click at [1073, 483] on textarea "Enter at least 3 characters 0 / 1600" at bounding box center [1186, 460] width 318 height 53
type textarea "Temp seg pending misconduct hearing"
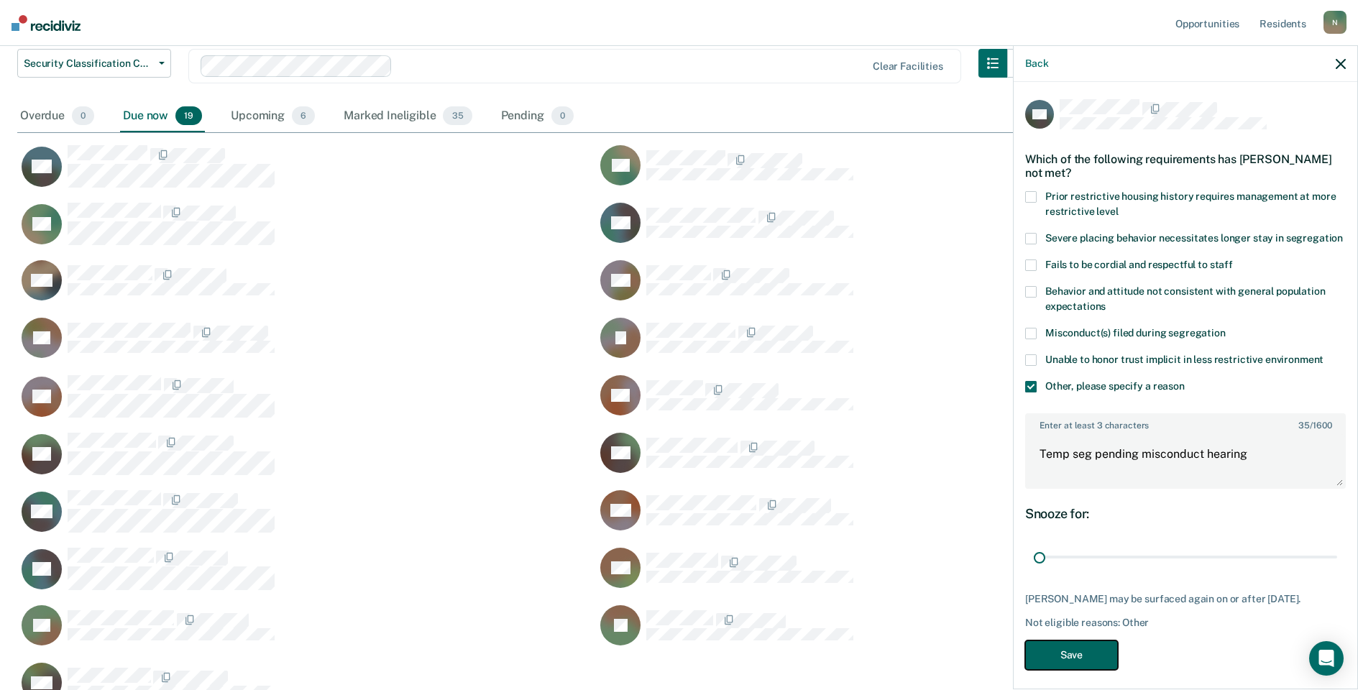
click at [1063, 670] on button "Save" at bounding box center [1071, 655] width 93 height 29
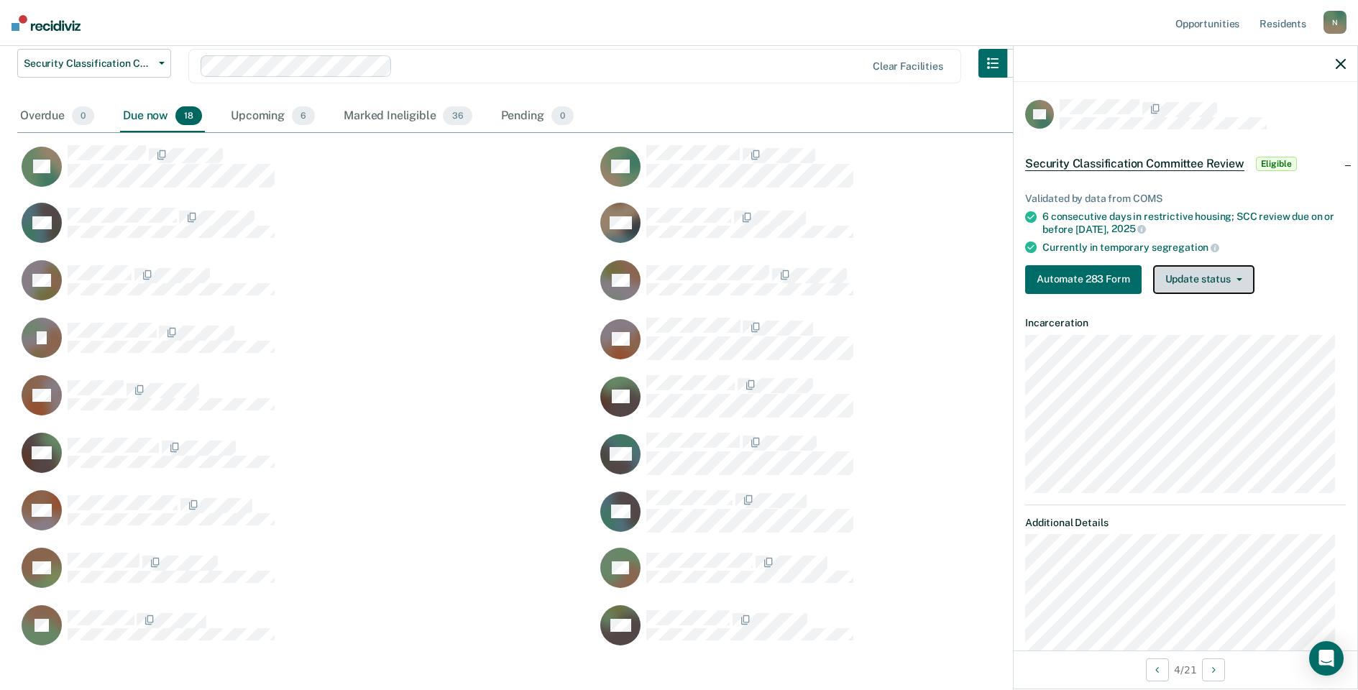
drag, startPoint x: 1194, startPoint y: 265, endPoint x: 1201, endPoint y: 277, distance: 13.6
click at [1195, 266] on button "Update status" at bounding box center [1203, 279] width 101 height 29
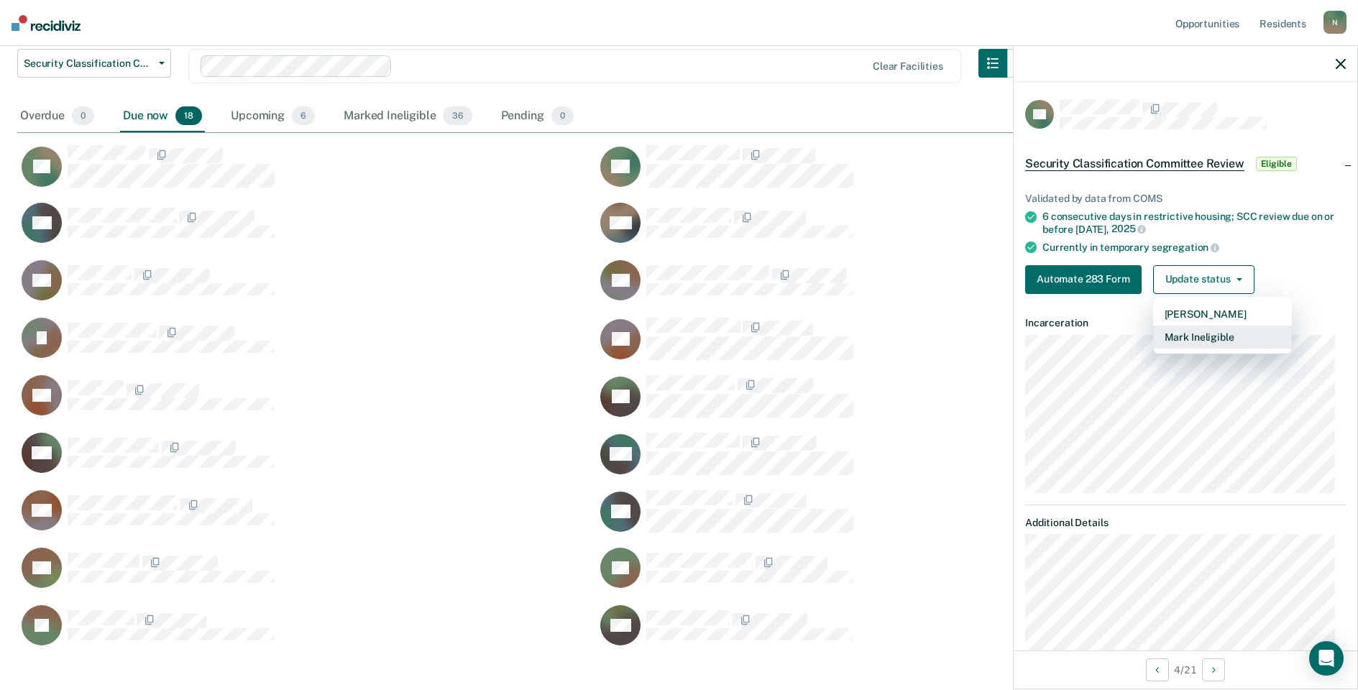
click at [1207, 336] on button "Mark Ineligible" at bounding box center [1222, 337] width 139 height 23
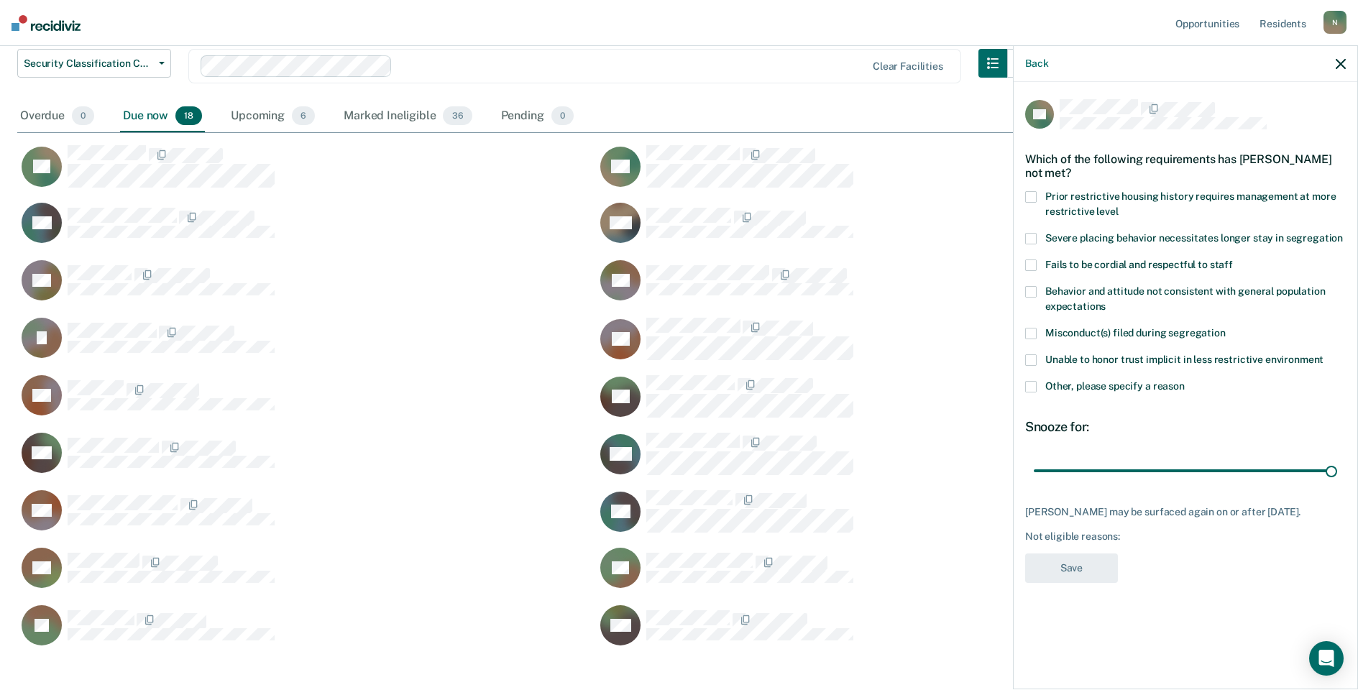
click at [1032, 381] on span at bounding box center [1031, 387] width 12 height 12
click at [1185, 381] on input "Other, please specify a reason" at bounding box center [1185, 381] width 0 height 0
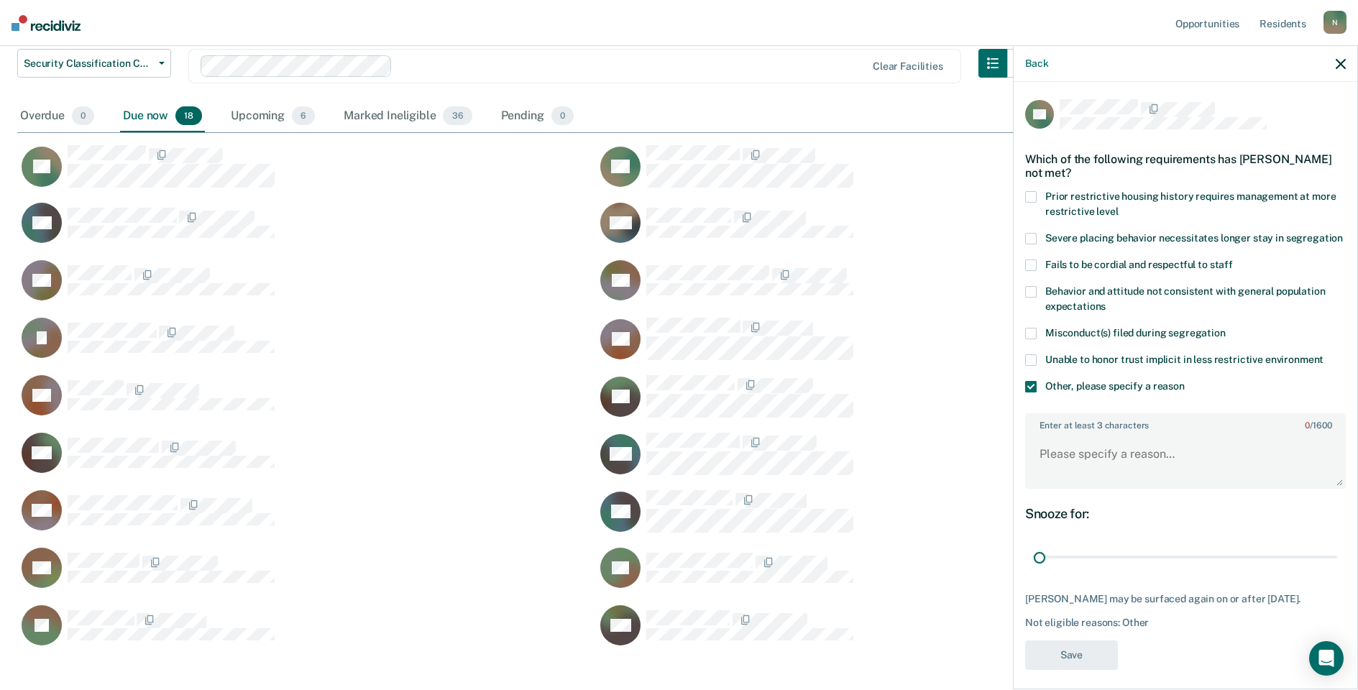
drag, startPoint x: 1323, startPoint y: 574, endPoint x: 1032, endPoint y: 502, distance: 299.9
type input "1"
click at [1034, 570] on input "range" at bounding box center [1185, 557] width 303 height 25
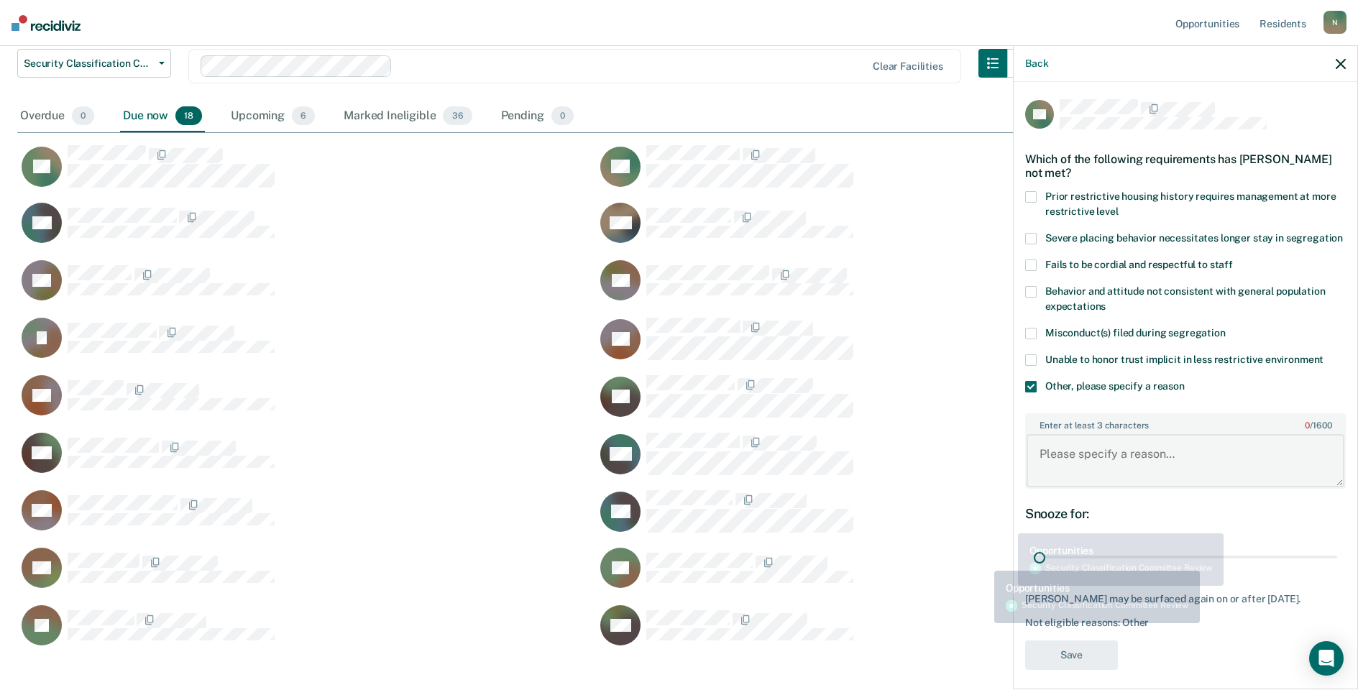
click at [1050, 484] on textarea "Enter at least 3 characters 0 / 1600" at bounding box center [1186, 460] width 318 height 53
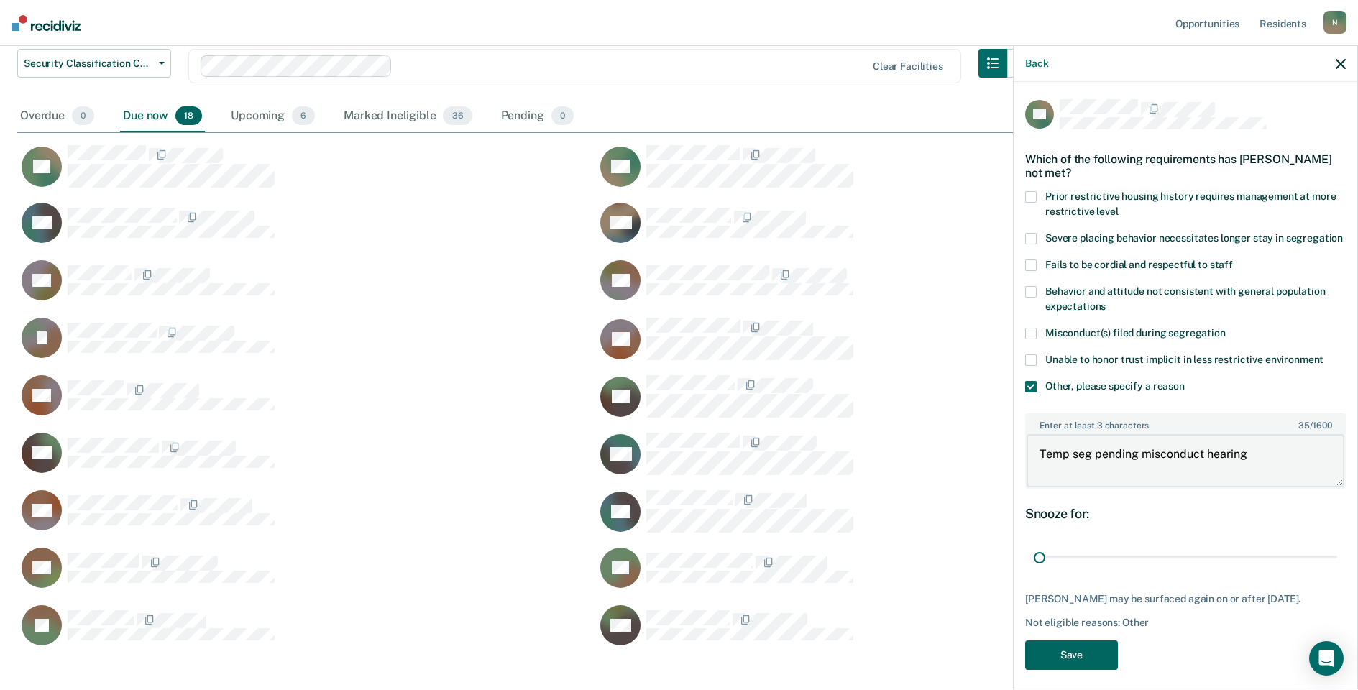
type textarea "Temp seg pending misconduct hearing"
click at [1081, 669] on button "Save" at bounding box center [1071, 655] width 93 height 29
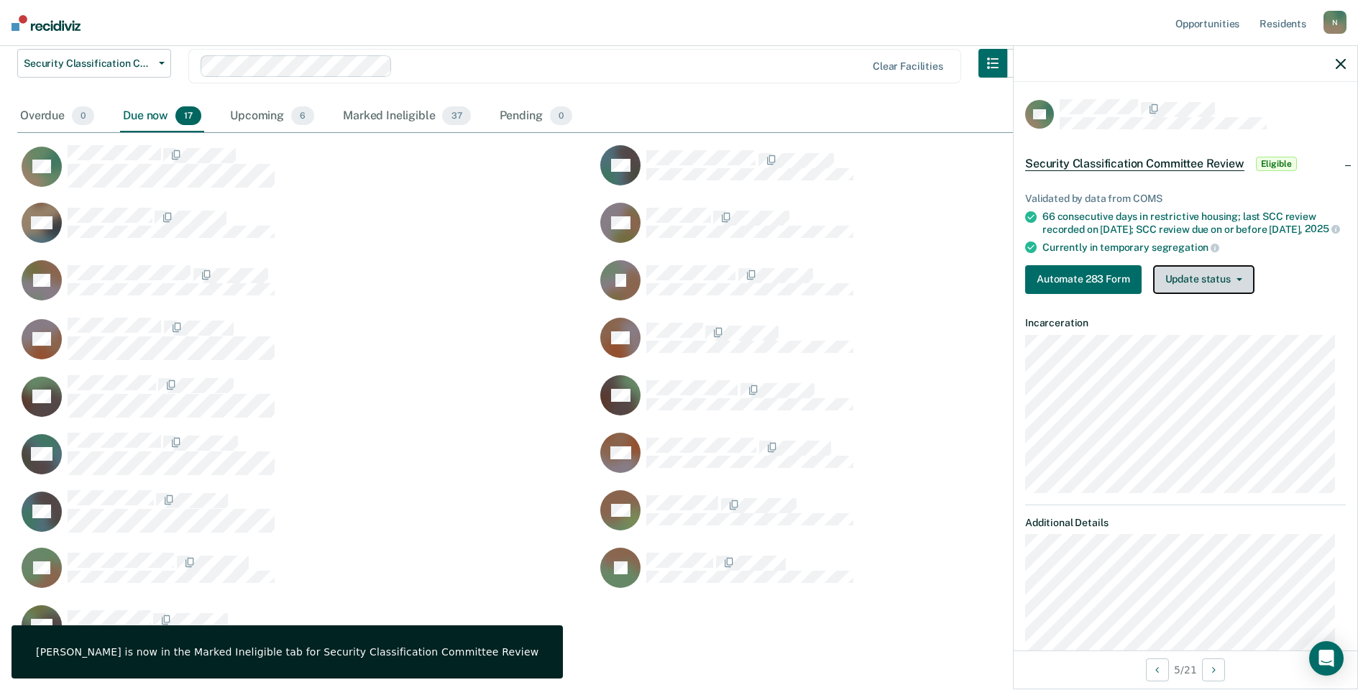
click at [1187, 288] on button "Update status" at bounding box center [1203, 279] width 101 height 29
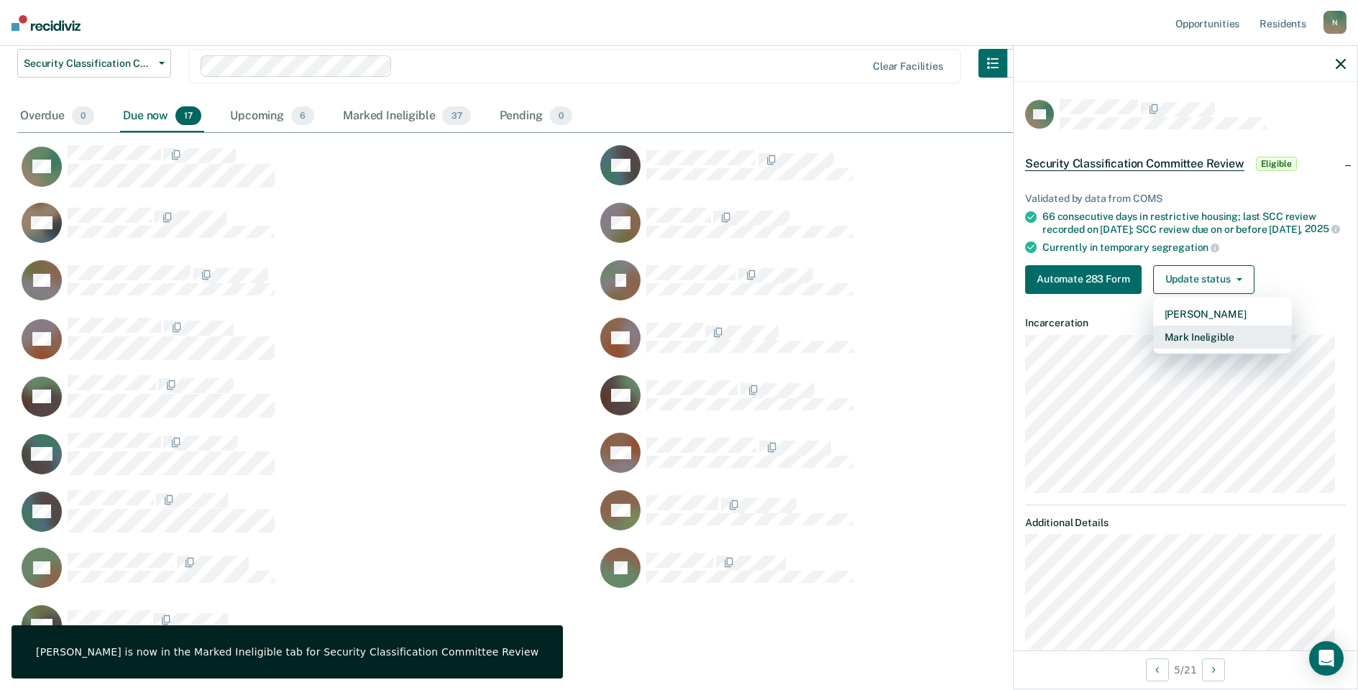
click at [1200, 349] on button "Mark Ineligible" at bounding box center [1222, 337] width 139 height 23
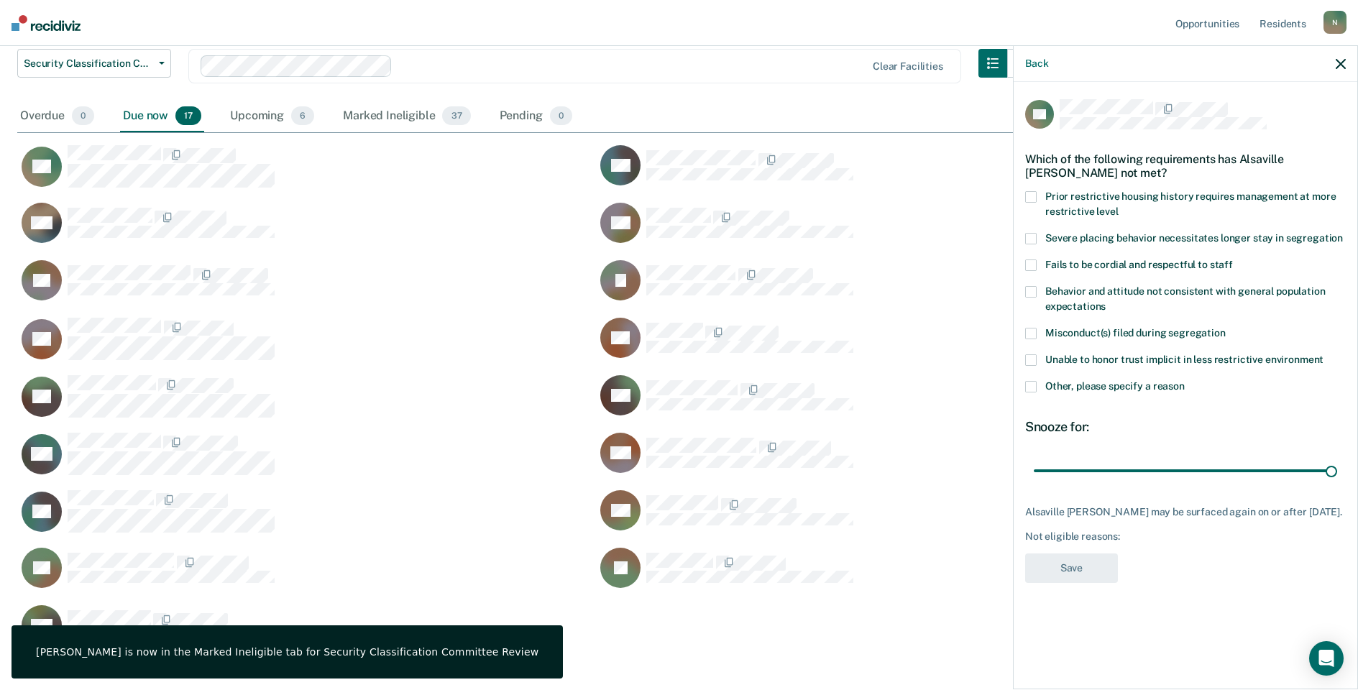
click at [1032, 384] on span at bounding box center [1031, 387] width 12 height 12
click at [1185, 381] on input "Other, please specify a reason" at bounding box center [1185, 381] width 0 height 0
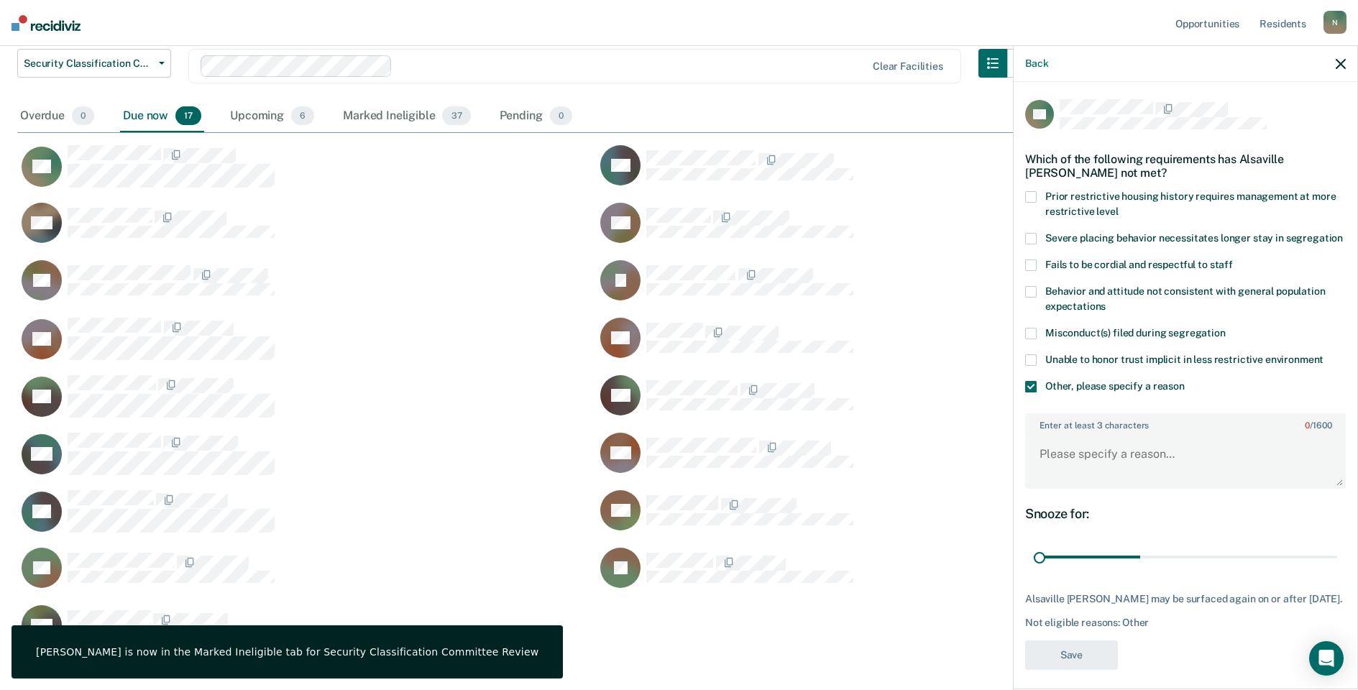
drag, startPoint x: 1321, startPoint y: 572, endPoint x: 1017, endPoint y: 569, distance: 304.1
type input "1"
click at [1034, 570] on input "range" at bounding box center [1185, 557] width 303 height 25
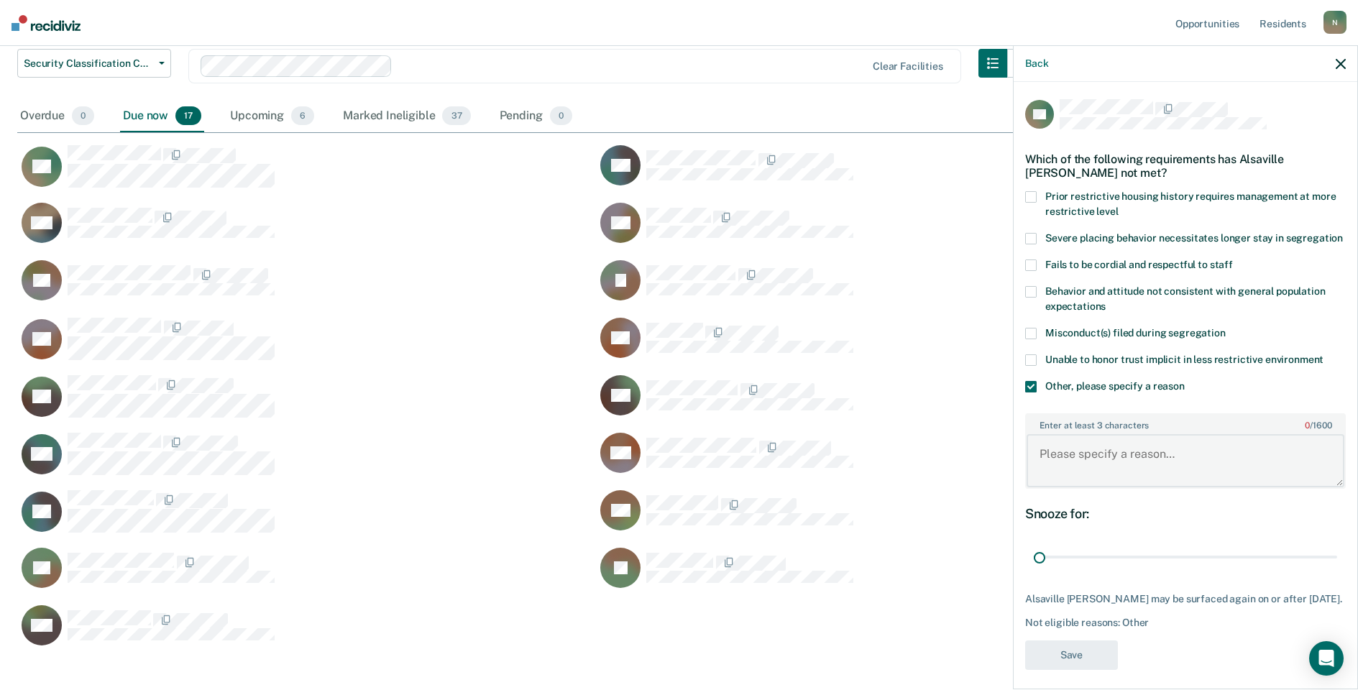
click at [1060, 484] on textarea "Enter at least 3 characters 0 / 1600" at bounding box center [1186, 460] width 318 height 53
type textarea "Temp seg pending alt IV placement"
click at [1104, 670] on button "Save" at bounding box center [1071, 655] width 93 height 29
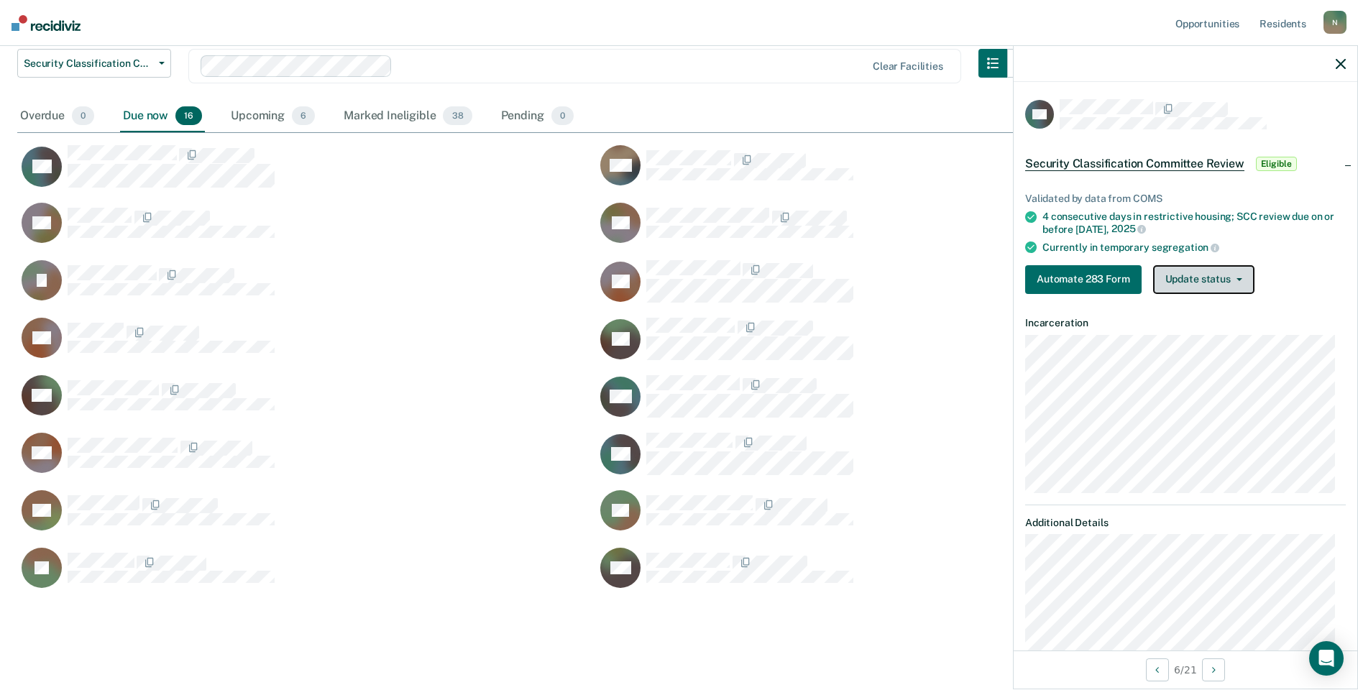
click at [1234, 288] on button "Update status" at bounding box center [1203, 279] width 101 height 29
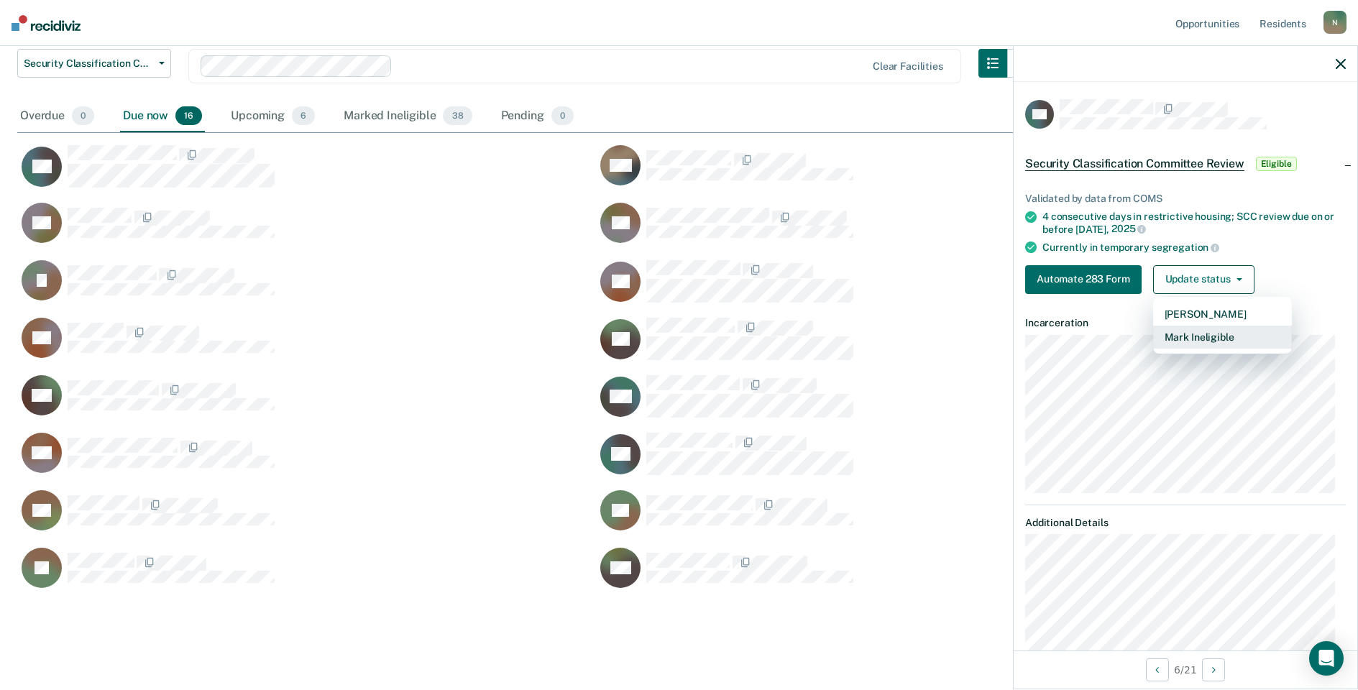
click at [1228, 338] on button "Mark Ineligible" at bounding box center [1222, 337] width 139 height 23
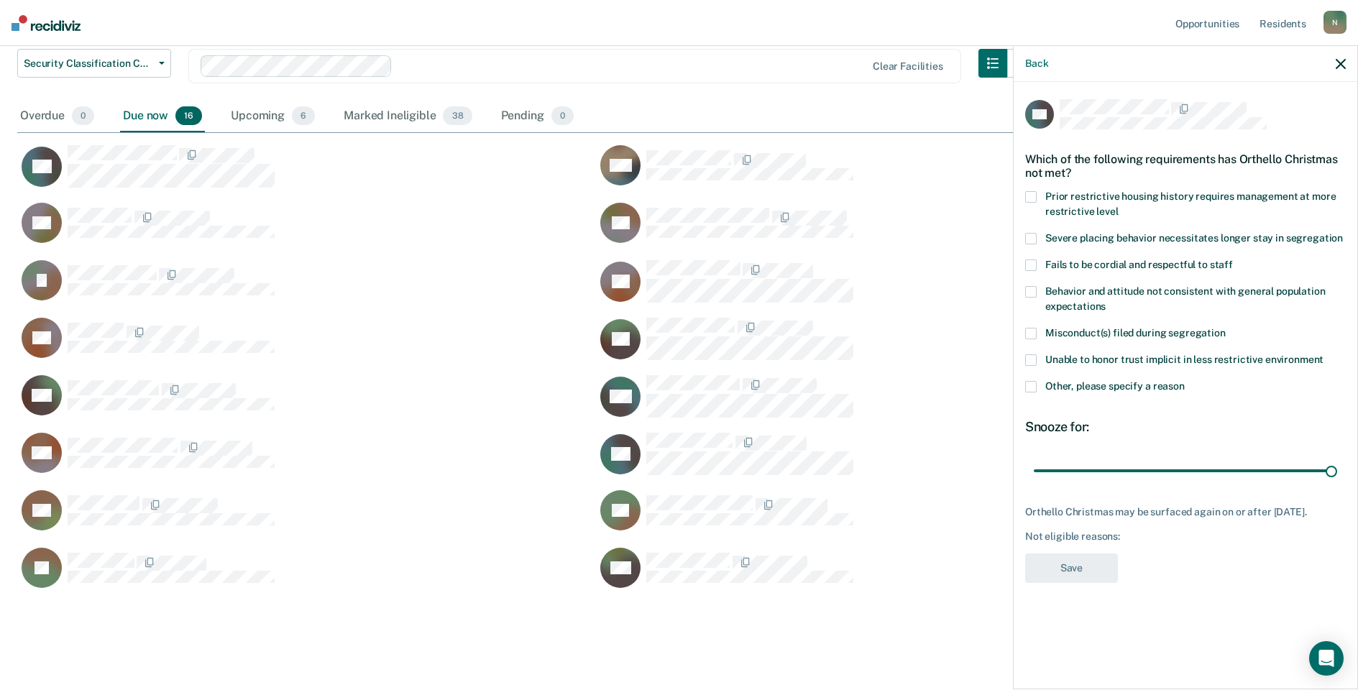
click at [1032, 379] on div "Unable to honor trust implicit in less restrictive environment" at bounding box center [1185, 367] width 321 height 27
click at [1035, 390] on span at bounding box center [1031, 387] width 12 height 12
click at [1185, 381] on input "Other, please specify a reason" at bounding box center [1185, 381] width 0 height 0
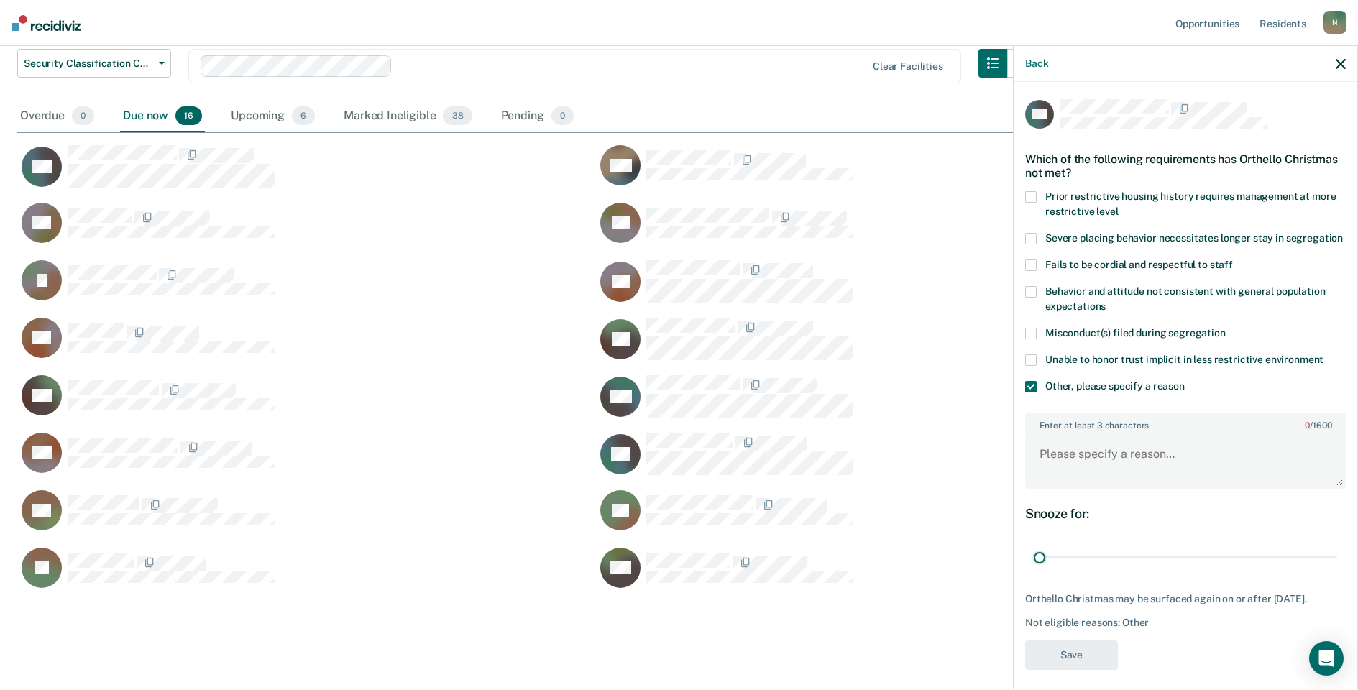
drag, startPoint x: 1319, startPoint y: 572, endPoint x: 1031, endPoint y: 520, distance: 292.8
type input "1"
click at [1034, 570] on input "range" at bounding box center [1185, 557] width 303 height 25
click at [1055, 487] on textarea "Enter at least 3 characters 0 / 1600" at bounding box center [1186, 460] width 318 height 53
click at [1152, 487] on textarea "Temp seg pending misconduct hearing" at bounding box center [1186, 460] width 318 height 53
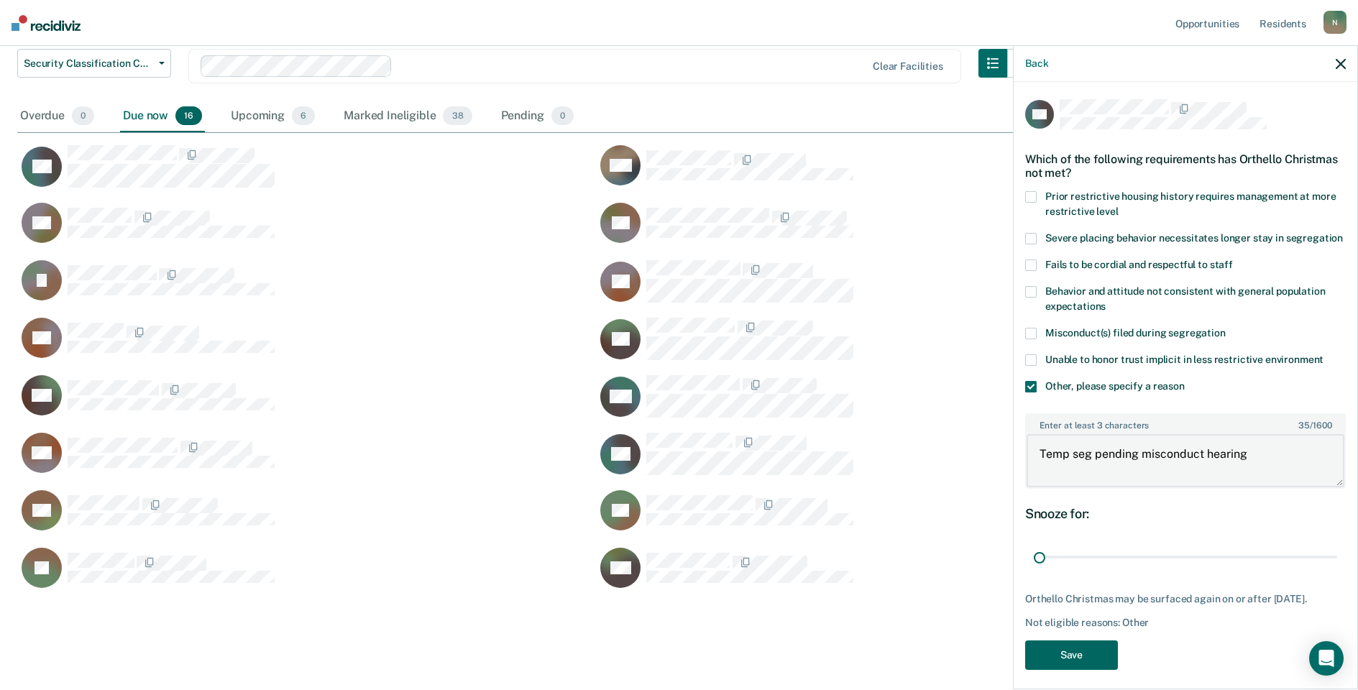
type textarea "Temp seg pending misconduct hearing"
click at [1111, 670] on button "Save" at bounding box center [1071, 655] width 93 height 29
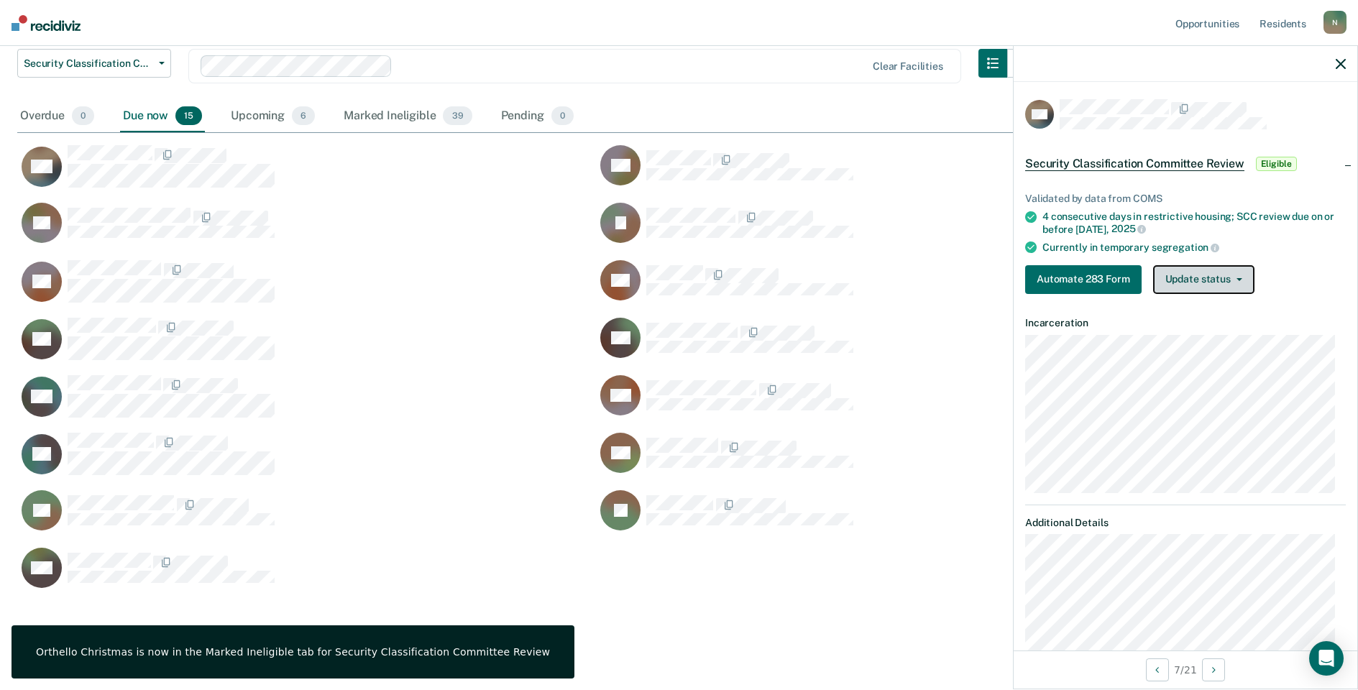
click at [1193, 275] on button "Update status" at bounding box center [1203, 279] width 101 height 29
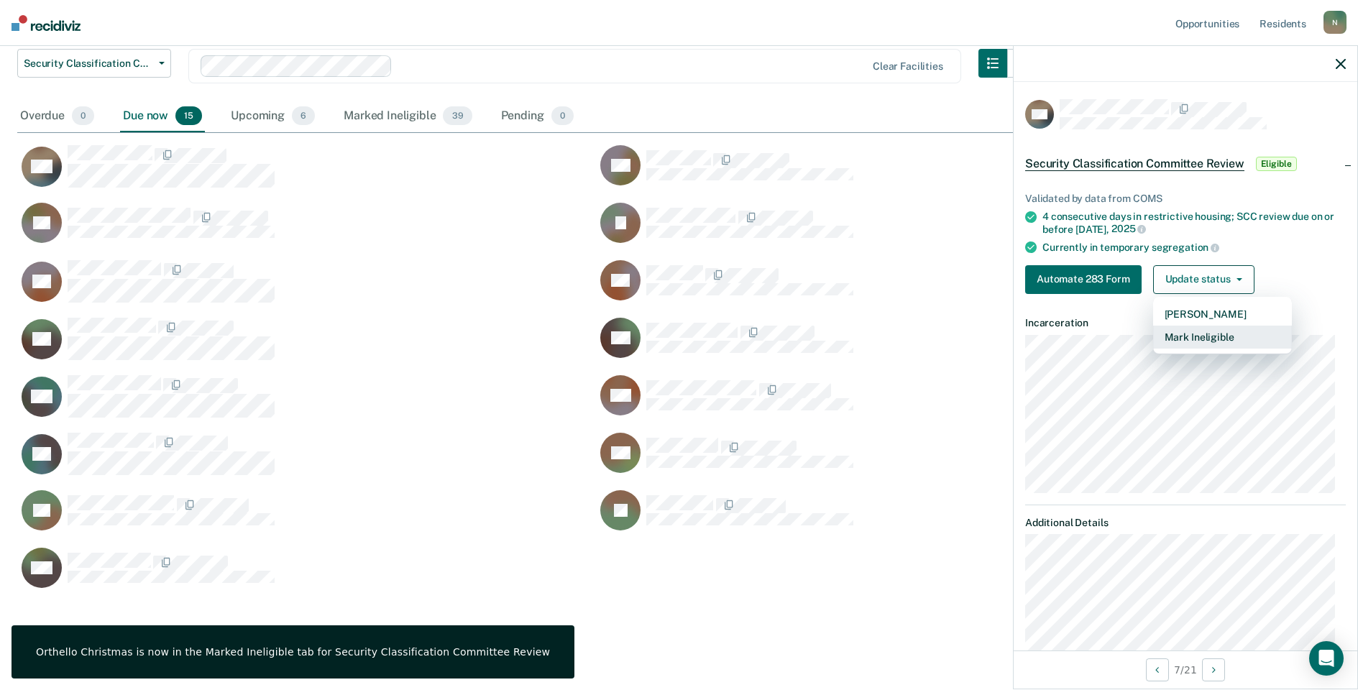
click at [1175, 337] on button "Mark Ineligible" at bounding box center [1222, 337] width 139 height 23
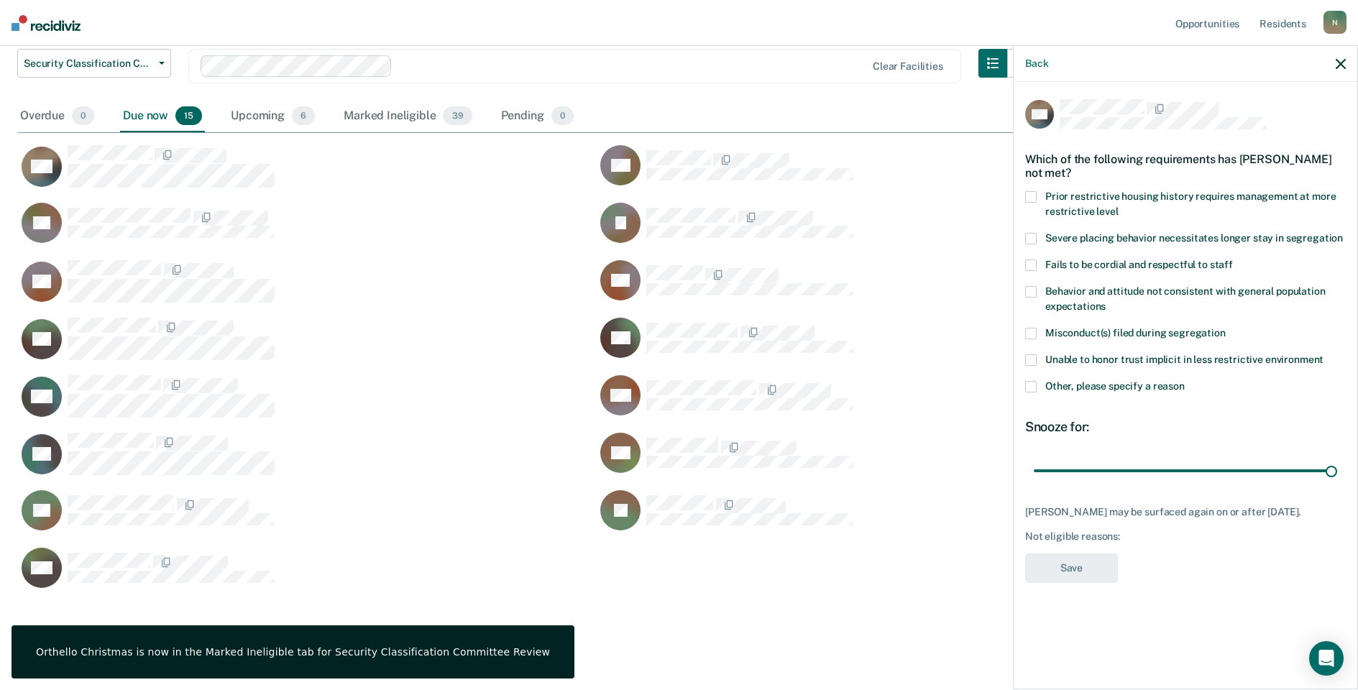
click at [1027, 383] on span at bounding box center [1031, 387] width 12 height 12
click at [1185, 381] on input "Other, please specify a reason" at bounding box center [1185, 381] width 0 height 0
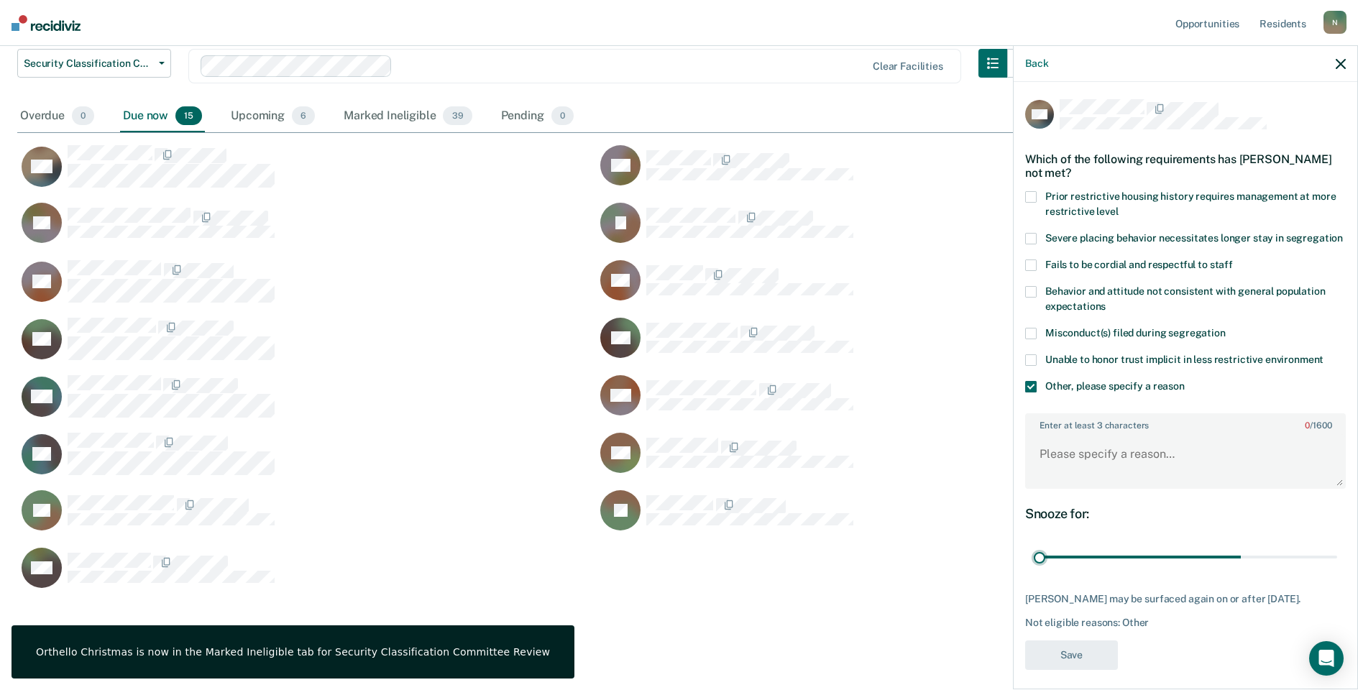
drag, startPoint x: 1319, startPoint y: 574, endPoint x: 994, endPoint y: 597, distance: 325.8
type input "1"
click at [1034, 570] on input "range" at bounding box center [1185, 557] width 303 height 25
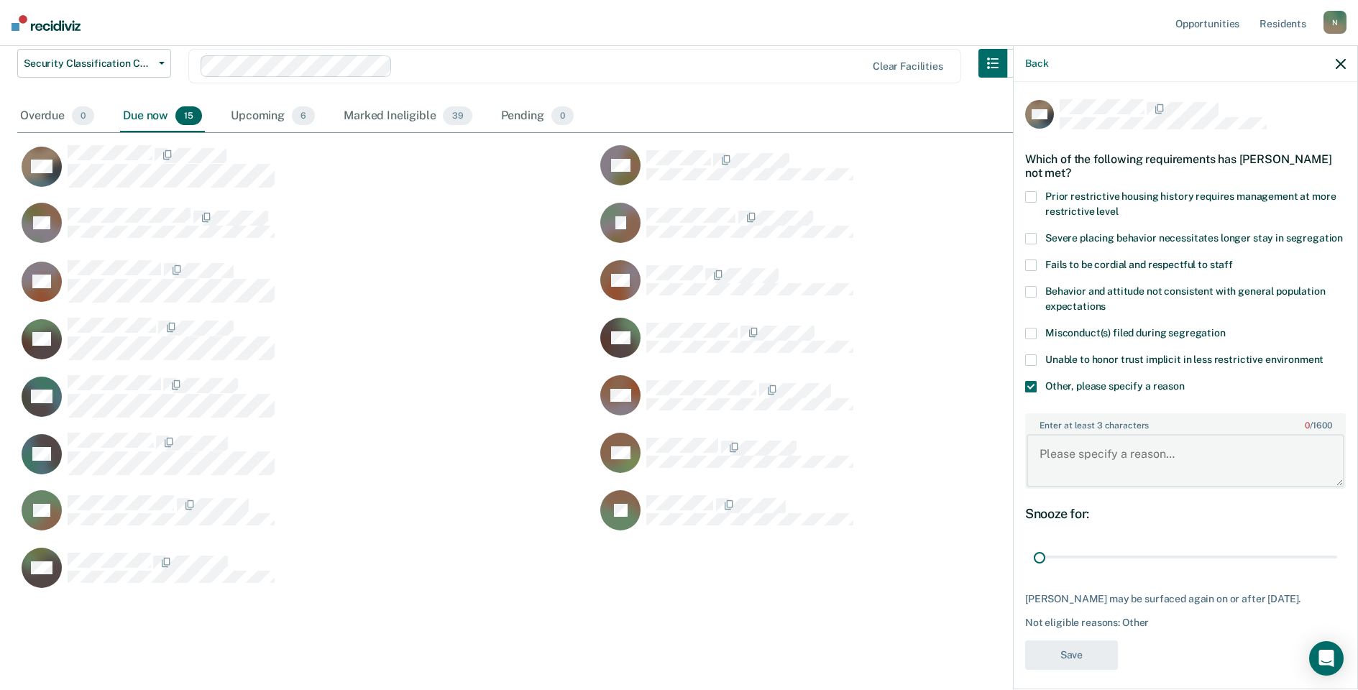
click at [1068, 467] on textarea "Enter at least 3 characters 0 / 1600" at bounding box center [1186, 460] width 318 height 53
type textarea "Temp seg pending misconduct hearing"
click at [1083, 670] on button "Save" at bounding box center [1071, 655] width 93 height 29
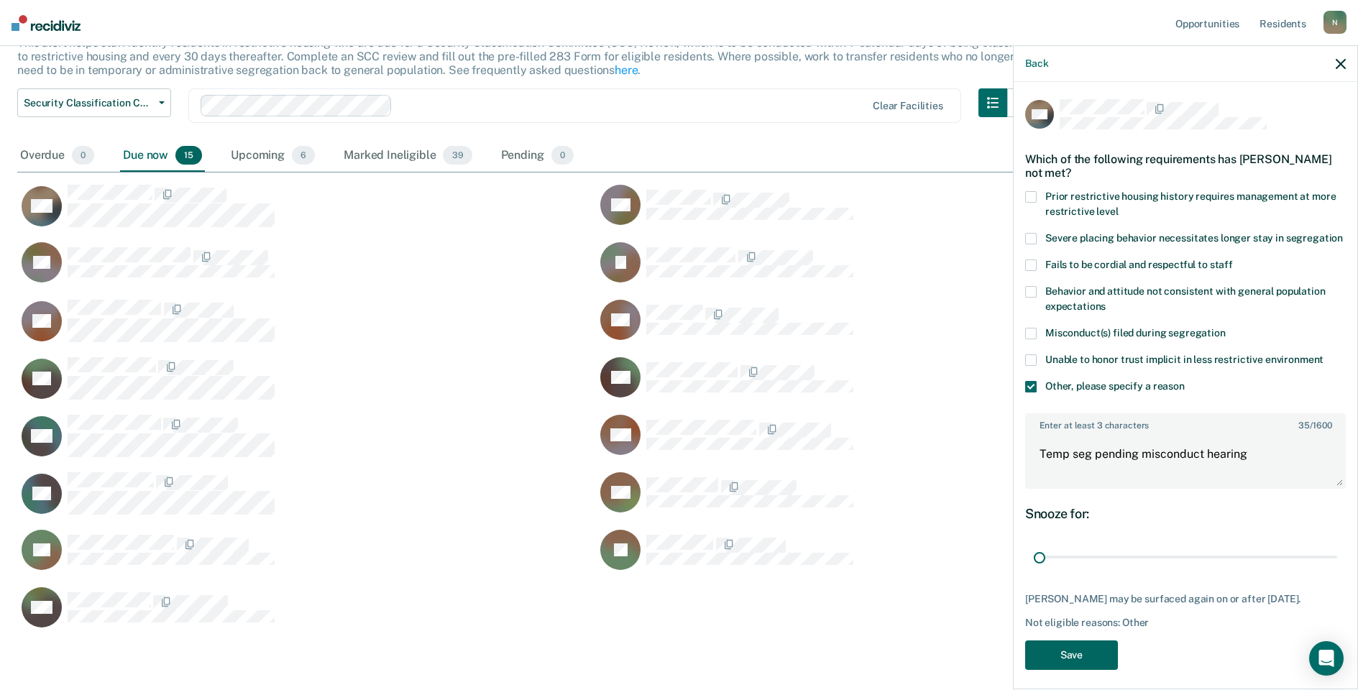
scroll to position [577, 1313]
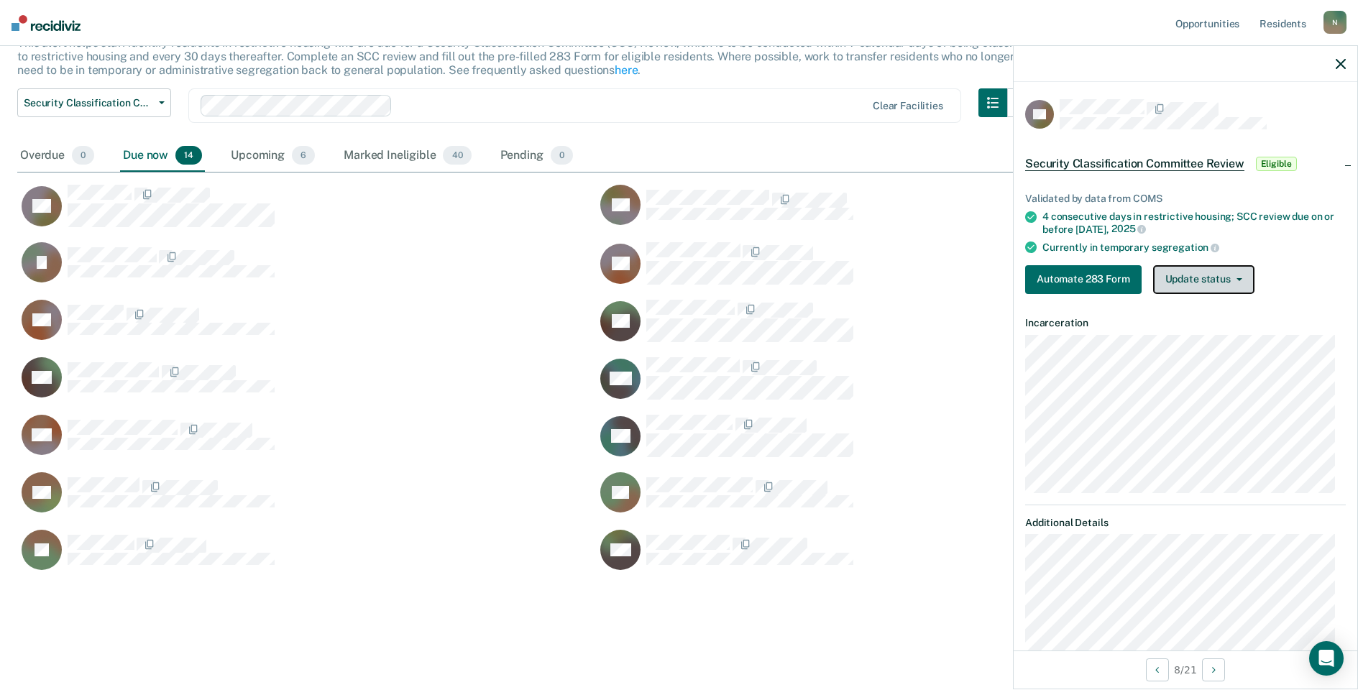
drag, startPoint x: 1178, startPoint y: 283, endPoint x: 1174, endPoint y: 311, distance: 29.0
click at [1178, 283] on button "Update status" at bounding box center [1203, 279] width 101 height 29
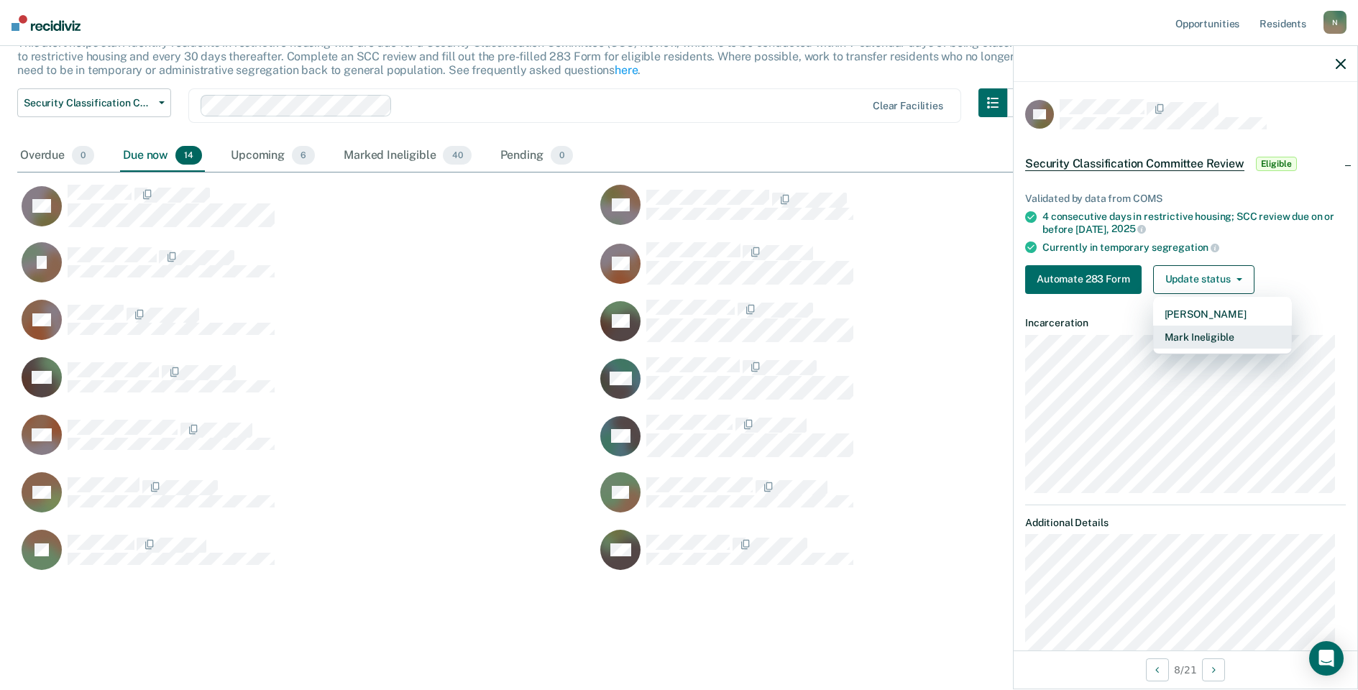
click at [1197, 333] on button "Mark Ineligible" at bounding box center [1222, 337] width 139 height 23
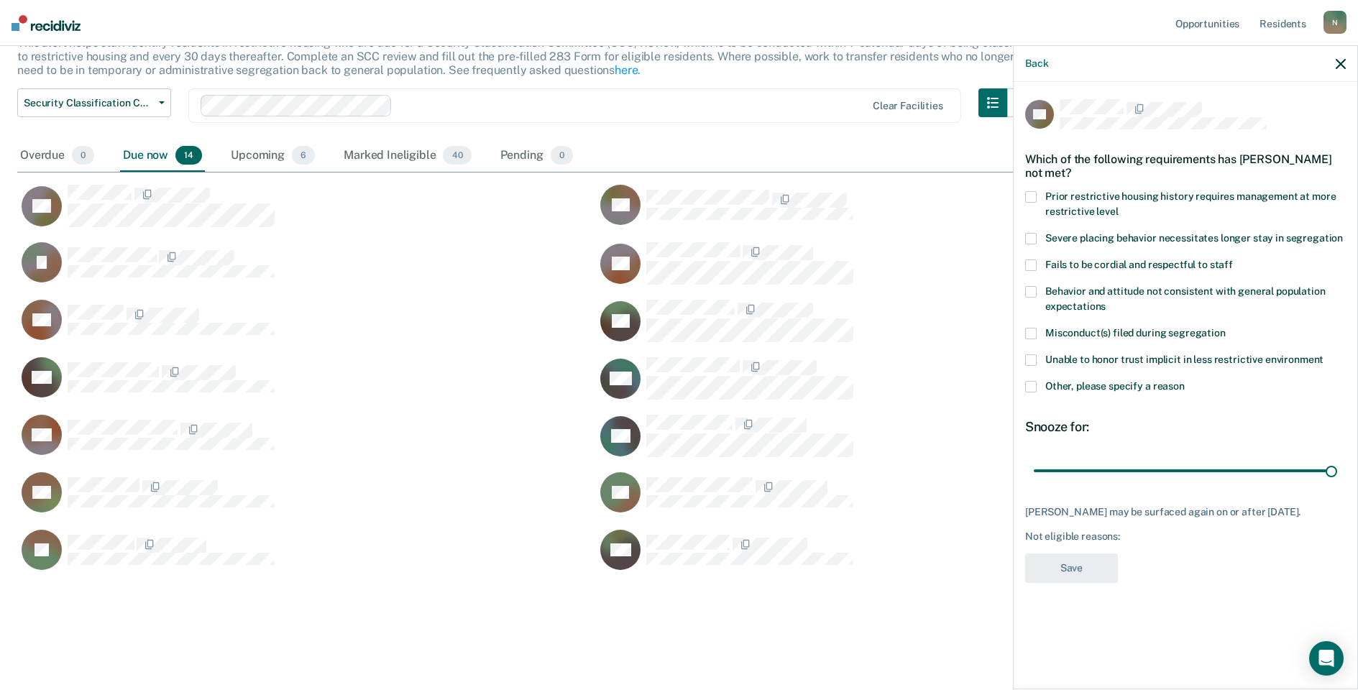
click at [1029, 387] on span at bounding box center [1031, 387] width 12 height 12
click at [1185, 381] on input "Other, please specify a reason" at bounding box center [1185, 381] width 0 height 0
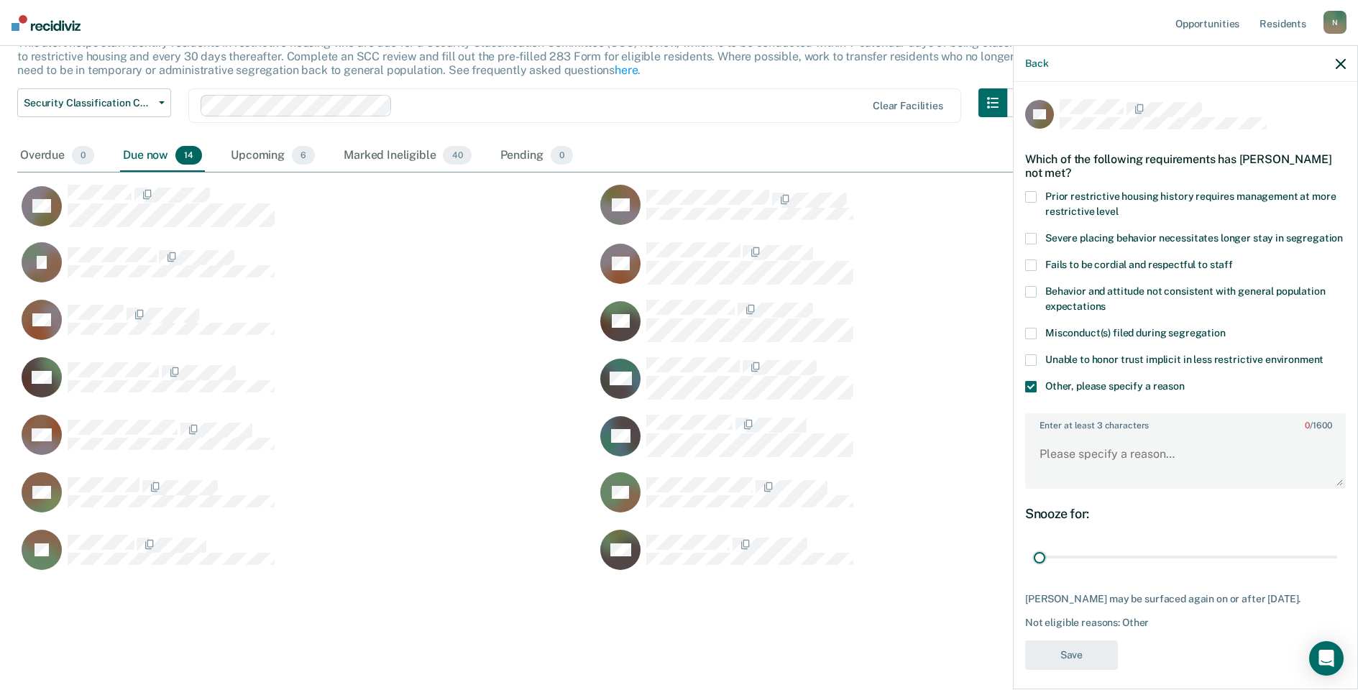
drag, startPoint x: 1324, startPoint y: 572, endPoint x: 978, endPoint y: 592, distance: 345.6
type input "1"
click at [1034, 570] on input "range" at bounding box center [1185, 557] width 303 height 25
click at [1058, 480] on textarea "Enter at least 3 characters 0 / 1600" at bounding box center [1186, 460] width 318 height 53
type textarea "Temp seg pending misconduct hearing"
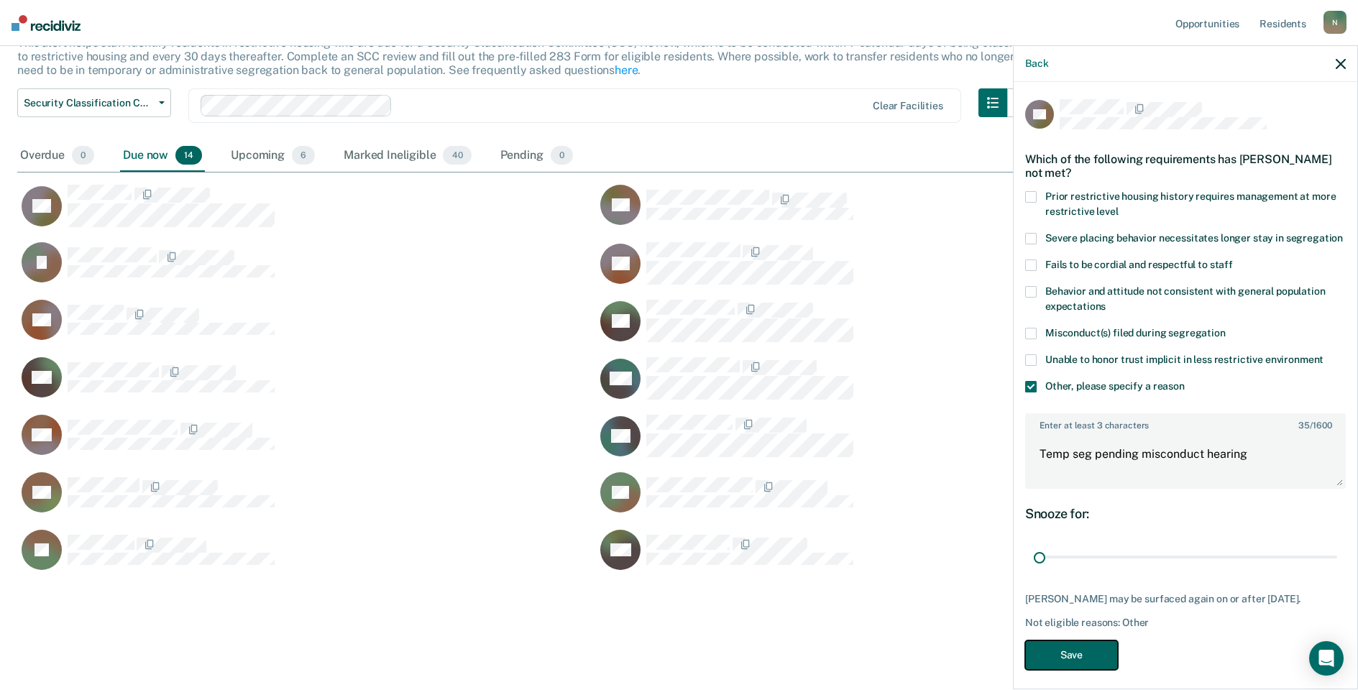
click at [1062, 667] on button "Save" at bounding box center [1071, 655] width 93 height 29
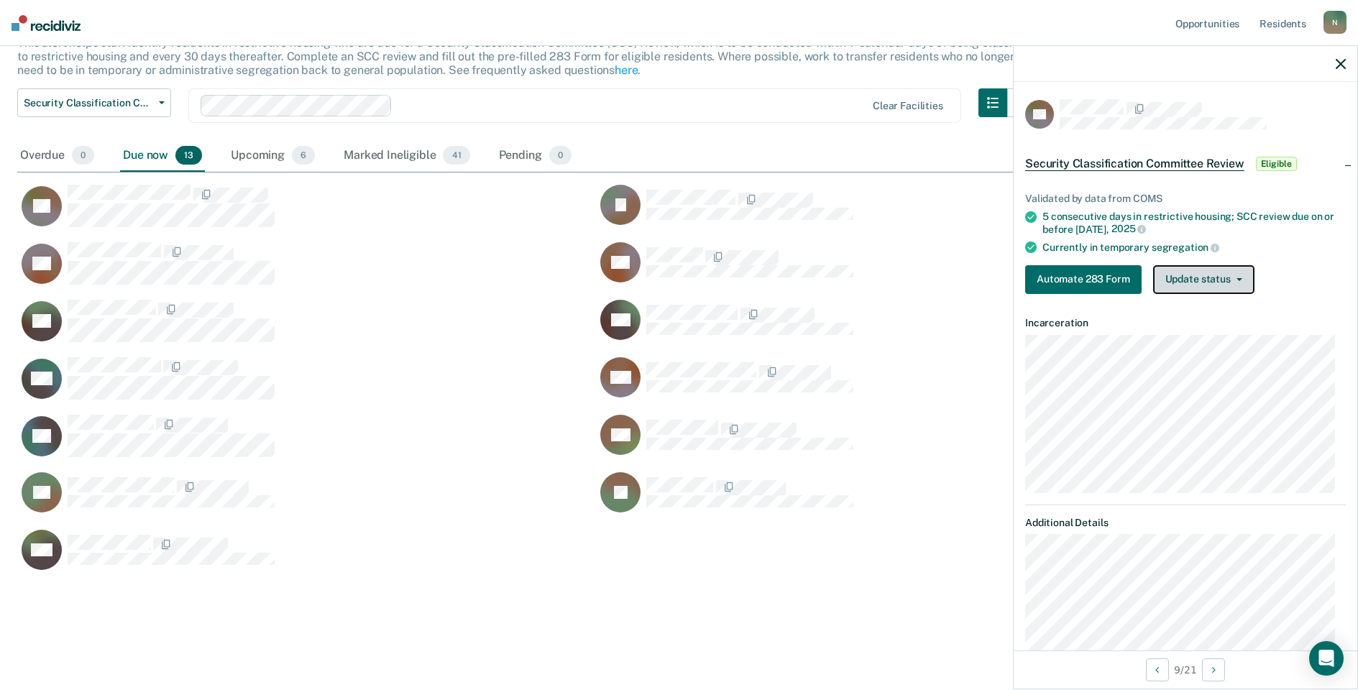
click at [1185, 285] on button "Update status" at bounding box center [1203, 279] width 101 height 29
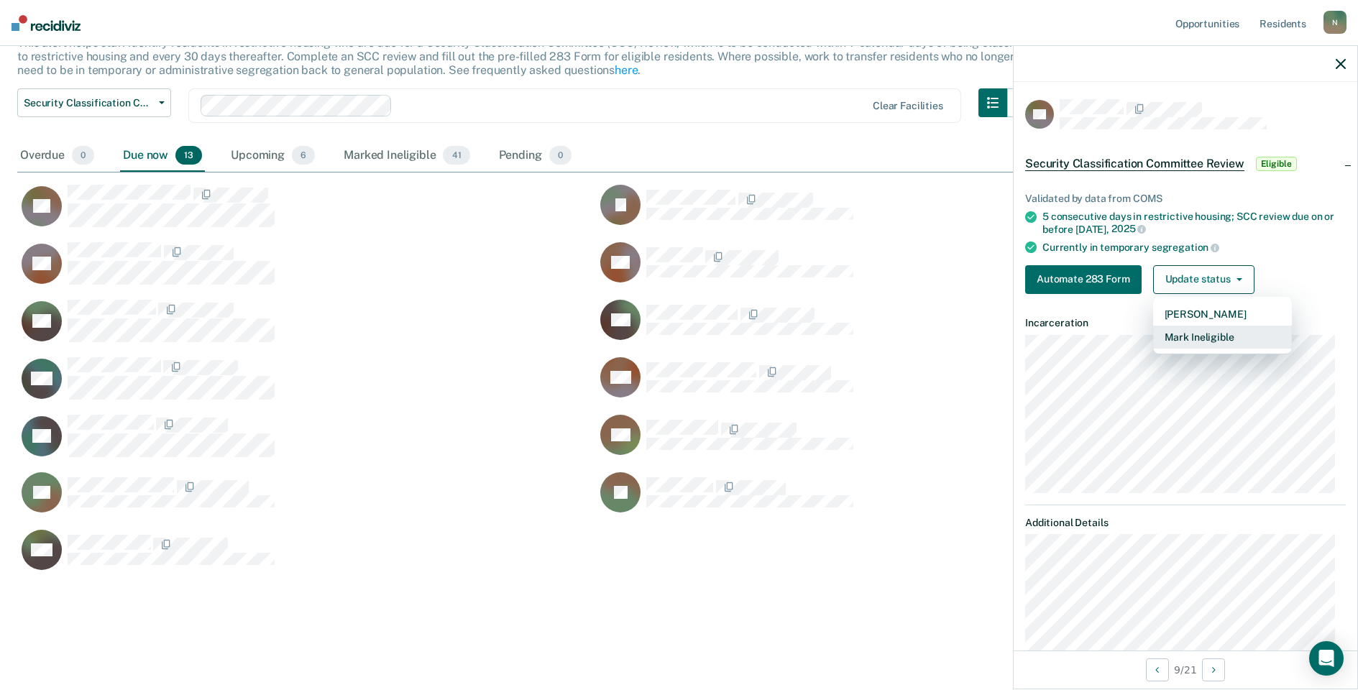
click at [1201, 344] on button "Mark Ineligible" at bounding box center [1222, 337] width 139 height 23
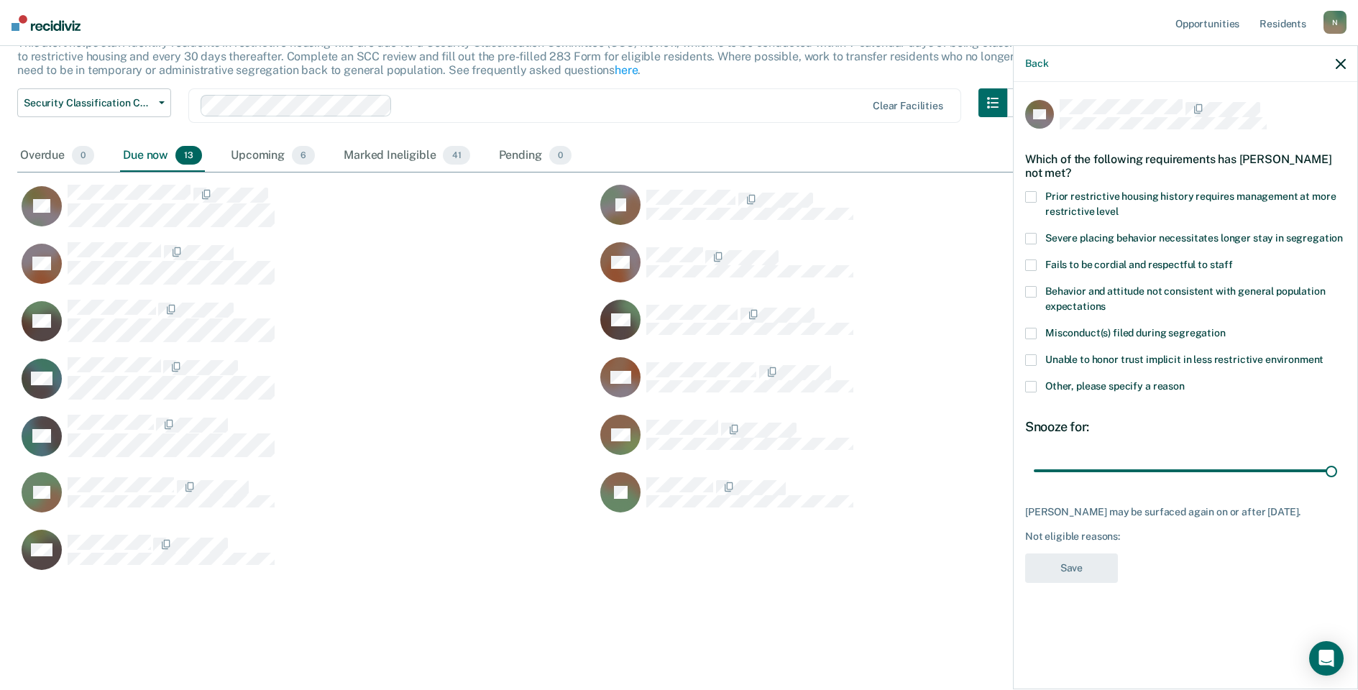
click at [1029, 391] on span at bounding box center [1031, 387] width 12 height 12
click at [1185, 381] on input "Other, please specify a reason" at bounding box center [1185, 381] width 0 height 0
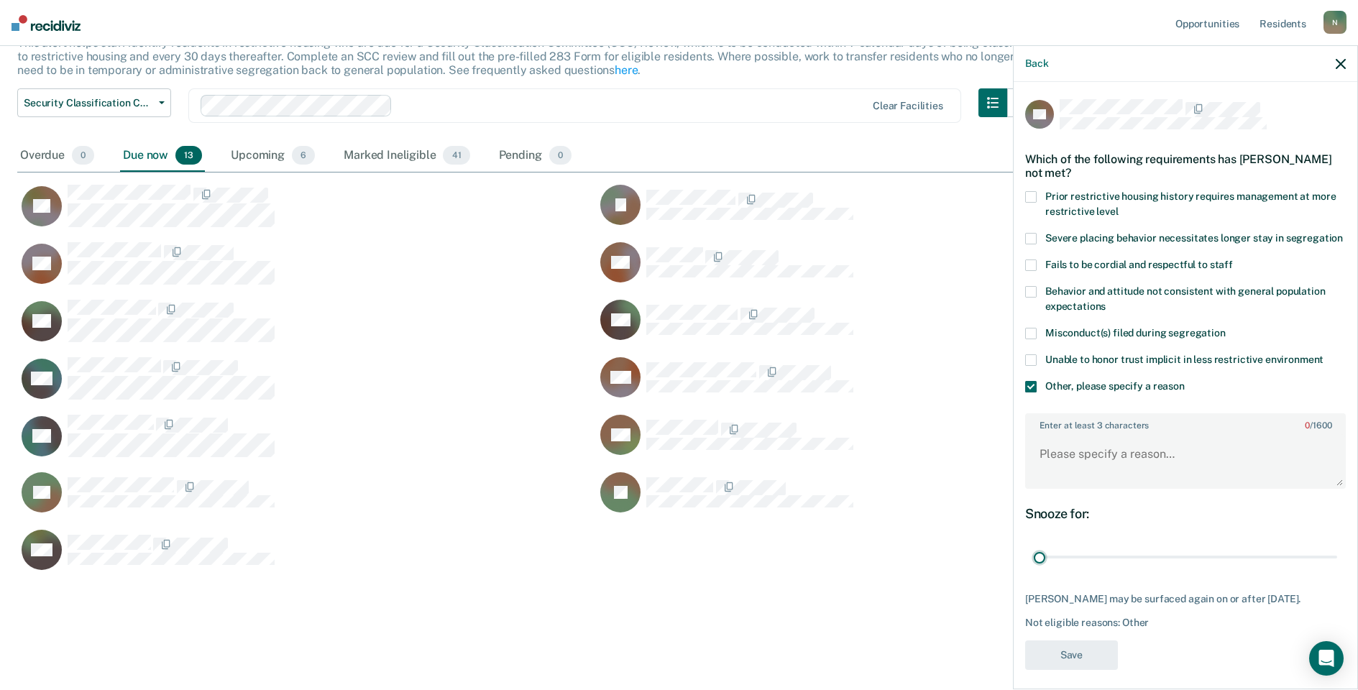
drag, startPoint x: 1321, startPoint y: 574, endPoint x: 1023, endPoint y: 572, distance: 297.6
type input "1"
click at [1034, 570] on input "range" at bounding box center [1185, 557] width 303 height 25
click at [1069, 477] on textarea "Enter at least 3 characters 0 / 1600" at bounding box center [1186, 460] width 318 height 53
type textarea "Temp seg pending misconduct hearing"
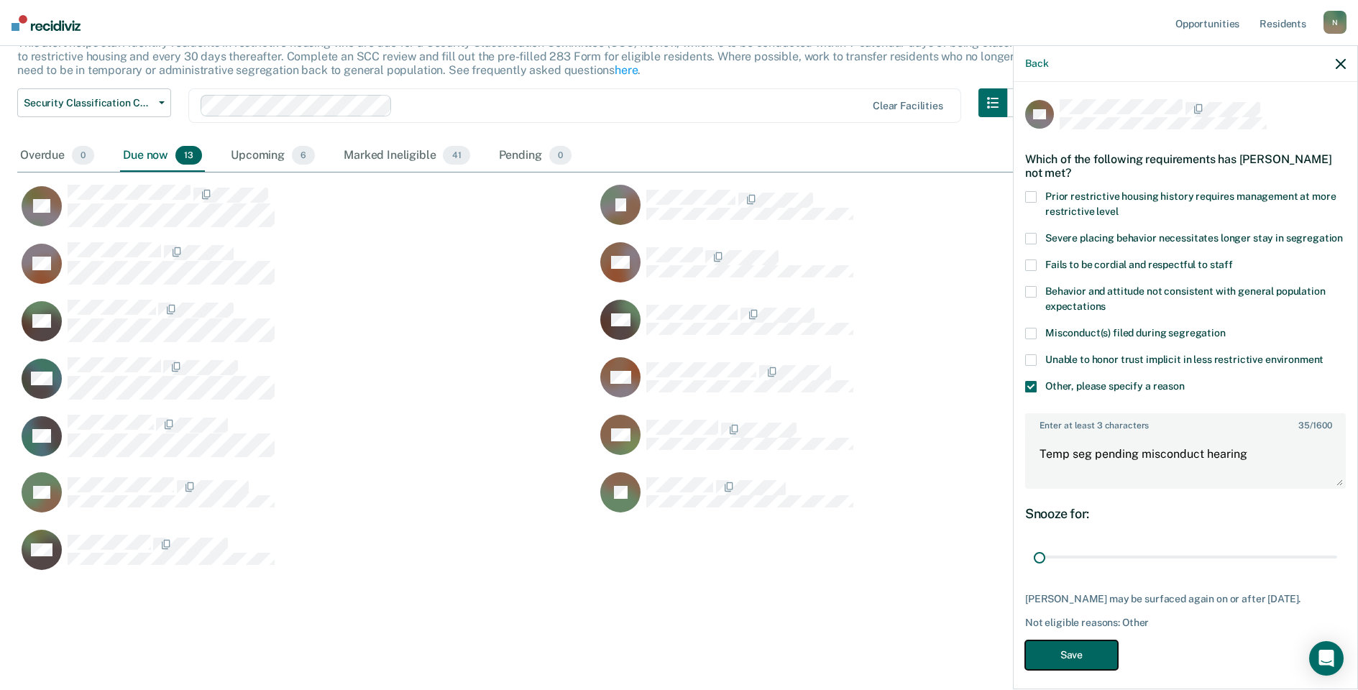
click at [1072, 670] on button "Save" at bounding box center [1071, 655] width 93 height 29
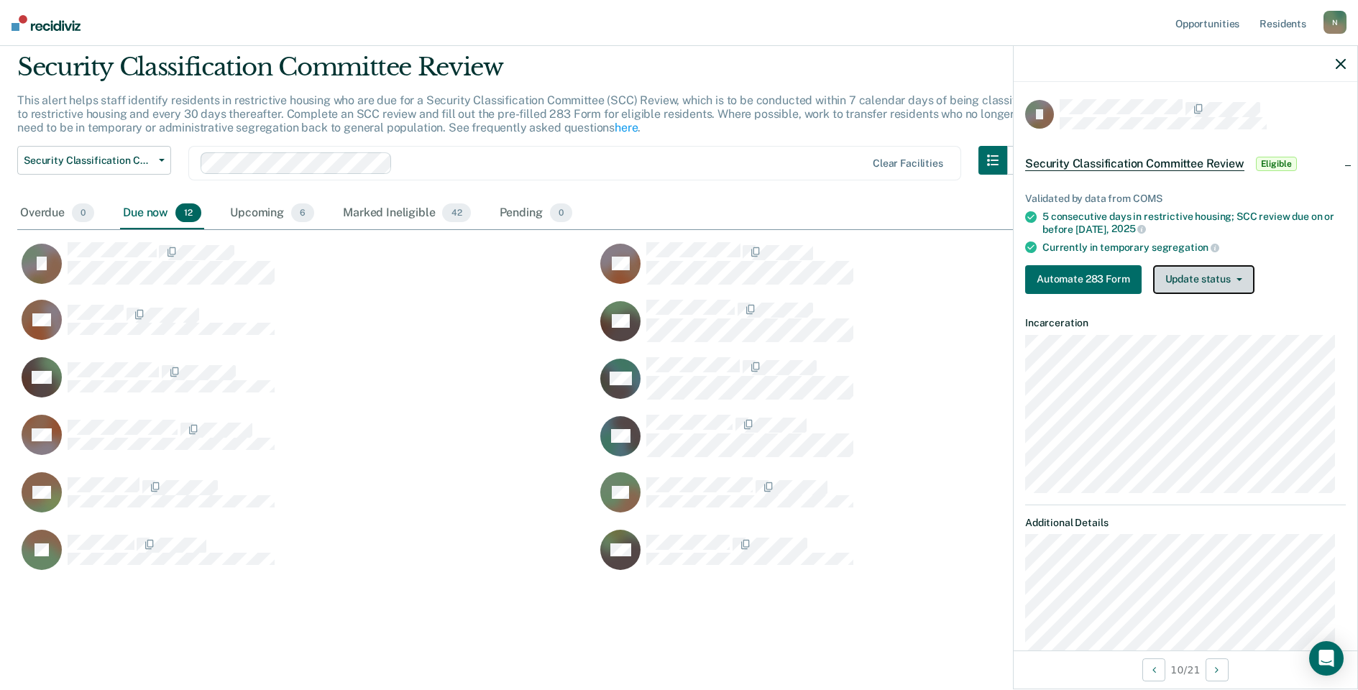
click at [1238, 285] on button "Update status" at bounding box center [1203, 279] width 101 height 29
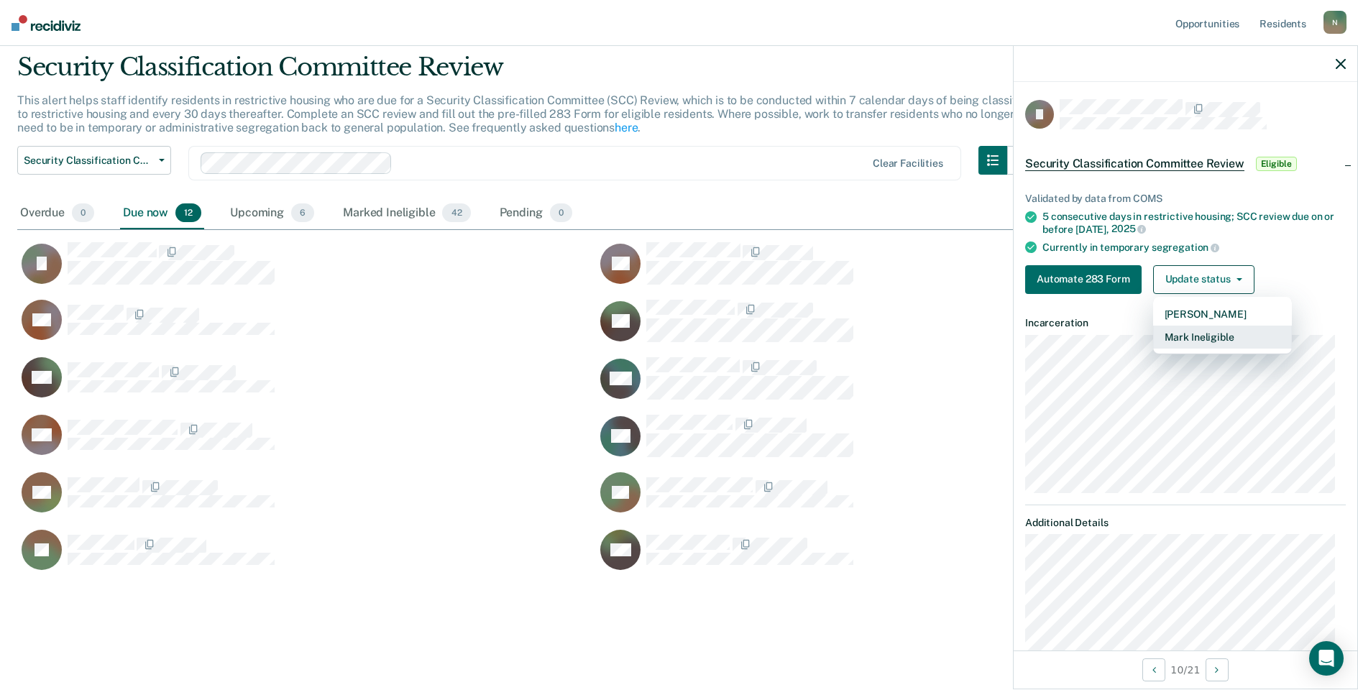
click at [1219, 331] on button "Mark Ineligible" at bounding box center [1222, 337] width 139 height 23
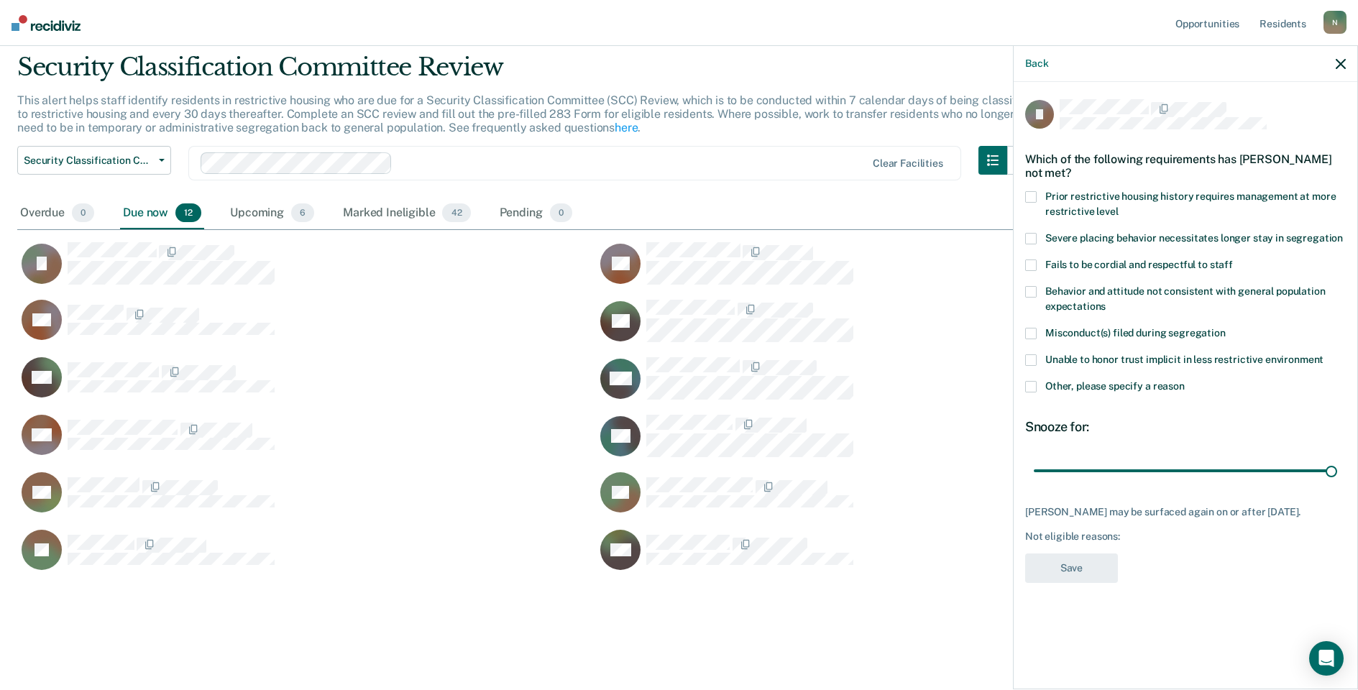
click at [1036, 382] on span at bounding box center [1031, 387] width 12 height 12
click at [1185, 381] on input "Other, please specify a reason" at bounding box center [1185, 381] width 0 height 0
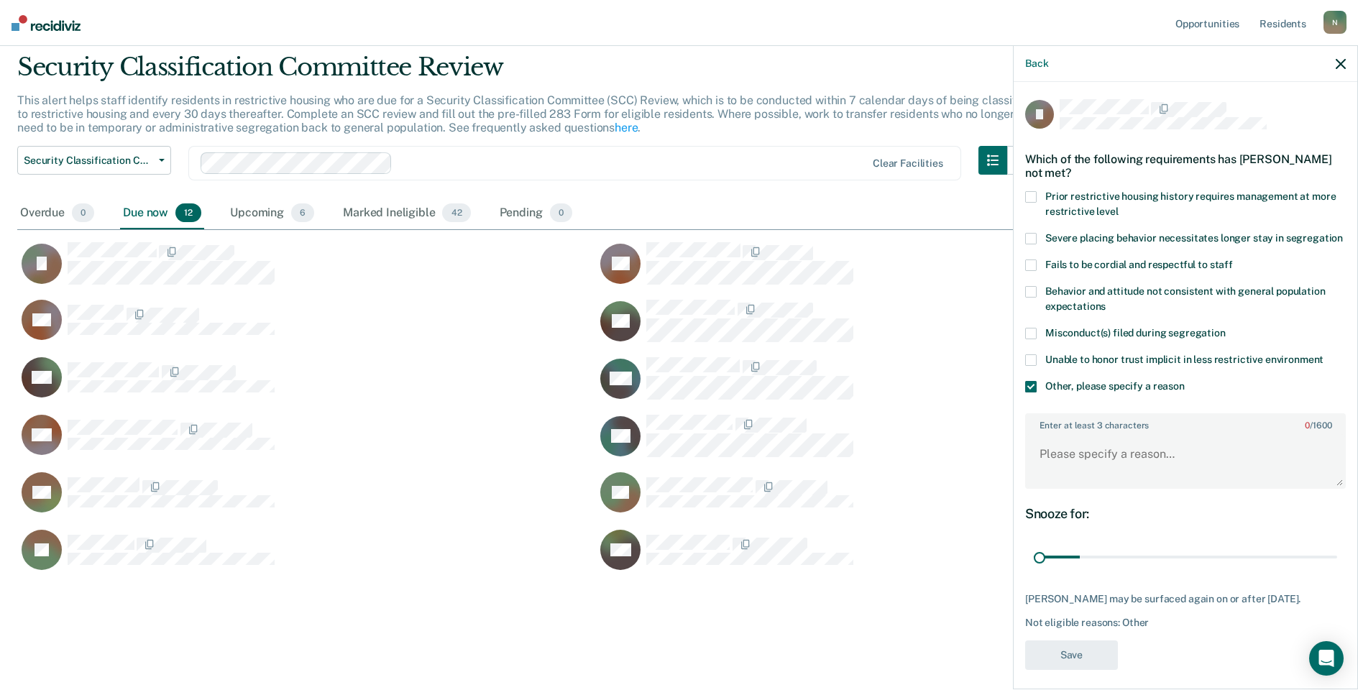
drag, startPoint x: 1320, startPoint y: 577, endPoint x: 980, endPoint y: 577, distance: 340.0
type input "1"
click at [1034, 570] on input "range" at bounding box center [1185, 557] width 303 height 25
click at [1041, 476] on textarea "Enter at least 3 characters 0 / 1600" at bounding box center [1186, 460] width 318 height 53
type textarea "Temp seg until end of detention [DATE]"
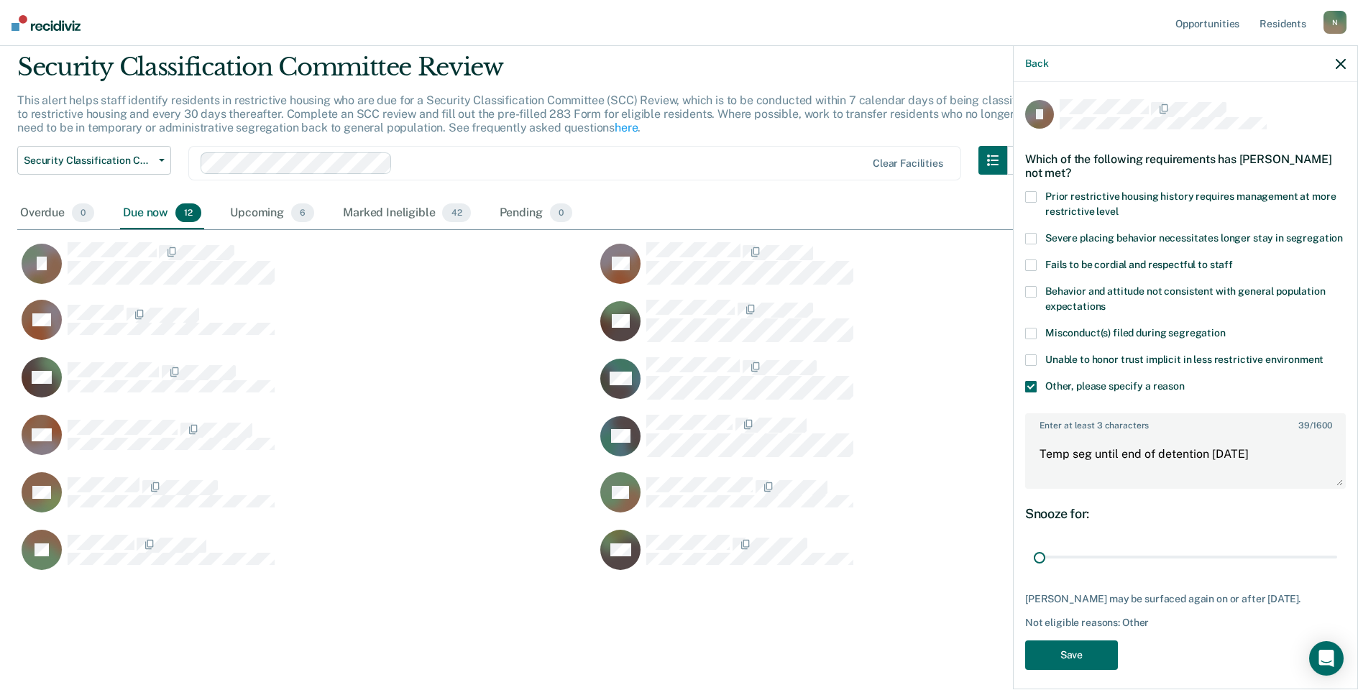
click at [1090, 663] on div "[PERSON_NAME] of the following requirements has [PERSON_NAME] not met? Prior re…" at bounding box center [1185, 388] width 321 height 579
click at [1090, 664] on div "[PERSON_NAME] of the following requirements has [PERSON_NAME] not met? Prior re…" at bounding box center [1185, 388] width 321 height 579
drag, startPoint x: 1090, startPoint y: 664, endPoint x: 1087, endPoint y: 677, distance: 13.3
click at [1087, 670] on button "Save" at bounding box center [1071, 655] width 93 height 29
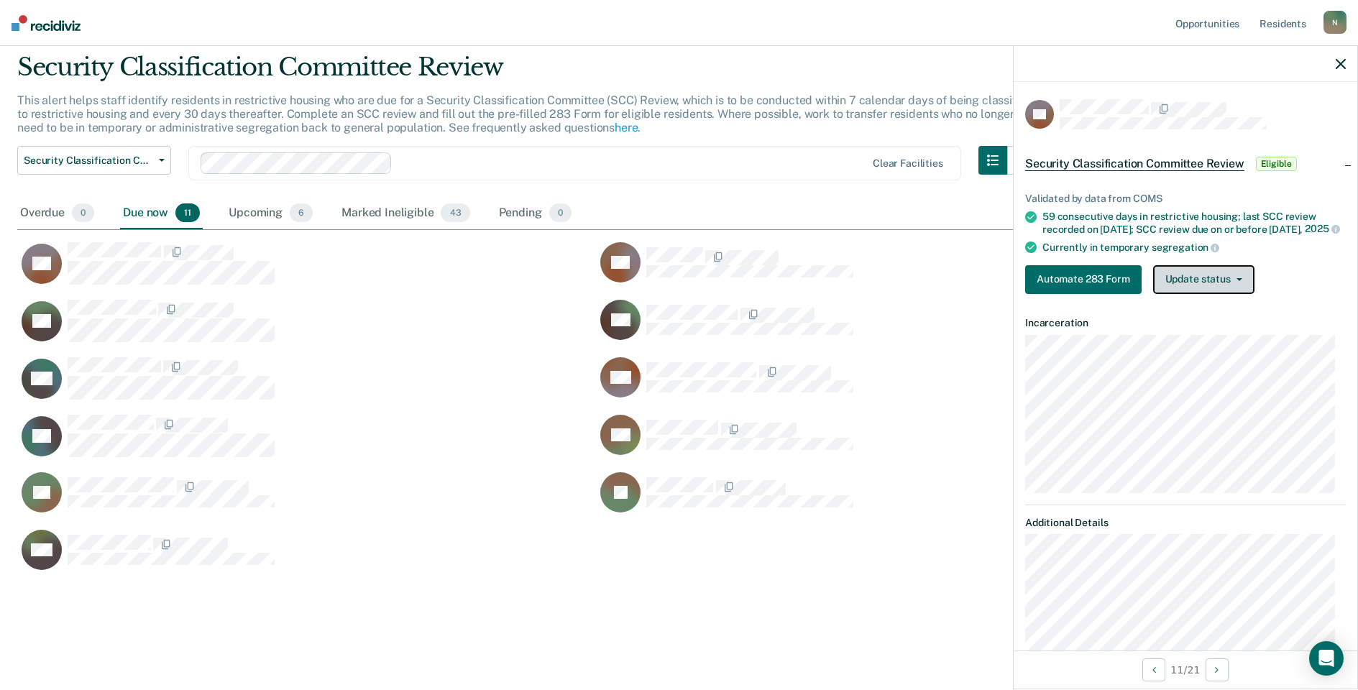
click at [1216, 293] on button "Update status" at bounding box center [1203, 279] width 101 height 29
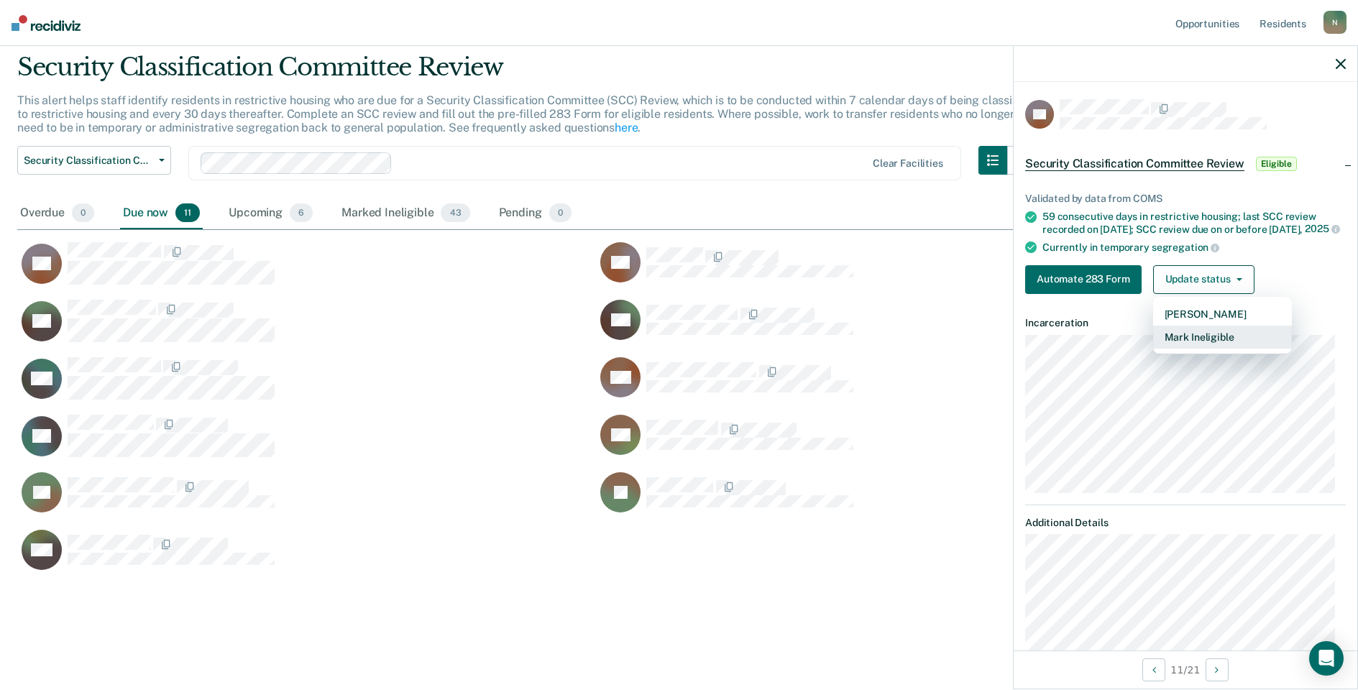
click at [1223, 346] on button "Mark Ineligible" at bounding box center [1222, 337] width 139 height 23
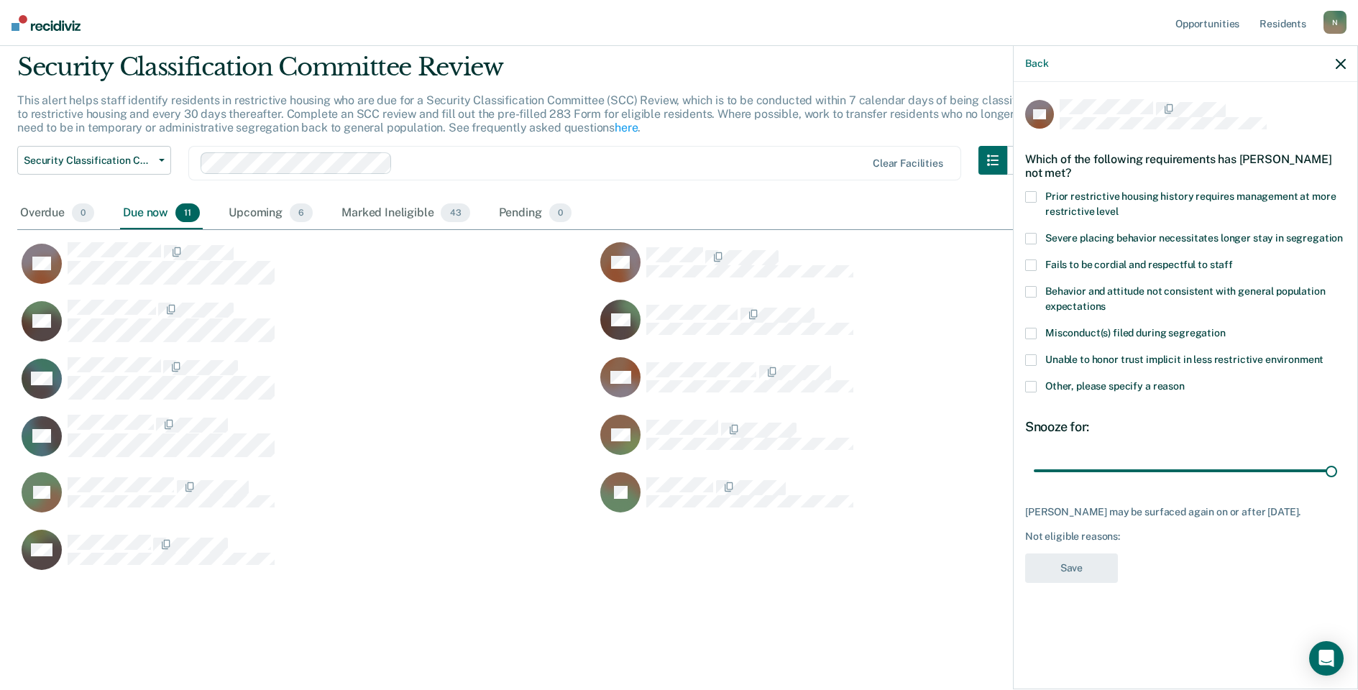
click at [1033, 388] on span at bounding box center [1031, 387] width 12 height 12
click at [1185, 381] on input "Other, please specify a reason" at bounding box center [1185, 381] width 0 height 0
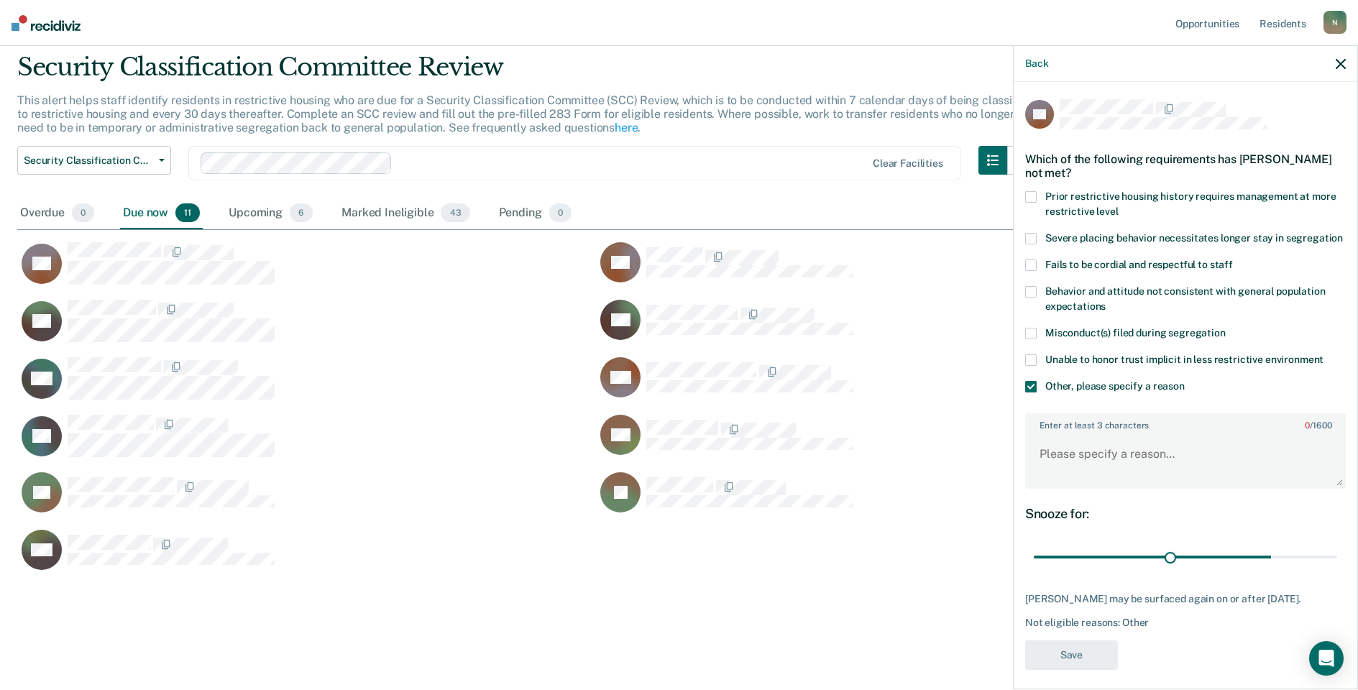
drag, startPoint x: 1326, startPoint y: 569, endPoint x: 1173, endPoint y: 586, distance: 153.3
click at [1165, 570] on input "range" at bounding box center [1185, 557] width 303 height 25
drag, startPoint x: 1167, startPoint y: 572, endPoint x: 1031, endPoint y: 593, distance: 137.6
type input "1"
click at [1034, 570] on input "range" at bounding box center [1185, 557] width 303 height 25
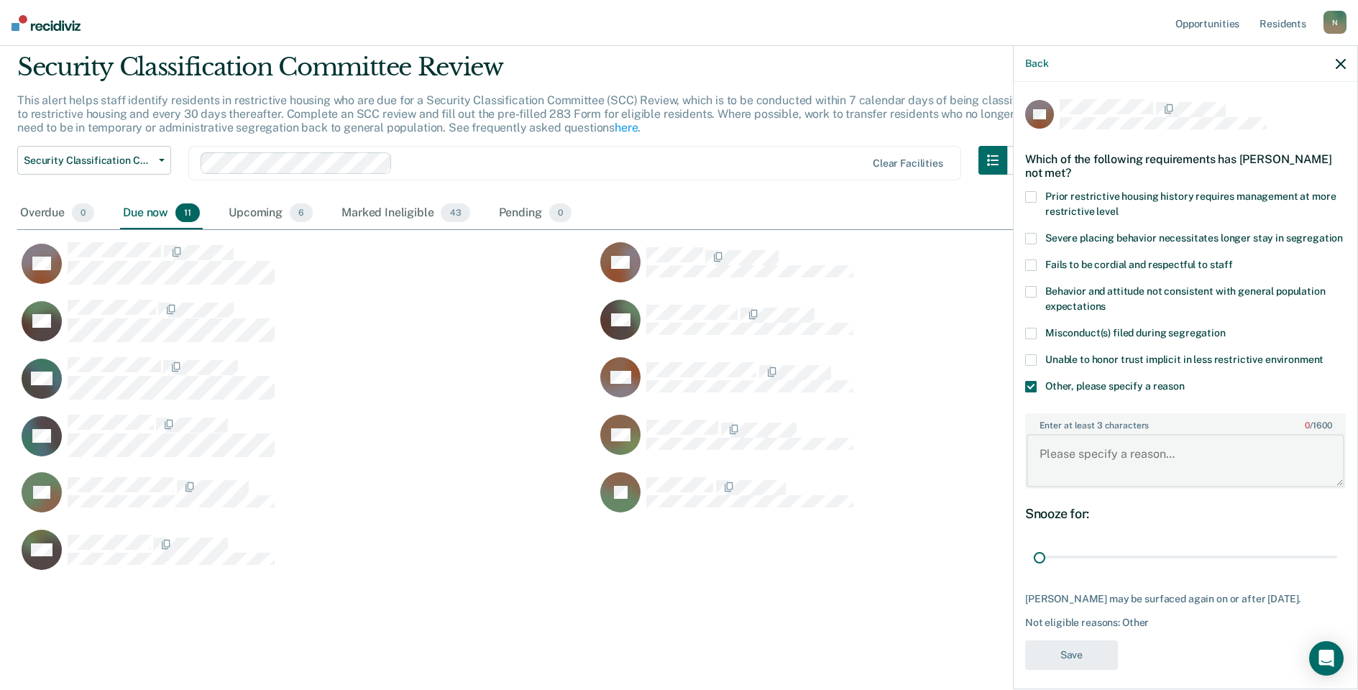
click at [1077, 474] on textarea "Enter at least 3 characters 0 / 1600" at bounding box center [1186, 460] width 318 height 53
type textarea "Temp seg pending alt IV placement"
click at [1091, 670] on button "Save" at bounding box center [1071, 655] width 93 height 29
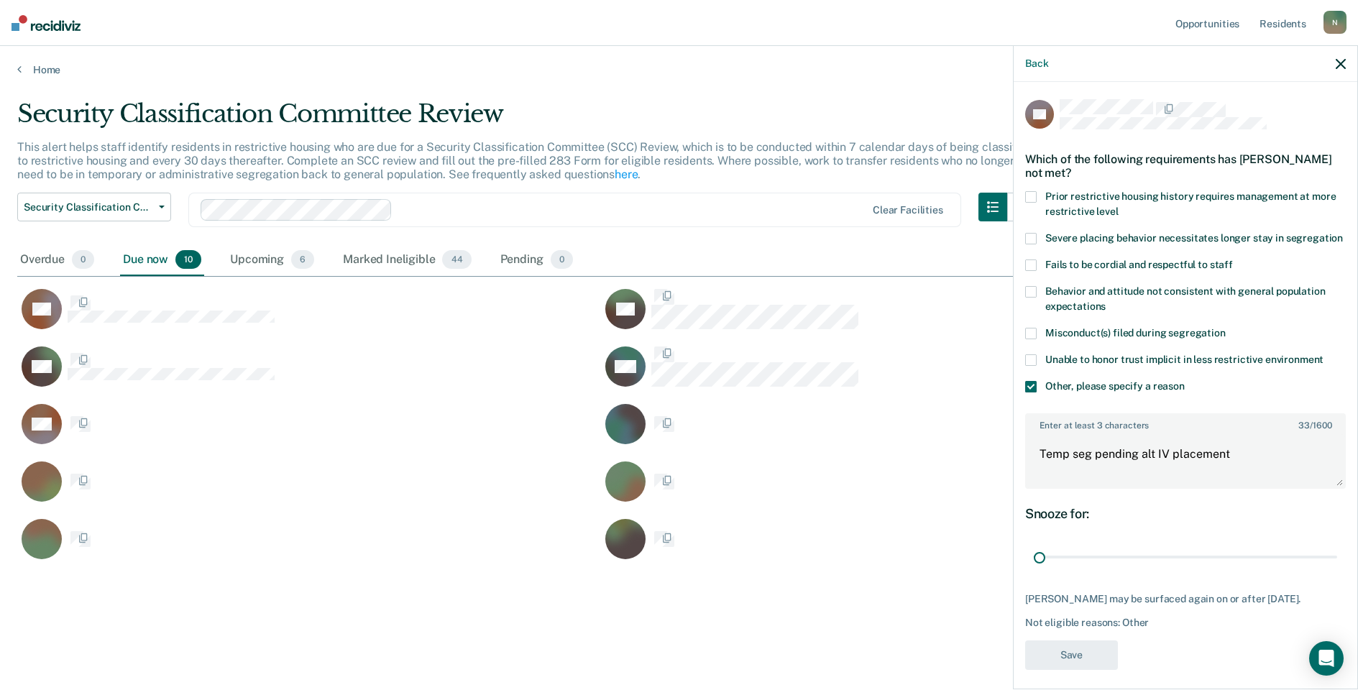
scroll to position [12, 12]
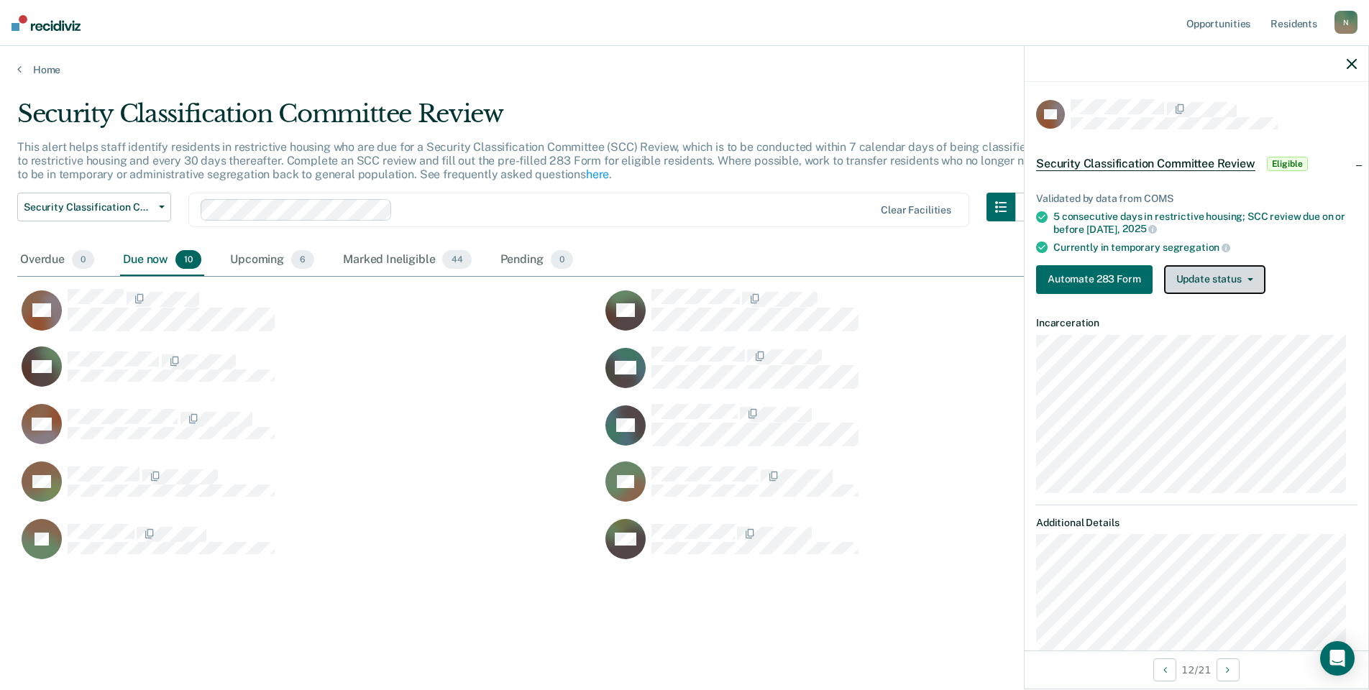
click at [1237, 279] on button "Update status" at bounding box center [1214, 279] width 101 height 29
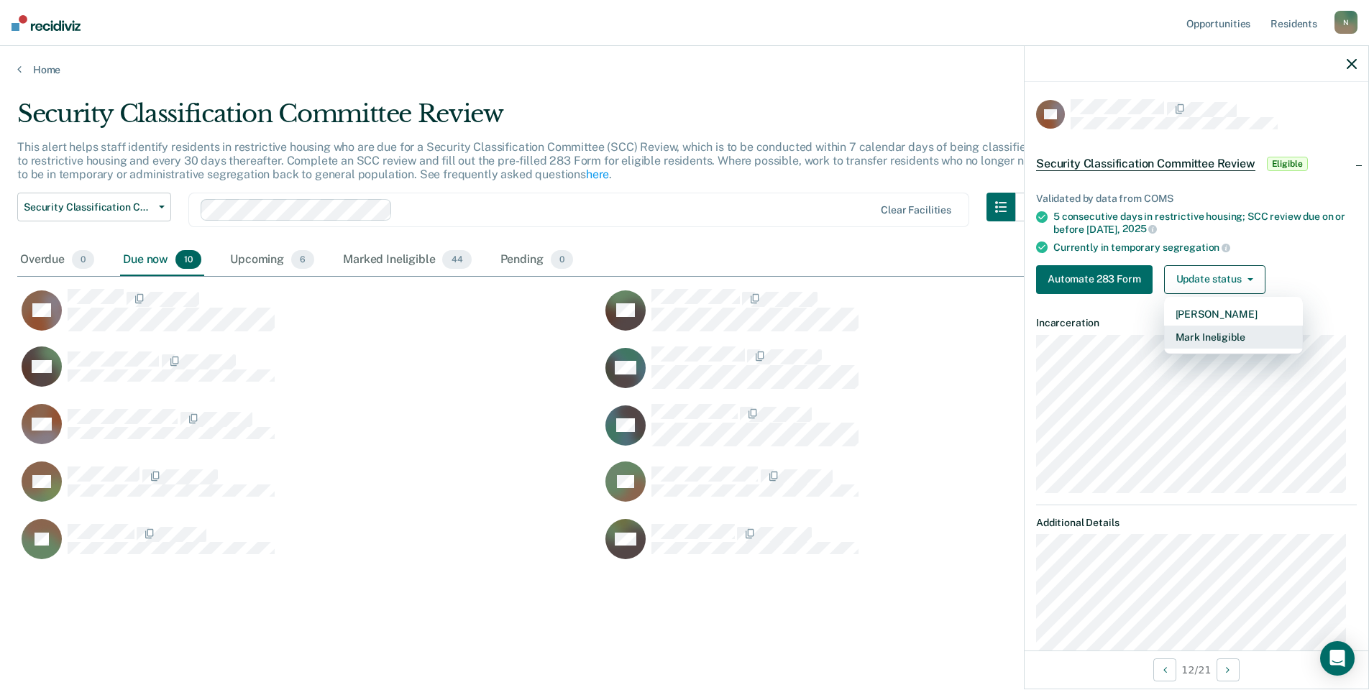
click at [1178, 335] on button "Mark Ineligible" at bounding box center [1233, 337] width 139 height 23
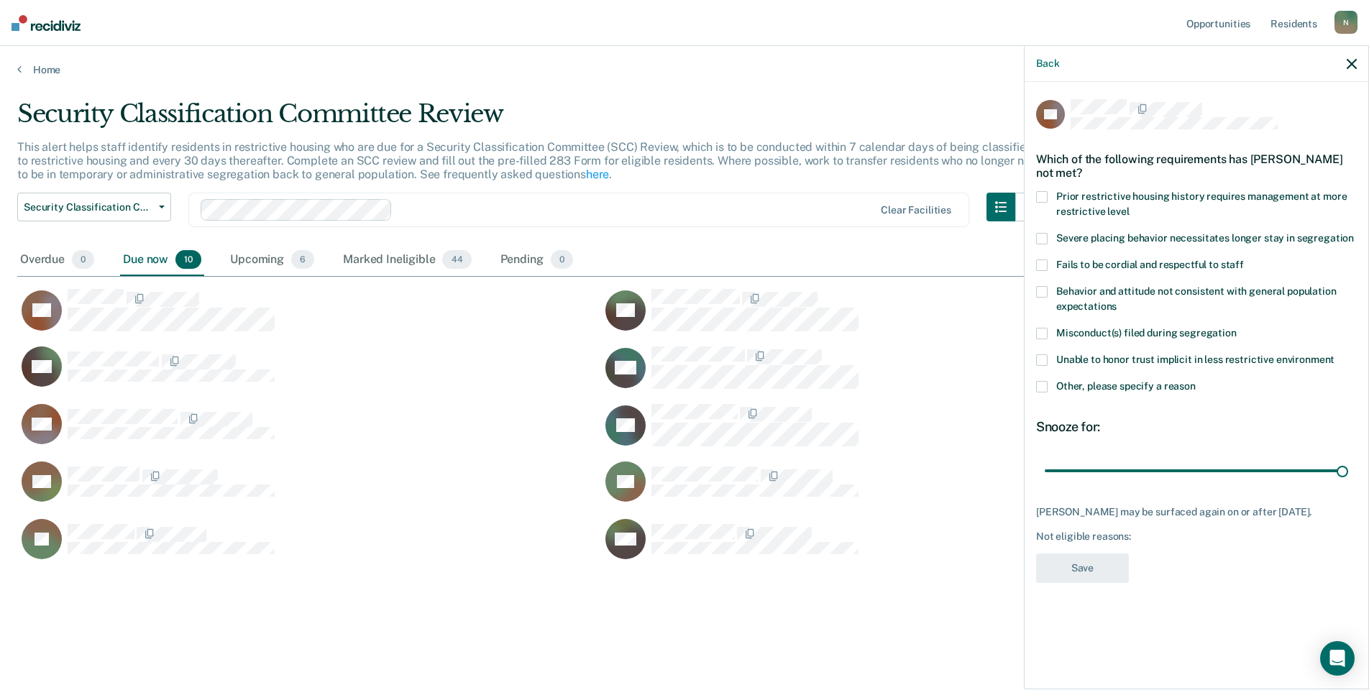
click at [1040, 381] on span at bounding box center [1042, 387] width 12 height 12
click at [1196, 381] on input "Other, please specify a reason" at bounding box center [1196, 381] width 0 height 0
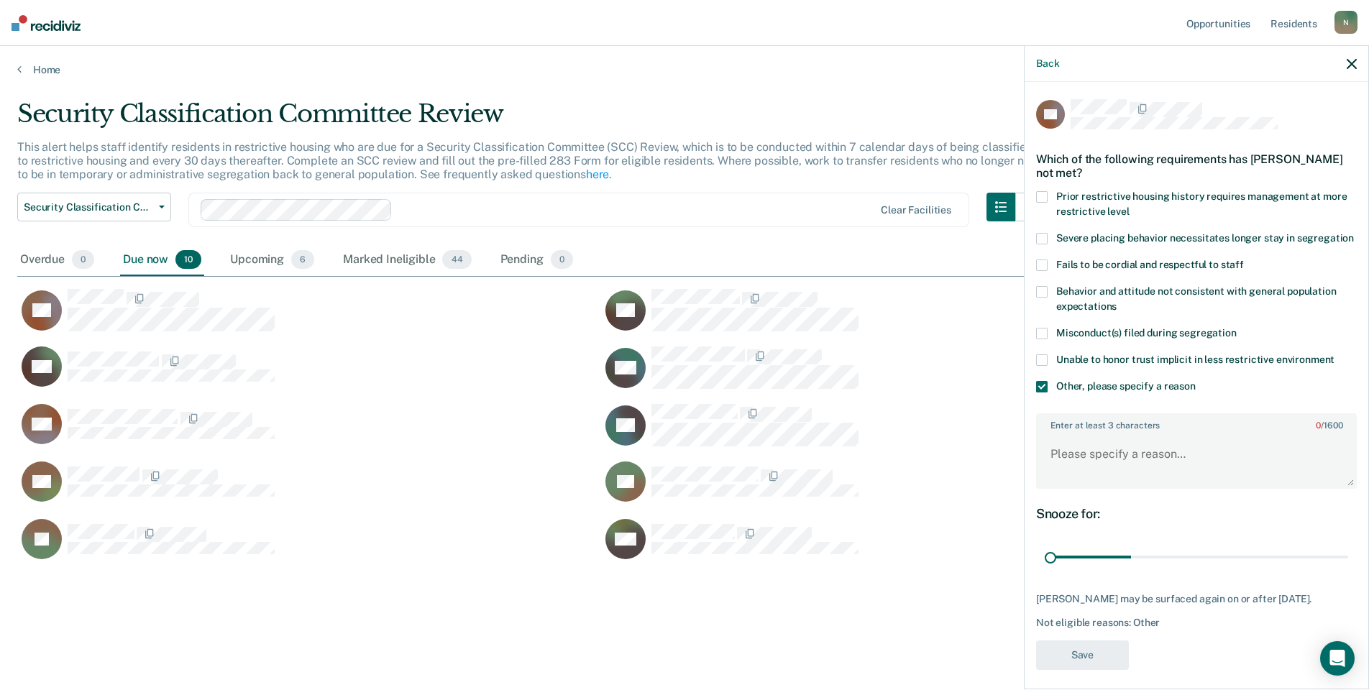
drag, startPoint x: 1343, startPoint y: 546, endPoint x: 990, endPoint y: 542, distance: 353.0
type input "1"
click at [1045, 551] on input "range" at bounding box center [1196, 557] width 303 height 25
click at [1052, 462] on textarea "Enter at least 3 characters 0 / 1600" at bounding box center [1196, 460] width 318 height 53
type textarea "Temp seg pending misconduct hearing"
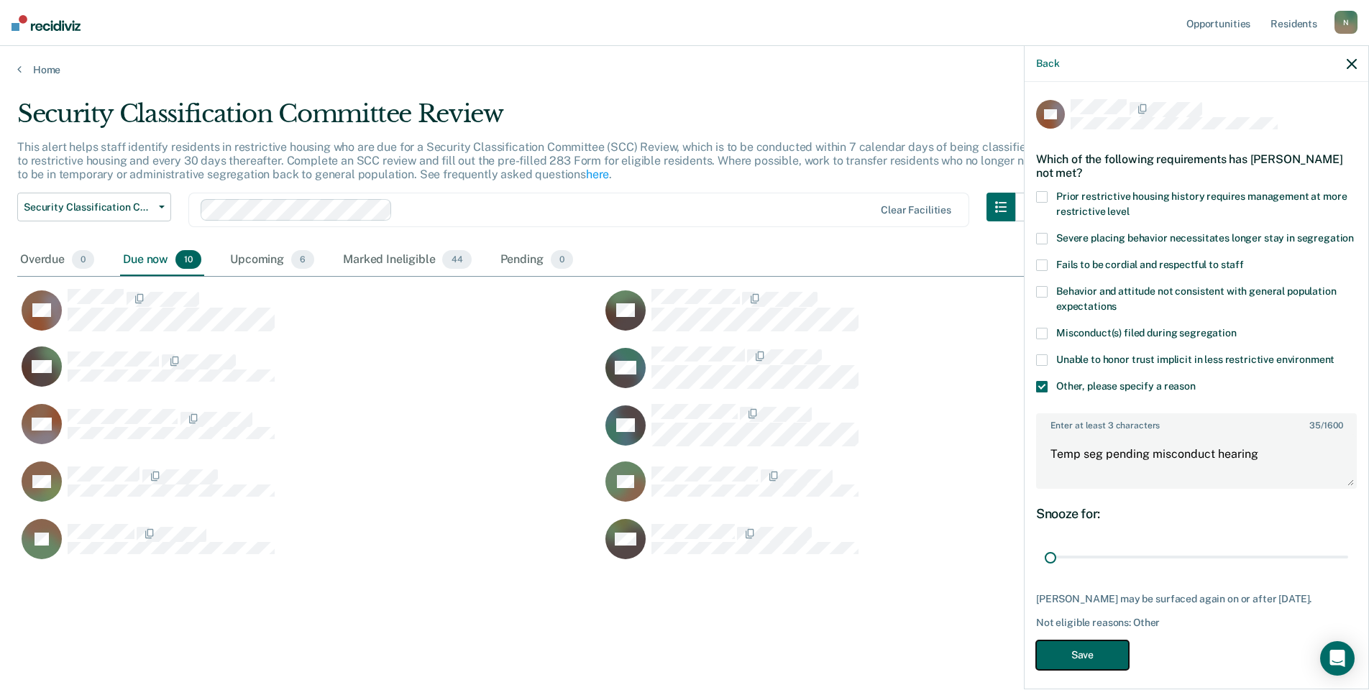
click at [1108, 641] on button "Save" at bounding box center [1082, 655] width 93 height 29
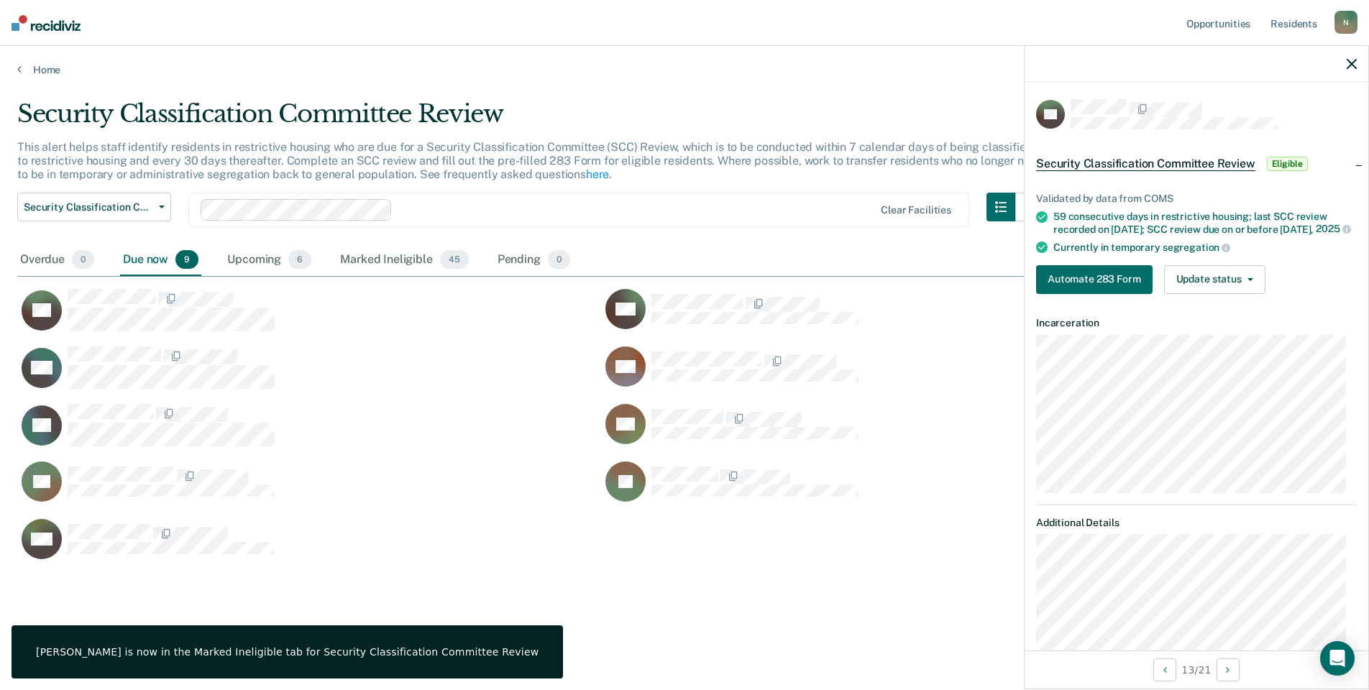
click at [1191, 305] on div "Validated by data from COMS 59 consecutive days in restrictive housing; last SC…" at bounding box center [1196, 238] width 344 height 136
click at [1202, 294] on button "Update status" at bounding box center [1214, 279] width 101 height 29
click at [1215, 349] on button "Mark Ineligible" at bounding box center [1233, 337] width 139 height 23
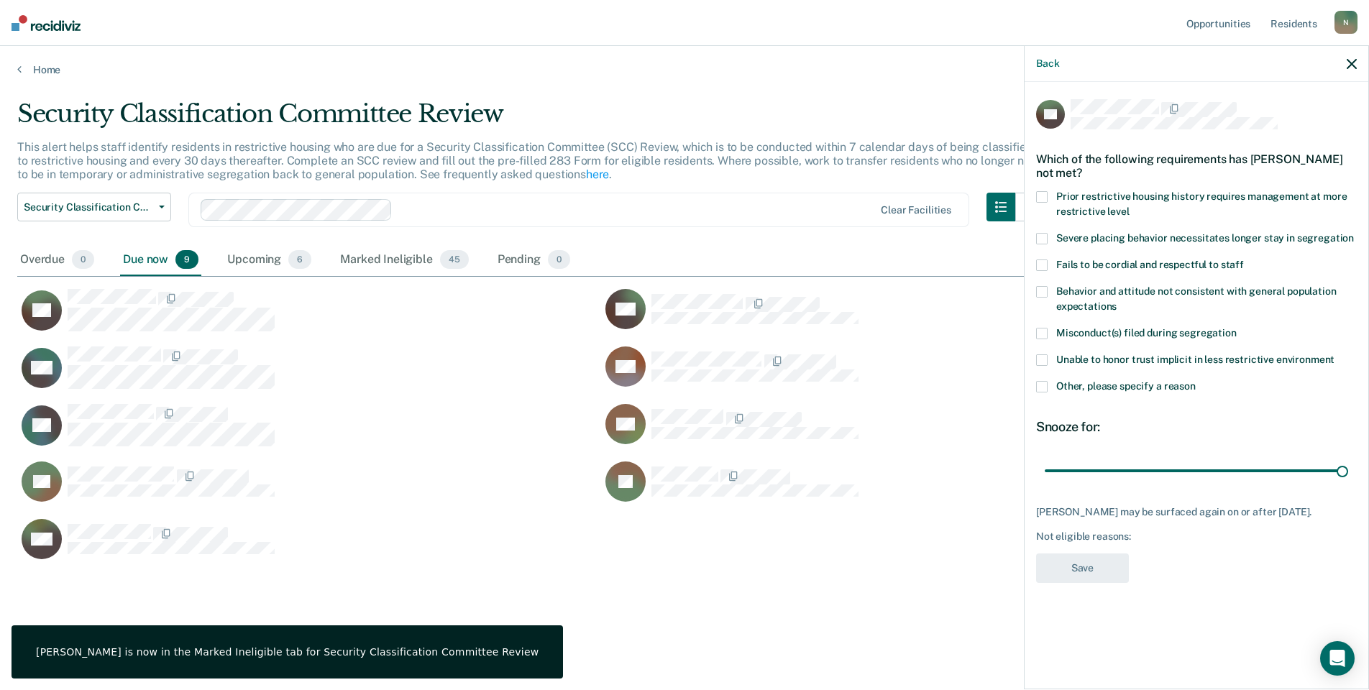
click at [1037, 390] on span at bounding box center [1042, 387] width 12 height 12
click at [1196, 381] on input "Other, please specify a reason" at bounding box center [1196, 381] width 0 height 0
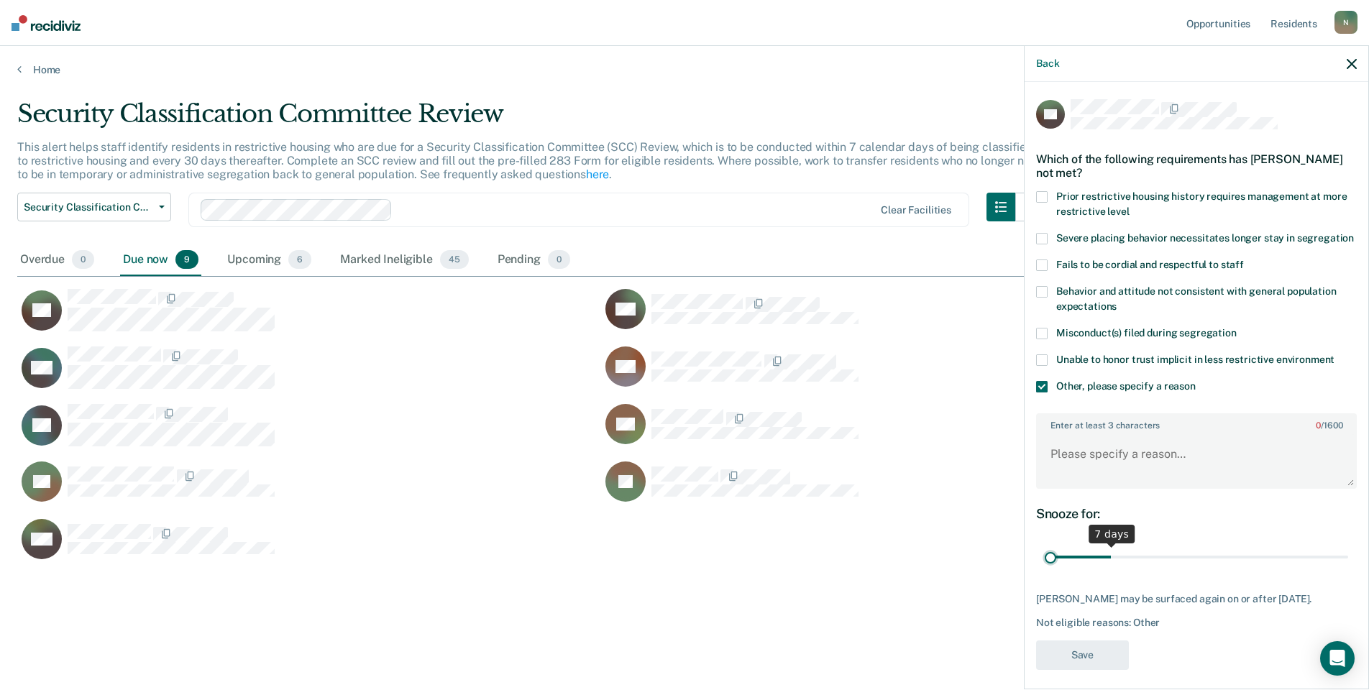
drag, startPoint x: 1327, startPoint y: 571, endPoint x: 1001, endPoint y: 563, distance: 325.8
type input "1"
click at [1045, 563] on input "range" at bounding box center [1196, 557] width 303 height 25
click at [1062, 477] on textarea "Enter at least 3 characters 0 / 1600" at bounding box center [1196, 460] width 318 height 53
type textarea "Temp seg pending alt IV placement"
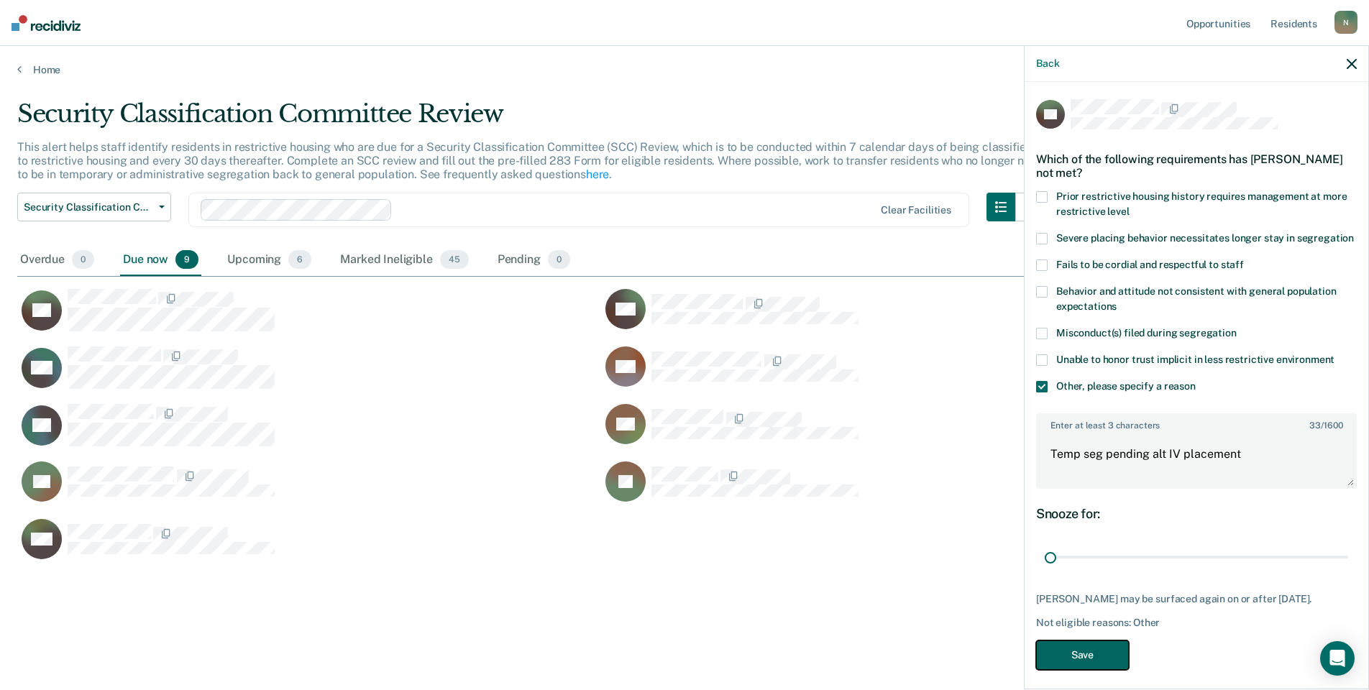
click at [1110, 670] on button "Save" at bounding box center [1082, 655] width 93 height 29
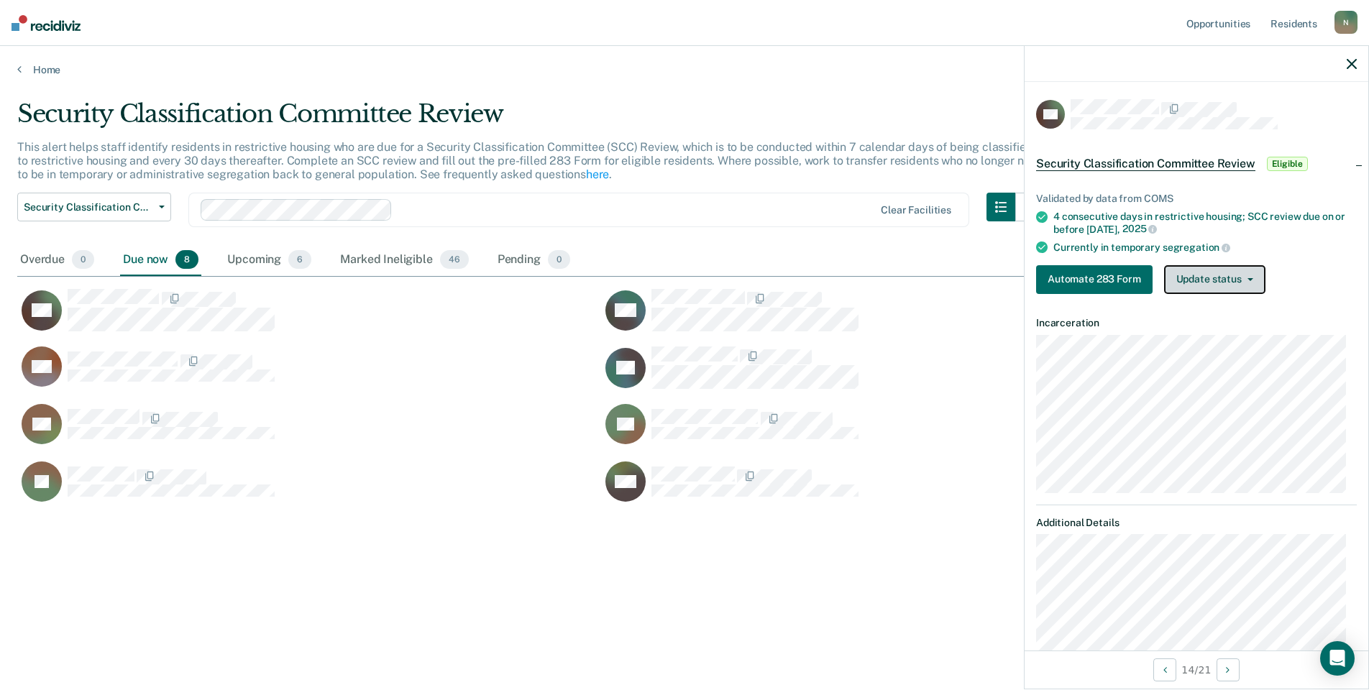
drag, startPoint x: 1252, startPoint y: 290, endPoint x: 1239, endPoint y: 298, distance: 14.6
click at [1248, 289] on button "Update status" at bounding box center [1214, 279] width 101 height 29
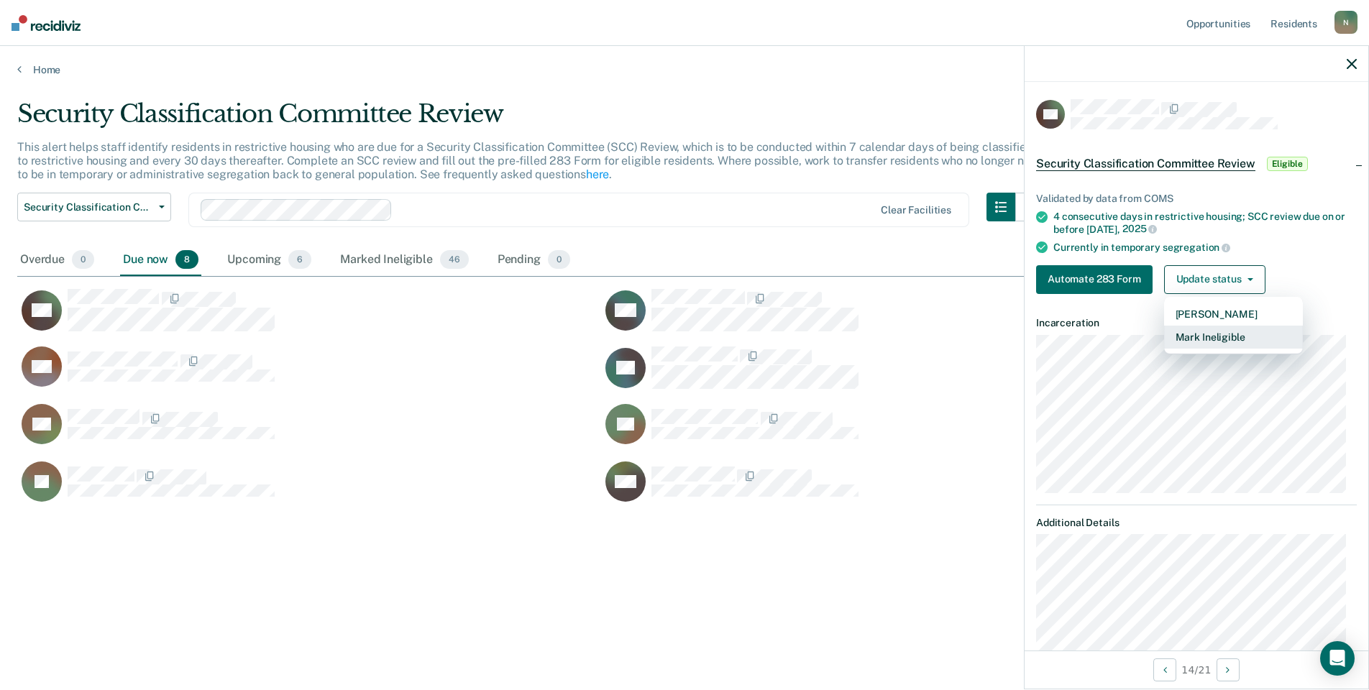
click at [1236, 331] on button "Mark Ineligible" at bounding box center [1233, 337] width 139 height 23
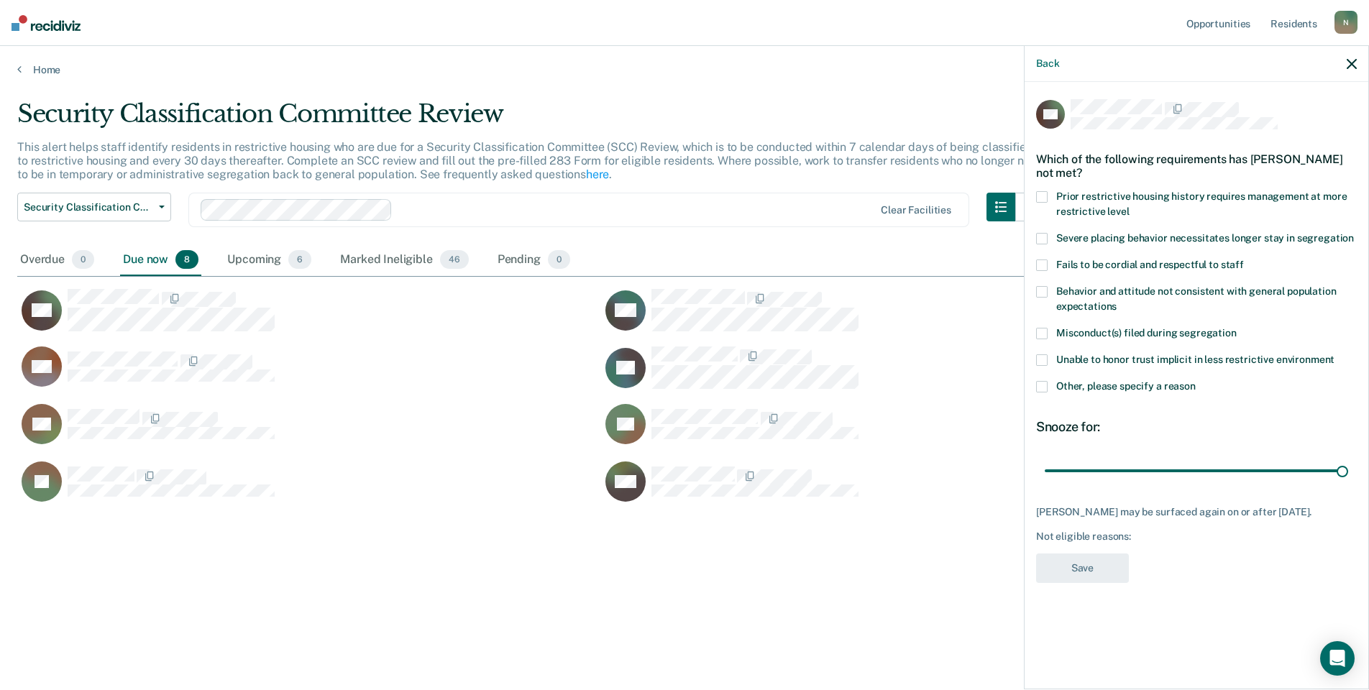
click at [1040, 383] on span at bounding box center [1042, 387] width 12 height 12
click at [1196, 381] on input "Other, please specify a reason" at bounding box center [1196, 381] width 0 height 0
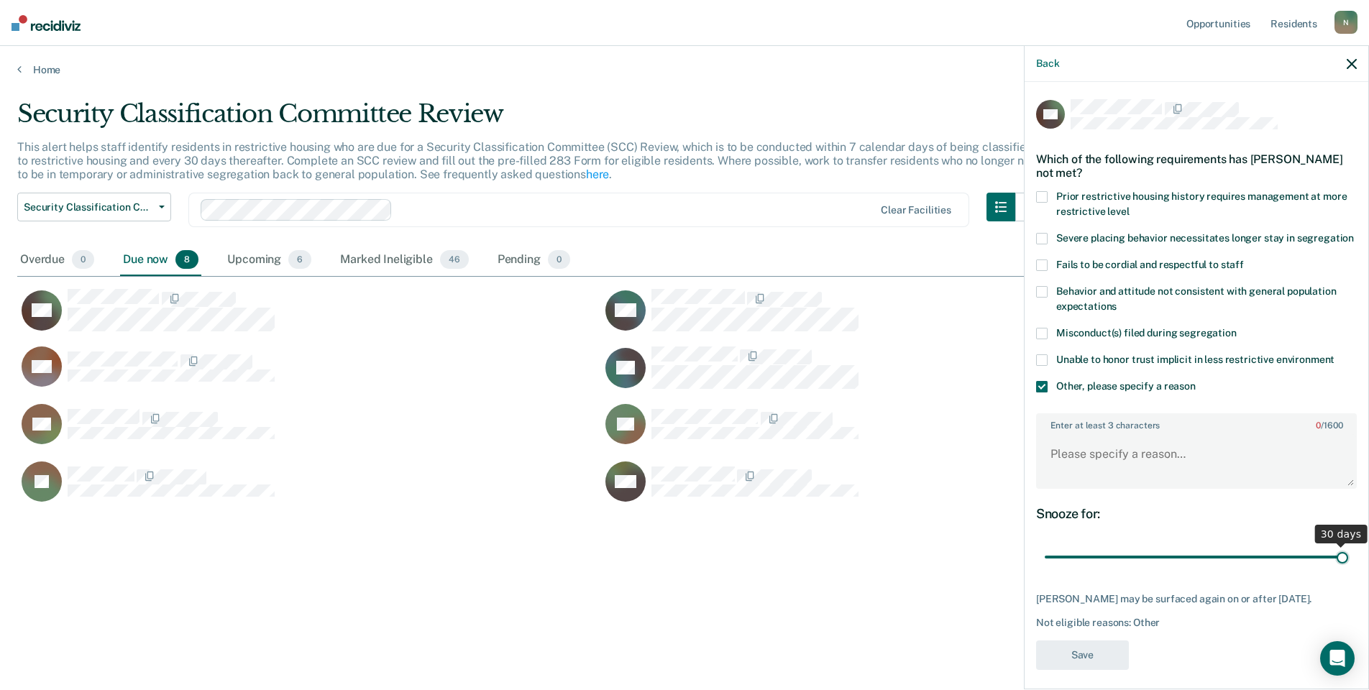
click at [1331, 570] on input "range" at bounding box center [1196, 557] width 303 height 25
drag, startPoint x: 1331, startPoint y: 573, endPoint x: 976, endPoint y: 564, distance: 355.2
type input "1"
click at [1045, 570] on input "range" at bounding box center [1196, 557] width 303 height 25
click at [1093, 464] on textarea "Enter at least 3 characters 0 / 1600" at bounding box center [1196, 460] width 318 height 53
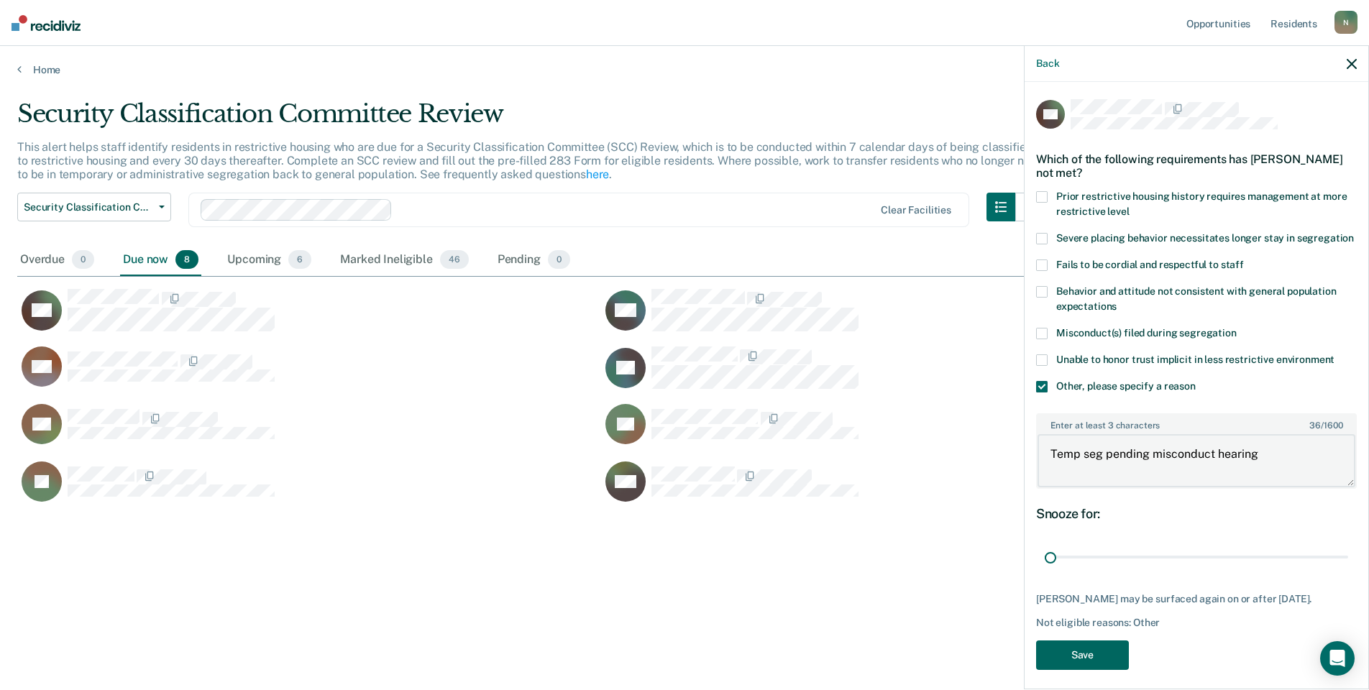
type textarea "Temp seg pending misconduct hearing"
click at [1104, 669] on button "Save" at bounding box center [1082, 655] width 93 height 29
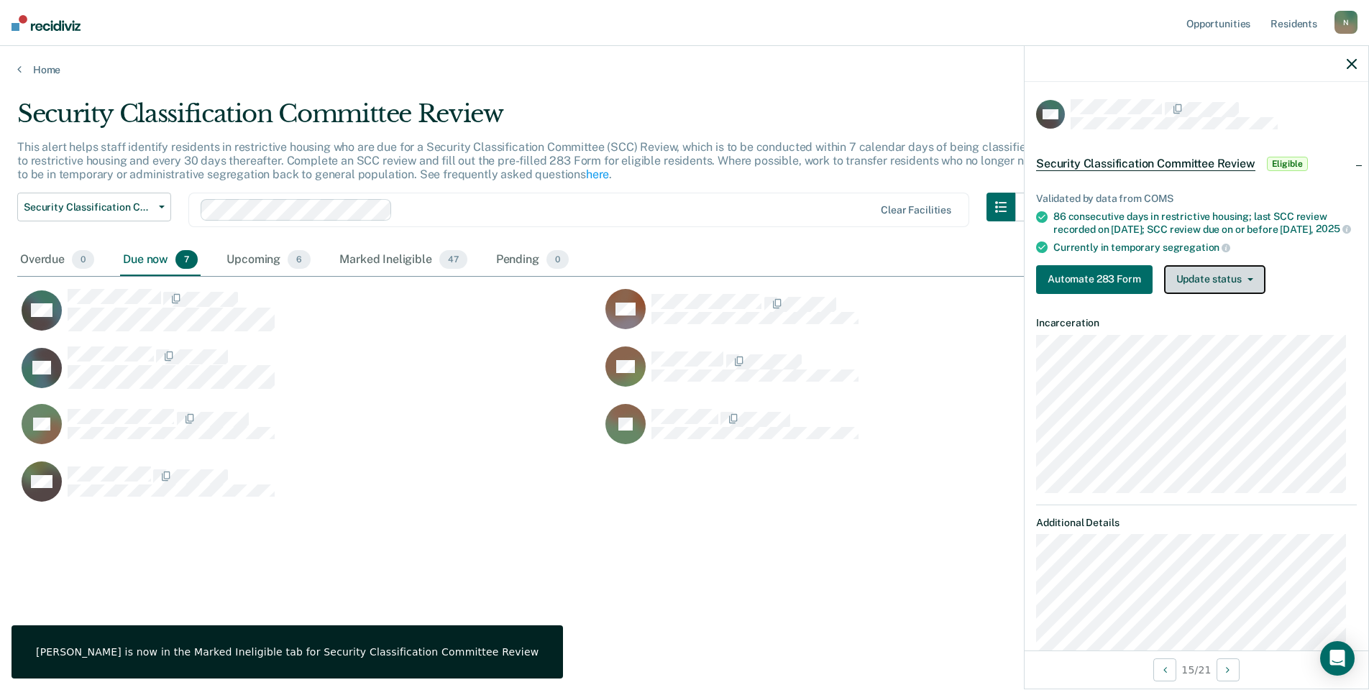
click at [1181, 278] on button "Update status" at bounding box center [1214, 279] width 101 height 29
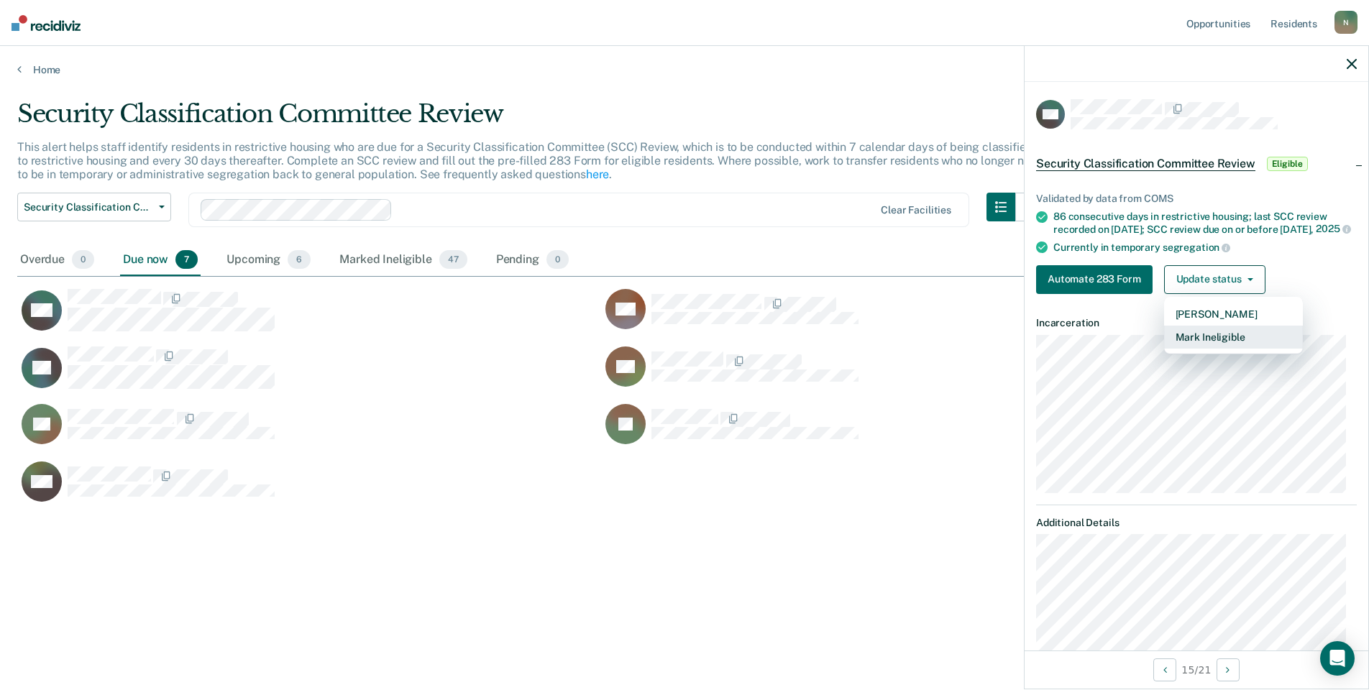
click at [1209, 349] on button "Mark Ineligible" at bounding box center [1233, 337] width 139 height 23
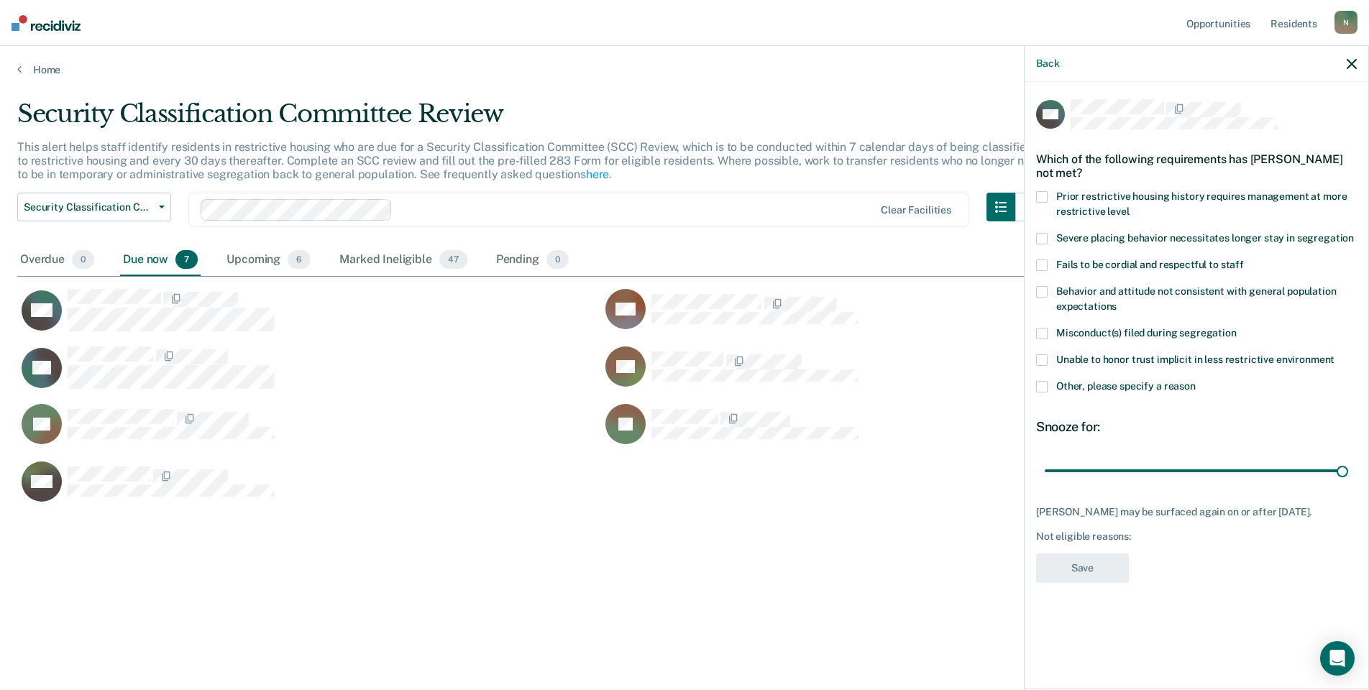
click at [1045, 390] on span at bounding box center [1042, 387] width 12 height 12
click at [1196, 381] on input "Other, please specify a reason" at bounding box center [1196, 381] width 0 height 0
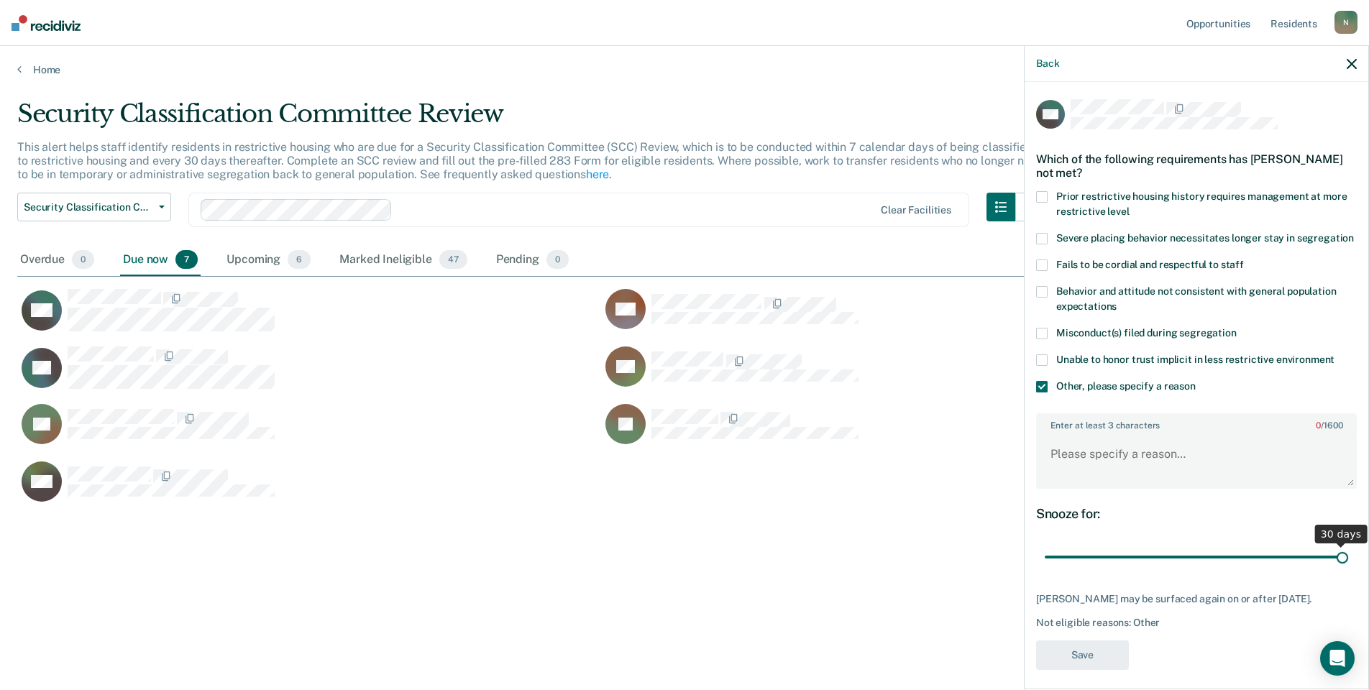
drag, startPoint x: 1336, startPoint y: 569, endPoint x: 1327, endPoint y: 574, distance: 10.6
click at [1327, 570] on input "range" at bounding box center [1196, 557] width 303 height 25
drag, startPoint x: 1331, startPoint y: 573, endPoint x: 1016, endPoint y: 580, distance: 315.7
type input "1"
click at [1045, 570] on input "range" at bounding box center [1196, 557] width 303 height 25
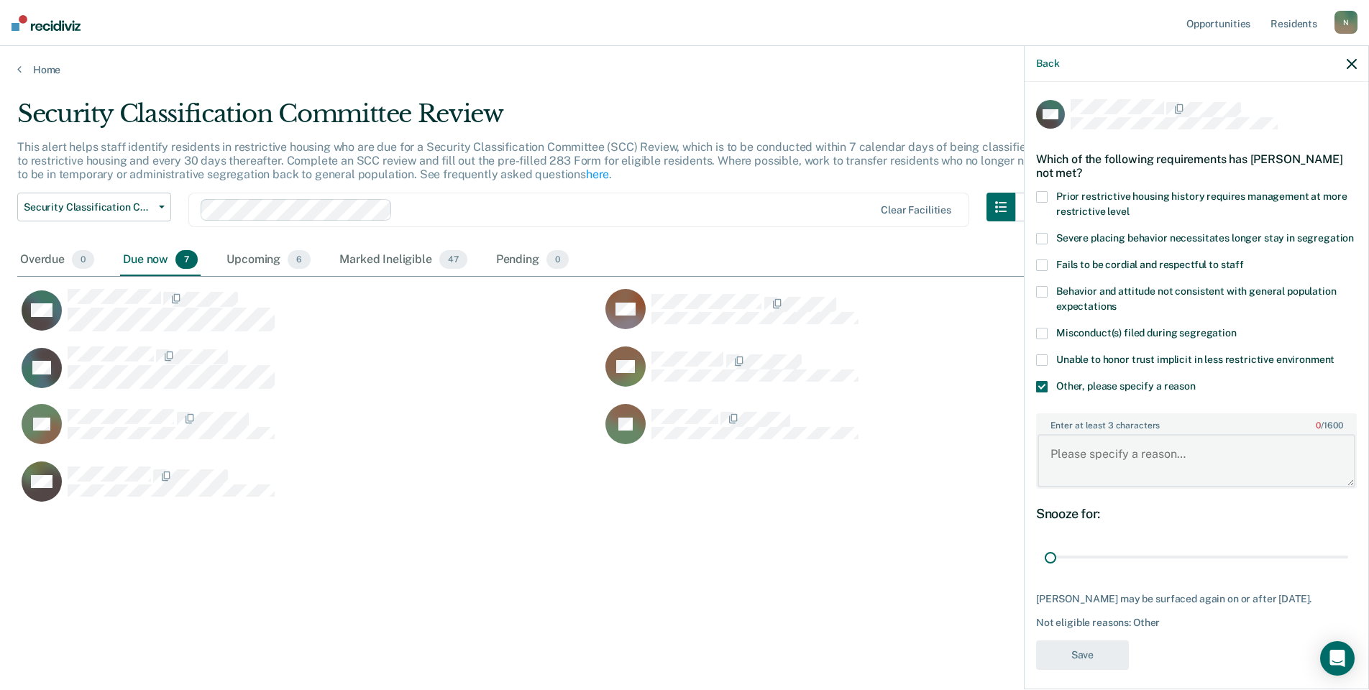
click at [1068, 487] on textarea "Enter at least 3 characters 0 / 1600" at bounding box center [1196, 460] width 318 height 53
type textarea "t"
type textarea "Temp seg pending alt IV placement"
click at [1077, 670] on button "Save" at bounding box center [1082, 655] width 93 height 29
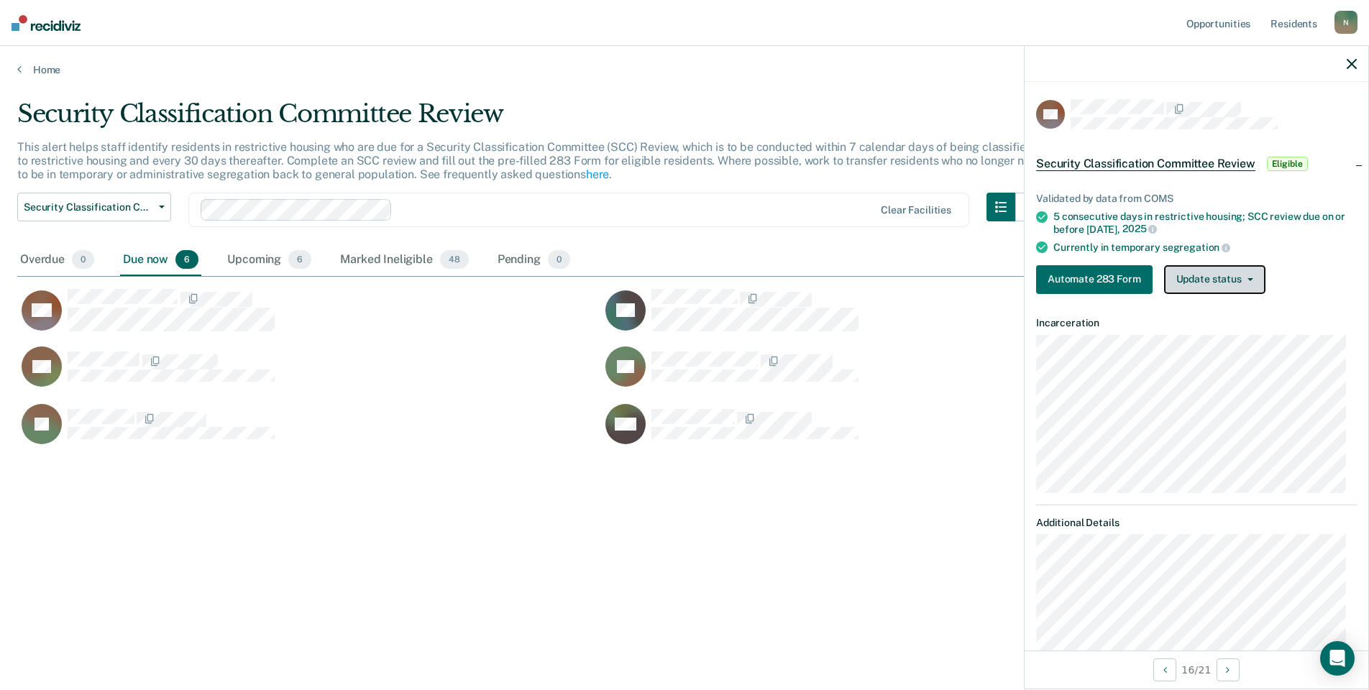
click at [1199, 280] on button "Update status" at bounding box center [1214, 279] width 101 height 29
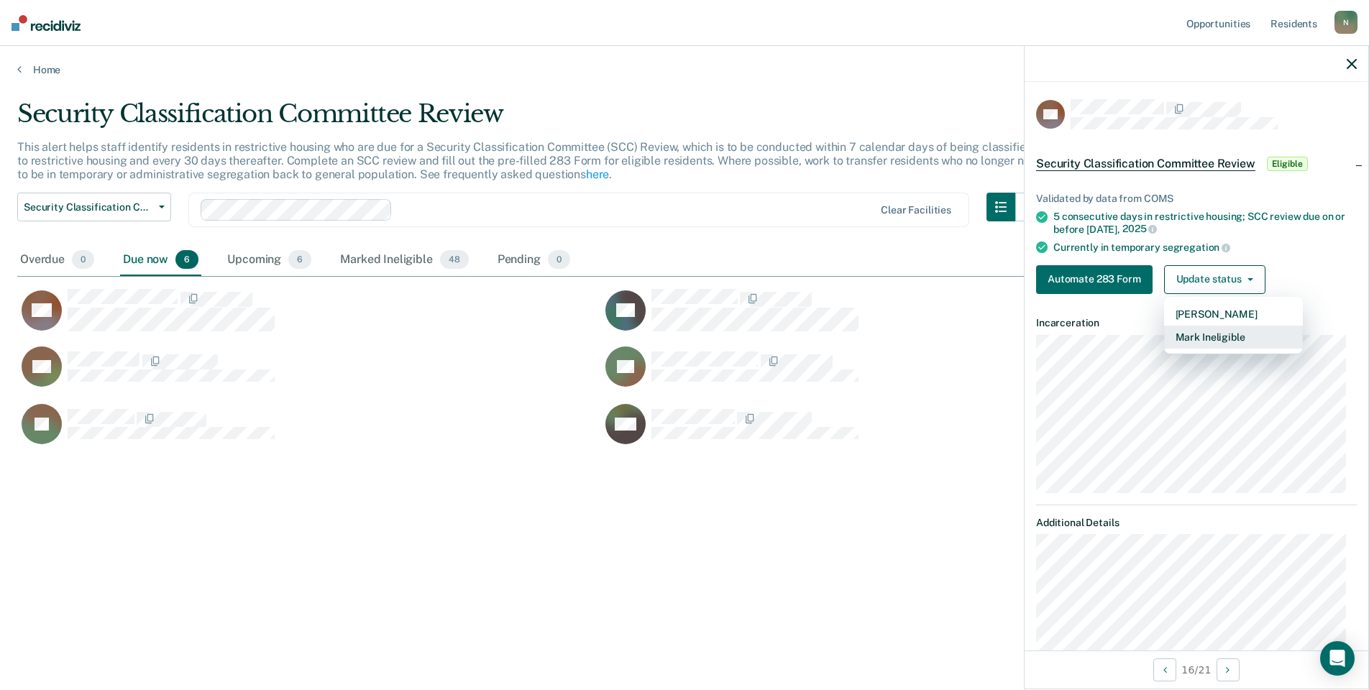
click at [1220, 340] on button "Mark Ineligible" at bounding box center [1233, 337] width 139 height 23
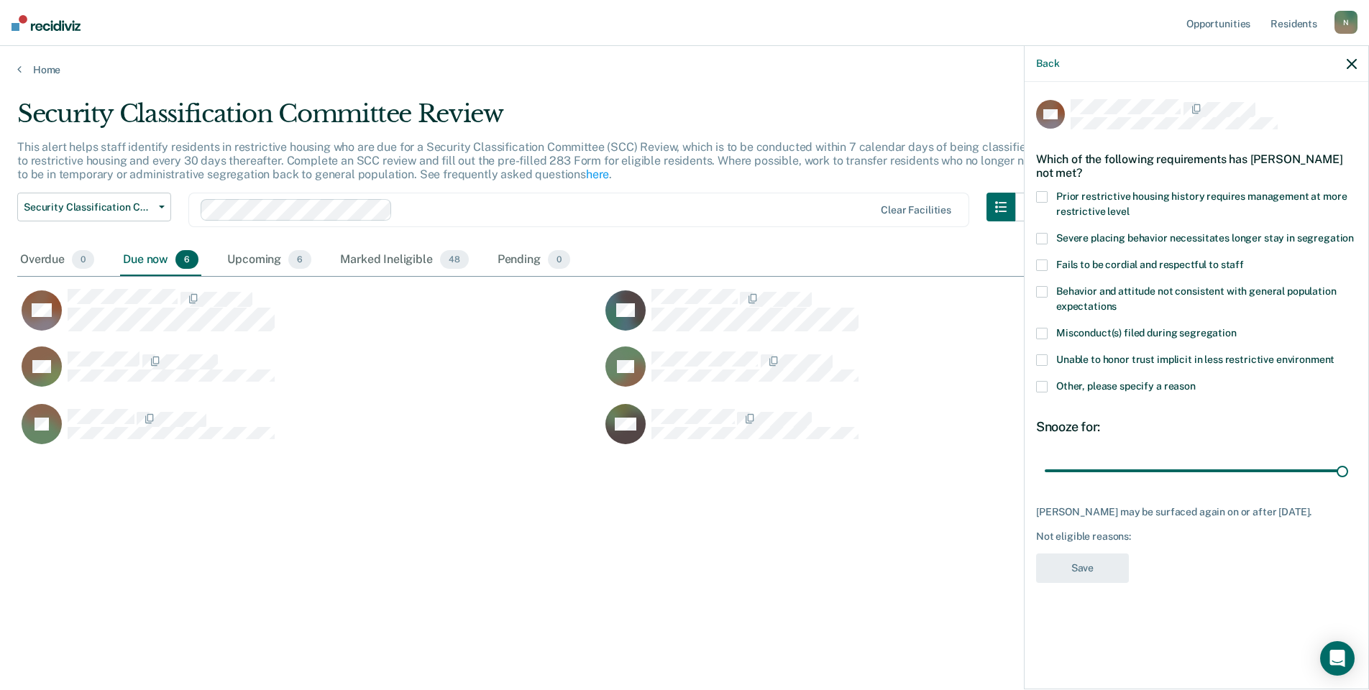
click at [1037, 390] on span at bounding box center [1042, 387] width 12 height 12
click at [1196, 381] on input "Other, please specify a reason" at bounding box center [1196, 381] width 0 height 0
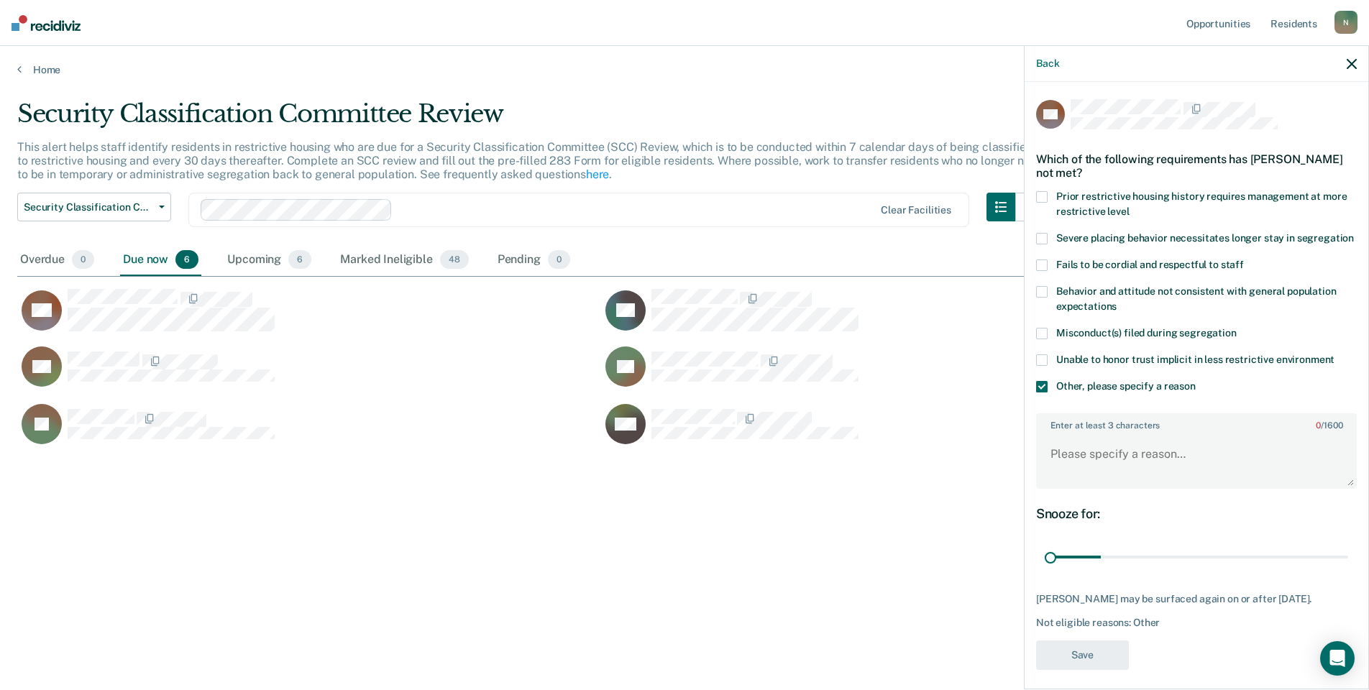
drag, startPoint x: 1331, startPoint y: 569, endPoint x: 1020, endPoint y: 572, distance: 310.6
type input "1"
click at [1045, 570] on input "range" at bounding box center [1196, 557] width 303 height 25
click at [1055, 487] on textarea "Enter at least 3 characters 0 / 1600" at bounding box center [1196, 460] width 318 height 53
type textarea "Temp seg pending misconduct hearing"
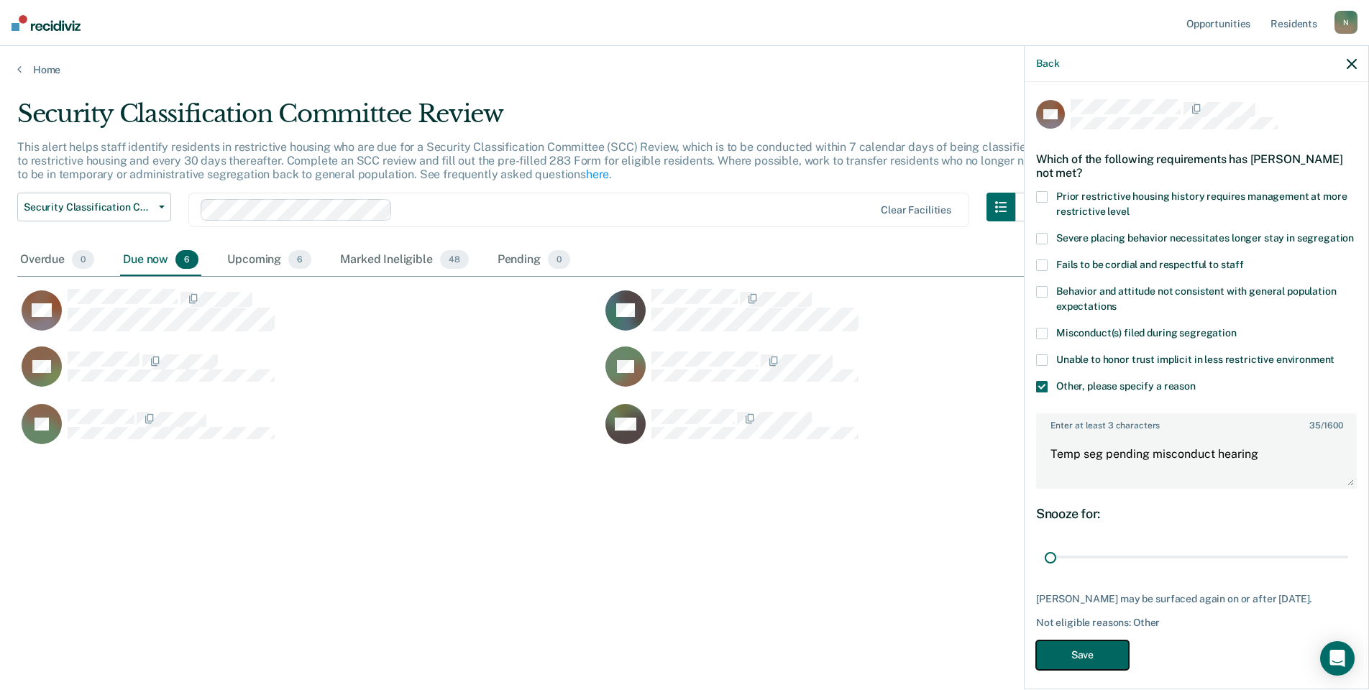
click at [1065, 670] on button "Save" at bounding box center [1082, 655] width 93 height 29
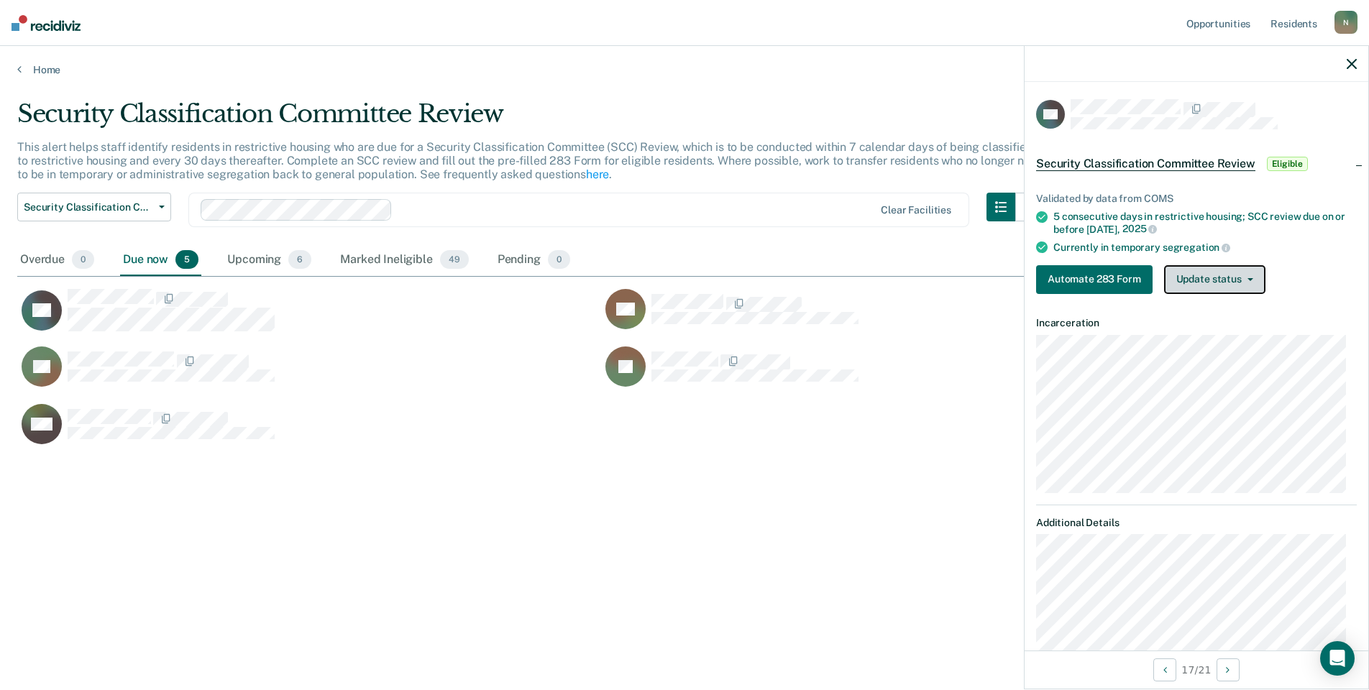
click at [1202, 287] on button "Update status" at bounding box center [1214, 279] width 101 height 29
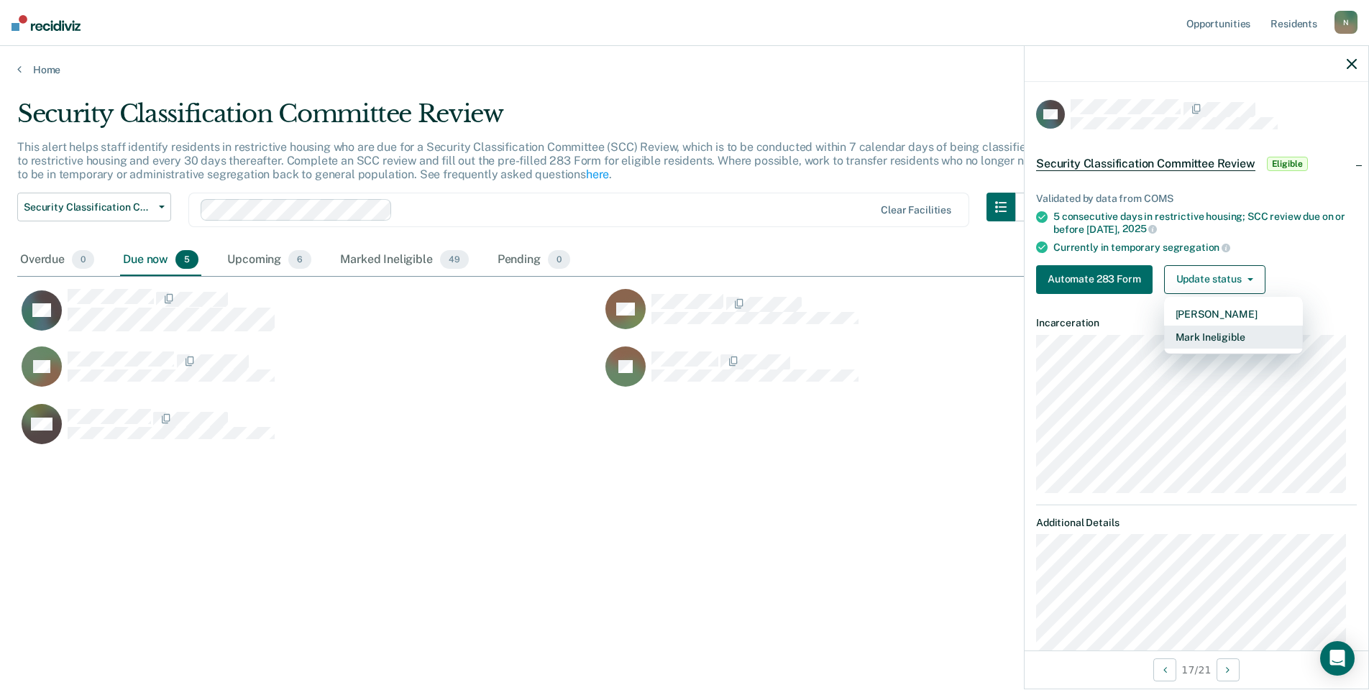
click at [1193, 334] on button "Mark Ineligible" at bounding box center [1233, 337] width 139 height 23
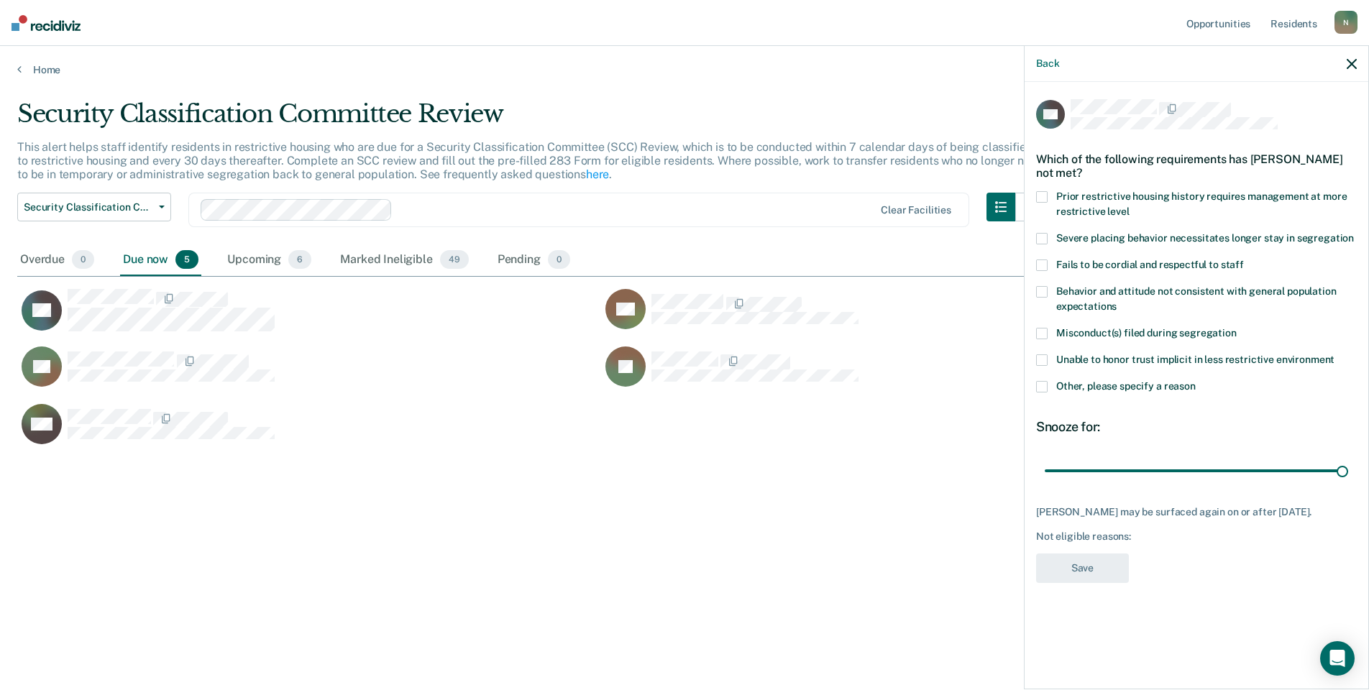
click at [1046, 387] on span at bounding box center [1042, 387] width 12 height 12
click at [1196, 381] on input "Other, please specify a reason" at bounding box center [1196, 381] width 0 height 0
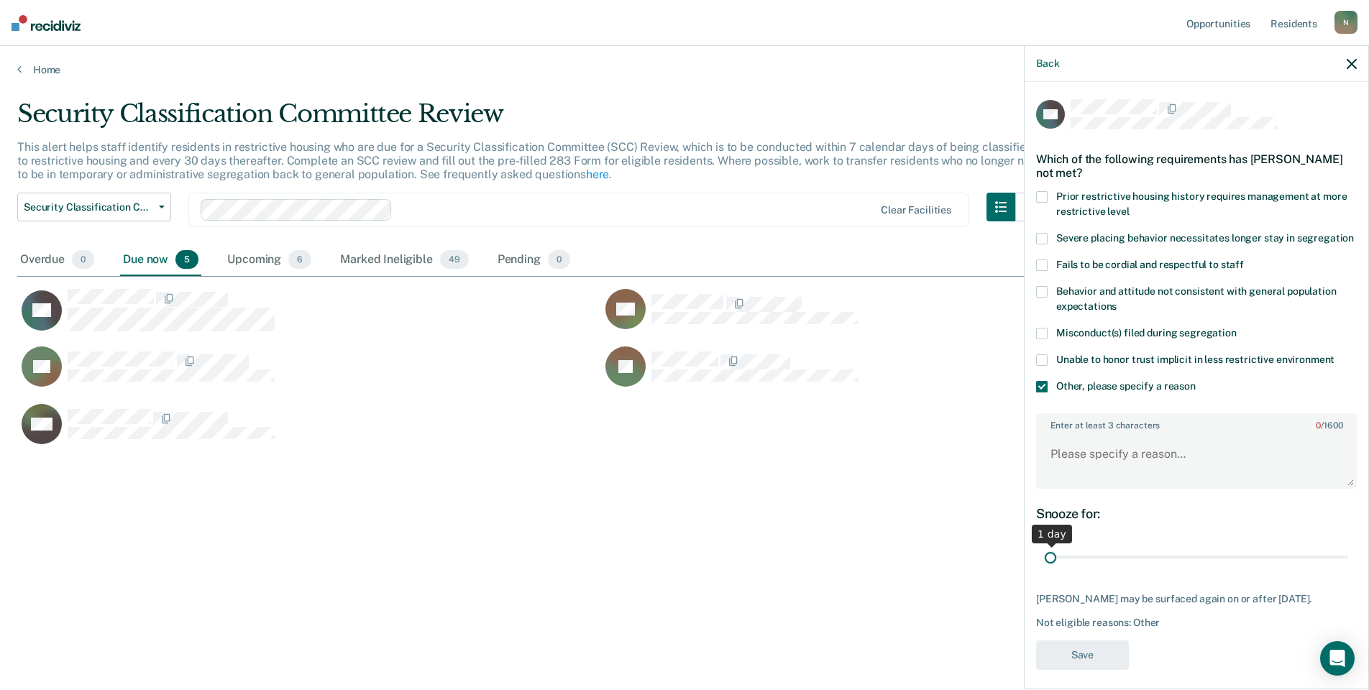
drag, startPoint x: 1331, startPoint y: 572, endPoint x: 1035, endPoint y: 554, distance: 297.4
type input "1"
click at [1045, 570] on input "range" at bounding box center [1196, 557] width 303 height 25
click at [1098, 467] on textarea "Enter at least 3 characters 0 / 1600" at bounding box center [1196, 460] width 318 height 53
type textarea "Temp seg pending PC investigation"
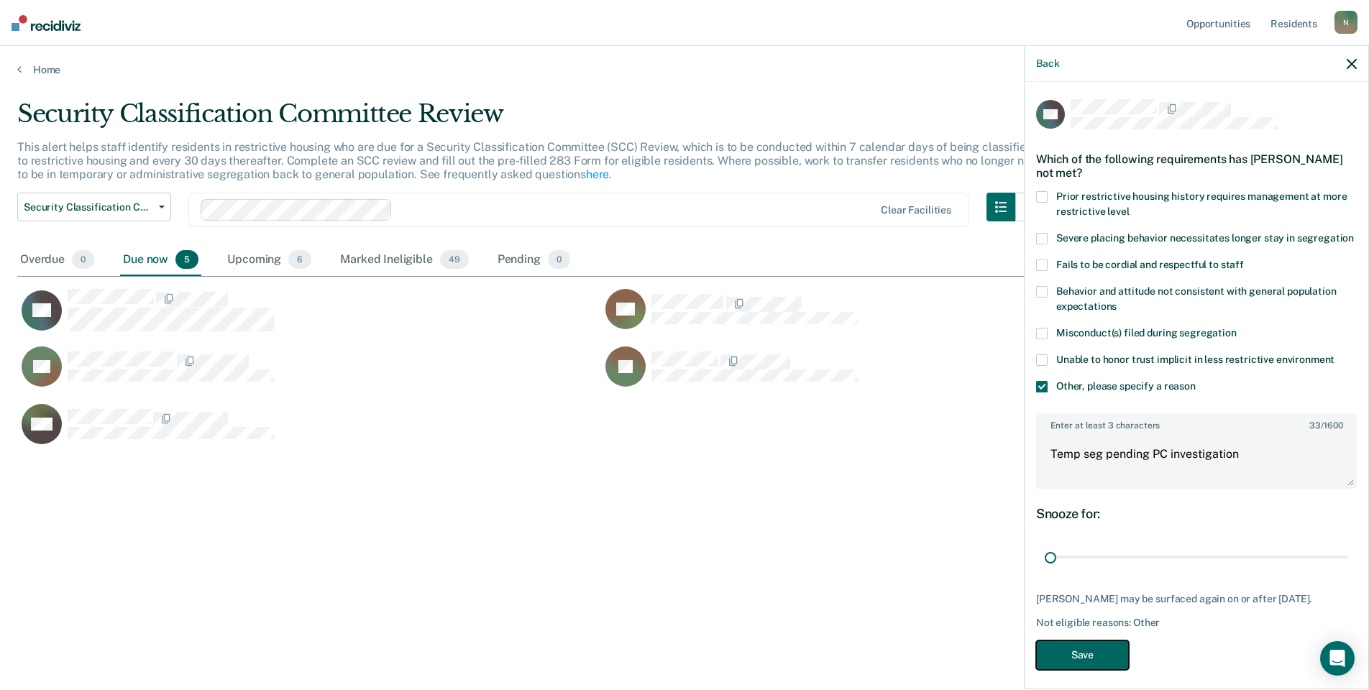
click at [1083, 670] on button "Save" at bounding box center [1082, 655] width 93 height 29
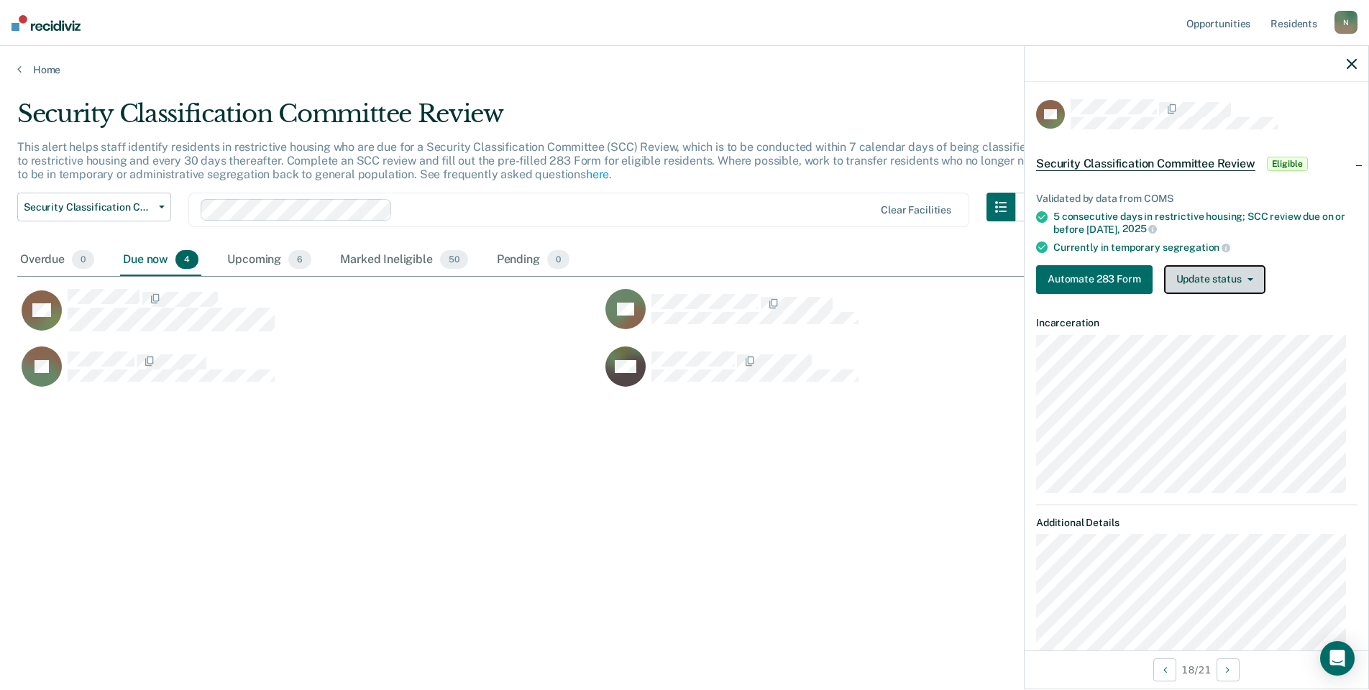
click at [1219, 290] on button "Update status" at bounding box center [1214, 279] width 101 height 29
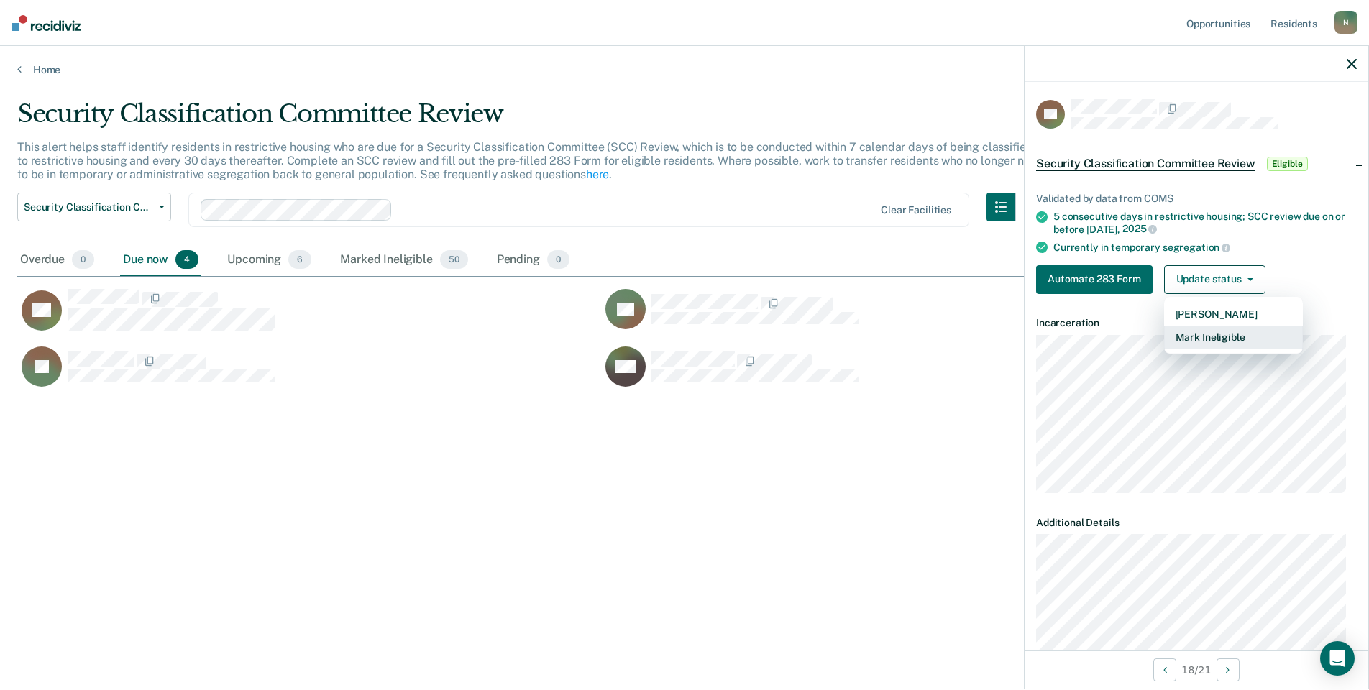
click at [1196, 336] on button "Mark Ineligible" at bounding box center [1233, 337] width 139 height 23
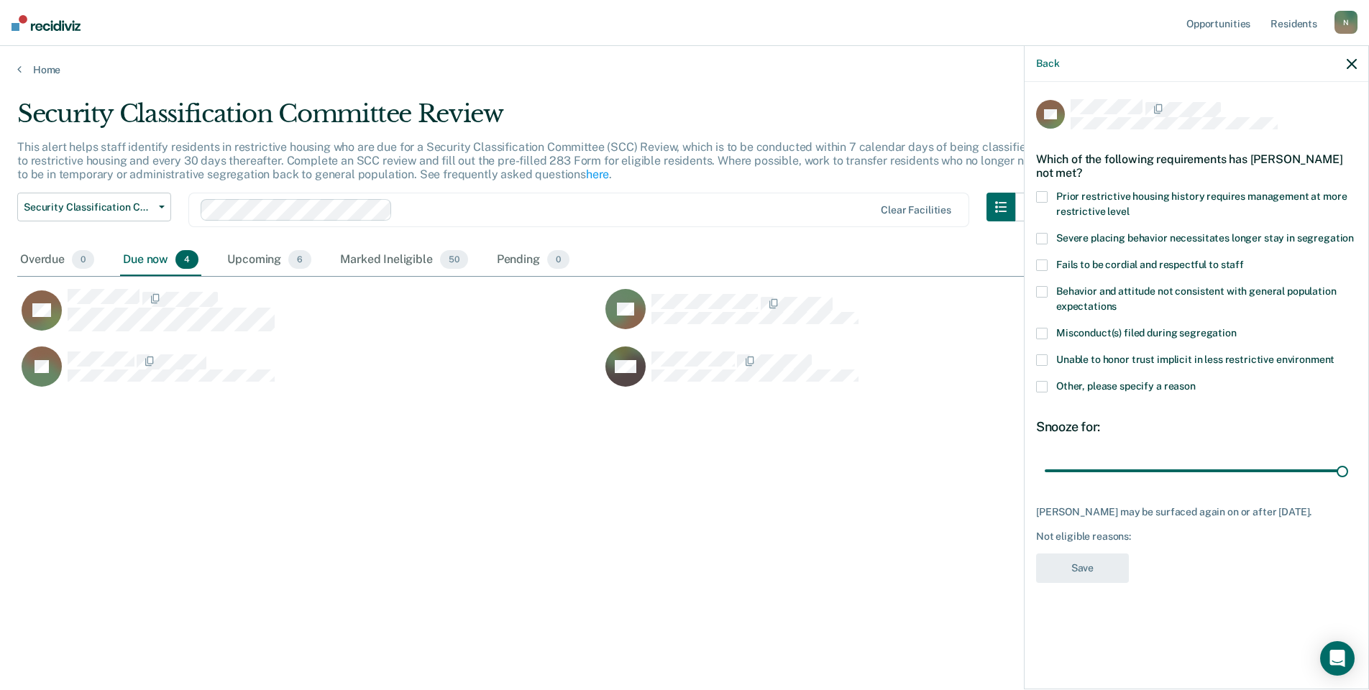
drag, startPoint x: 1042, startPoint y: 389, endPoint x: 1057, endPoint y: 392, distance: 15.4
click at [1043, 389] on span at bounding box center [1042, 387] width 12 height 12
click at [1196, 381] on input "Other, please specify a reason" at bounding box center [1196, 381] width 0 height 0
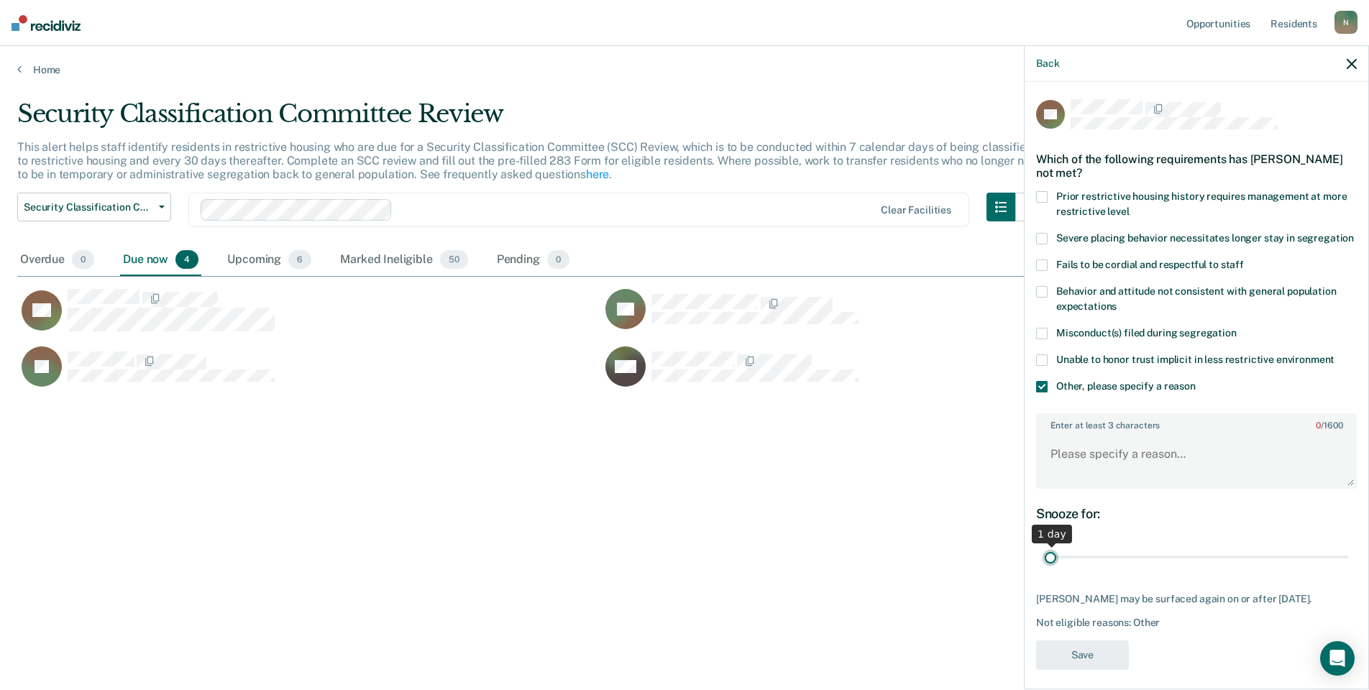
drag, startPoint x: 1331, startPoint y: 575, endPoint x: 1061, endPoint y: 466, distance: 291.6
type input "1"
click at [1045, 563] on input "range" at bounding box center [1196, 557] width 303 height 25
click at [1083, 449] on textarea "Enter at least 3 characters 0 / 1600" at bounding box center [1196, 460] width 318 height 53
click at [1073, 471] on textarea "Enter at least 3 characters 0 / 1600" at bounding box center [1196, 460] width 318 height 53
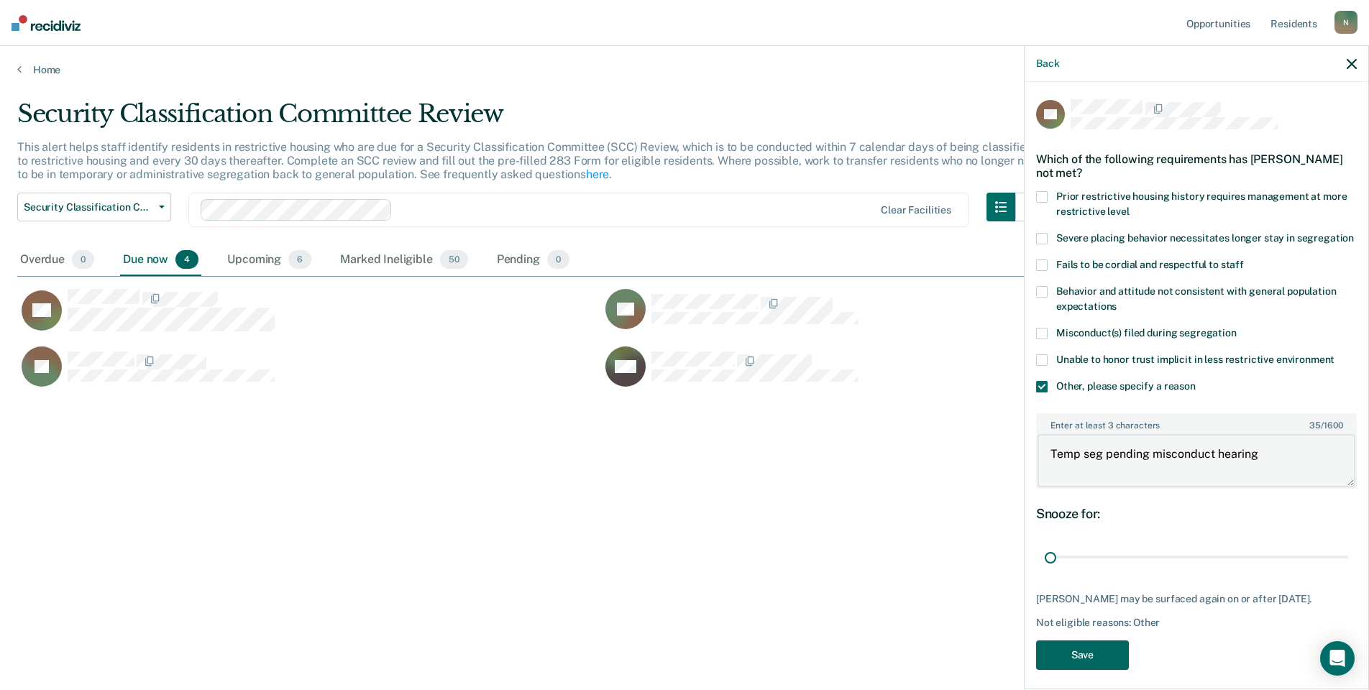
type textarea "Temp seg pending misconduct hearing"
click at [1086, 670] on button "Save" at bounding box center [1082, 655] width 93 height 29
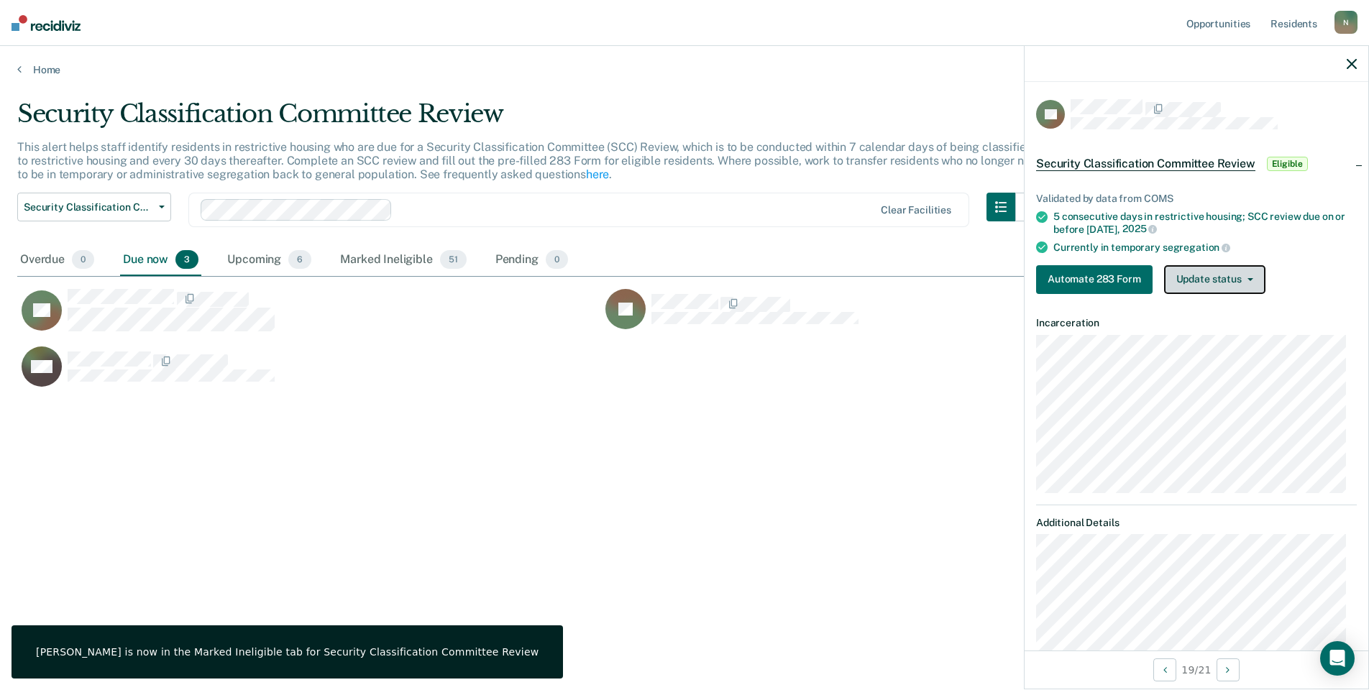
click at [1195, 283] on button "Update status" at bounding box center [1214, 279] width 101 height 29
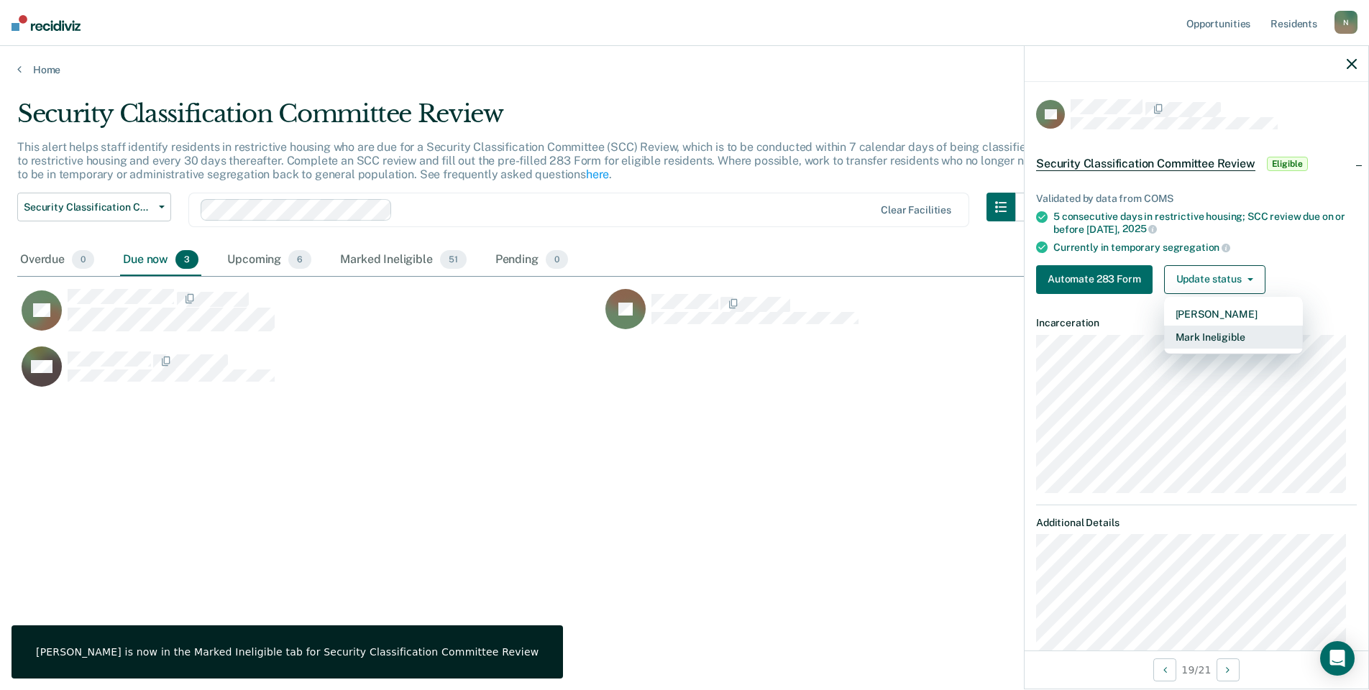
click at [1204, 334] on button "Mark Ineligible" at bounding box center [1233, 337] width 139 height 23
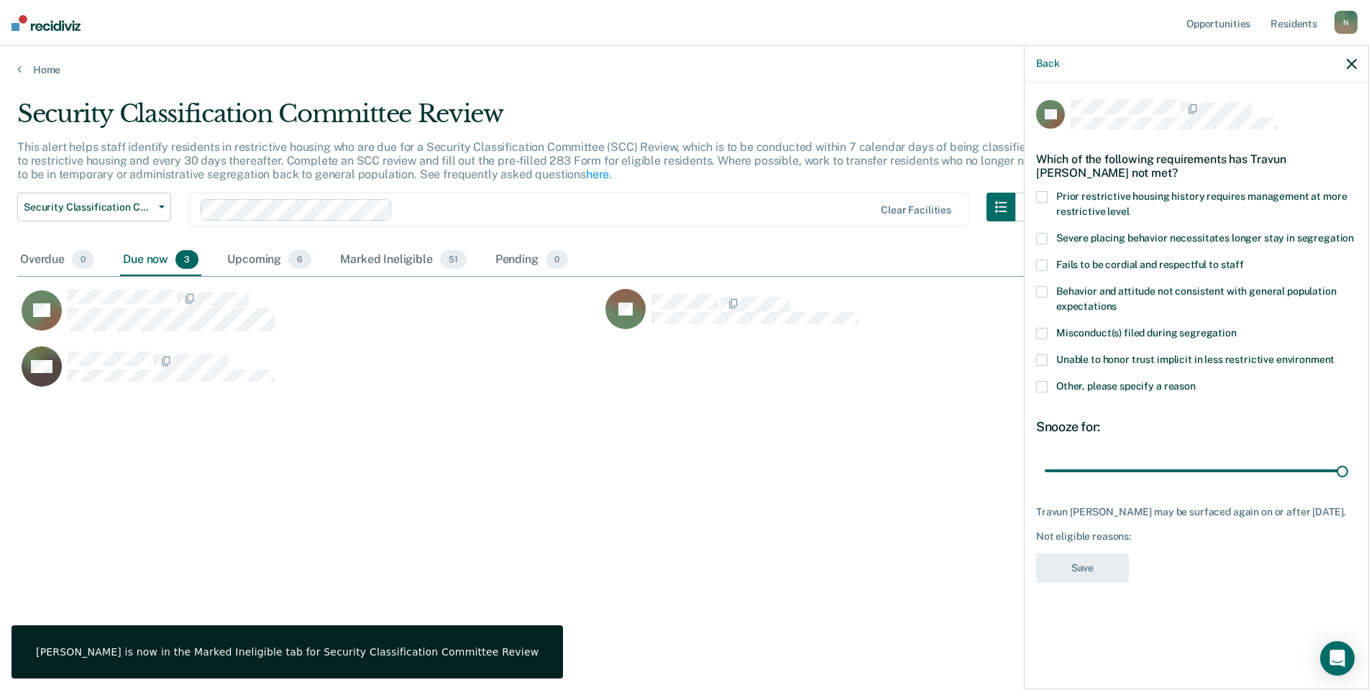
click at [1040, 387] on span at bounding box center [1042, 387] width 12 height 12
click at [1196, 381] on input "Other, please specify a reason" at bounding box center [1196, 381] width 0 height 0
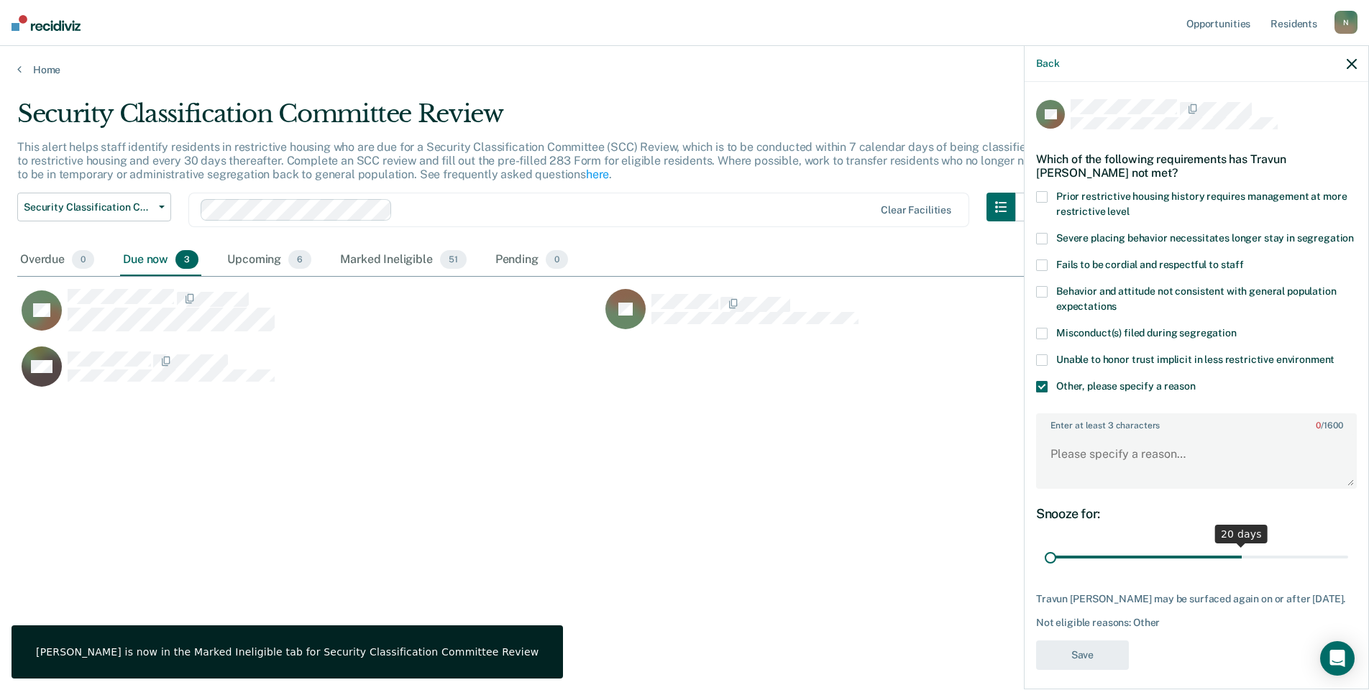
drag, startPoint x: 1332, startPoint y: 569, endPoint x: 1007, endPoint y: 588, distance: 325.5
type input "1"
click at [1045, 570] on input "range" at bounding box center [1196, 557] width 303 height 25
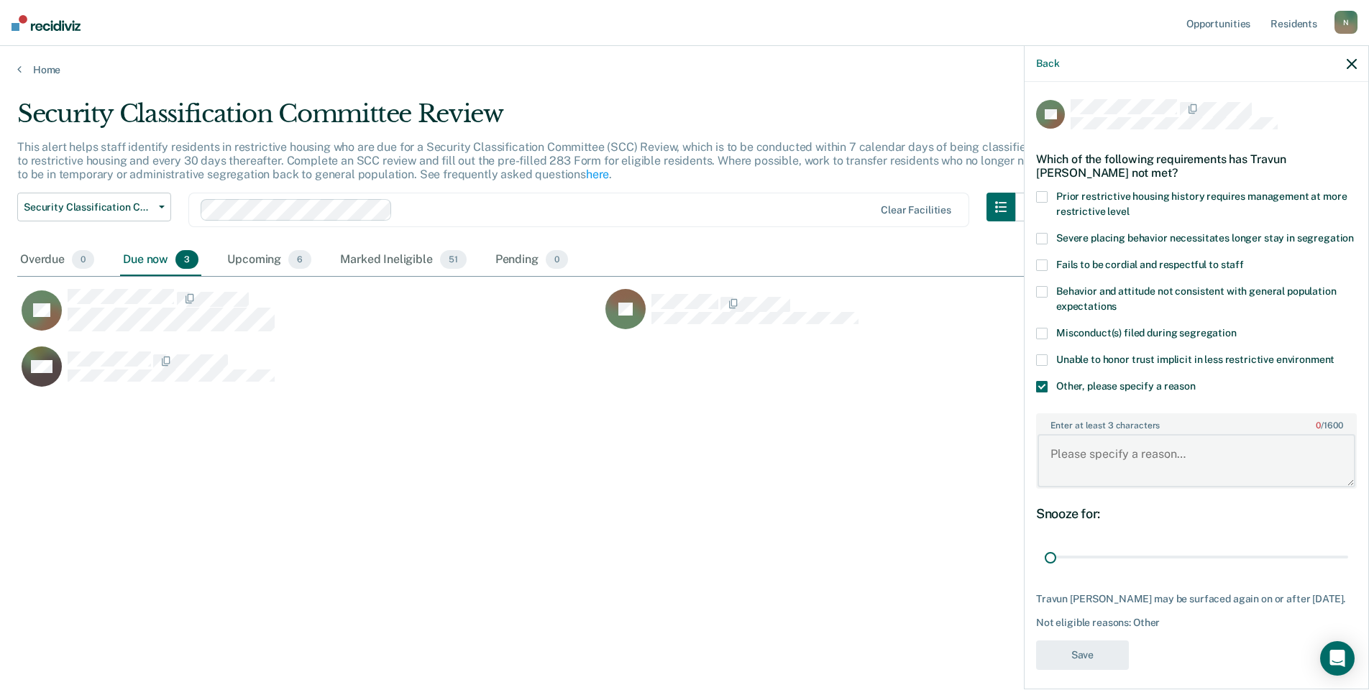
click at [1086, 470] on textarea "Enter at least 3 characters 0 / 1600" at bounding box center [1196, 460] width 318 height 53
type textarea "Temp seg pending misconduct hearing"
click at [1094, 670] on button "Save" at bounding box center [1082, 655] width 93 height 29
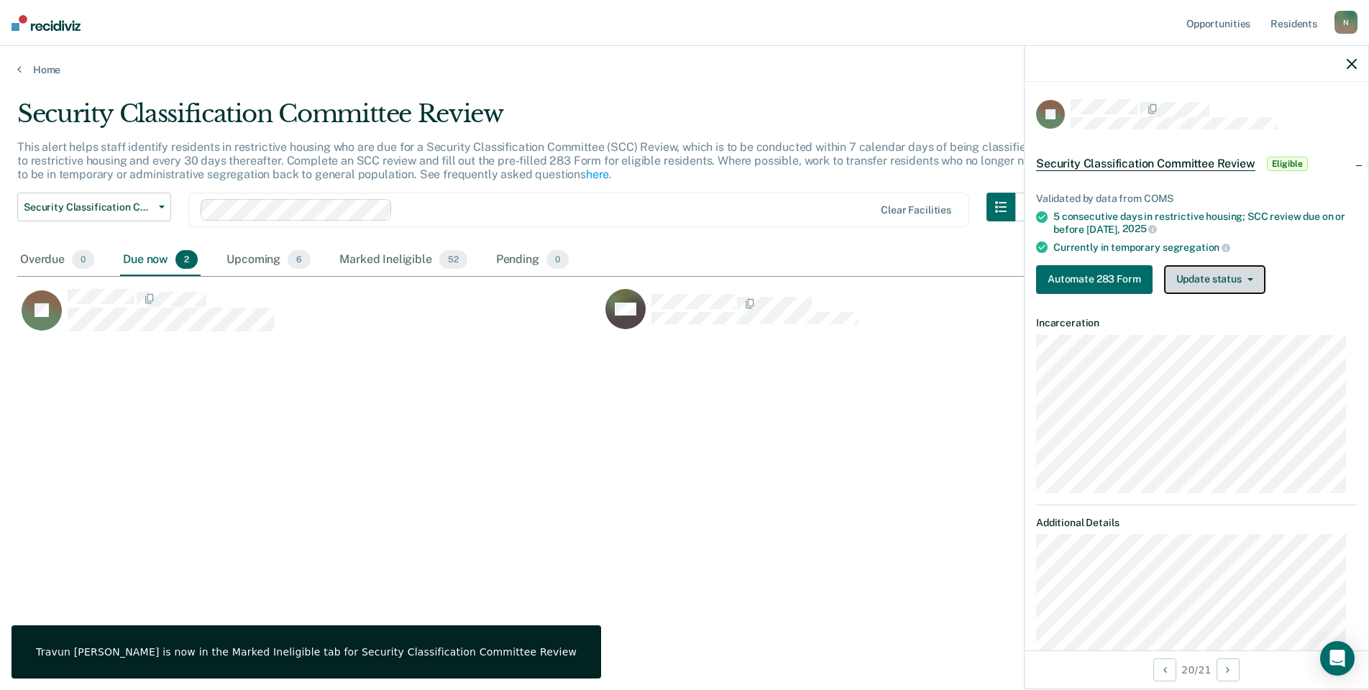
click at [1185, 265] on button "Update status" at bounding box center [1214, 279] width 101 height 29
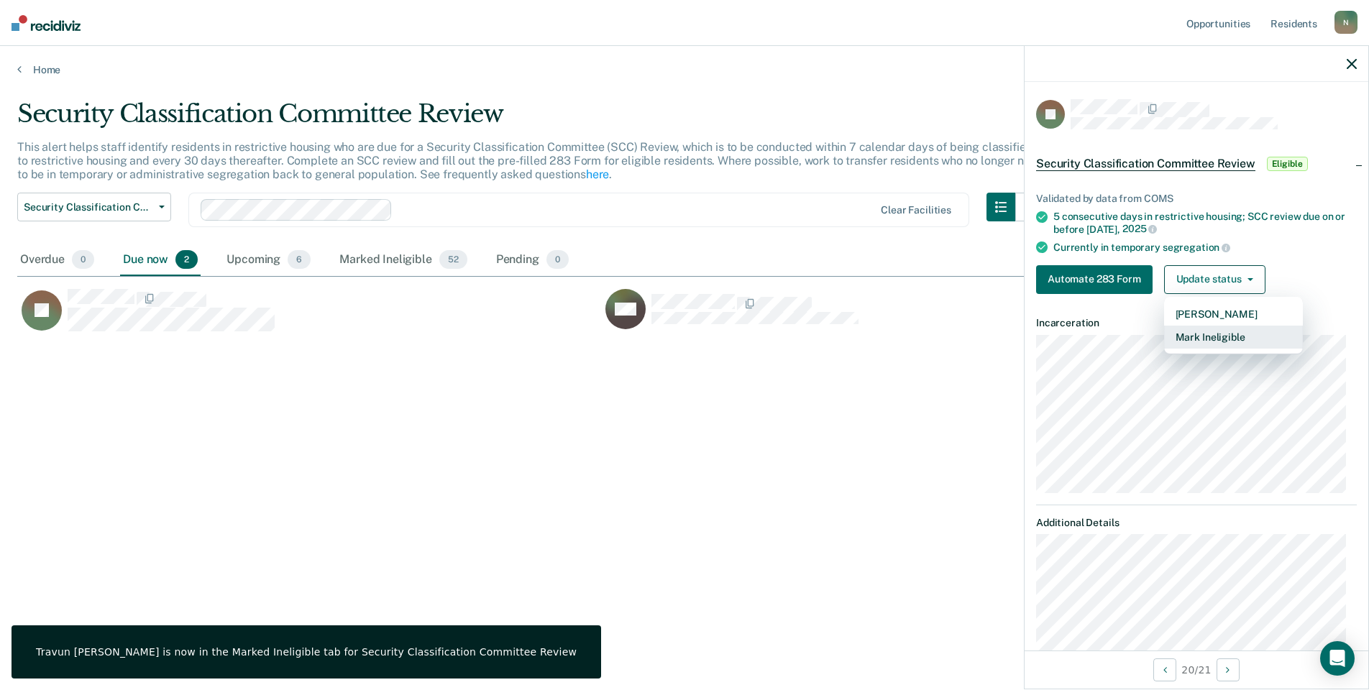
click at [1180, 339] on button "Mark Ineligible" at bounding box center [1233, 337] width 139 height 23
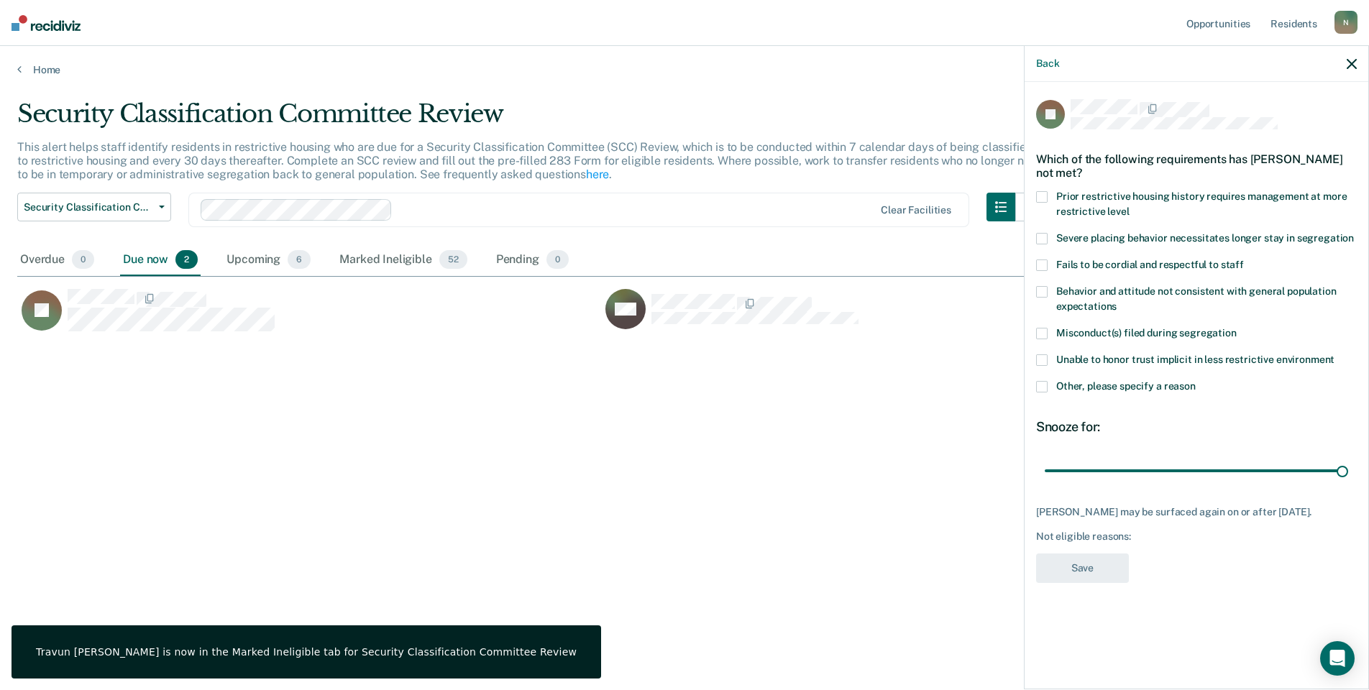
drag, startPoint x: 1042, startPoint y: 385, endPoint x: 1107, endPoint y: 410, distance: 69.4
click at [1042, 387] on span at bounding box center [1042, 387] width 12 height 12
click at [1196, 381] on input "Other, please specify a reason" at bounding box center [1196, 381] width 0 height 0
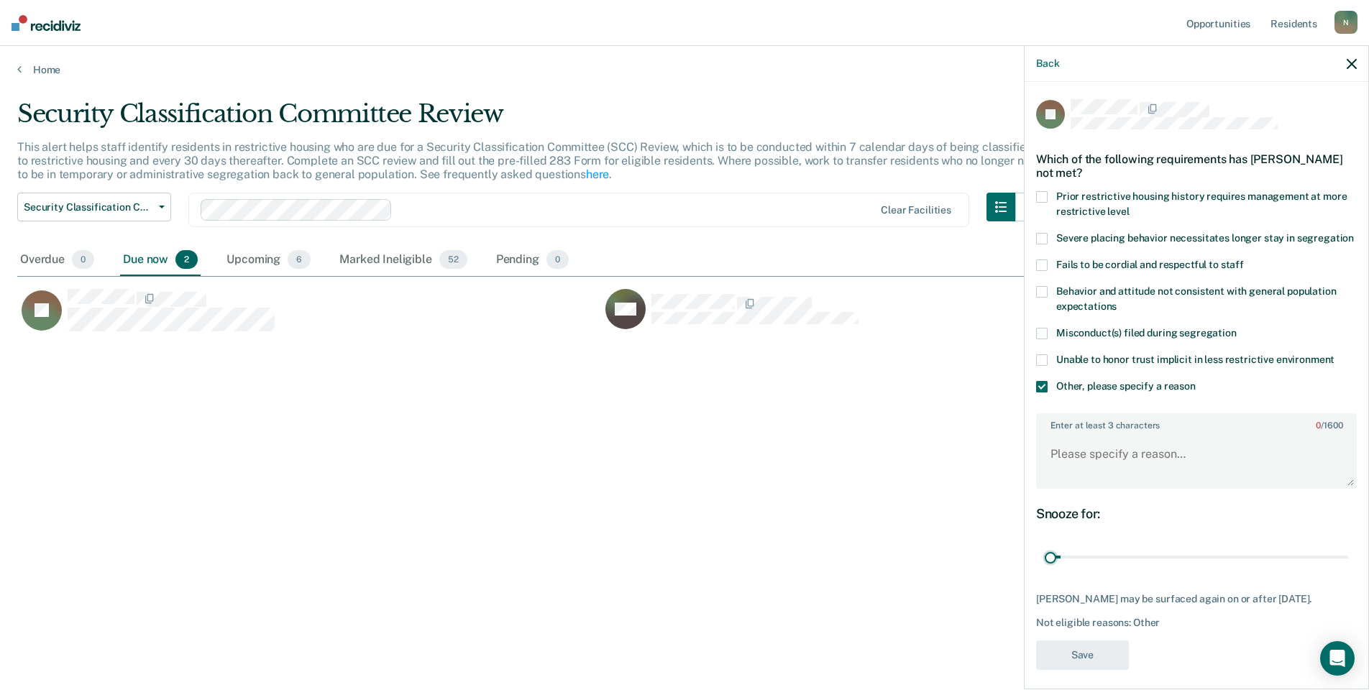
drag, startPoint x: 1329, startPoint y: 570, endPoint x: 895, endPoint y: 595, distance: 434.9
type input "1"
click at [1045, 570] on input "range" at bounding box center [1196, 557] width 303 height 25
click at [1072, 484] on textarea "Enter at least 3 characters 0 / 1600" at bounding box center [1196, 460] width 318 height 53
type textarea "Temp seg pending misconduct hearing"
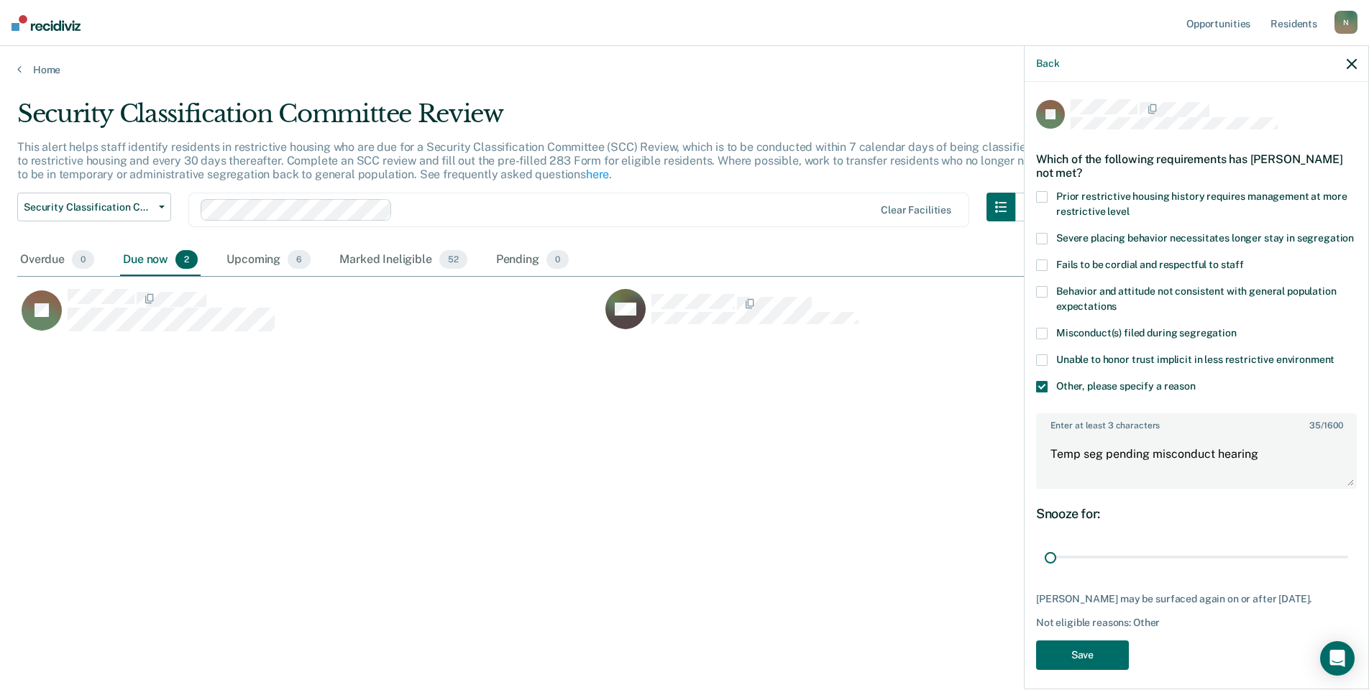
click at [1103, 653] on div "JP Which of the following requirements has [PERSON_NAME] not met? Prior restric…" at bounding box center [1196, 388] width 321 height 579
click at [1097, 662] on button "Save" at bounding box center [1082, 655] width 93 height 29
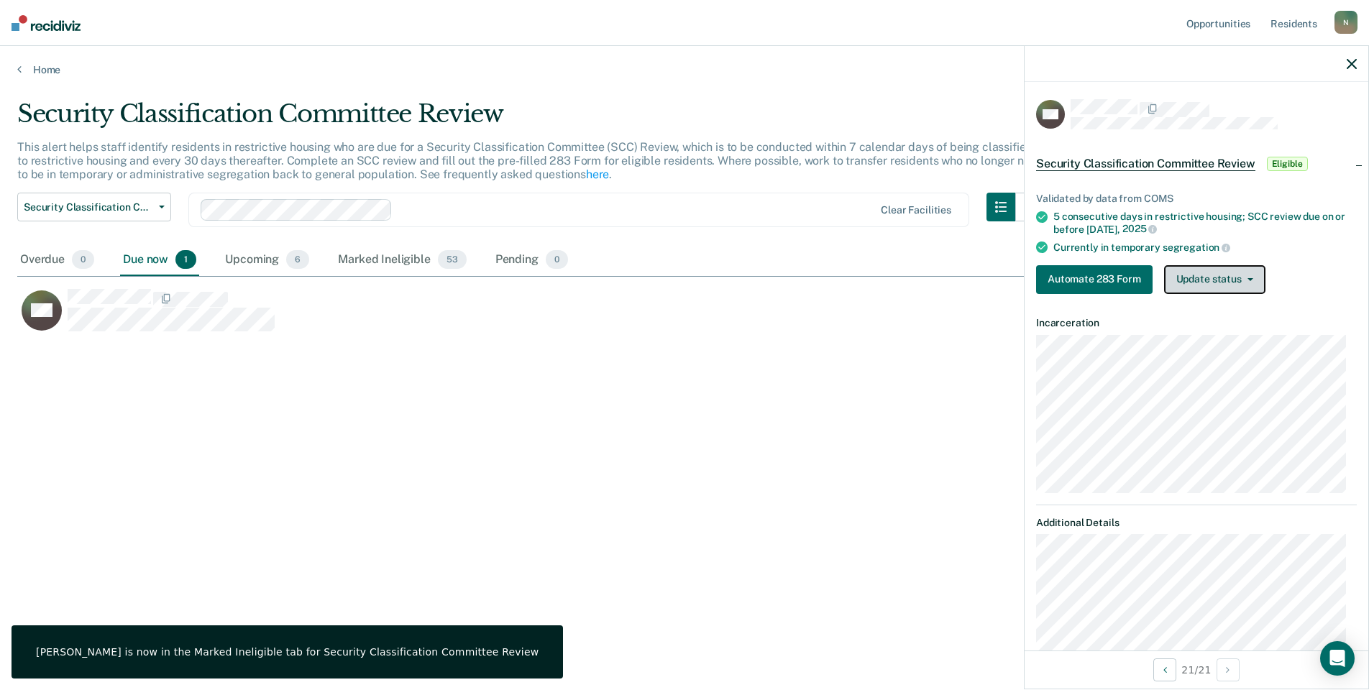
click at [1207, 273] on button "Update status" at bounding box center [1214, 279] width 101 height 29
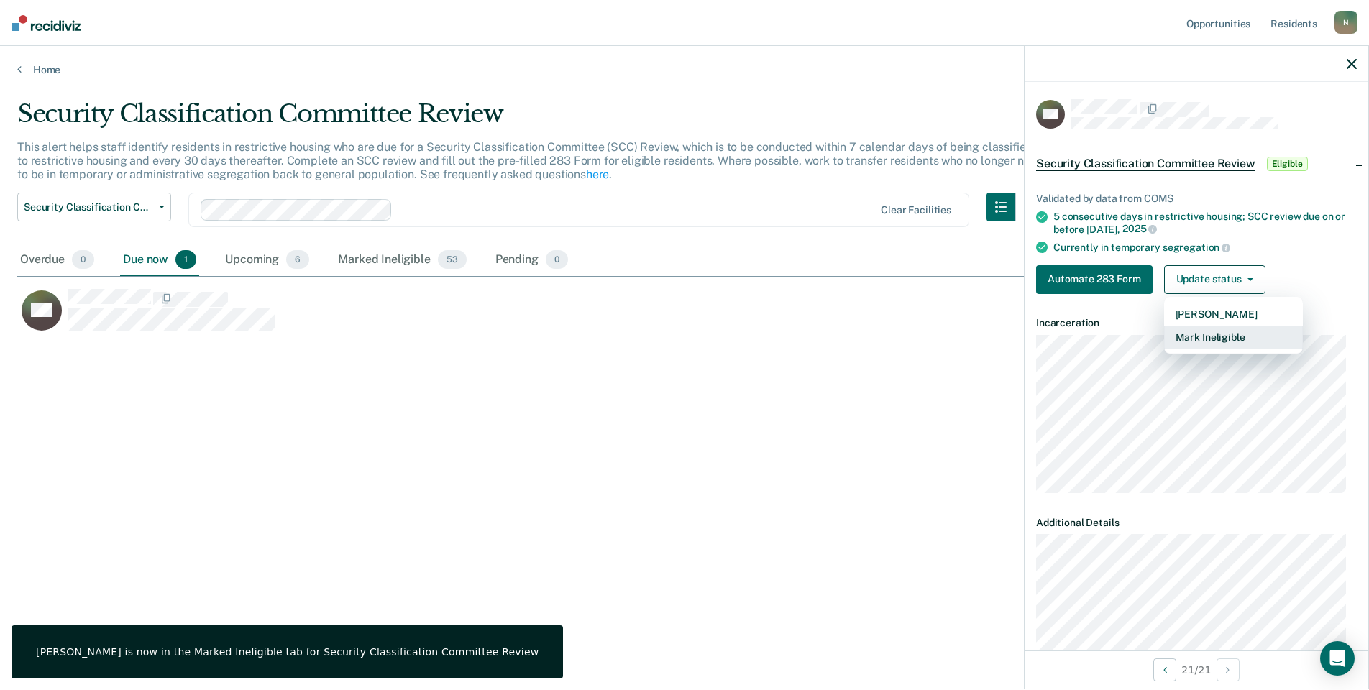
click at [1211, 333] on button "Mark Ineligible" at bounding box center [1233, 337] width 139 height 23
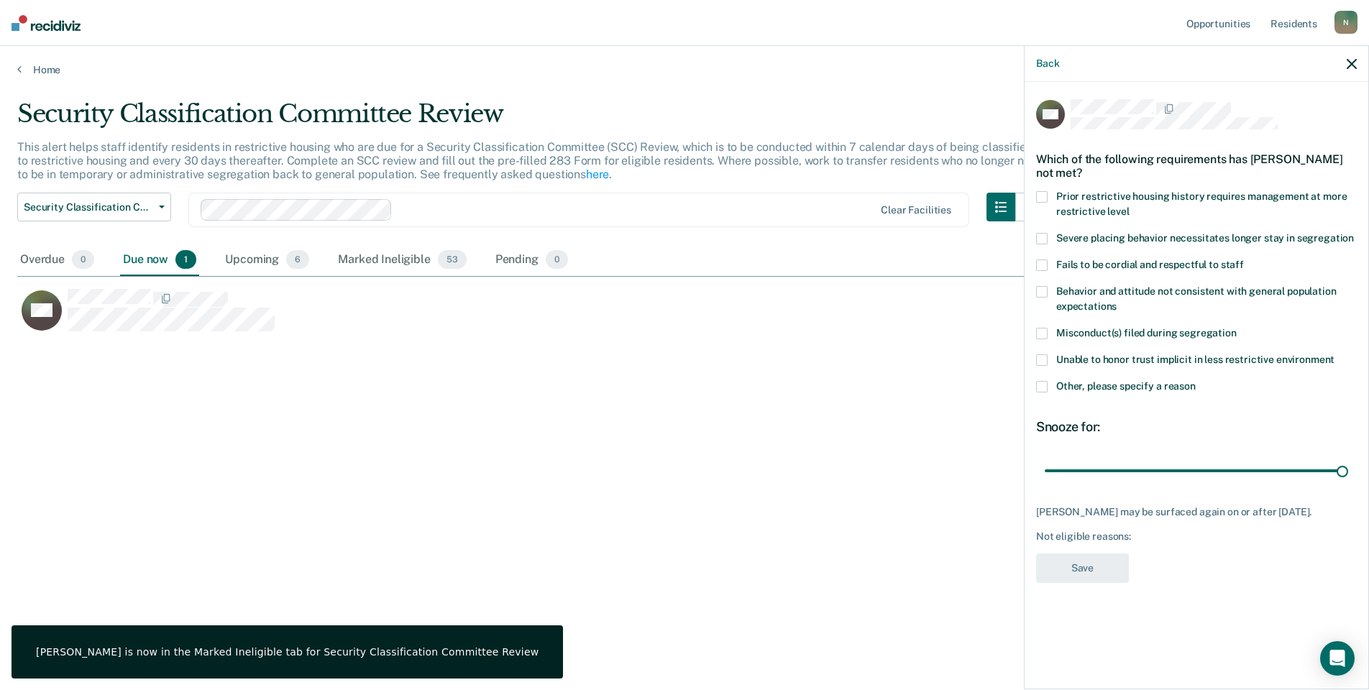
click at [1045, 384] on span at bounding box center [1042, 387] width 12 height 12
click at [1196, 381] on input "Other, please specify a reason" at bounding box center [1196, 381] width 0 height 0
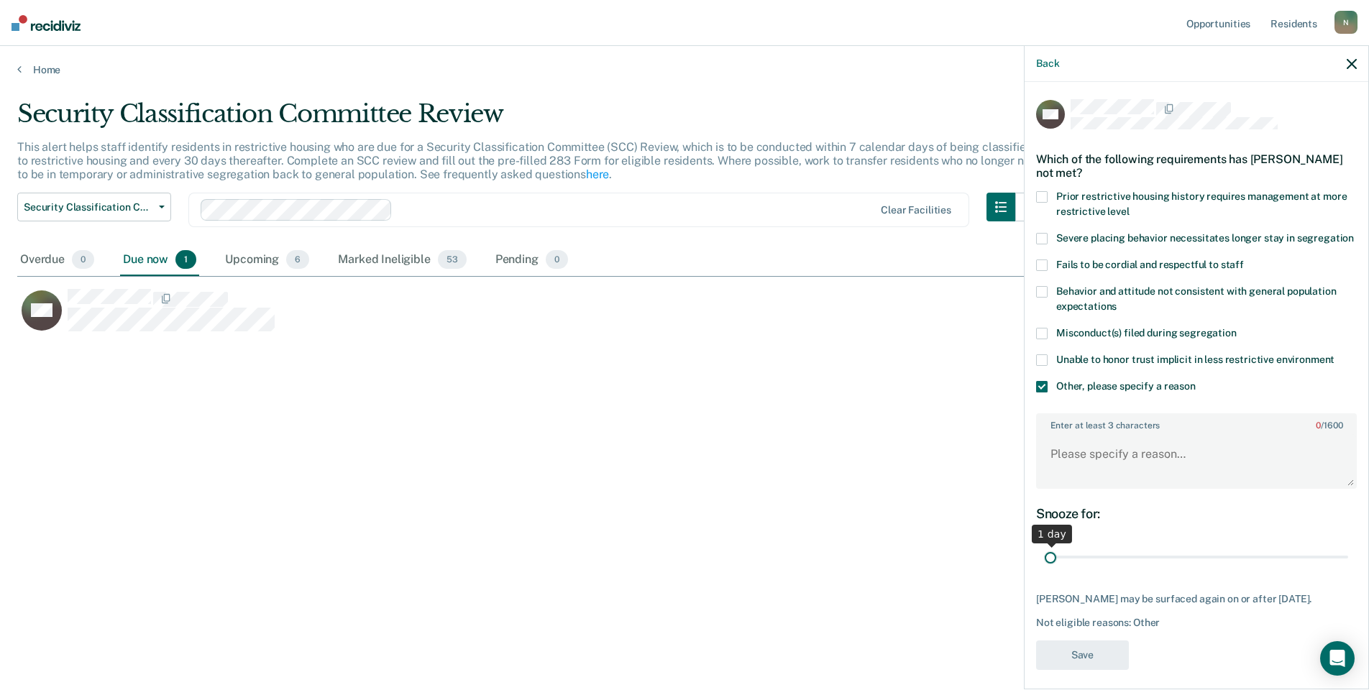
drag, startPoint x: 1331, startPoint y: 568, endPoint x: 1006, endPoint y: 529, distance: 327.3
type input "1"
click at [1045, 570] on input "range" at bounding box center [1196, 557] width 303 height 25
click at [1073, 463] on textarea "Enter at least 3 characters 0 / 1600" at bounding box center [1196, 460] width 318 height 53
click at [1141, 485] on textarea "Enter at least 3 characters 0 / 1600" at bounding box center [1196, 460] width 318 height 53
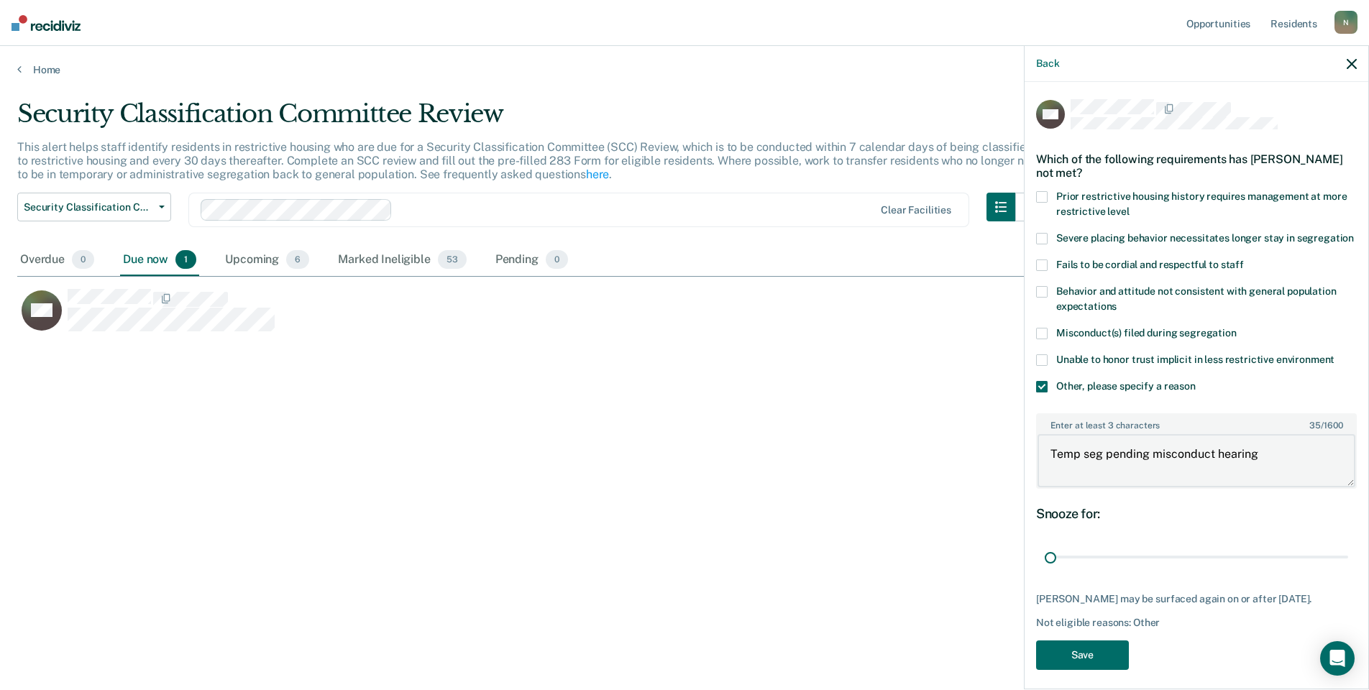
type textarea "Temp seg pending misconduct hearing"
click at [1073, 688] on div "Back MR [PERSON_NAME] of the following requirements has [PERSON_NAME] not met? …" at bounding box center [1196, 367] width 345 height 644
click at [1081, 670] on button "Save" at bounding box center [1082, 655] width 93 height 29
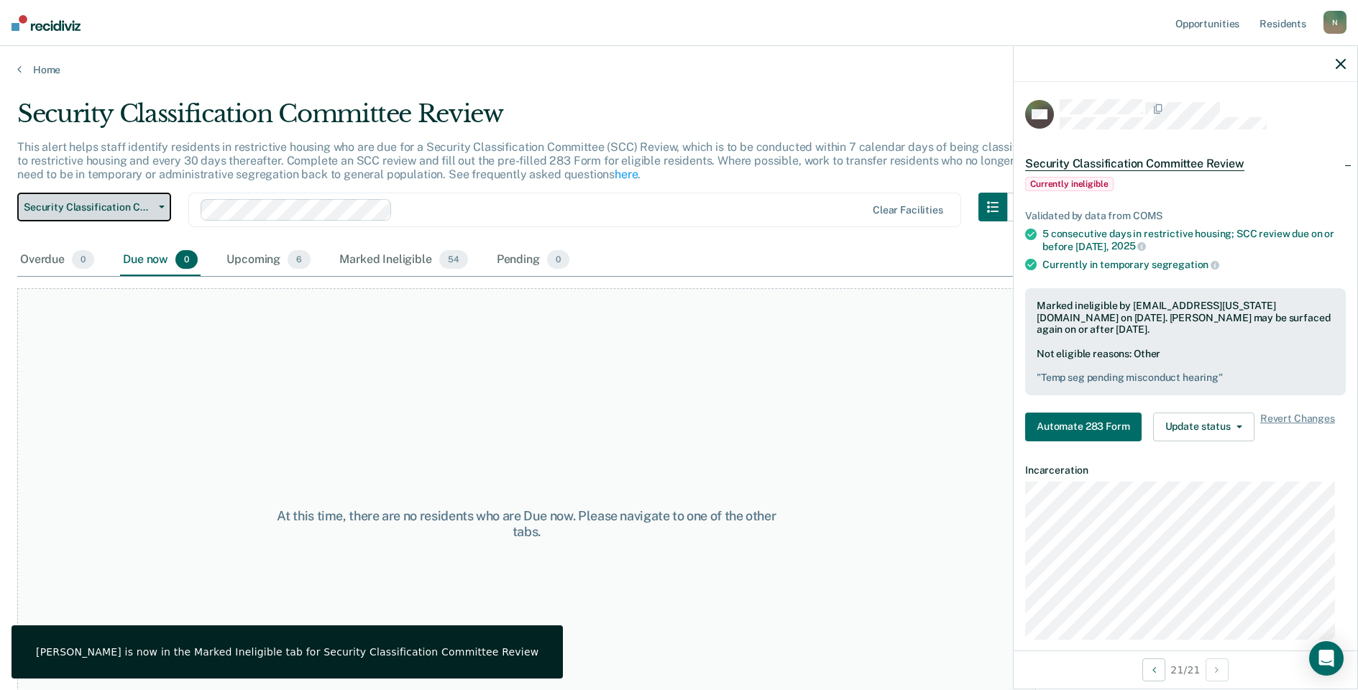
click at [151, 209] on span "Security Classification Committee Review" at bounding box center [88, 207] width 129 height 12
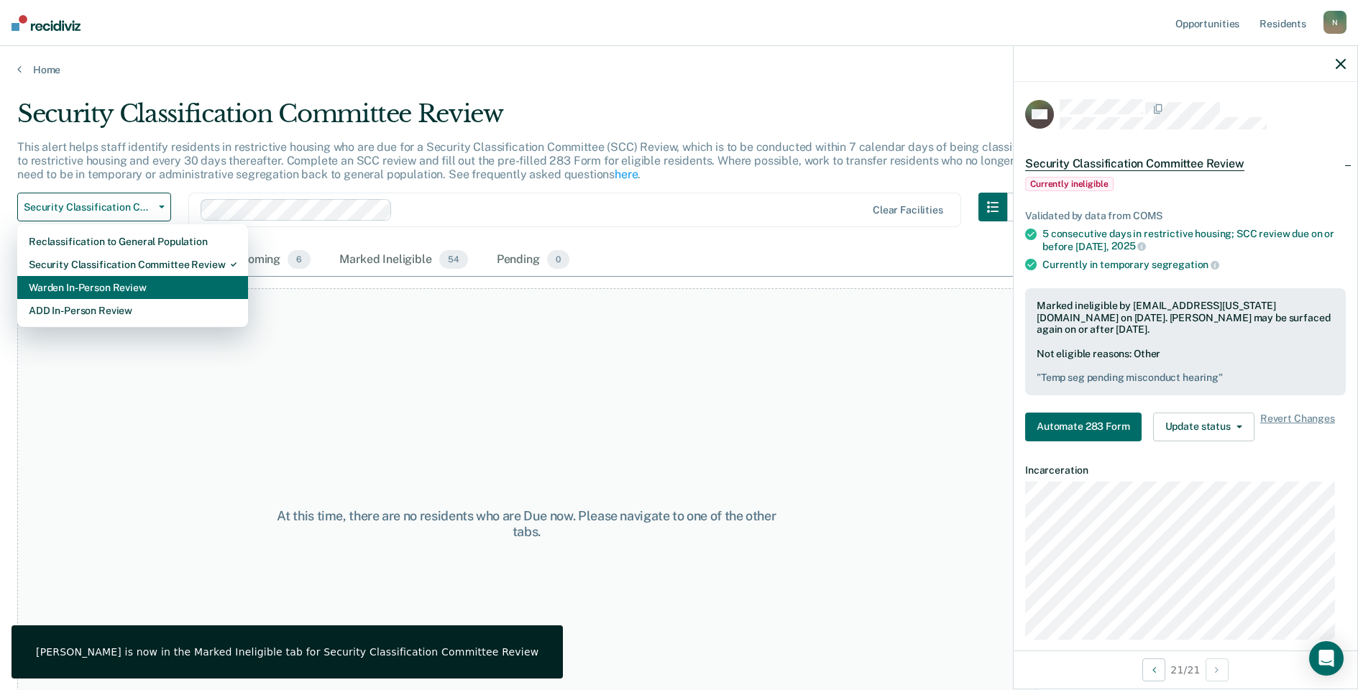
click at [129, 293] on div "Warden In-Person Review" at bounding box center [133, 287] width 208 height 23
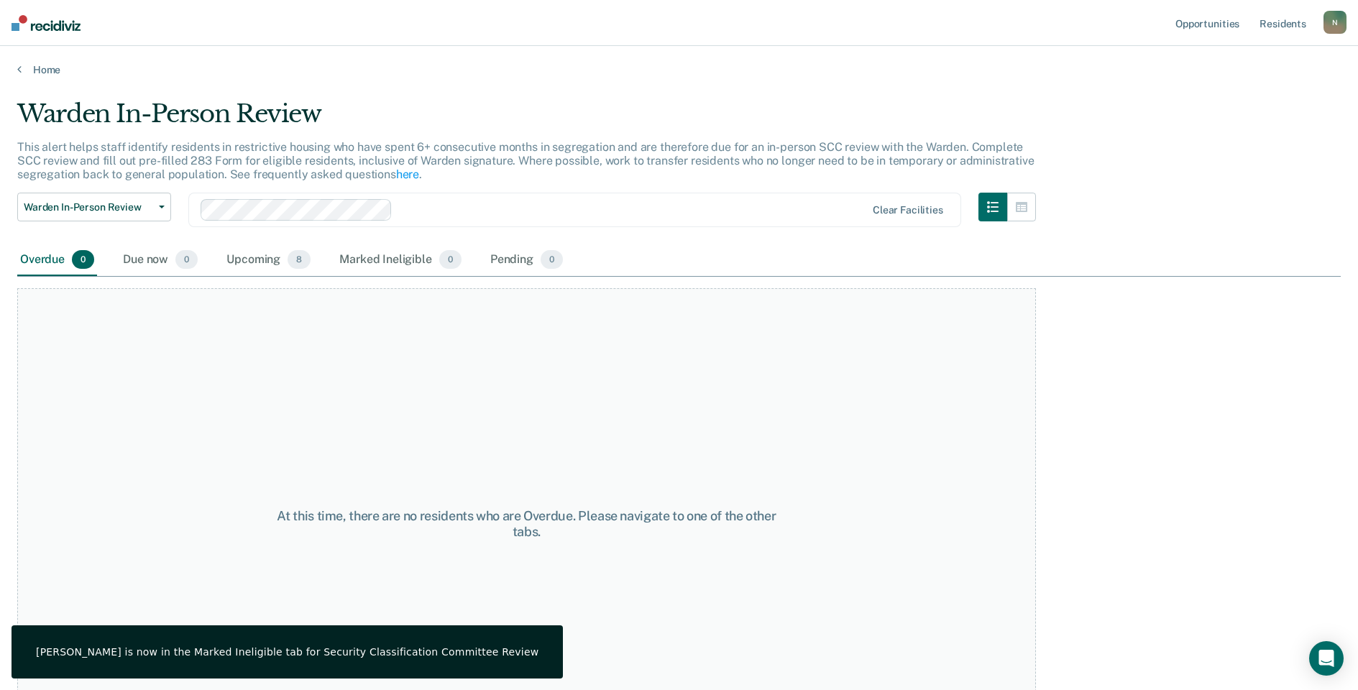
click at [137, 222] on div "Warden In-Person Review Reclassification to General Population Security Classif…" at bounding box center [94, 219] width 154 height 52
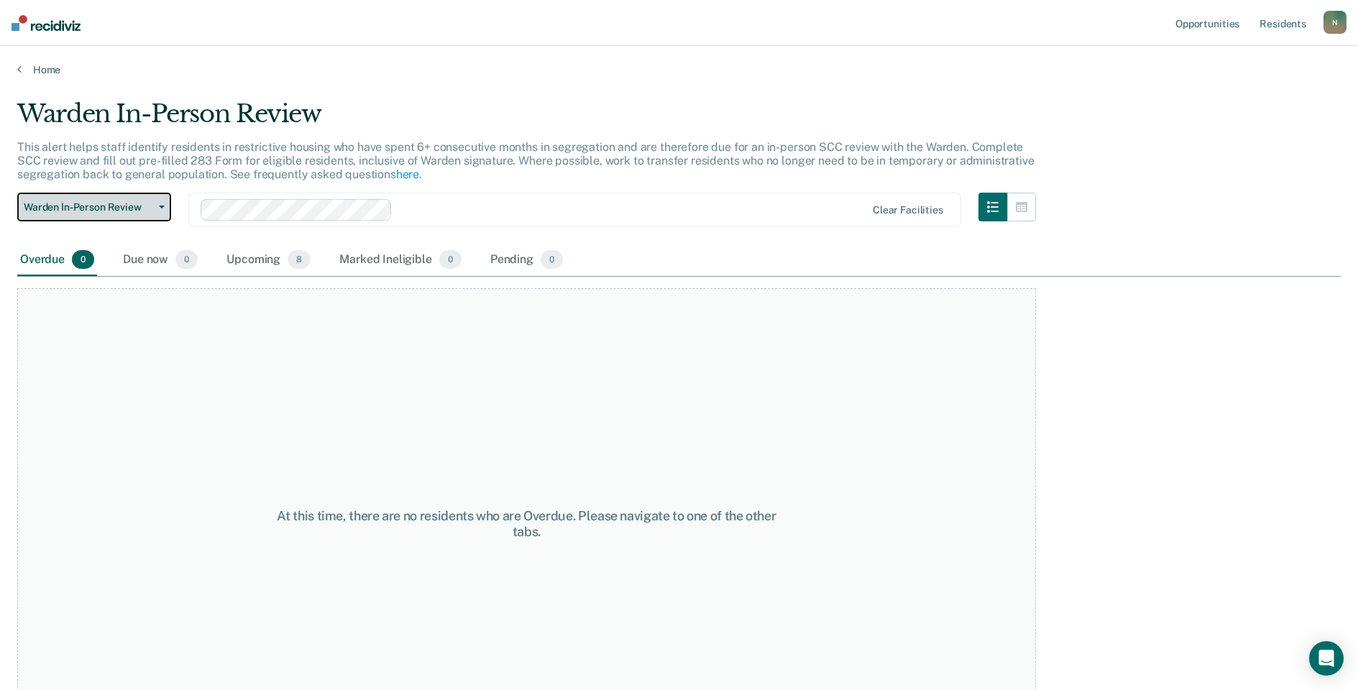
click at [139, 207] on span "Warden In-Person Review" at bounding box center [88, 207] width 129 height 12
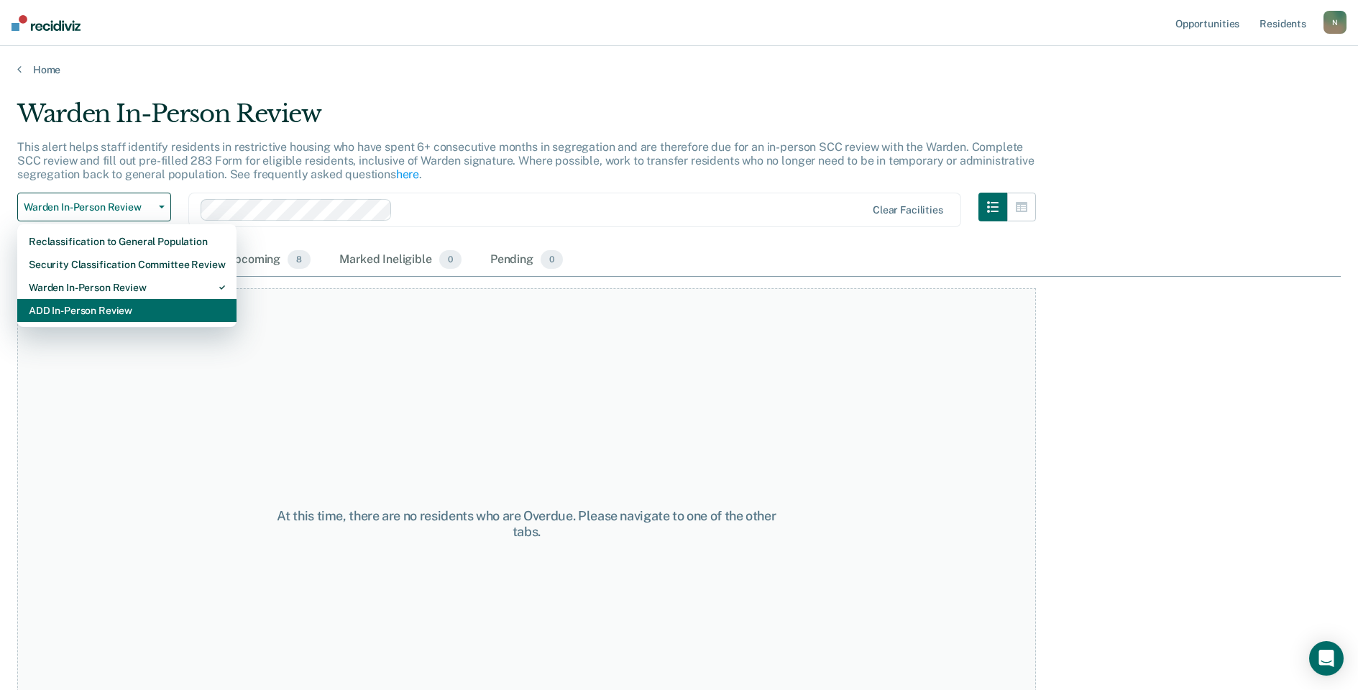
click at [132, 301] on div "ADD In-Person Review" at bounding box center [127, 310] width 196 height 23
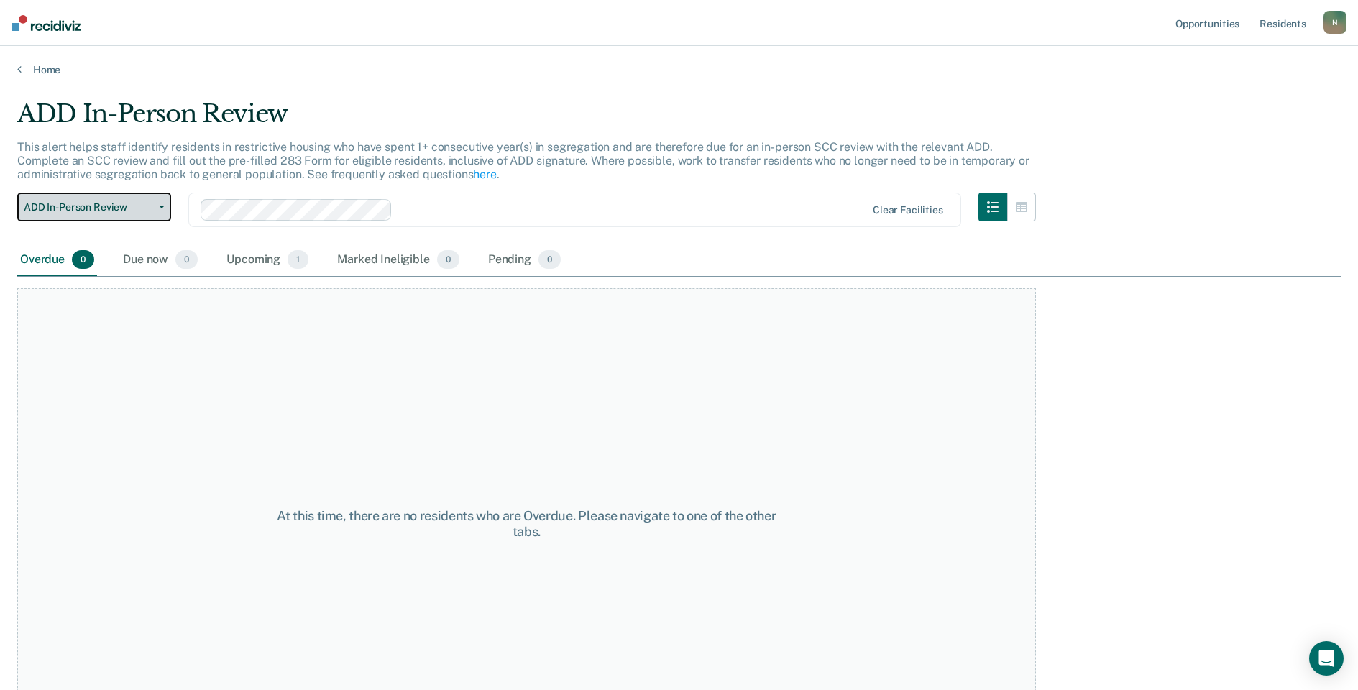
click at [150, 206] on span "ADD In-Person Review" at bounding box center [88, 207] width 129 height 12
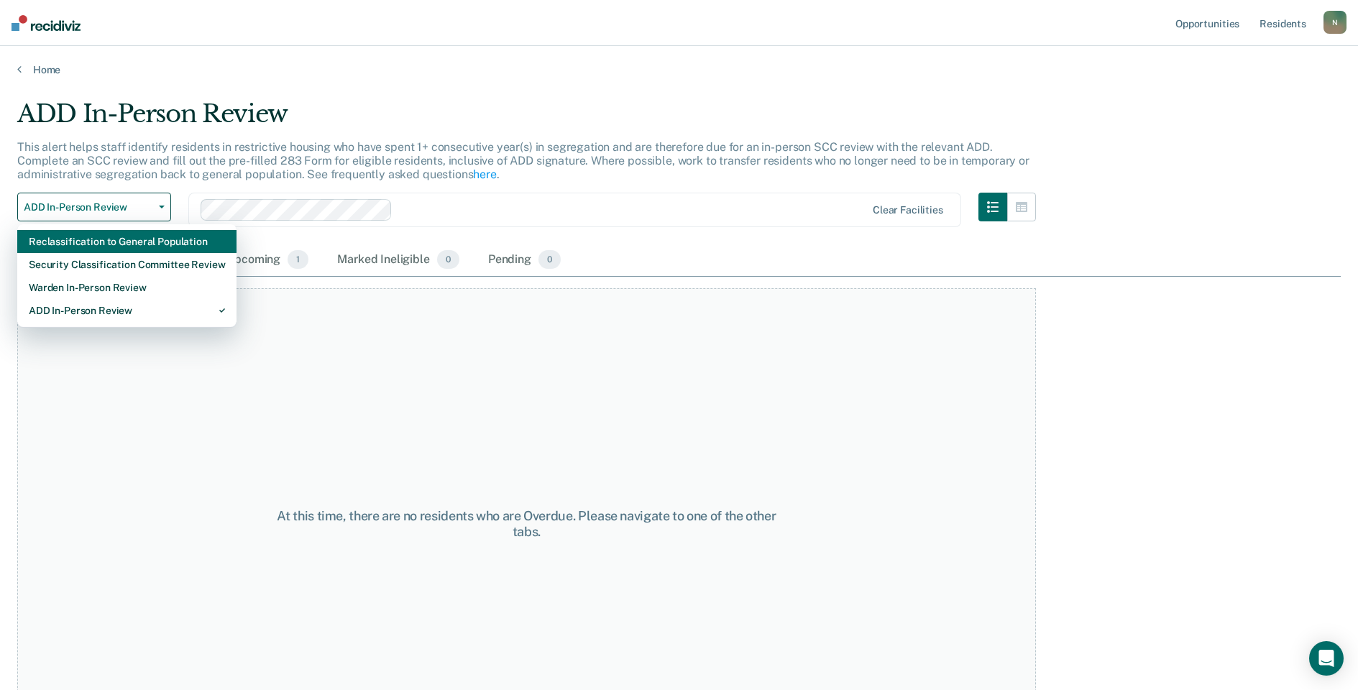
click at [147, 238] on div "Reclassification to General Population" at bounding box center [127, 241] width 196 height 23
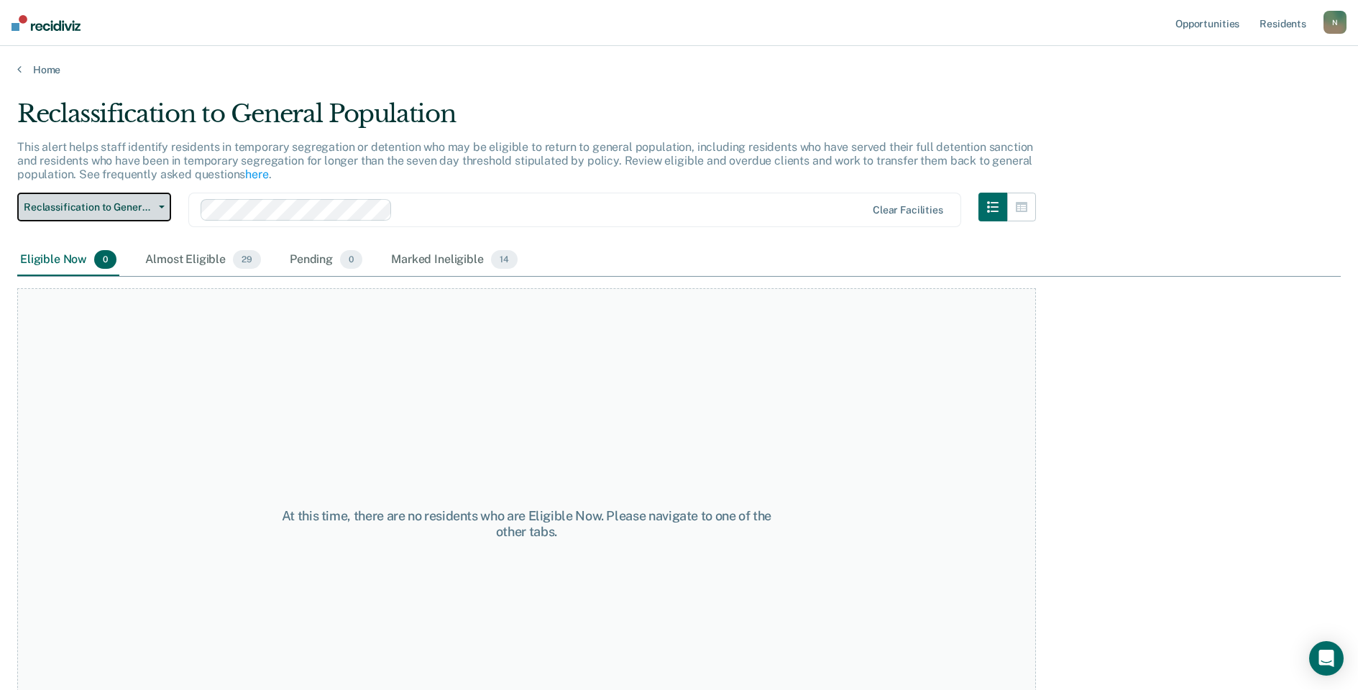
click at [147, 204] on span "Reclassification to General Population" at bounding box center [88, 207] width 129 height 12
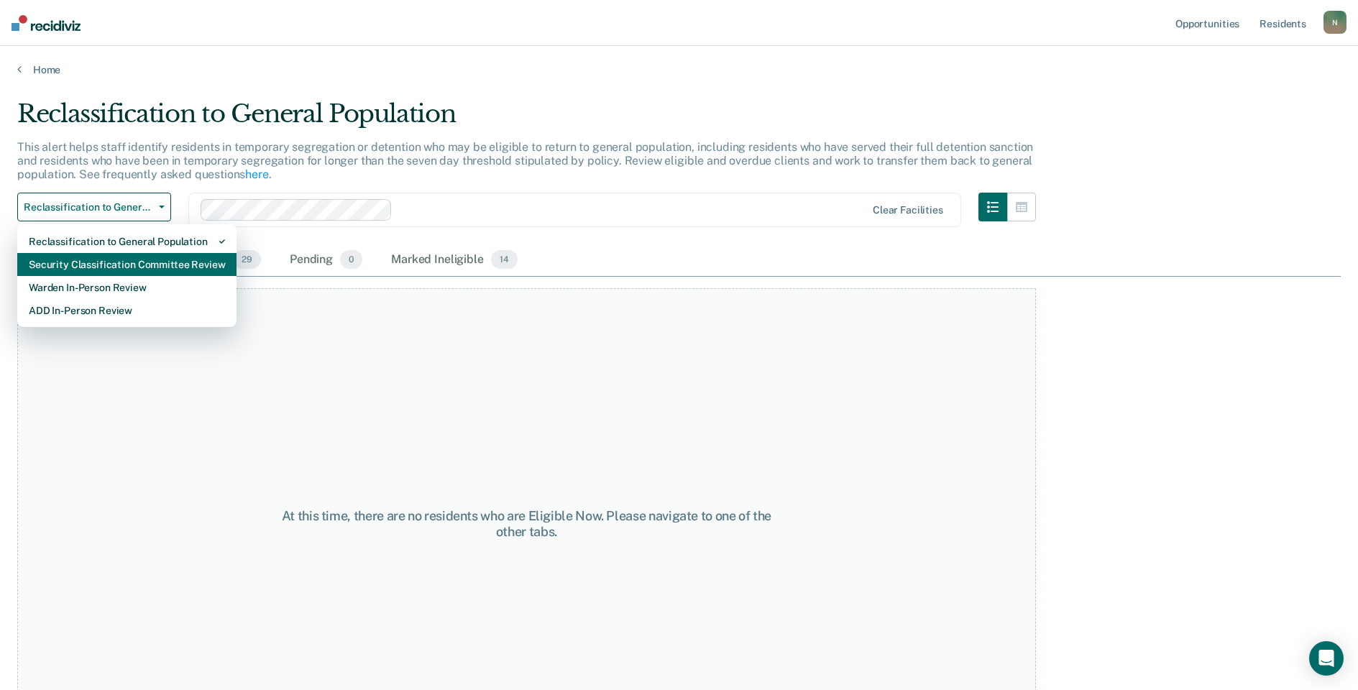
click at [138, 259] on div "Security Classification Committee Review" at bounding box center [127, 264] width 196 height 23
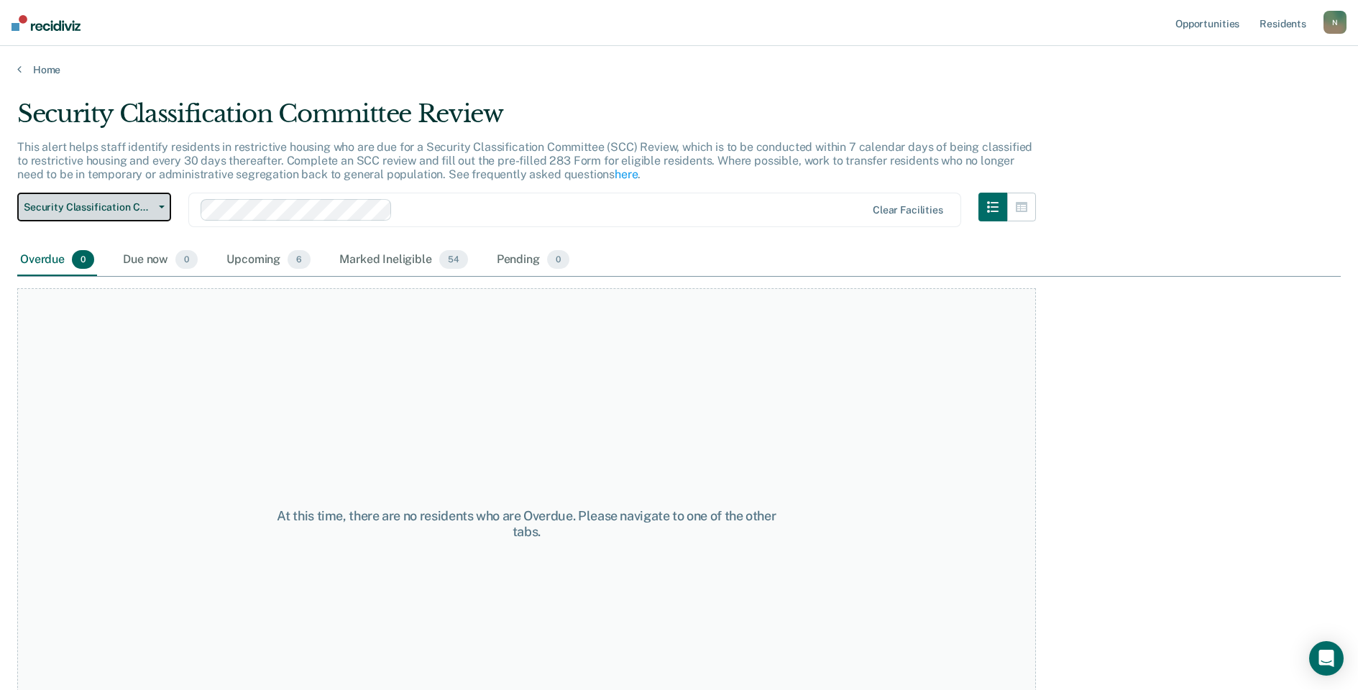
click at [141, 210] on span "Security Classification Committee Review" at bounding box center [88, 207] width 129 height 12
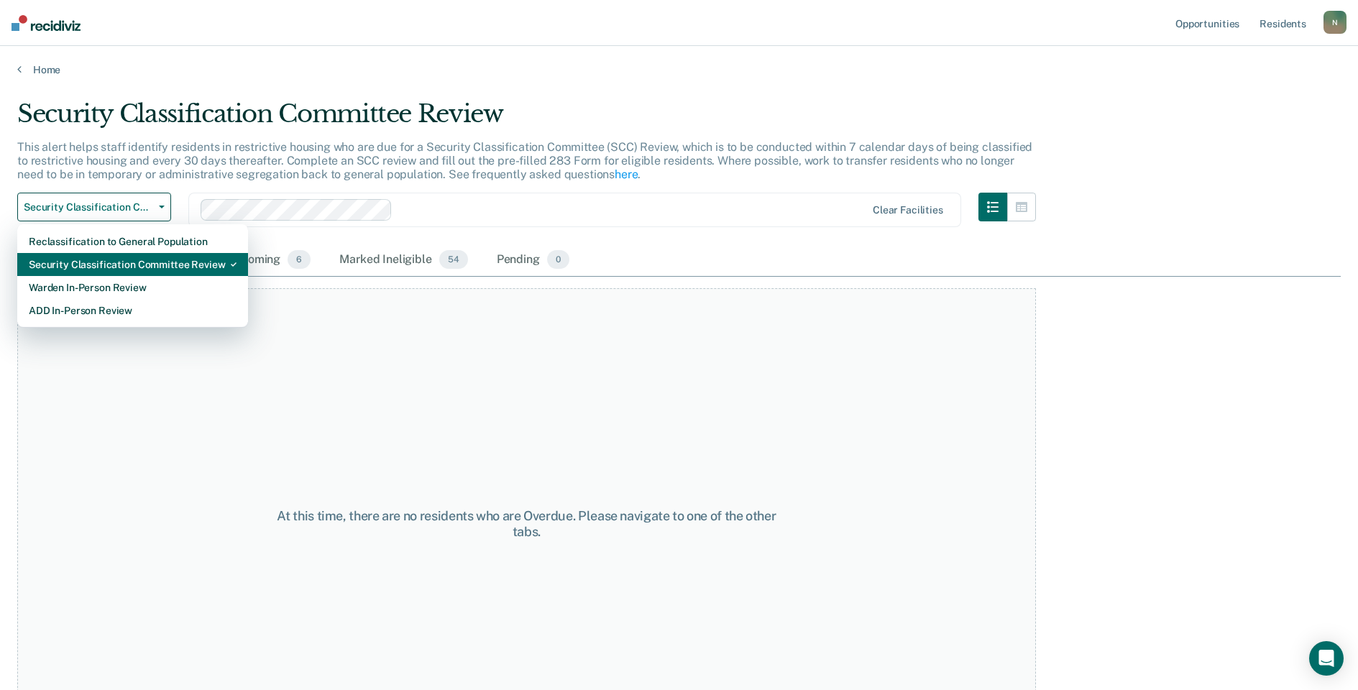
click at [141, 261] on div "Security Classification Committee Review" at bounding box center [133, 264] width 208 height 23
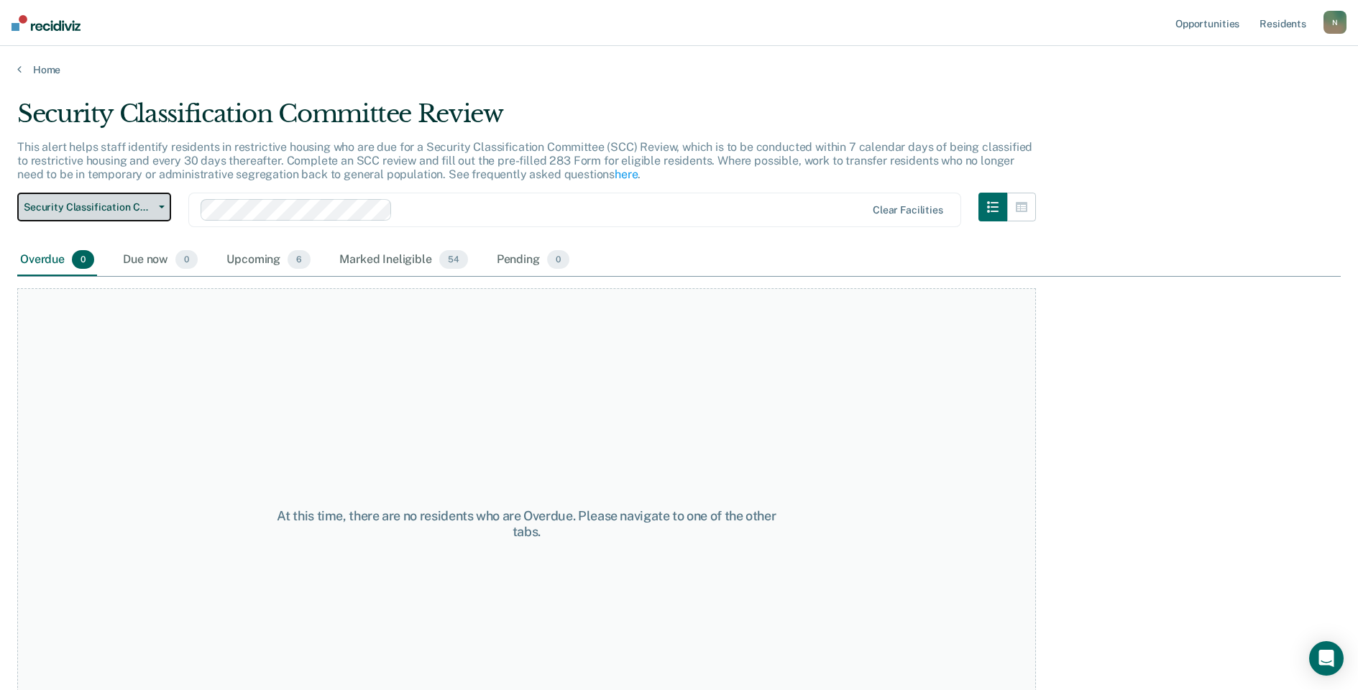
click at [141, 208] on span "Security Classification Committee Review" at bounding box center [88, 207] width 129 height 12
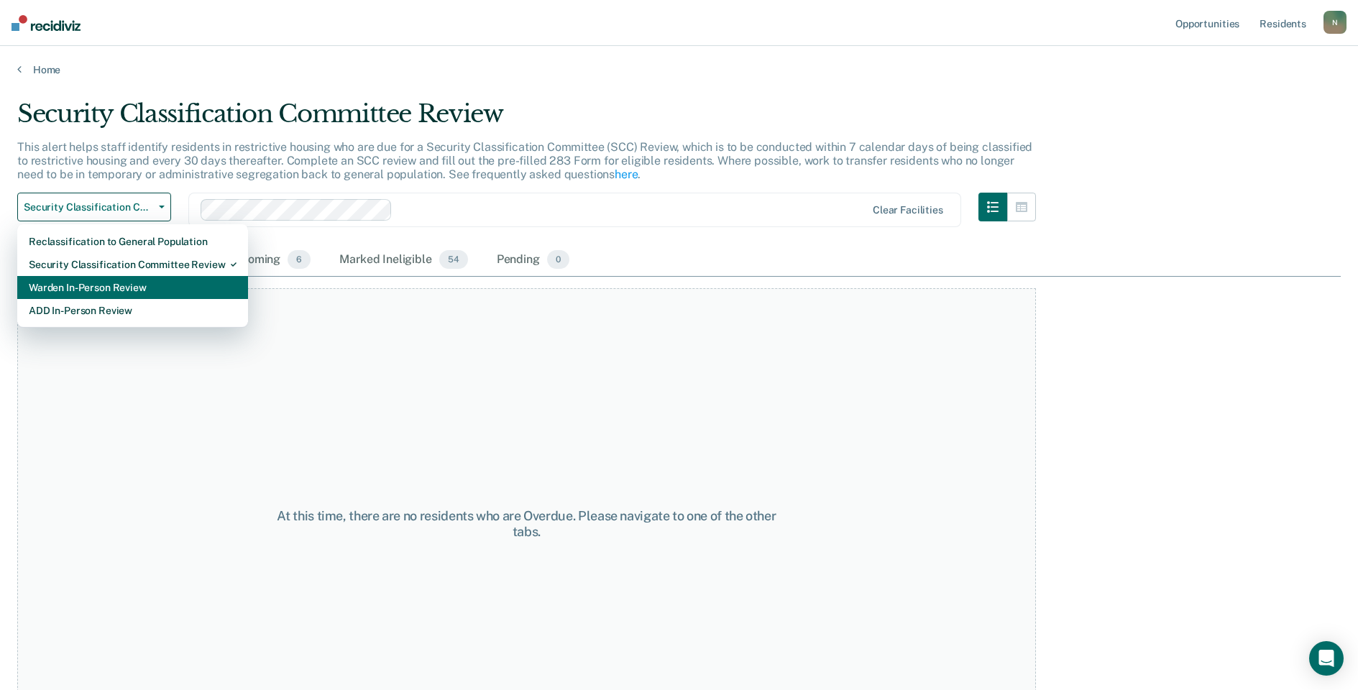
click at [134, 281] on div "Warden In-Person Review" at bounding box center [133, 287] width 208 height 23
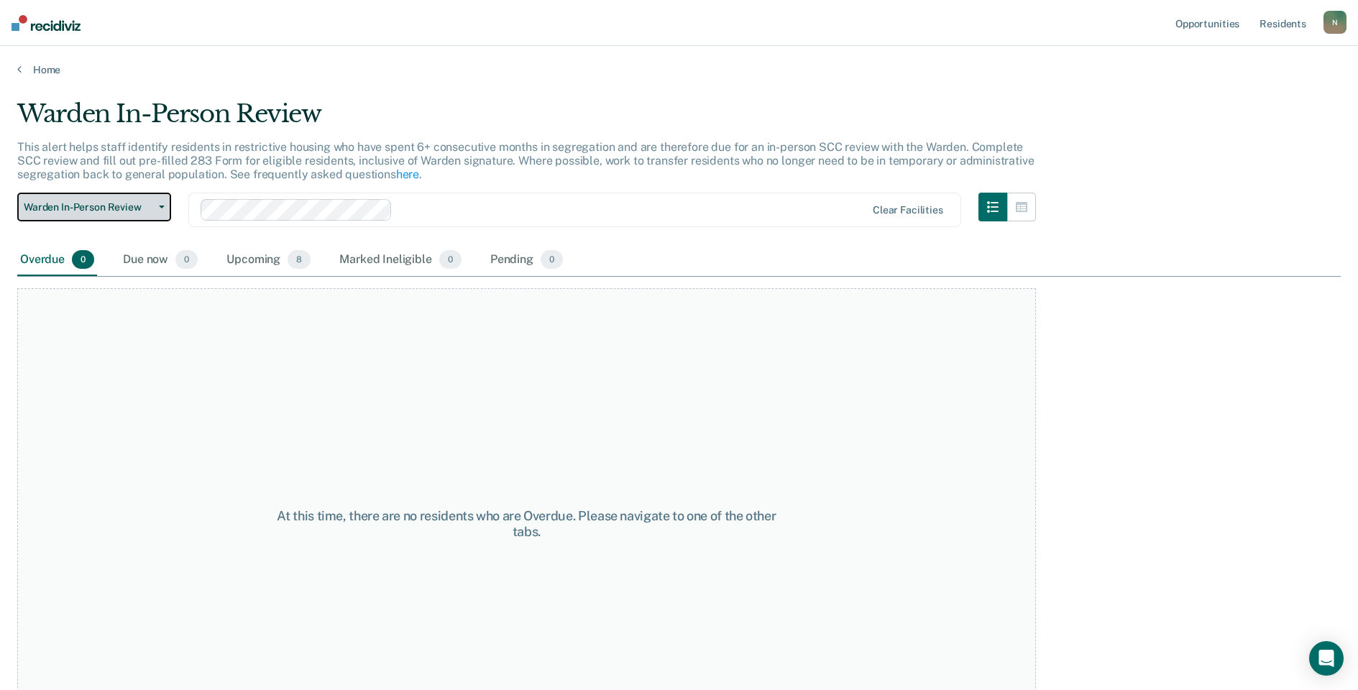
click at [141, 205] on span "Warden In-Person Review" at bounding box center [88, 207] width 129 height 12
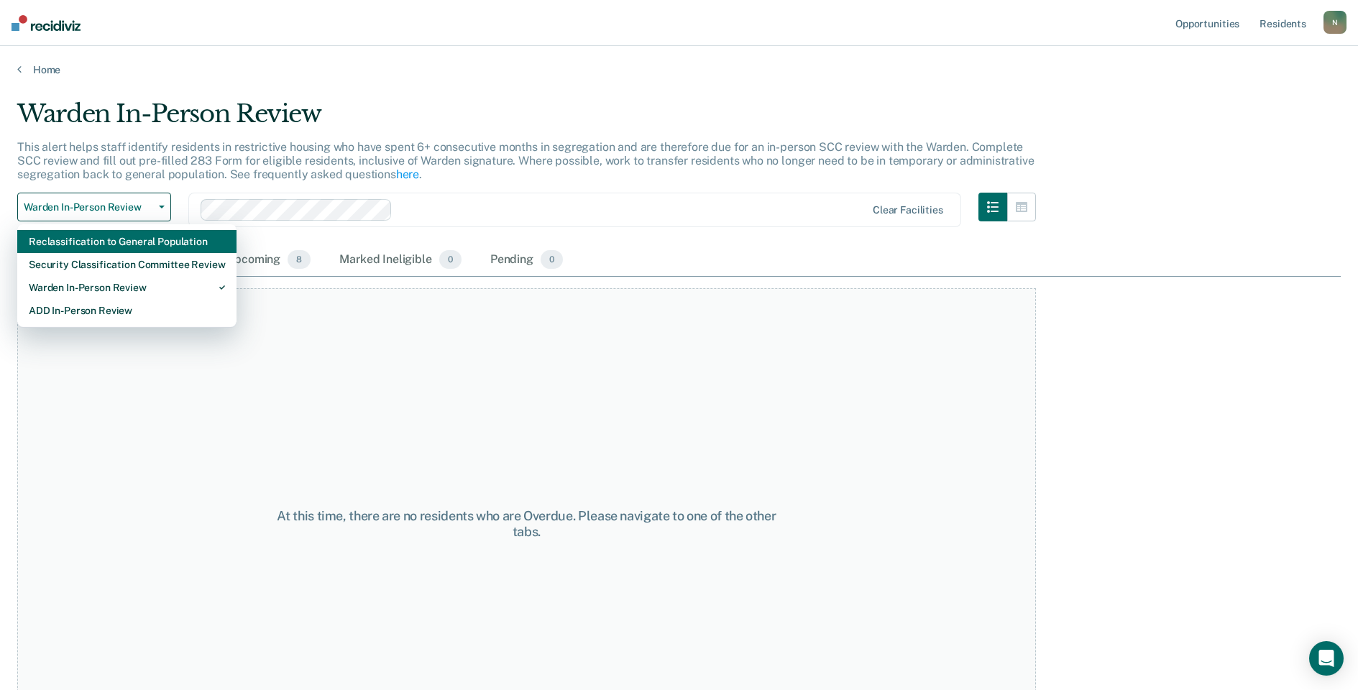
click at [139, 239] on div "Reclassification to General Population" at bounding box center [127, 241] width 196 height 23
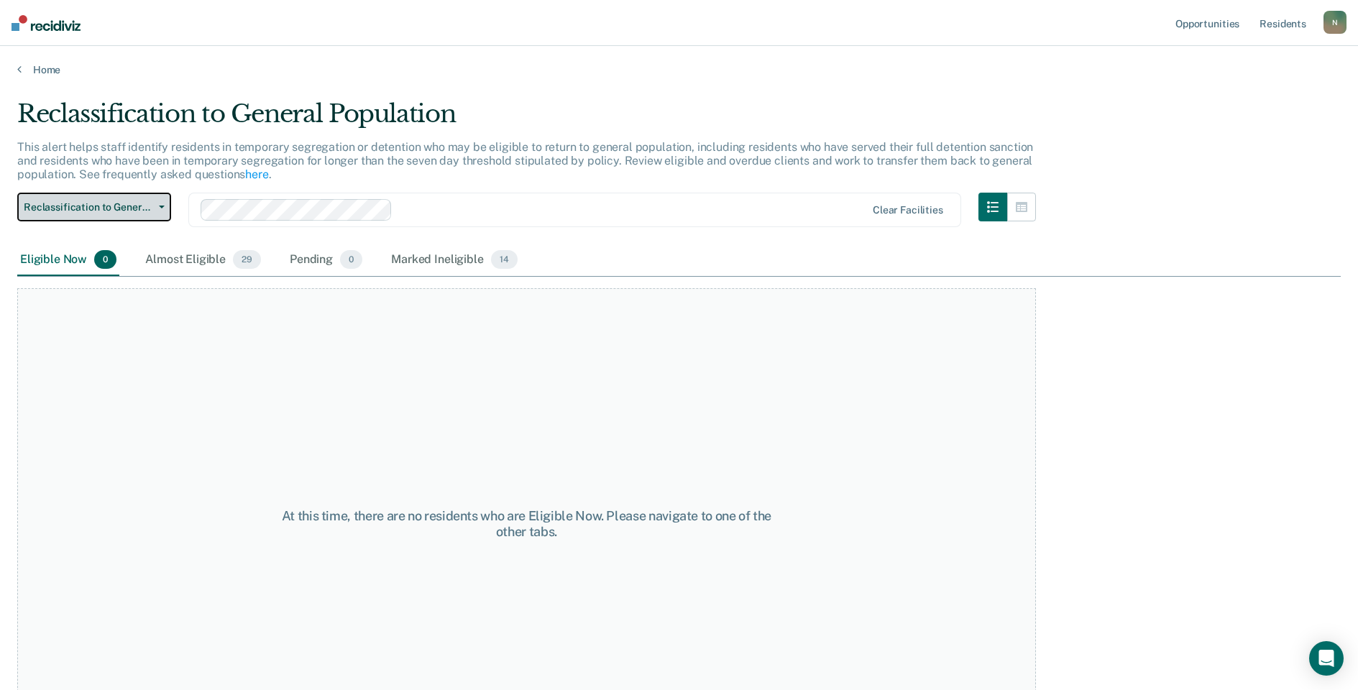
click at [147, 209] on span "Reclassification to General Population" at bounding box center [88, 207] width 129 height 12
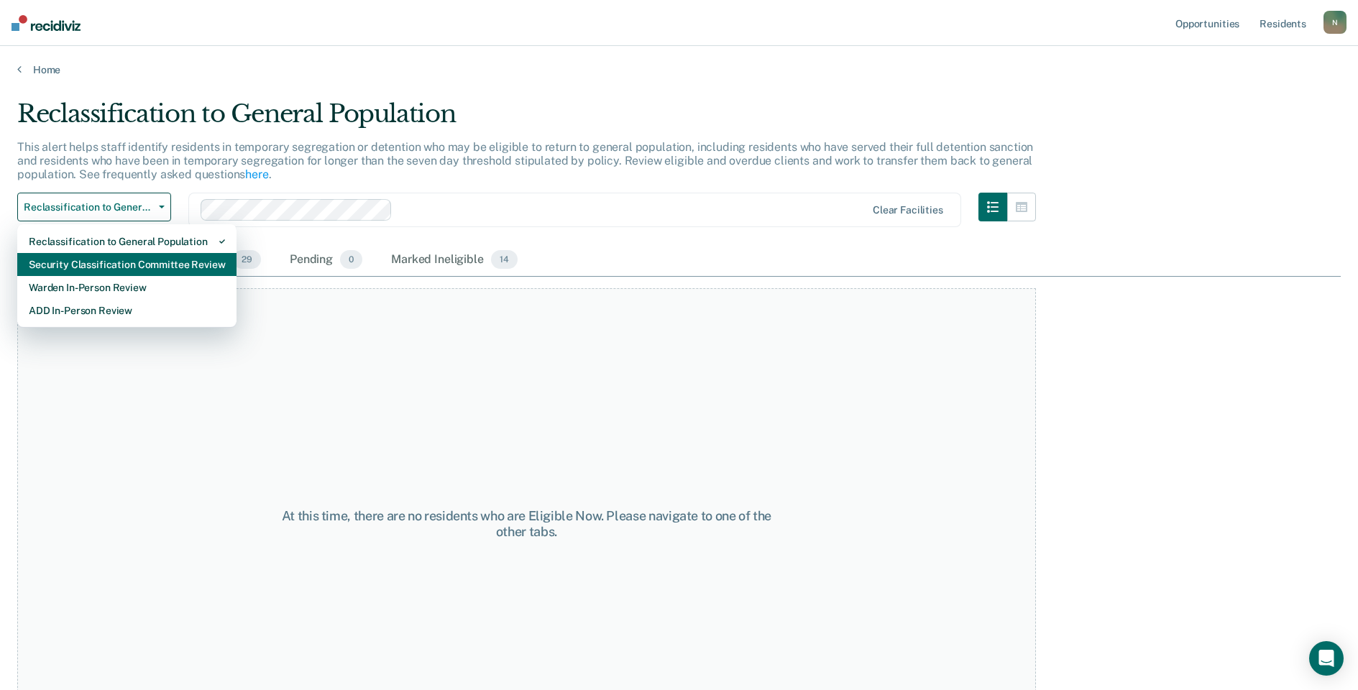
click at [147, 262] on div "Security Classification Committee Review" at bounding box center [127, 264] width 196 height 23
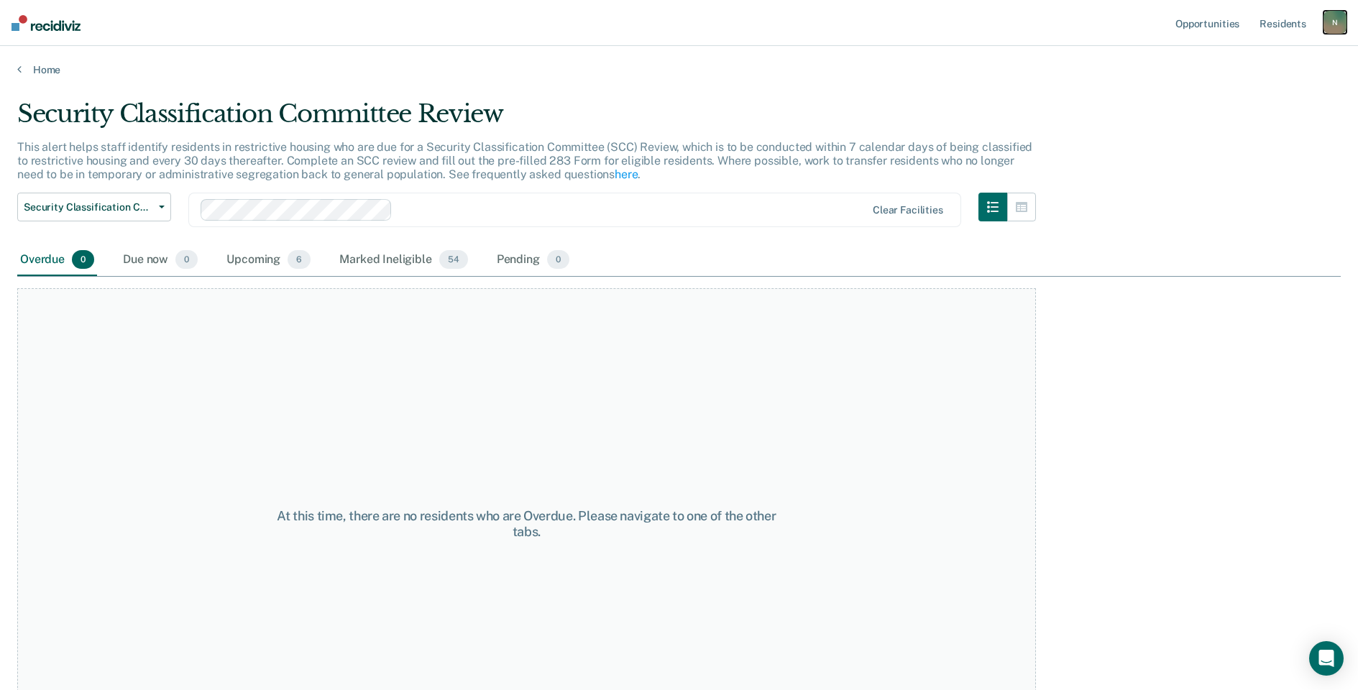
click at [1325, 27] on div "N" at bounding box center [1335, 22] width 23 height 23
click at [1240, 91] on link "Log Out" at bounding box center [1277, 94] width 116 height 12
